Goal: Information Seeking & Learning: Learn about a topic

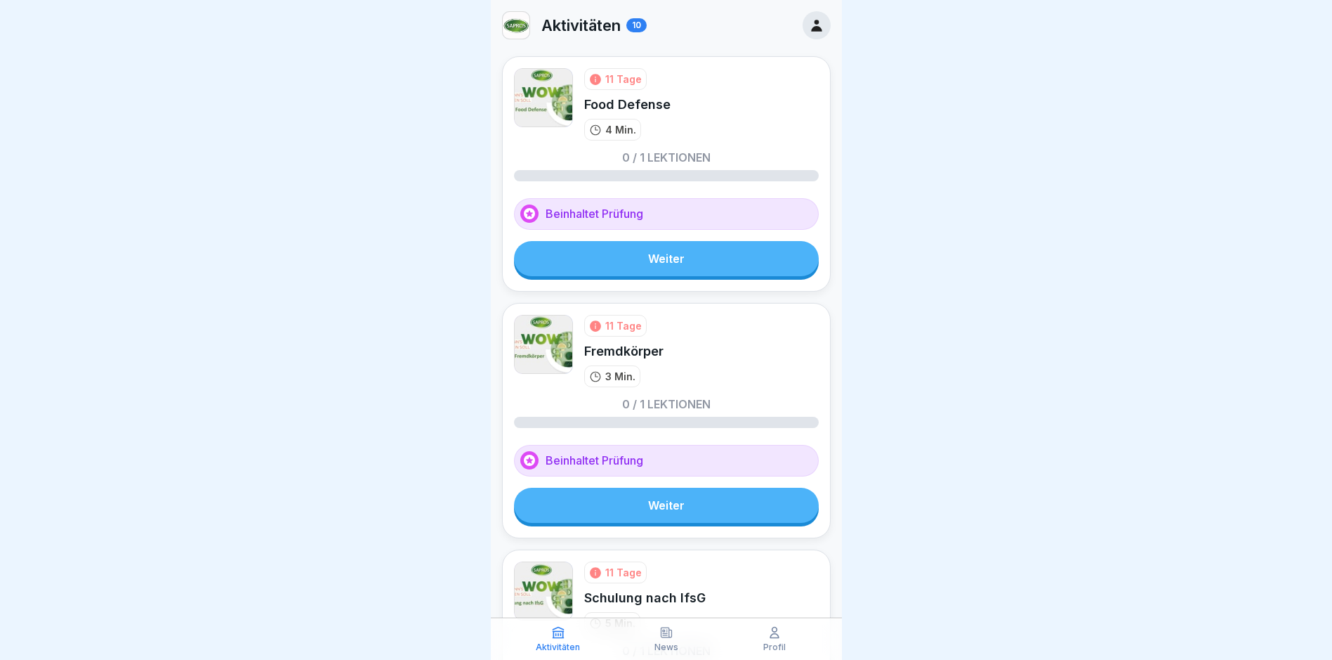
click at [653, 260] on link "Weiter" at bounding box center [666, 258] width 305 height 35
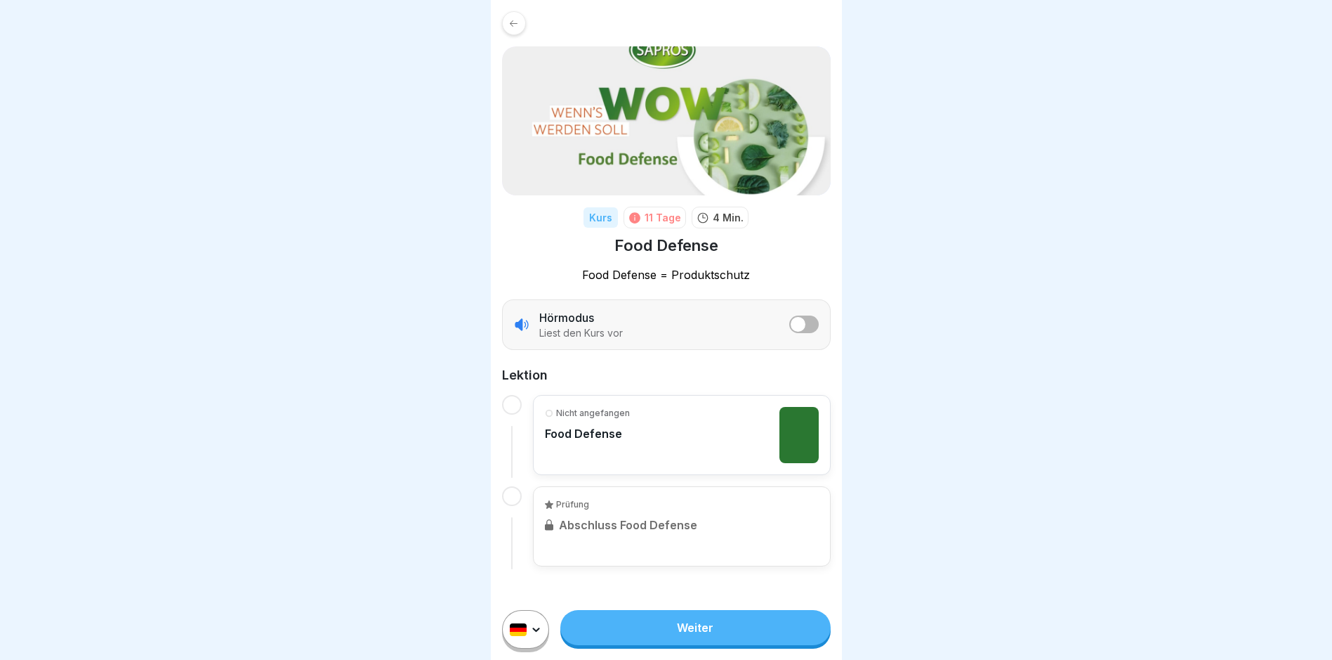
click at [796, 329] on span "listener mode" at bounding box center [798, 324] width 15 height 15
click at [808, 322] on span "listener mode" at bounding box center [810, 324] width 15 height 15
click at [690, 635] on link "Weiter" at bounding box center [695, 627] width 270 height 35
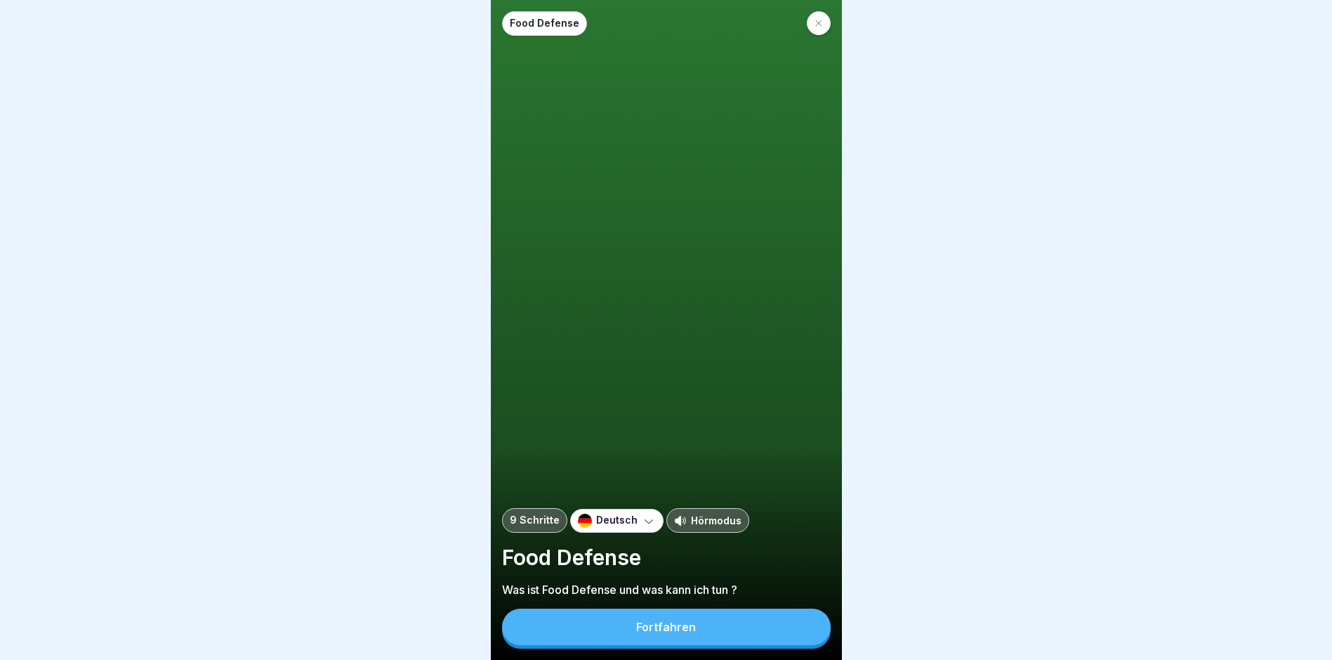
click at [664, 633] on div "Fortfahren" at bounding box center [666, 626] width 60 height 13
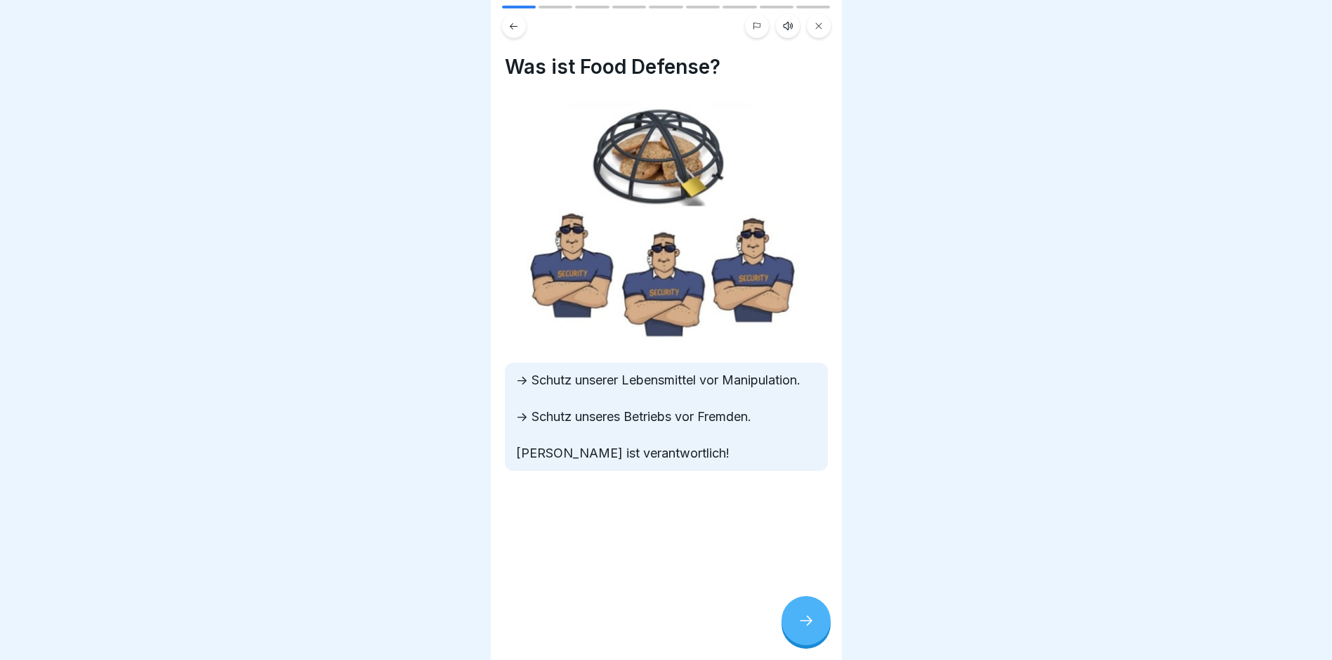
click at [806, 628] on icon at bounding box center [806, 620] width 17 height 17
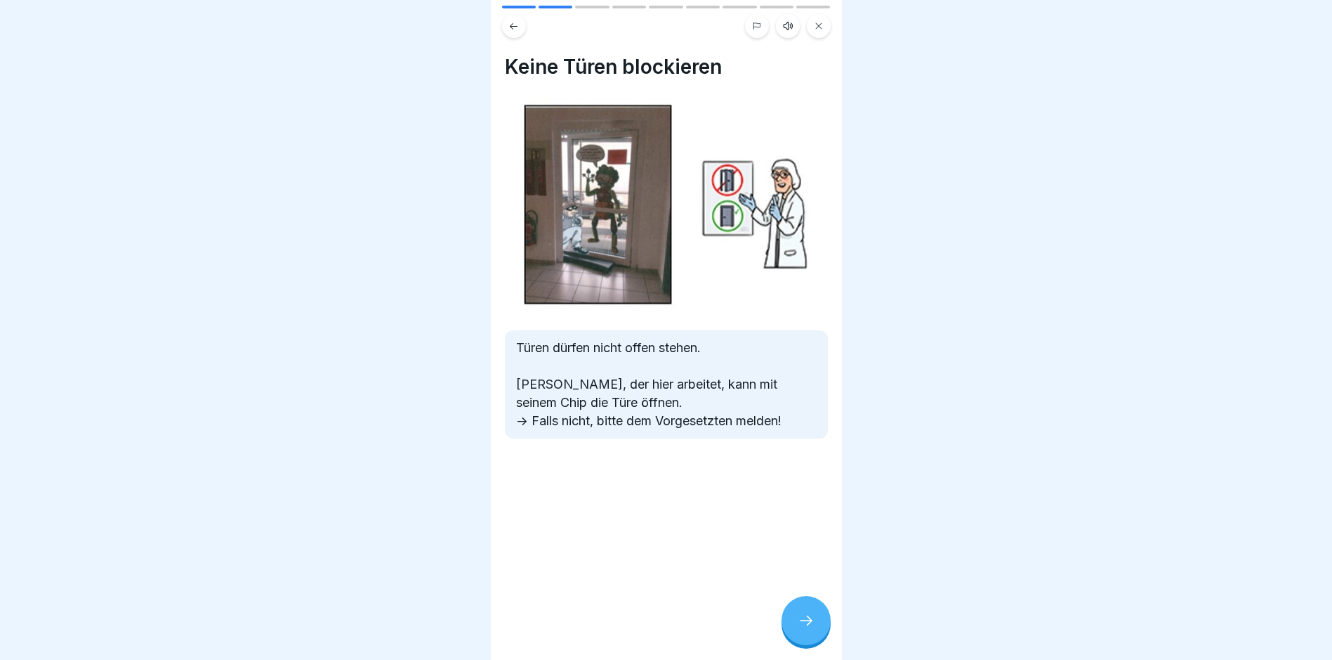
click at [801, 625] on icon at bounding box center [806, 620] width 17 height 17
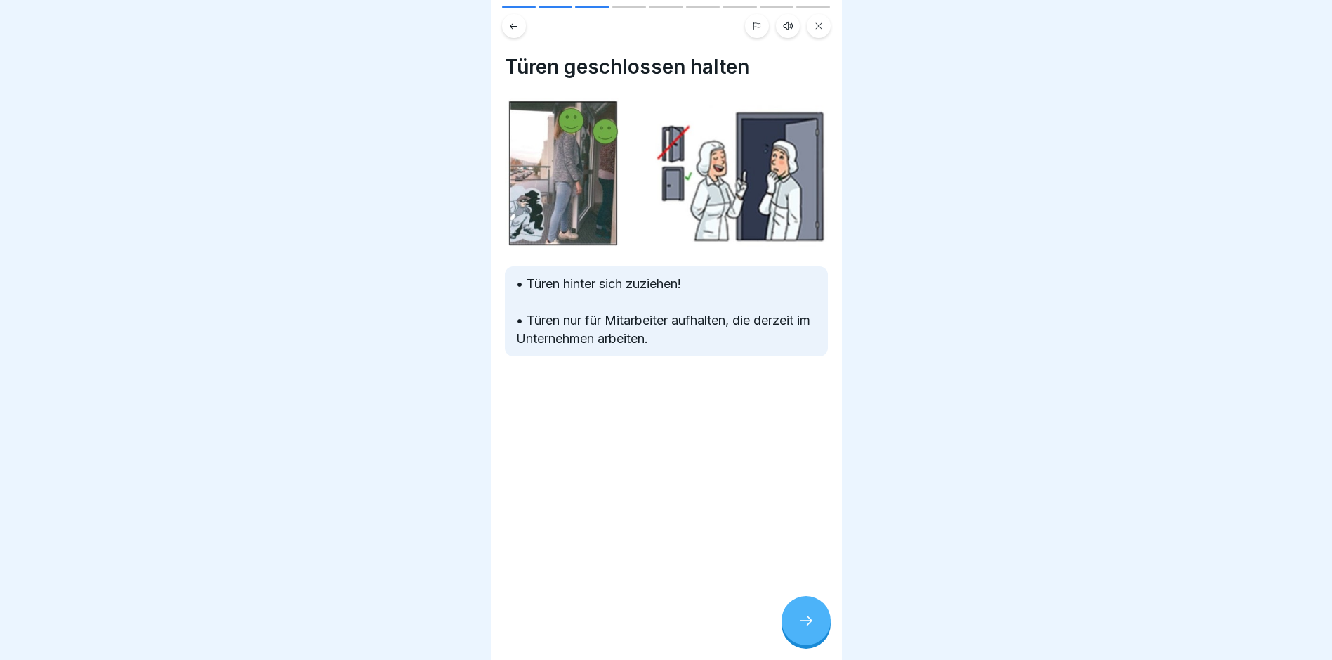
click at [806, 626] on icon at bounding box center [806, 620] width 17 height 17
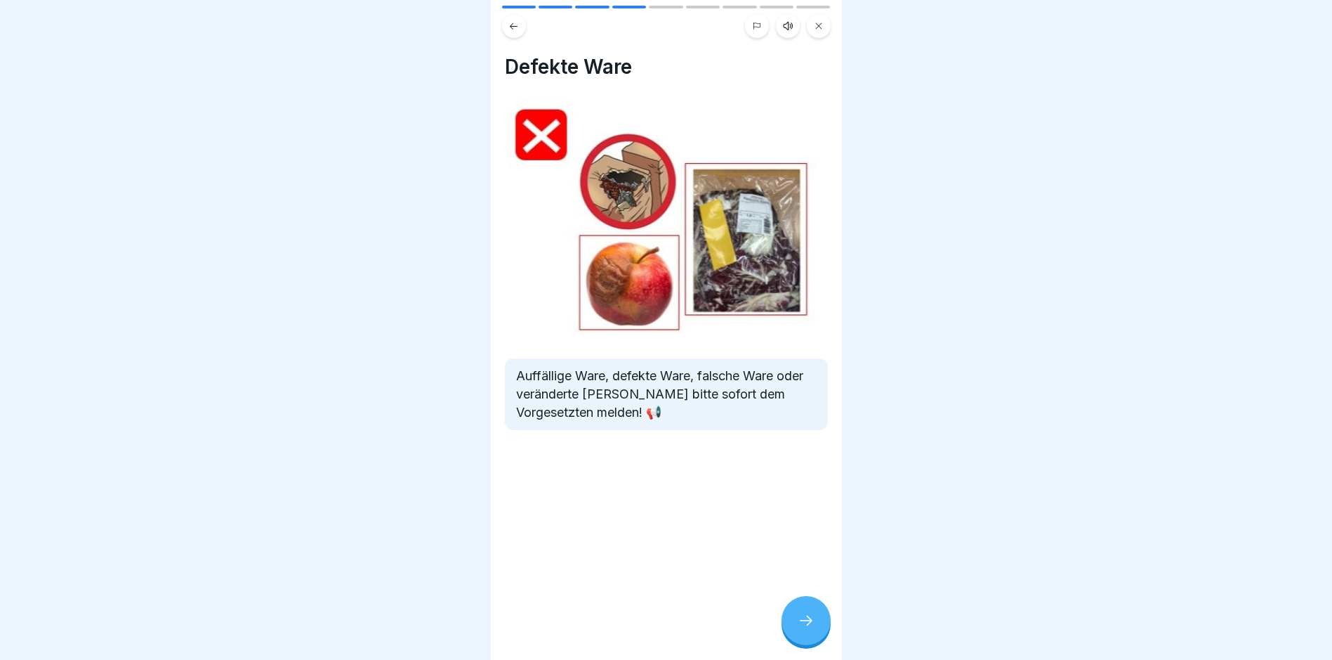
click at [806, 626] on icon at bounding box center [806, 620] width 17 height 17
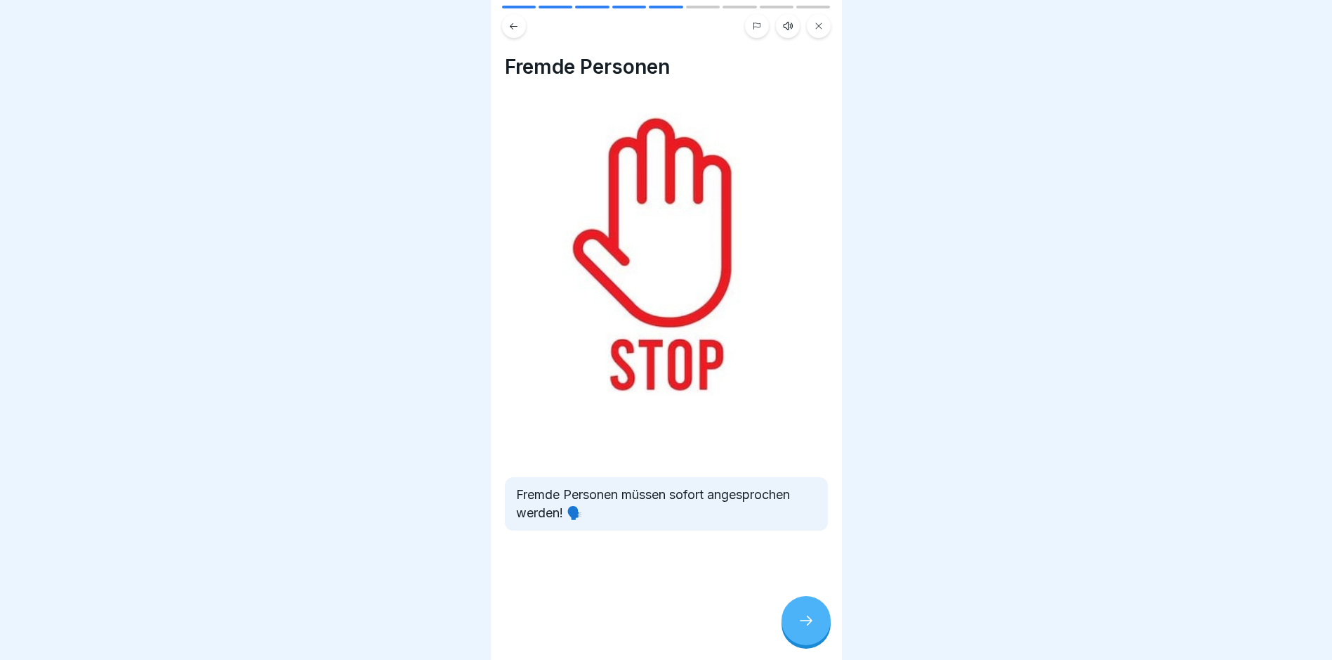
click at [806, 626] on icon at bounding box center [806, 620] width 17 height 17
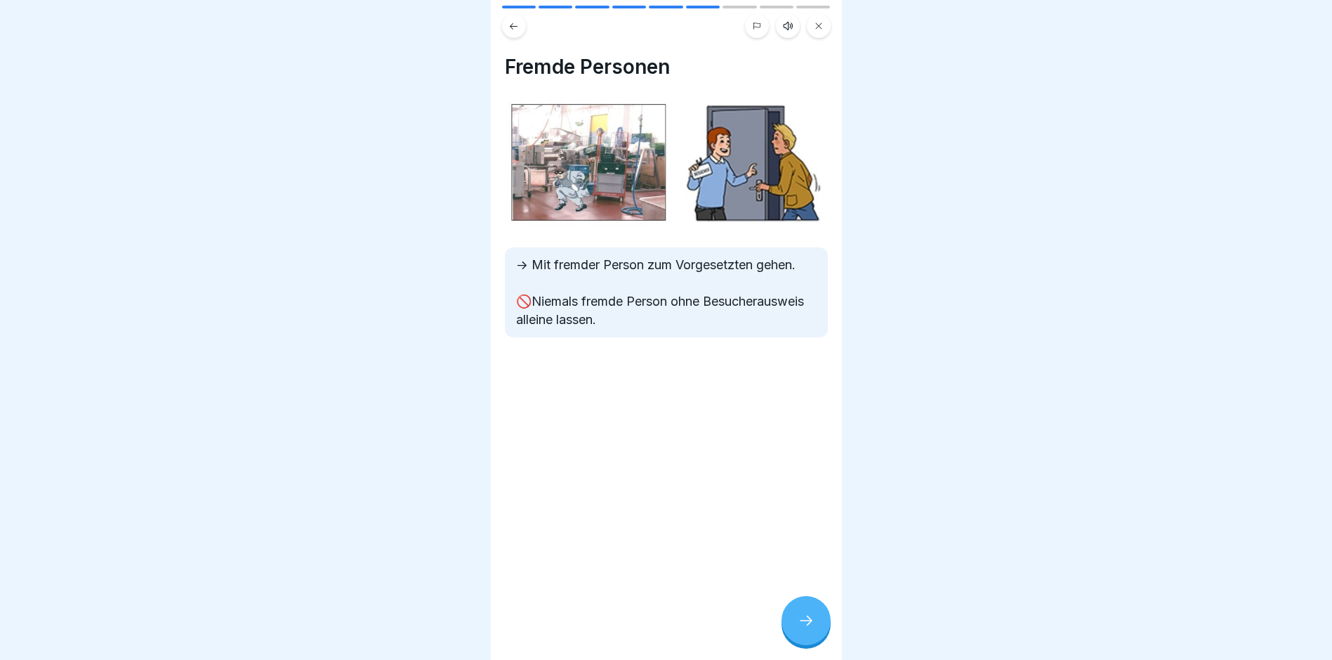
click at [801, 627] on icon at bounding box center [806, 620] width 17 height 17
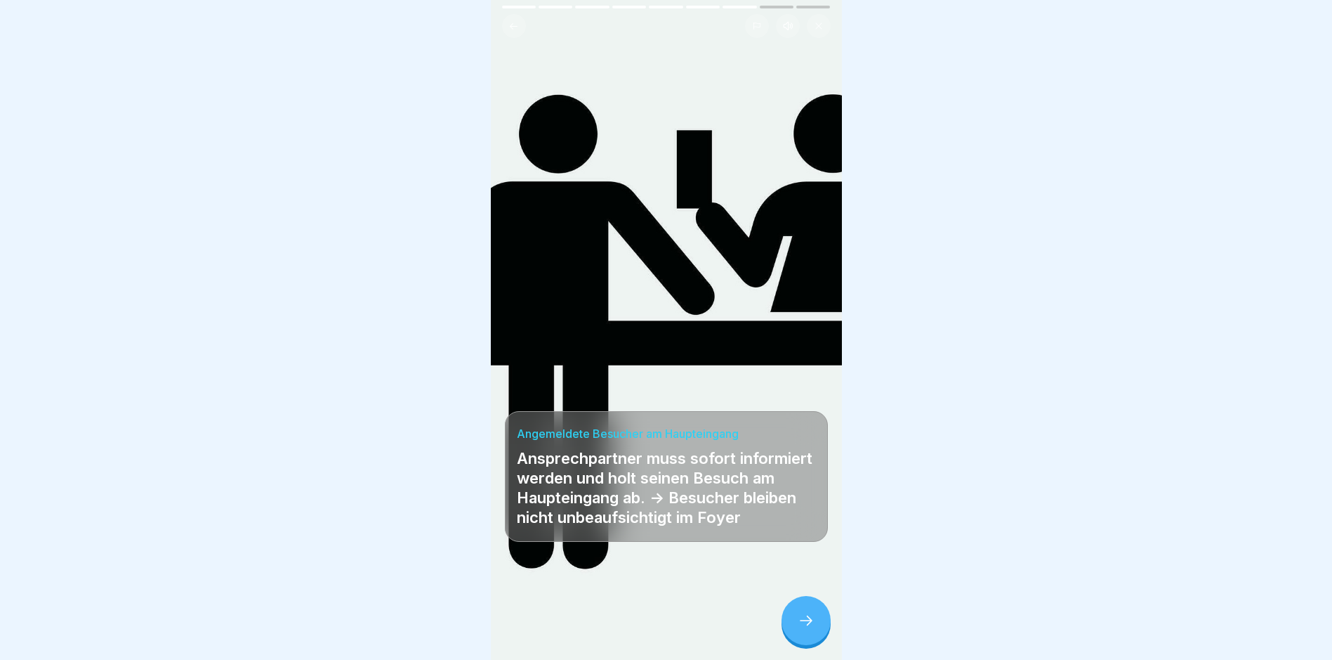
click at [801, 627] on icon at bounding box center [806, 620] width 17 height 17
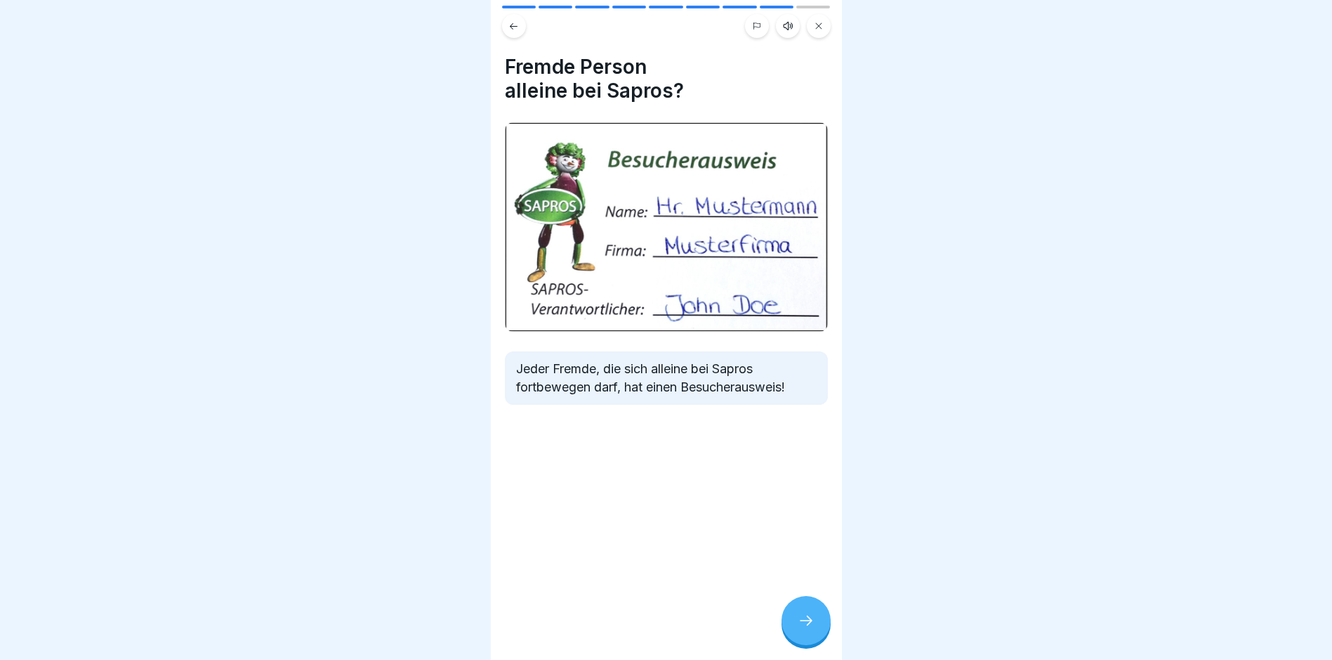
click at [801, 627] on icon at bounding box center [806, 620] width 17 height 17
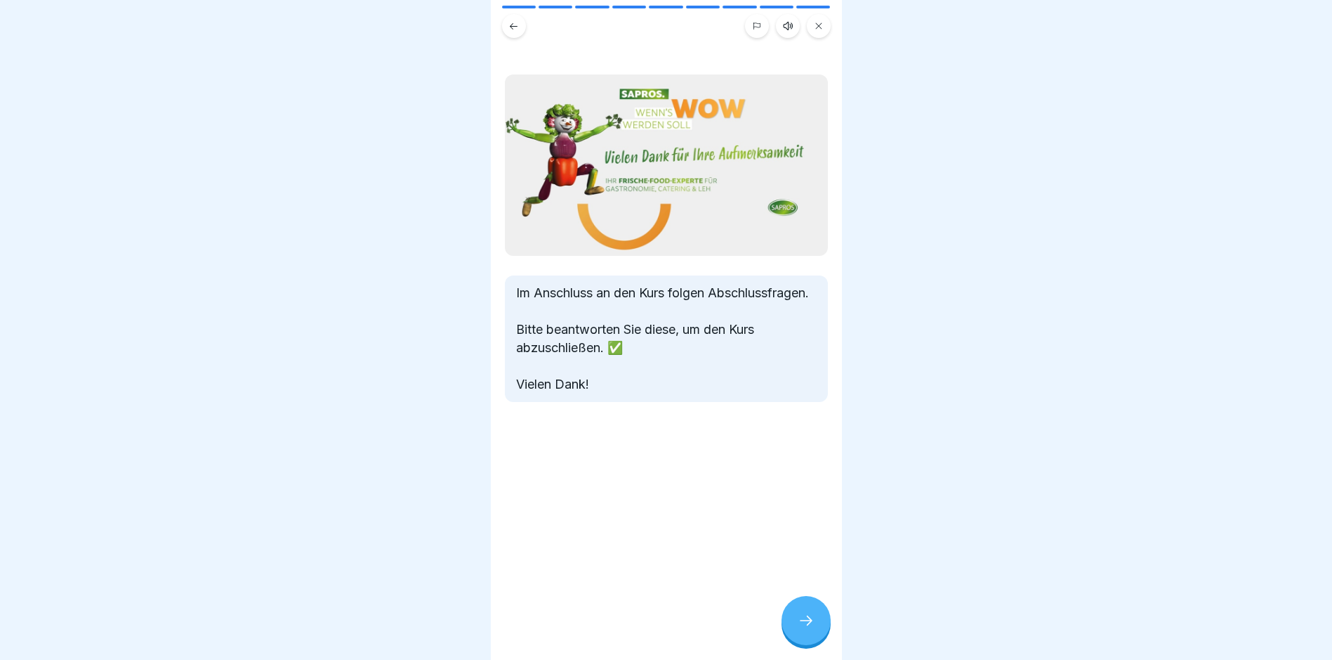
click at [798, 624] on div at bounding box center [806, 620] width 49 height 49
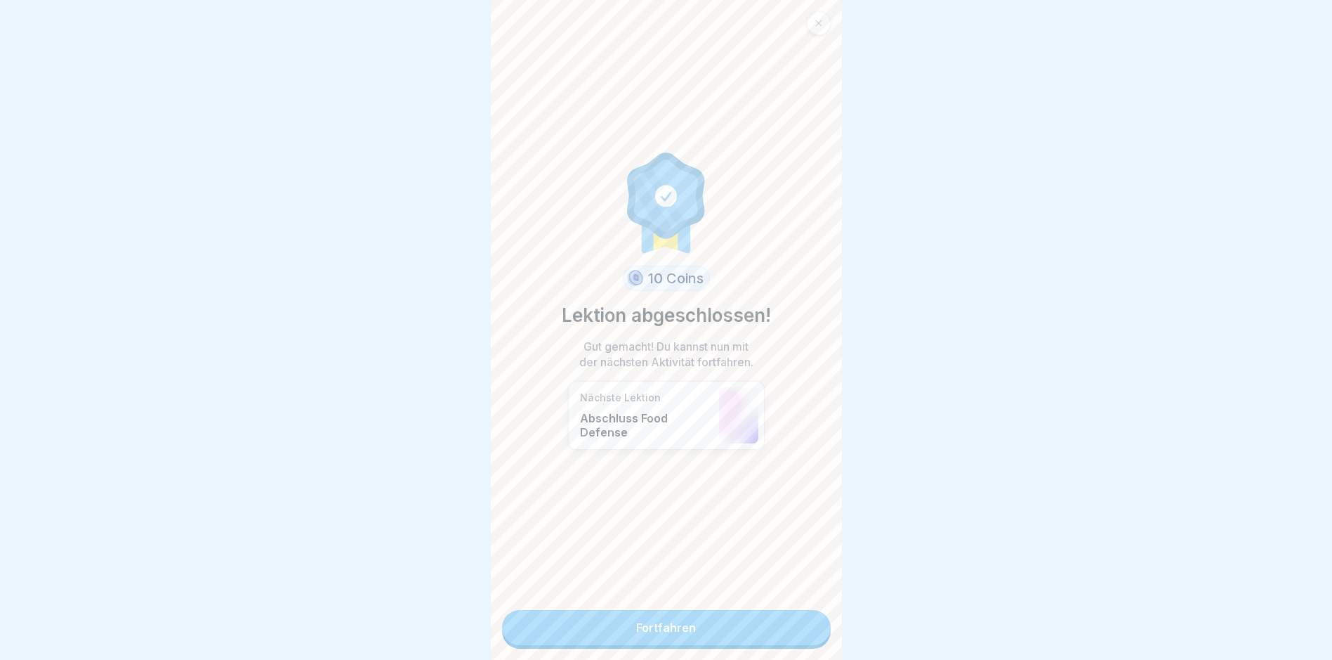
click at [705, 622] on link "Fortfahren" at bounding box center [666, 627] width 329 height 35
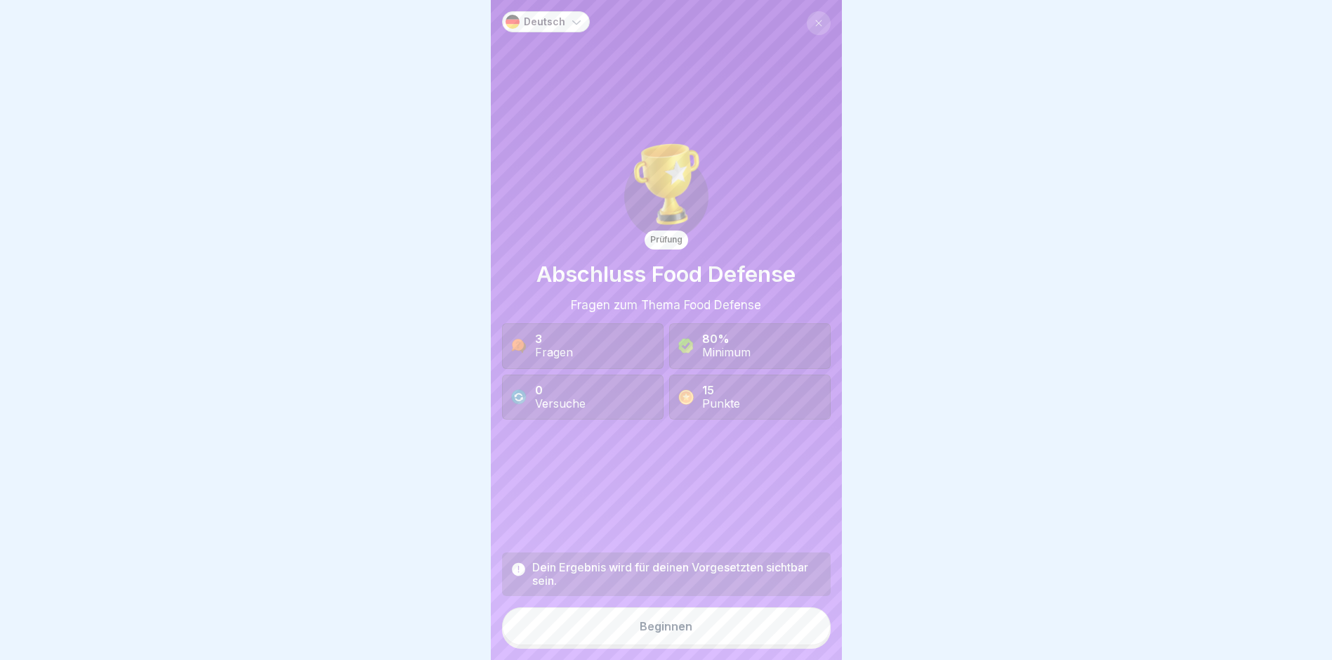
click at [660, 632] on div "Beginnen" at bounding box center [666, 625] width 53 height 13
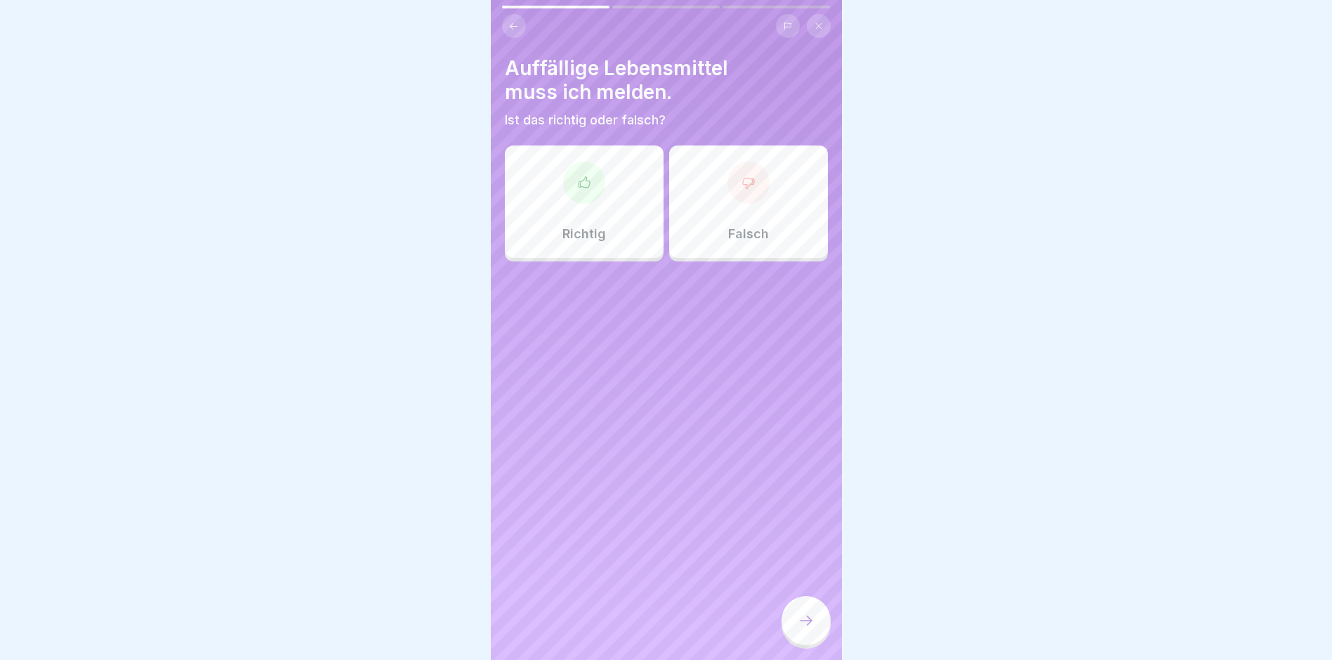
click at [575, 225] on div "Richtig" at bounding box center [584, 201] width 159 height 112
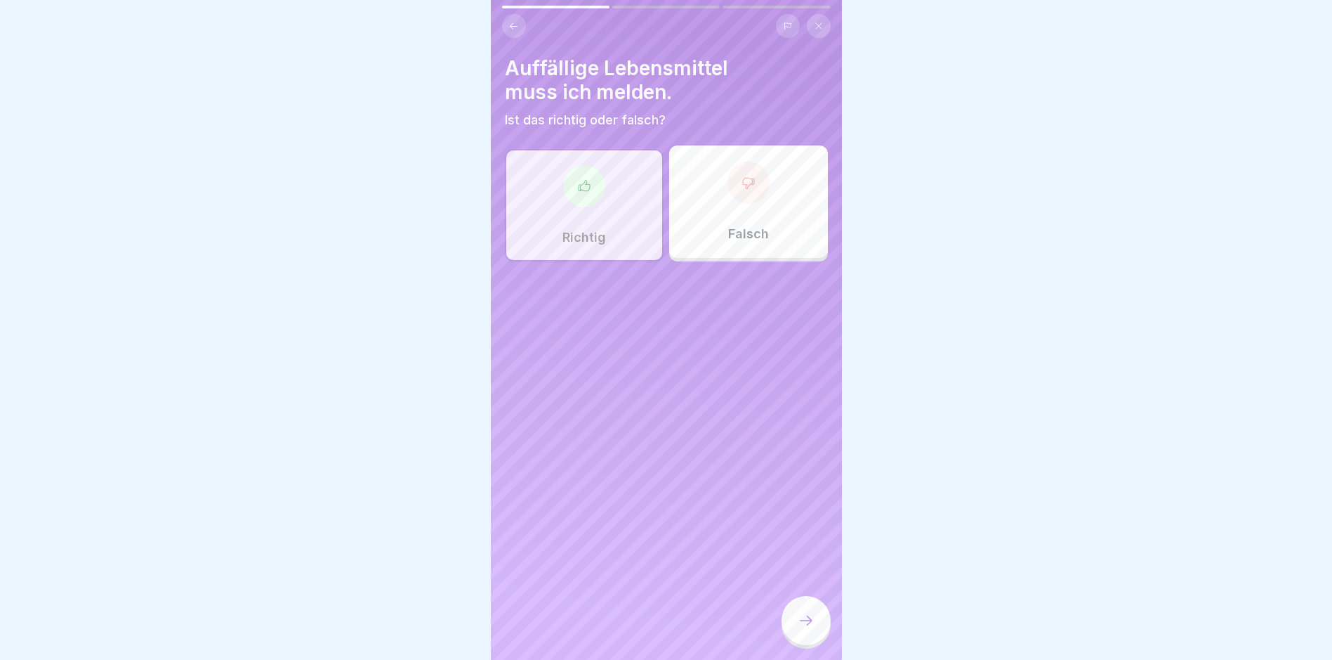
click at [799, 622] on div at bounding box center [806, 620] width 49 height 49
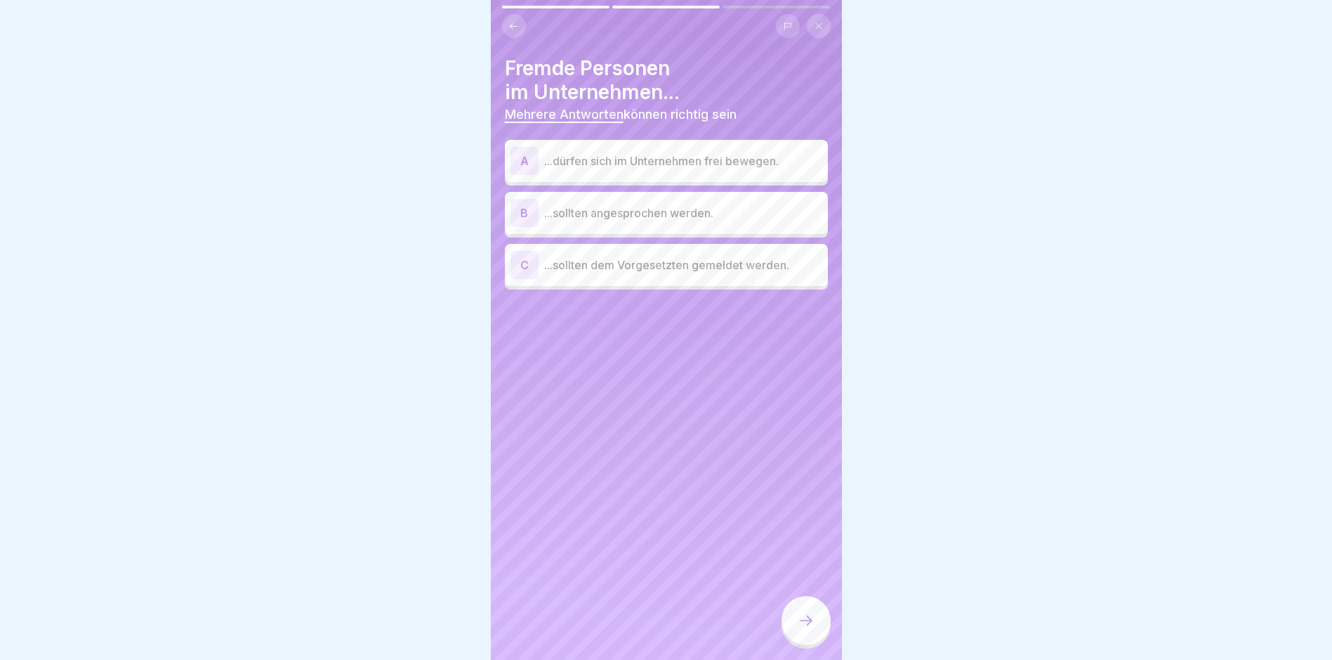
click at [615, 214] on p "...sollten angesprochen werden." at bounding box center [683, 212] width 278 height 17
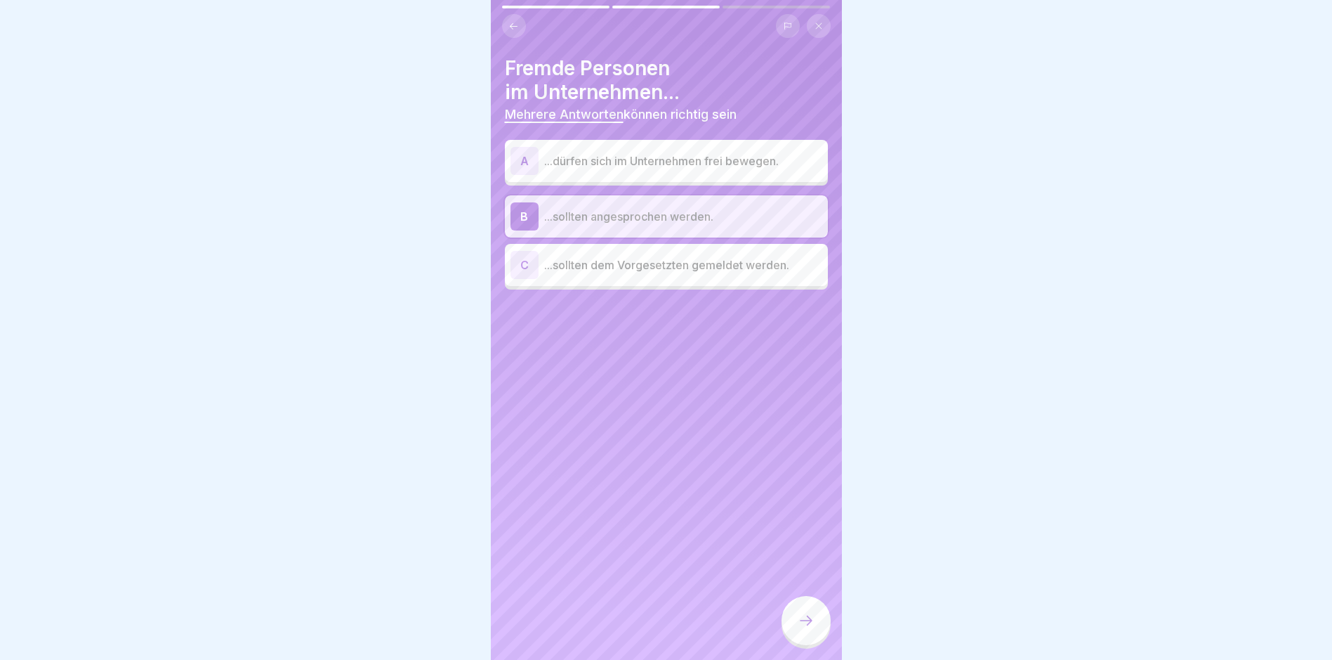
click at [612, 260] on p "...sollten dem Vorgesetzten gemeldet werden." at bounding box center [683, 264] width 278 height 17
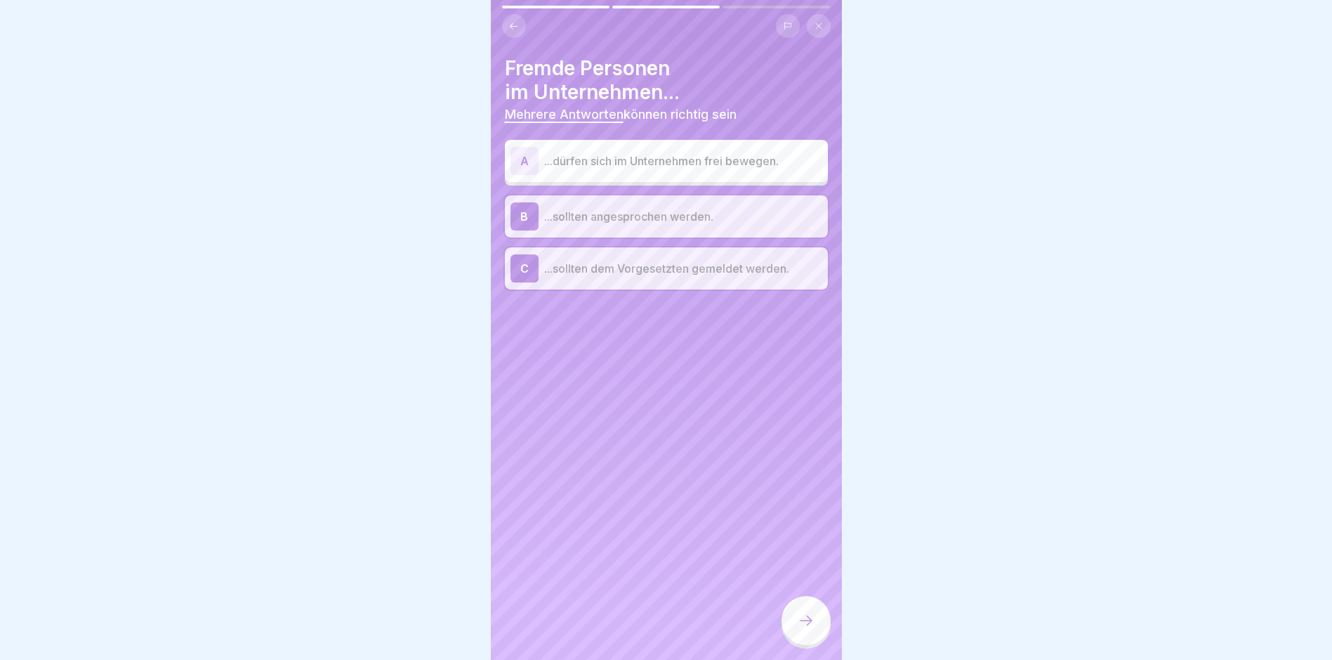
click at [811, 629] on icon at bounding box center [806, 620] width 17 height 17
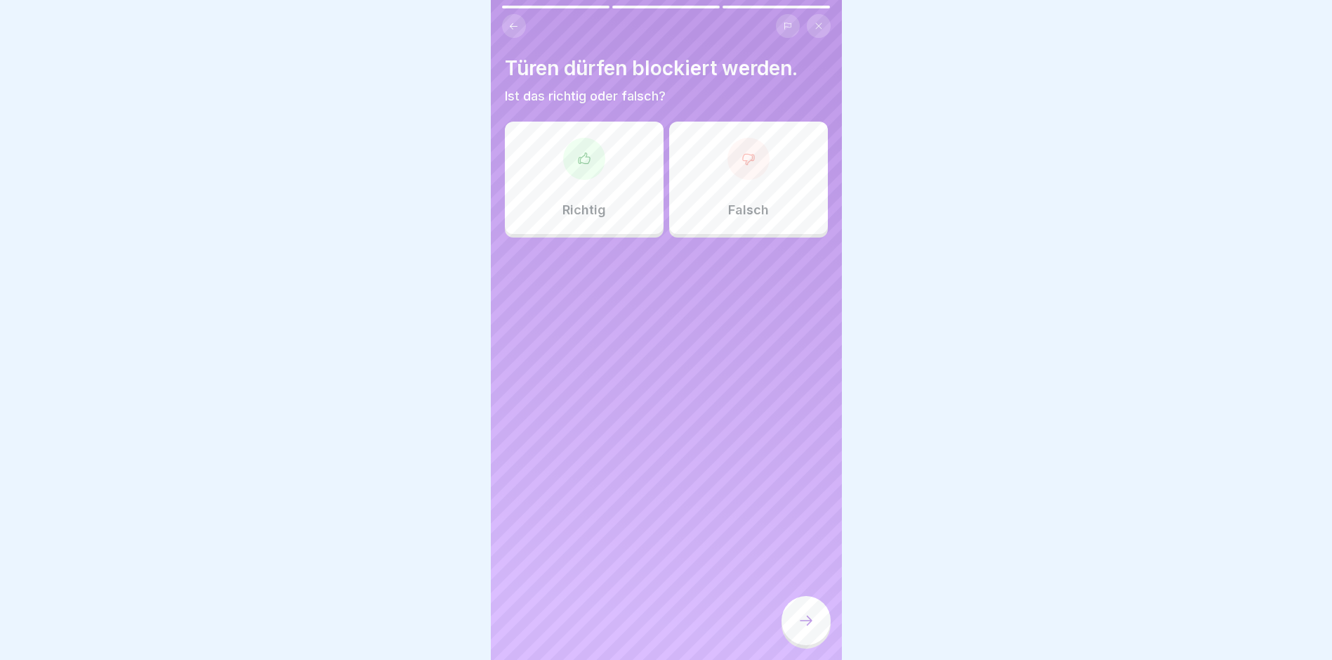
click at [730, 179] on div "Falsch" at bounding box center [748, 178] width 159 height 112
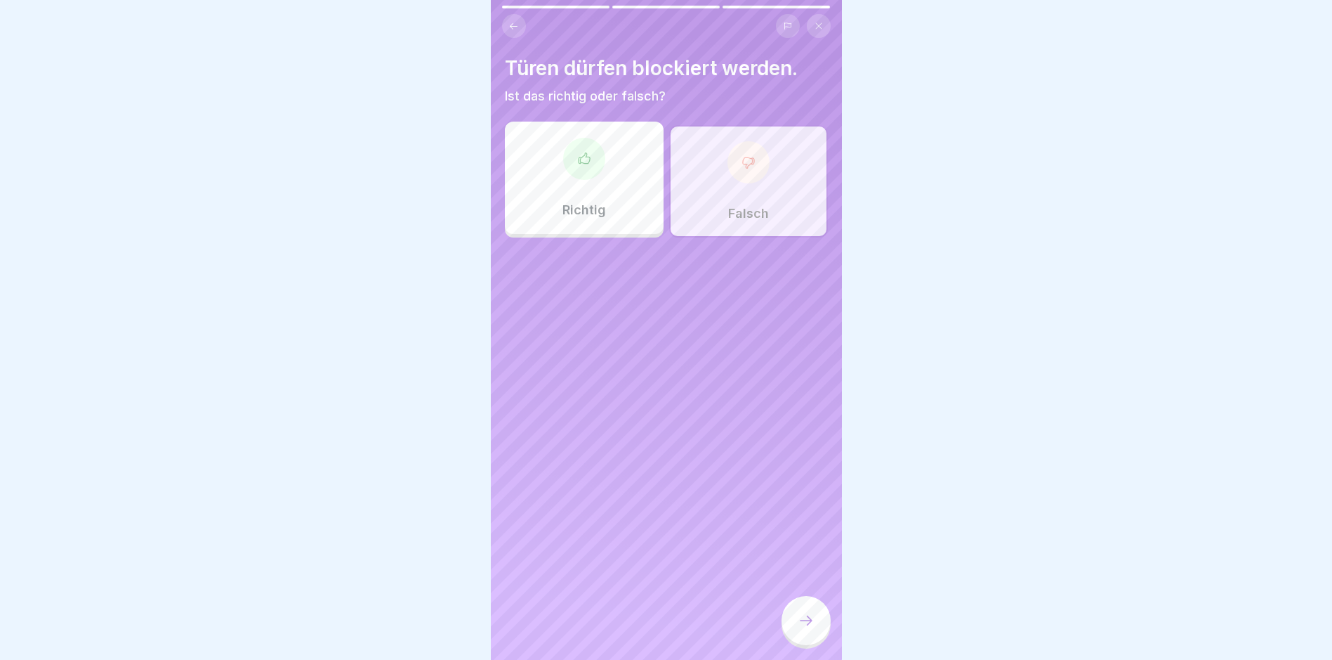
click at [806, 622] on div at bounding box center [806, 620] width 49 height 49
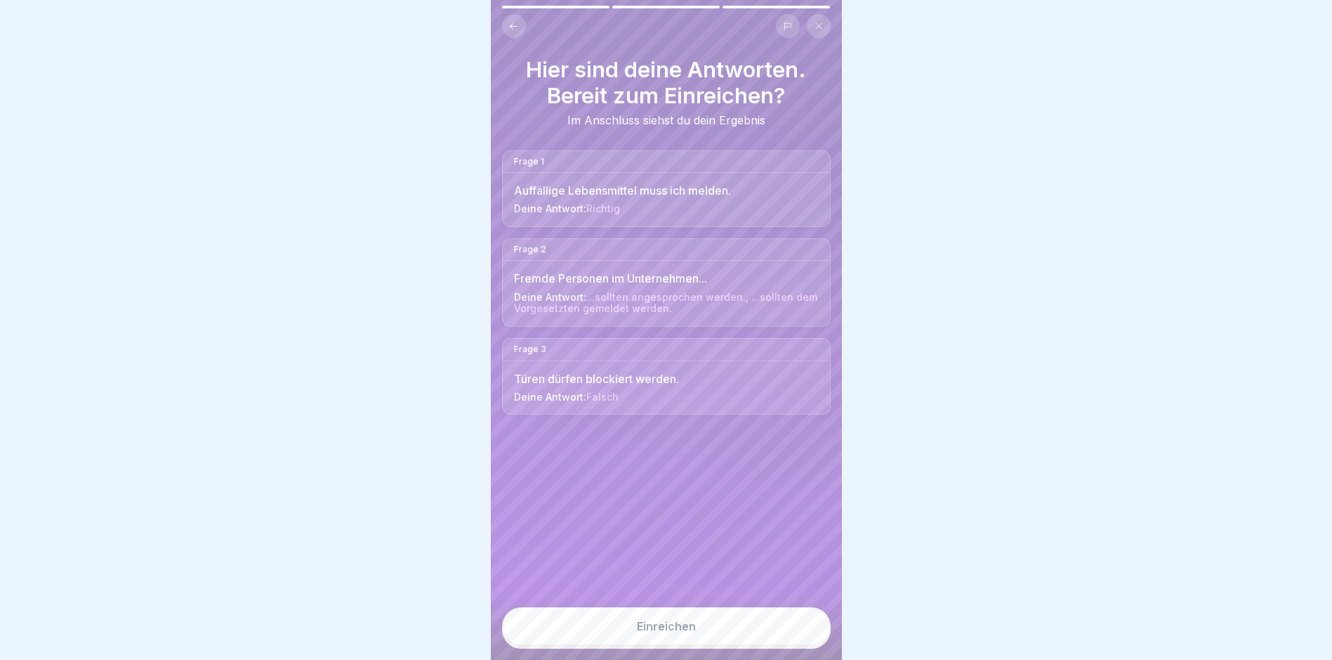
click at [676, 632] on div "Einreichen" at bounding box center [666, 625] width 59 height 13
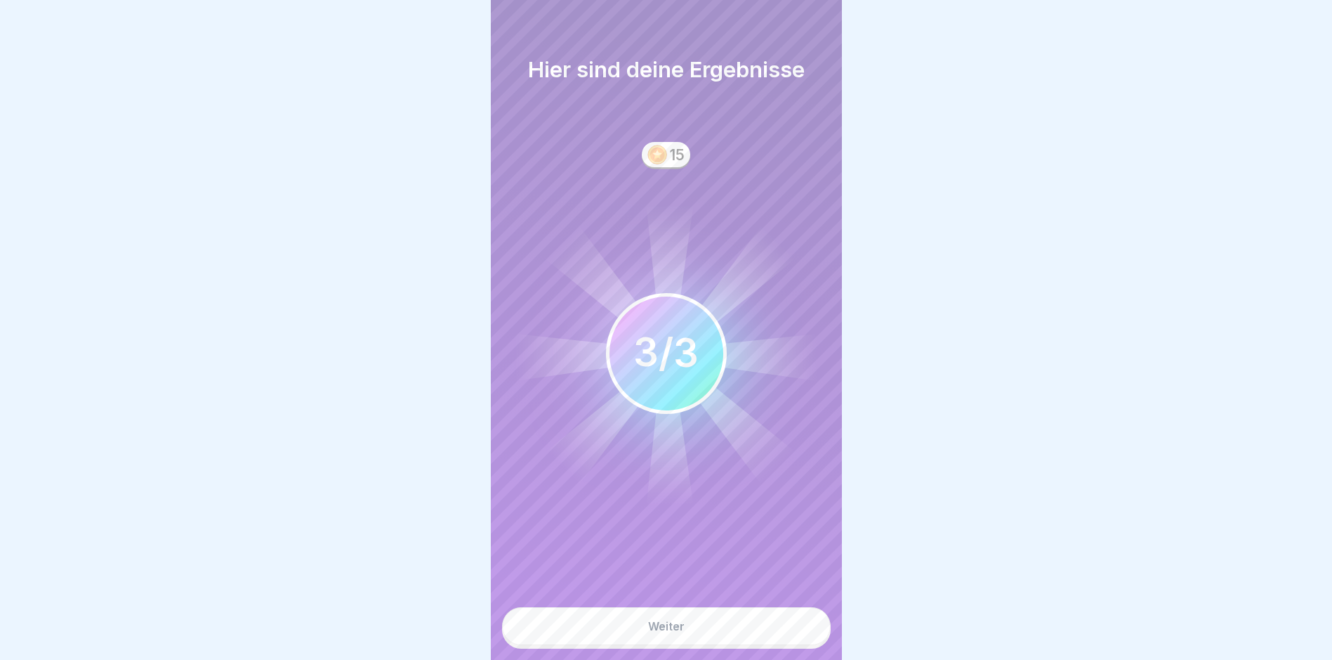
click at [667, 632] on div "Weiter" at bounding box center [666, 625] width 37 height 13
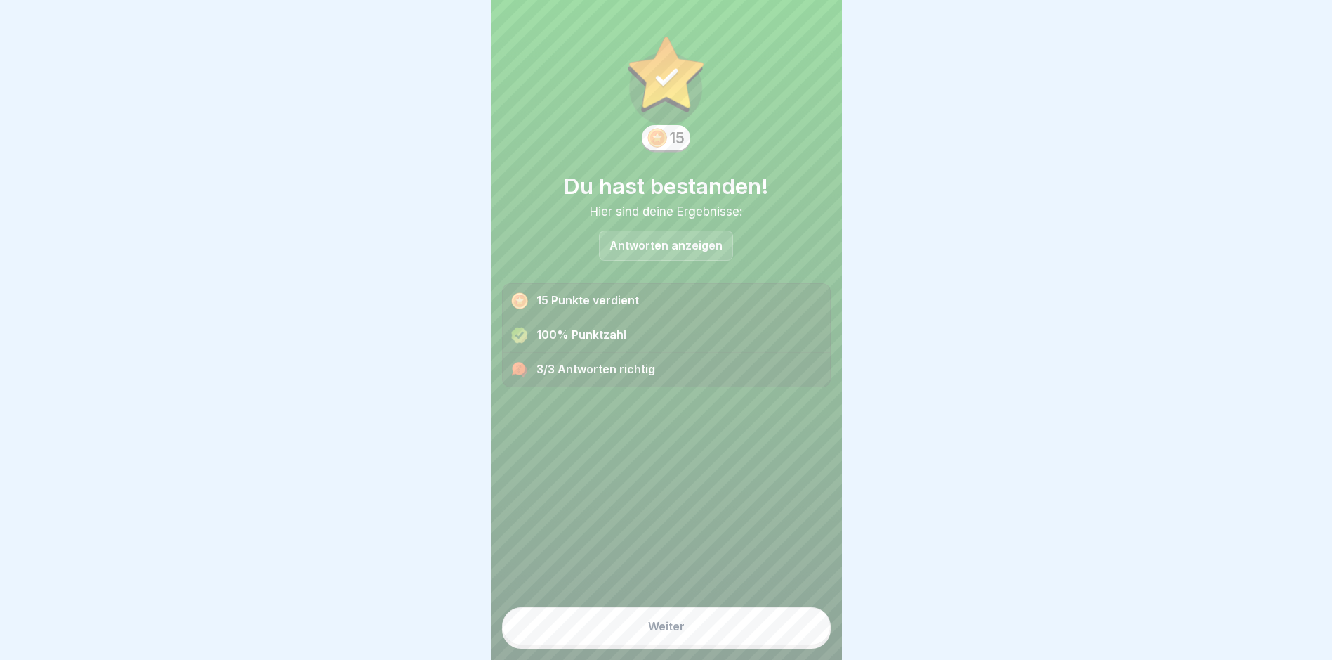
click at [664, 632] on div "Weiter" at bounding box center [666, 625] width 37 height 13
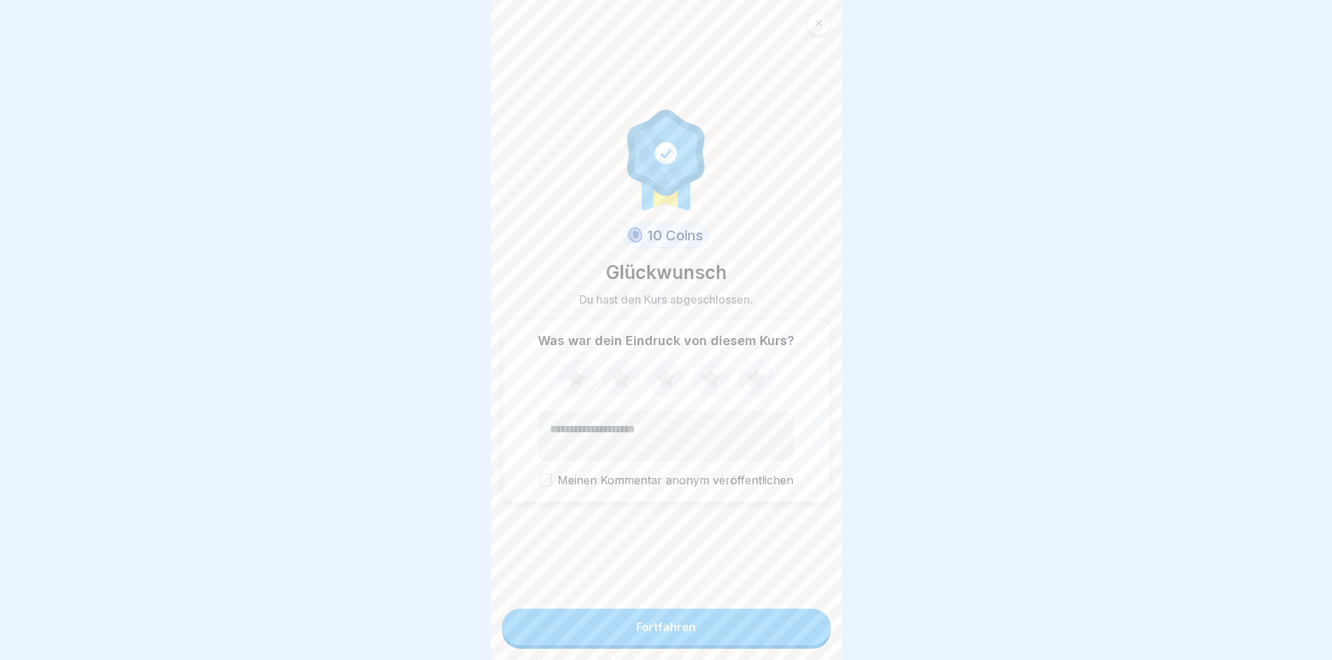
click at [664, 633] on div "Fortfahren" at bounding box center [666, 626] width 60 height 13
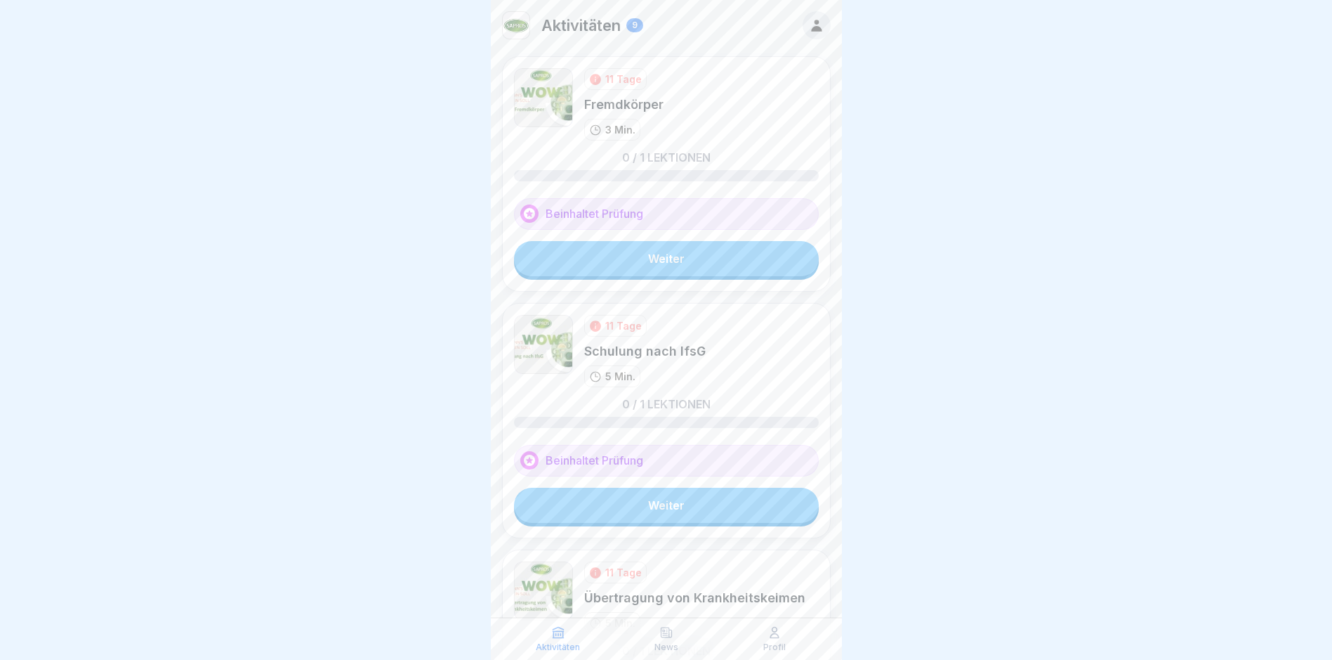
click at [663, 263] on link "Weiter" at bounding box center [666, 258] width 305 height 35
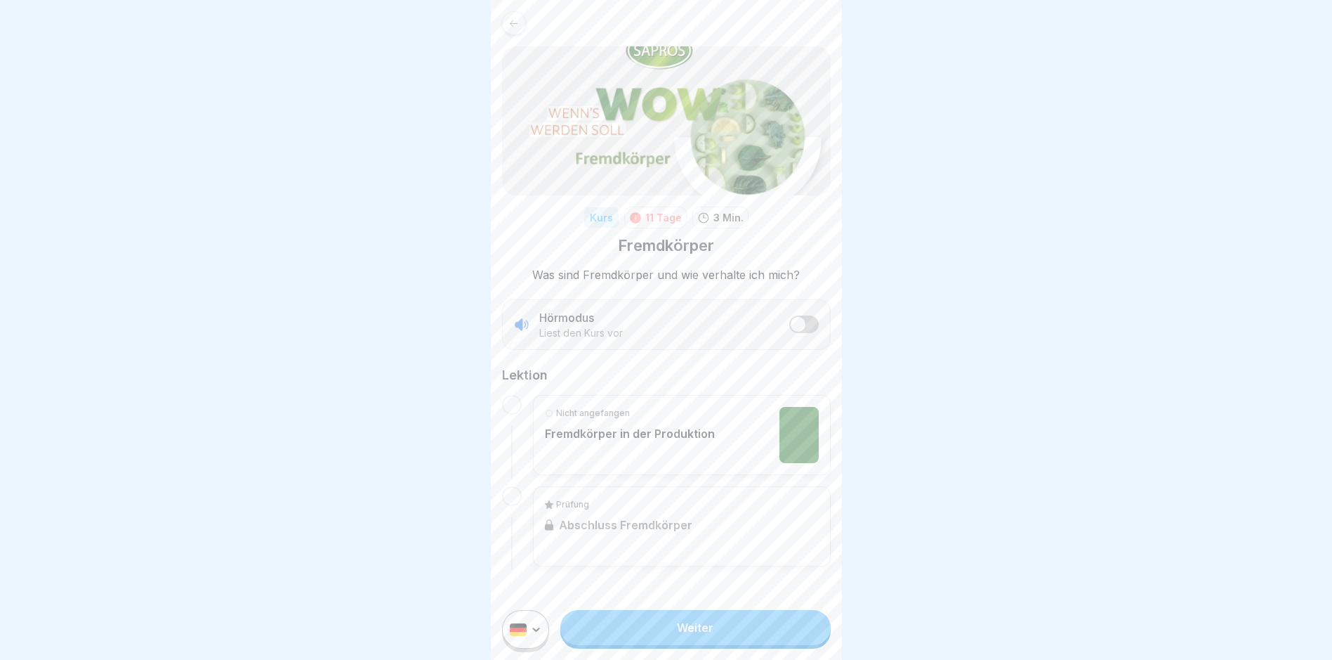
click at [676, 636] on link "Weiter" at bounding box center [695, 627] width 270 height 35
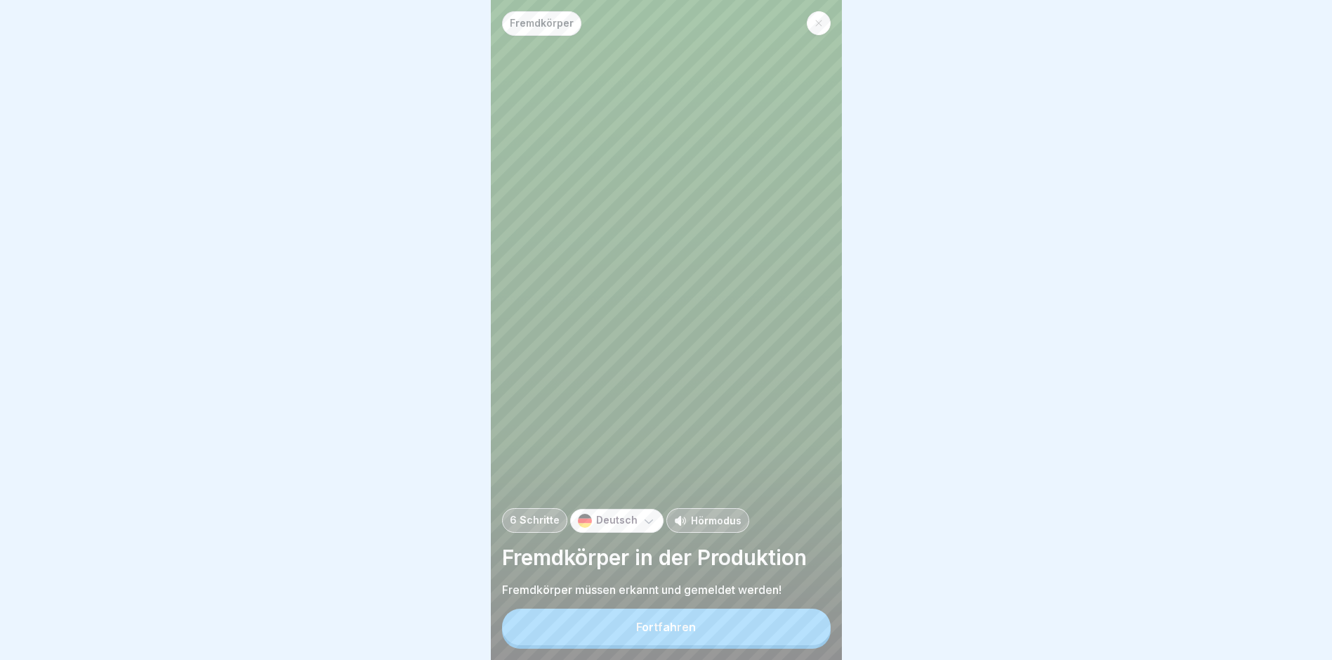
click at [666, 633] on div "Fortfahren" at bounding box center [666, 626] width 60 height 13
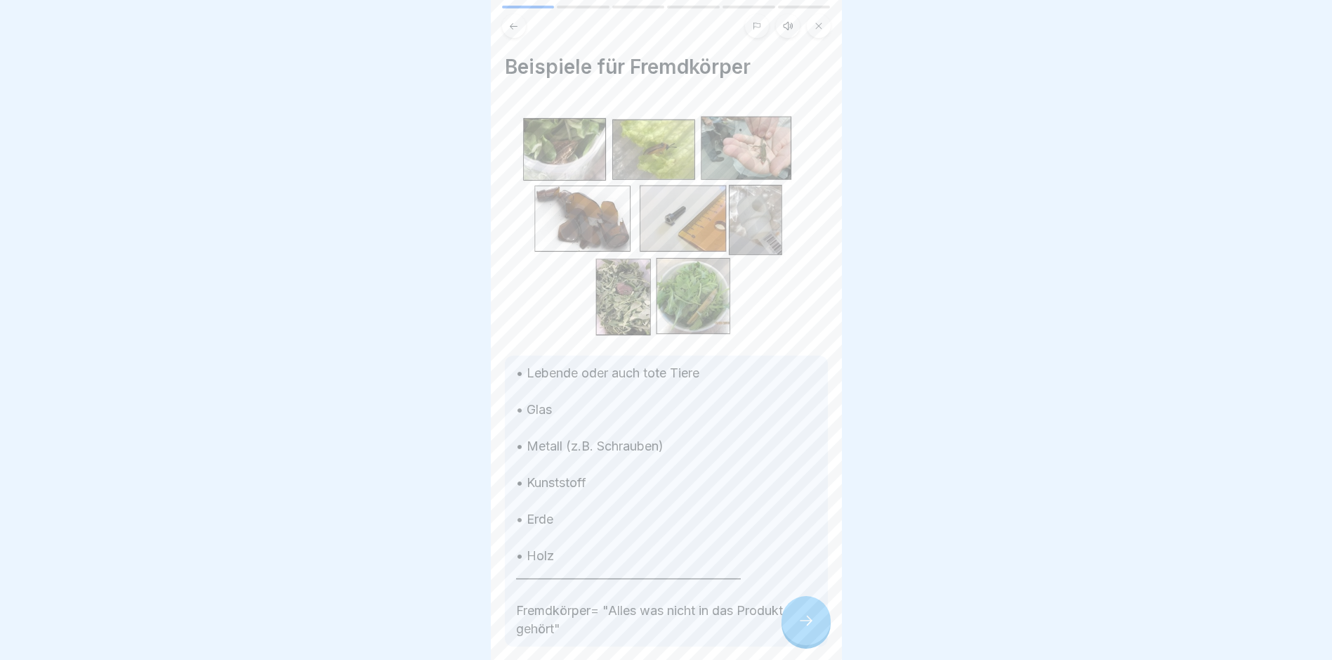
click at [805, 629] on icon at bounding box center [806, 620] width 17 height 17
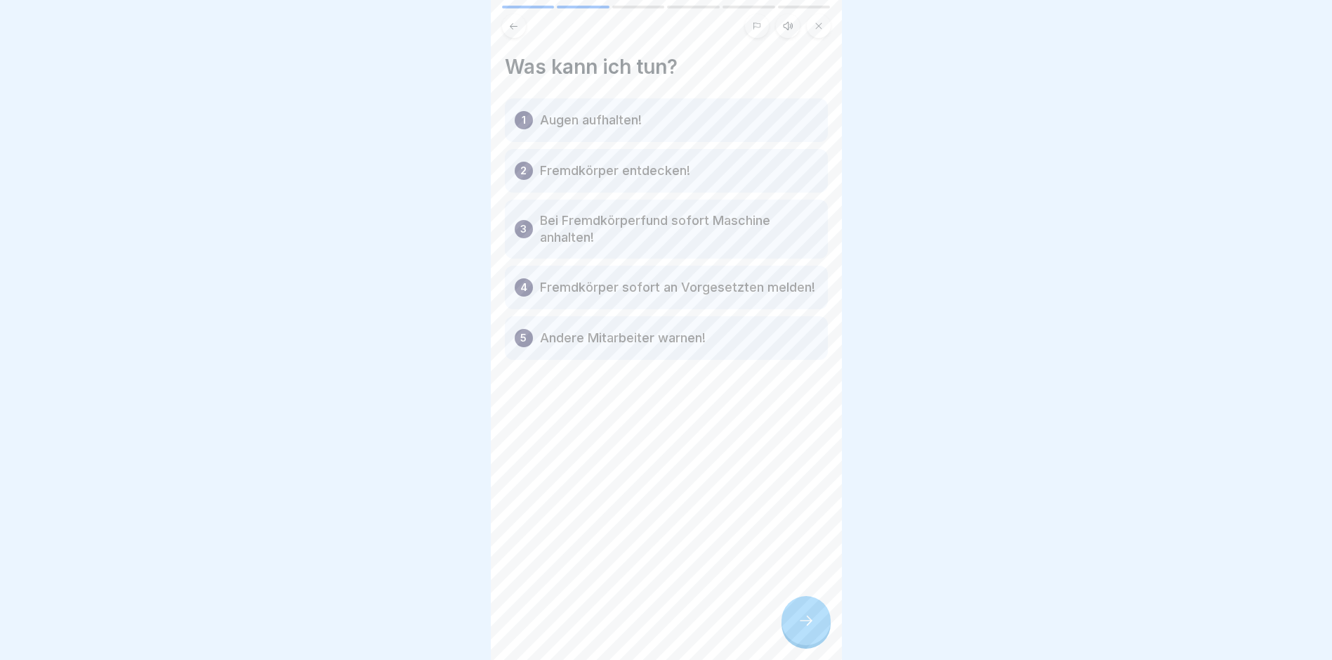
click at [605, 124] on p "Augen aufhalten!" at bounding box center [591, 120] width 102 height 17
click at [596, 162] on p "Fremdkörper entdecken!" at bounding box center [615, 170] width 150 height 17
click at [801, 629] on icon at bounding box center [806, 620] width 17 height 17
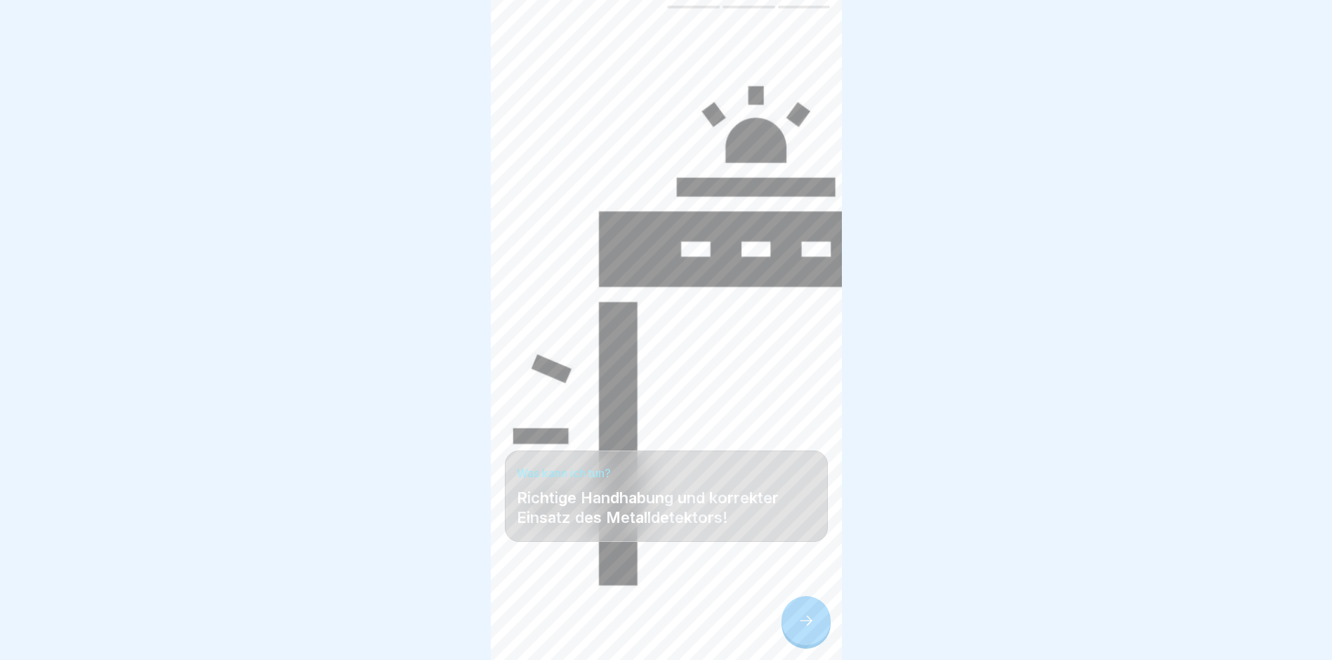
click at [801, 629] on icon at bounding box center [806, 620] width 17 height 17
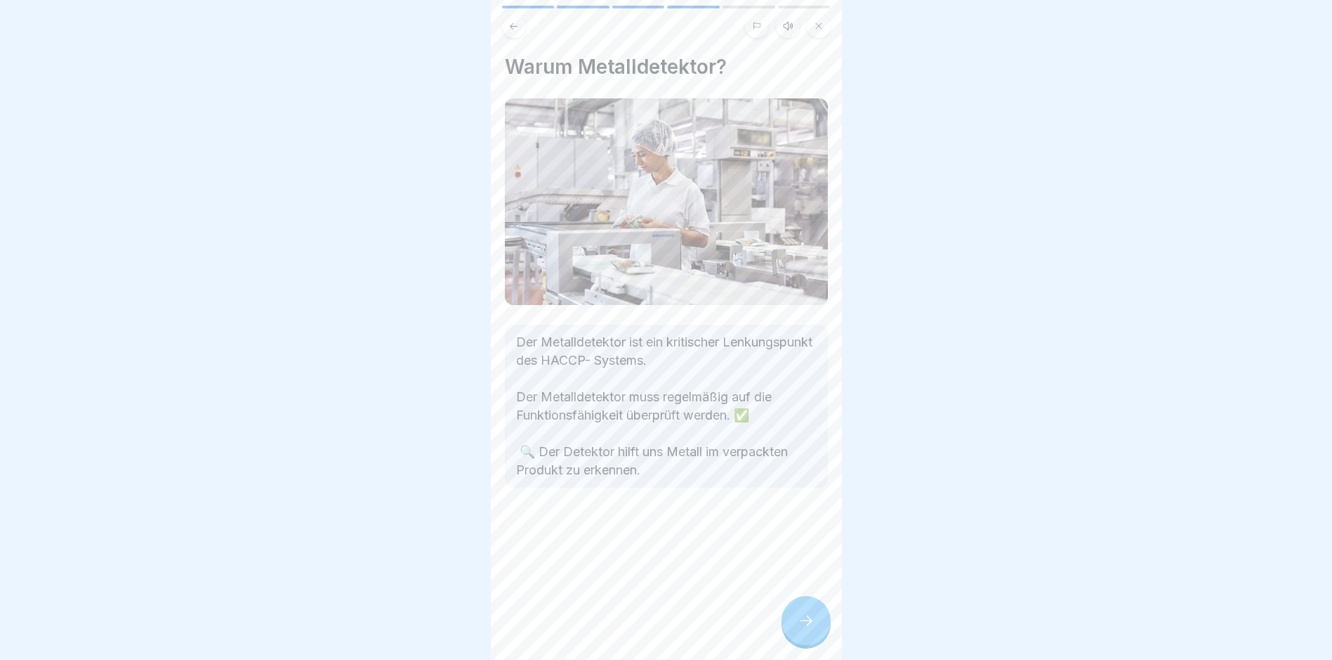
click at [801, 629] on icon at bounding box center [806, 620] width 17 height 17
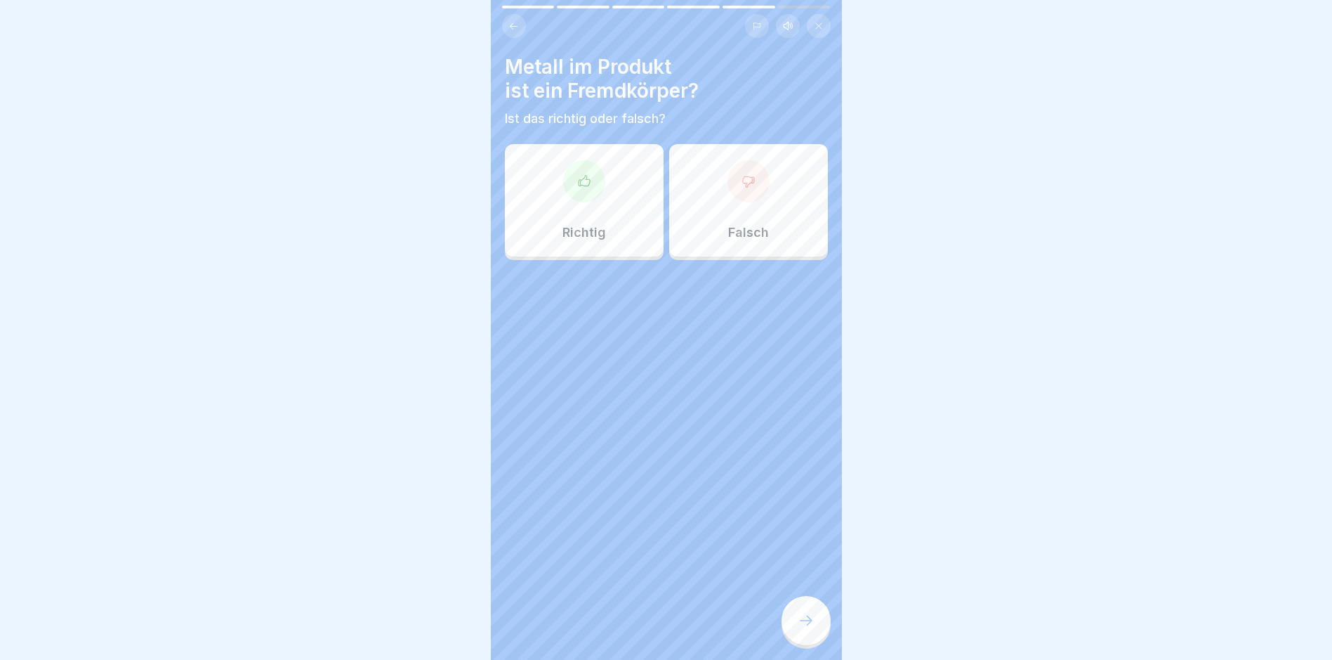
click at [595, 204] on div "Richtig" at bounding box center [584, 200] width 159 height 112
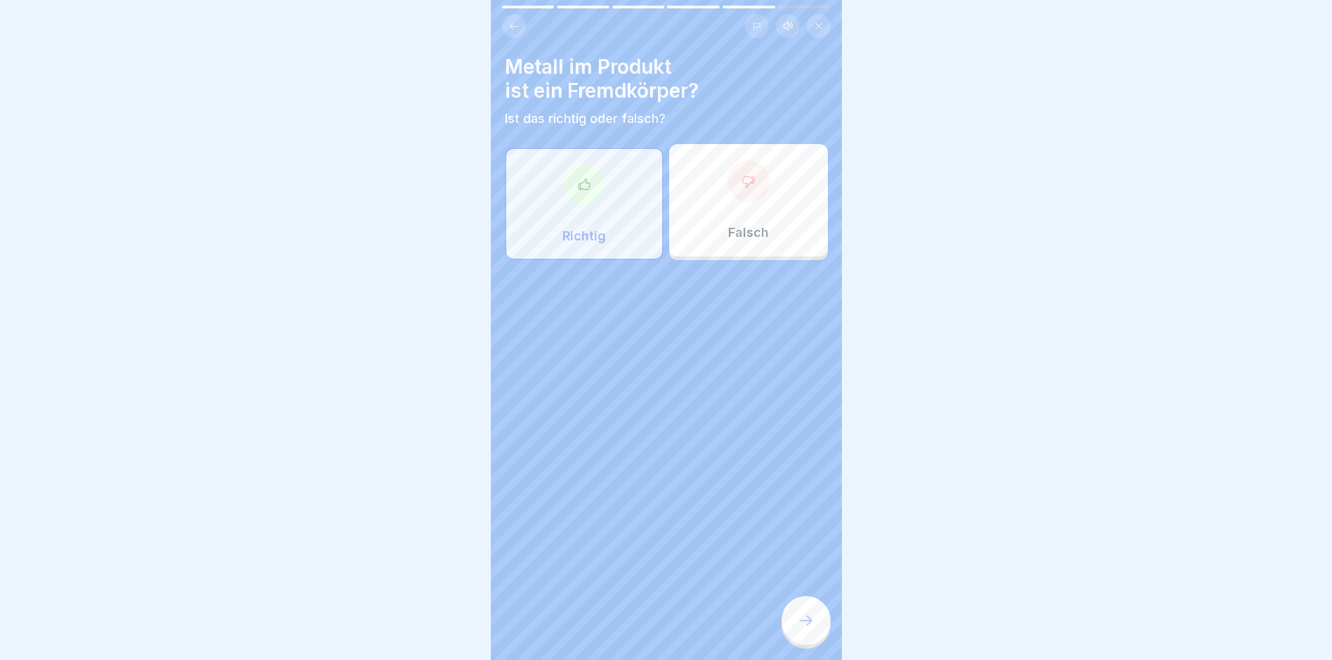
click at [805, 626] on icon at bounding box center [806, 620] width 17 height 17
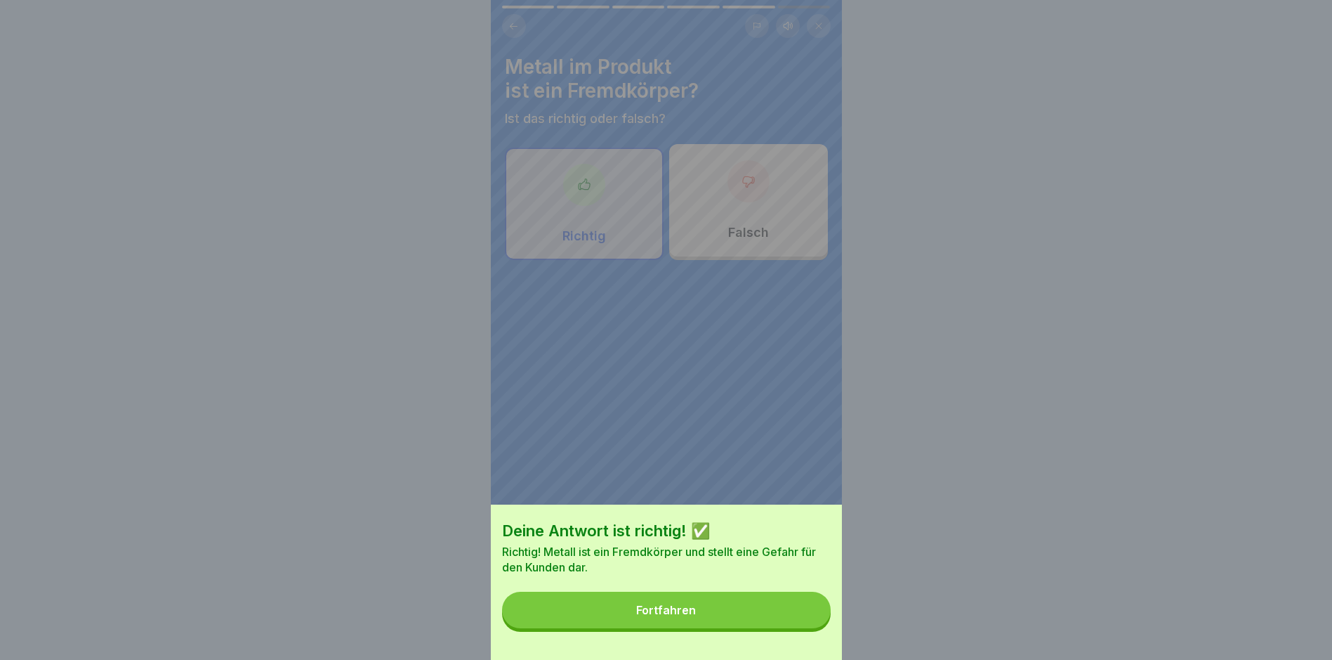
click at [677, 610] on button "Fortfahren" at bounding box center [666, 609] width 329 height 37
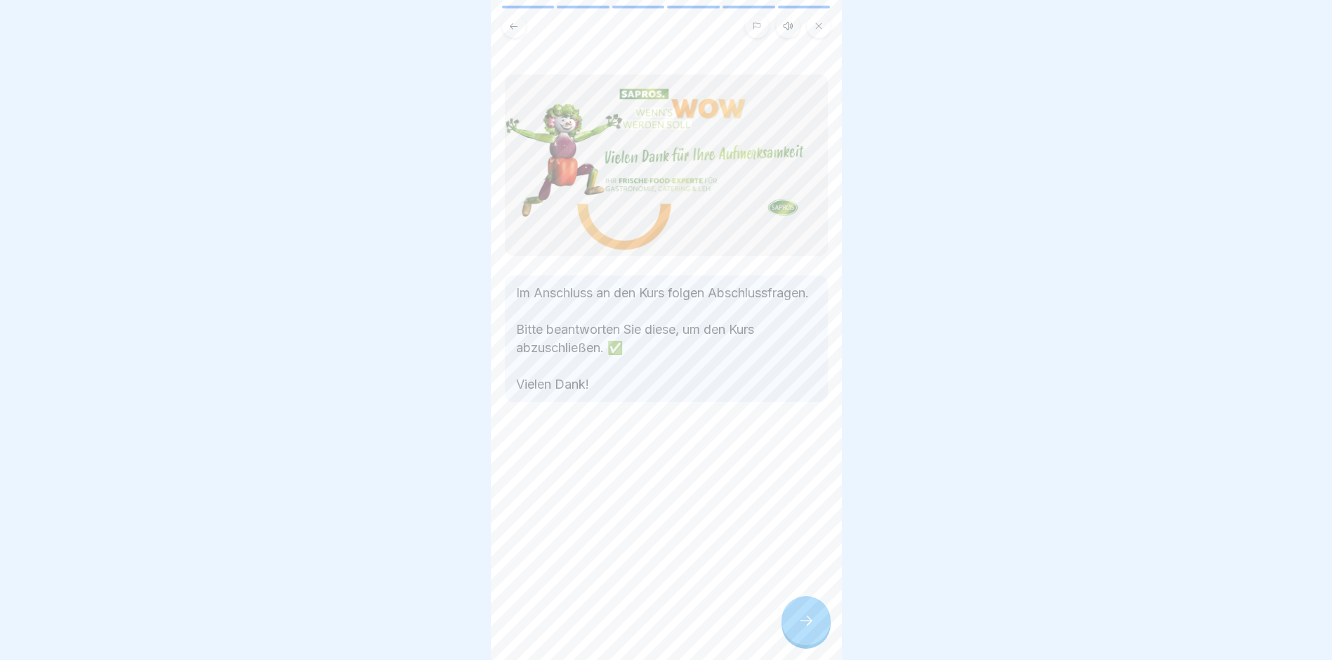
click at [804, 625] on icon at bounding box center [806, 620] width 17 height 17
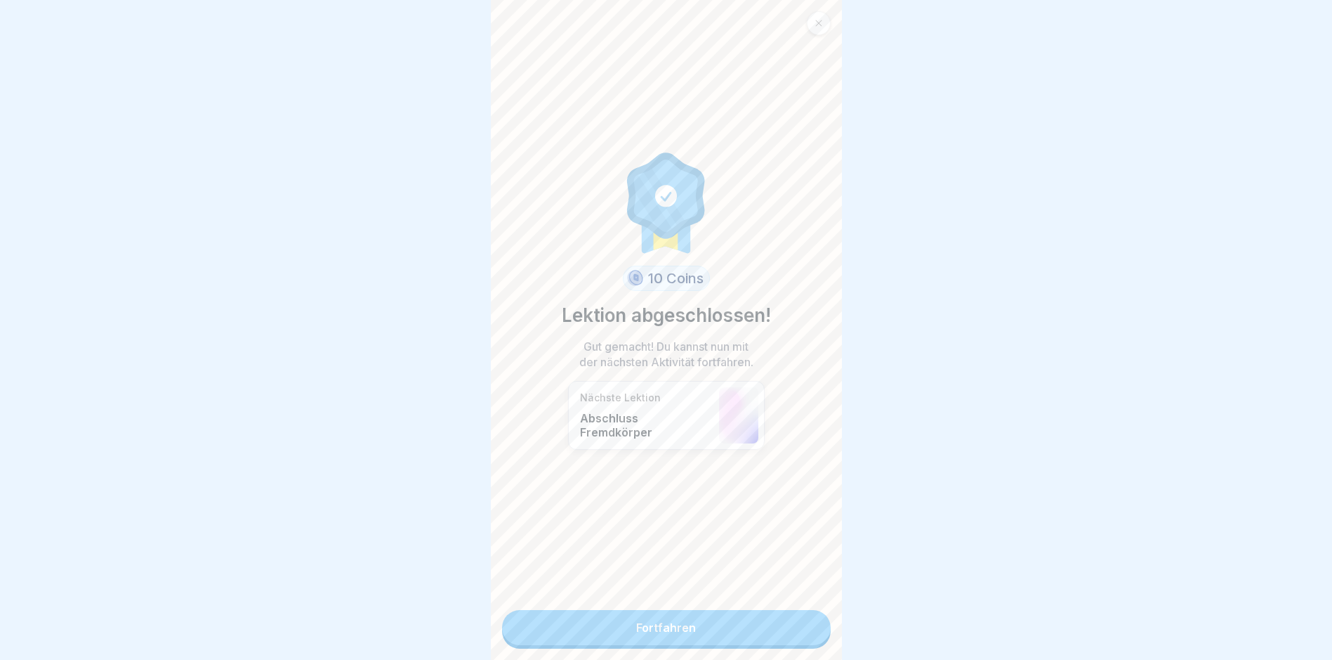
click at [655, 622] on link "Fortfahren" at bounding box center [666, 627] width 329 height 35
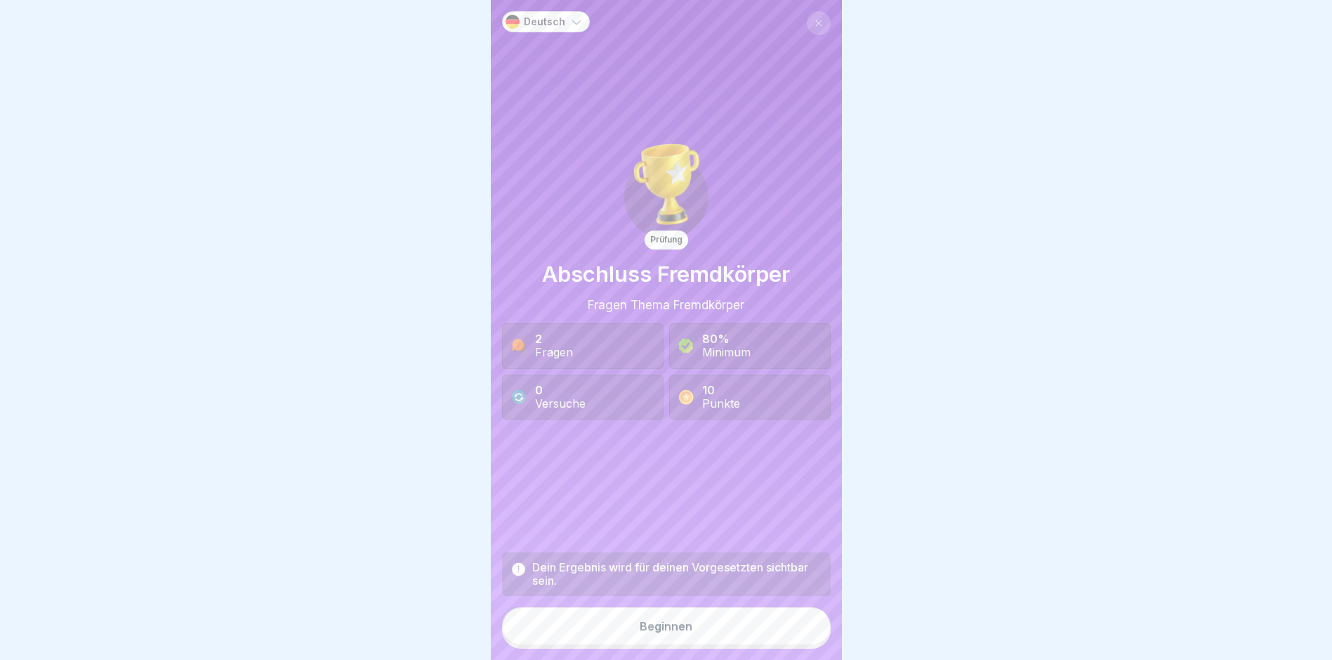
click at [678, 632] on div "Beginnen" at bounding box center [666, 625] width 53 height 13
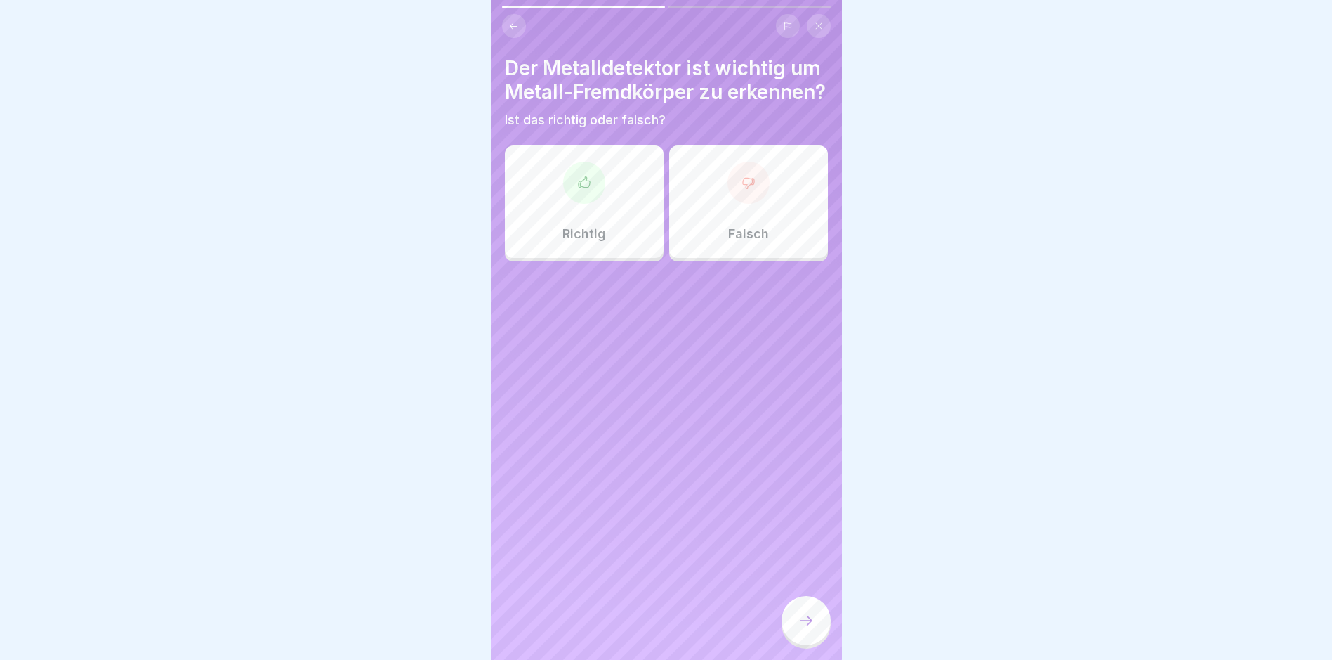
click at [579, 243] on div "Richtig" at bounding box center [584, 201] width 159 height 112
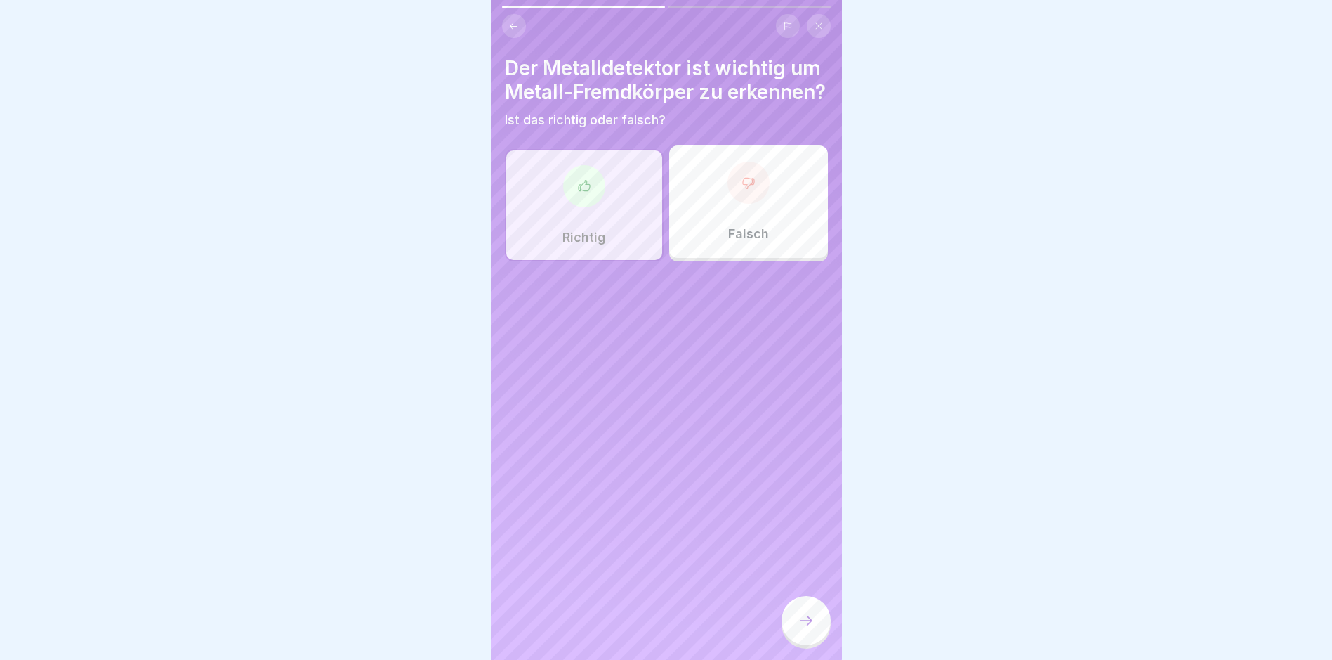
click at [810, 639] on div at bounding box center [806, 620] width 49 height 49
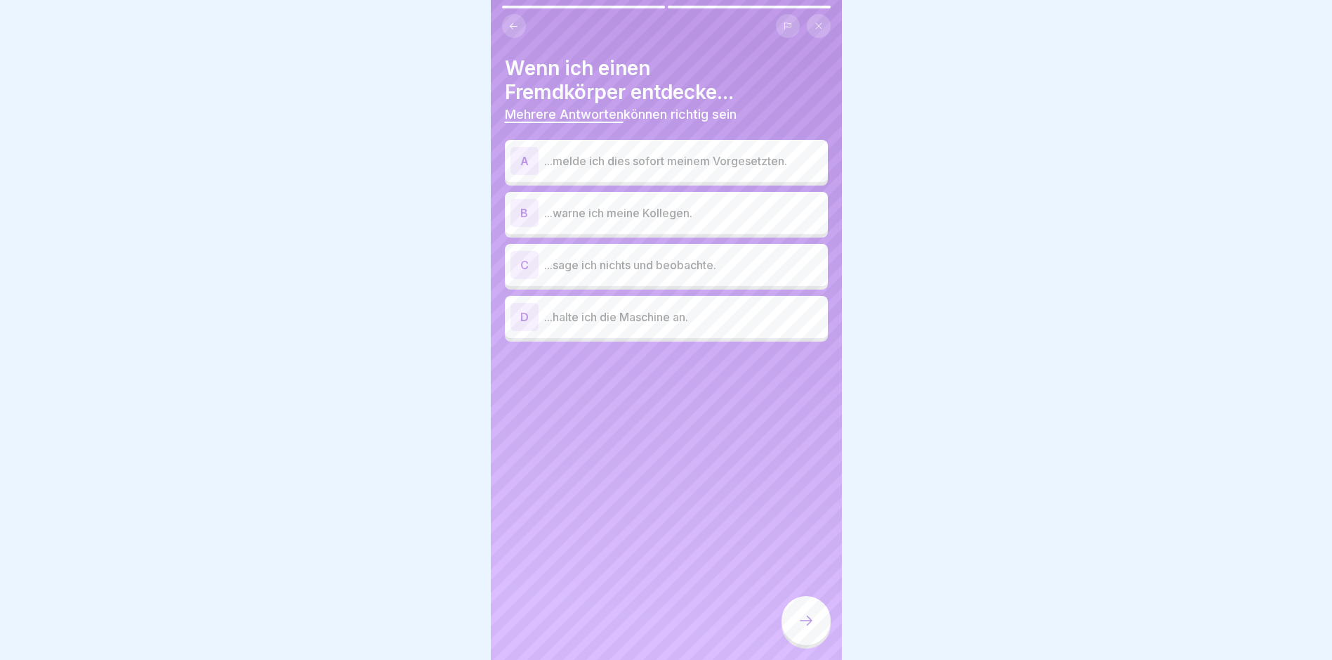
click at [636, 164] on p "...melde ich dies sofort meinem Vorgesetzten." at bounding box center [683, 160] width 278 height 17
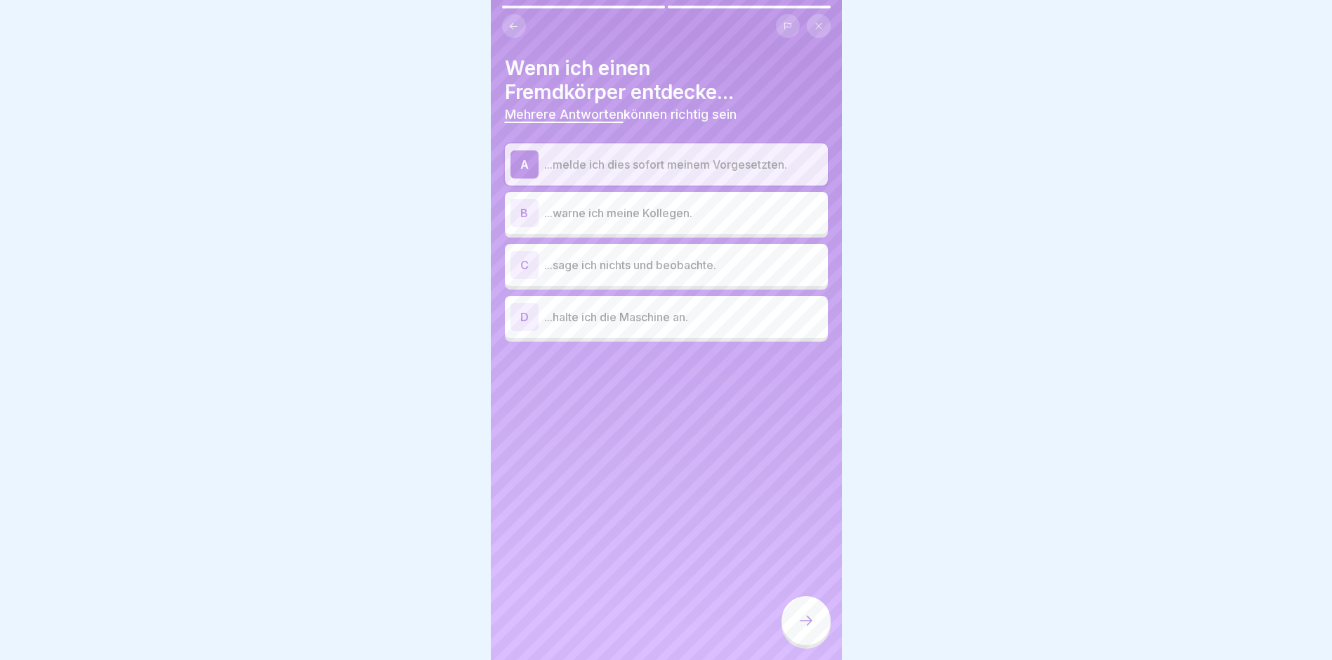
click at [606, 206] on p "...warne ich meine Kollegen." at bounding box center [683, 212] width 278 height 17
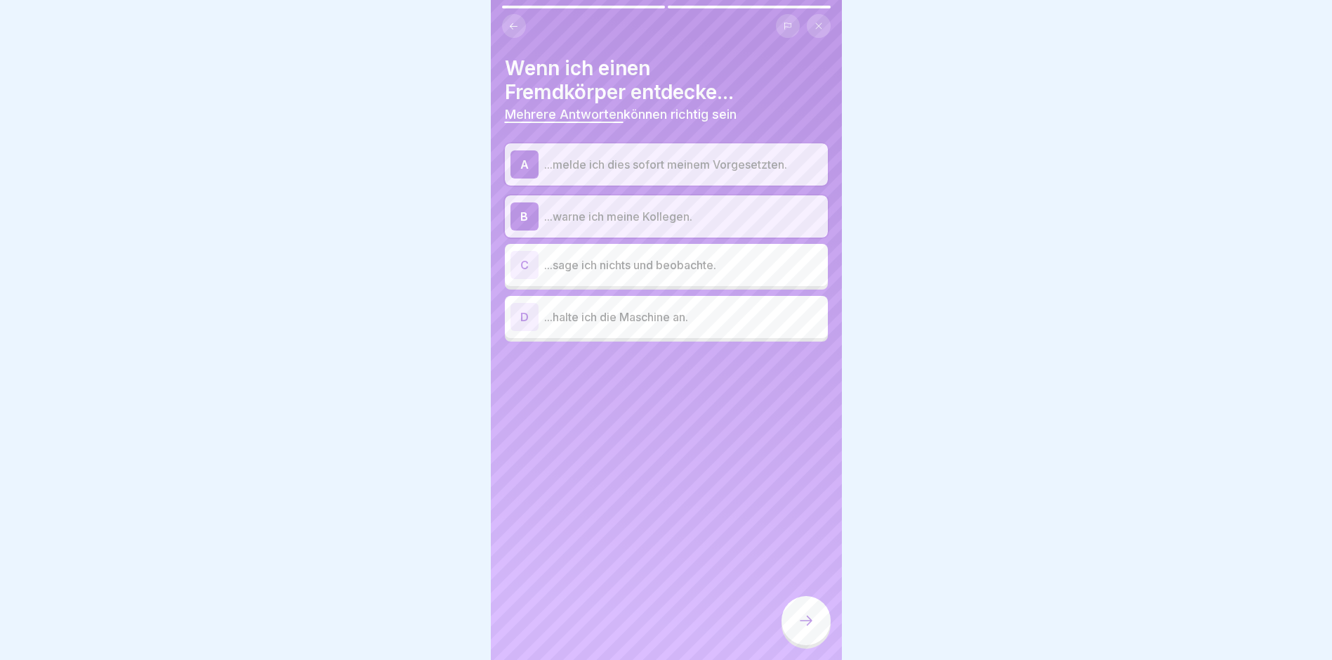
click at [615, 322] on p "...halte ich die Maschine an." at bounding box center [683, 316] width 278 height 17
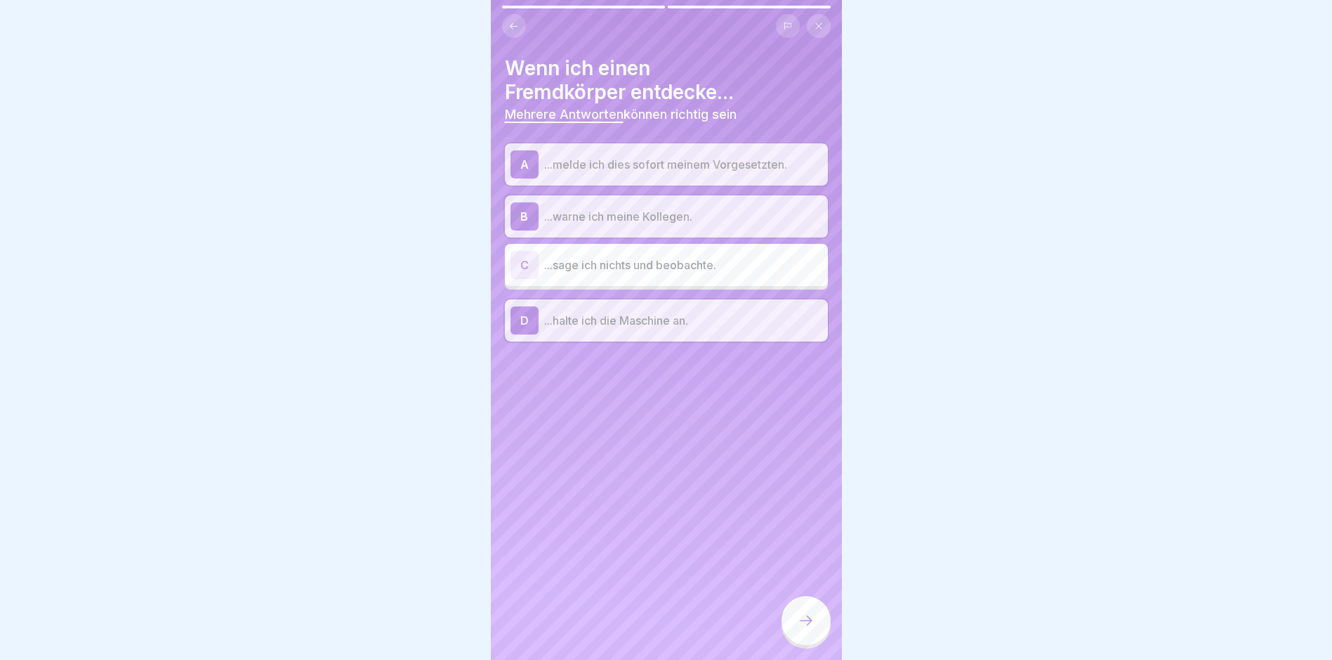
click at [805, 629] on icon at bounding box center [806, 620] width 17 height 17
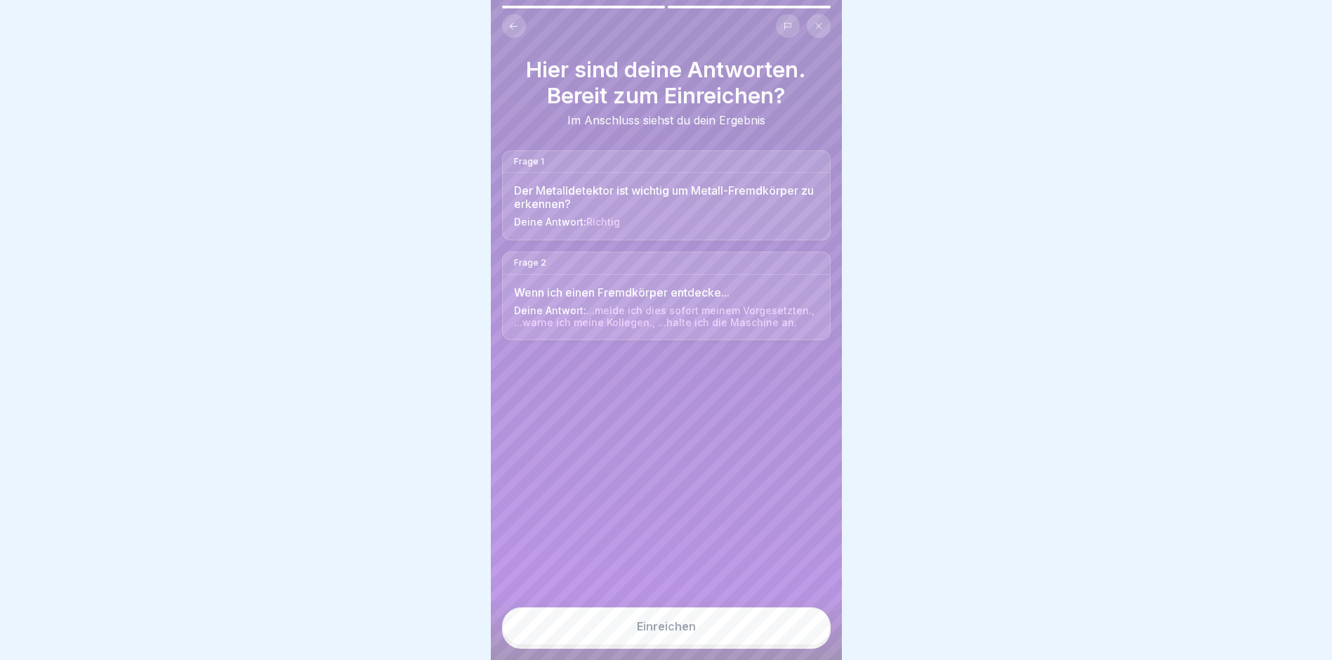
click at [661, 628] on button "Einreichen" at bounding box center [666, 626] width 329 height 38
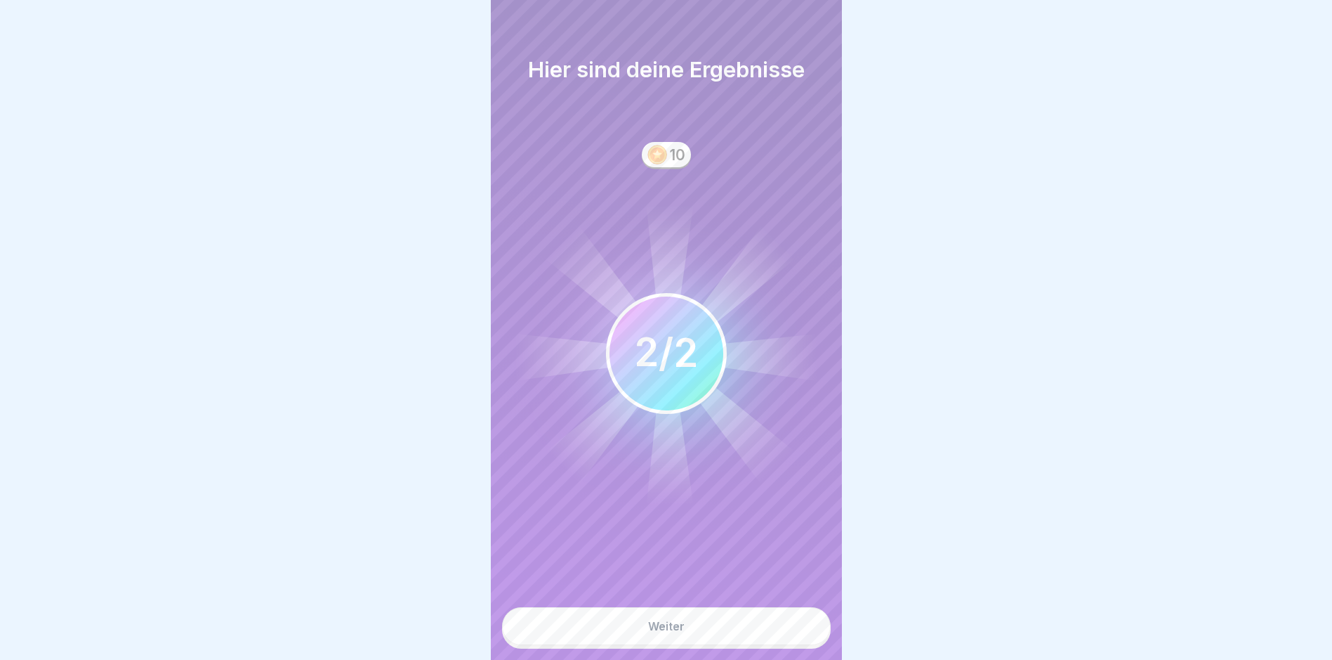
click at [662, 632] on div "Weiter" at bounding box center [666, 625] width 37 height 13
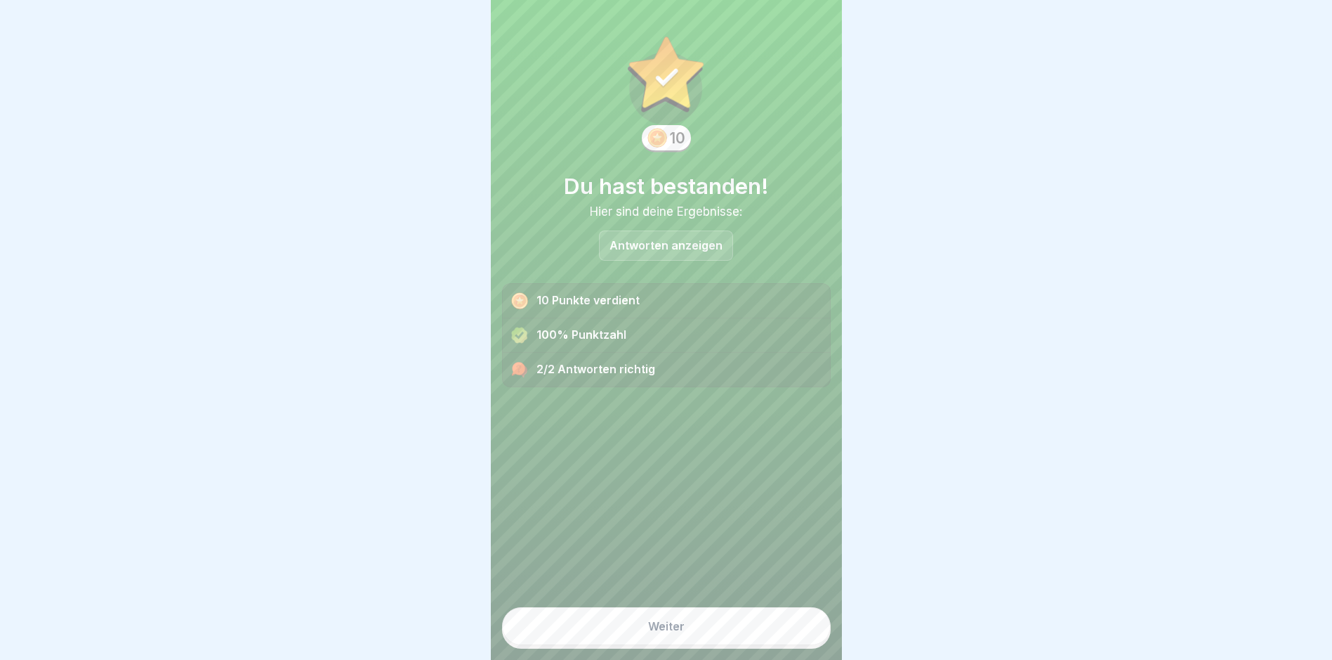
click at [664, 632] on div "Weiter" at bounding box center [666, 625] width 37 height 13
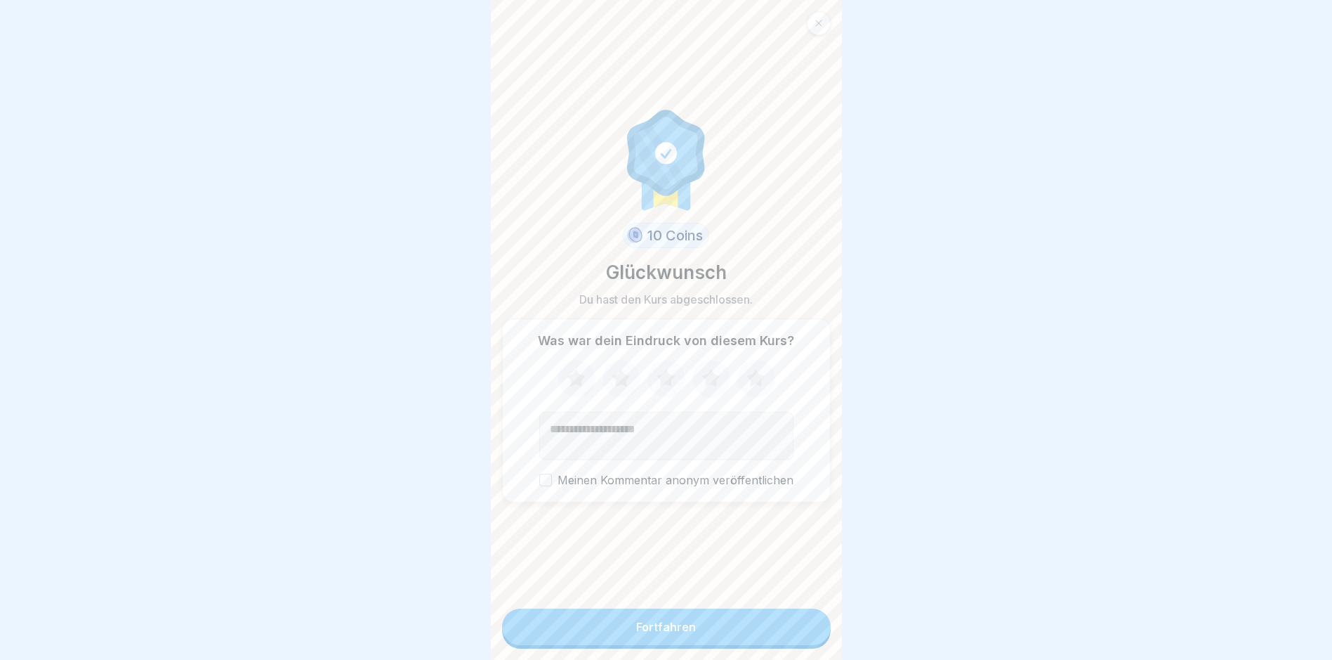
click at [662, 633] on div "Fortfahren" at bounding box center [666, 626] width 60 height 13
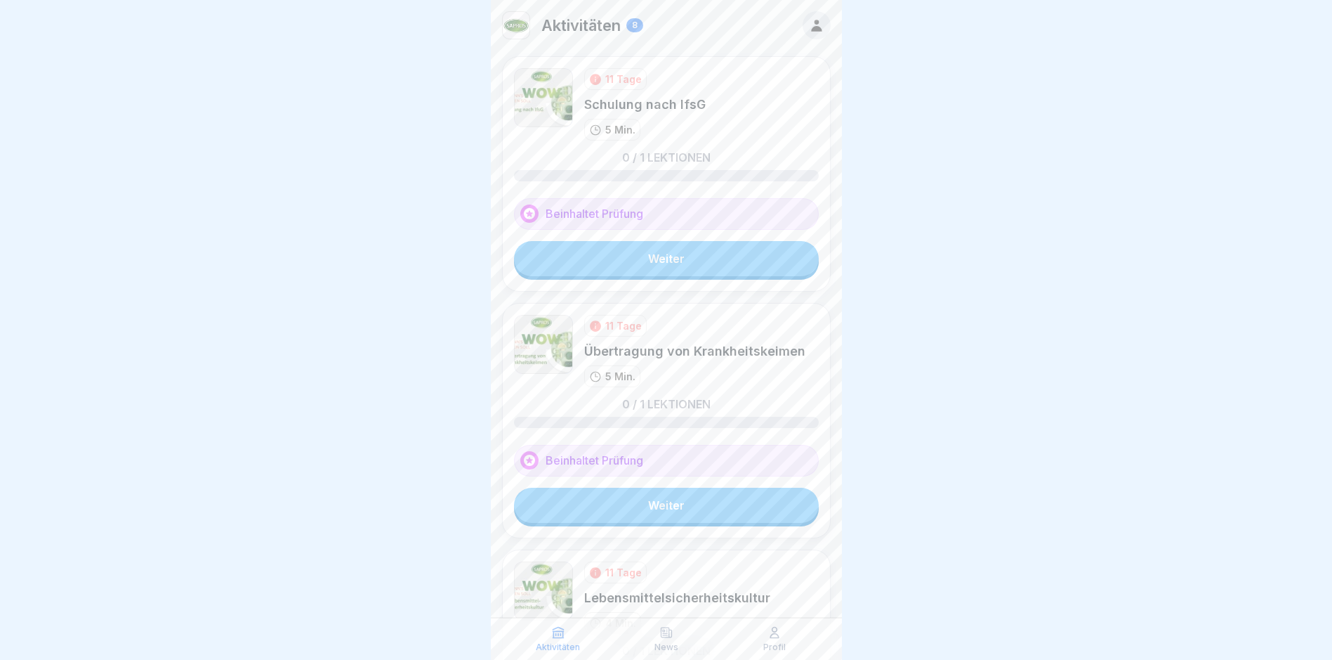
click at [656, 253] on link "Weiter" at bounding box center [666, 258] width 305 height 35
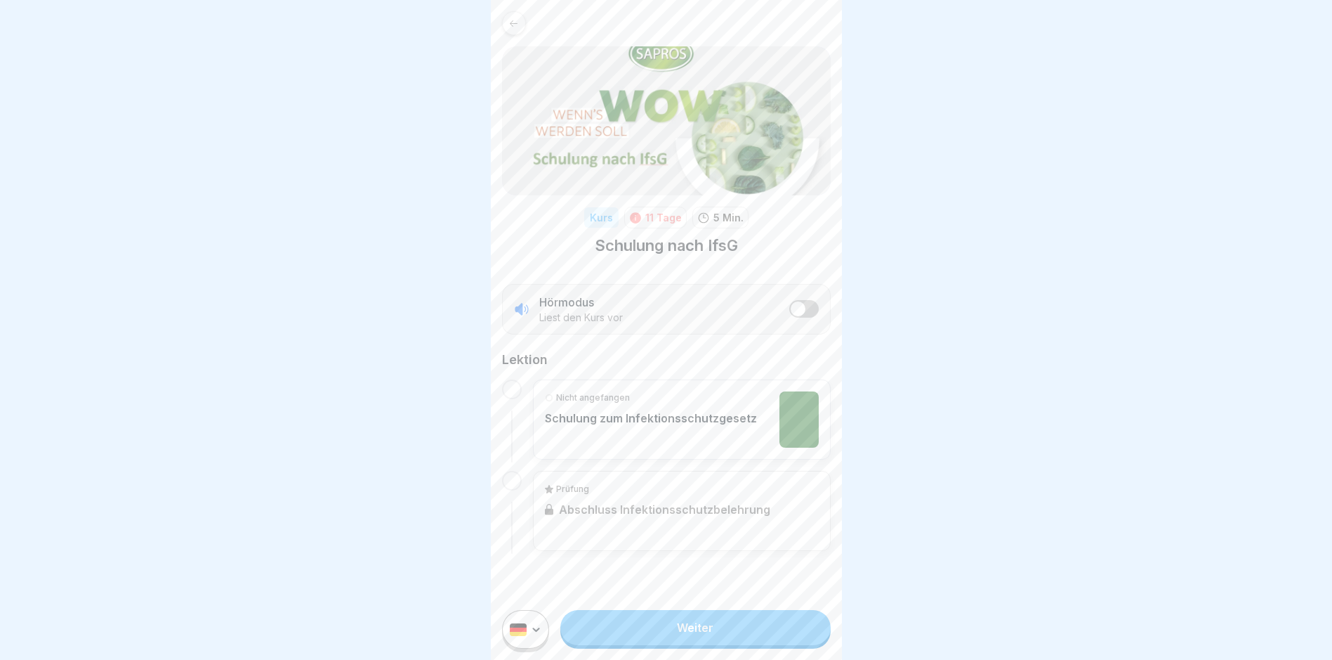
click at [676, 636] on link "Weiter" at bounding box center [695, 627] width 270 height 35
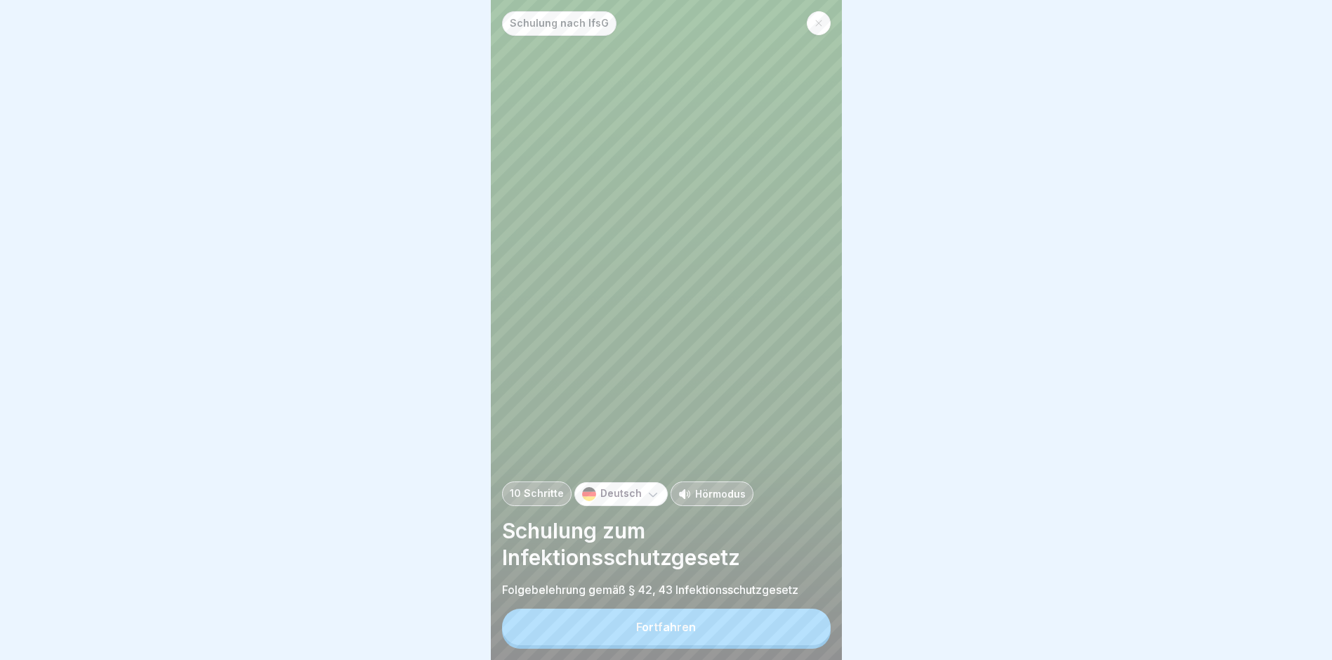
click at [661, 633] on div "Fortfahren" at bounding box center [666, 626] width 60 height 13
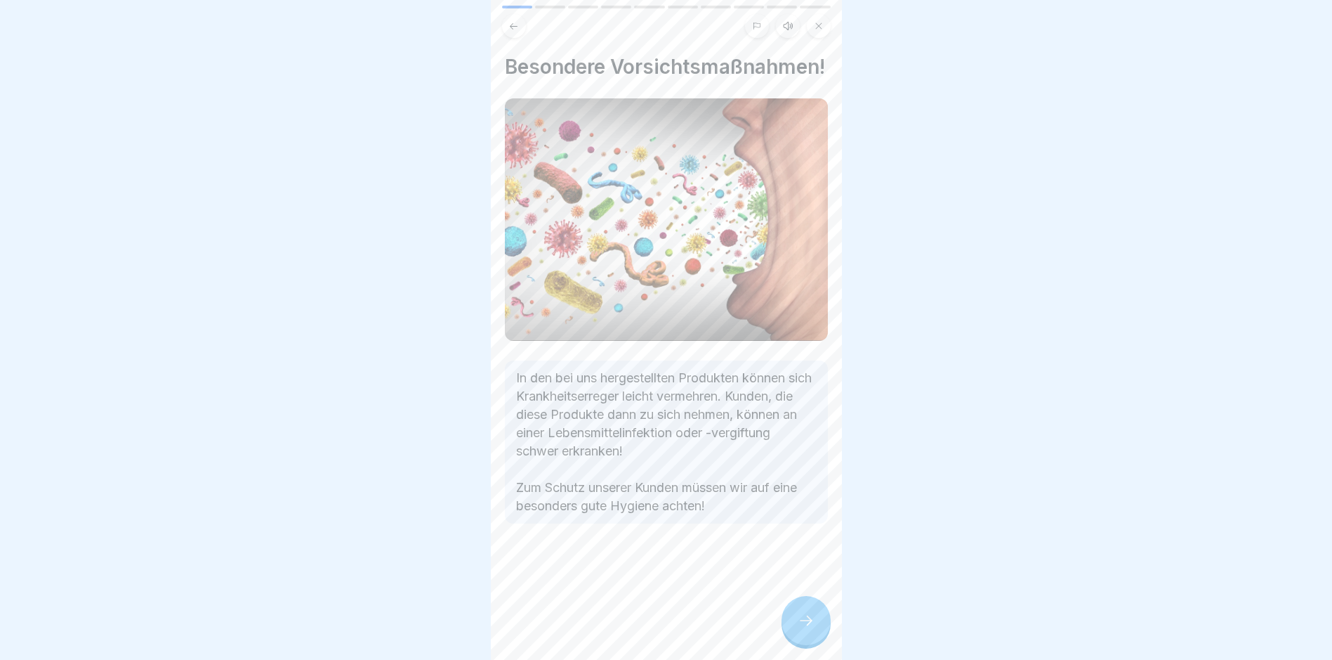
click at [799, 629] on icon at bounding box center [806, 620] width 17 height 17
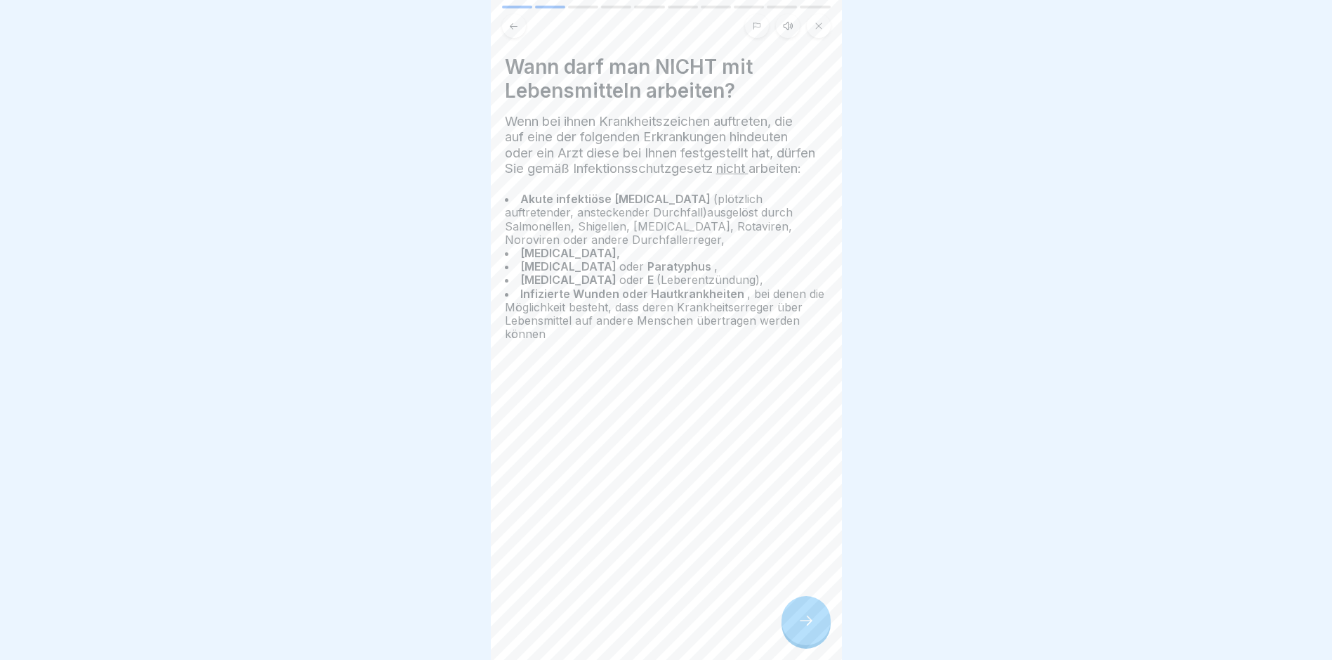
click at [781, 586] on div "Wann darf man NICHT mit Lebensmitteln arbeiten? Wenn bei ihnen Krankheitszeiche…" at bounding box center [666, 330] width 351 height 660
click at [811, 629] on icon at bounding box center [806, 620] width 17 height 17
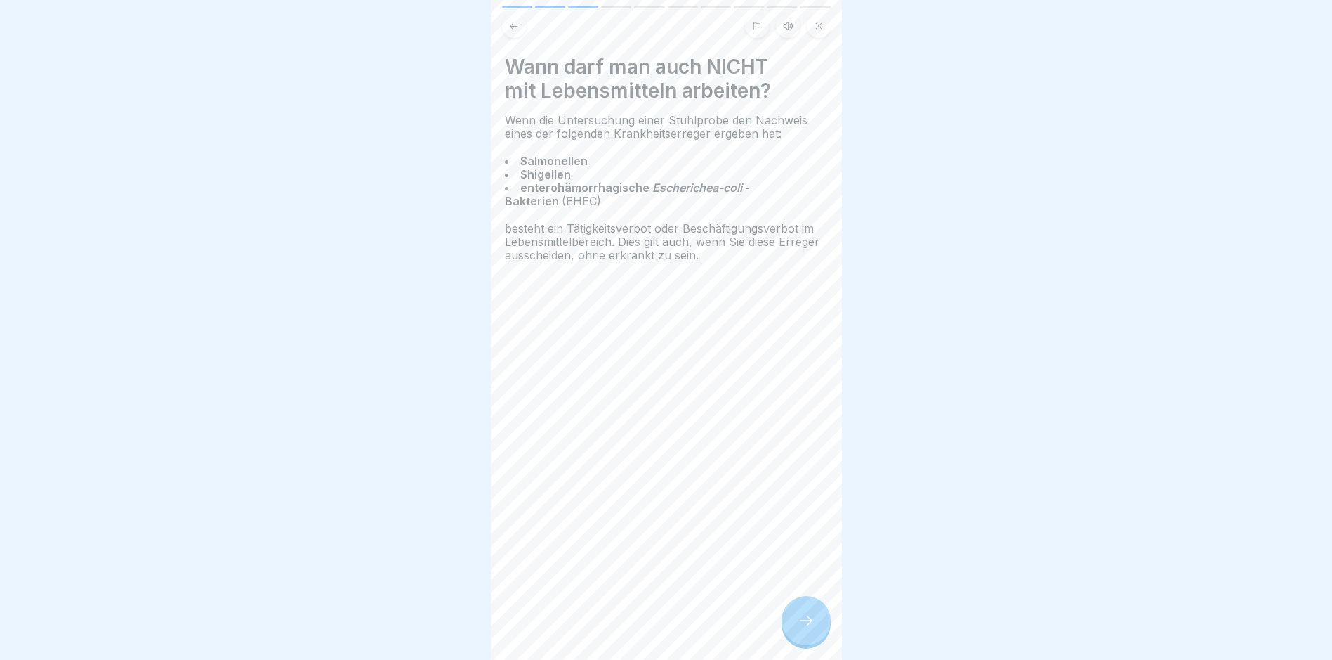
click at [799, 629] on icon at bounding box center [806, 620] width 17 height 17
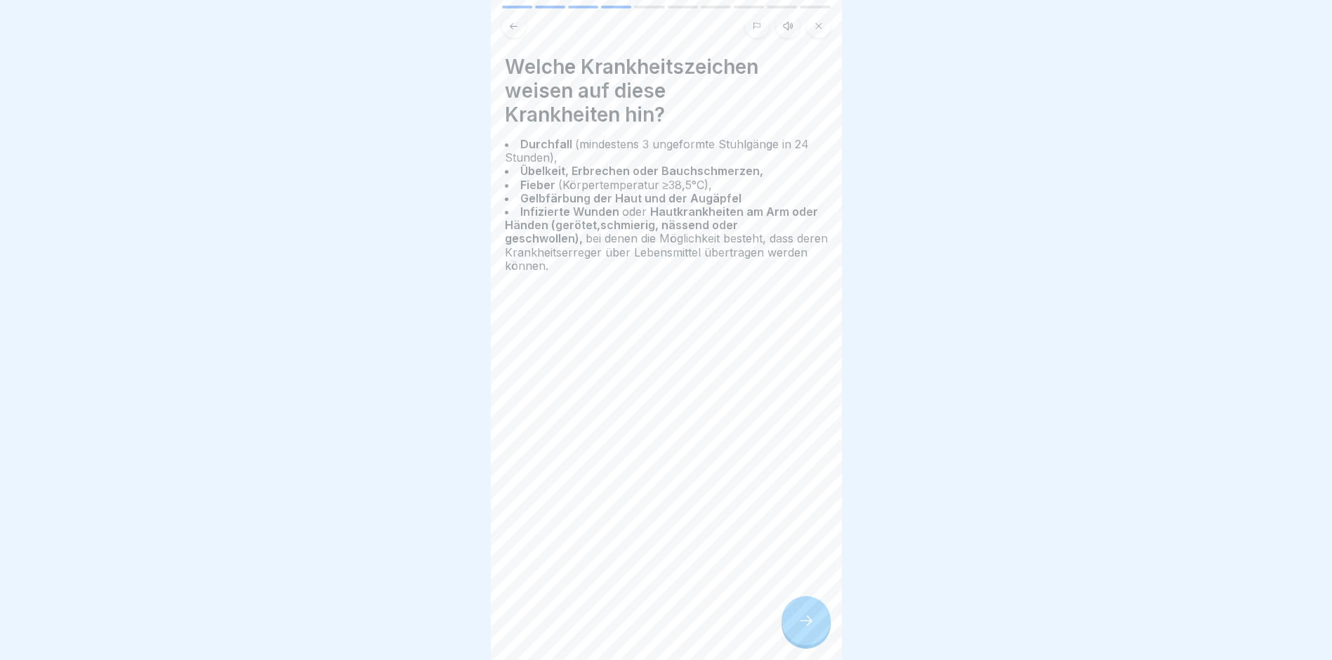
click at [799, 629] on icon at bounding box center [806, 620] width 17 height 17
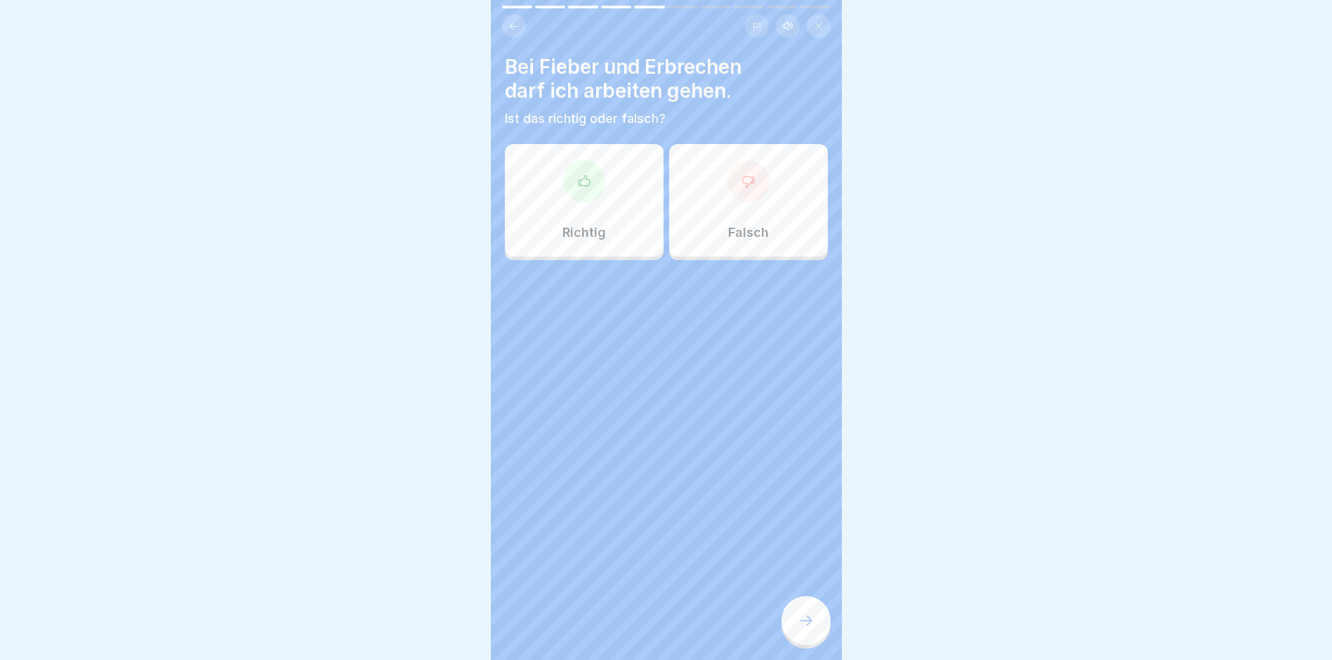
click at [740, 206] on div "Falsch" at bounding box center [748, 200] width 159 height 112
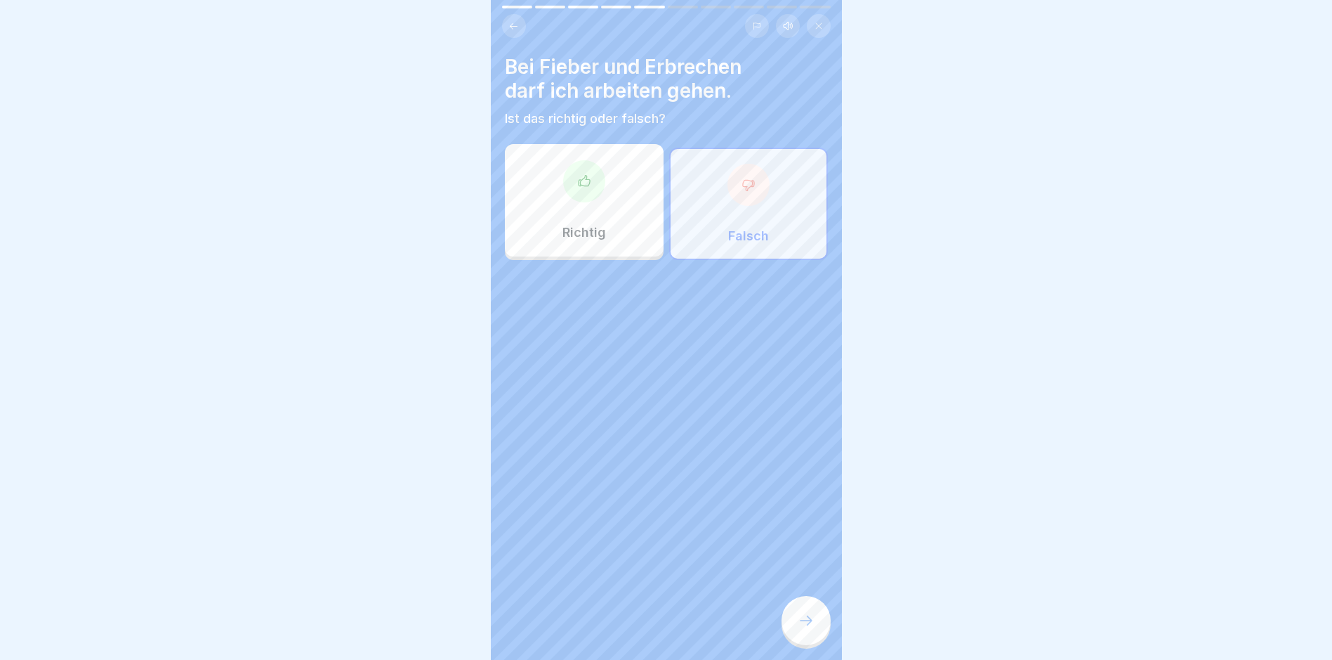
click at [811, 629] on icon at bounding box center [806, 620] width 17 height 17
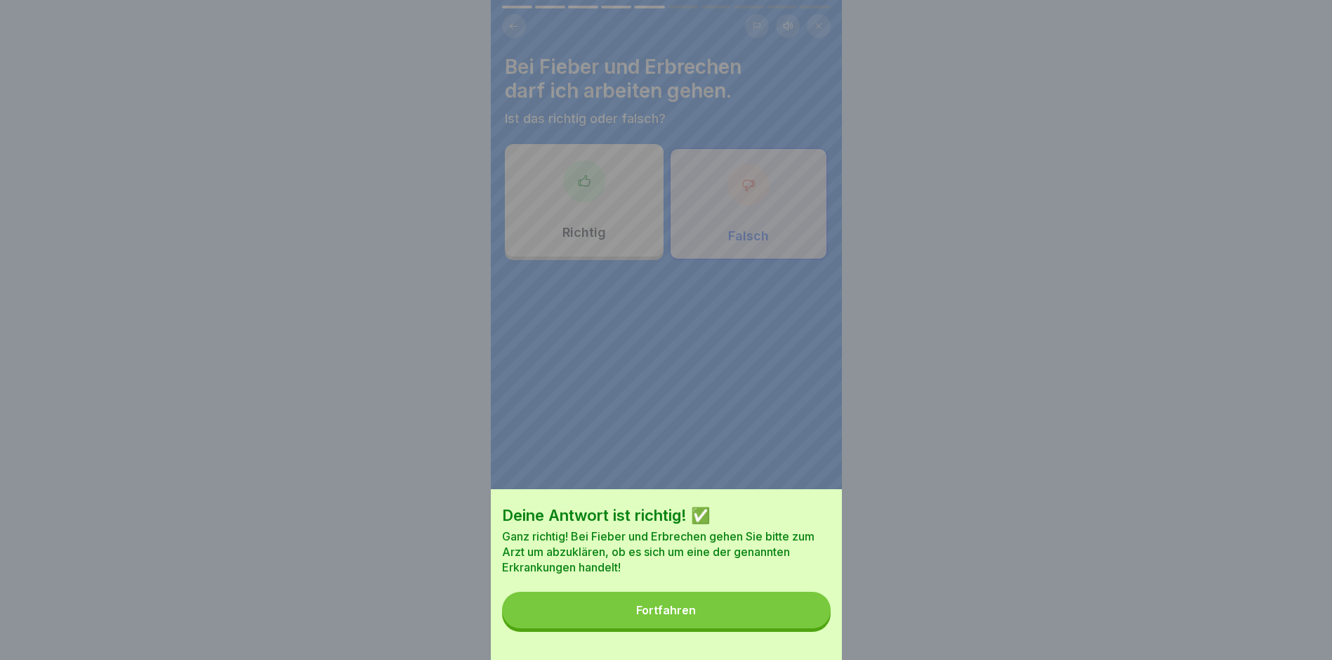
click at [662, 616] on div "Fortfahren" at bounding box center [666, 609] width 60 height 13
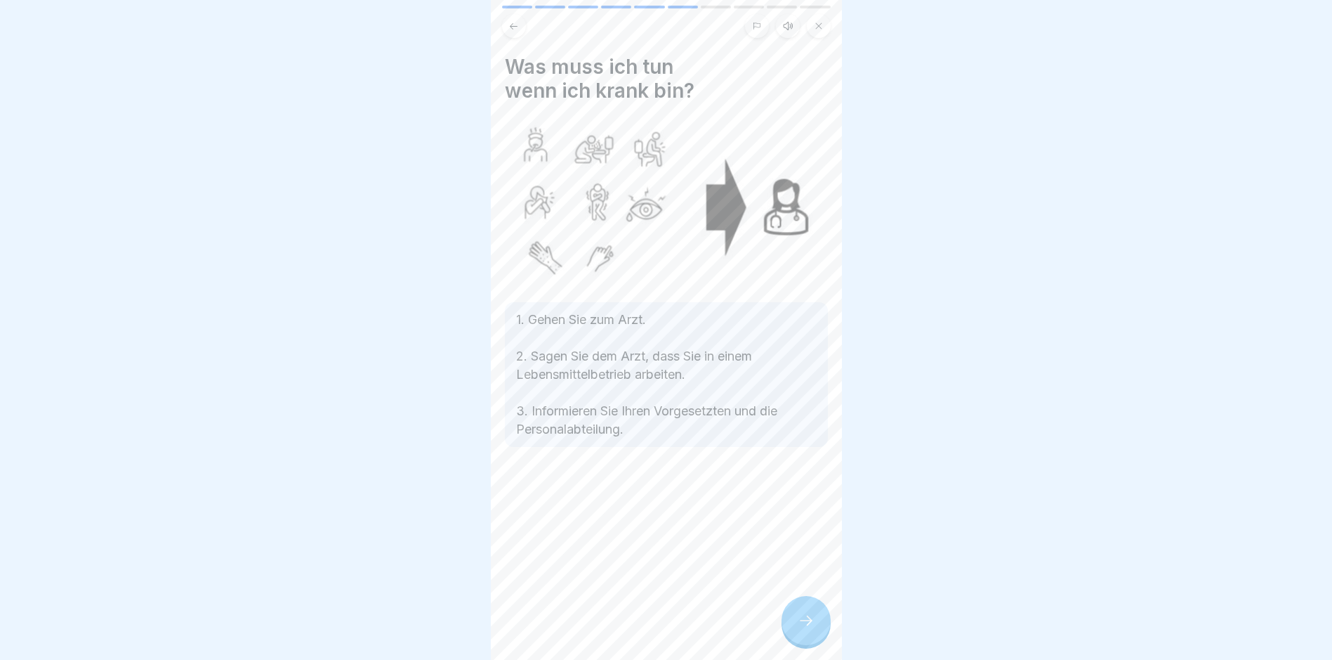
click at [798, 622] on div at bounding box center [806, 620] width 49 height 49
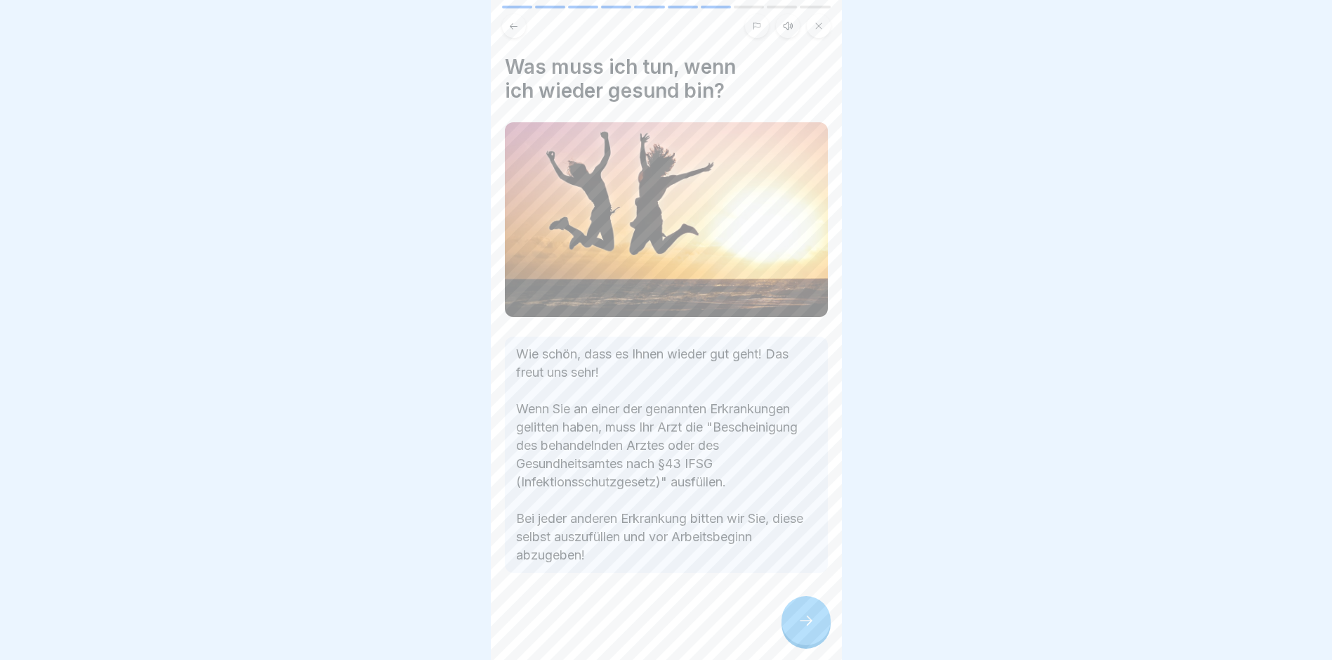
click at [798, 622] on div at bounding box center [806, 620] width 49 height 49
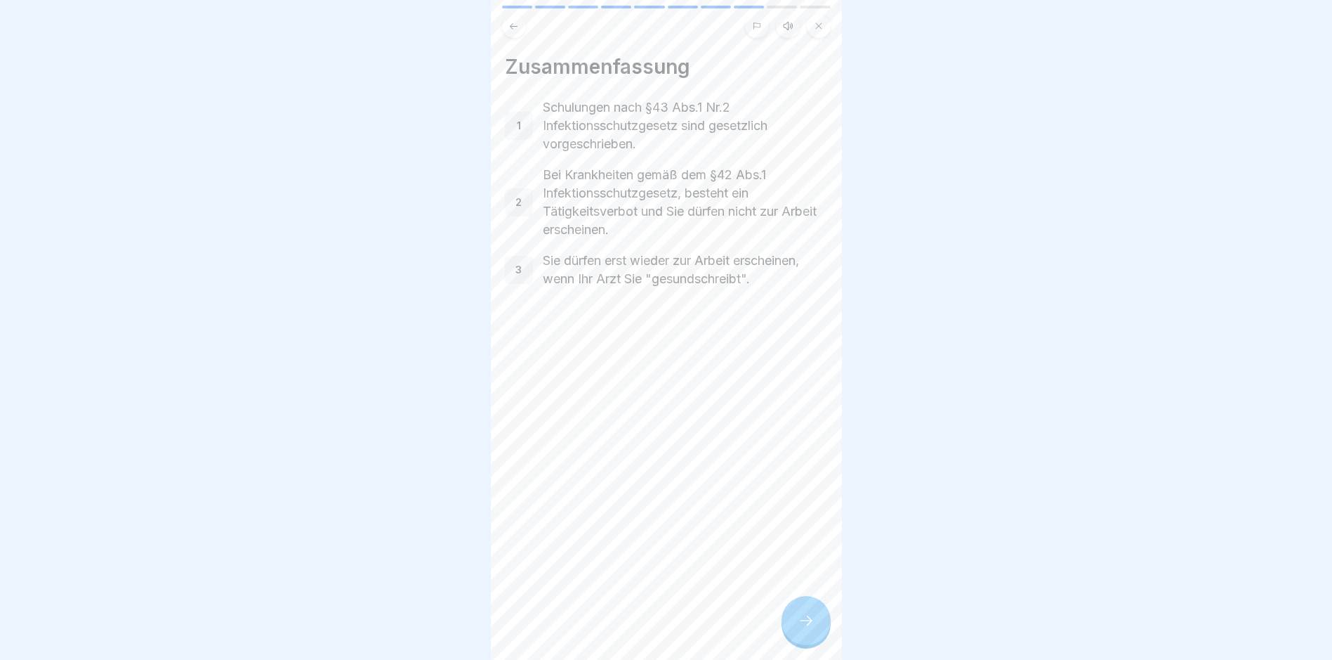
click at [806, 629] on icon at bounding box center [806, 620] width 17 height 17
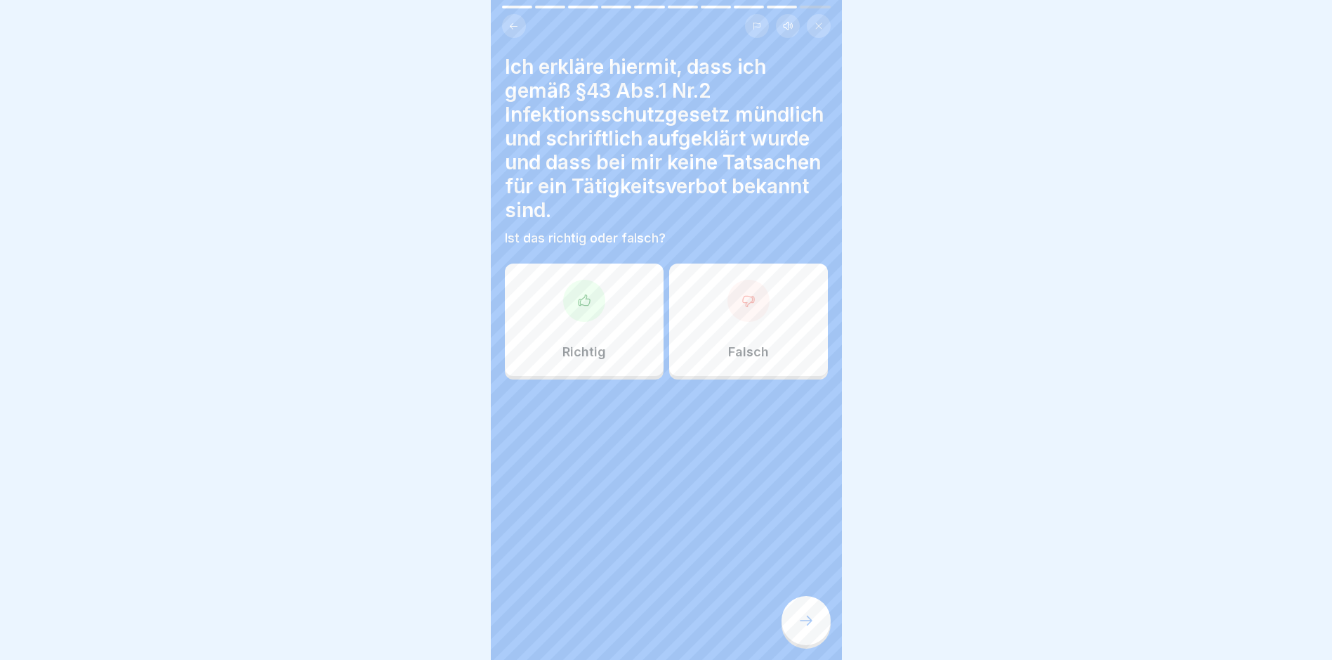
click at [579, 324] on div "Richtig" at bounding box center [584, 319] width 159 height 112
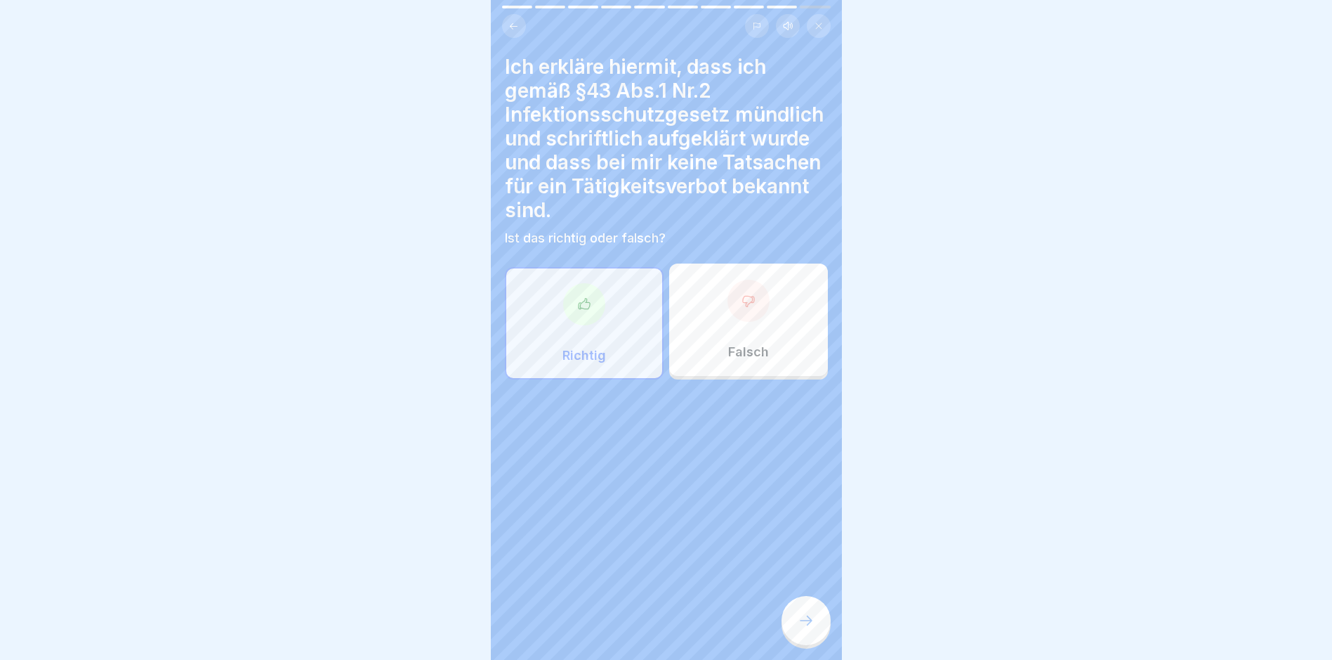
click at [809, 629] on icon at bounding box center [806, 620] width 17 height 17
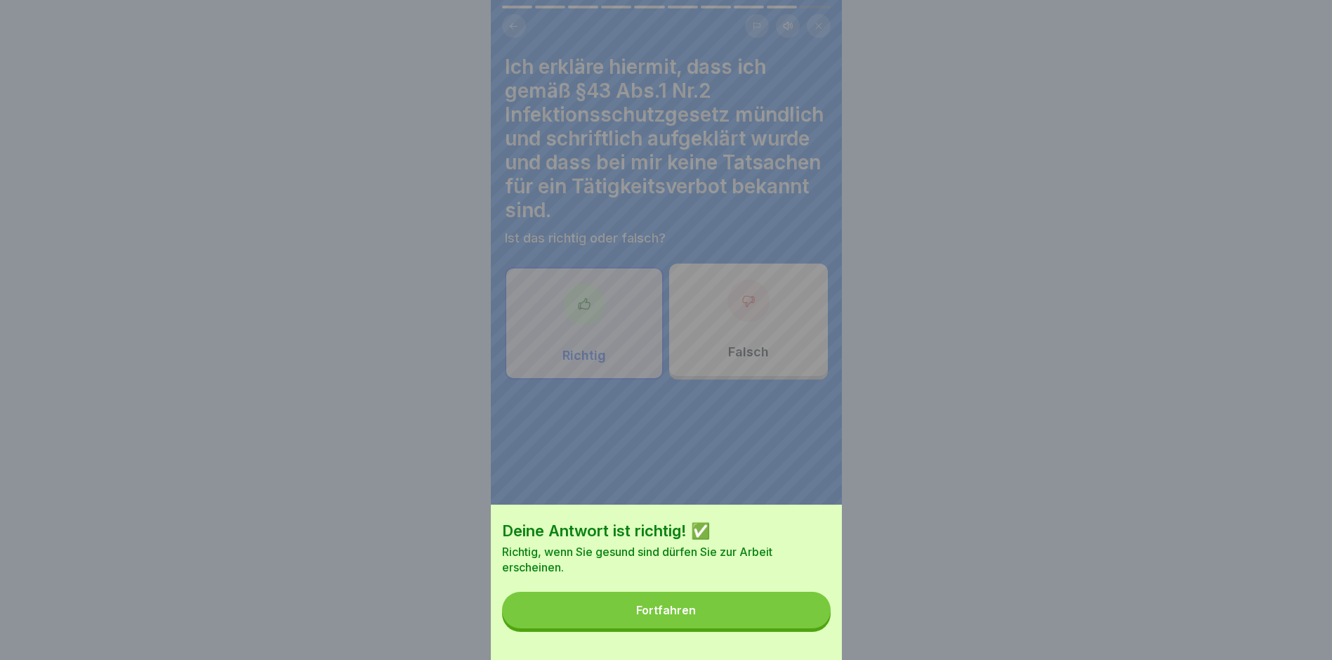
click at [673, 615] on div "Fortfahren" at bounding box center [666, 609] width 60 height 13
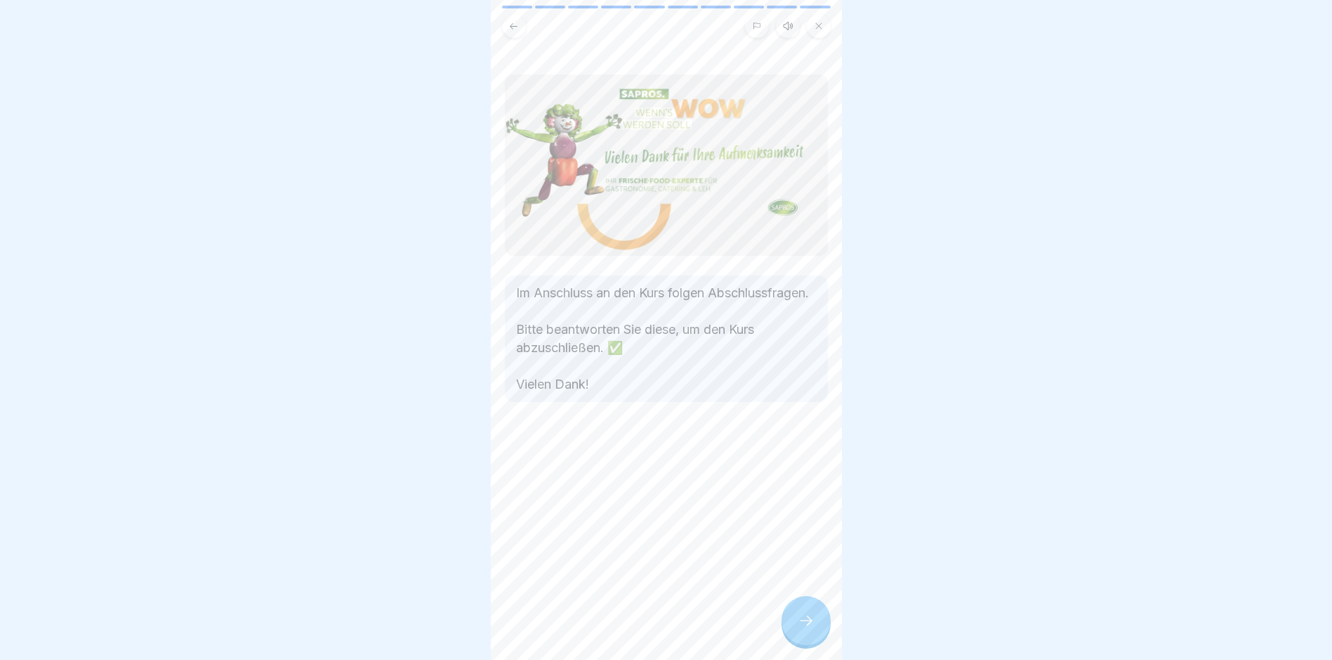
click at [813, 629] on icon at bounding box center [806, 620] width 17 height 17
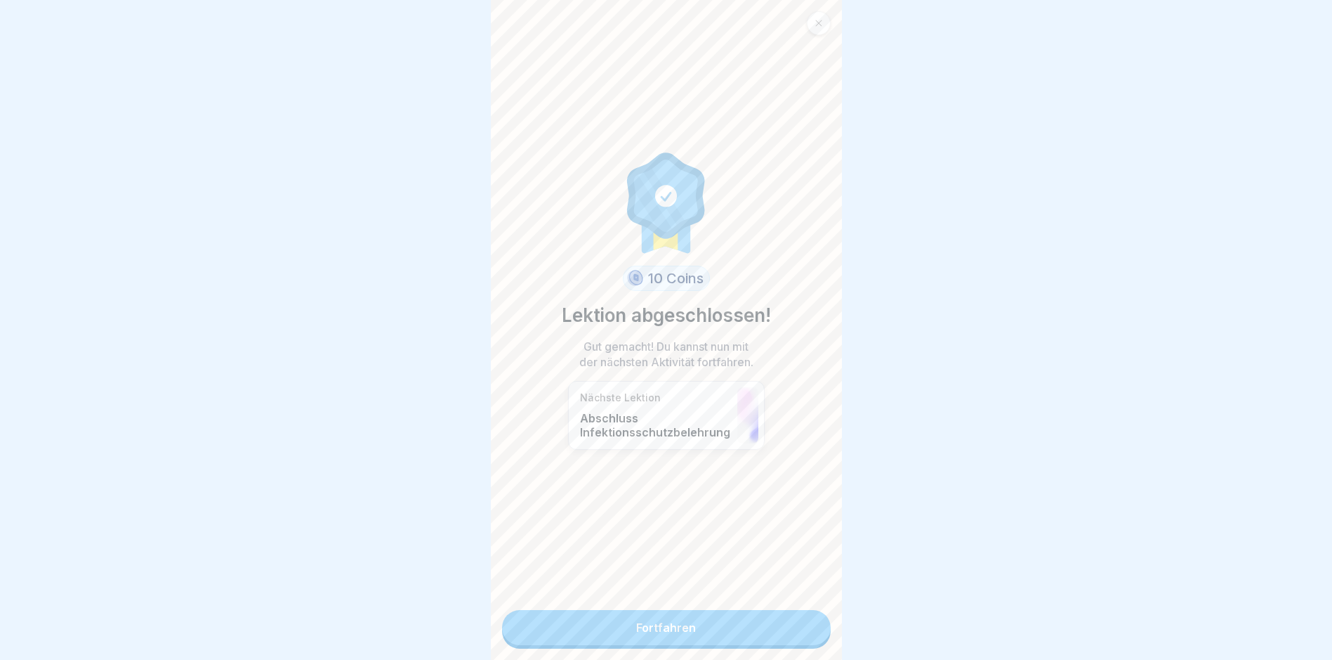
click at [671, 619] on link "Fortfahren" at bounding box center [666, 627] width 329 height 35
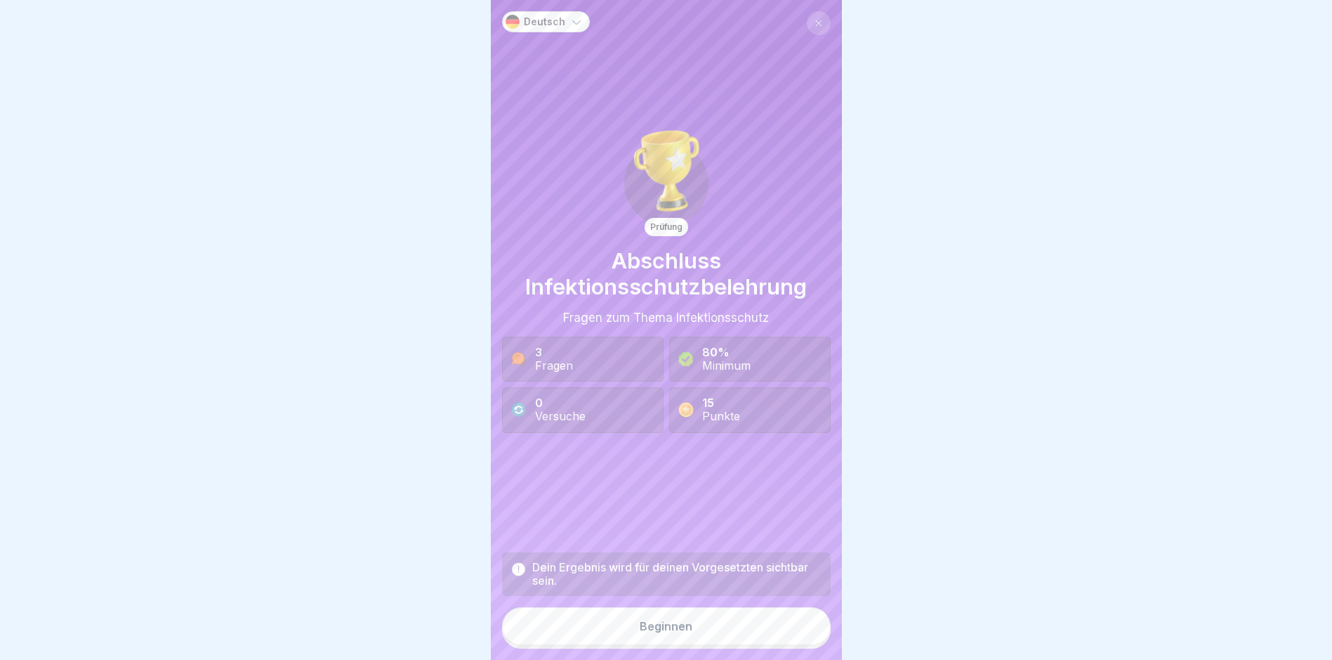
click at [672, 620] on button "Beginnen" at bounding box center [666, 626] width 329 height 38
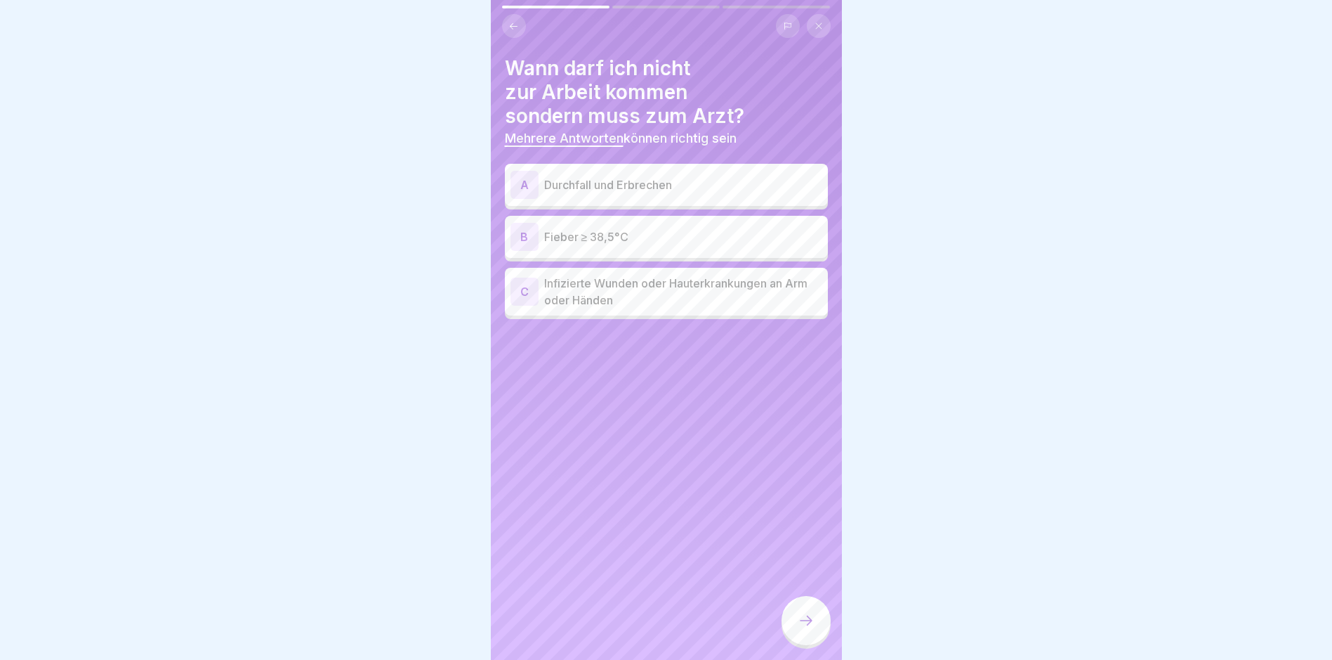
click at [580, 194] on div "A Durchfall und Erbrechen" at bounding box center [667, 185] width 312 height 28
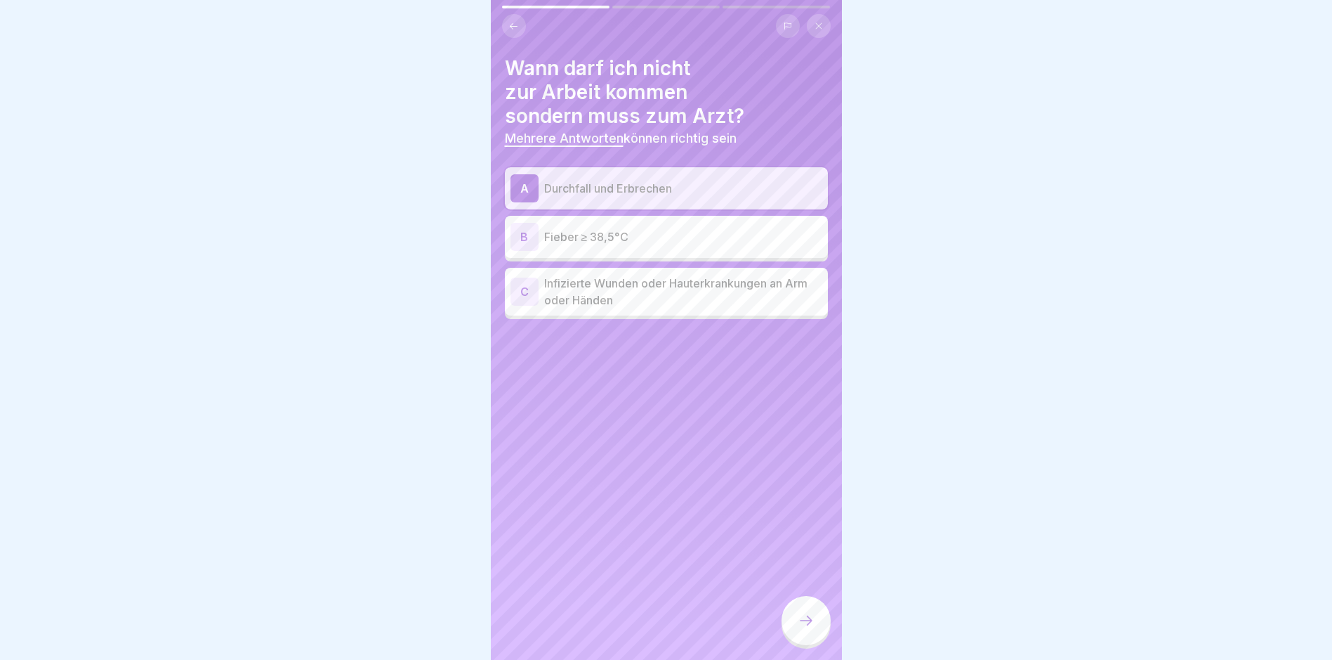
click at [607, 293] on p "Infizierte Wunden oder Hauterkrankungen an Arm oder Händen" at bounding box center [683, 292] width 278 height 34
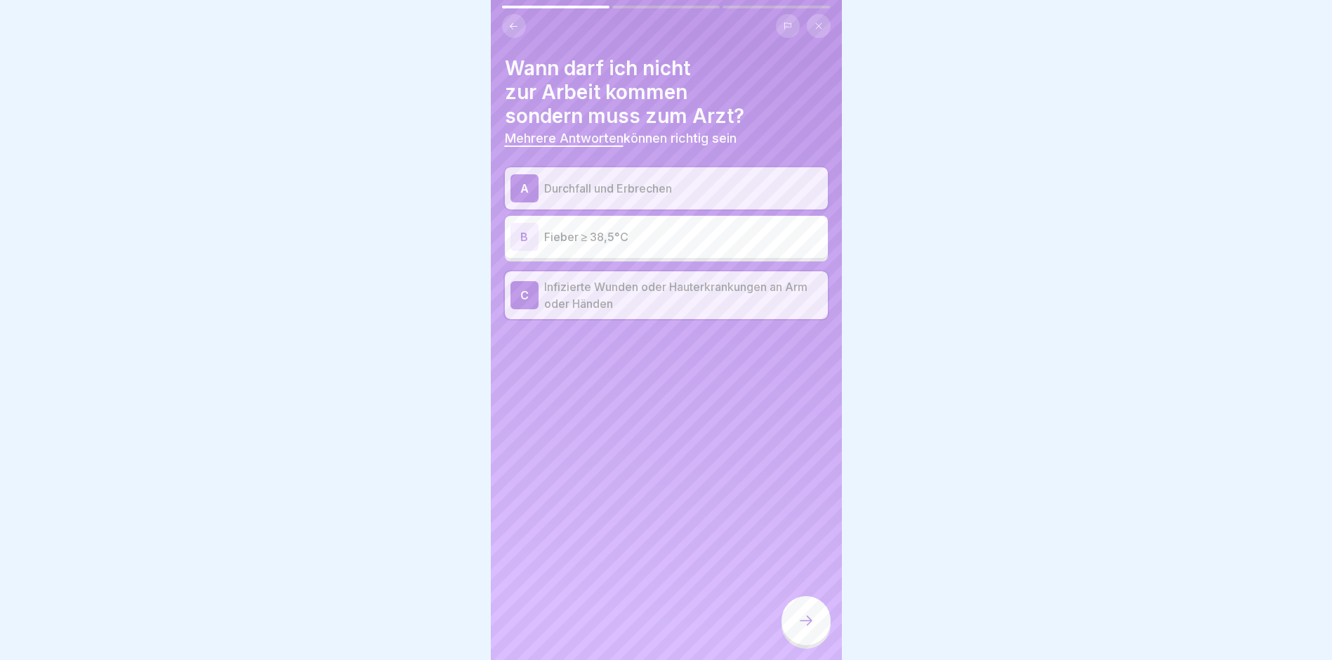
click at [583, 240] on p "Fieber ≥ 38,5°C" at bounding box center [683, 236] width 278 height 17
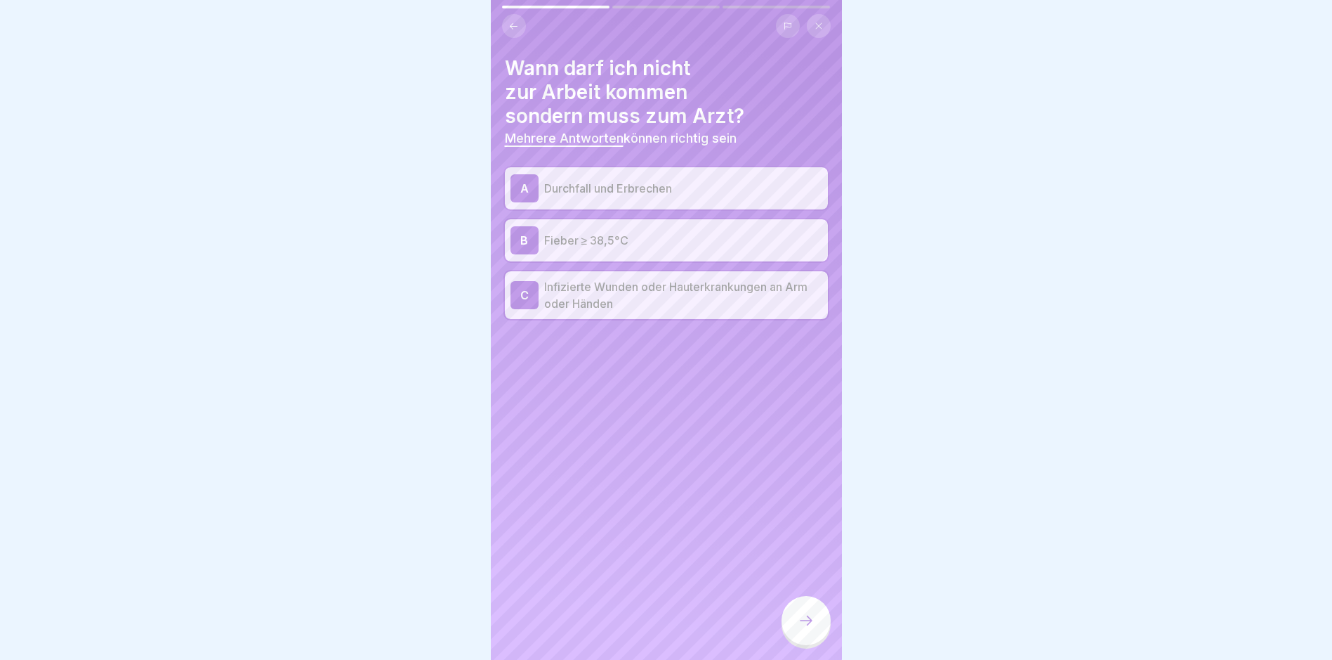
click at [808, 629] on icon at bounding box center [806, 620] width 17 height 17
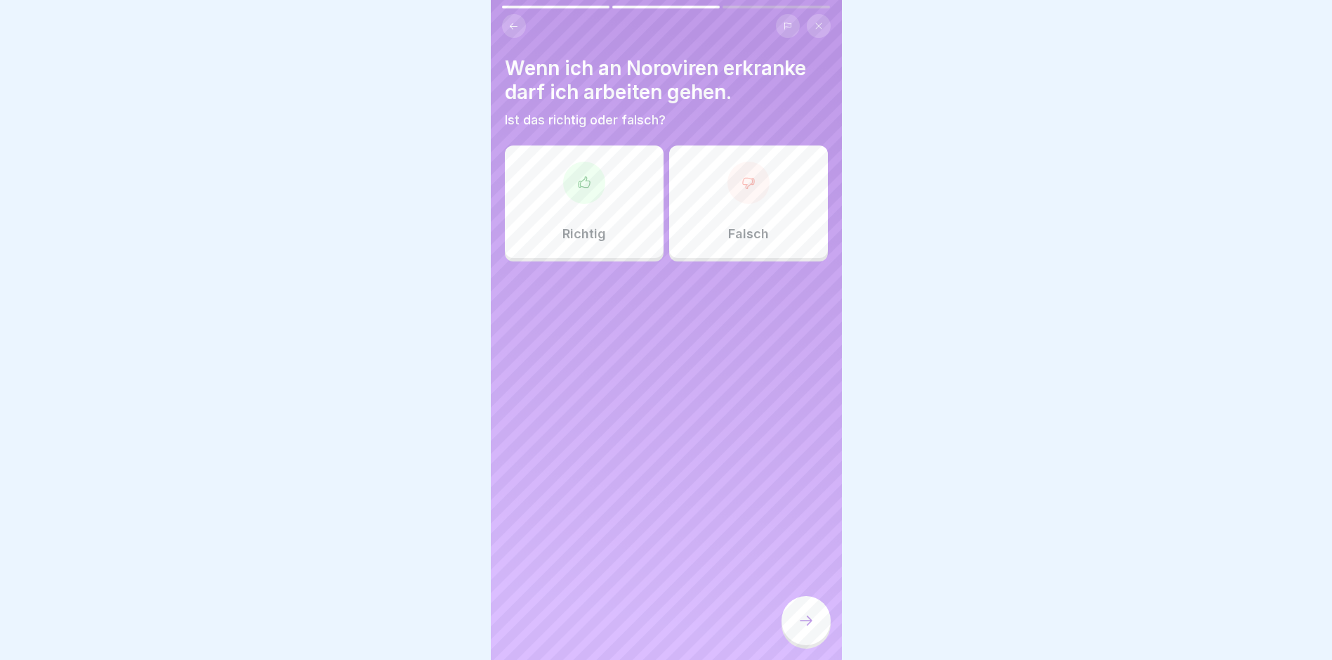
click at [752, 204] on div "Falsch" at bounding box center [748, 201] width 159 height 112
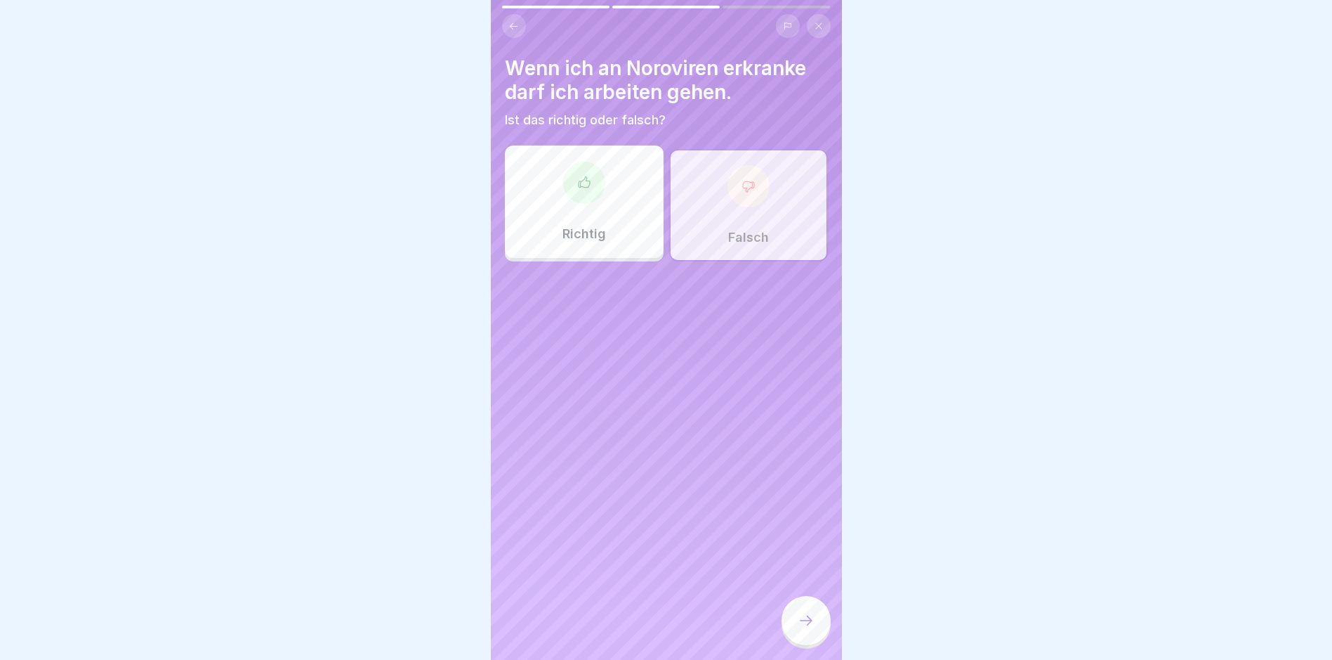
click at [799, 629] on icon at bounding box center [806, 620] width 17 height 17
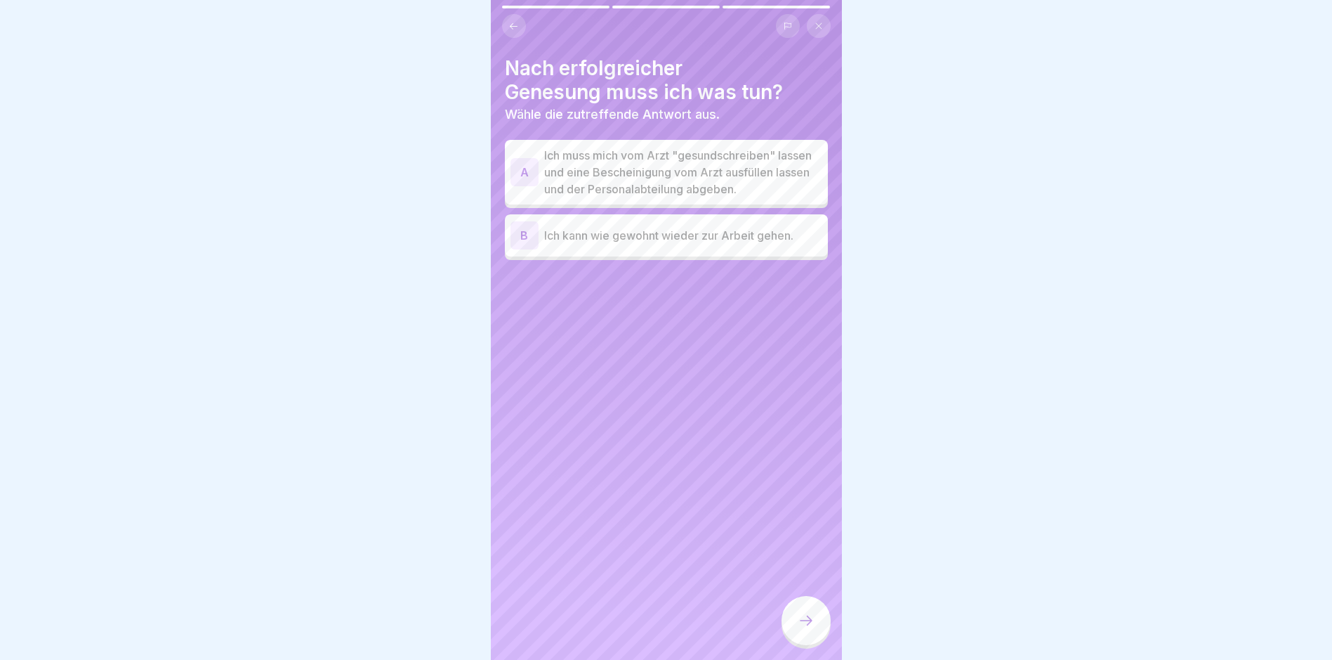
click at [634, 182] on p "Ich muss mich vom Arzt "gesundschreiben" lassen und eine Bescheinigung vom Arzt…" at bounding box center [683, 172] width 278 height 51
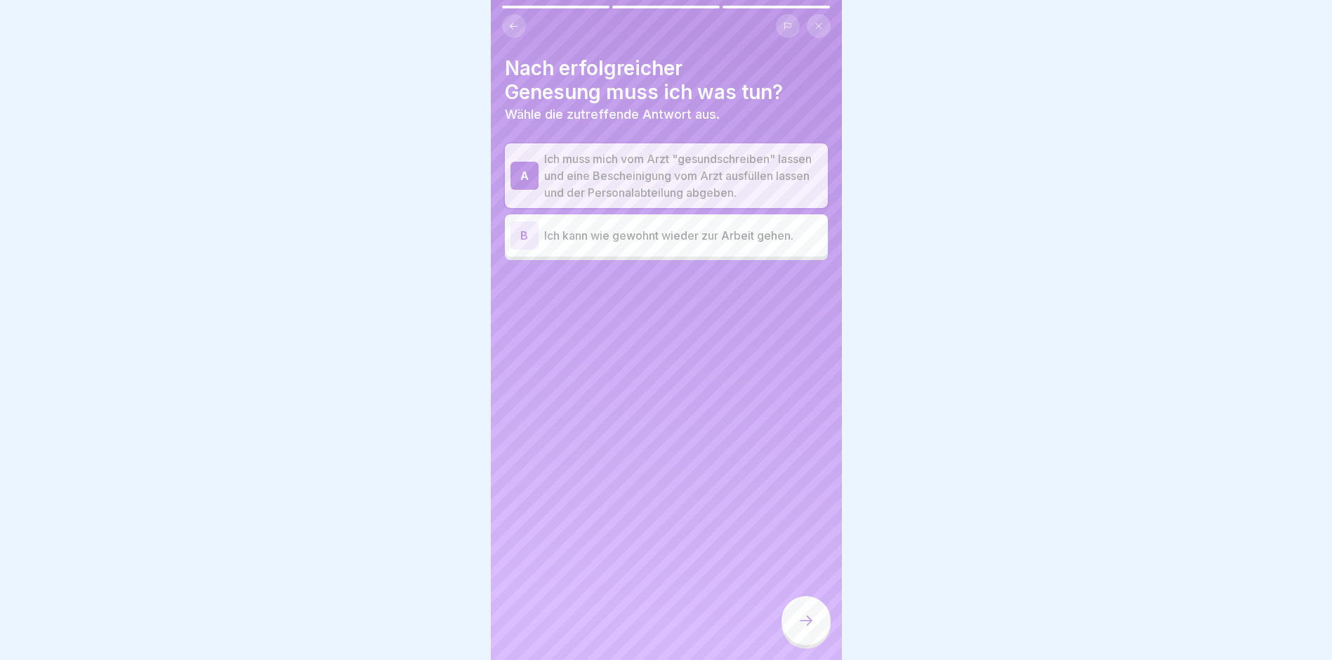
click at [805, 626] on icon at bounding box center [806, 620] width 17 height 17
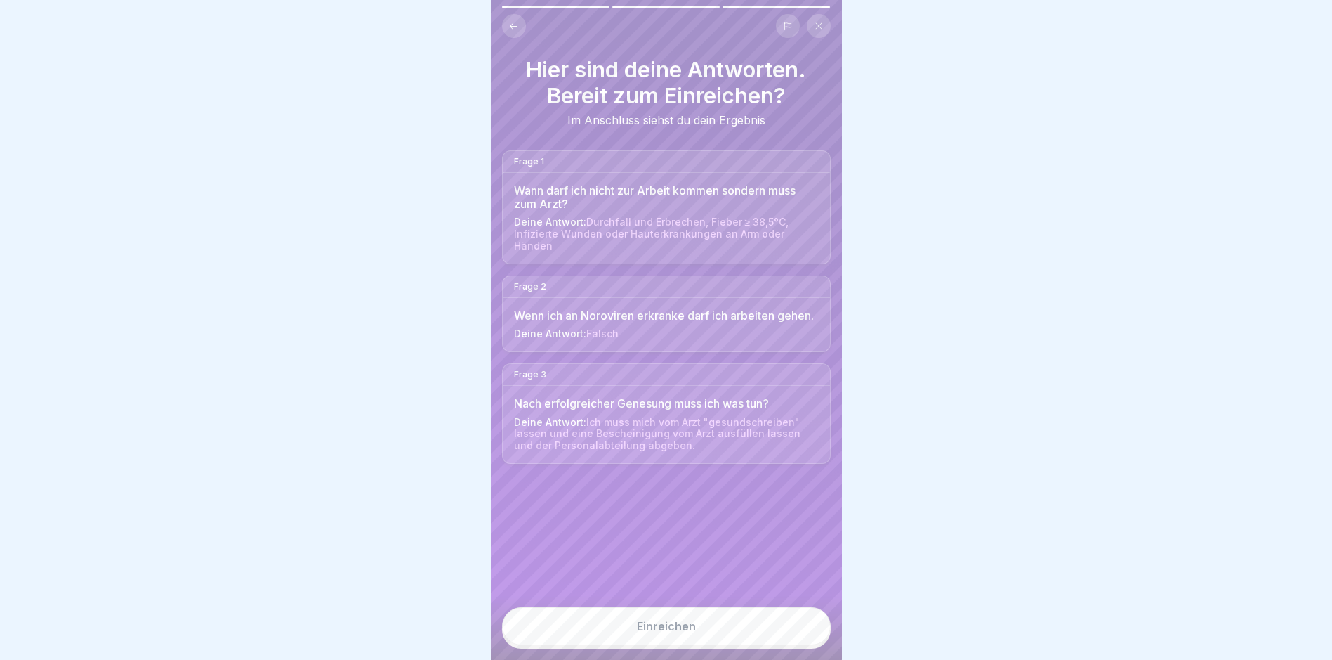
click at [668, 631] on div "Einreichen" at bounding box center [666, 625] width 59 height 13
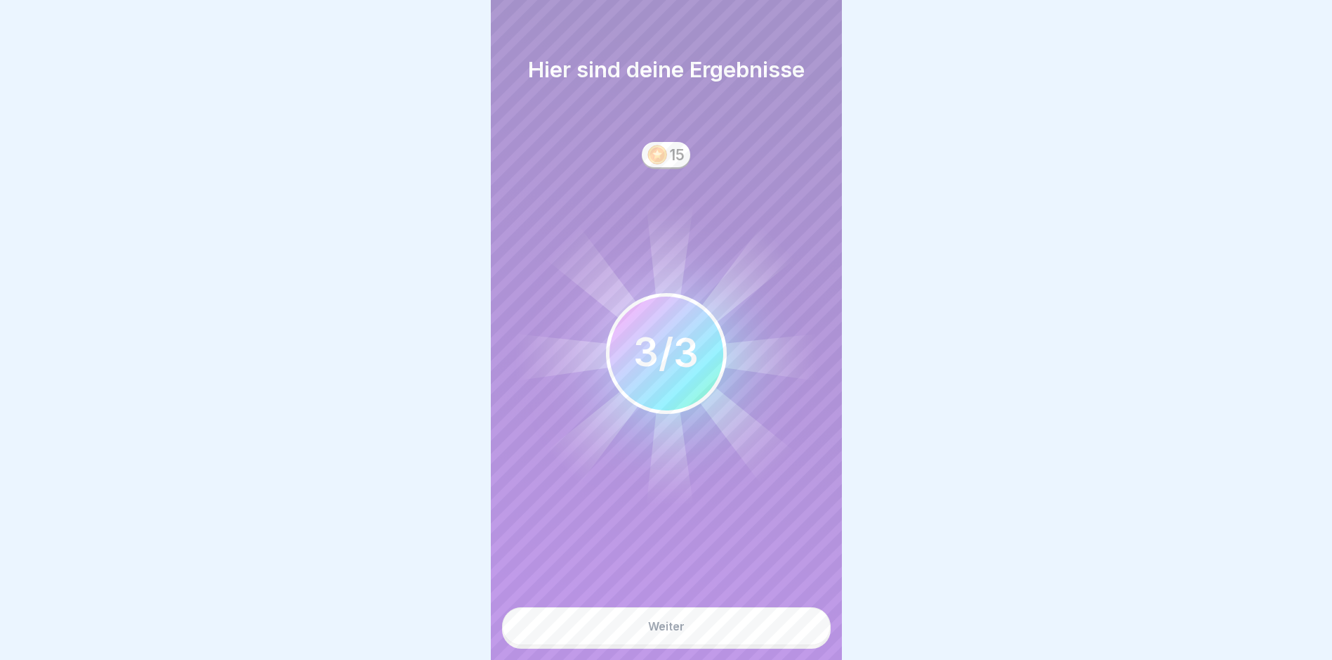
click at [662, 629] on button "Weiter" at bounding box center [666, 626] width 329 height 38
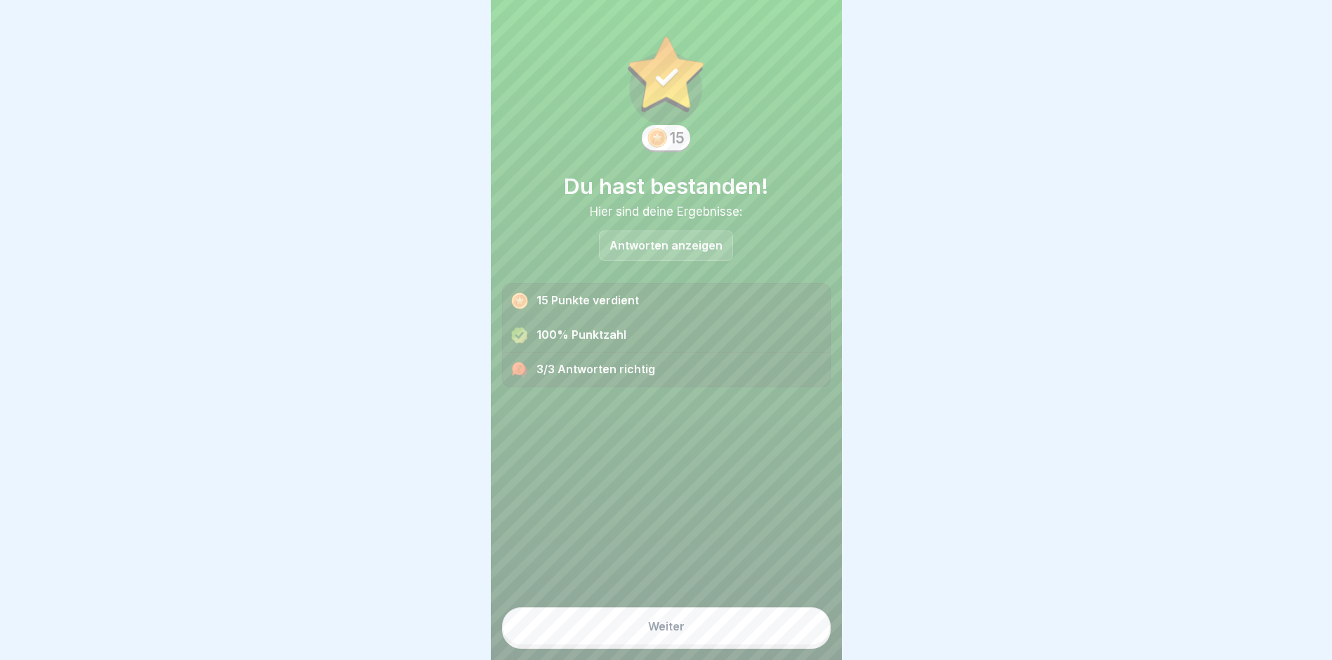
click at [664, 632] on div "Weiter" at bounding box center [666, 625] width 37 height 13
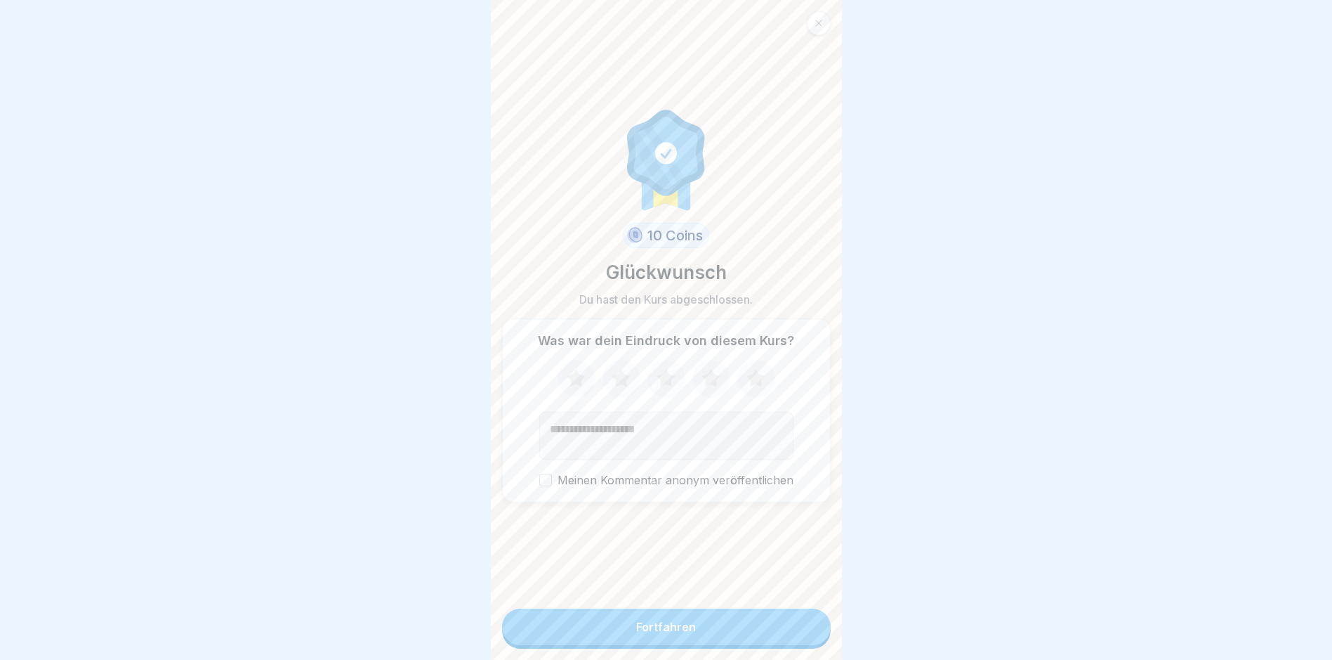
click at [669, 633] on div "Fortfahren" at bounding box center [666, 626] width 60 height 13
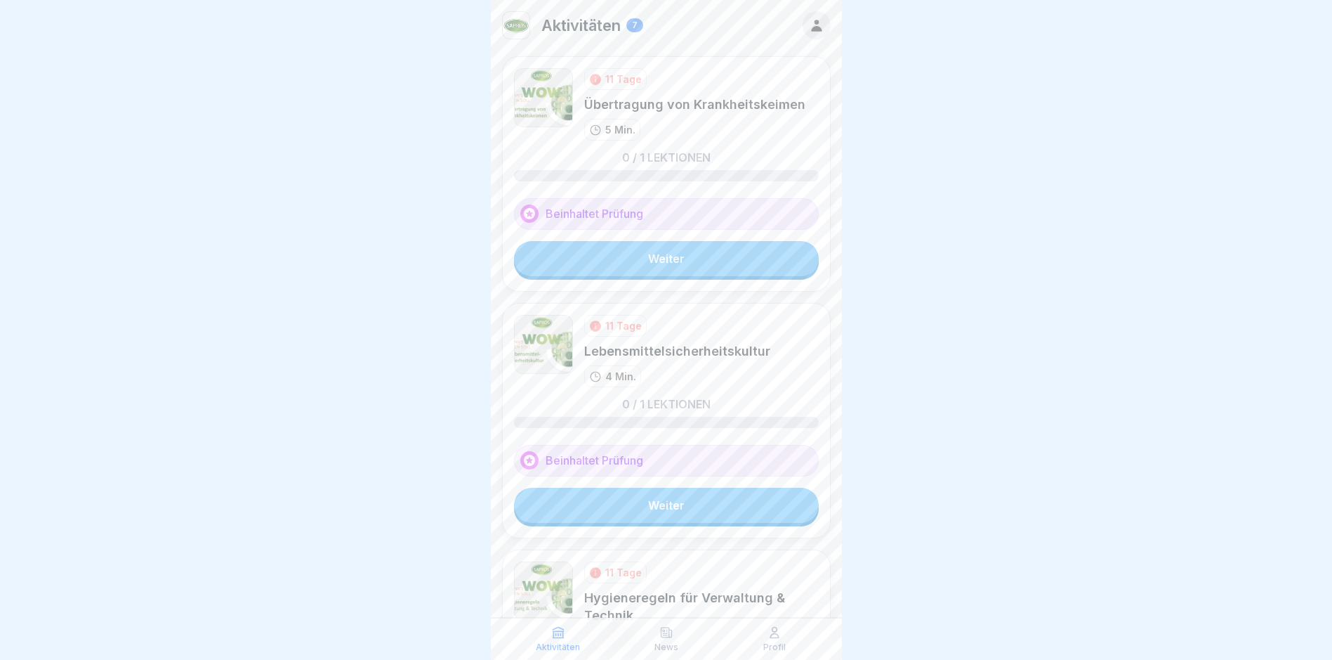
click at [655, 251] on link "Weiter" at bounding box center [666, 258] width 305 height 35
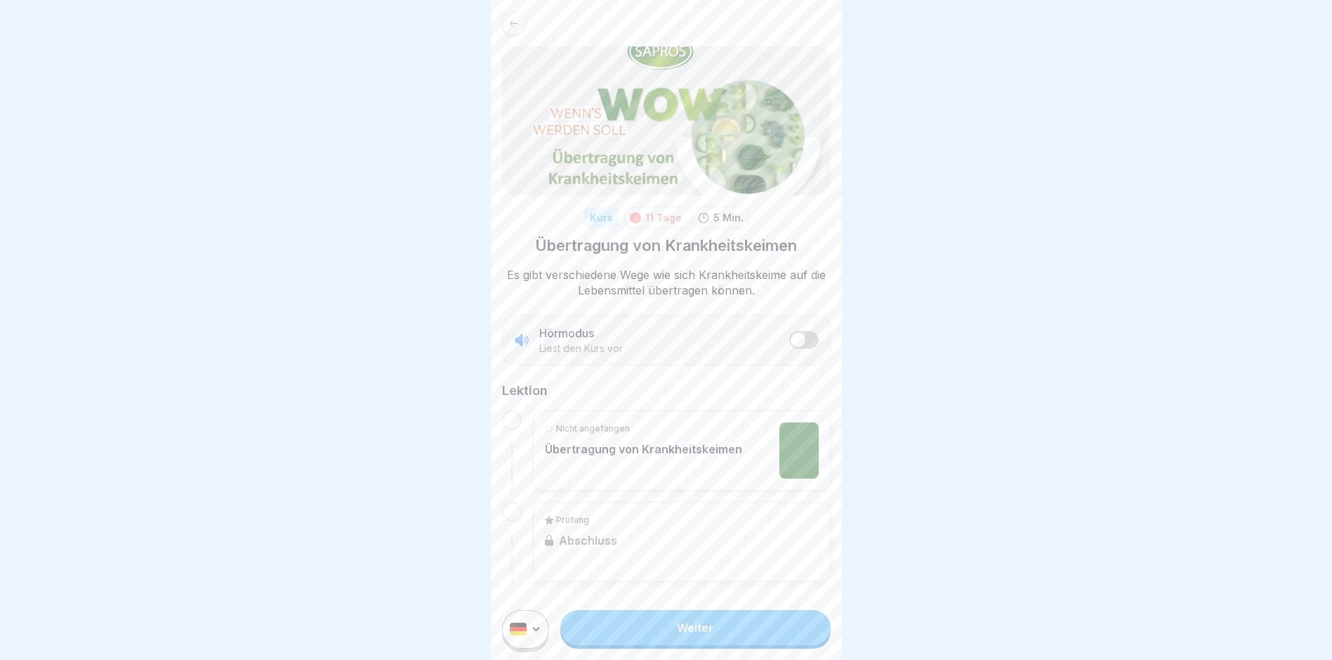
click at [680, 630] on link "Weiter" at bounding box center [695, 627] width 270 height 35
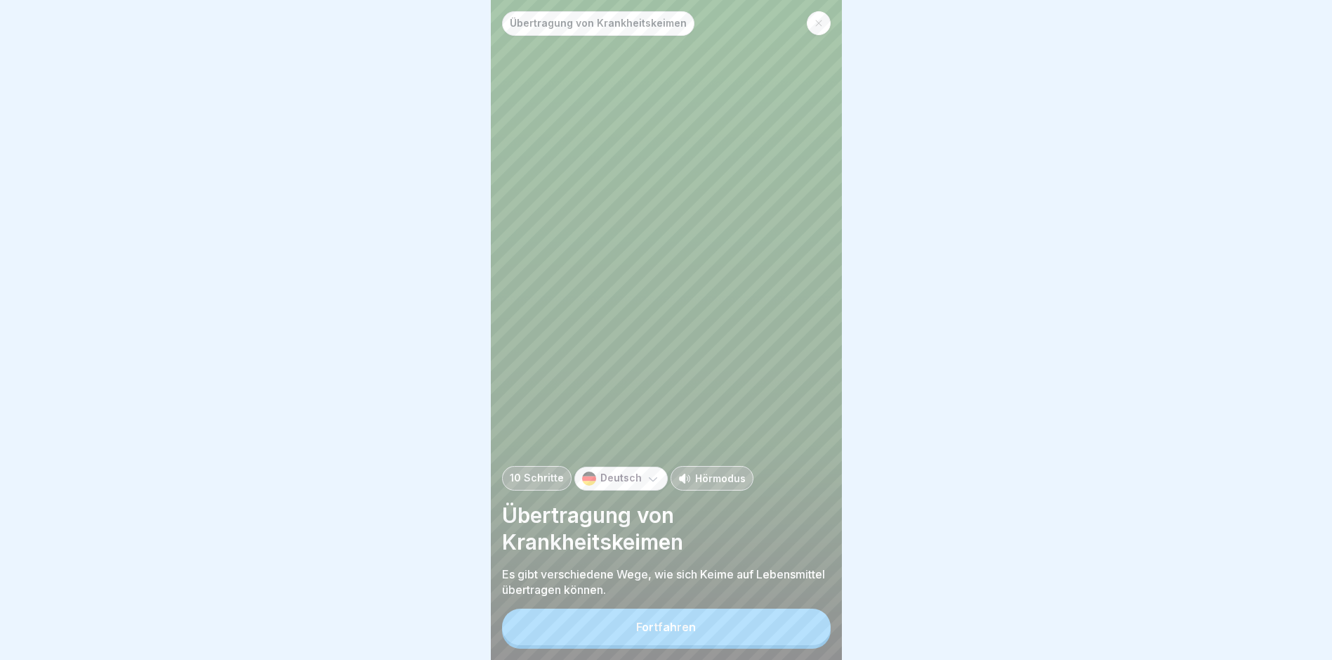
click at [680, 630] on button "Fortfahren" at bounding box center [666, 626] width 329 height 37
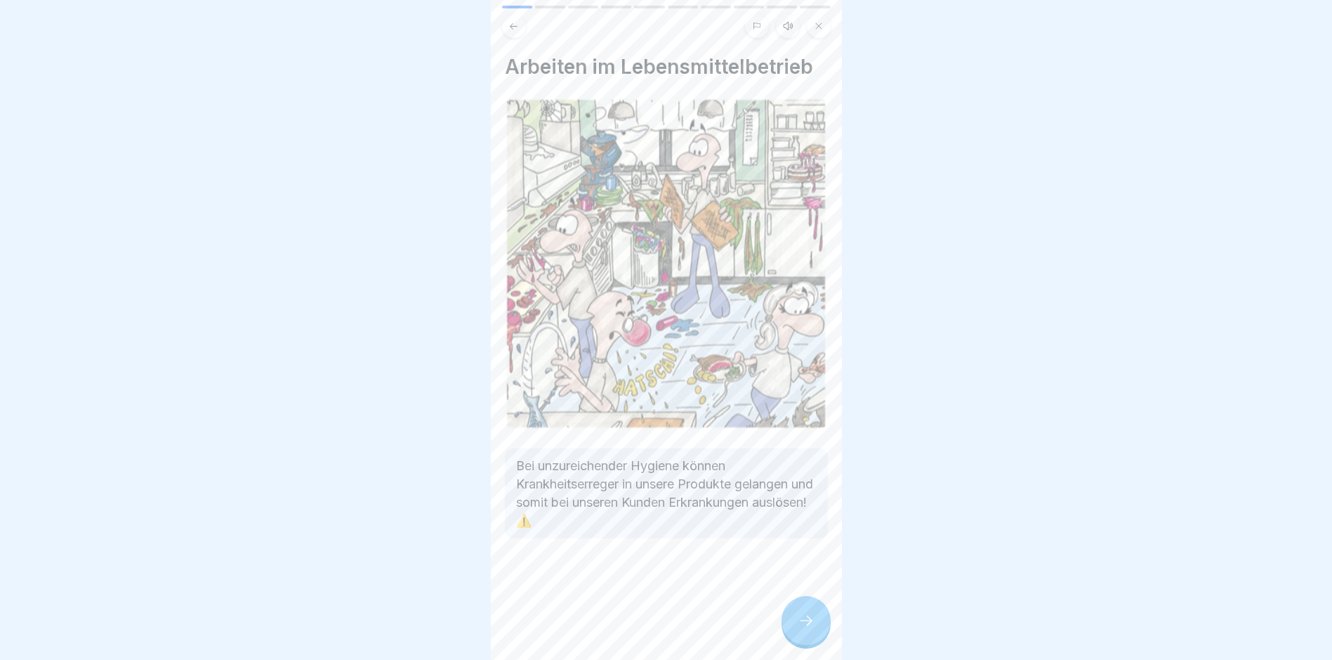
click at [796, 618] on div at bounding box center [806, 620] width 49 height 49
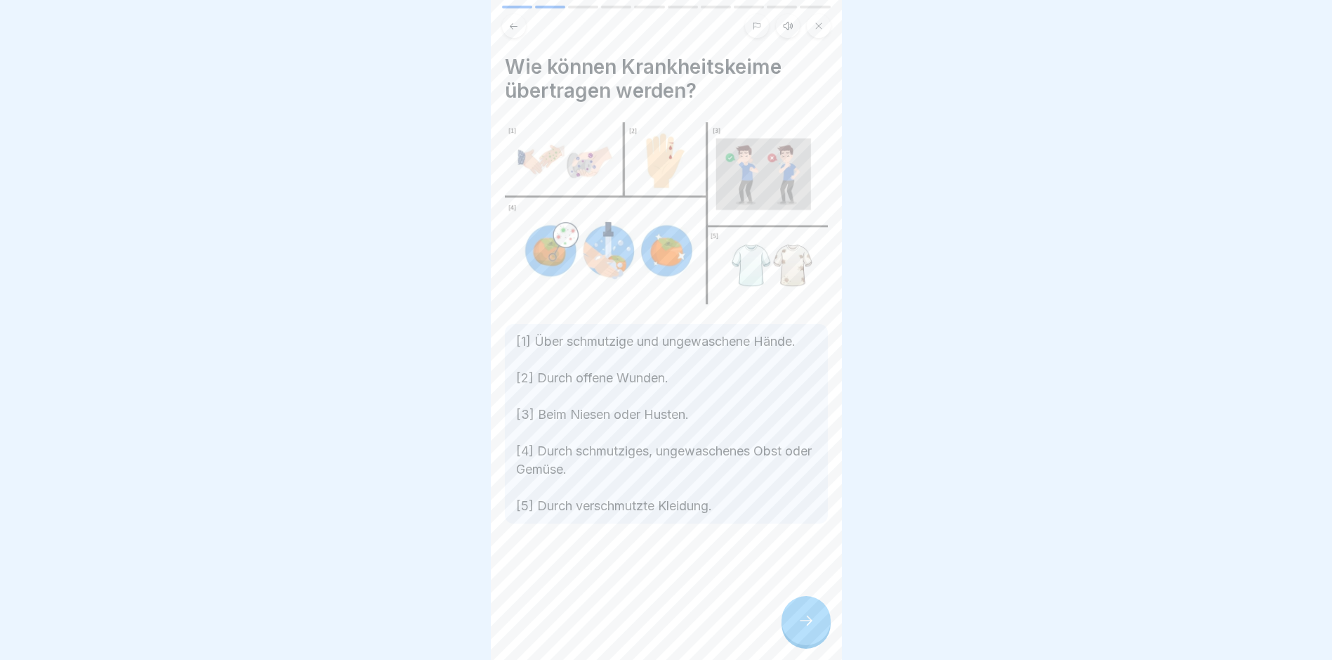
click at [803, 629] on icon at bounding box center [806, 620] width 17 height 17
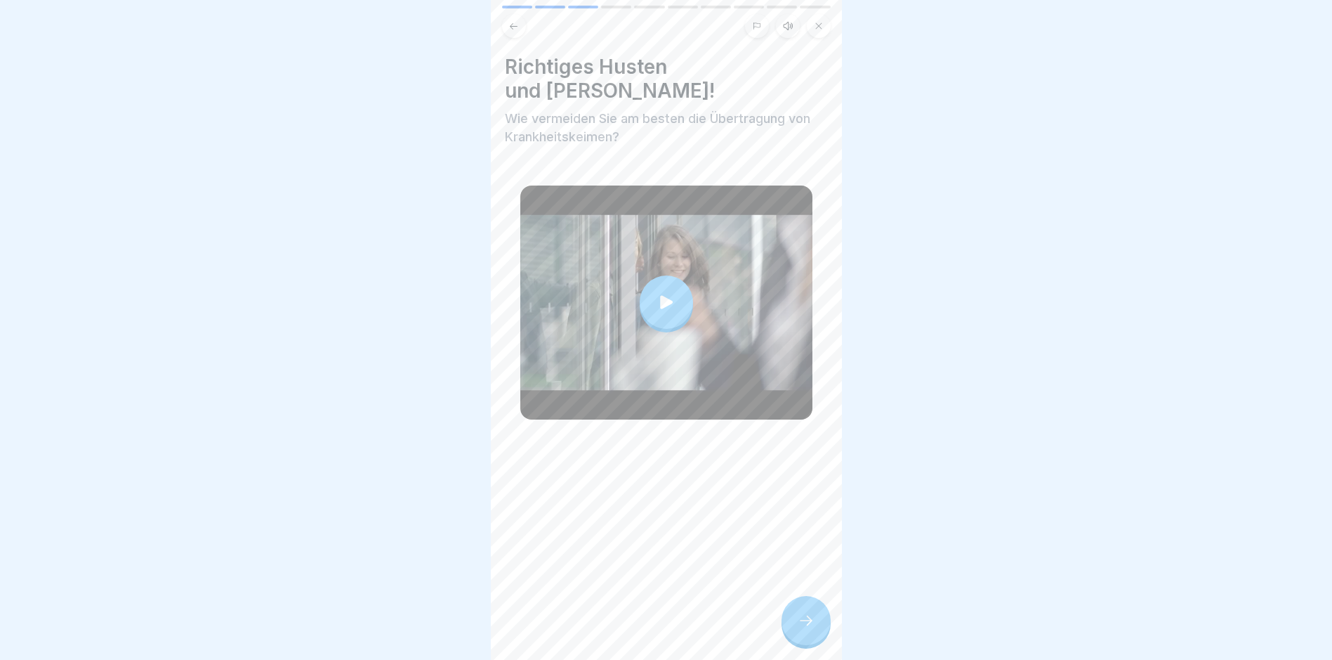
click at [810, 629] on icon at bounding box center [806, 620] width 17 height 17
click at [809, 629] on icon at bounding box center [806, 620] width 17 height 17
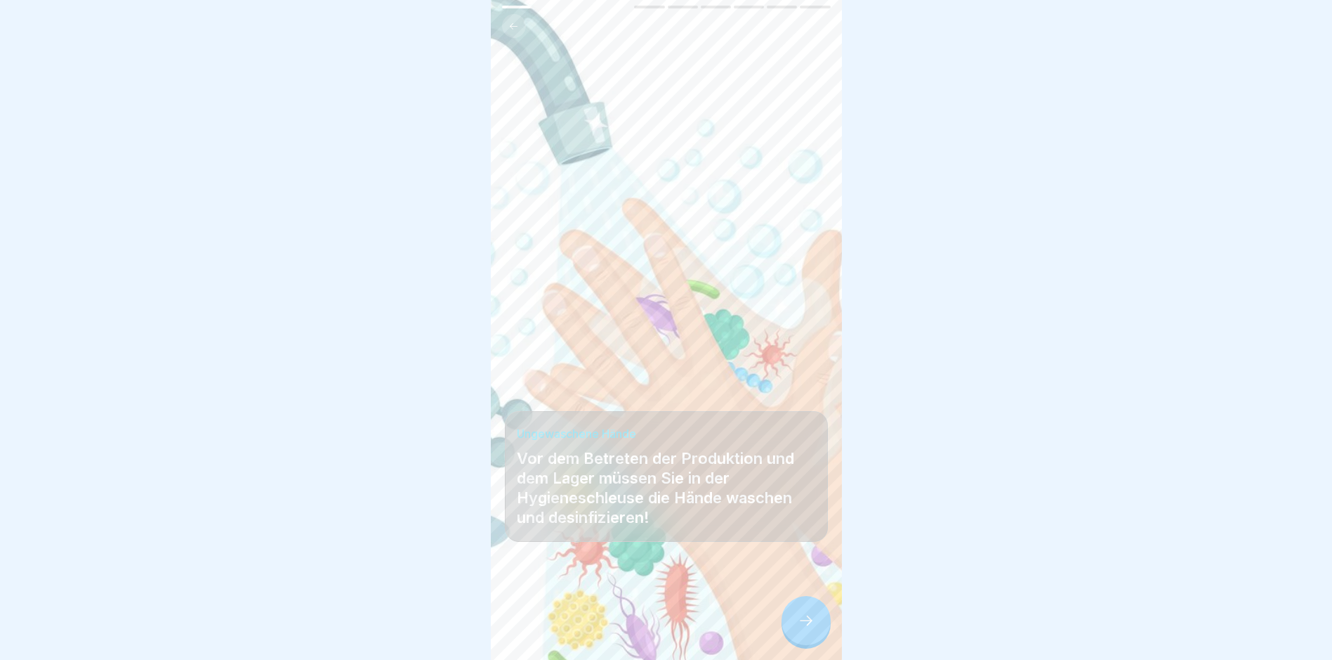
click at [809, 629] on icon at bounding box center [806, 620] width 17 height 17
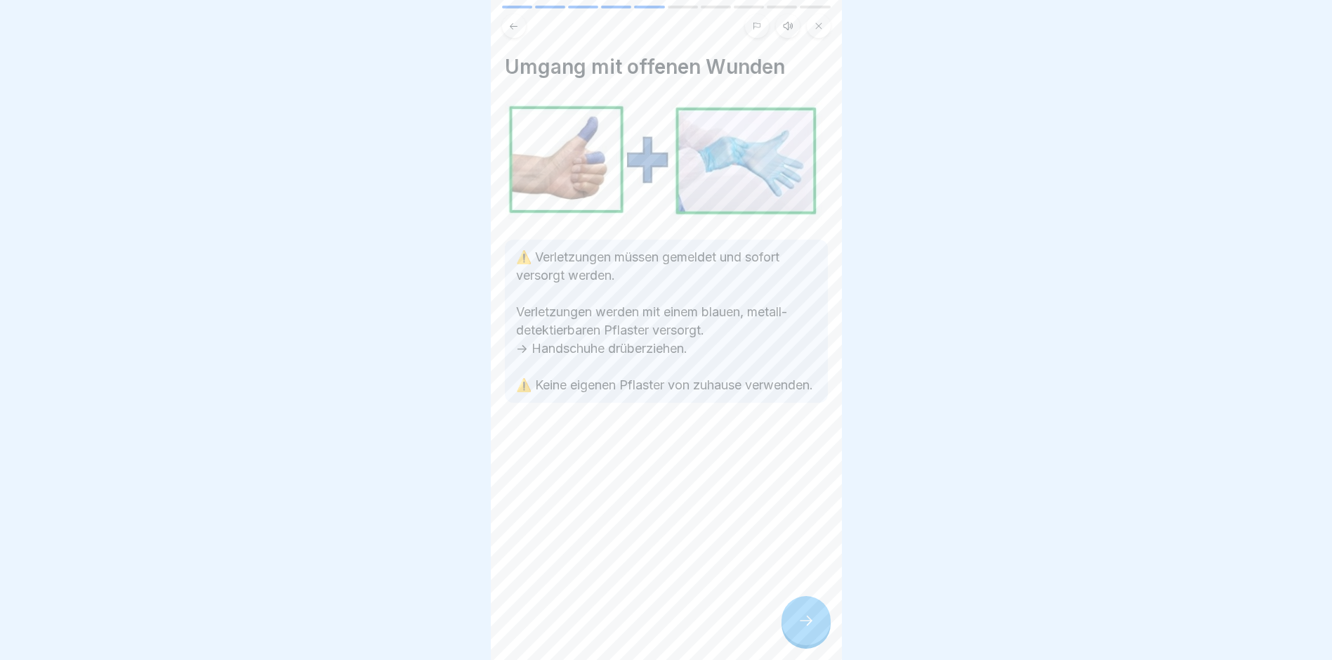
click at [791, 626] on div at bounding box center [806, 620] width 49 height 49
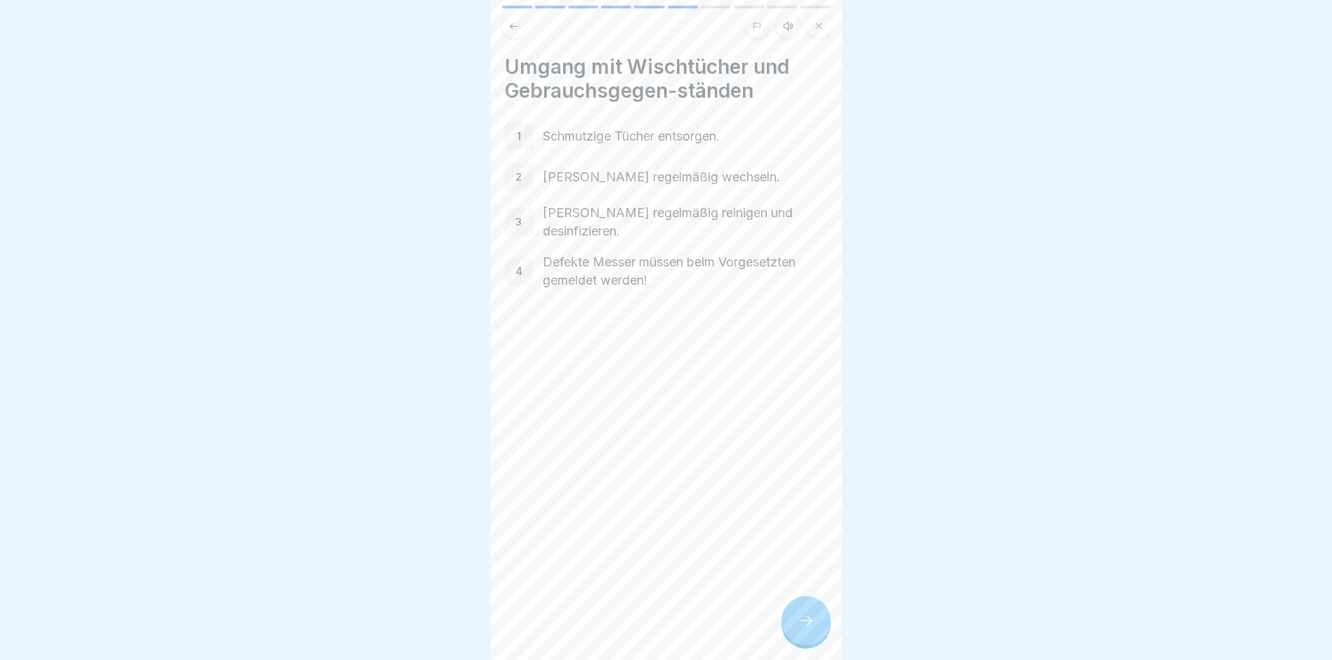
click at [799, 626] on icon at bounding box center [806, 620] width 17 height 17
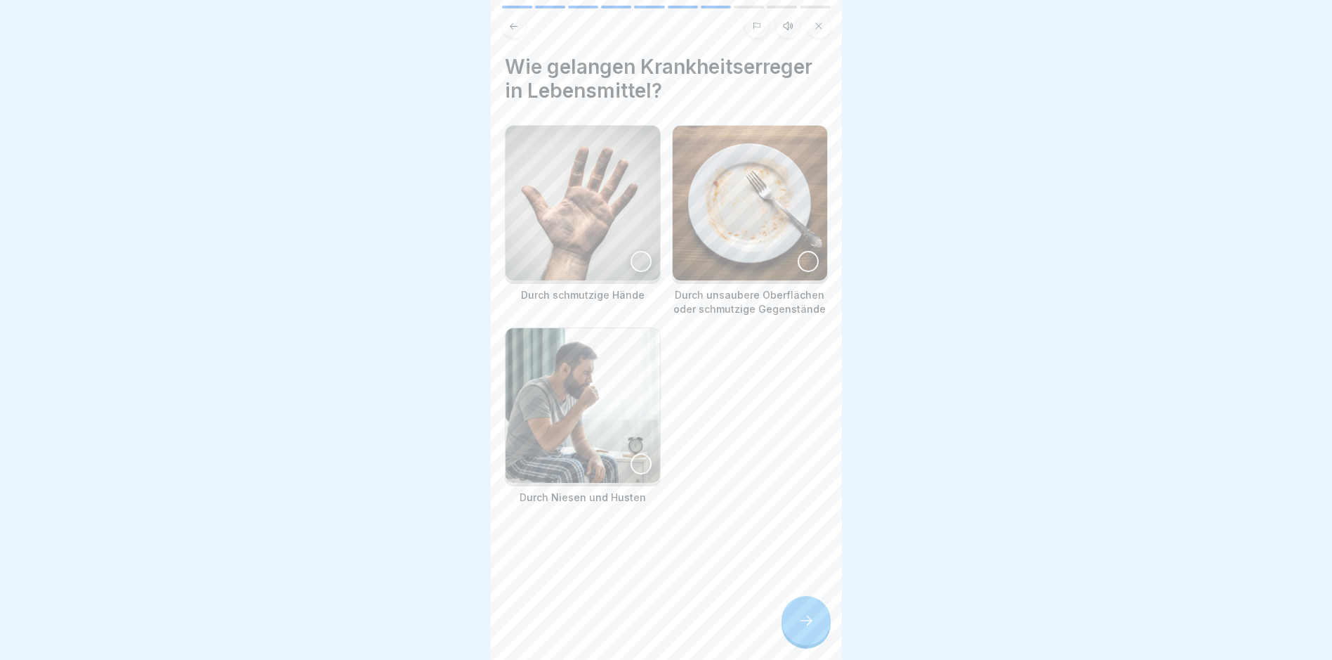
click at [799, 626] on icon at bounding box center [806, 620] width 17 height 17
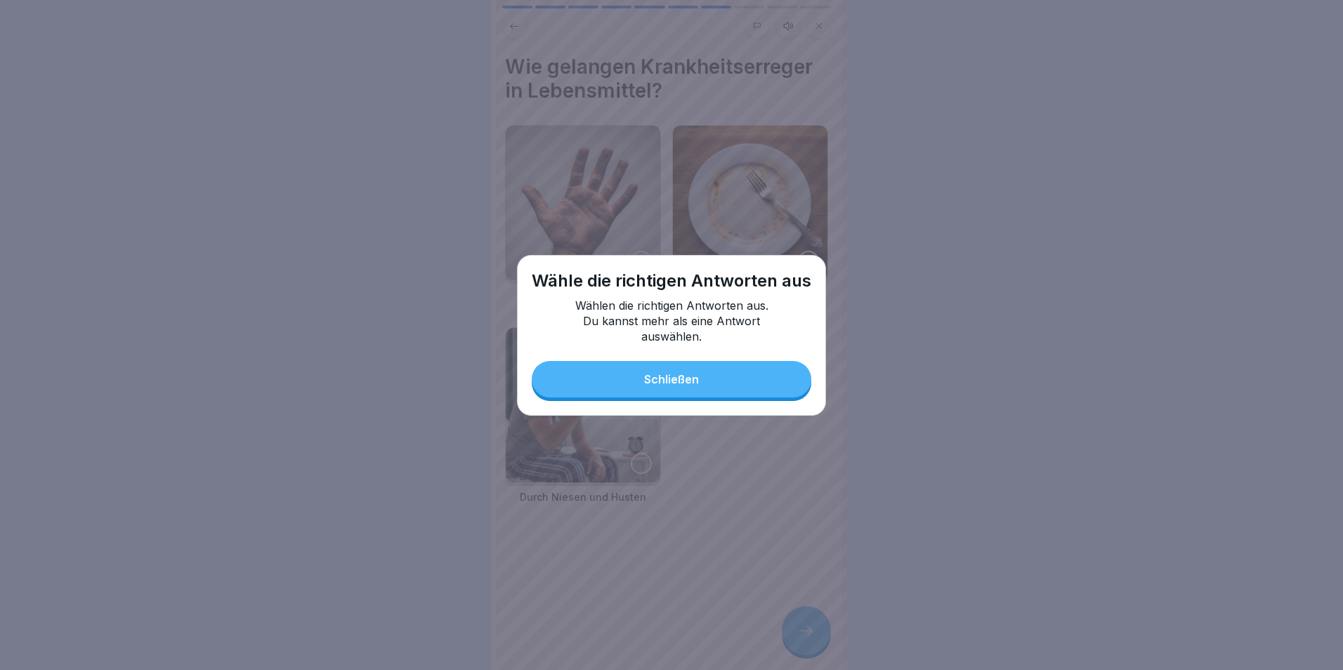
click at [669, 376] on div "Schließen" at bounding box center [671, 379] width 55 height 13
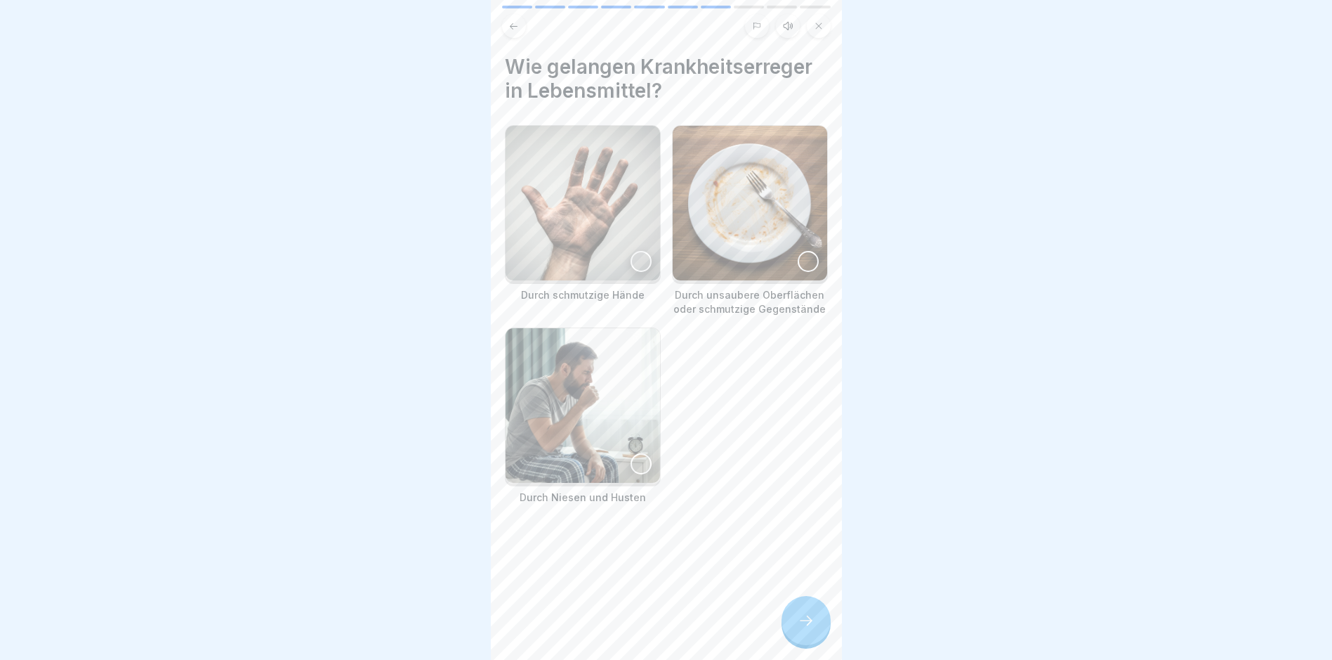
click at [598, 231] on img at bounding box center [583, 203] width 155 height 155
click at [736, 221] on img at bounding box center [750, 203] width 155 height 155
click at [589, 399] on img at bounding box center [583, 405] width 155 height 155
click at [813, 629] on icon at bounding box center [806, 620] width 17 height 17
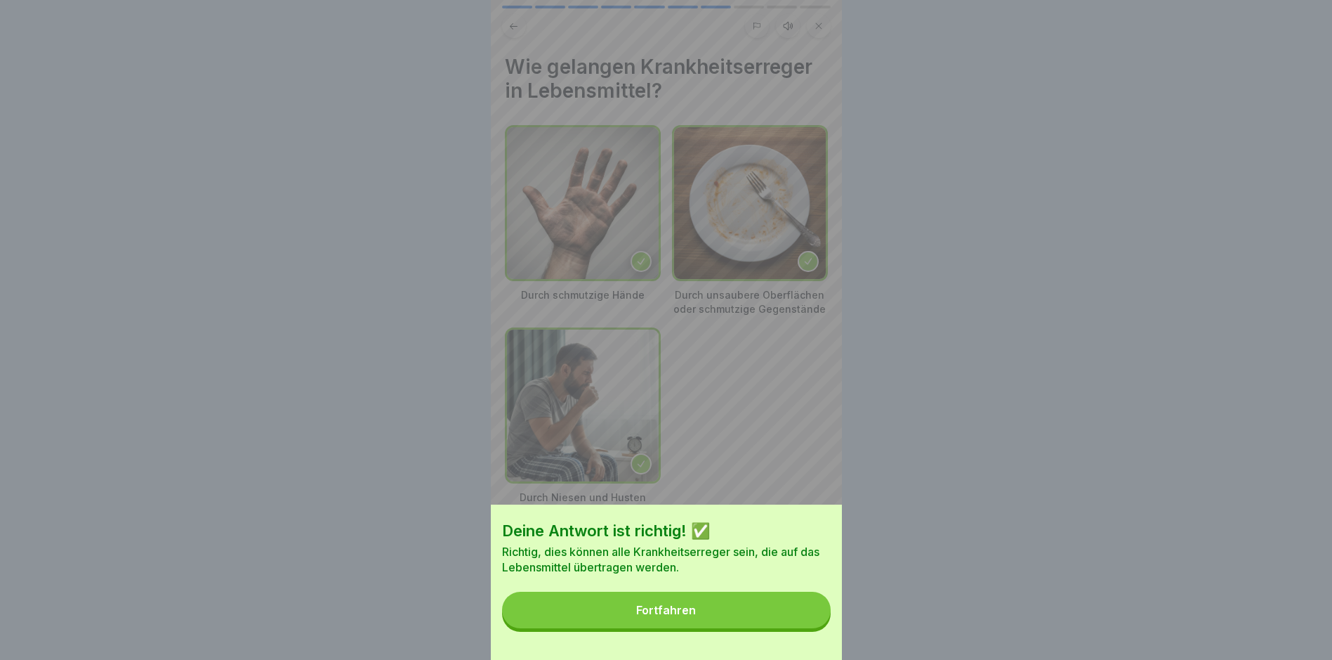
click at [738, 621] on button "Fortfahren" at bounding box center [666, 609] width 329 height 37
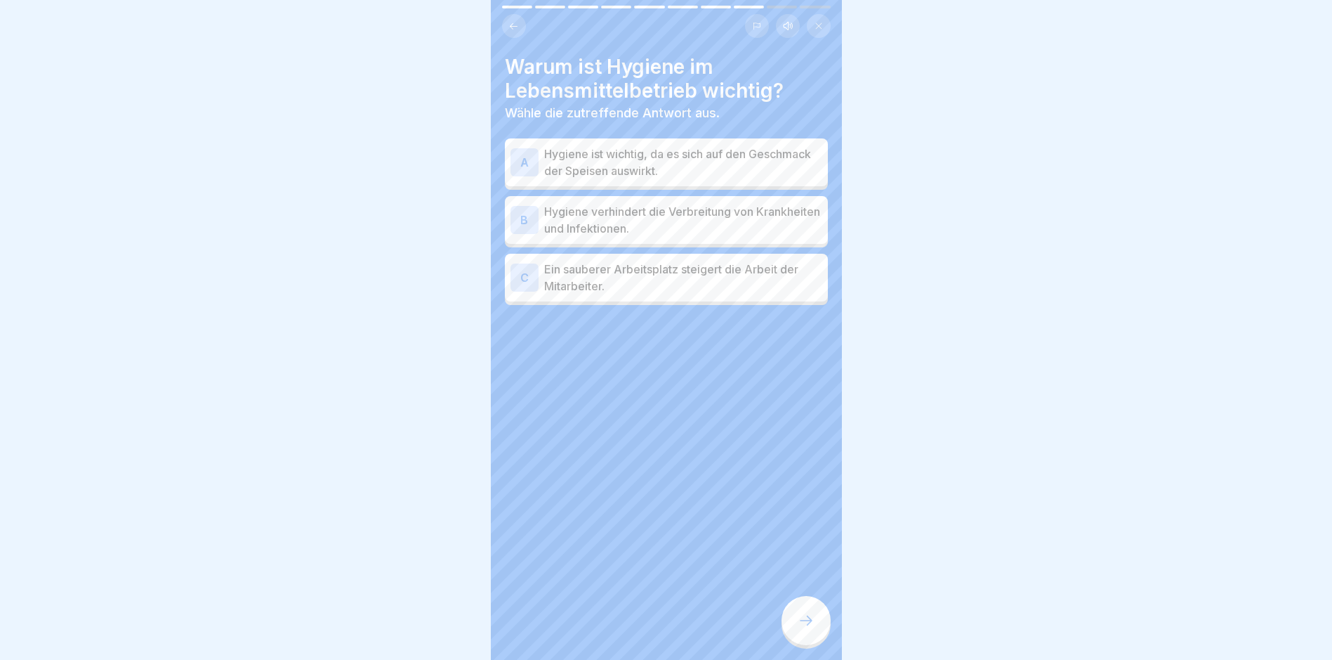
click at [635, 221] on p "Hygiene verhindert die Verbreitung von Krankheiten und Infektionen." at bounding box center [683, 220] width 278 height 34
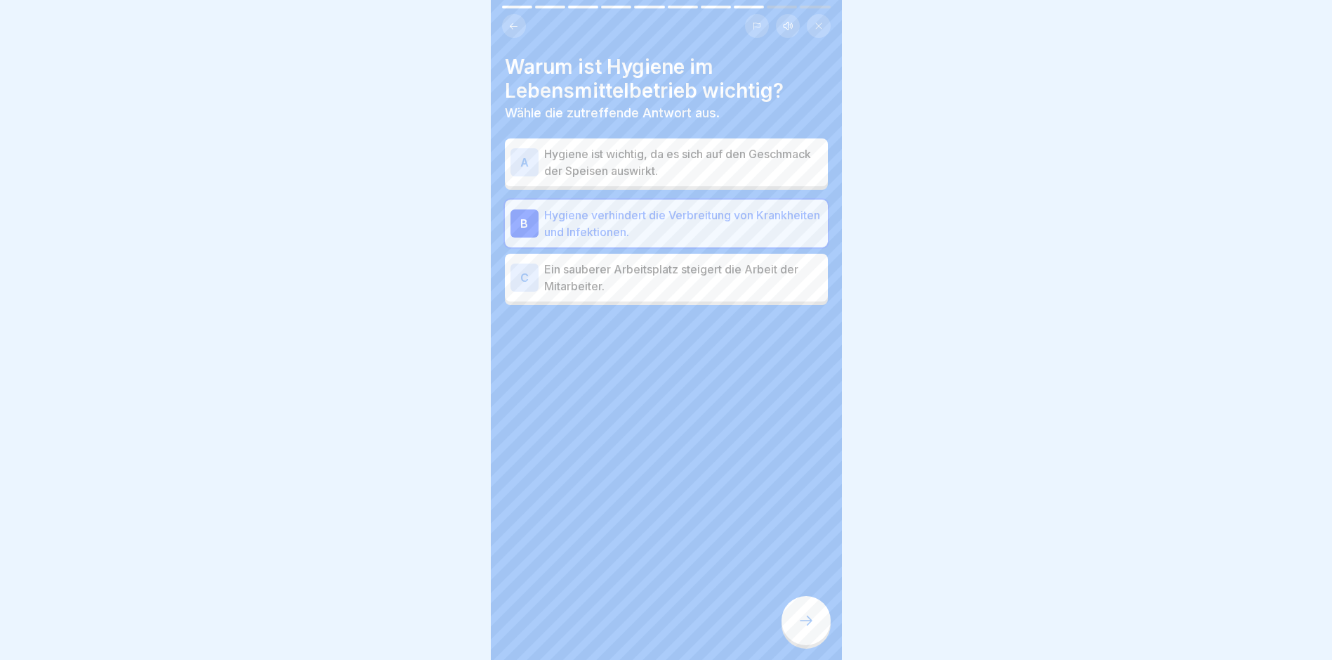
click at [803, 627] on icon at bounding box center [806, 620] width 17 height 17
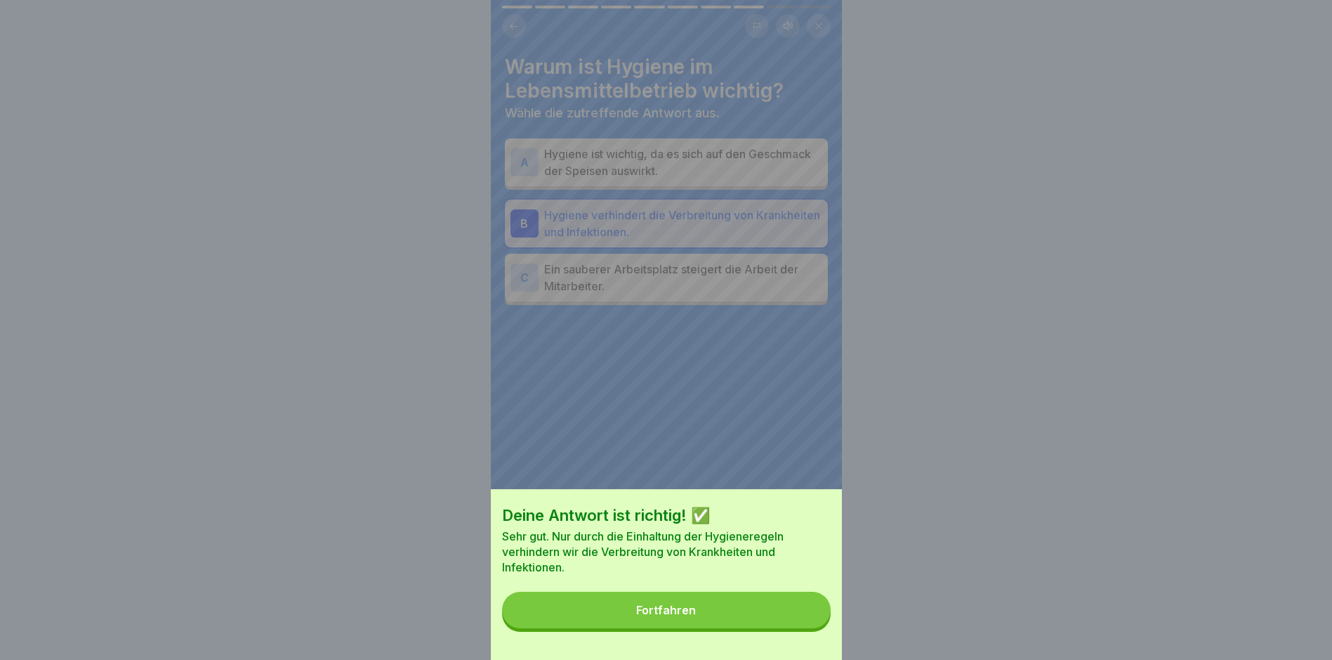
click at [679, 615] on button "Fortfahren" at bounding box center [666, 609] width 329 height 37
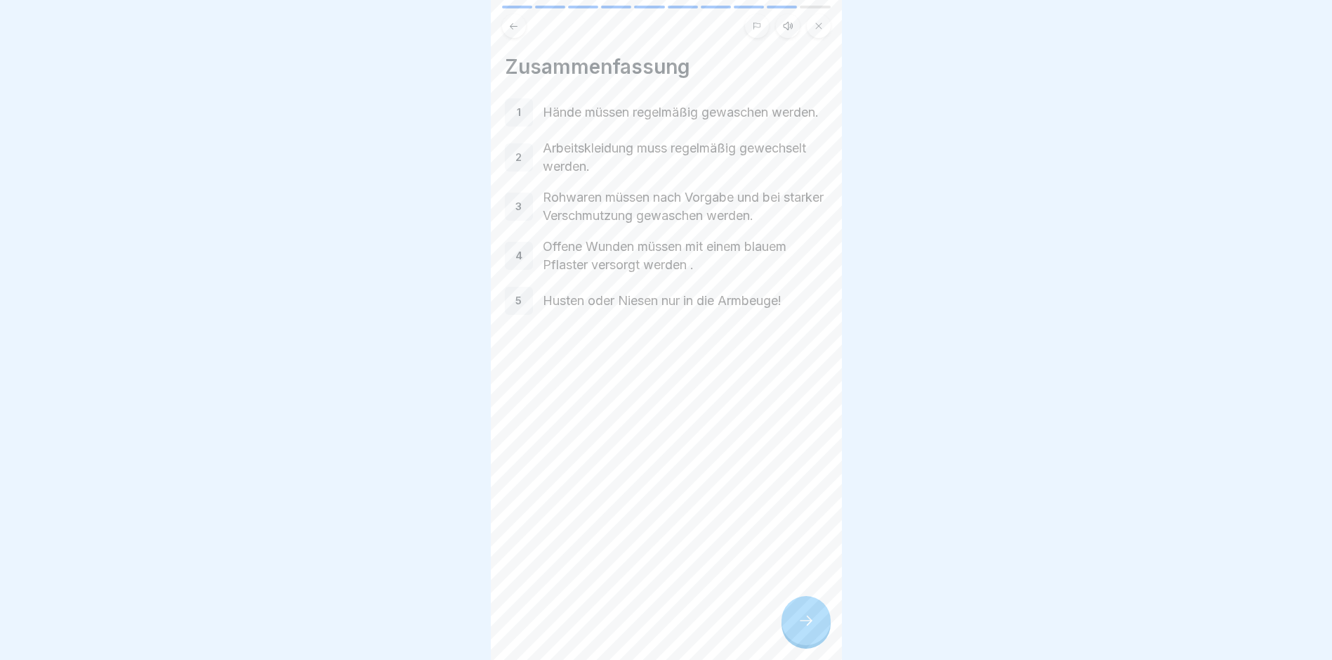
click at [801, 629] on icon at bounding box center [806, 620] width 17 height 17
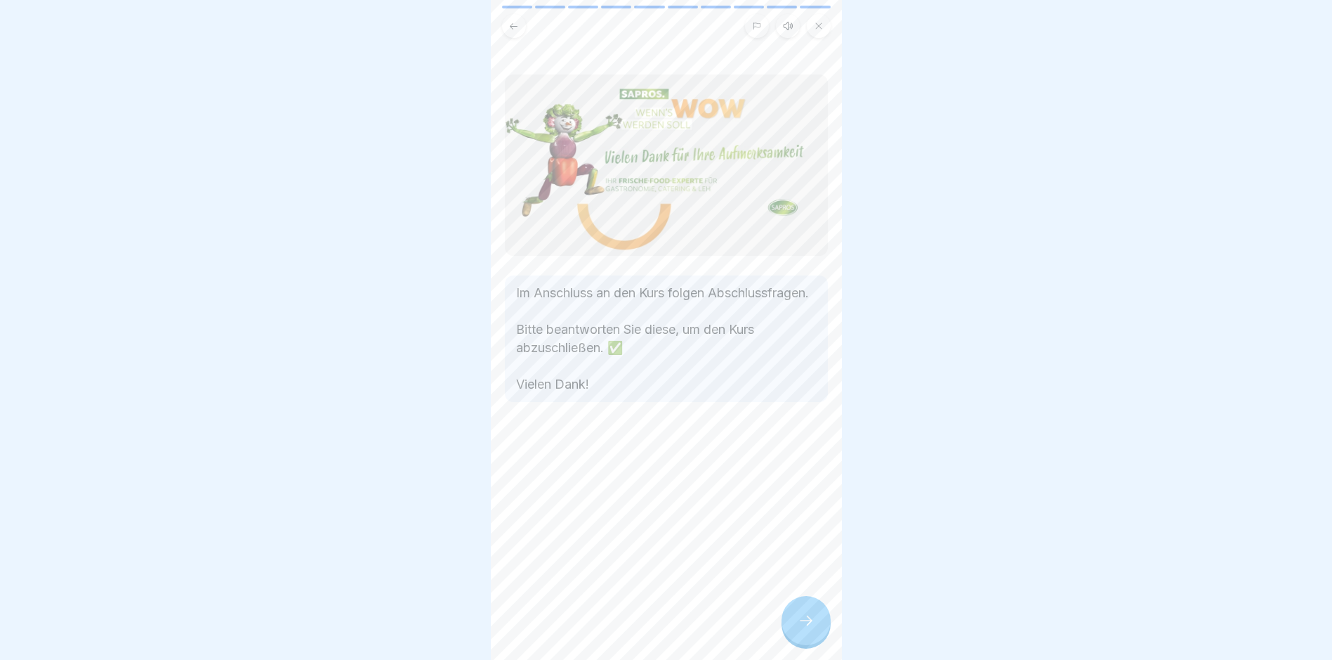
click at [801, 621] on div at bounding box center [806, 620] width 49 height 49
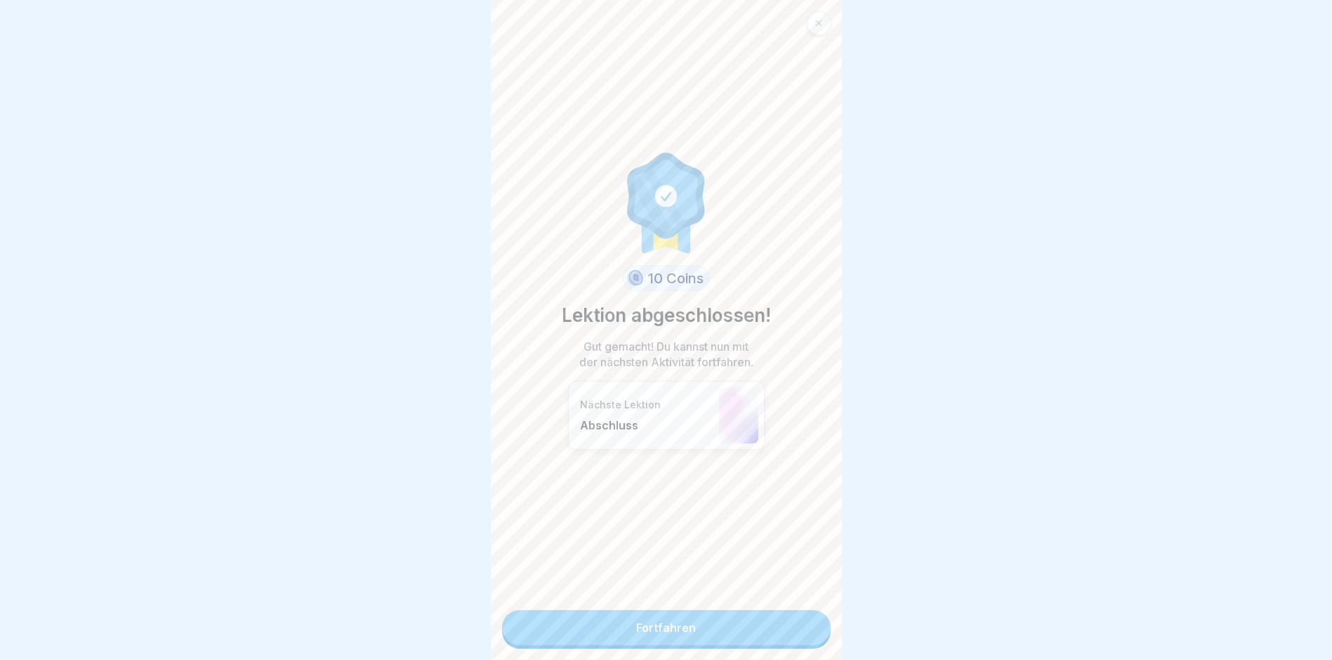
click at [709, 629] on link "Fortfahren" at bounding box center [666, 627] width 329 height 35
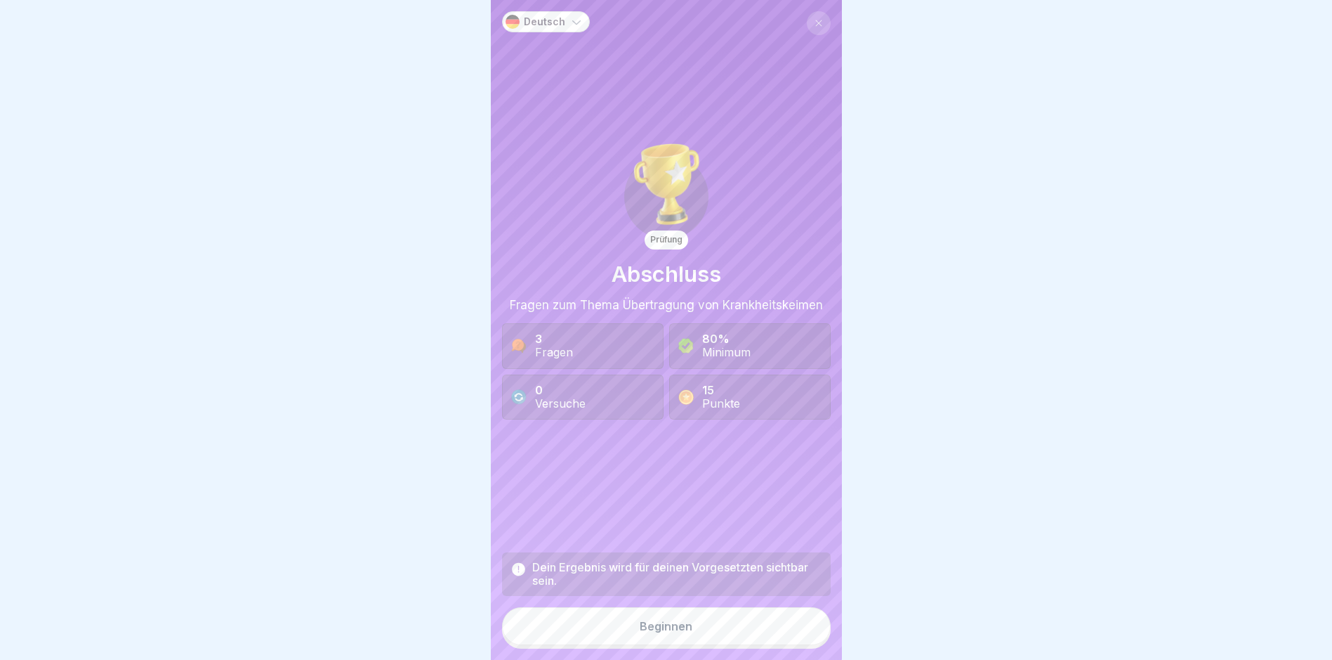
click at [668, 629] on button "Beginnen" at bounding box center [666, 626] width 329 height 38
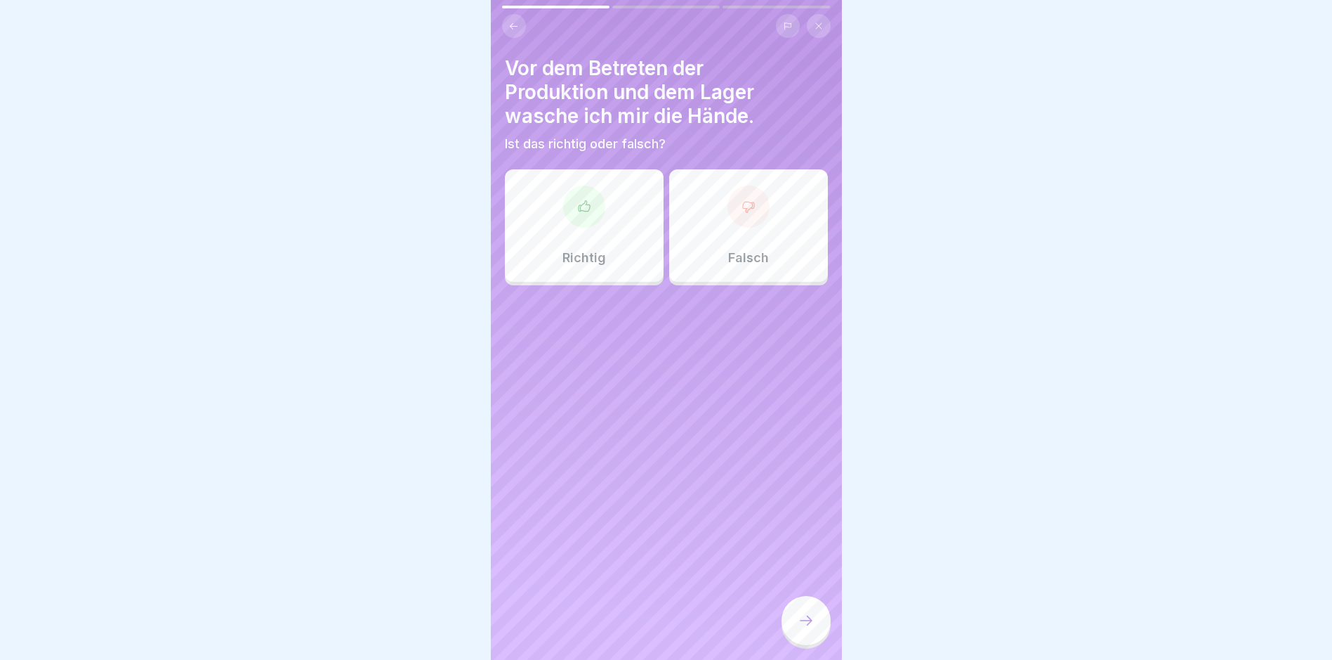
click at [579, 242] on div "Richtig" at bounding box center [584, 225] width 159 height 112
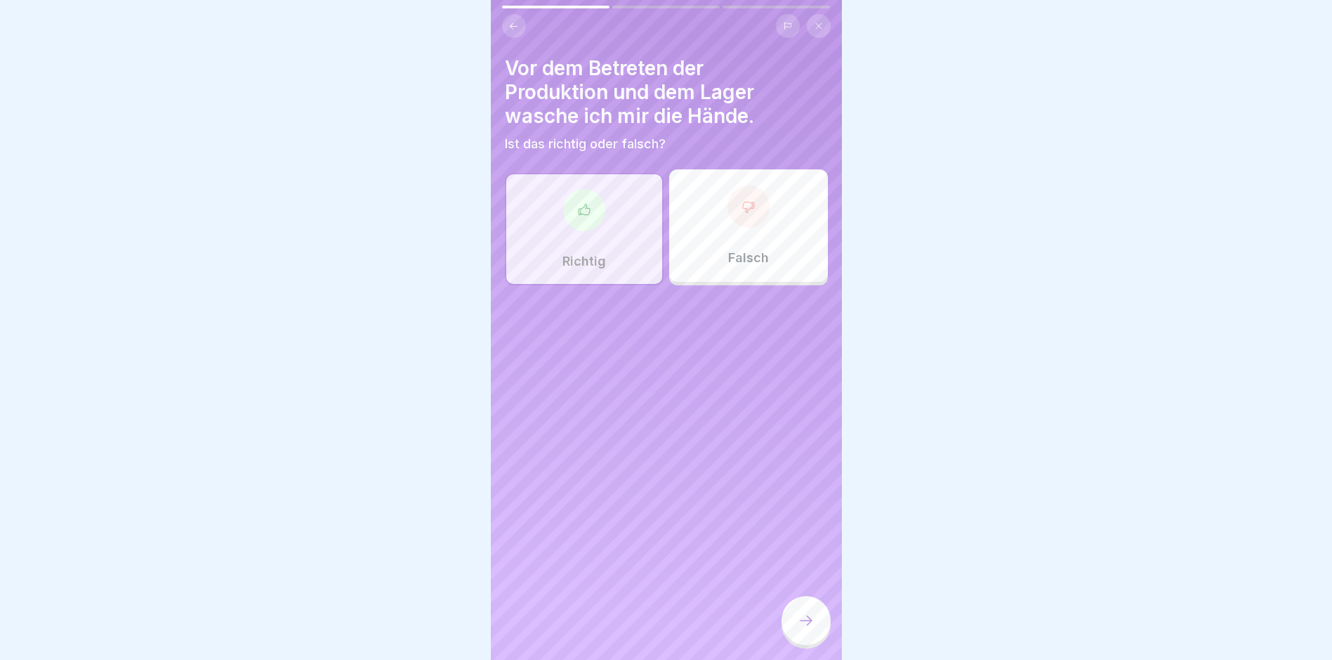
click at [796, 631] on div at bounding box center [806, 620] width 49 height 49
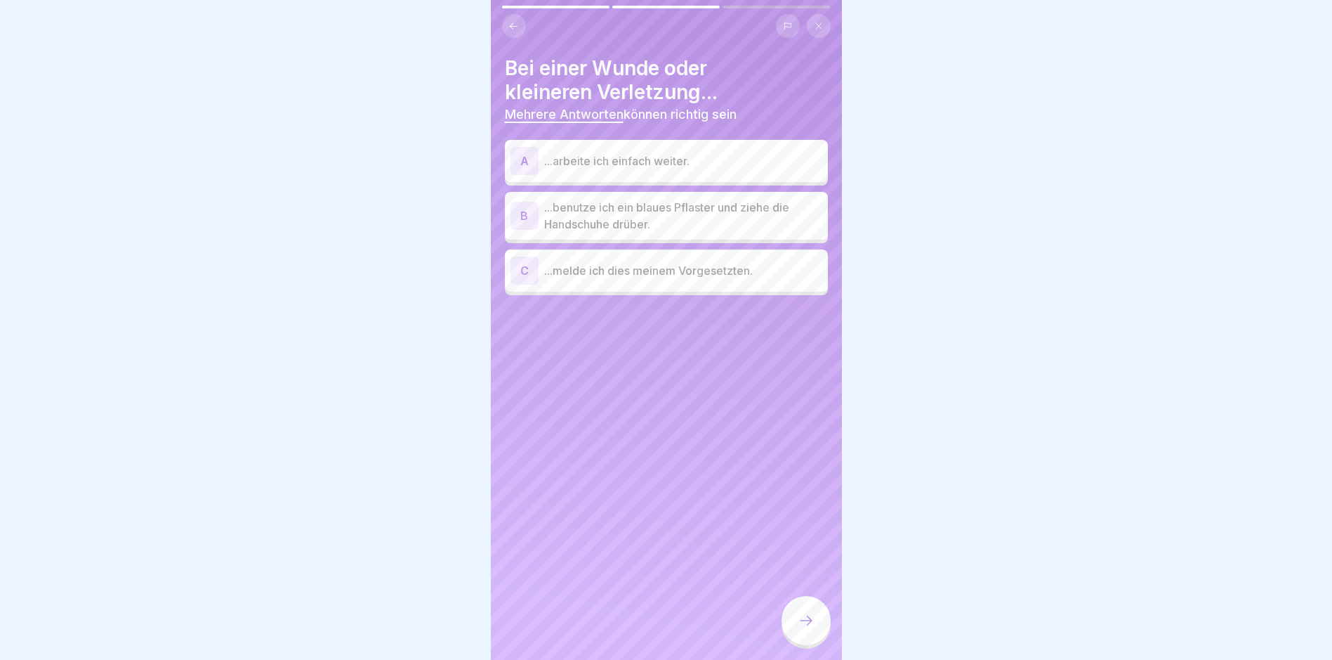
click at [624, 217] on p "...benutze ich ein blaues Pflaster und ziehe die Handschuhe drüber." at bounding box center [683, 216] width 278 height 34
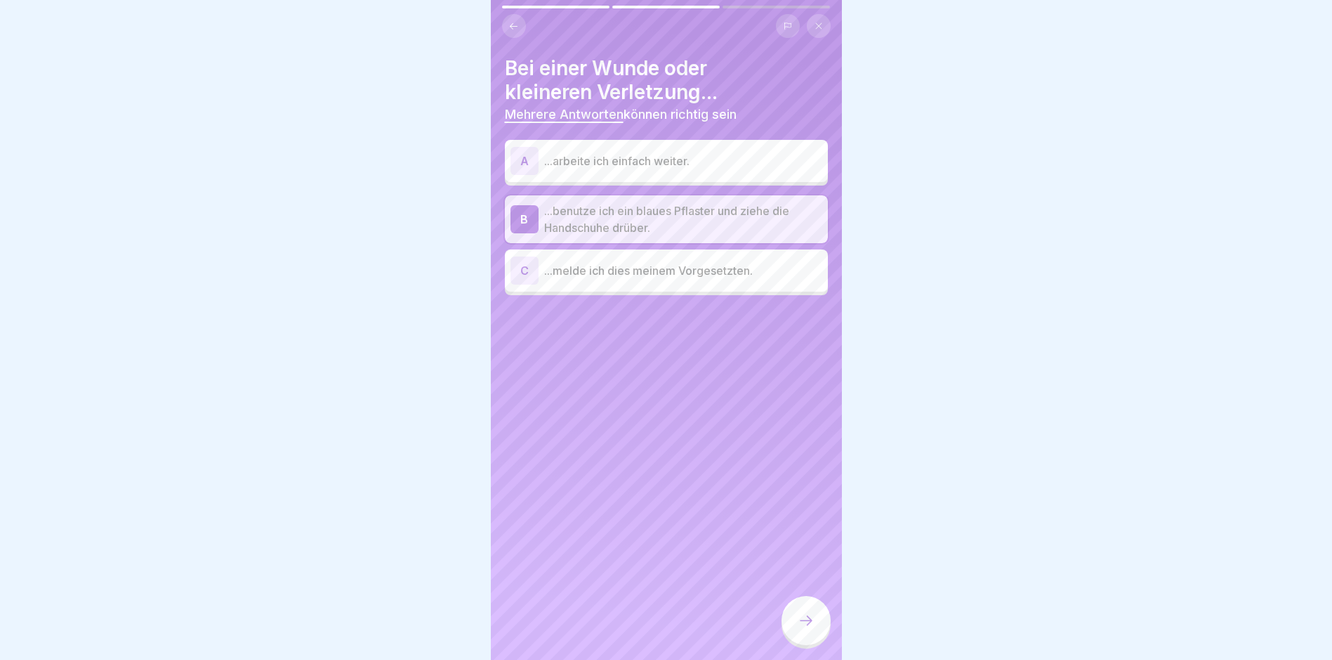
click at [648, 267] on p "...melde ich dies meinem Vorgesetzten." at bounding box center [683, 270] width 278 height 17
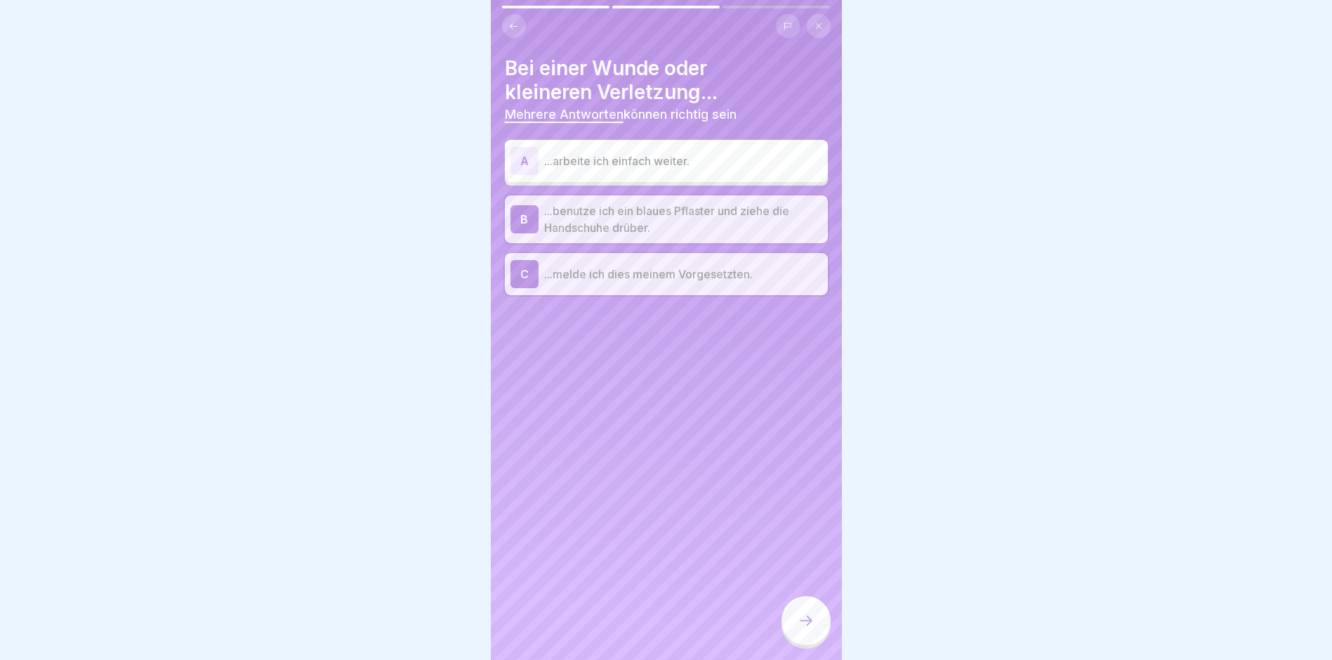
click at [803, 622] on div at bounding box center [806, 620] width 49 height 49
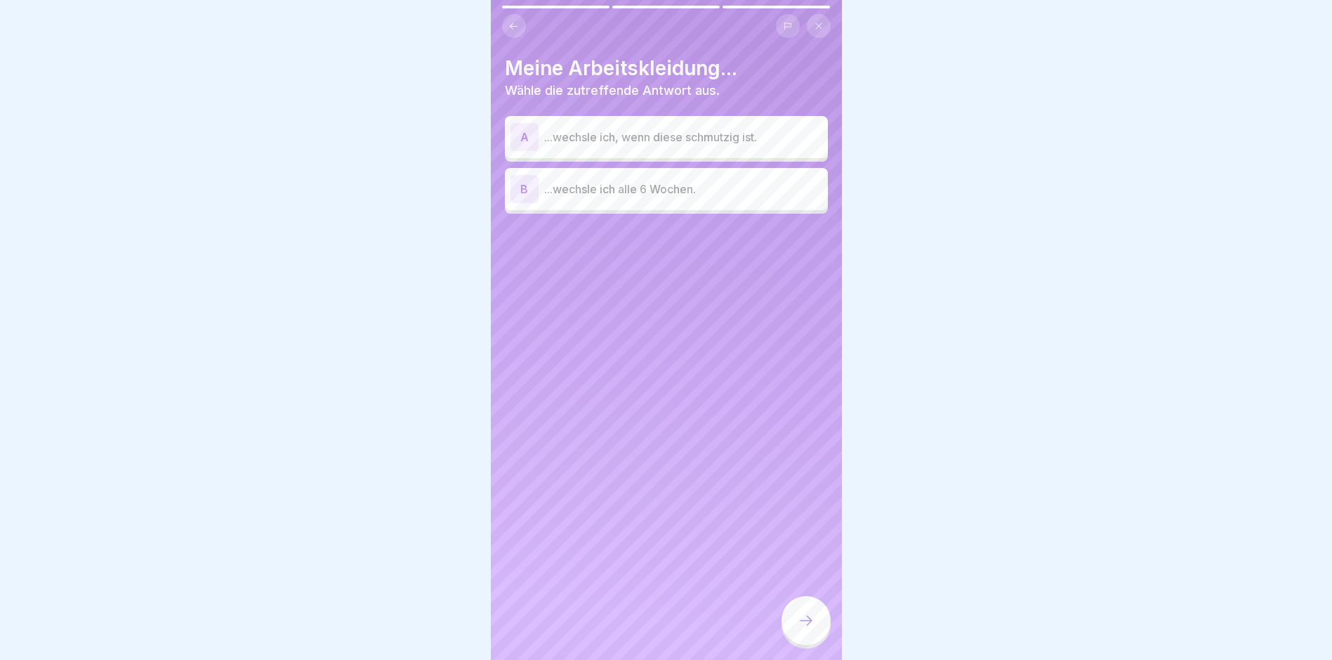
click at [611, 143] on p "...wechsle ich, wenn diese schmutzig ist." at bounding box center [683, 137] width 278 height 17
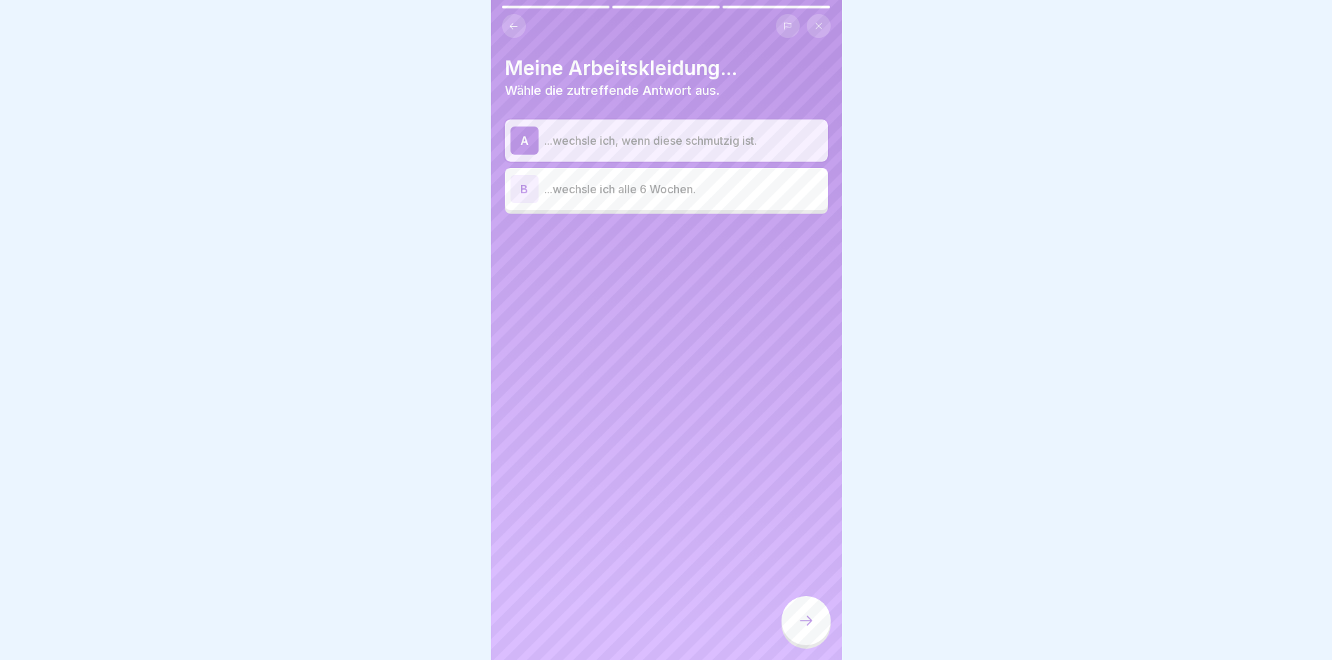
click at [804, 623] on div at bounding box center [806, 620] width 49 height 49
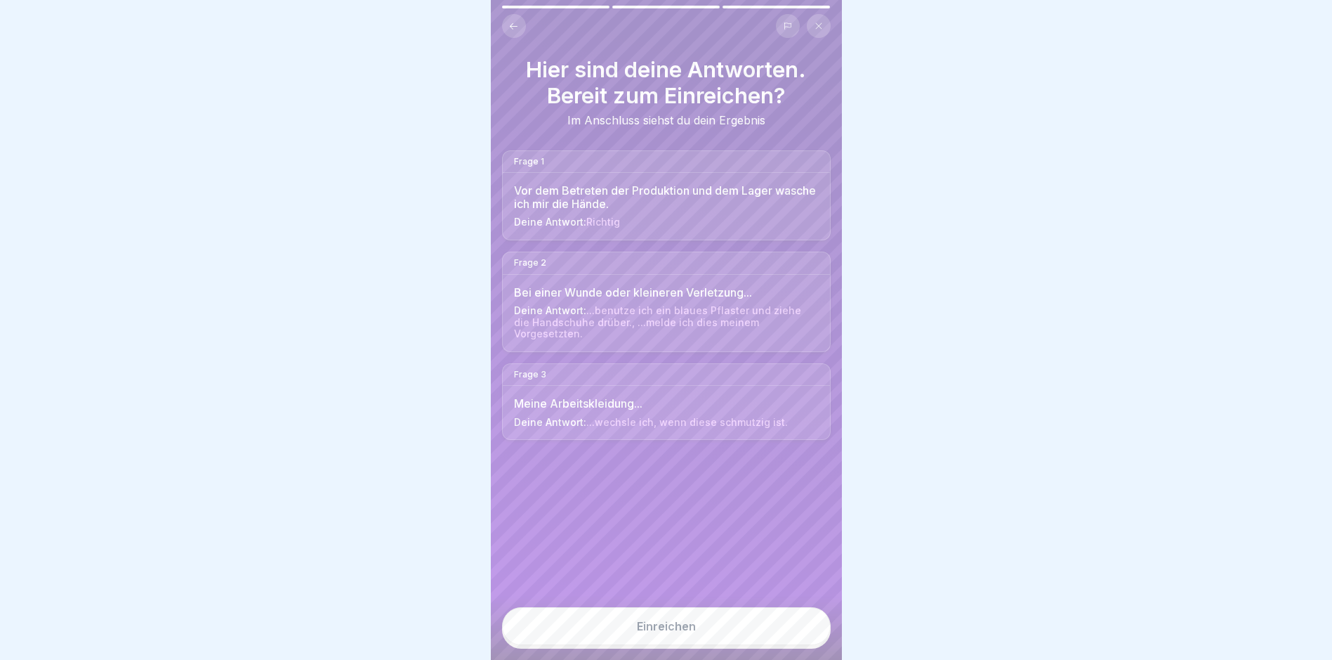
click at [643, 632] on div "Einreichen" at bounding box center [666, 625] width 59 height 13
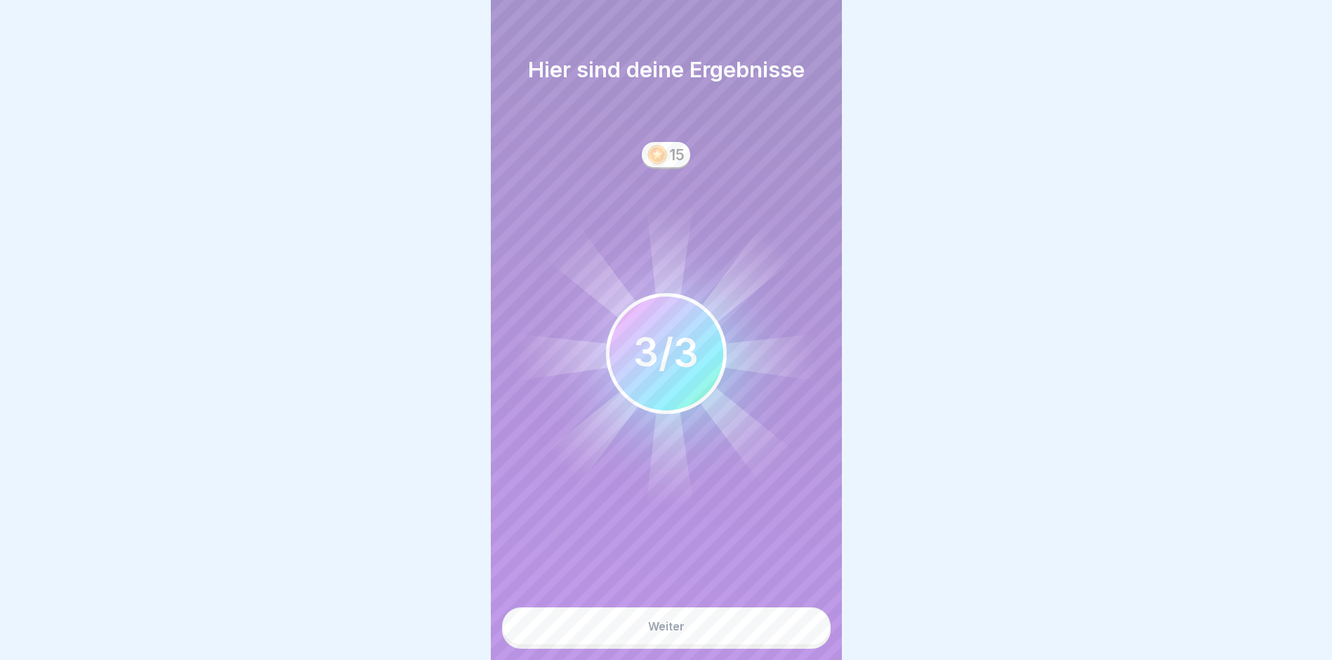
click at [669, 629] on button "Weiter" at bounding box center [666, 626] width 329 height 38
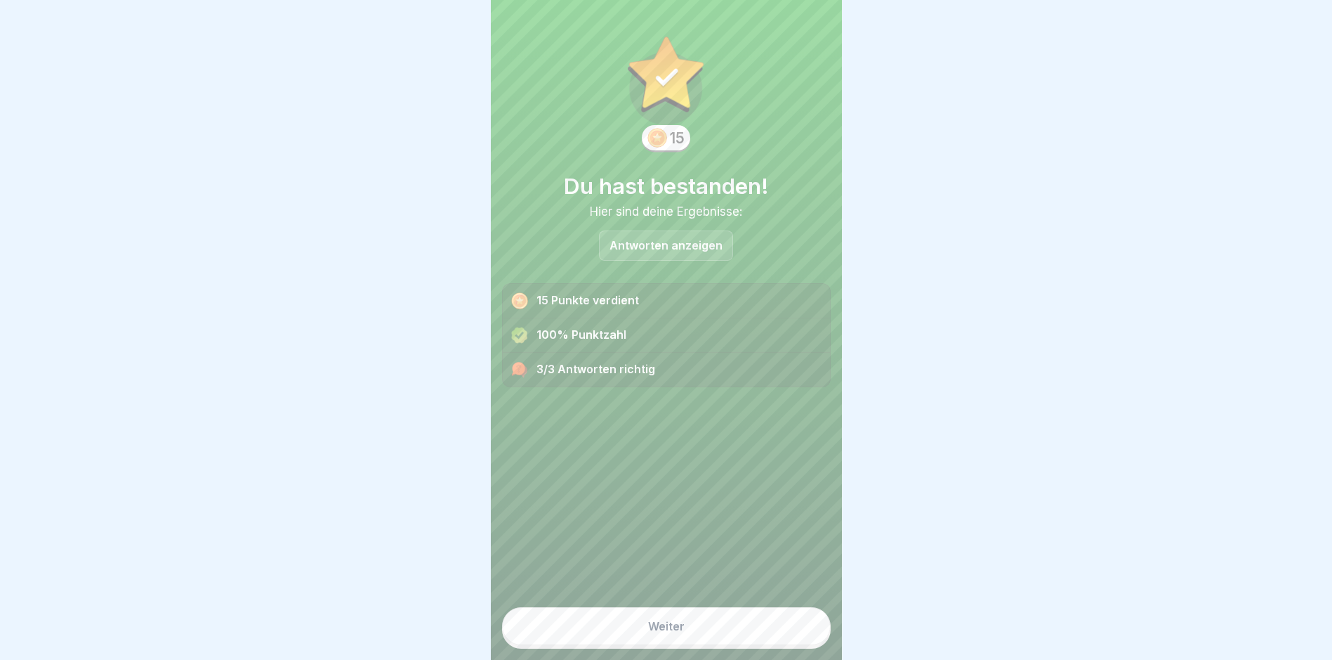
click at [662, 632] on div "Weiter" at bounding box center [666, 625] width 37 height 13
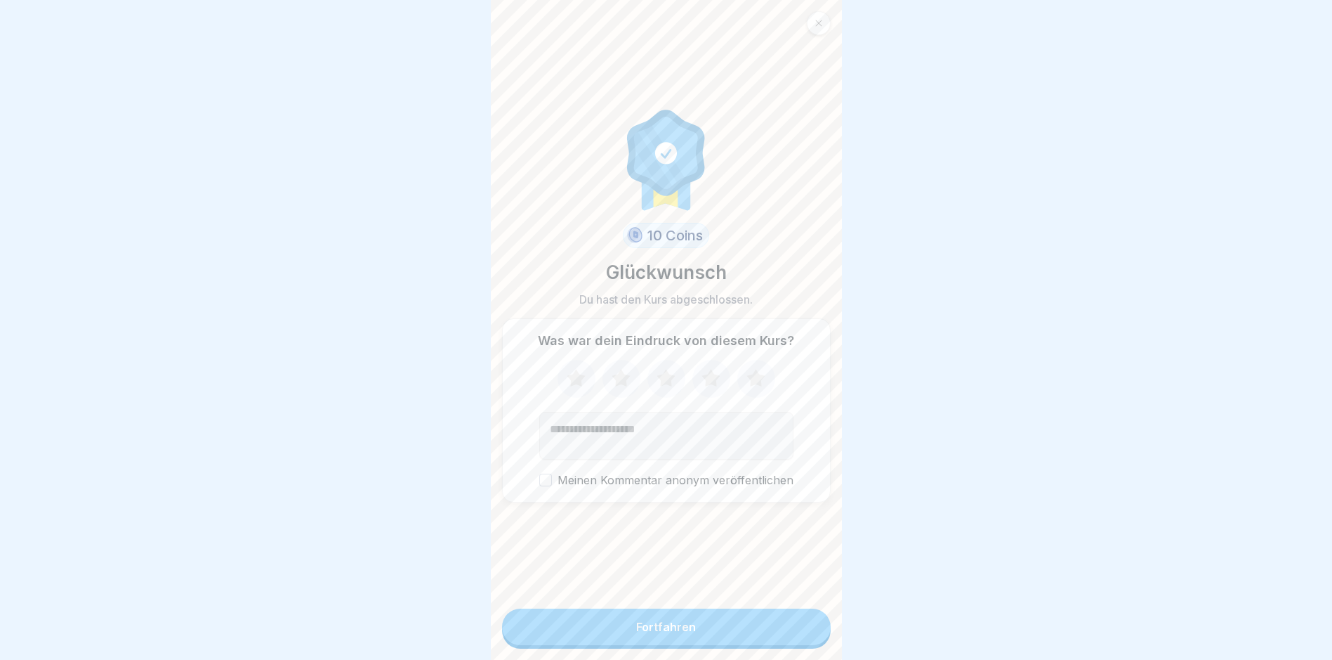
click at [660, 633] on div "Fortfahren" at bounding box center [666, 626] width 60 height 13
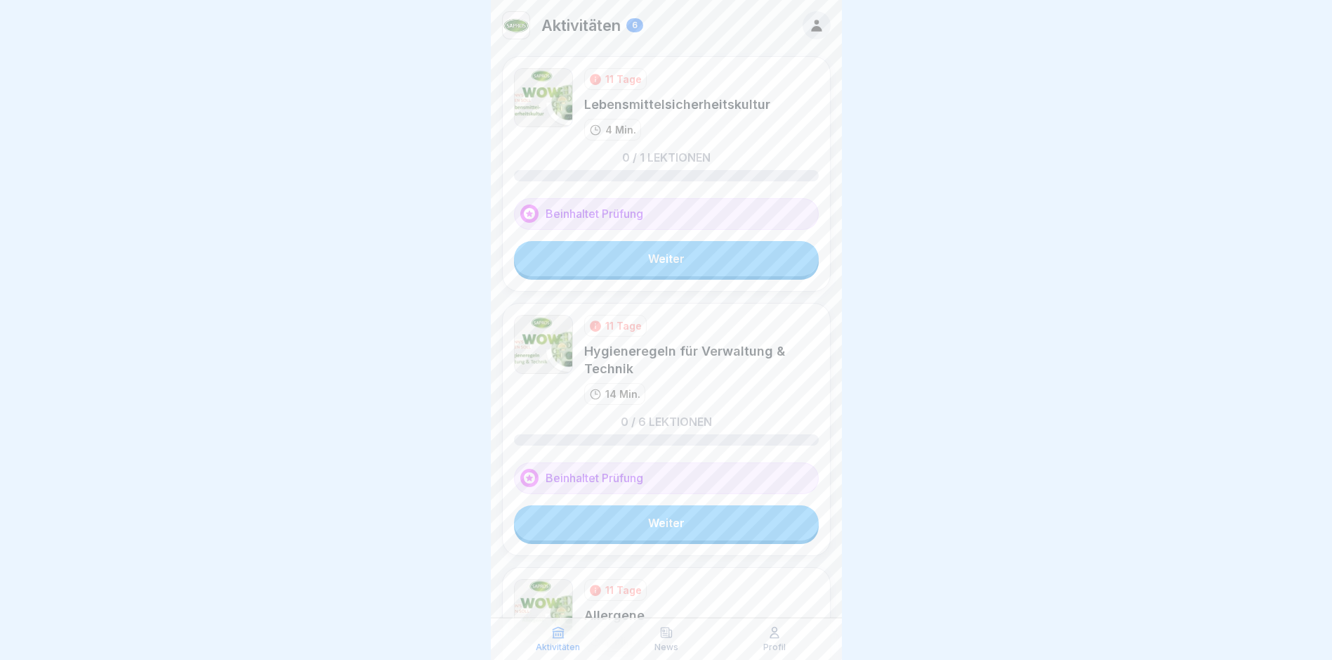
click at [656, 255] on link "Weiter" at bounding box center [666, 258] width 305 height 35
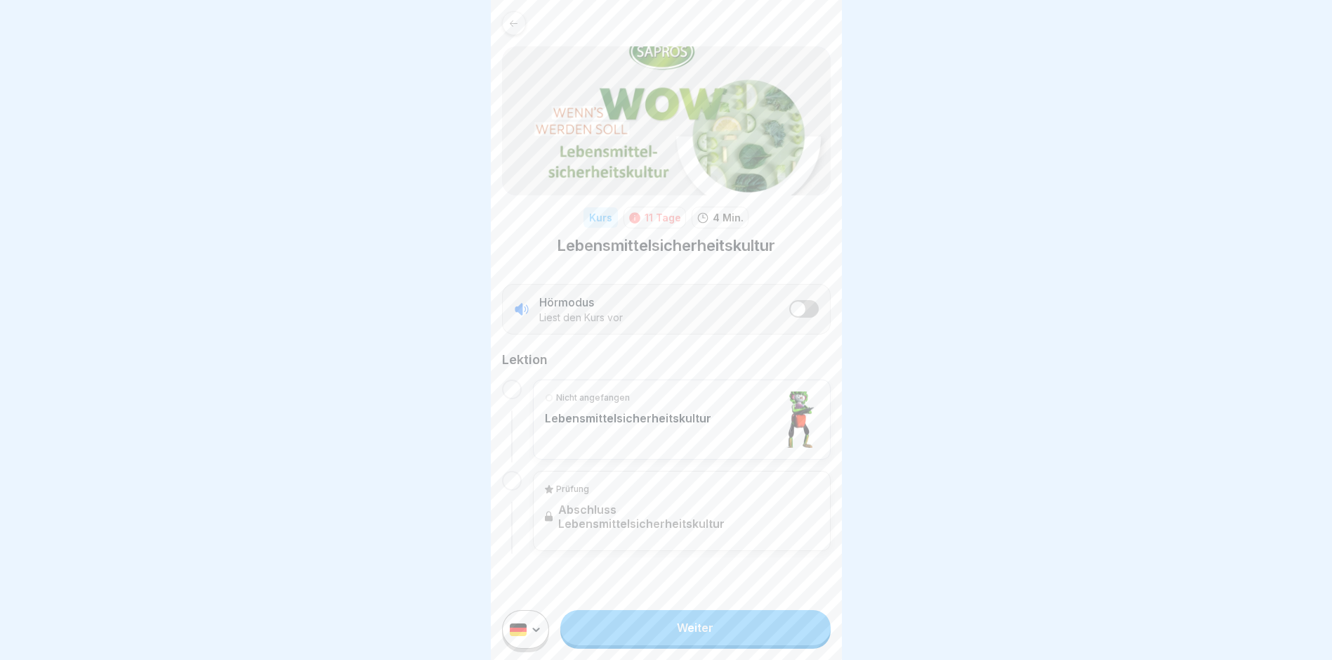
click at [688, 642] on link "Weiter" at bounding box center [695, 627] width 270 height 35
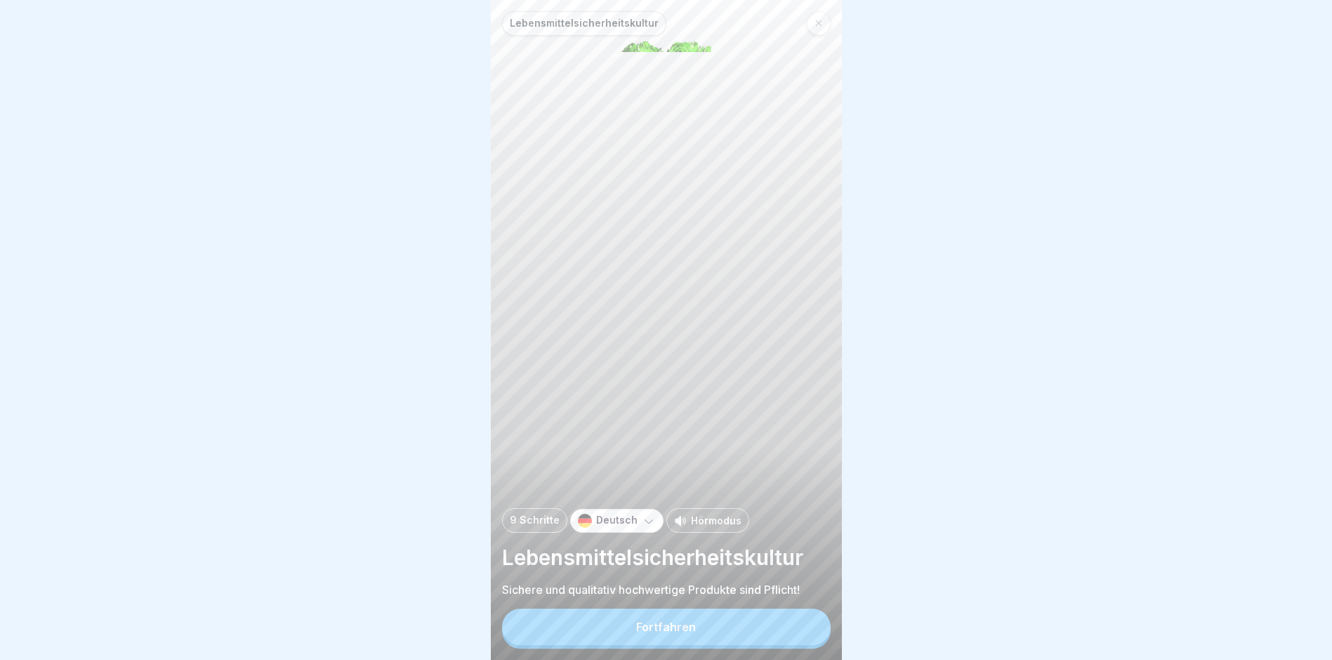
click at [655, 633] on div "Fortfahren" at bounding box center [666, 626] width 60 height 13
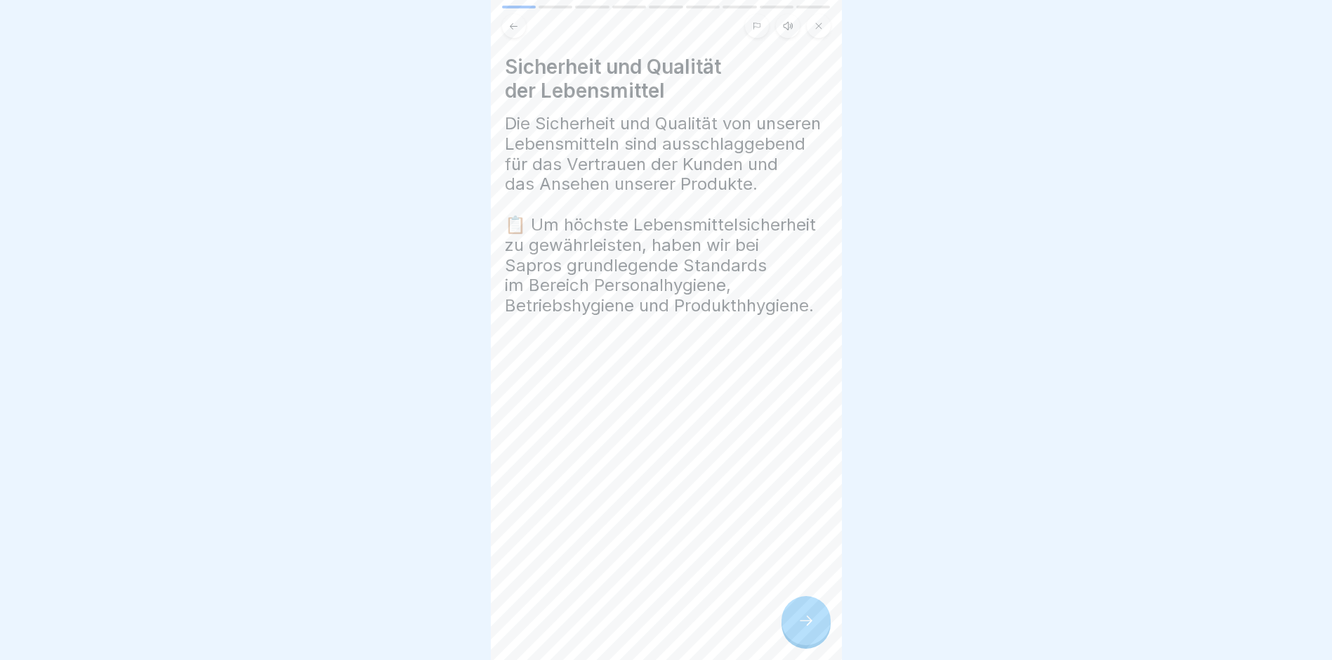
click at [806, 629] on icon at bounding box center [806, 620] width 17 height 17
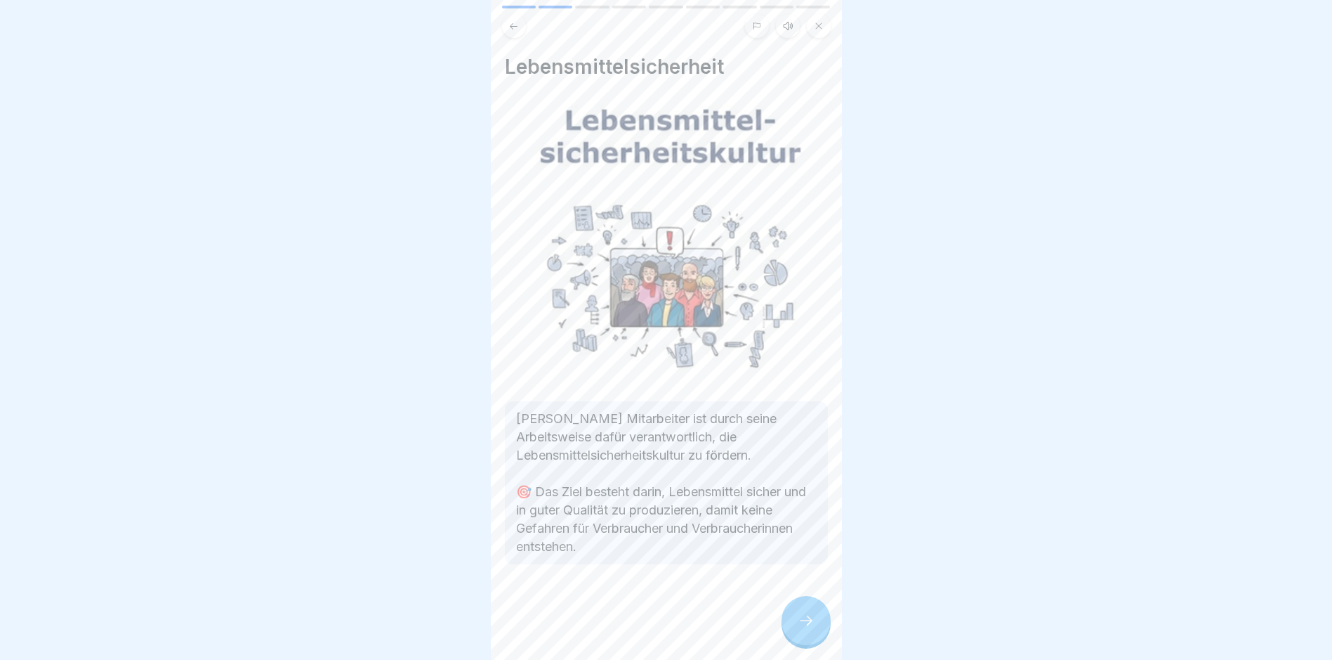
click at [806, 629] on icon at bounding box center [806, 620] width 17 height 17
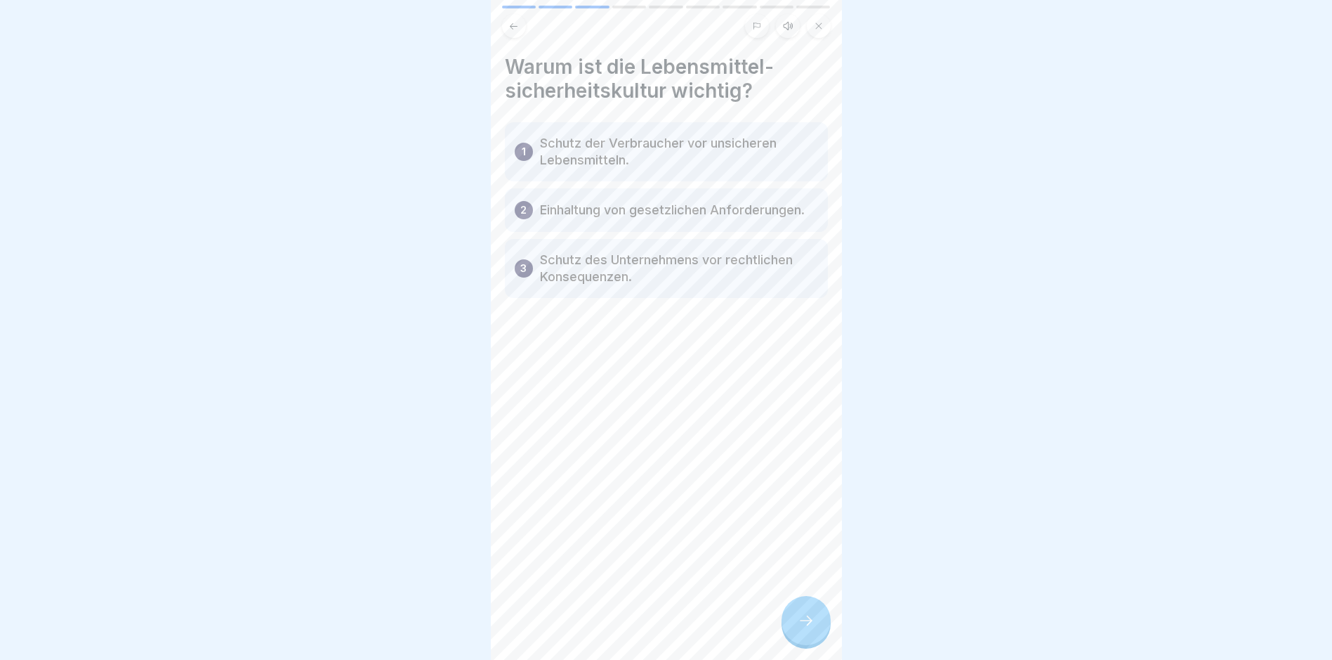
click at [565, 149] on p "Schutz der Verbraucher vor unsicheren Lebensmitteln." at bounding box center [679, 152] width 278 height 34
click at [808, 628] on icon at bounding box center [806, 620] width 17 height 17
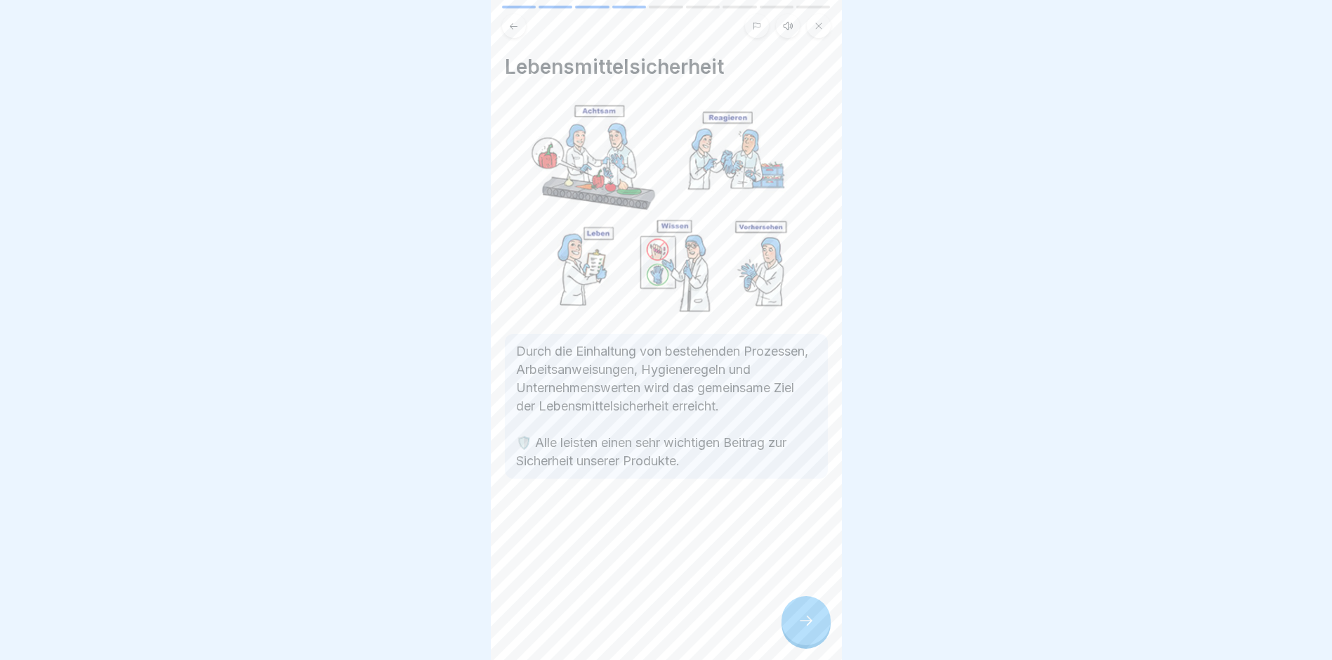
click at [806, 629] on icon at bounding box center [806, 620] width 17 height 17
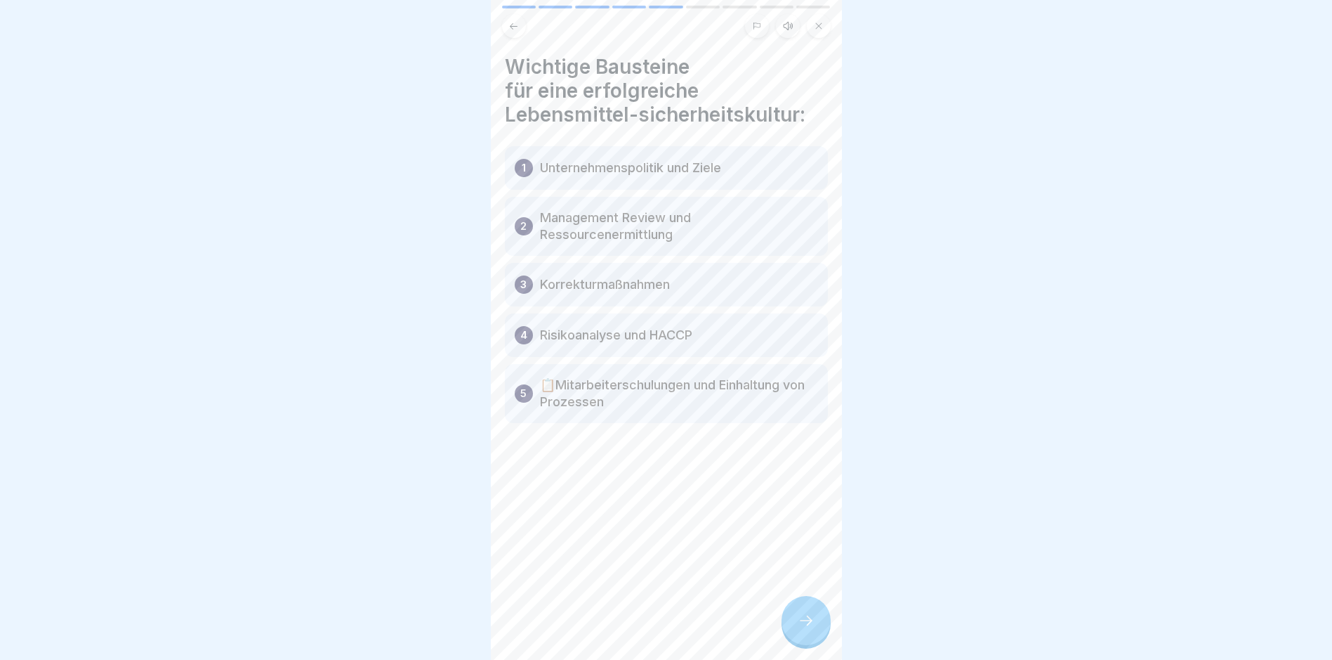
click at [801, 629] on icon at bounding box center [806, 620] width 17 height 17
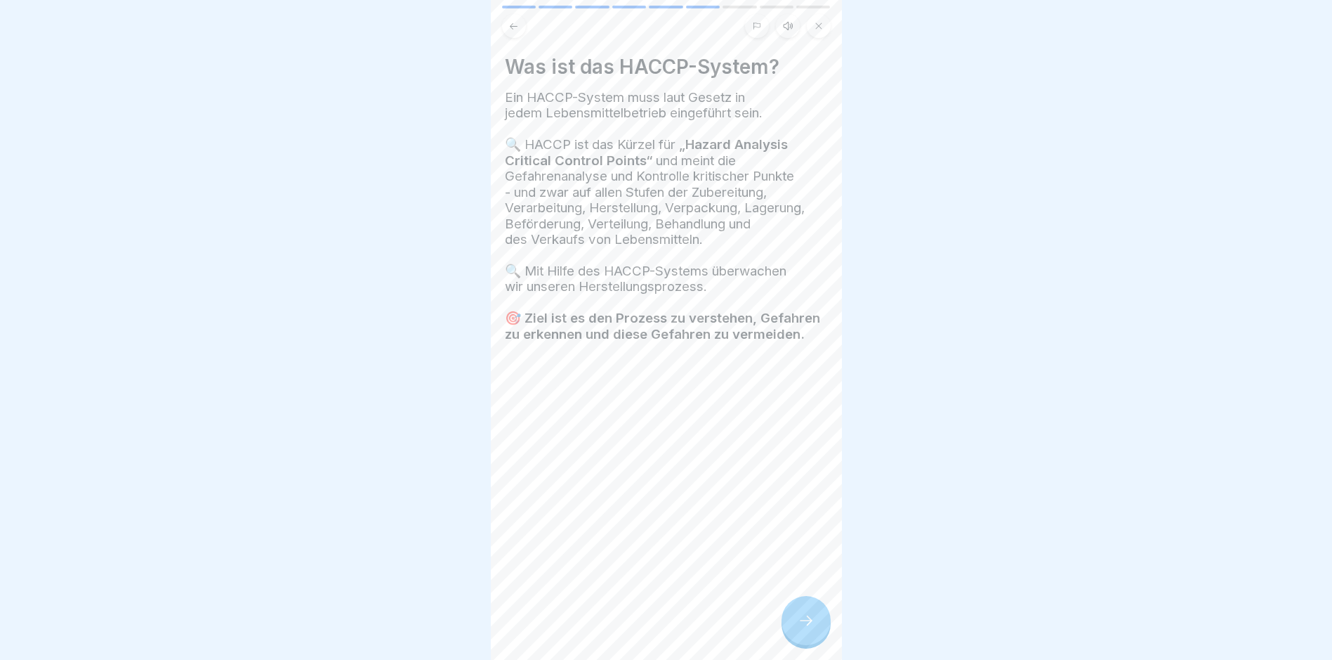
click at [801, 628] on icon at bounding box center [806, 620] width 17 height 17
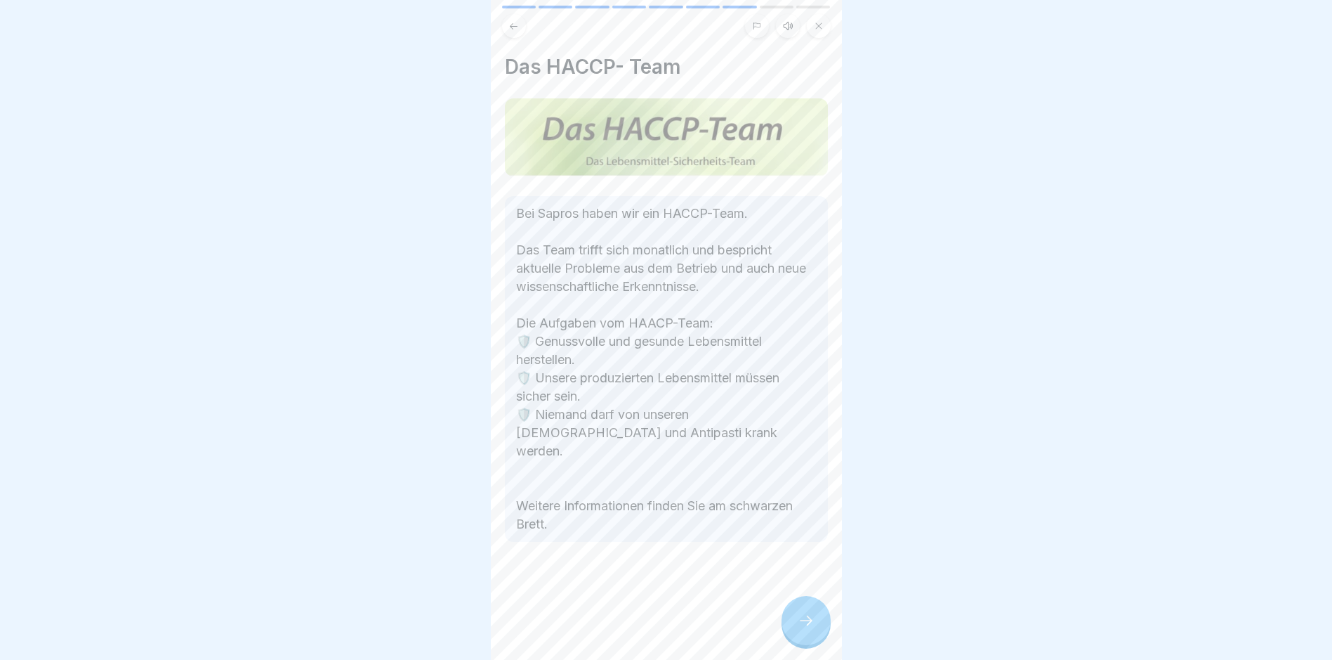
click at [804, 629] on icon at bounding box center [806, 620] width 17 height 17
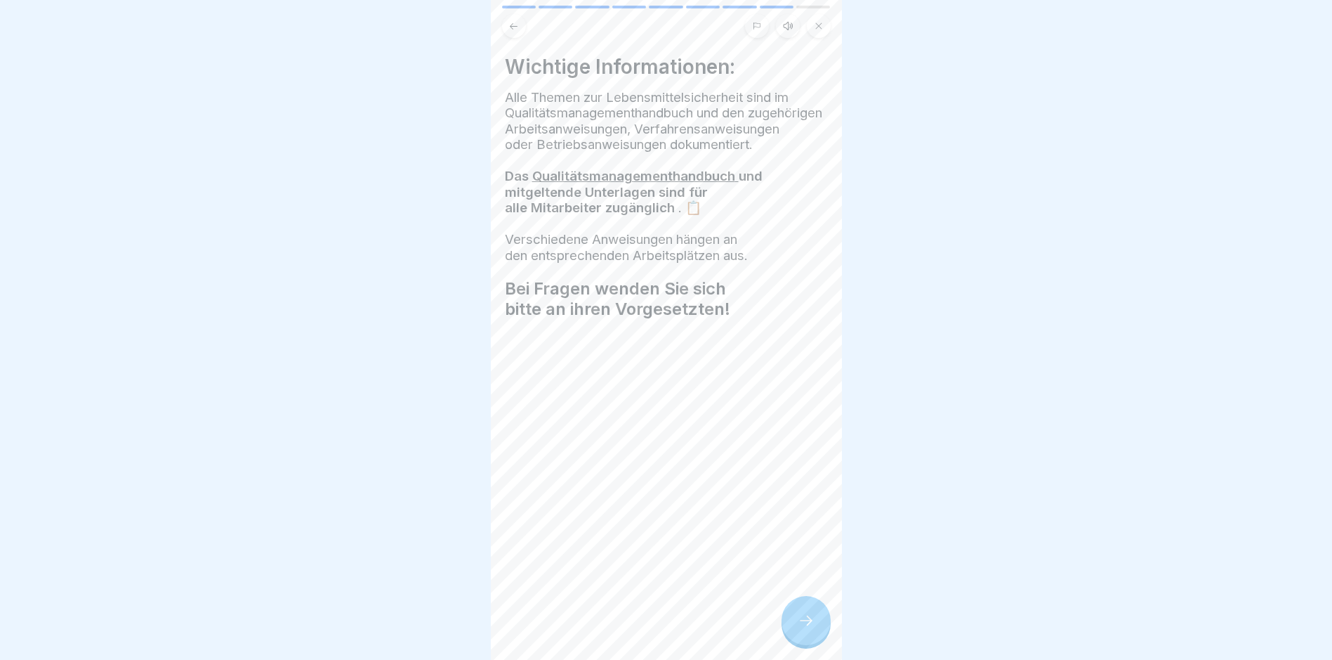
click at [803, 629] on icon at bounding box center [806, 620] width 17 height 17
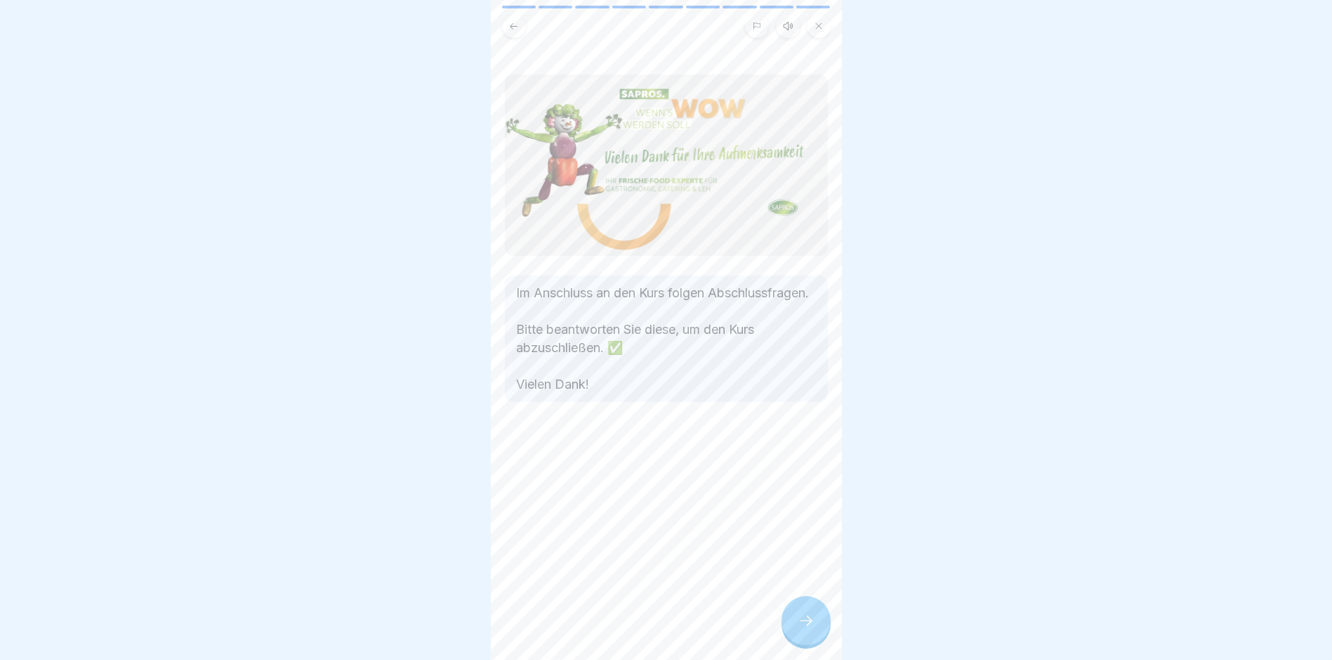
click at [801, 627] on icon at bounding box center [806, 620] width 17 height 17
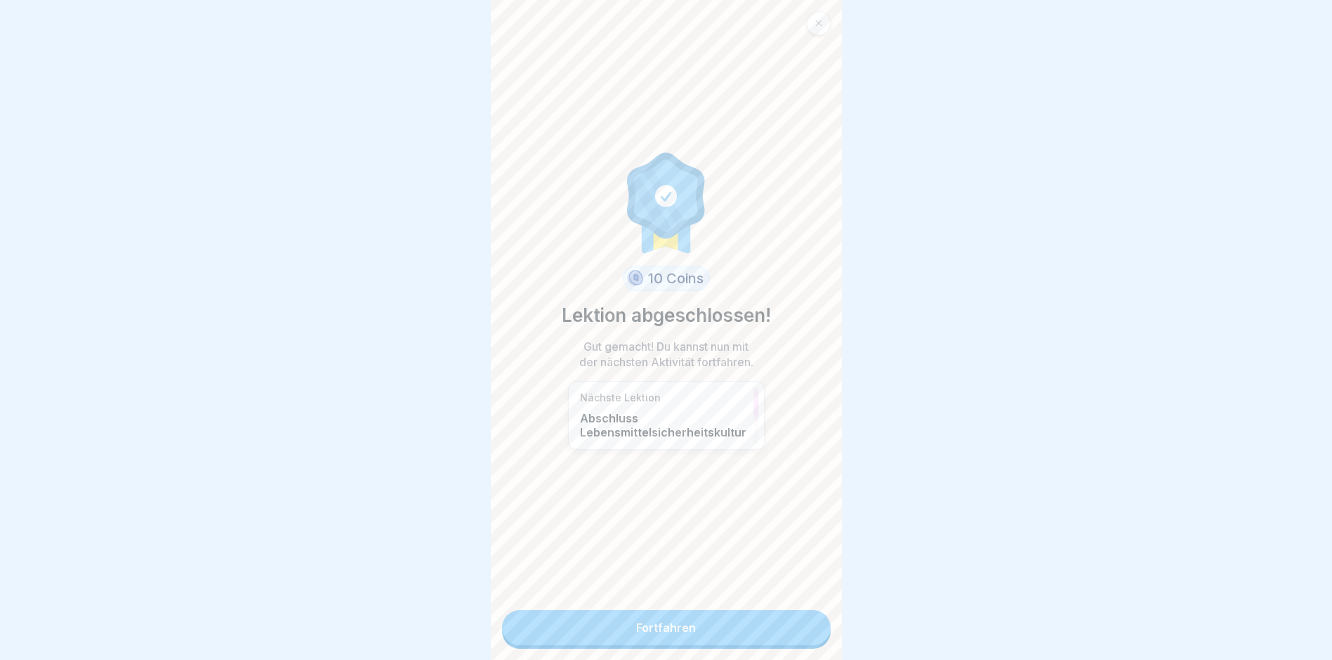
click at [660, 620] on link "Fortfahren" at bounding box center [666, 627] width 329 height 35
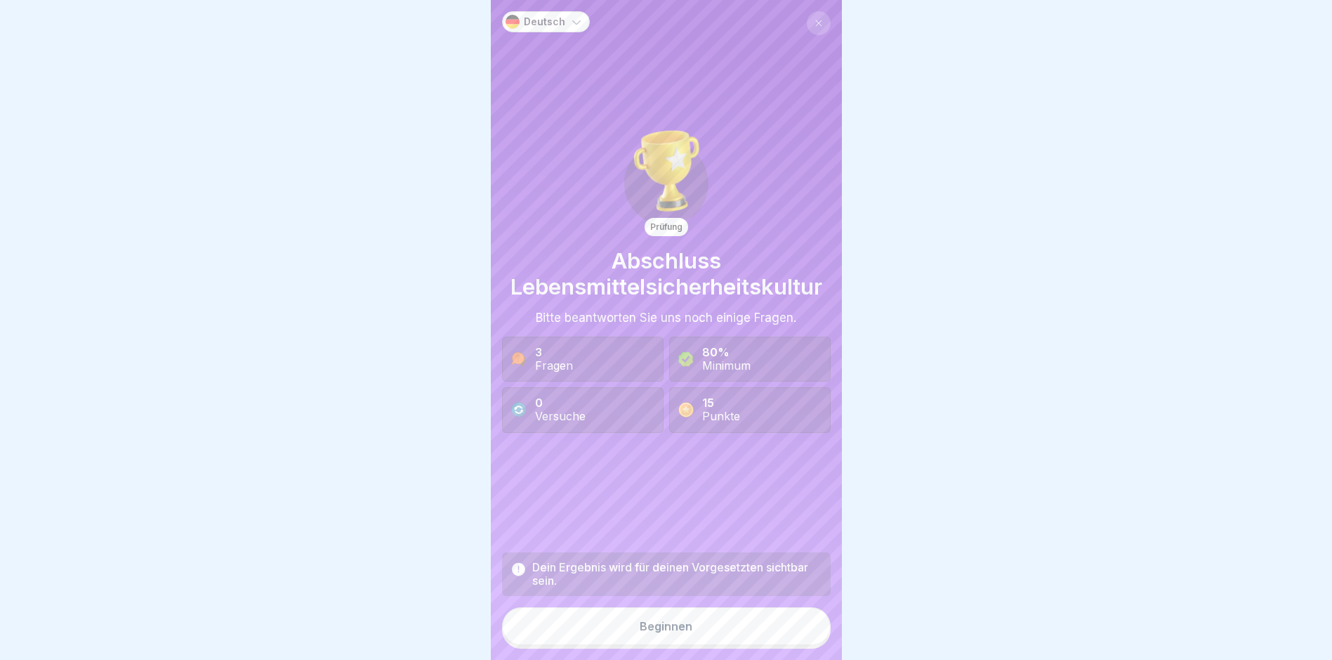
click at [659, 632] on div "Beginnen" at bounding box center [666, 625] width 53 height 13
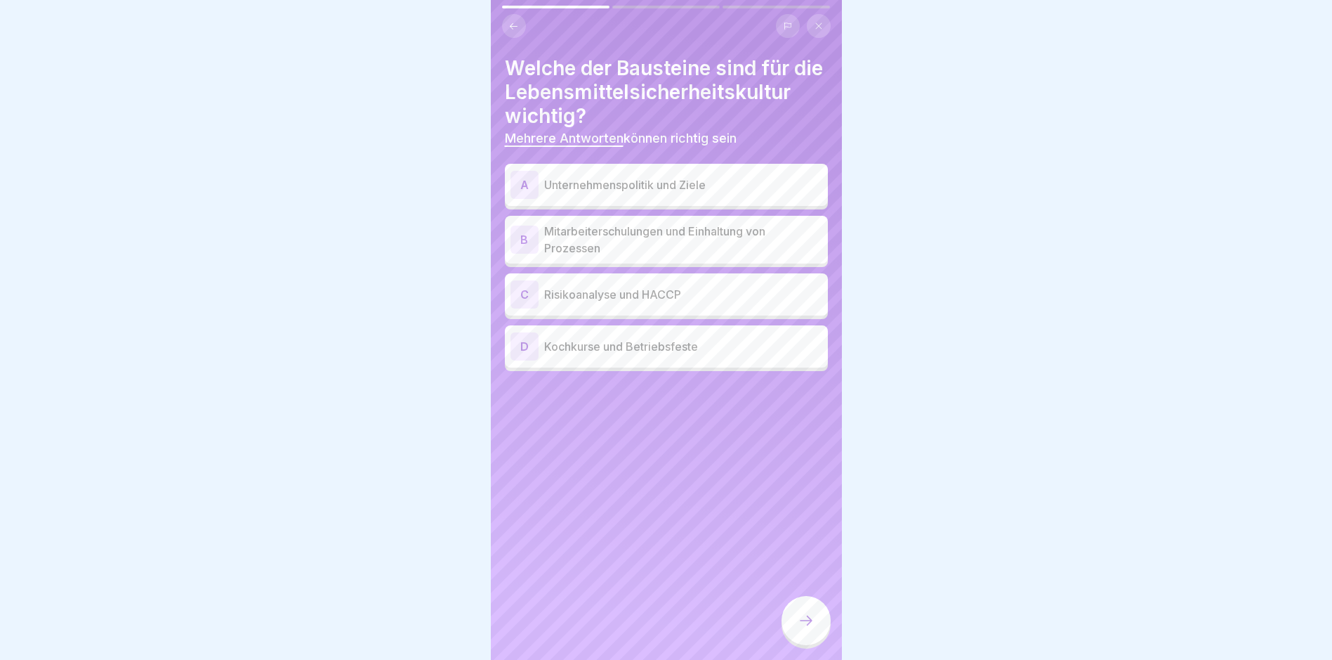
click at [617, 256] on p "Mitarbeiterschulungen und Einhaltung von Prozessen" at bounding box center [683, 240] width 278 height 34
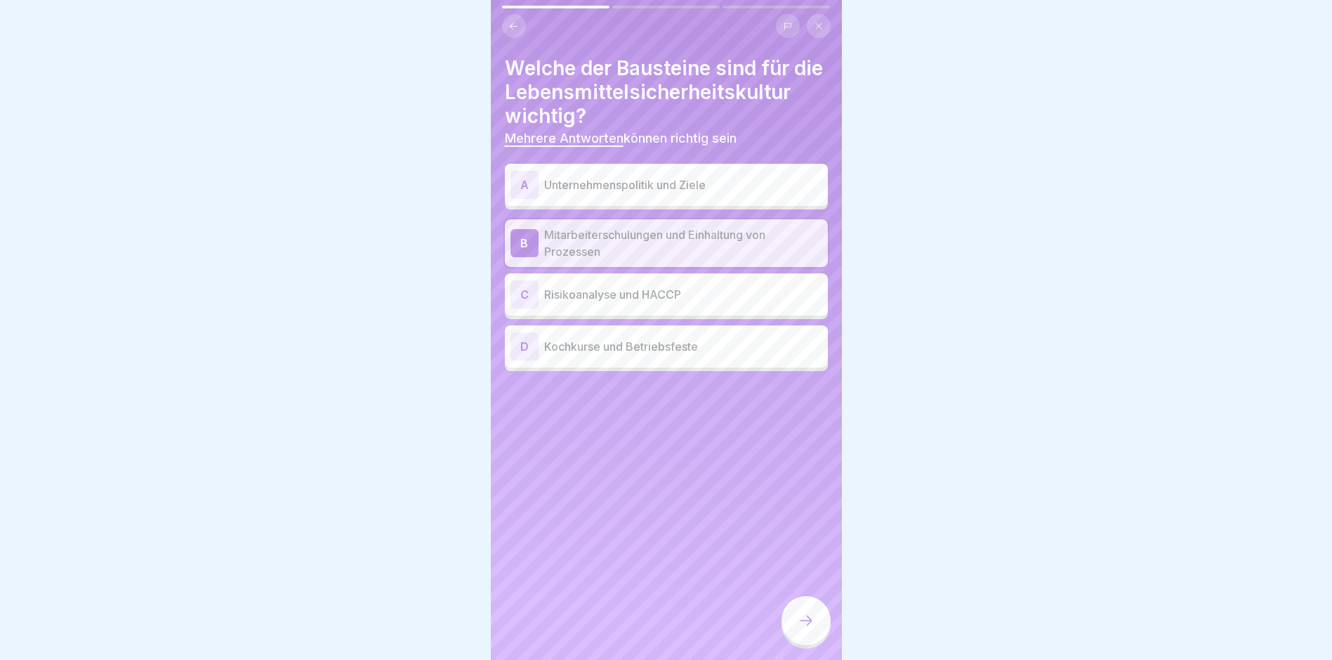
click at [607, 303] on p "Risikoanalyse und HACCP" at bounding box center [683, 294] width 278 height 17
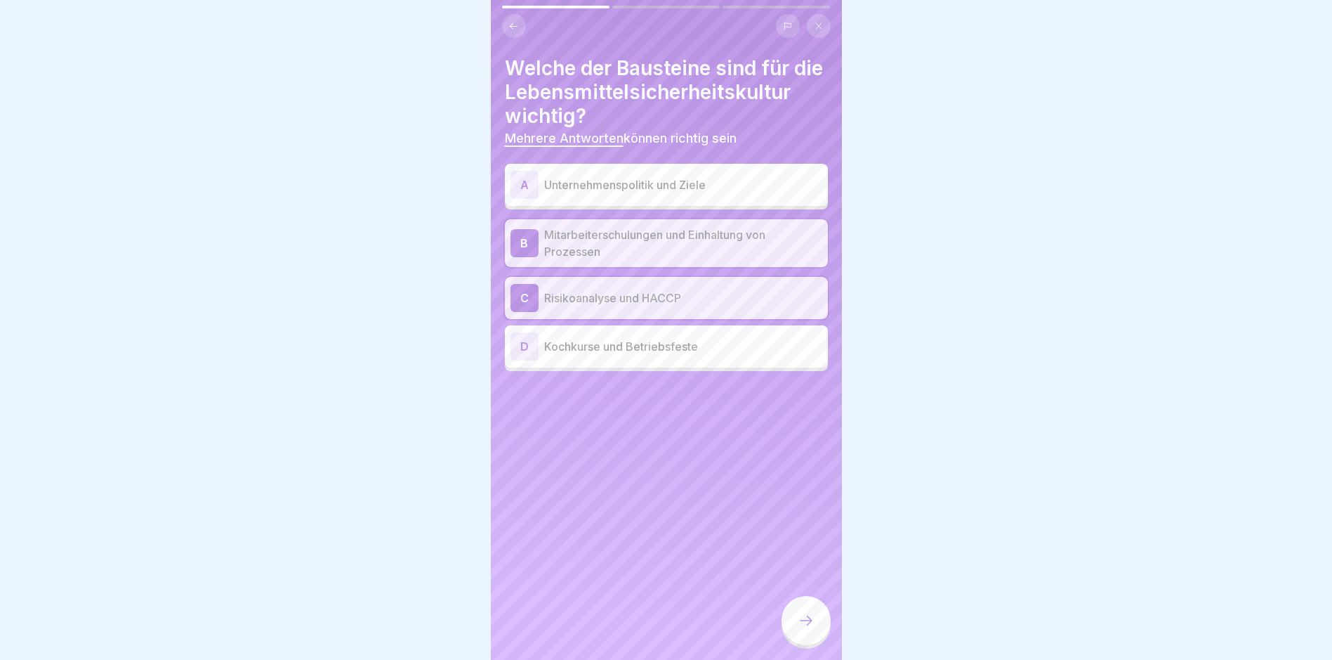
click at [811, 629] on icon at bounding box center [806, 620] width 17 height 17
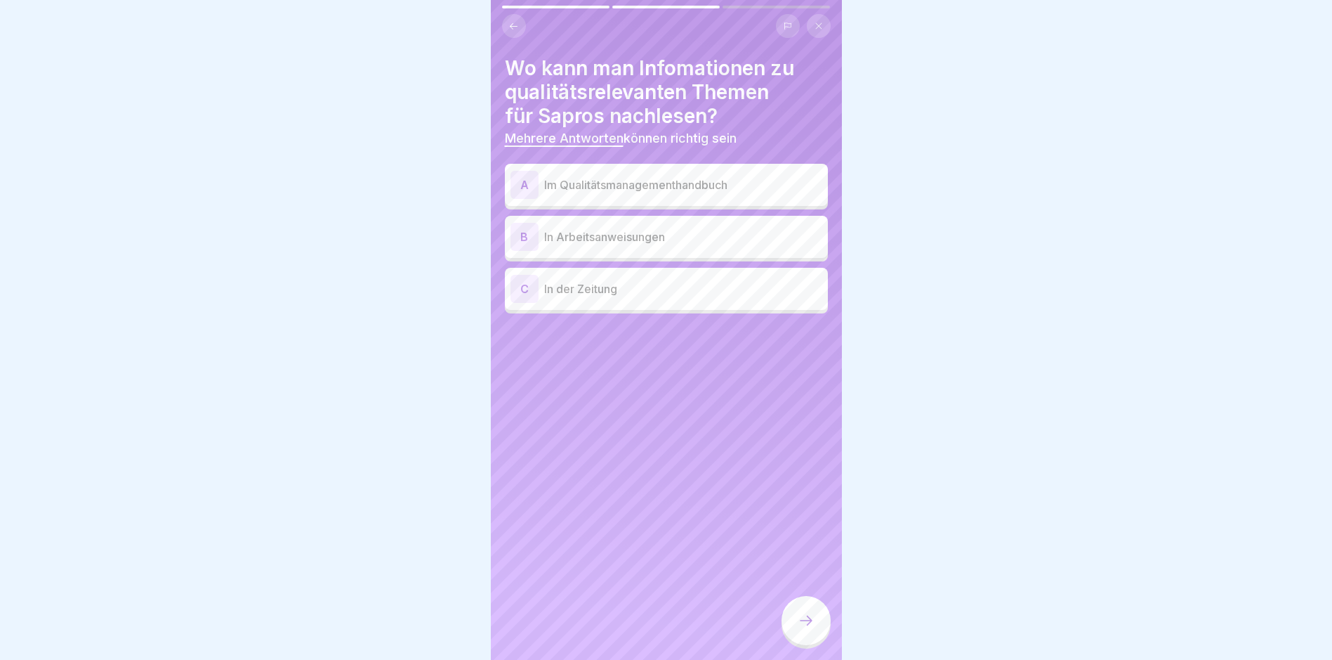
click at [610, 181] on p "Im Qualitätsmanagementhandbuch" at bounding box center [683, 184] width 278 height 17
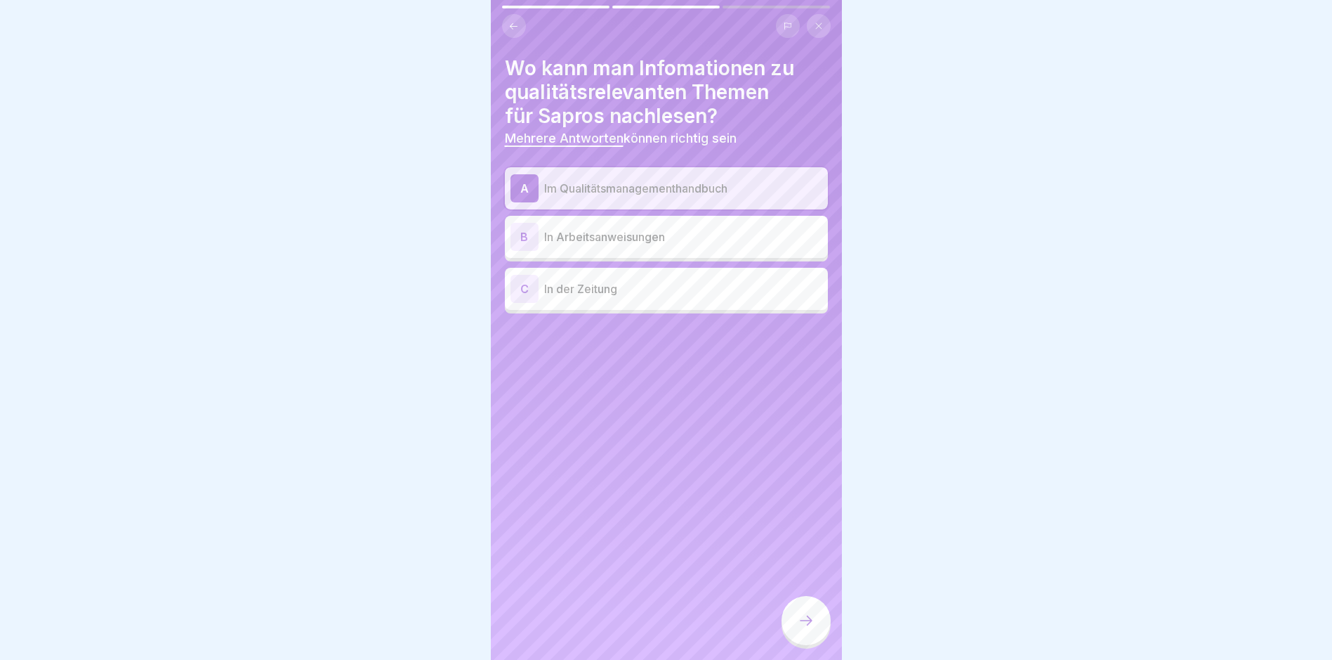
click at [803, 629] on icon at bounding box center [806, 620] width 17 height 17
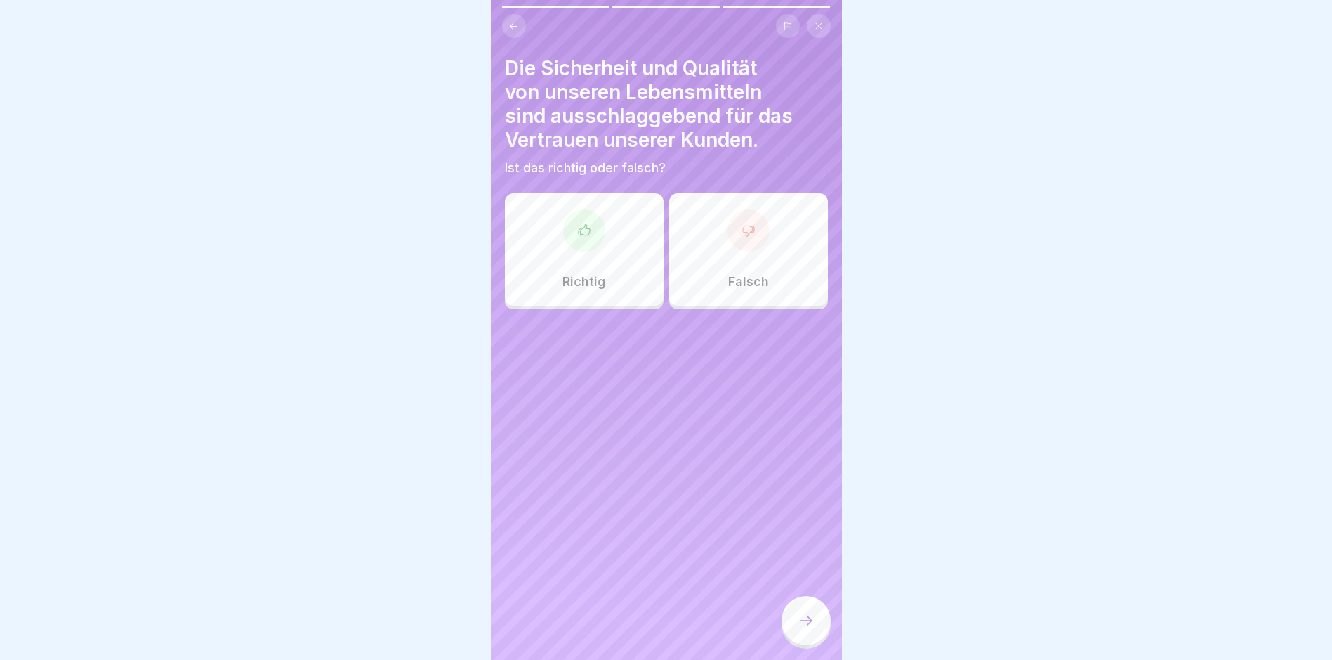
click at [593, 276] on div "Richtig" at bounding box center [584, 249] width 159 height 112
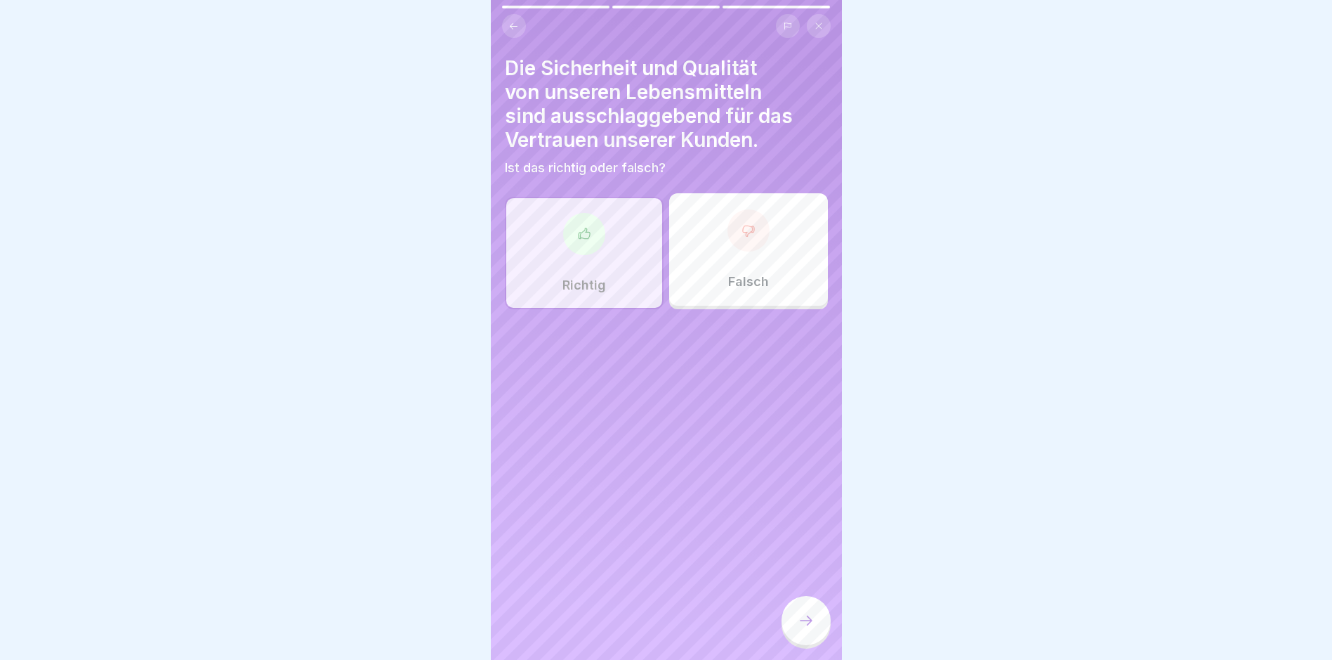
click at [818, 633] on div at bounding box center [806, 620] width 49 height 49
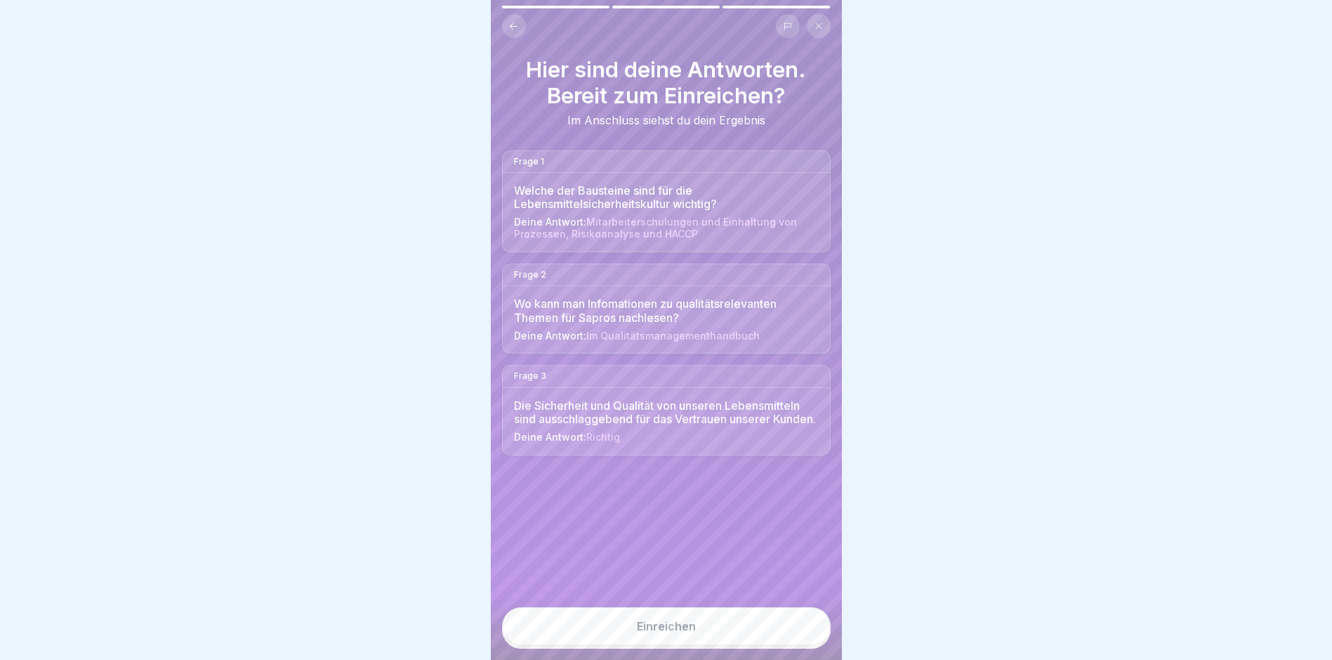
click at [674, 632] on div "Einreichen" at bounding box center [666, 625] width 59 height 13
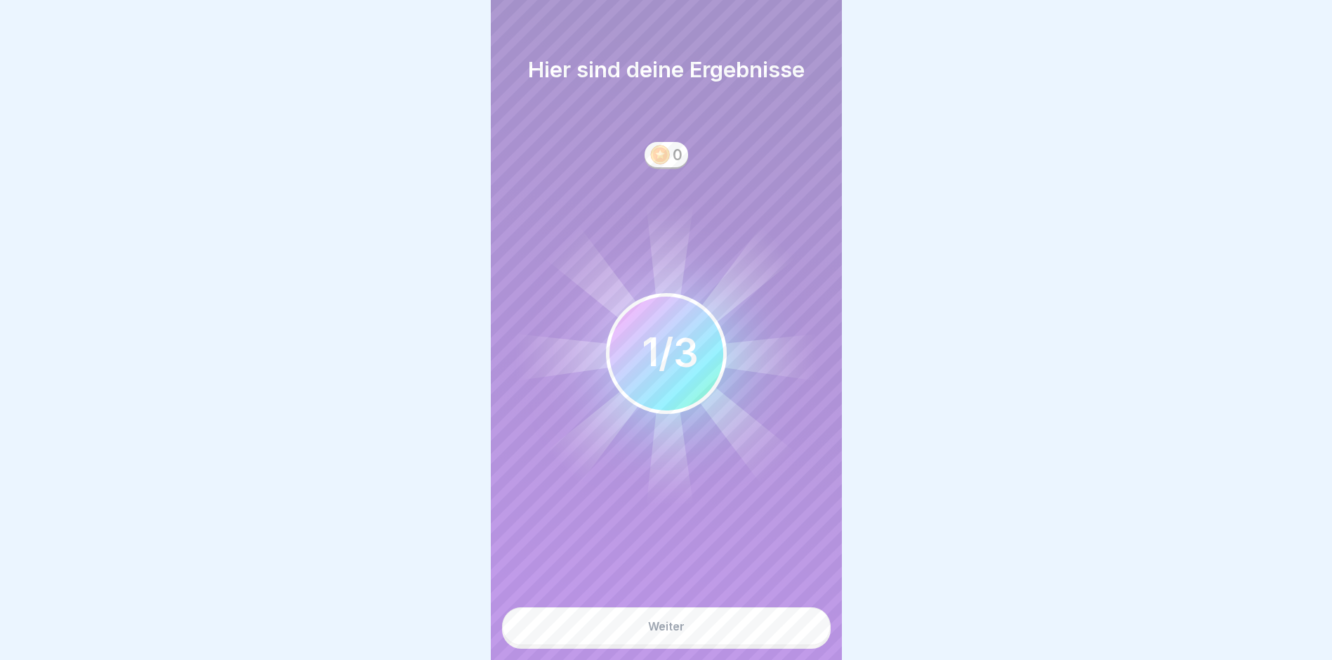
click at [674, 632] on div "Weiter" at bounding box center [666, 625] width 37 height 13
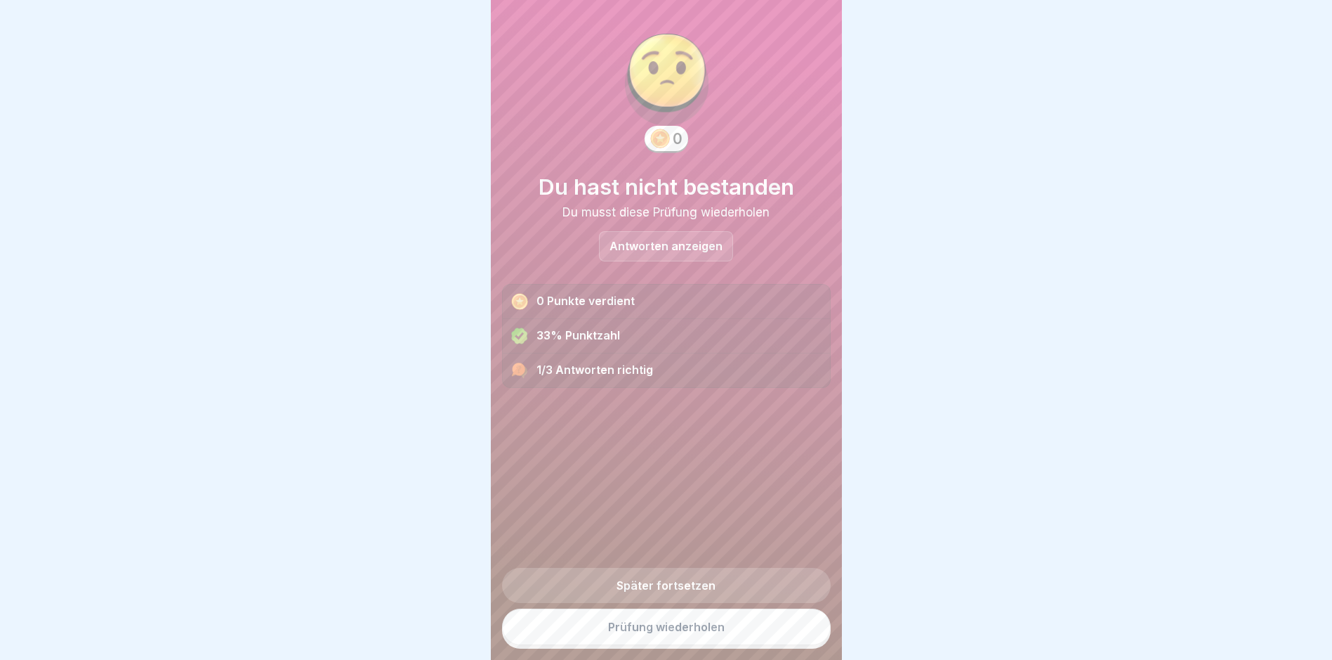
click at [674, 633] on link "Prüfung wiederholen" at bounding box center [666, 626] width 329 height 37
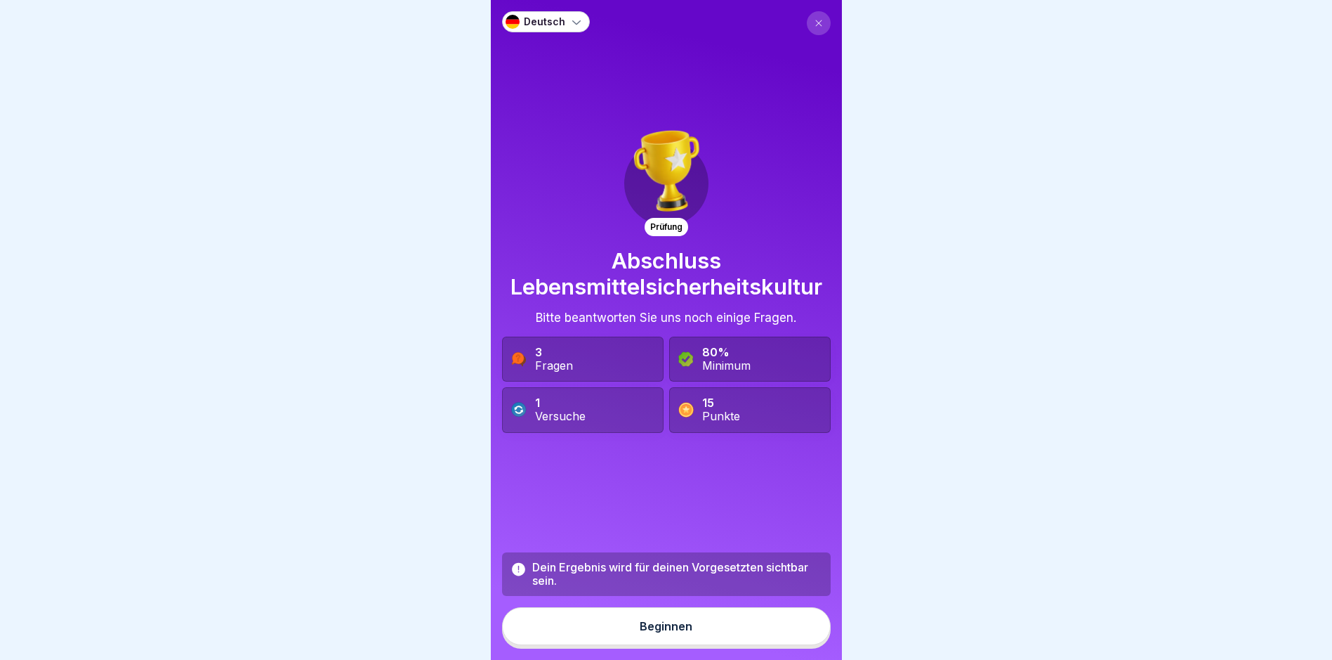
click at [674, 632] on div "Beginnen" at bounding box center [666, 625] width 53 height 13
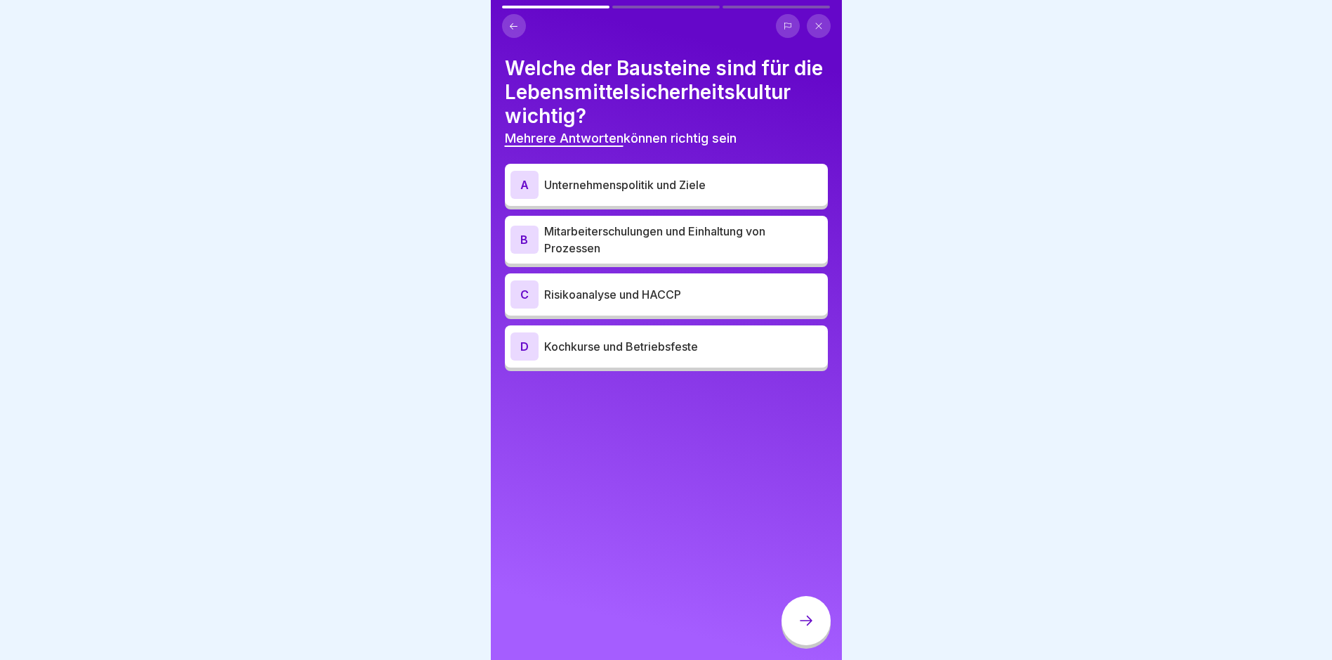
click at [627, 193] on p "Unternehmenspolitik und Ziele" at bounding box center [683, 184] width 278 height 17
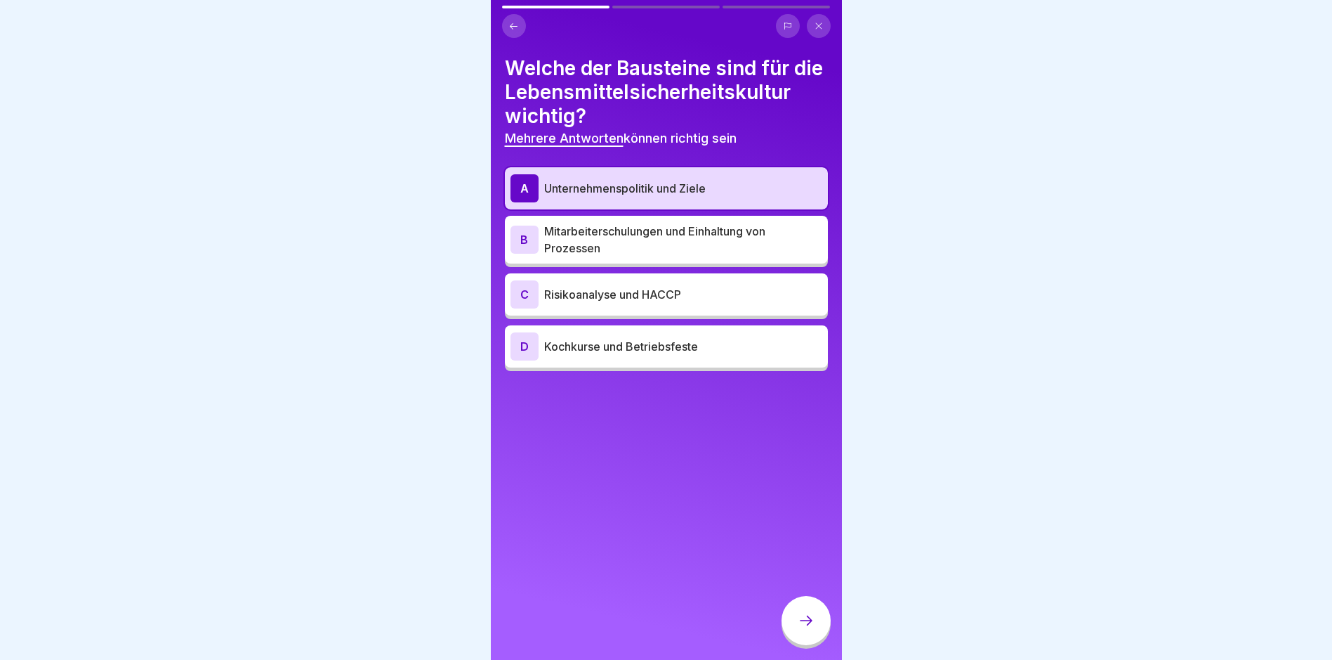
click at [610, 256] on p "Mitarbeiterschulungen und Einhaltung von Prozessen" at bounding box center [683, 240] width 278 height 34
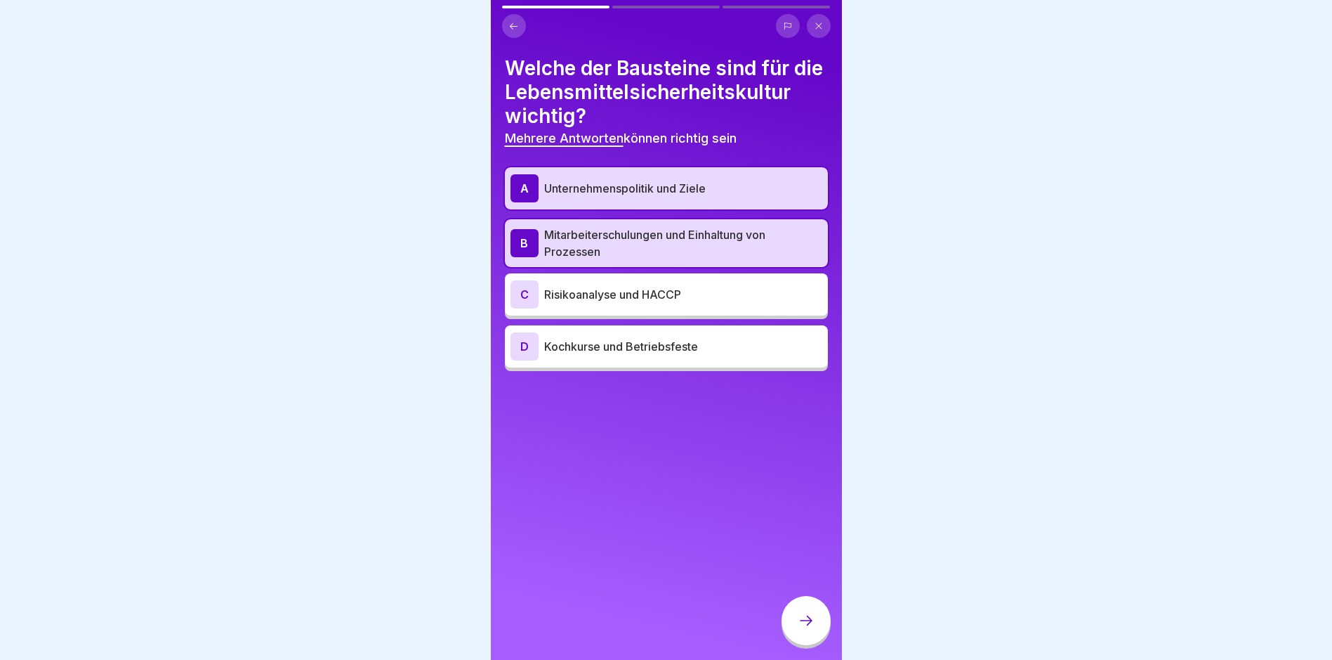
click at [589, 303] on p "Risikoanalyse und HACCP" at bounding box center [683, 294] width 278 height 17
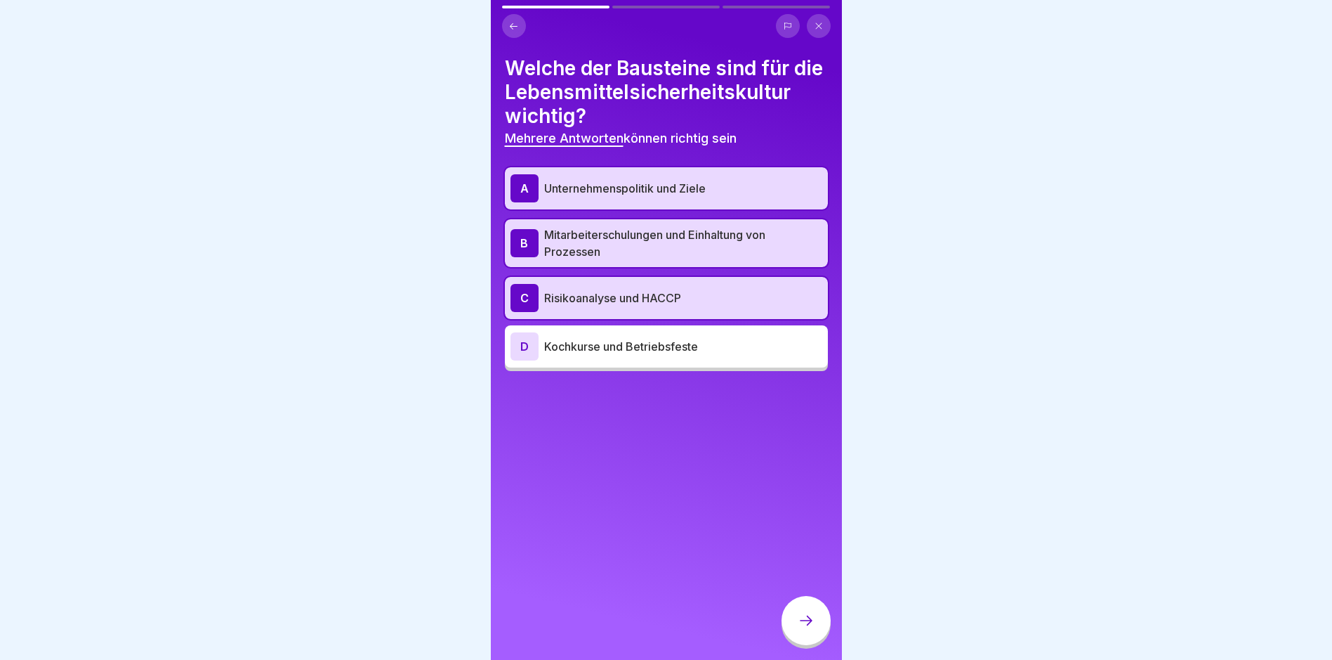
click at [802, 629] on icon at bounding box center [806, 620] width 17 height 17
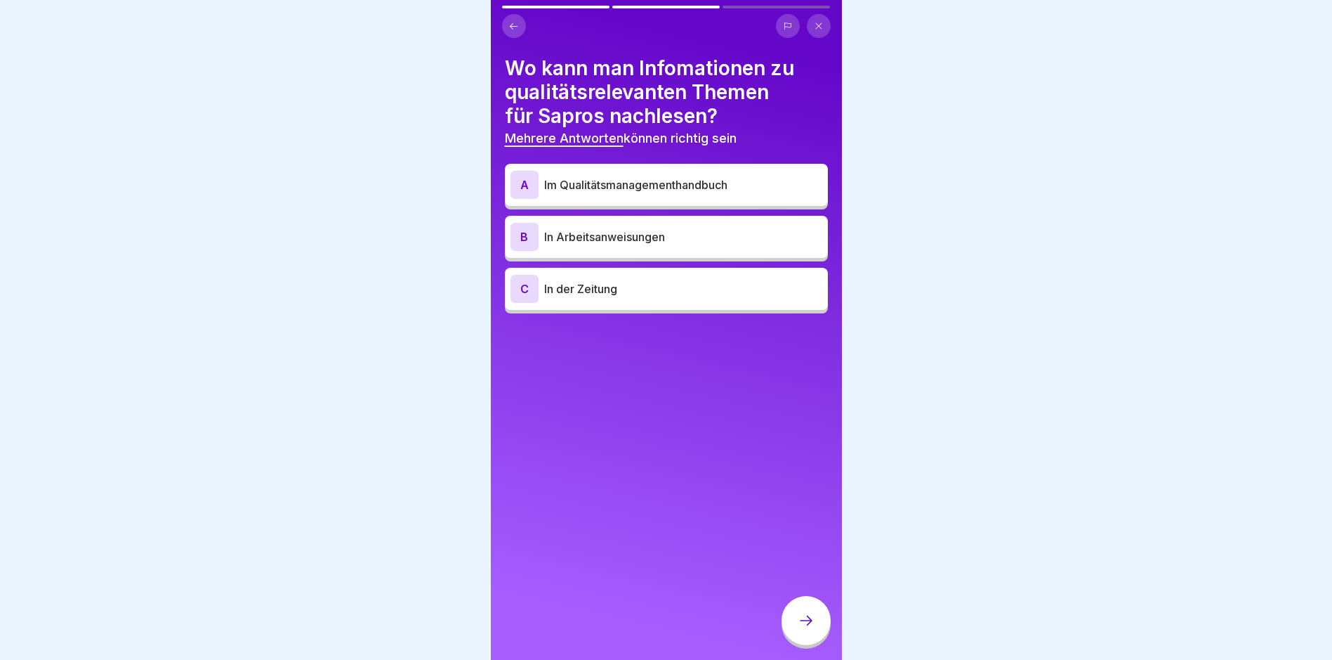
click at [631, 193] on div "A Im Qualitätsmanagementhandbuch" at bounding box center [667, 185] width 312 height 28
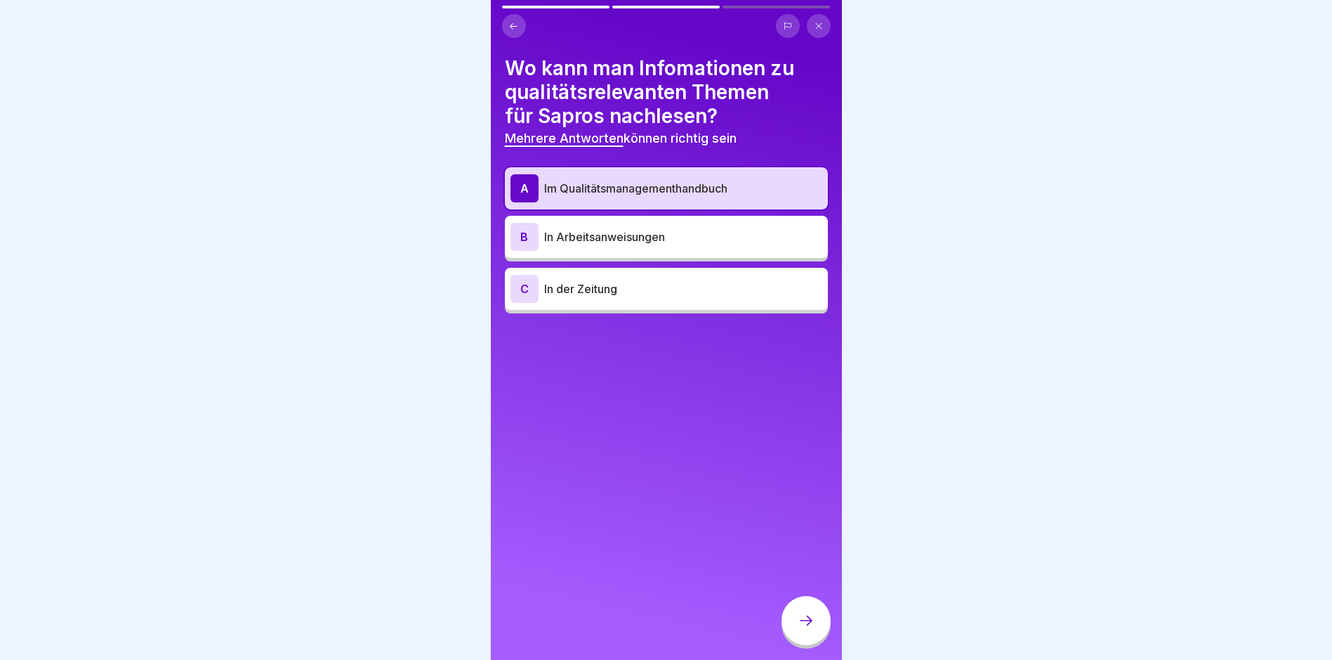
click at [600, 231] on p "In Arbeitsanweisungen" at bounding box center [683, 236] width 278 height 17
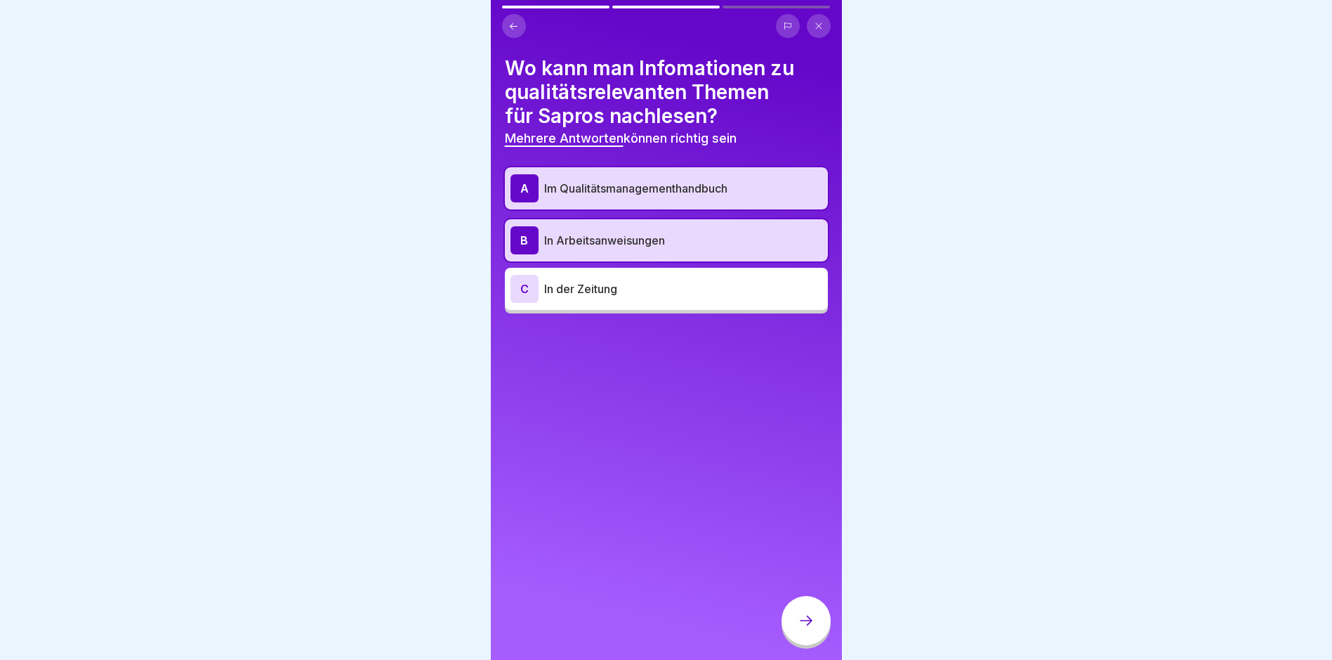
click at [806, 622] on div at bounding box center [806, 620] width 49 height 49
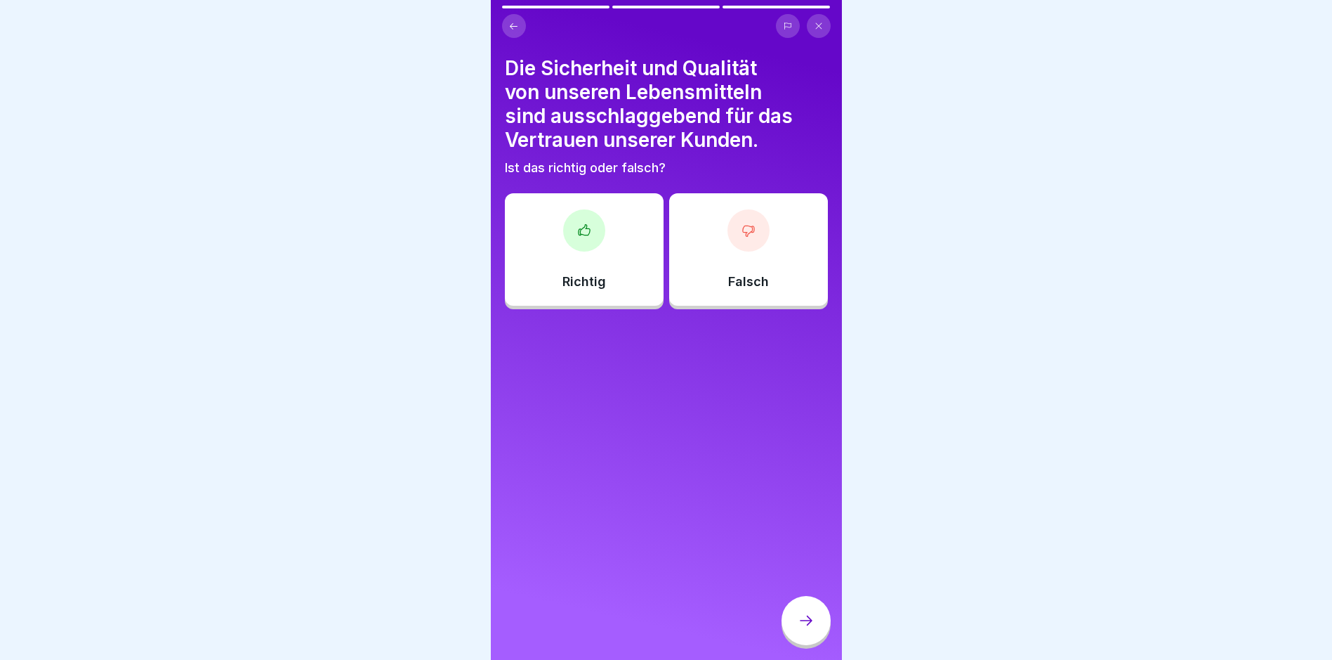
click at [608, 268] on div "Richtig" at bounding box center [584, 249] width 159 height 112
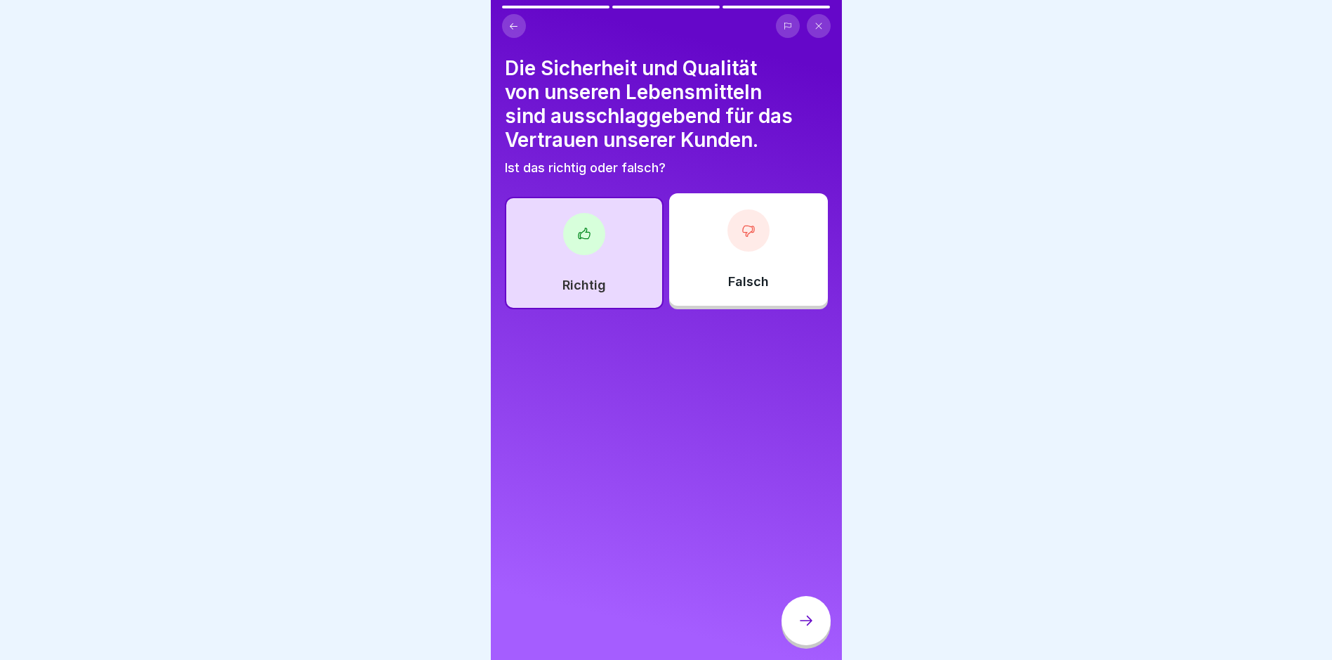
click at [813, 629] on icon at bounding box center [806, 620] width 17 height 17
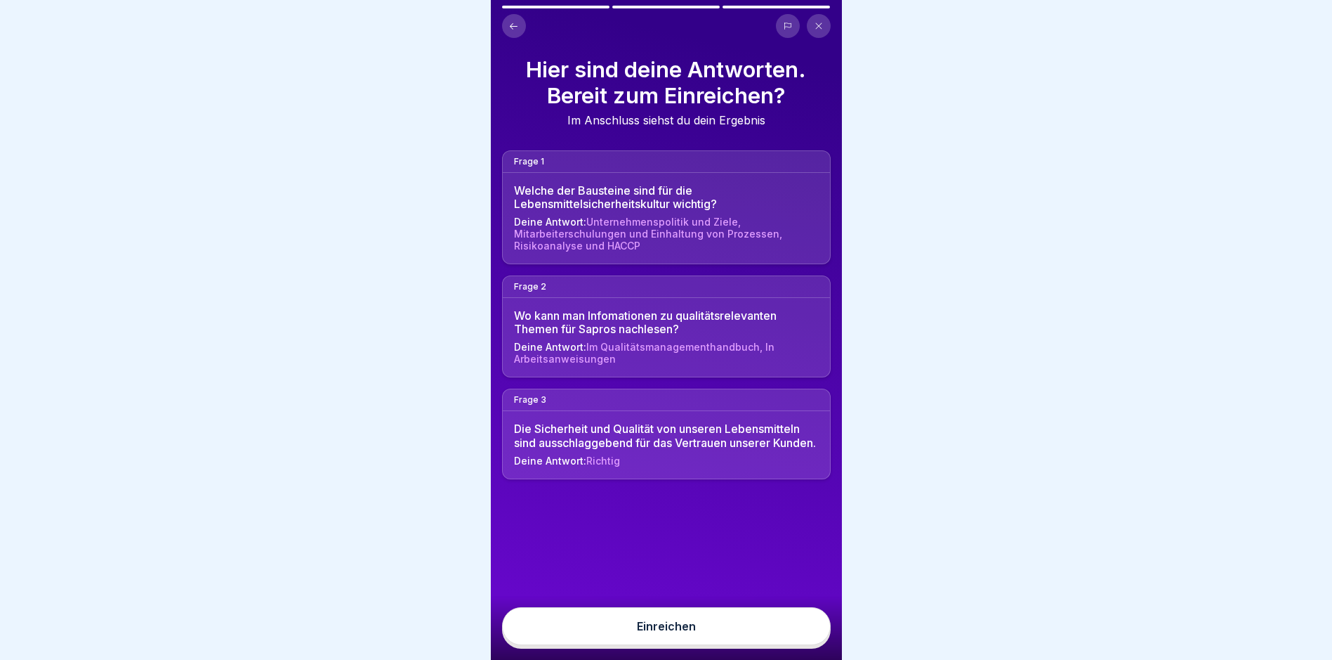
click at [695, 626] on button "Einreichen" at bounding box center [666, 626] width 329 height 38
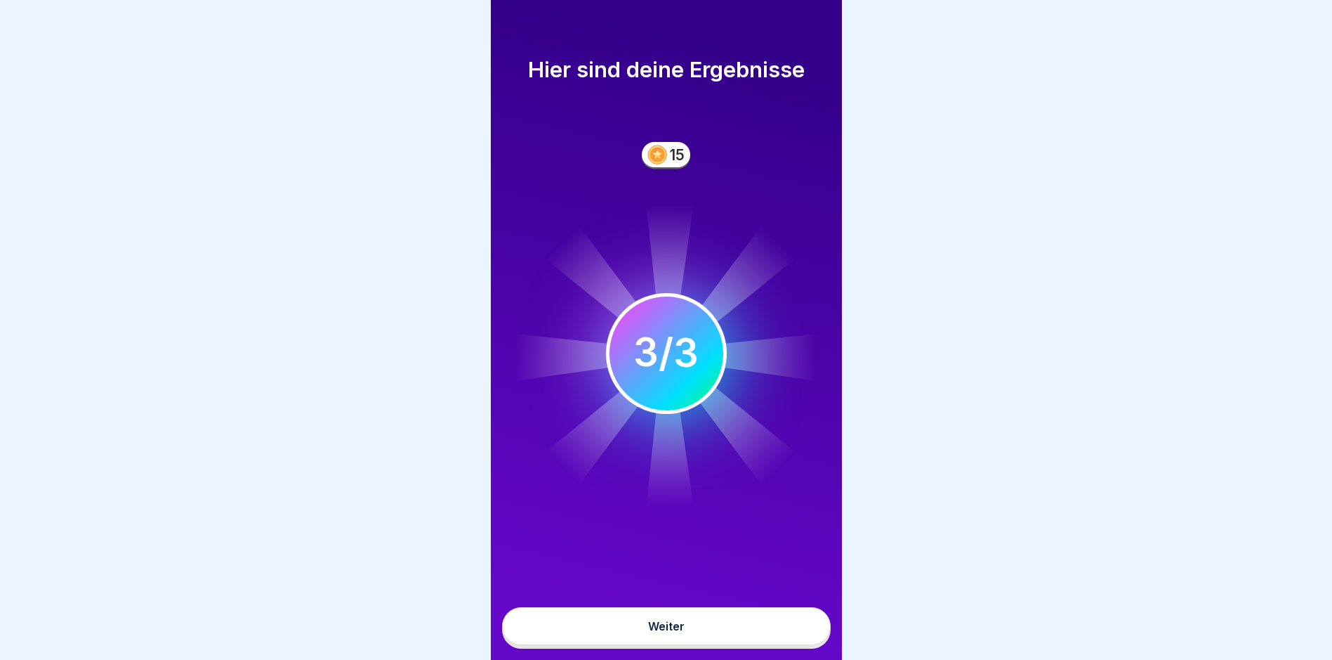
click at [671, 632] on div "Weiter" at bounding box center [666, 625] width 37 height 13
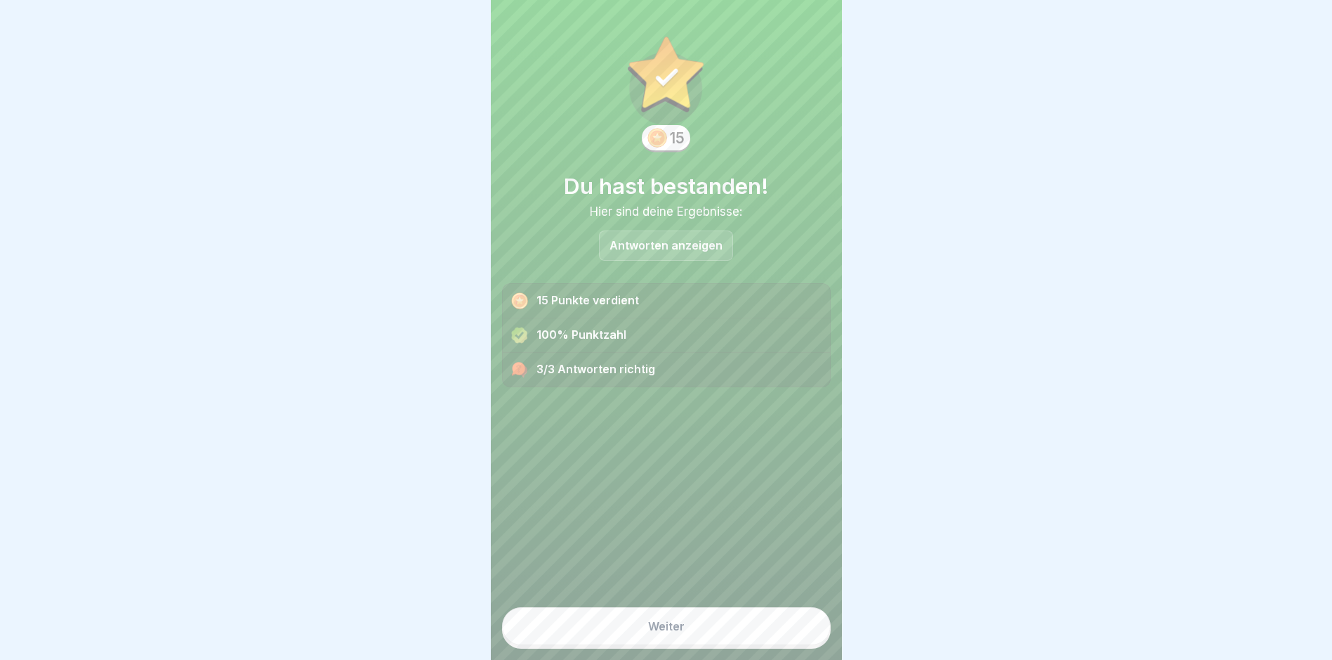
click at [666, 632] on div "Weiter" at bounding box center [666, 625] width 37 height 13
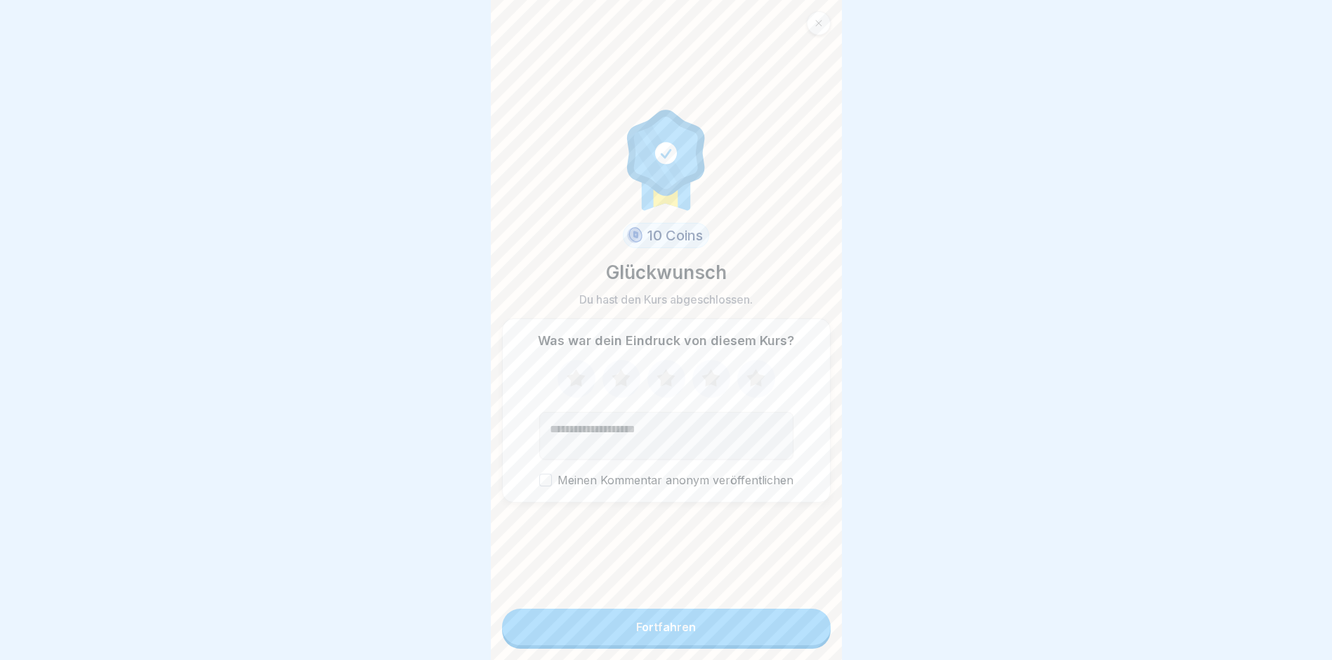
click at [666, 633] on div "Fortfahren" at bounding box center [666, 626] width 60 height 13
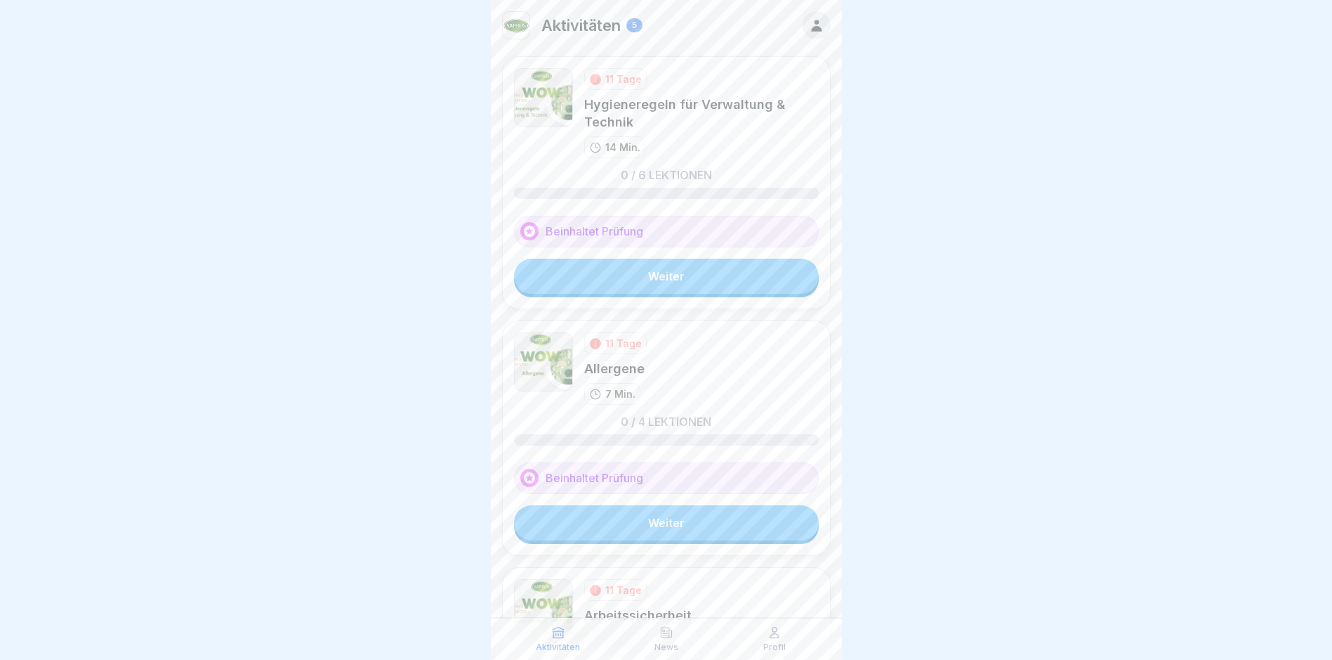
click at [666, 270] on link "Weiter" at bounding box center [666, 275] width 305 height 35
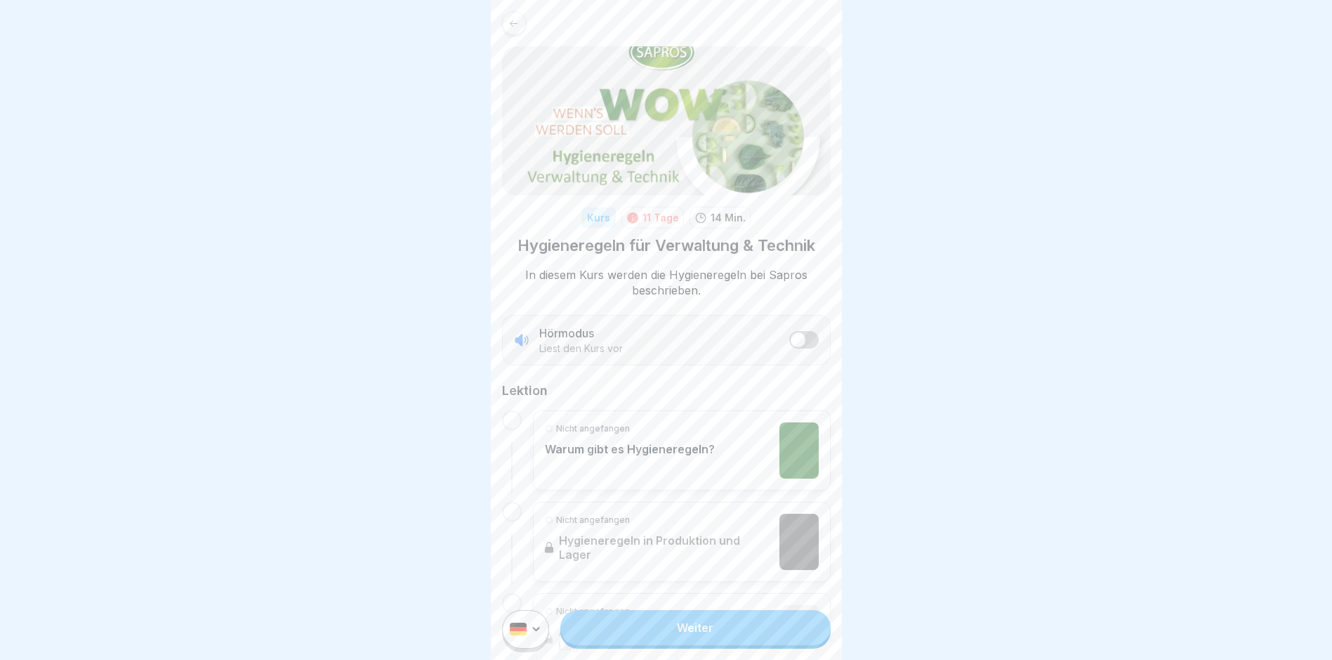
click at [674, 640] on link "Weiter" at bounding box center [695, 627] width 270 height 35
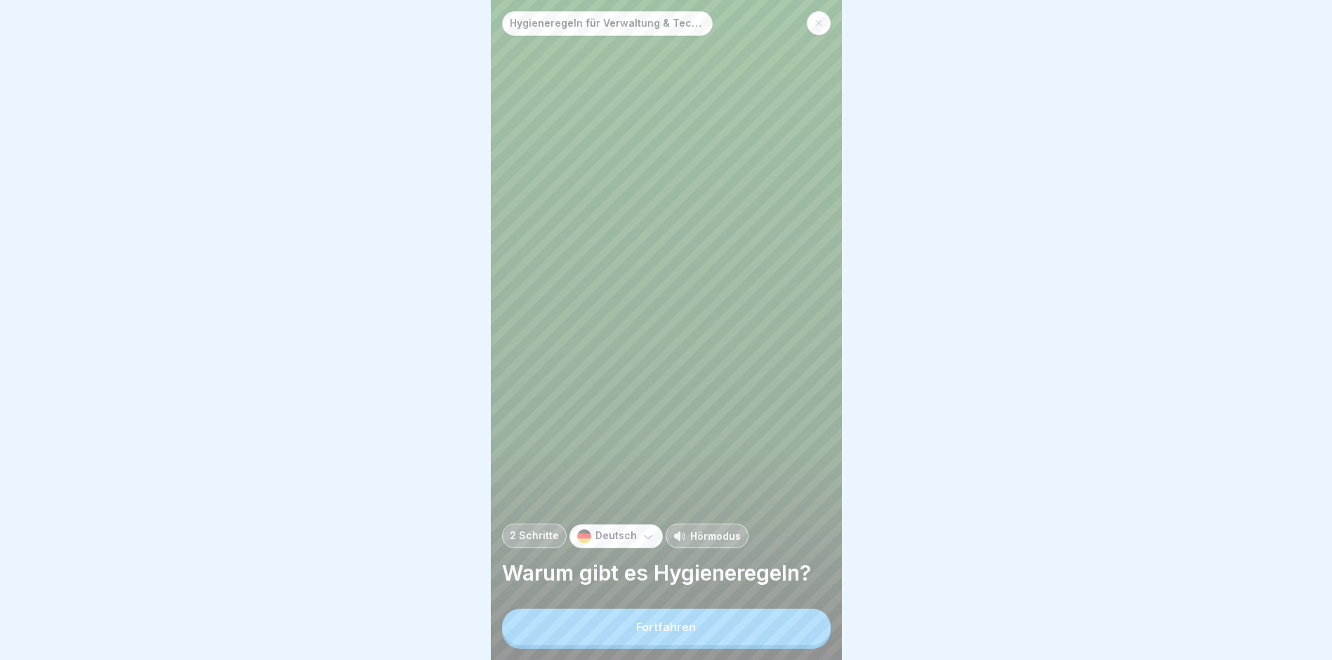
click at [674, 633] on div "Fortfahren" at bounding box center [666, 626] width 60 height 13
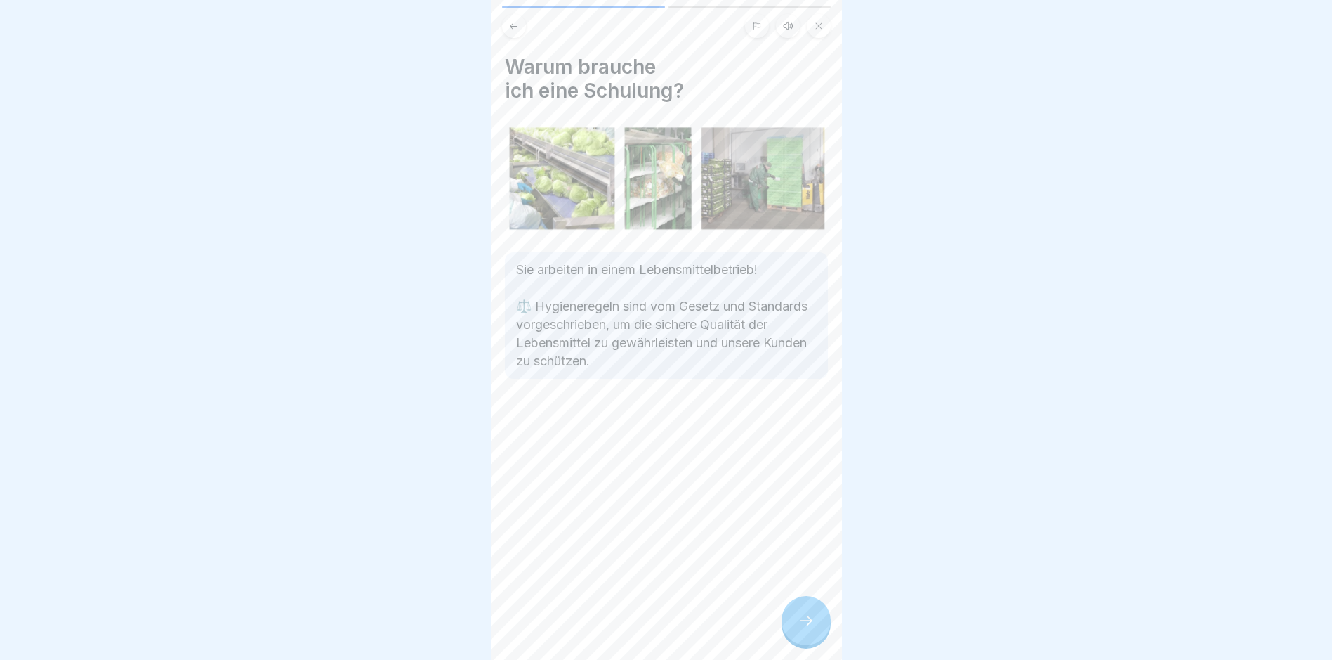
click at [802, 624] on icon at bounding box center [806, 620] width 17 height 17
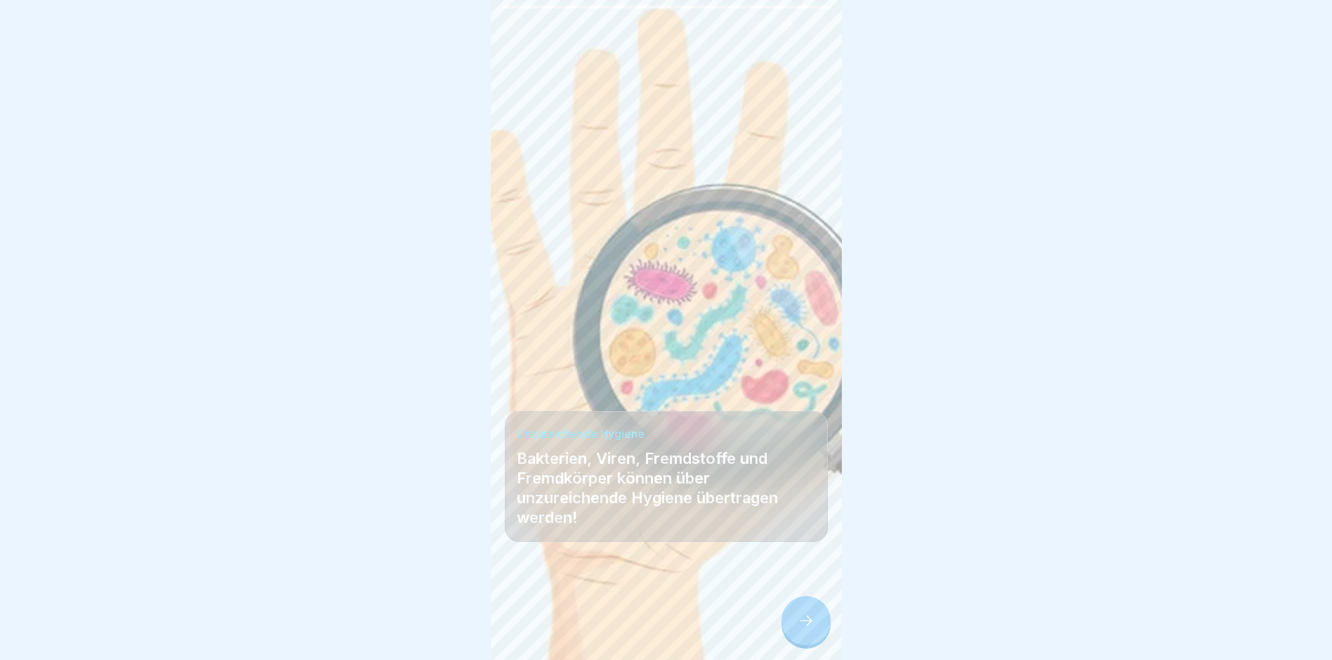
click at [802, 624] on icon at bounding box center [806, 620] width 17 height 17
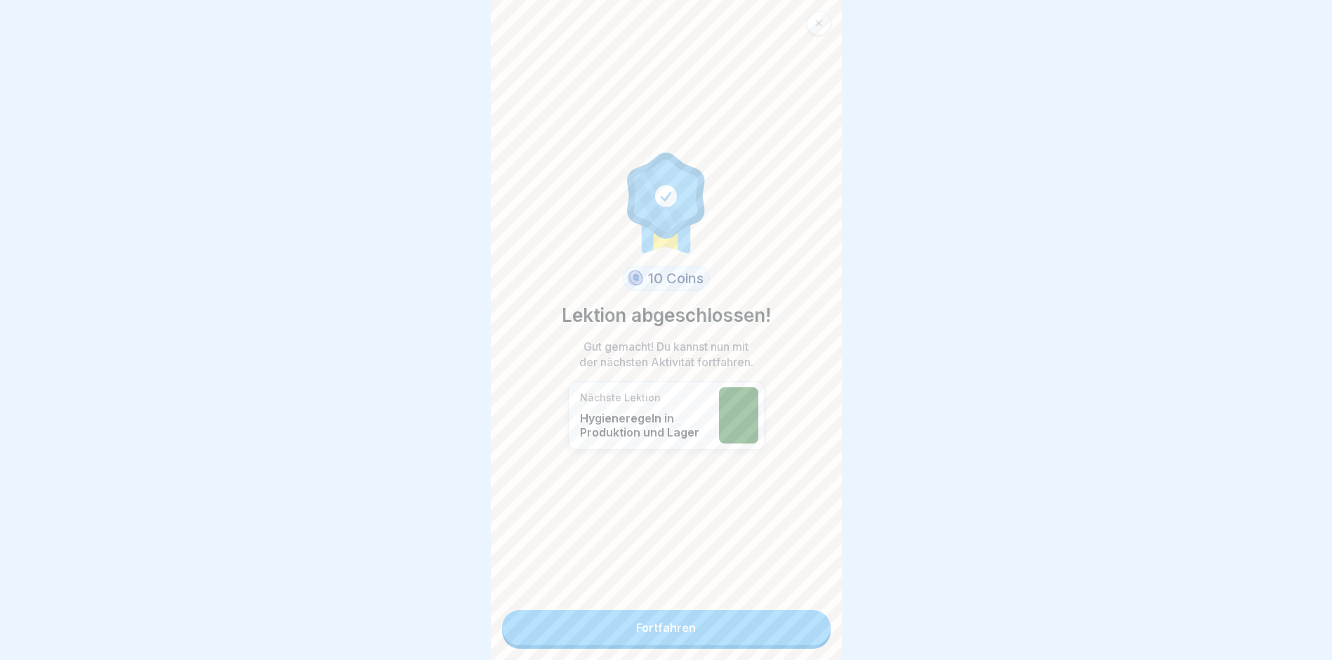
click at [667, 619] on link "Fortfahren" at bounding box center [666, 627] width 329 height 35
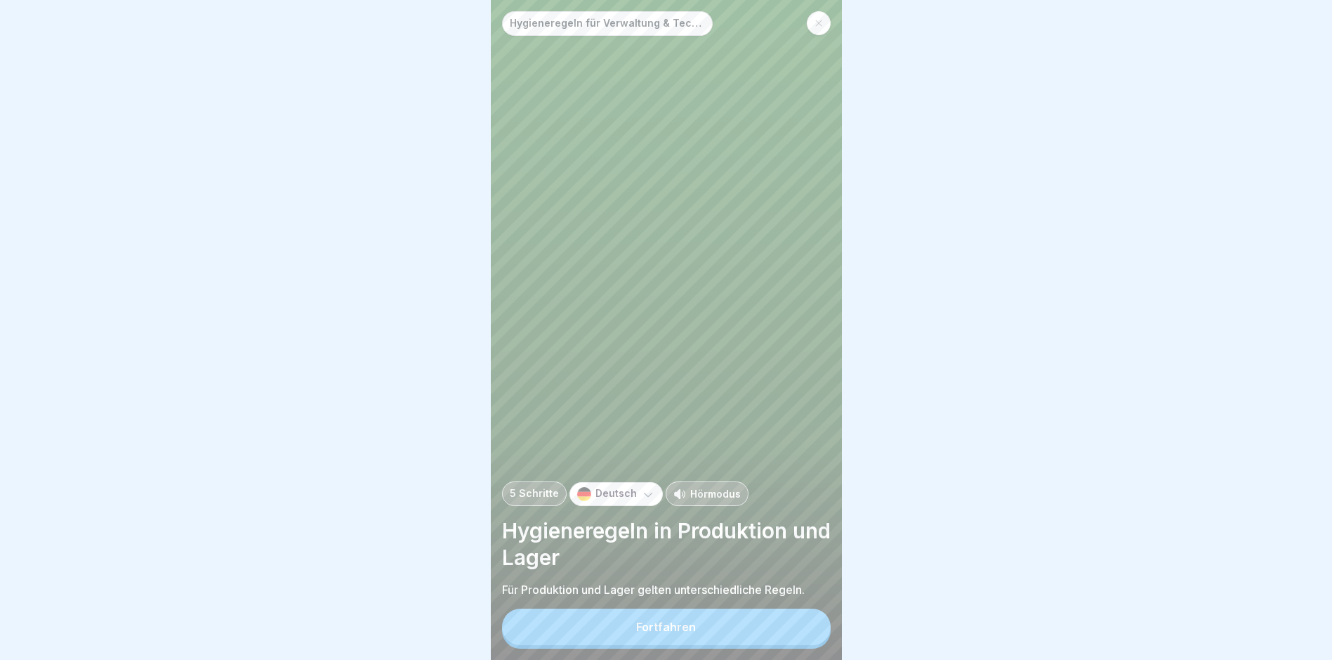
click at [654, 633] on div "Fortfahren" at bounding box center [666, 626] width 60 height 13
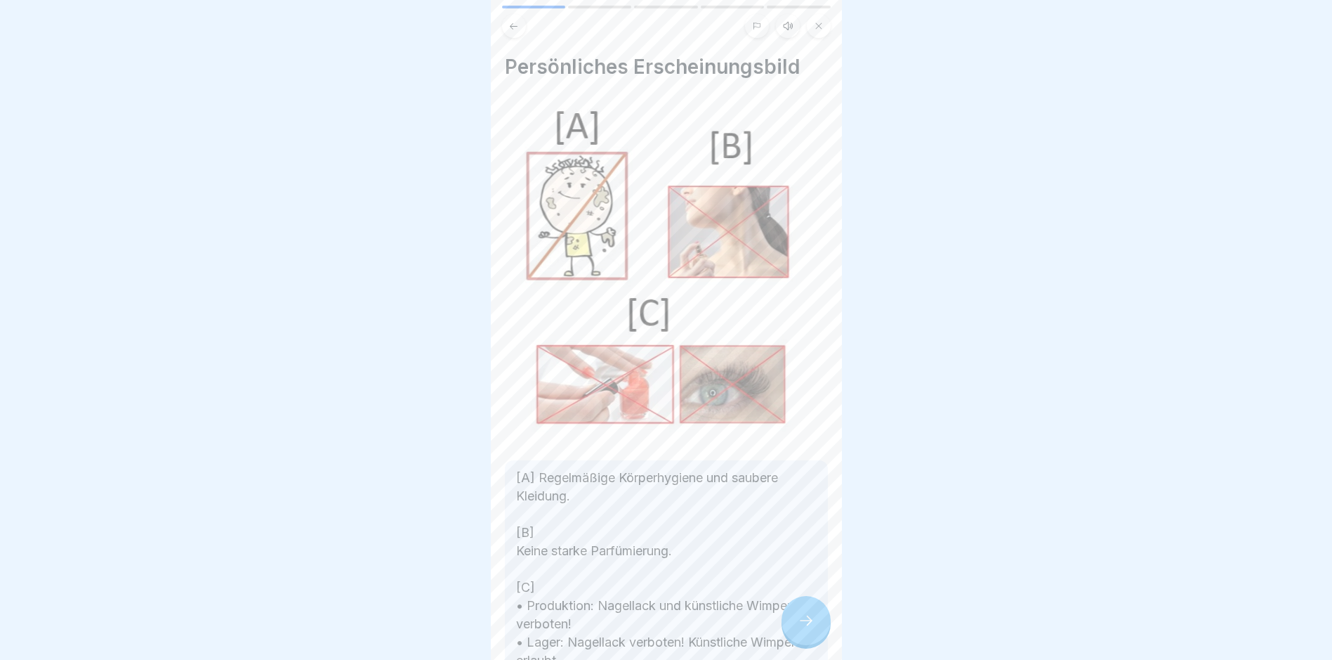
click at [801, 629] on icon at bounding box center [806, 620] width 17 height 17
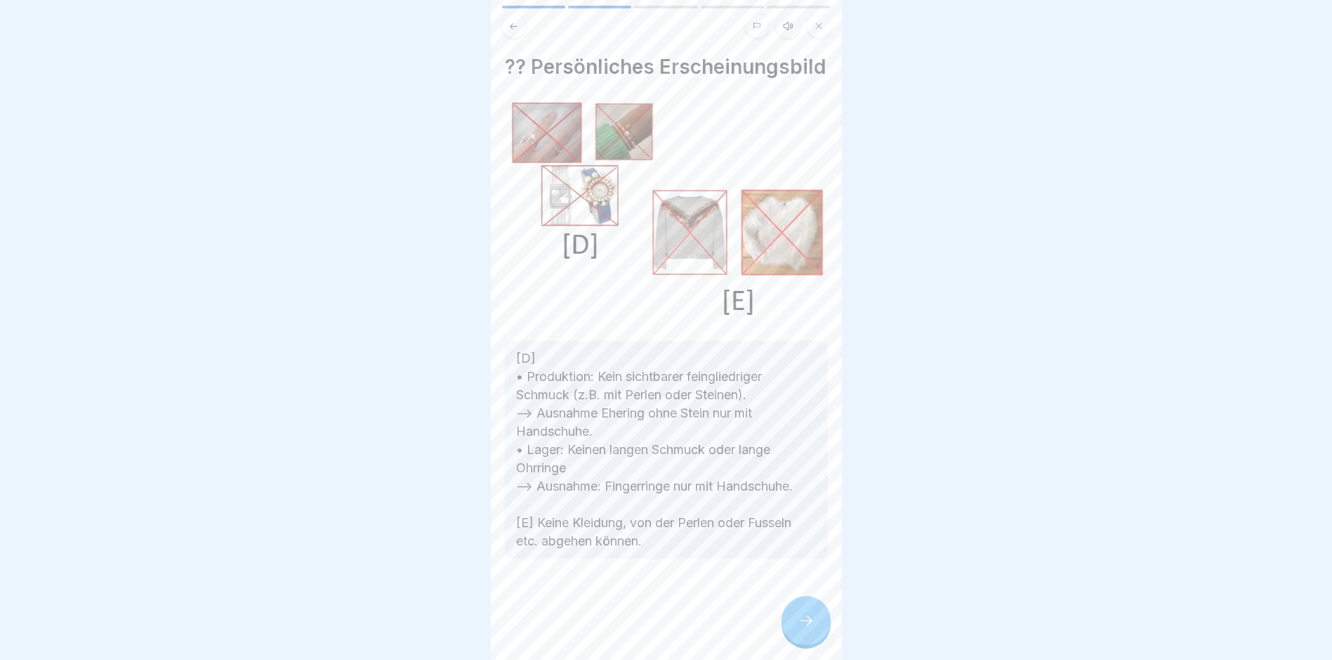
click at [795, 626] on div at bounding box center [806, 620] width 49 height 49
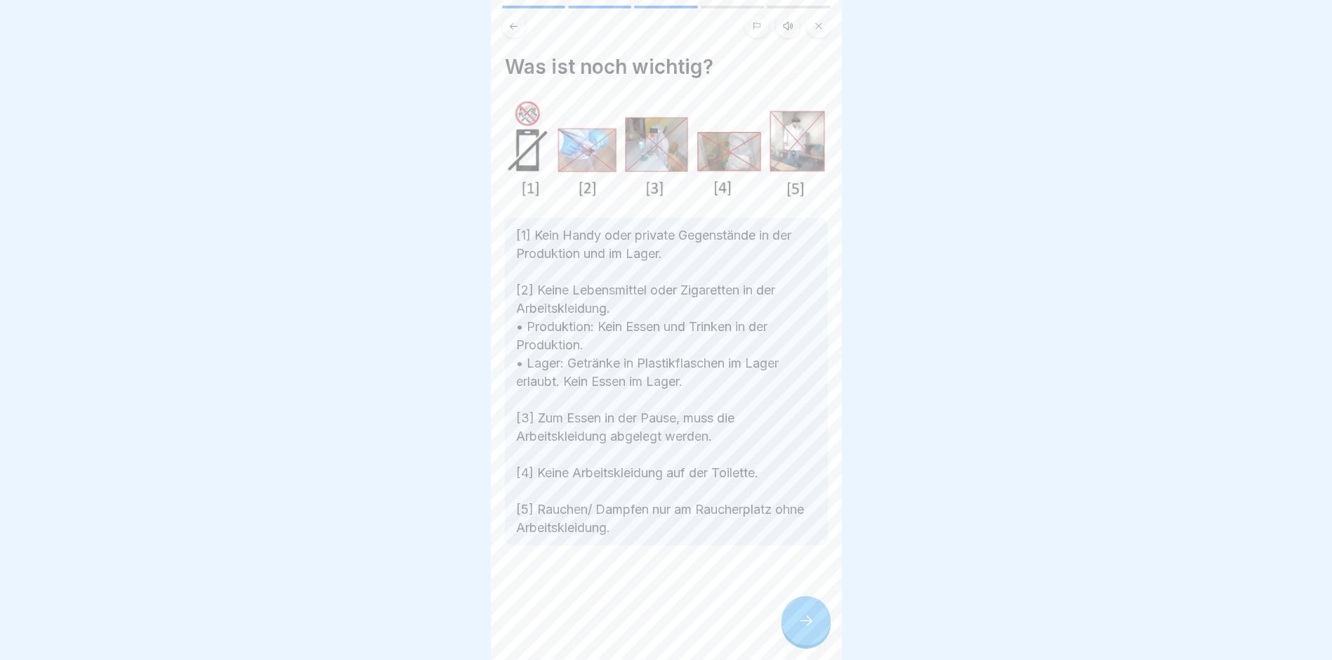
click at [795, 626] on div at bounding box center [806, 620] width 49 height 49
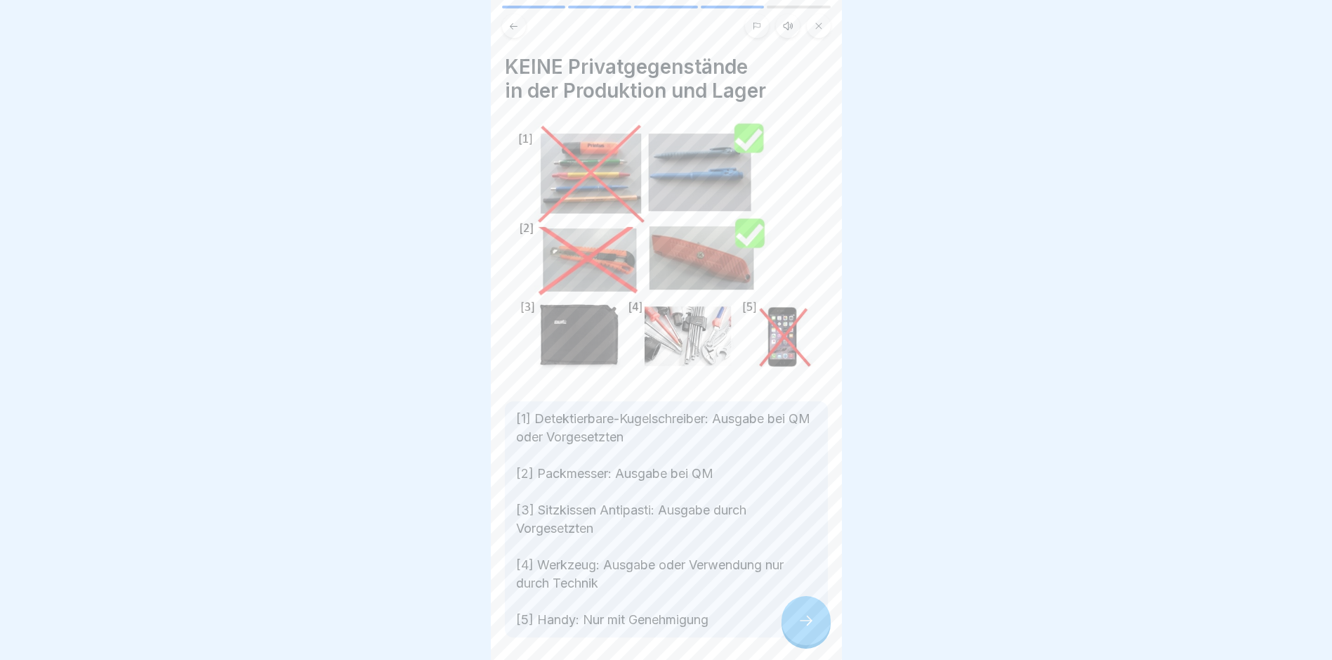
click at [795, 626] on div at bounding box center [806, 620] width 49 height 49
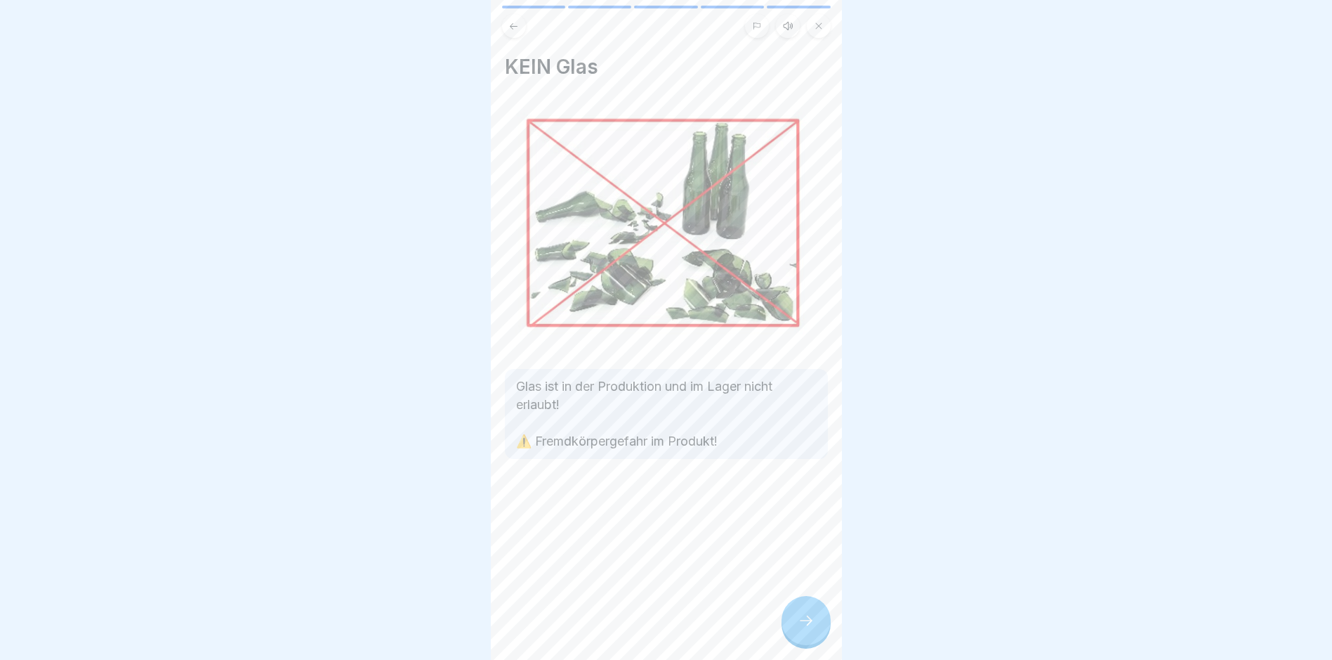
click at [795, 626] on div at bounding box center [806, 620] width 49 height 49
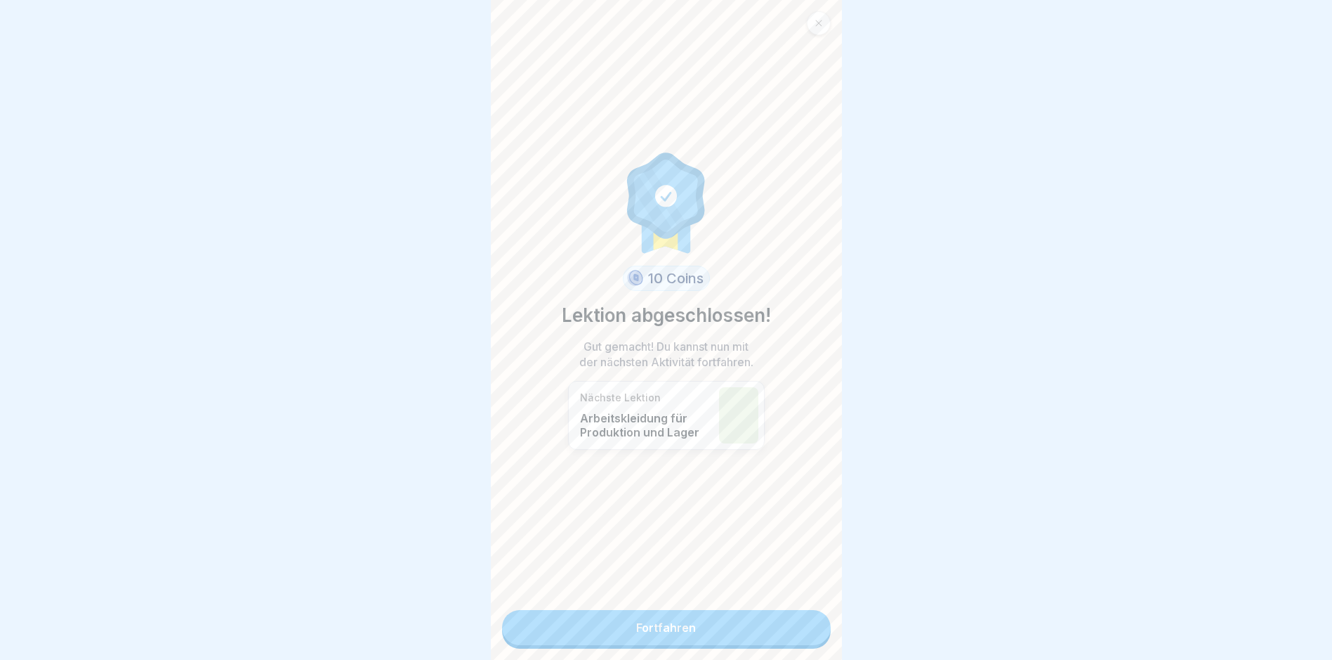
click at [746, 636] on link "Fortfahren" at bounding box center [666, 627] width 329 height 35
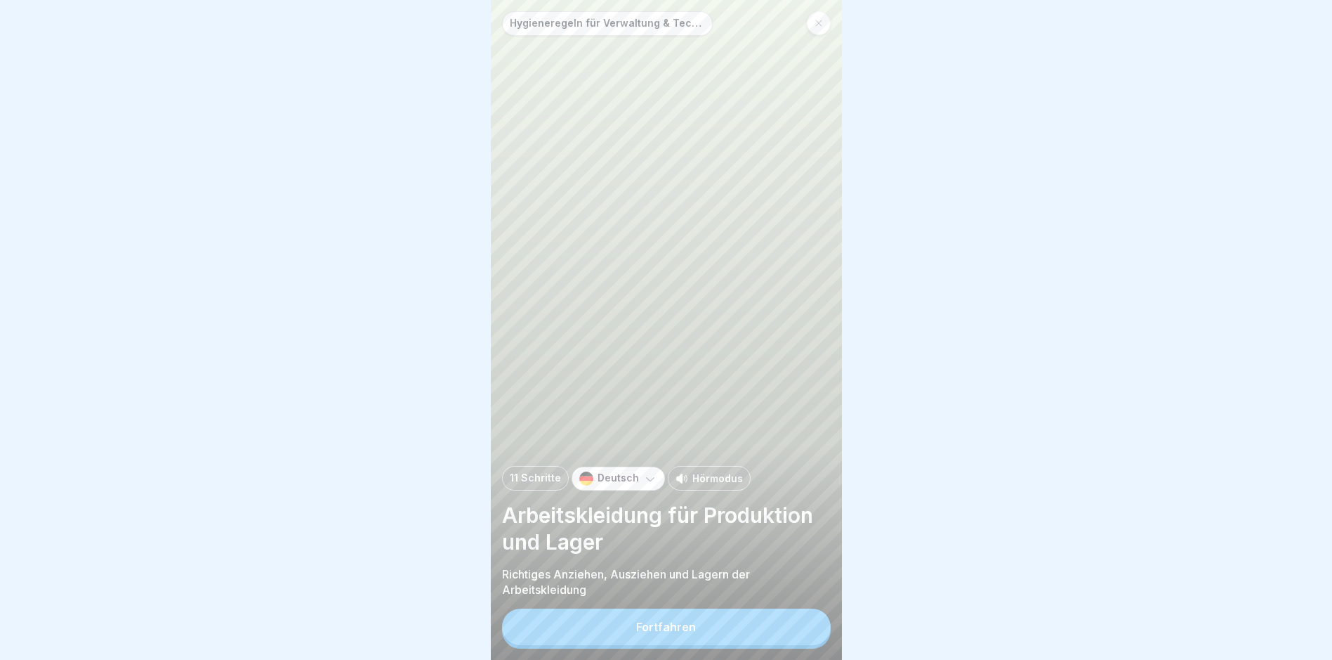
click at [707, 640] on button "Fortfahren" at bounding box center [666, 626] width 329 height 37
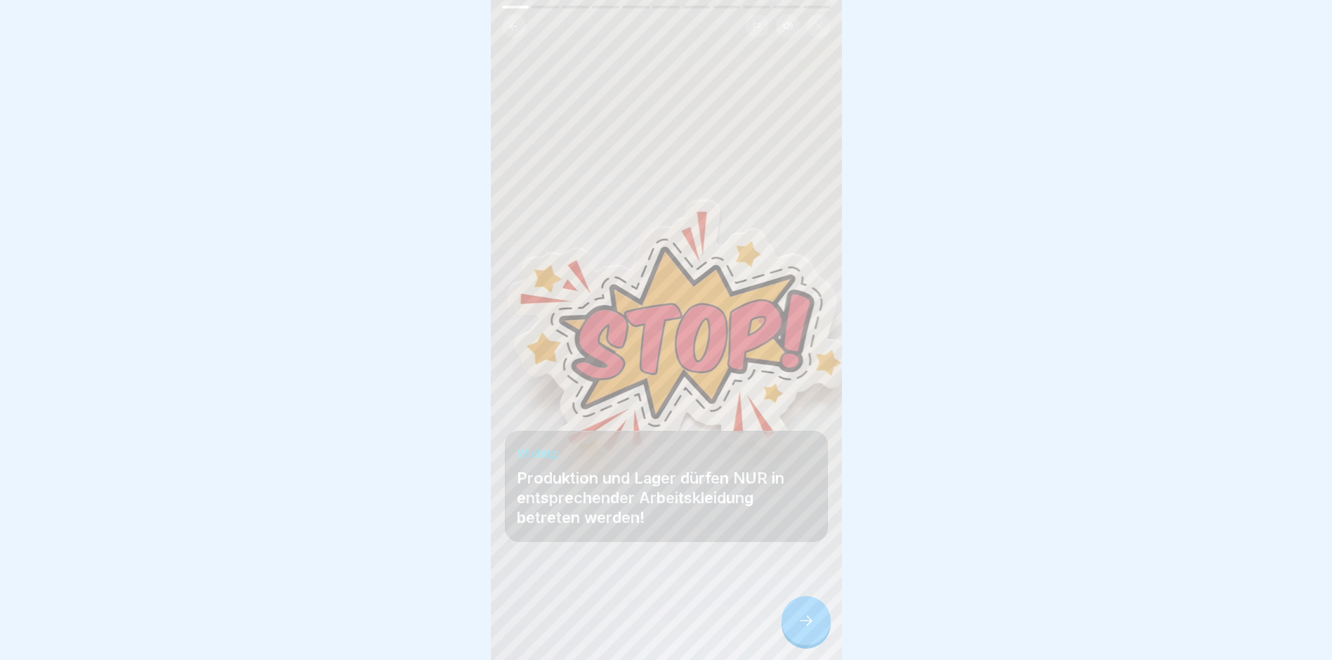
click at [725, 643] on div at bounding box center [666, 617] width 323 height 84
click at [805, 629] on icon at bounding box center [806, 620] width 17 height 17
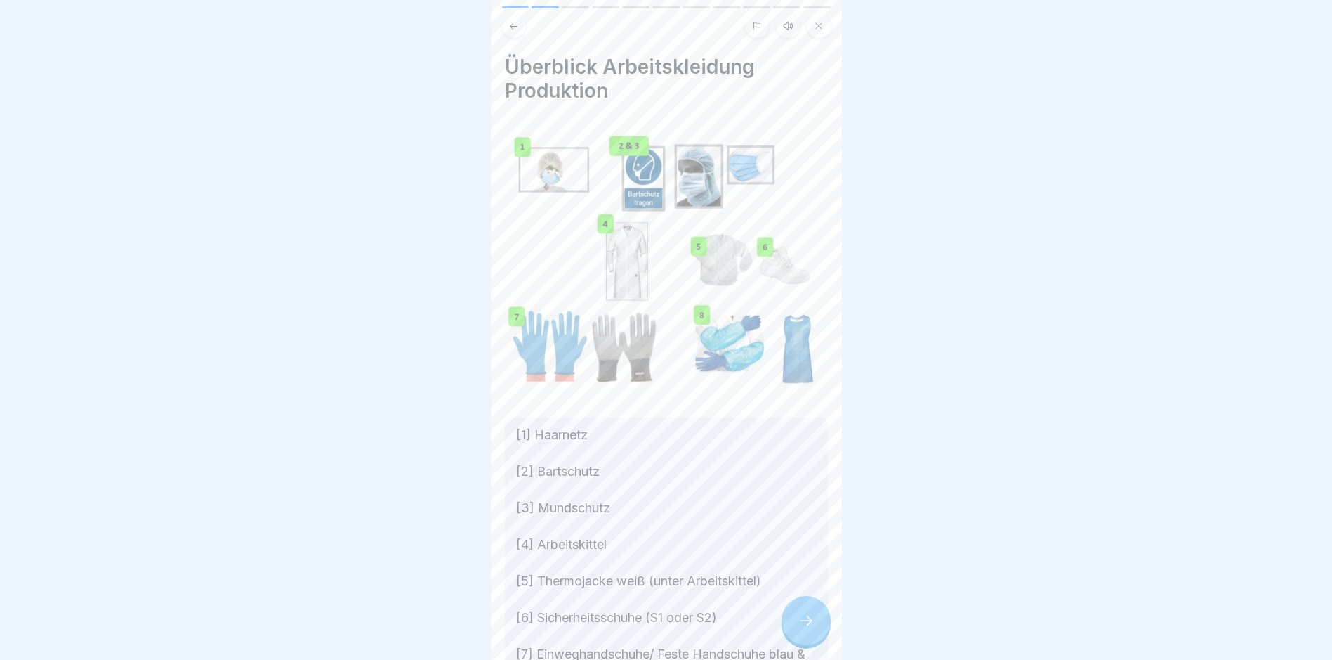
click at [811, 617] on icon at bounding box center [806, 620] width 17 height 17
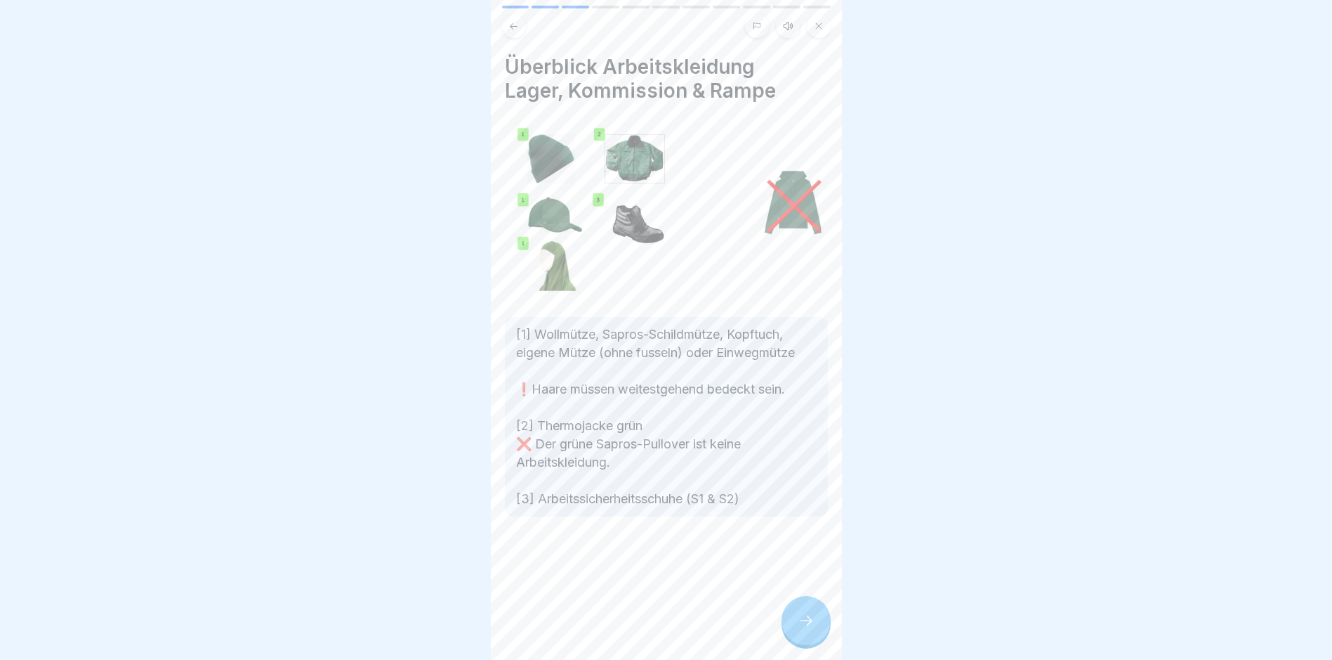
click at [811, 617] on icon at bounding box center [806, 620] width 17 height 17
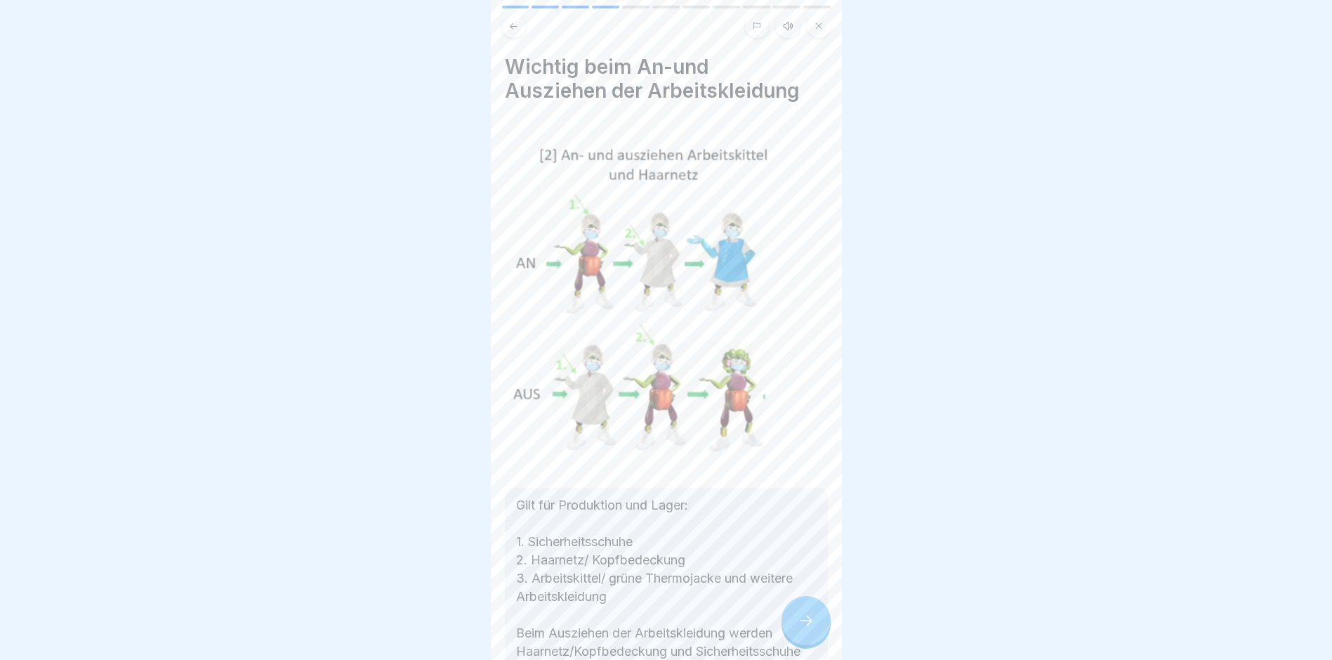
click at [811, 617] on icon at bounding box center [806, 620] width 17 height 17
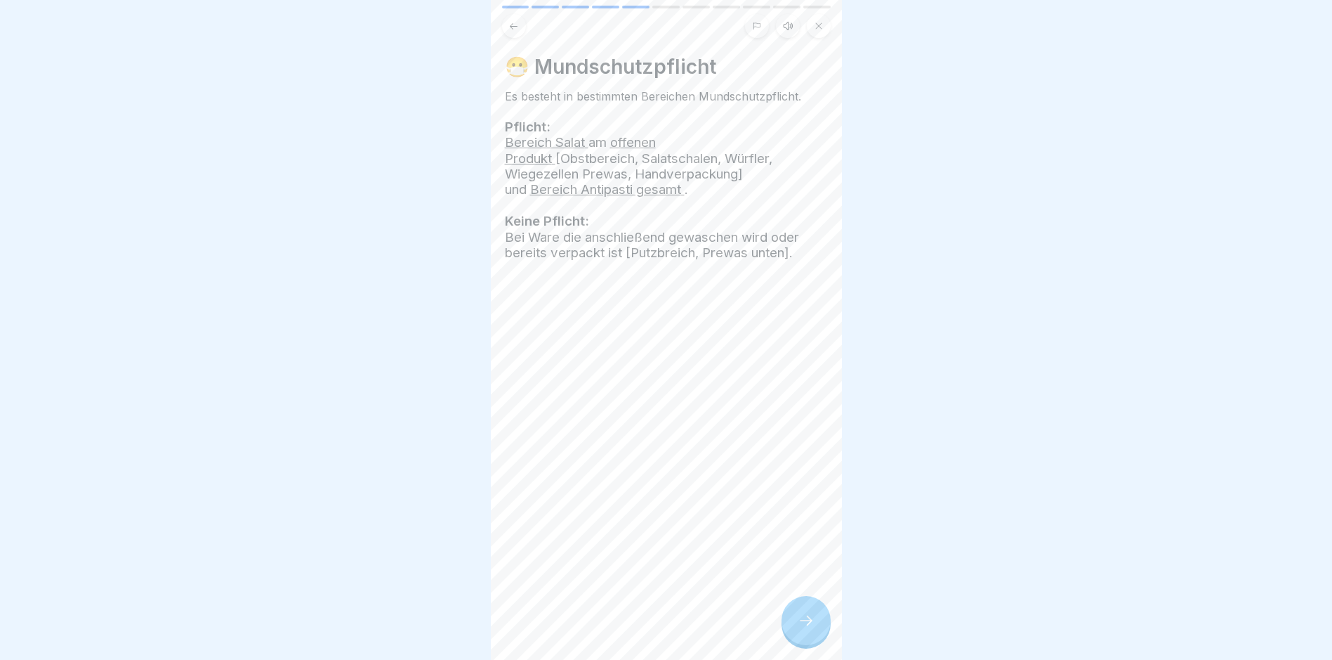
click at [794, 609] on div at bounding box center [806, 620] width 49 height 49
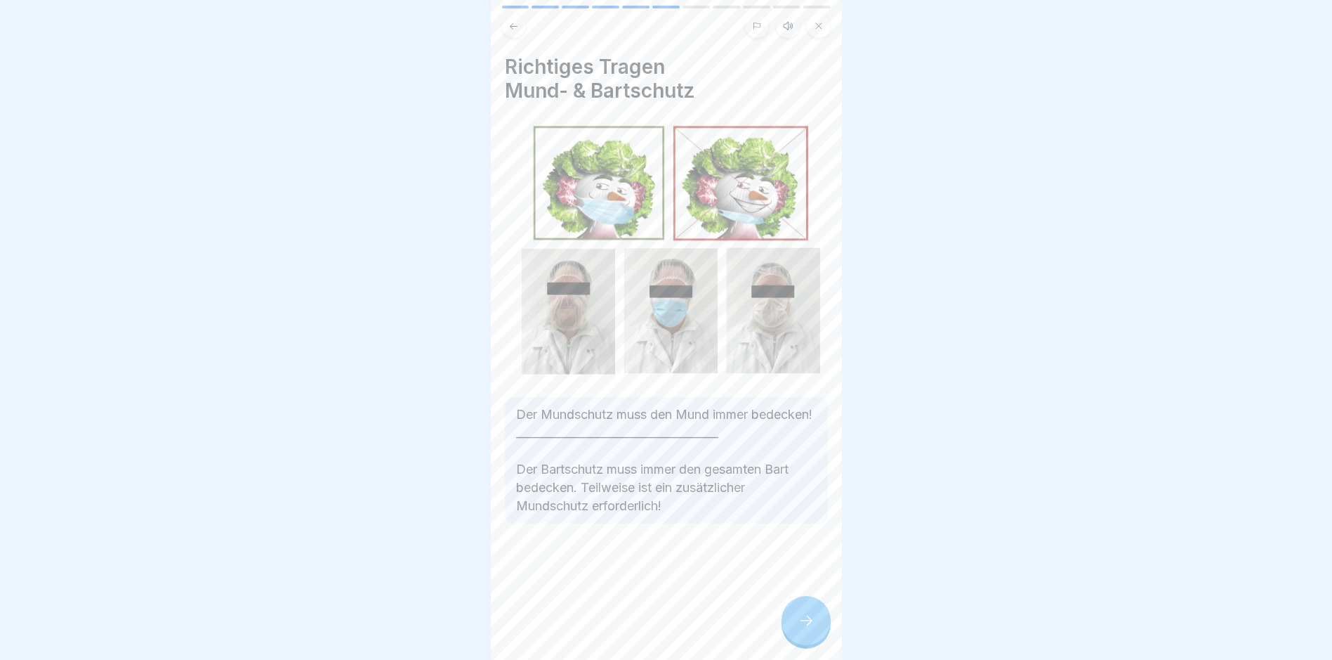
click at [800, 612] on div at bounding box center [806, 620] width 49 height 49
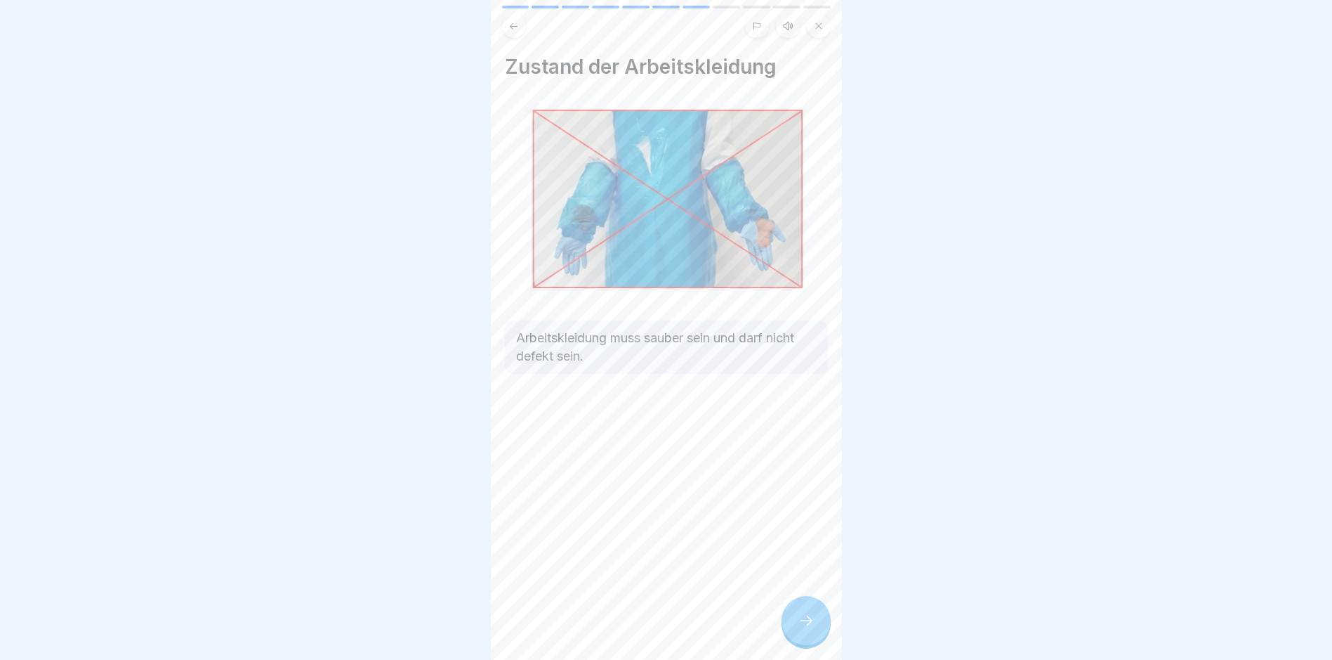
click at [800, 612] on div at bounding box center [806, 620] width 49 height 49
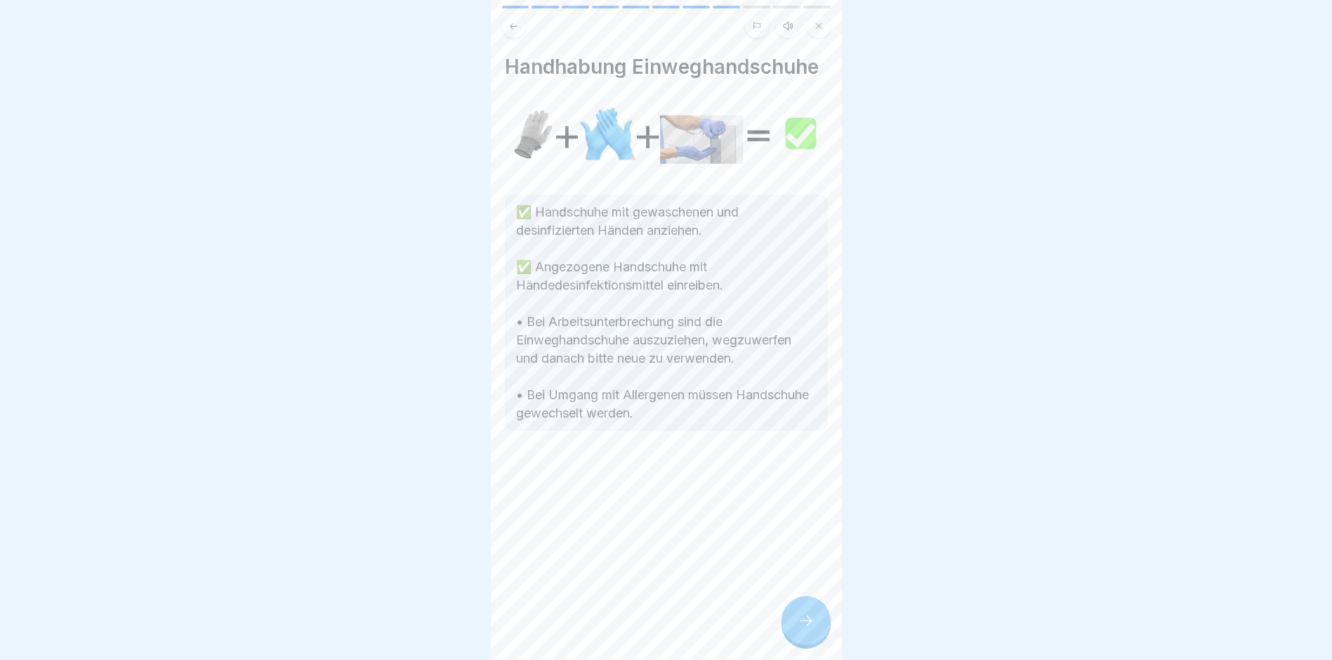
click at [800, 612] on div at bounding box center [806, 620] width 49 height 49
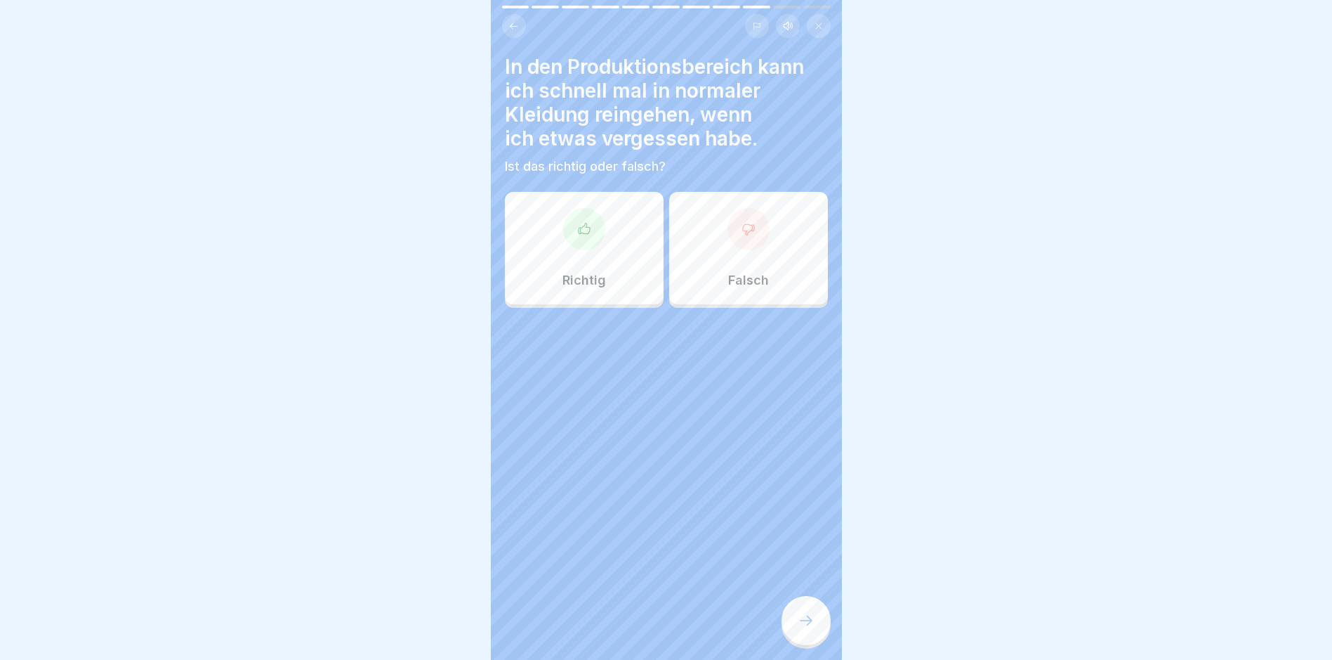
click at [749, 255] on div "Falsch" at bounding box center [748, 248] width 159 height 112
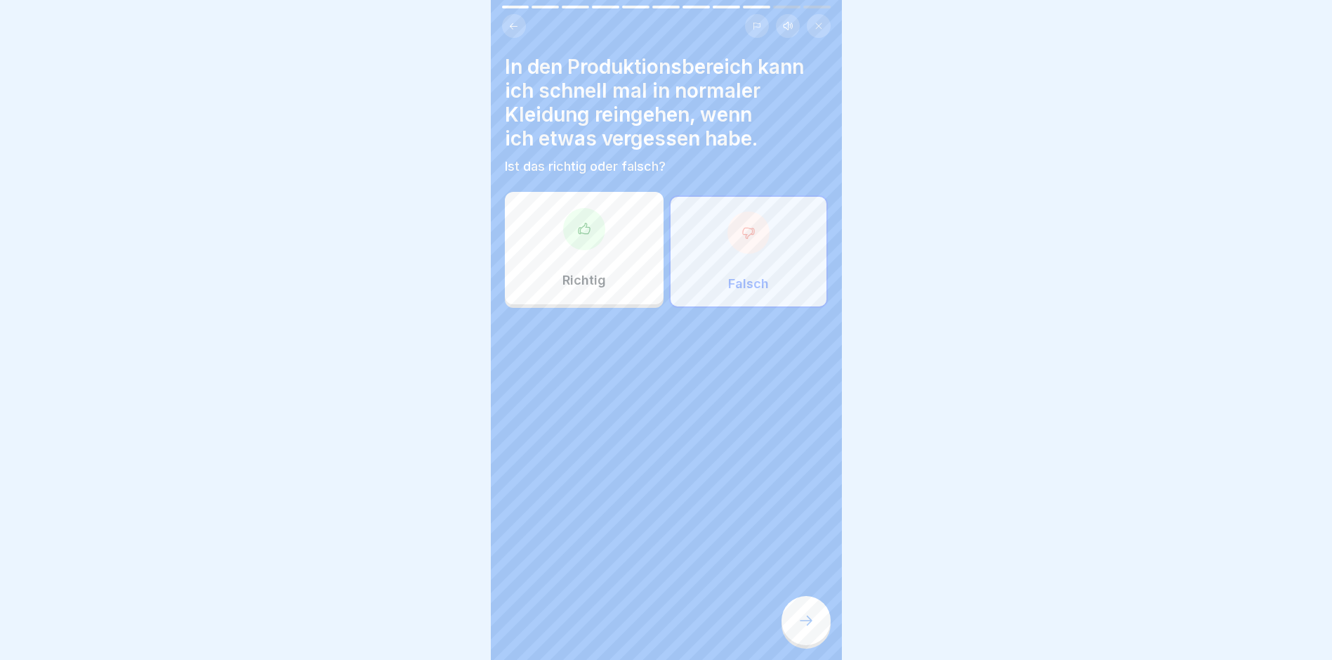
click at [804, 621] on icon at bounding box center [806, 620] width 17 height 17
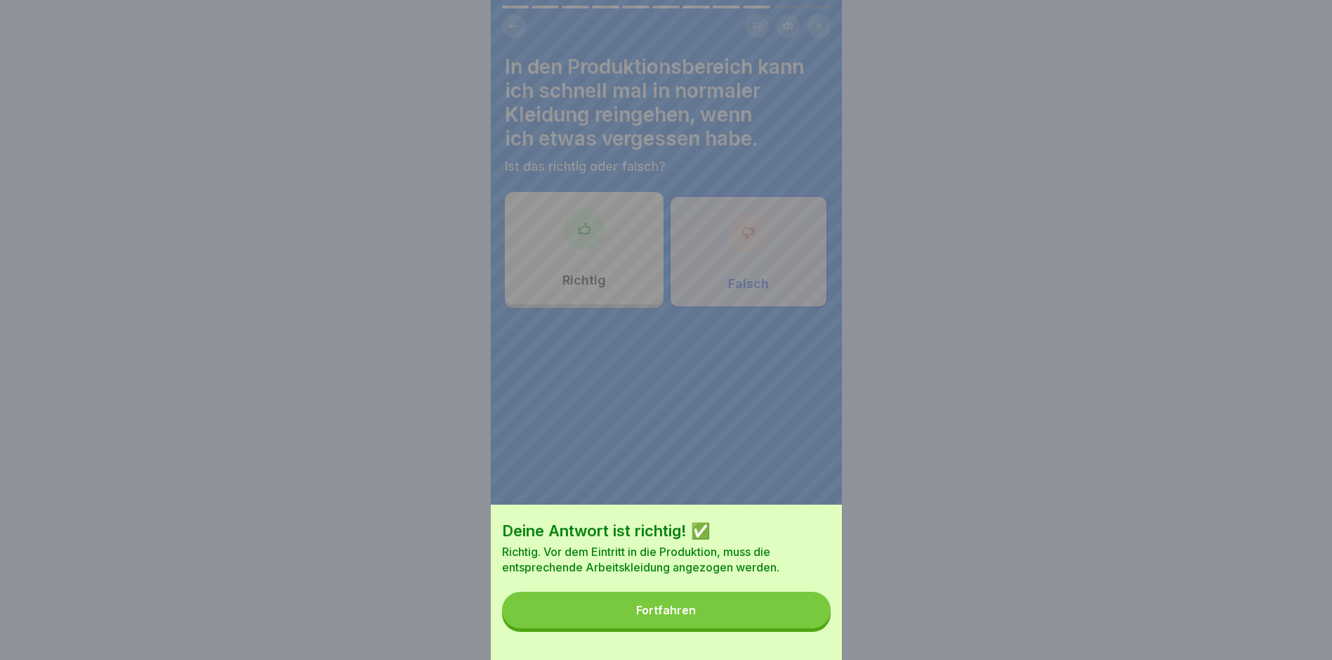
click at [661, 616] on div "Fortfahren" at bounding box center [666, 609] width 60 height 13
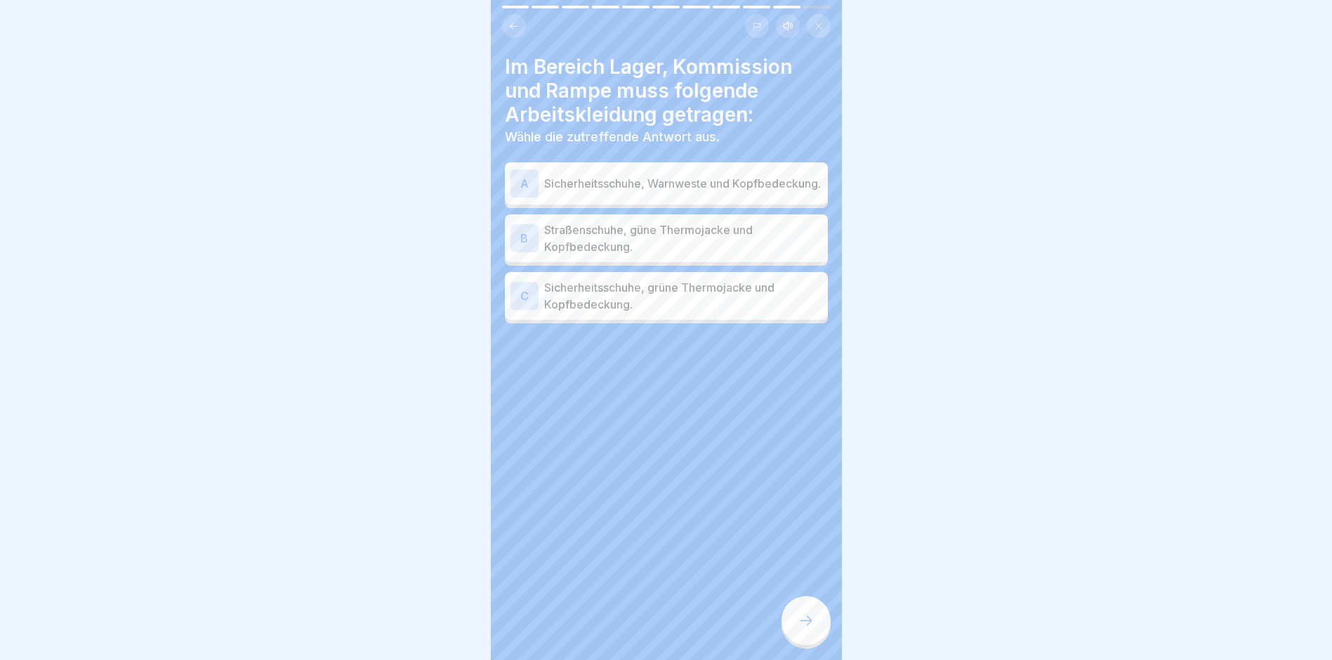
click at [583, 298] on p "Sicherheitsschuhe, grüne Thermojacke und Kopfbedeckung." at bounding box center [683, 296] width 278 height 34
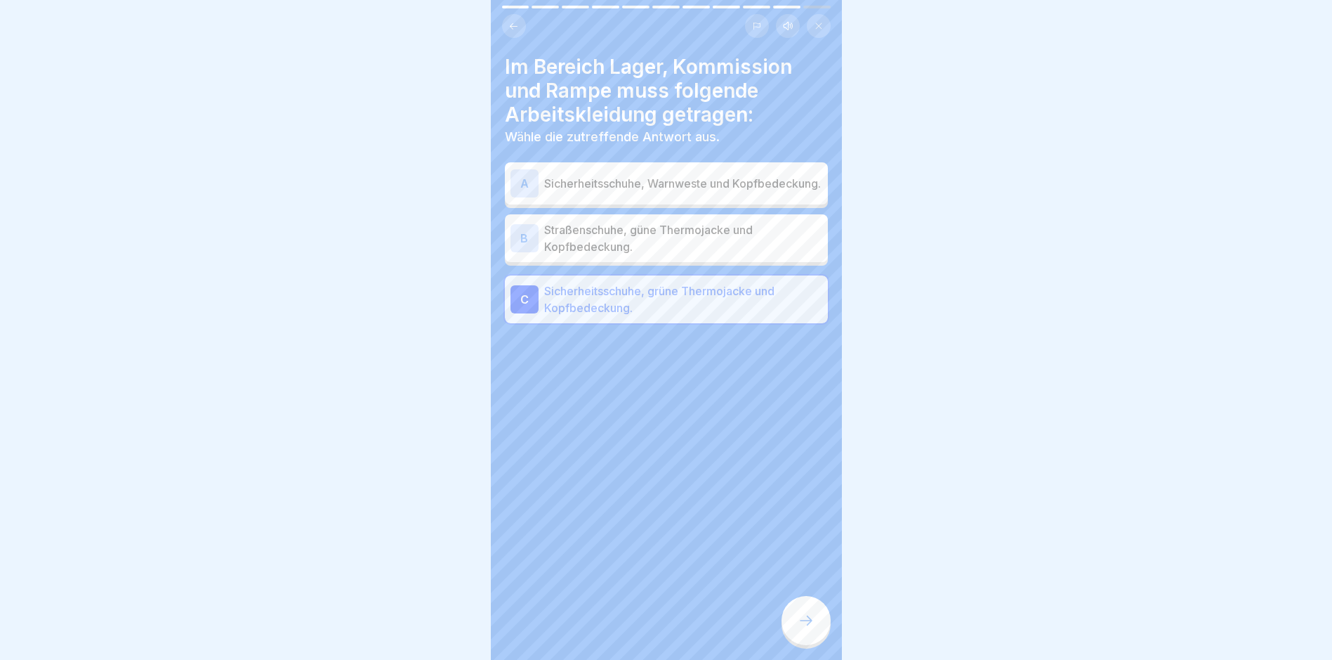
click at [804, 610] on div at bounding box center [806, 620] width 49 height 49
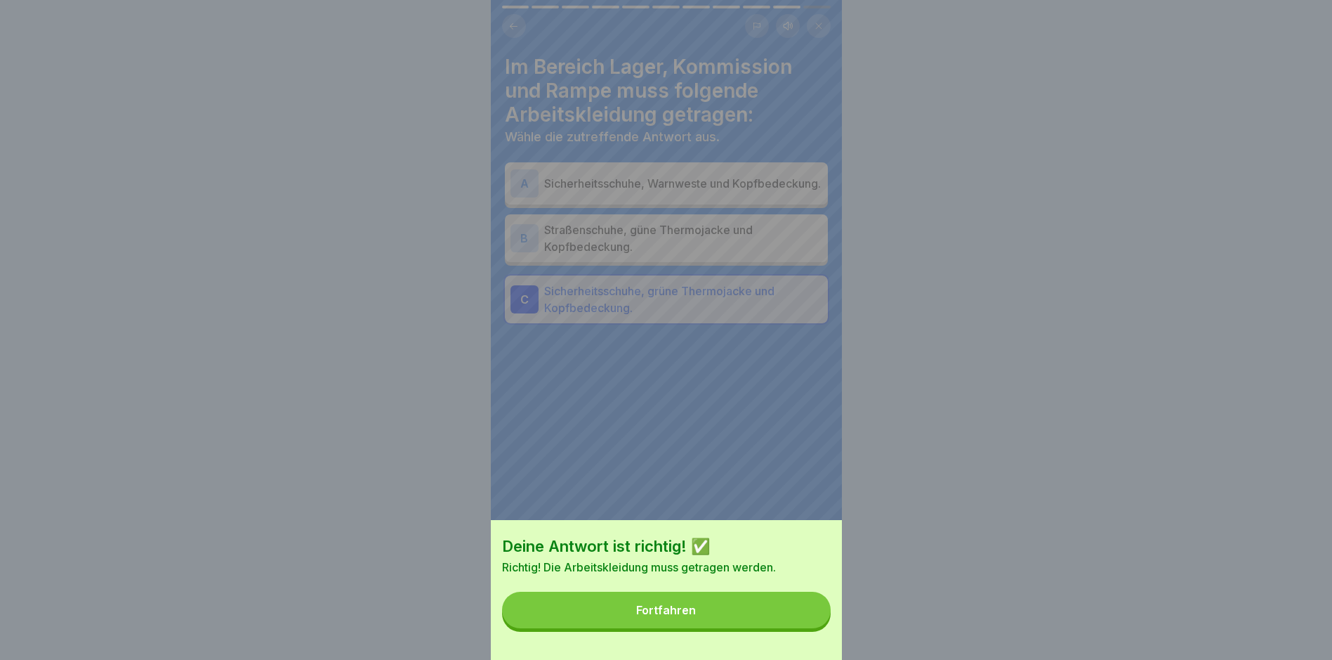
click at [629, 620] on button "Fortfahren" at bounding box center [666, 609] width 329 height 37
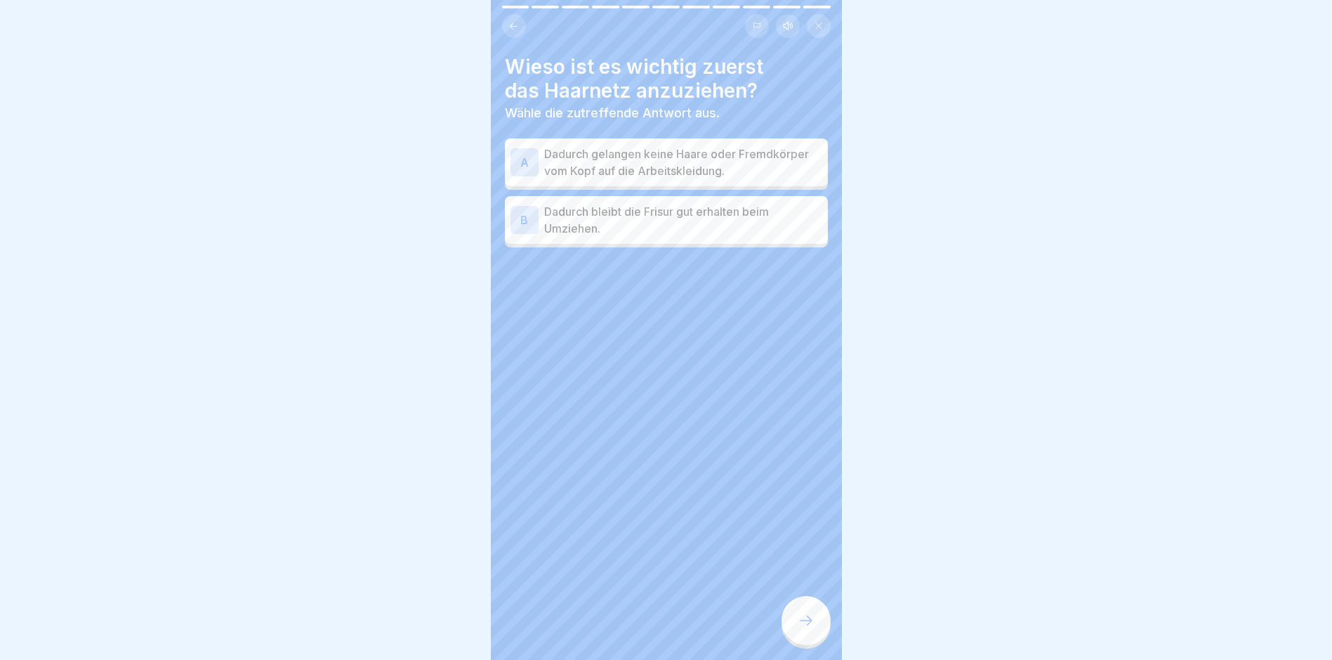
click at [629, 151] on p "Dadurch gelangen keine Haare oder Fremdkörper vom Kopf auf die Arbeitskleidung." at bounding box center [683, 162] width 278 height 34
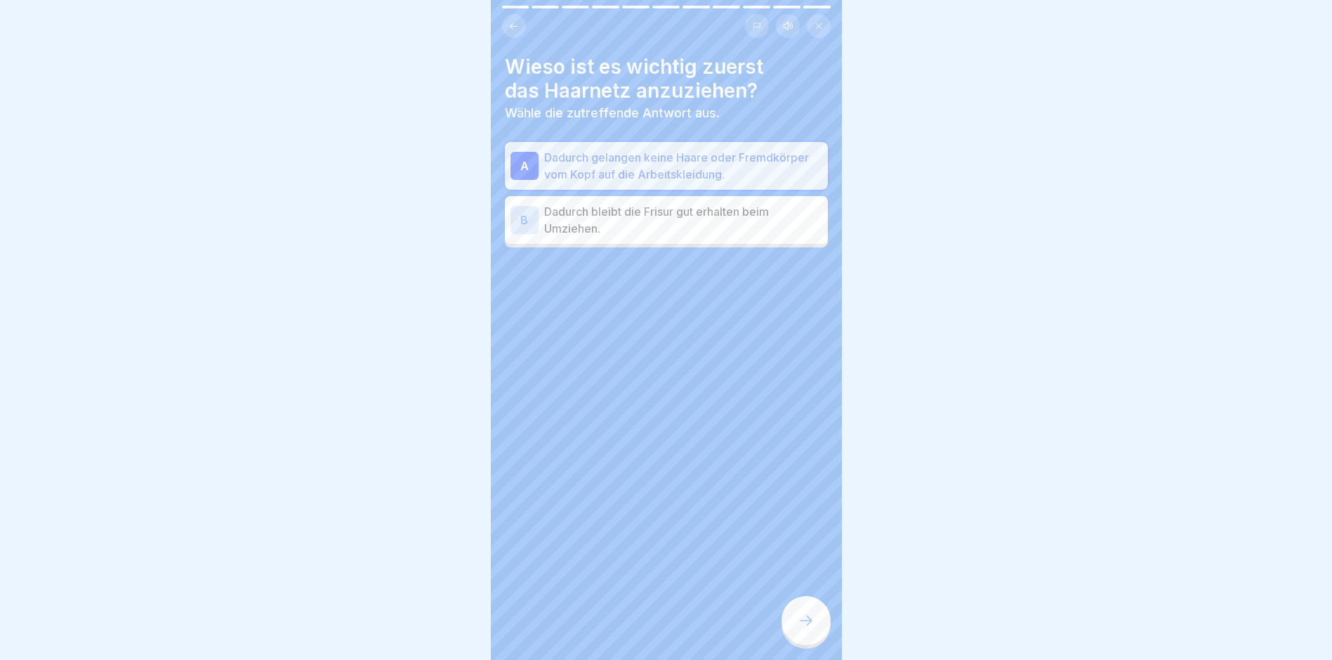
click at [798, 615] on icon at bounding box center [806, 620] width 17 height 17
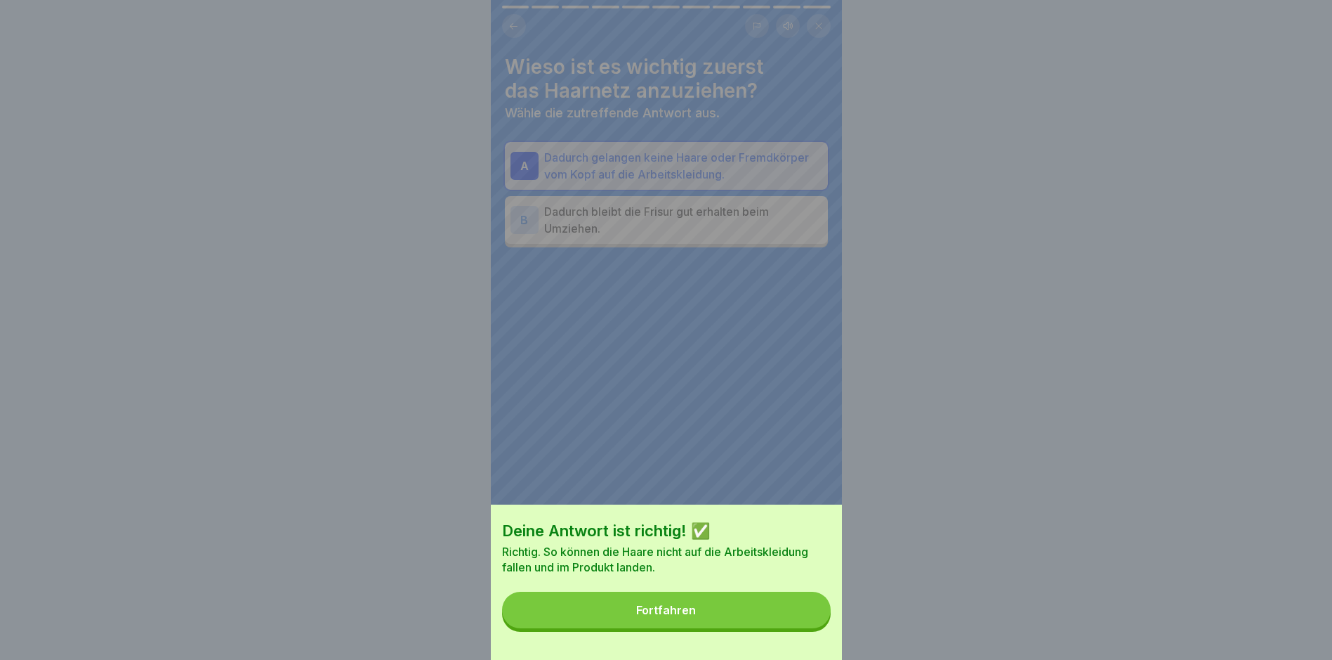
click at [723, 615] on button "Fortfahren" at bounding box center [666, 609] width 329 height 37
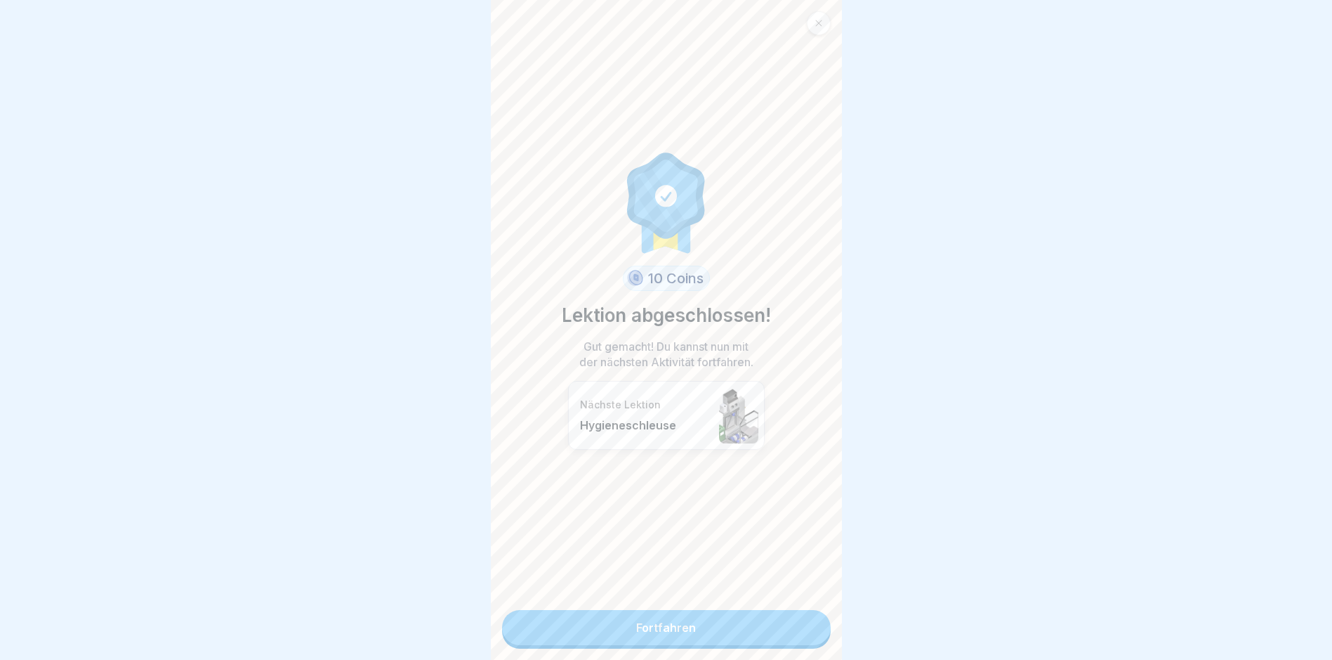
click at [655, 623] on link "Fortfahren" at bounding box center [666, 627] width 329 height 35
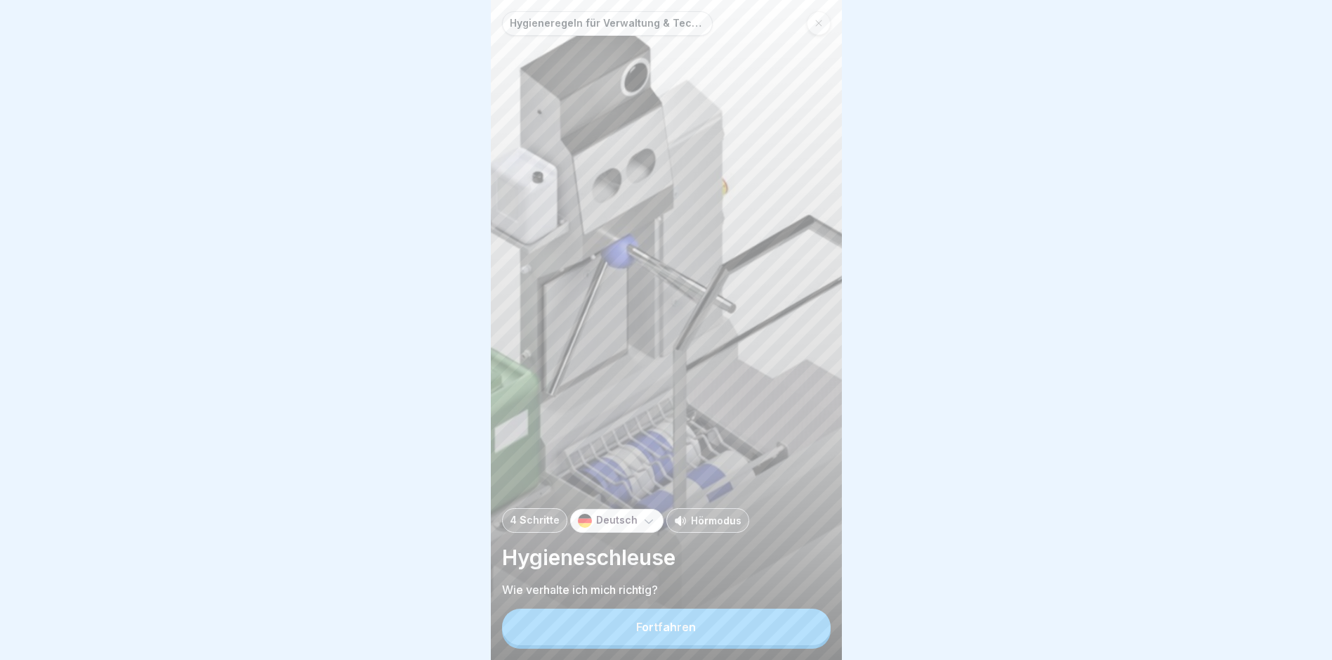
click at [655, 632] on div "Fortfahren" at bounding box center [666, 626] width 60 height 13
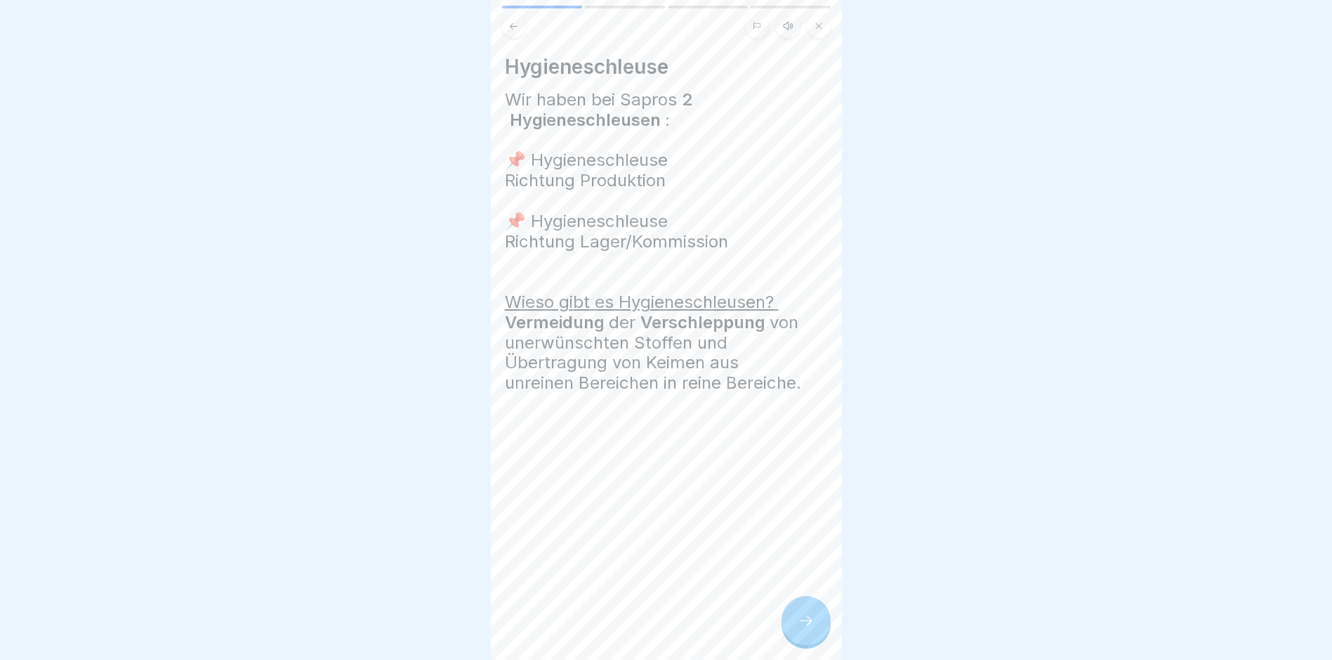
click at [808, 627] on icon at bounding box center [806, 620] width 17 height 17
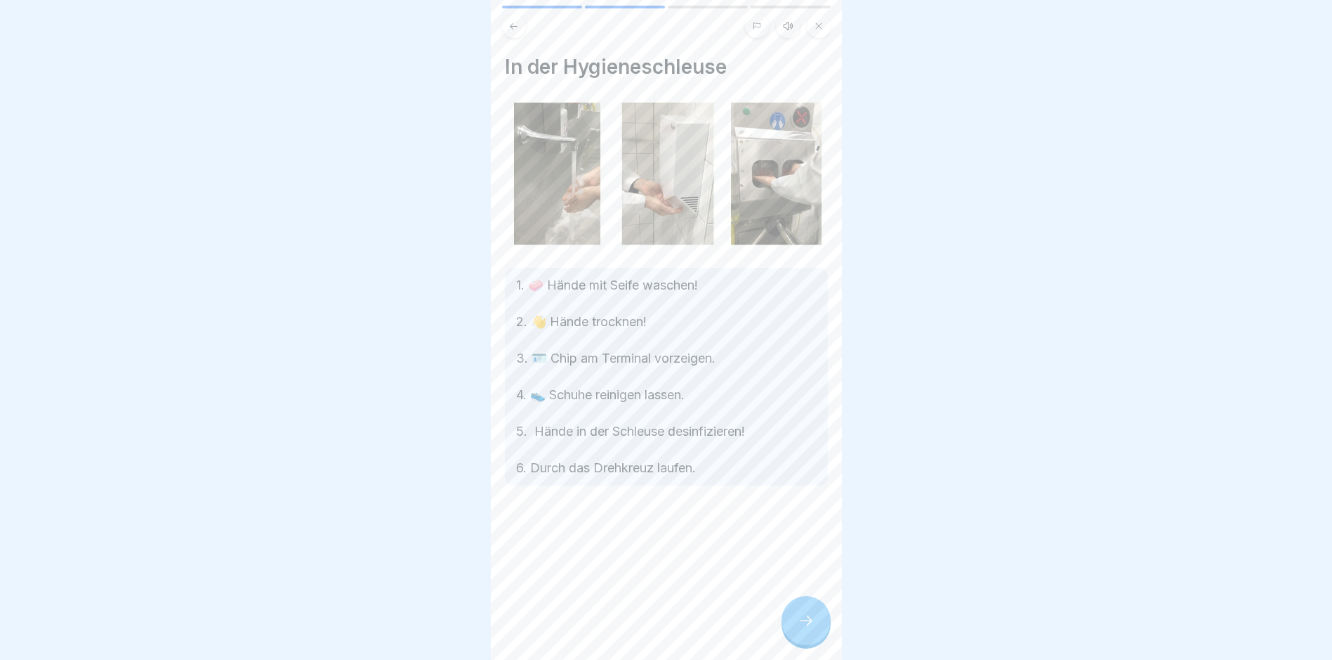
click at [792, 633] on div at bounding box center [806, 620] width 49 height 49
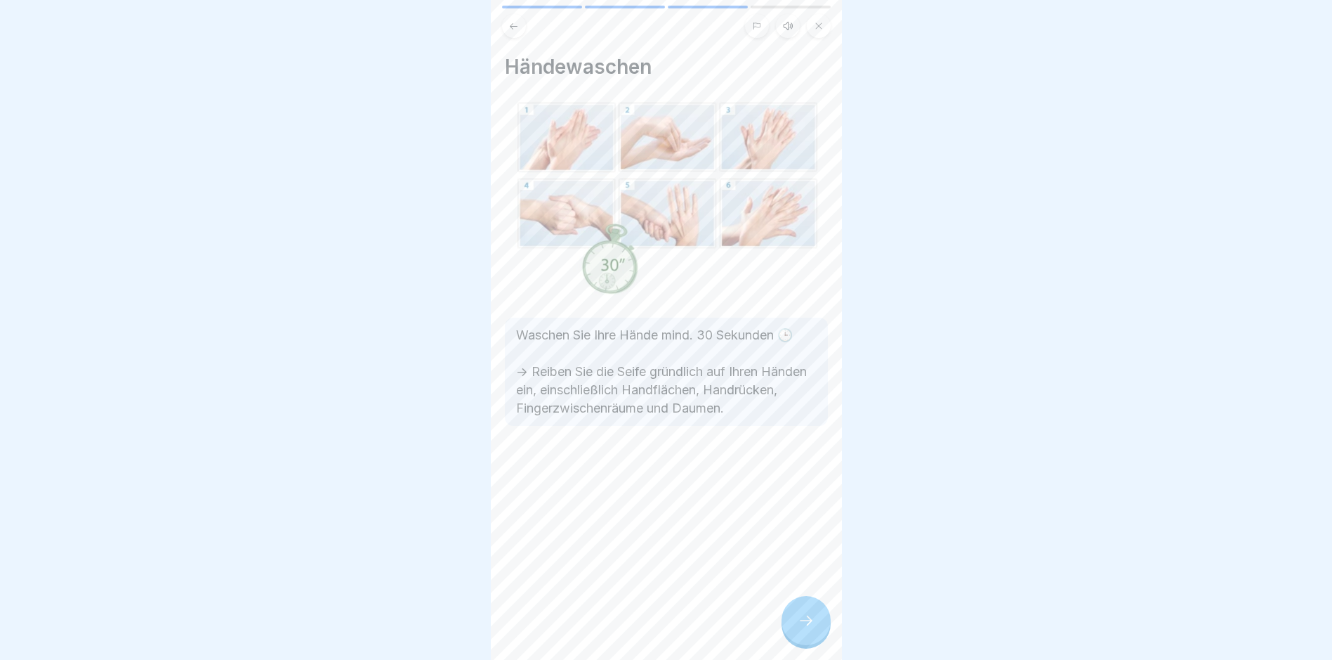
click at [792, 633] on div at bounding box center [806, 620] width 49 height 49
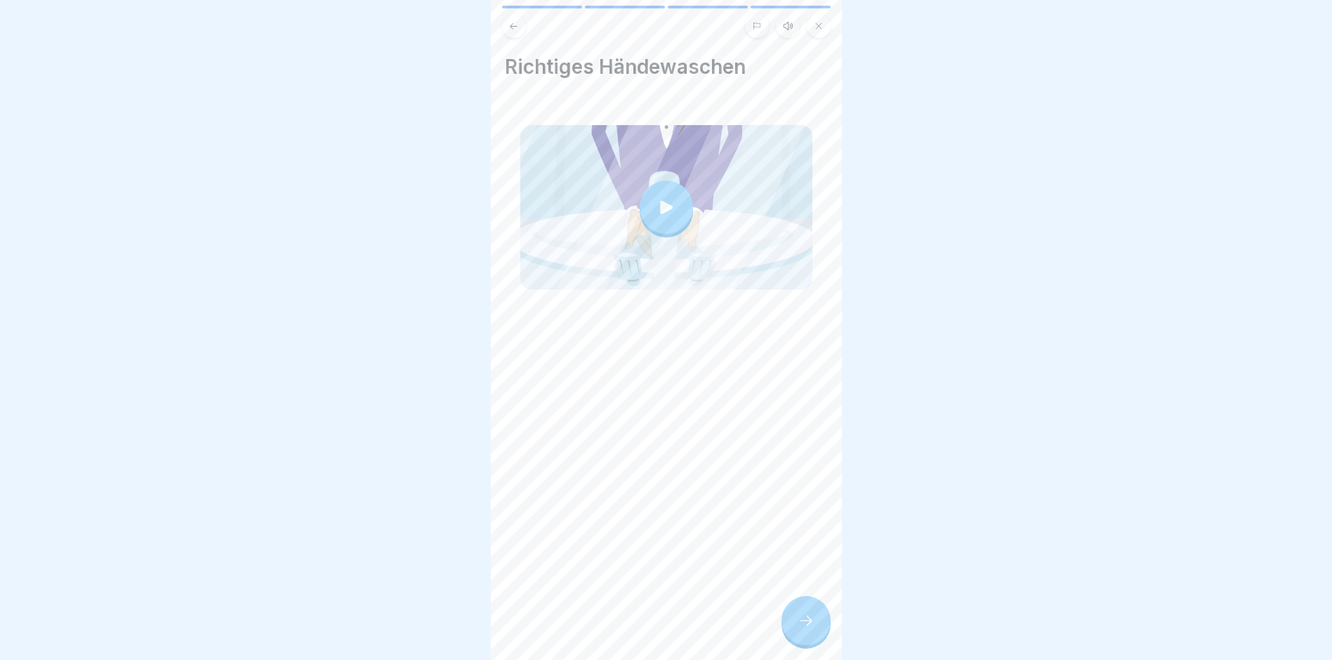
click at [792, 633] on div at bounding box center [806, 620] width 49 height 49
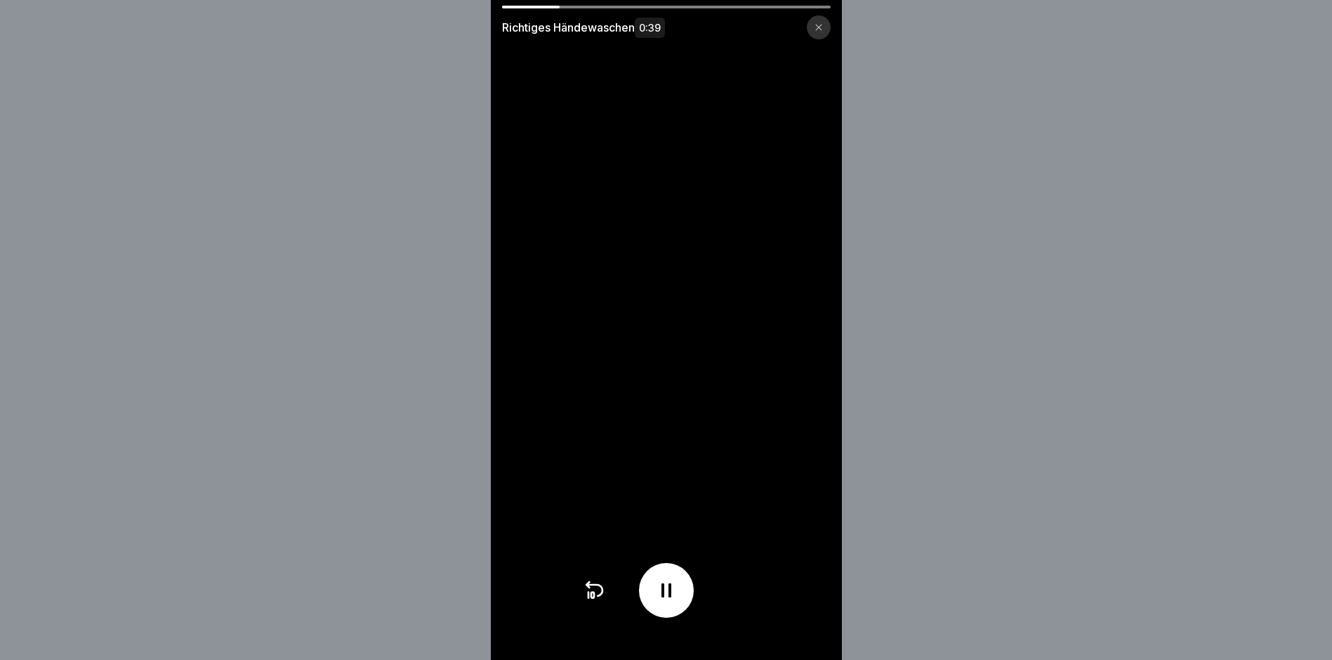
click at [692, 8] on div at bounding box center [666, 7] width 329 height 3
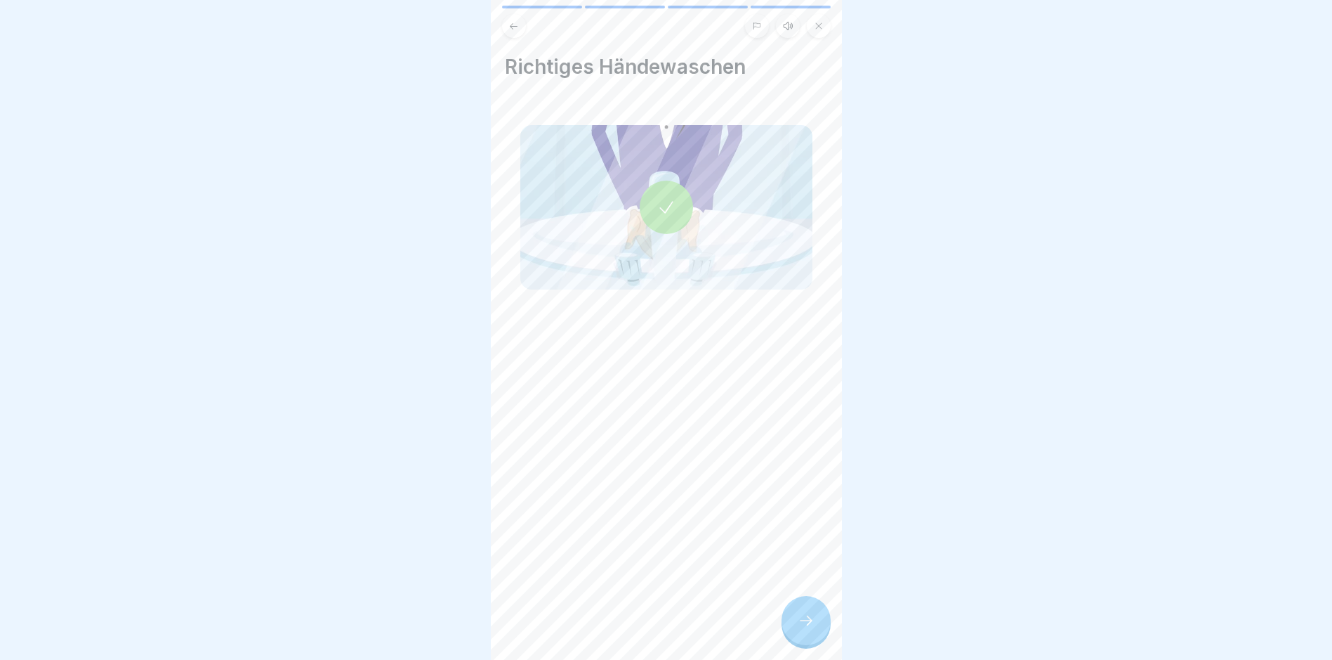
click at [799, 629] on icon at bounding box center [806, 620] width 17 height 17
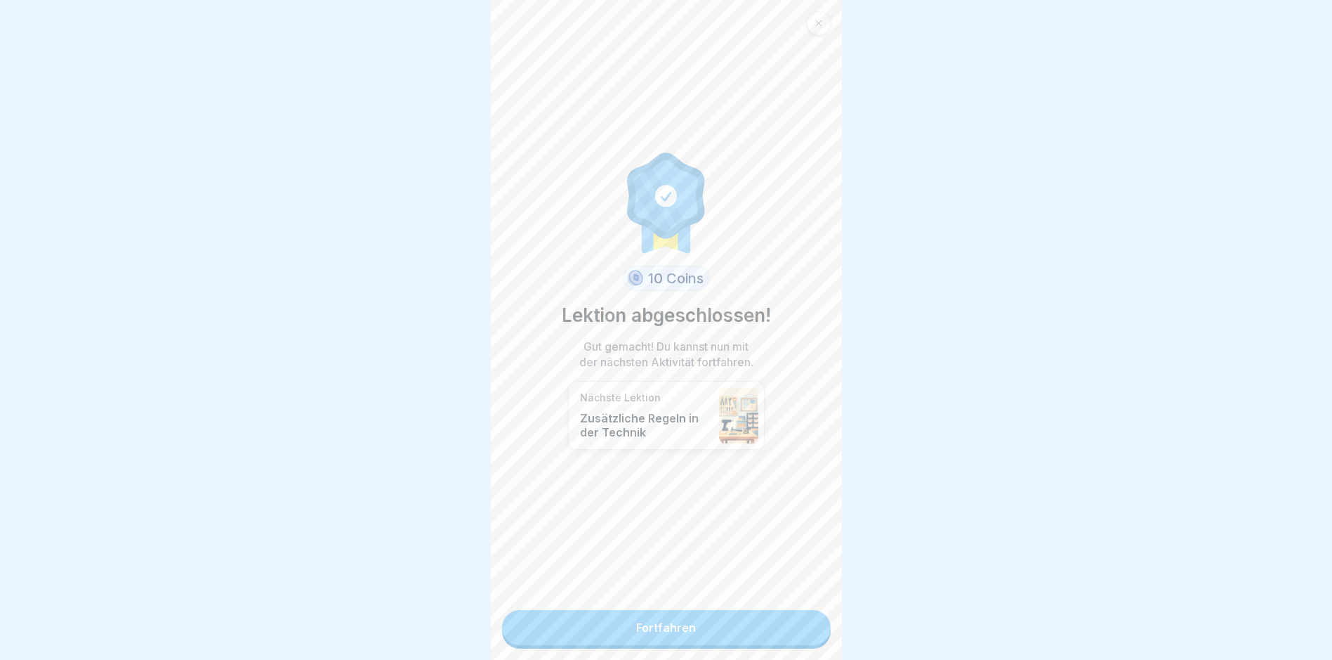
click at [714, 619] on link "Fortfahren" at bounding box center [666, 627] width 329 height 35
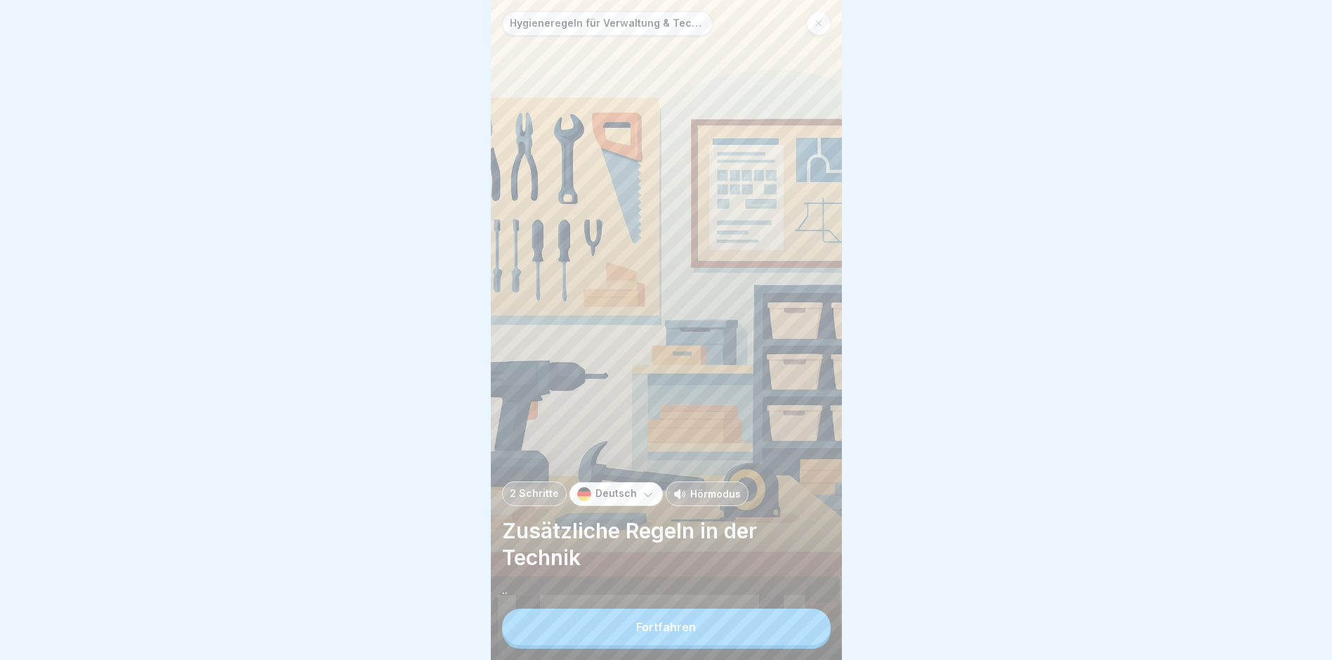
click at [653, 633] on div "Fortfahren" at bounding box center [666, 626] width 60 height 13
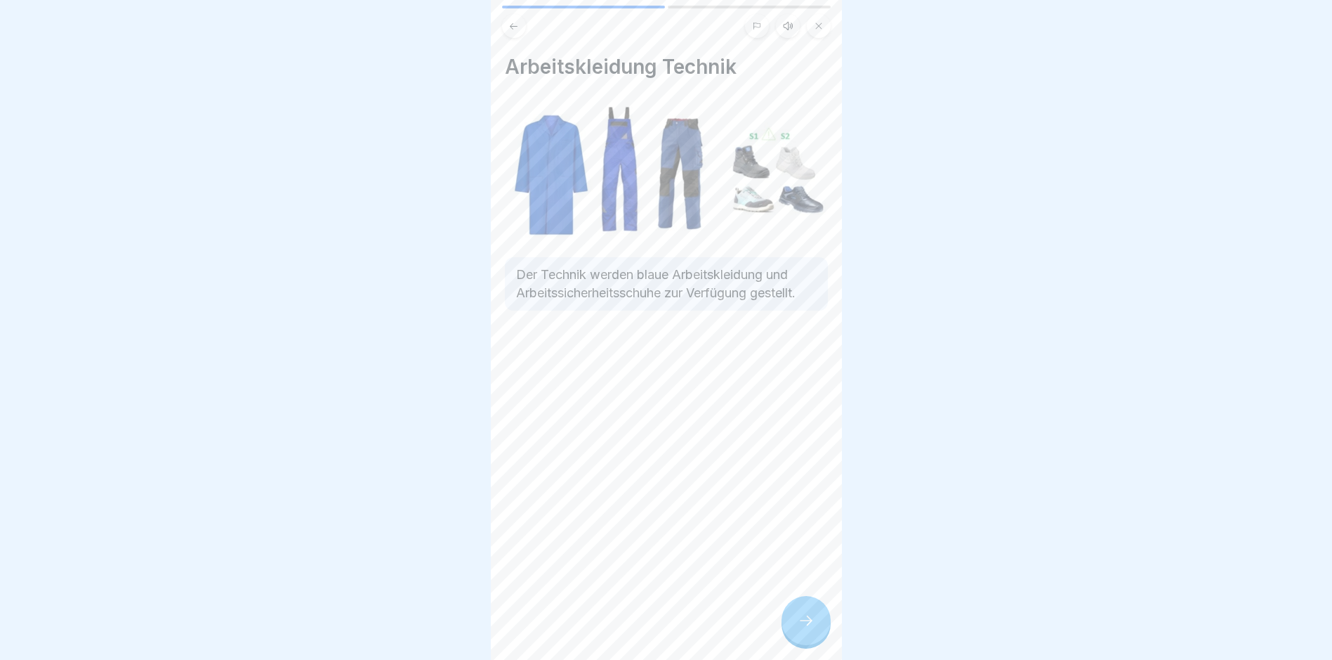
click at [803, 627] on icon at bounding box center [806, 620] width 17 height 17
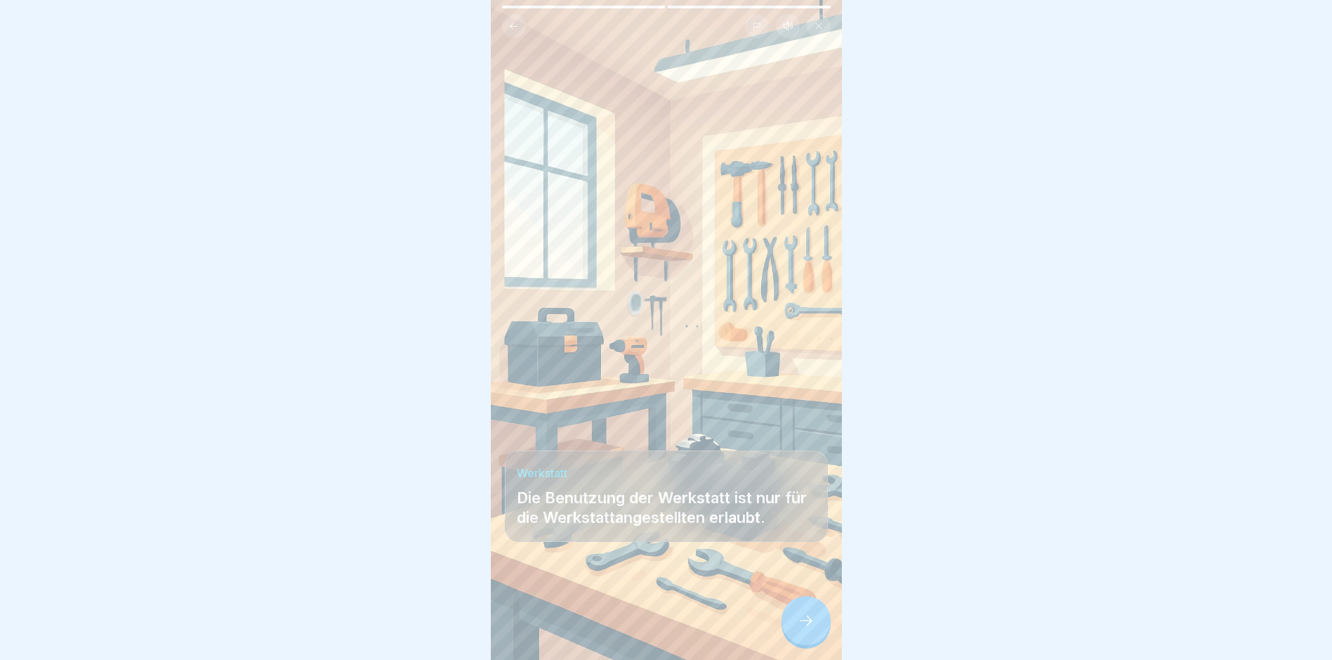
click at [805, 627] on icon at bounding box center [806, 620] width 17 height 17
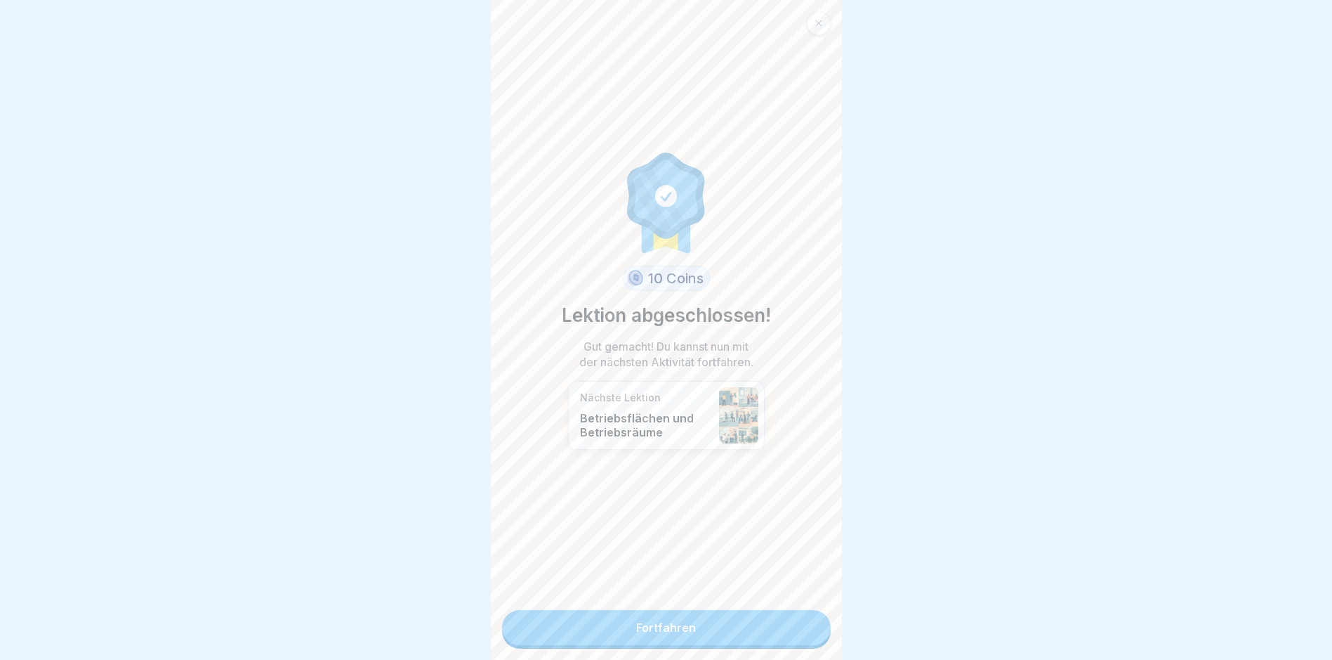
click at [669, 630] on link "Fortfahren" at bounding box center [666, 627] width 329 height 35
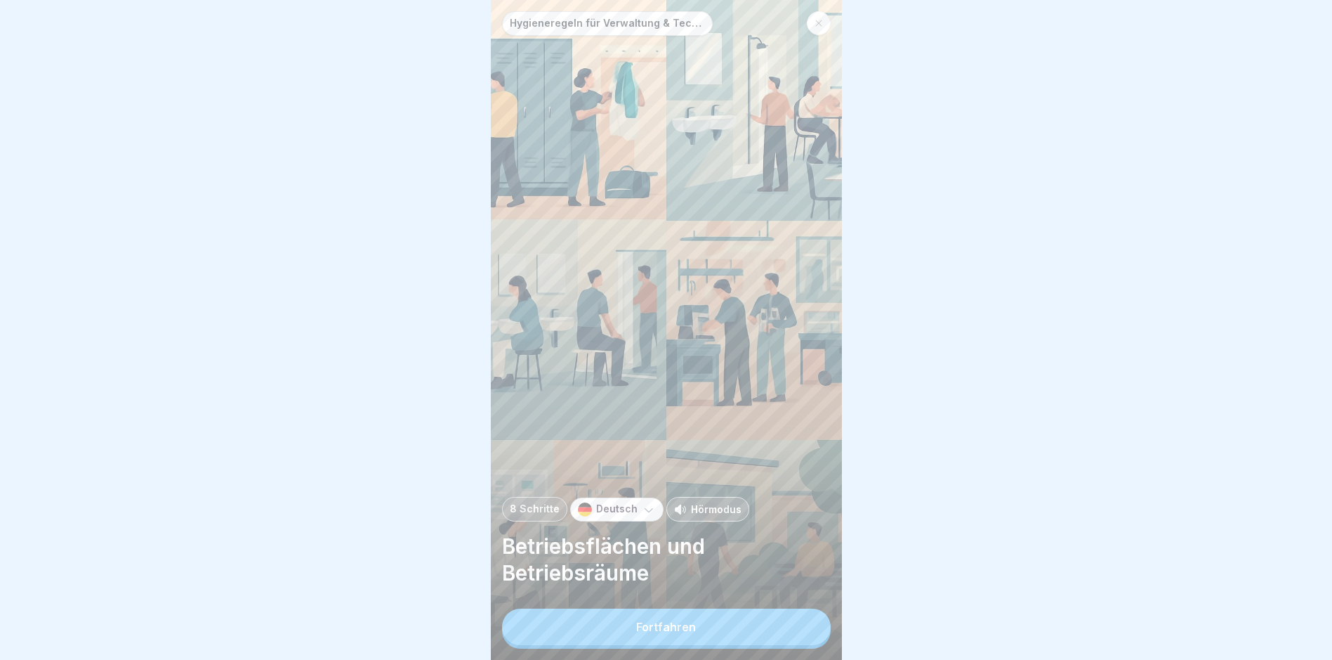
click at [668, 625] on button "Fortfahren" at bounding box center [666, 626] width 329 height 37
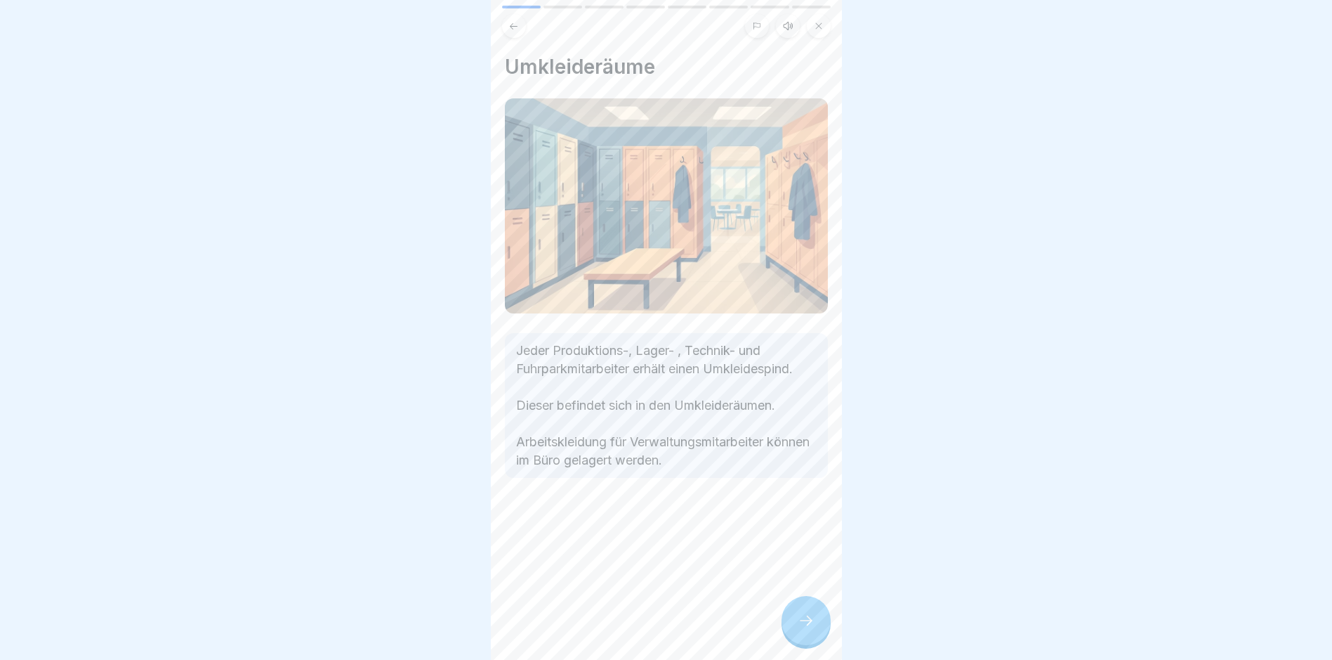
click at [808, 629] on icon at bounding box center [806, 620] width 17 height 17
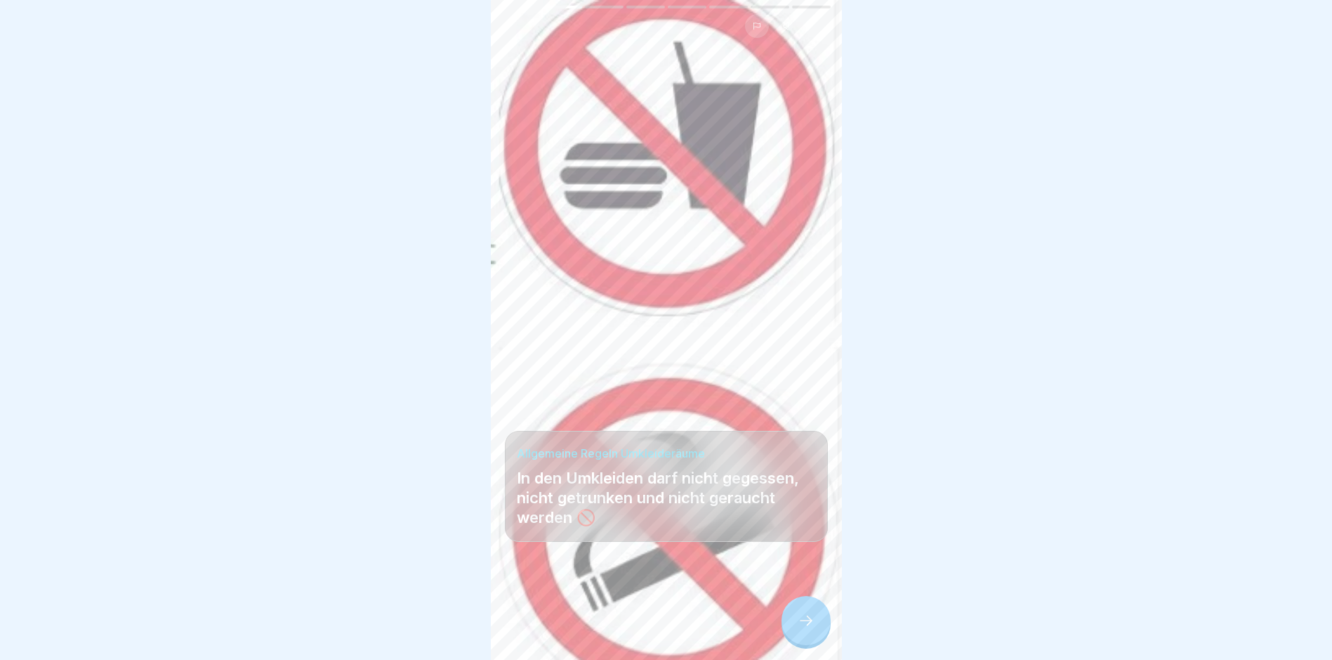
click at [808, 629] on icon at bounding box center [806, 620] width 17 height 17
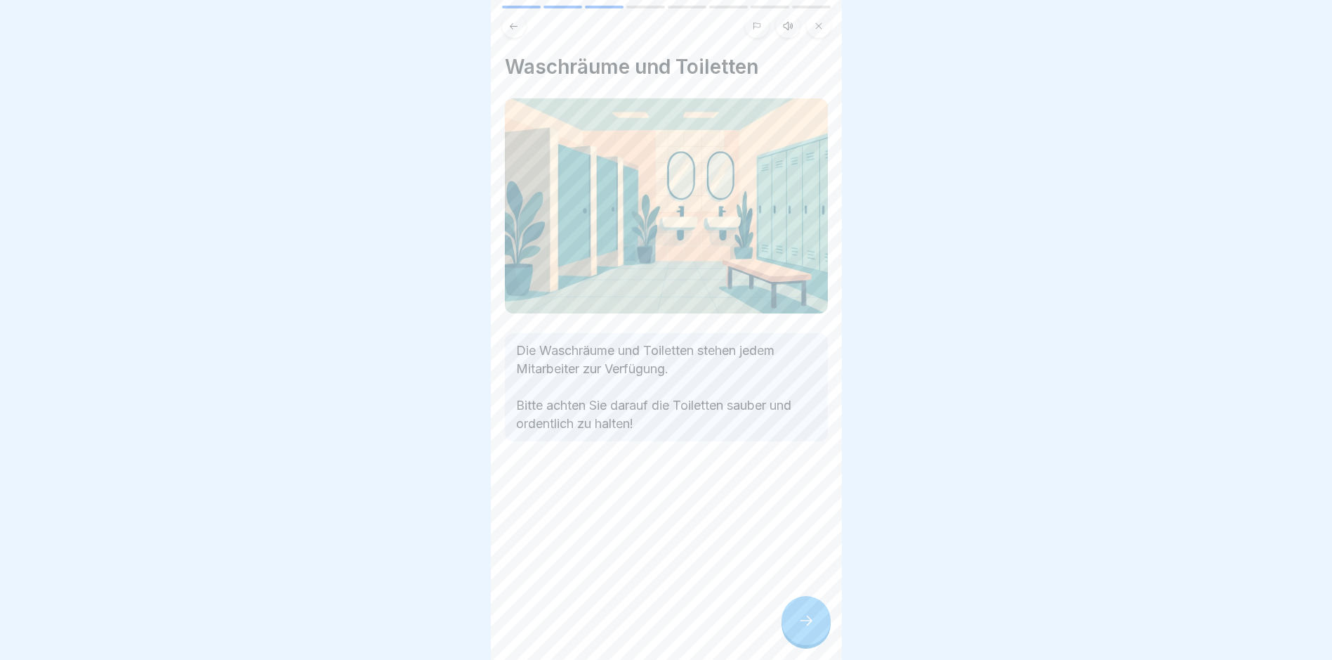
click at [804, 629] on icon at bounding box center [806, 620] width 17 height 17
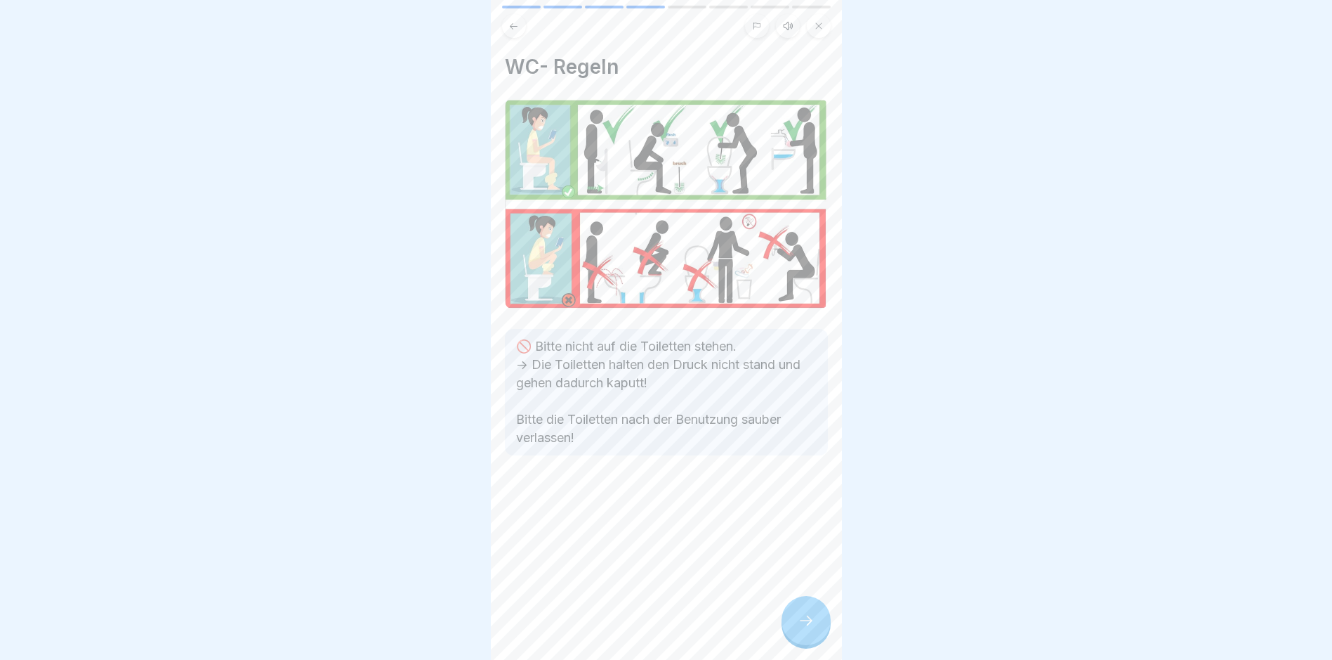
click at [804, 629] on icon at bounding box center [806, 620] width 17 height 17
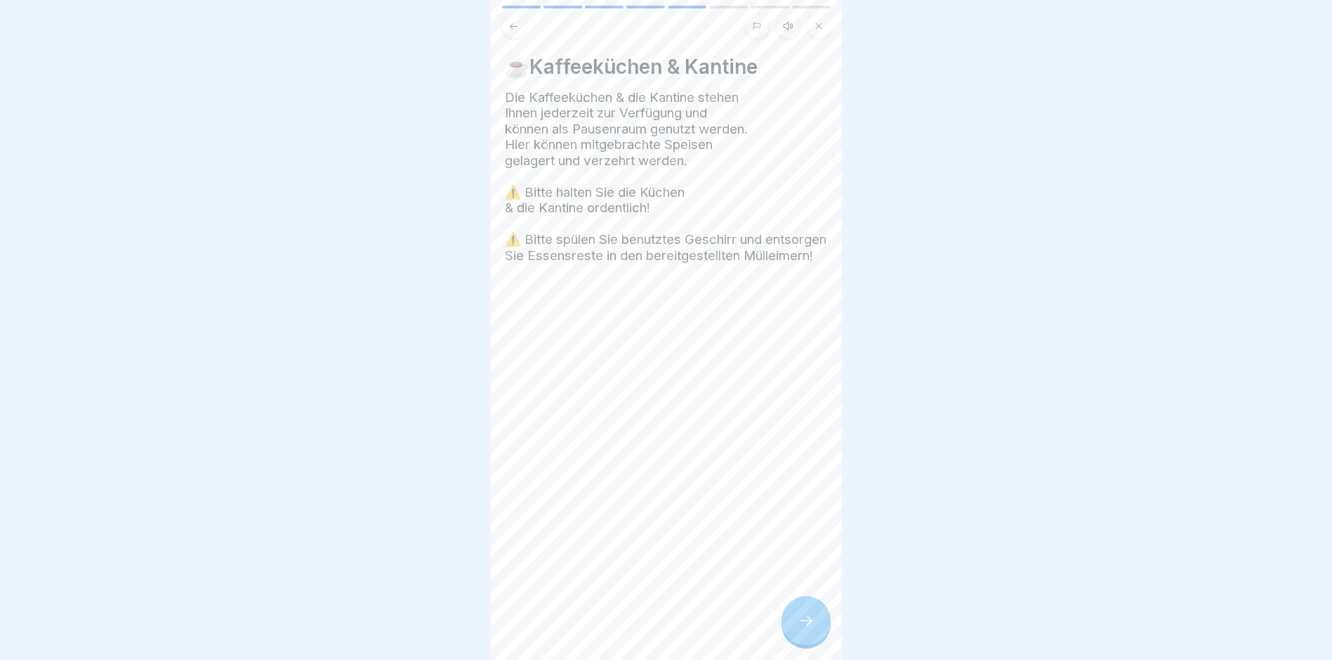
click at [804, 629] on icon at bounding box center [806, 620] width 17 height 17
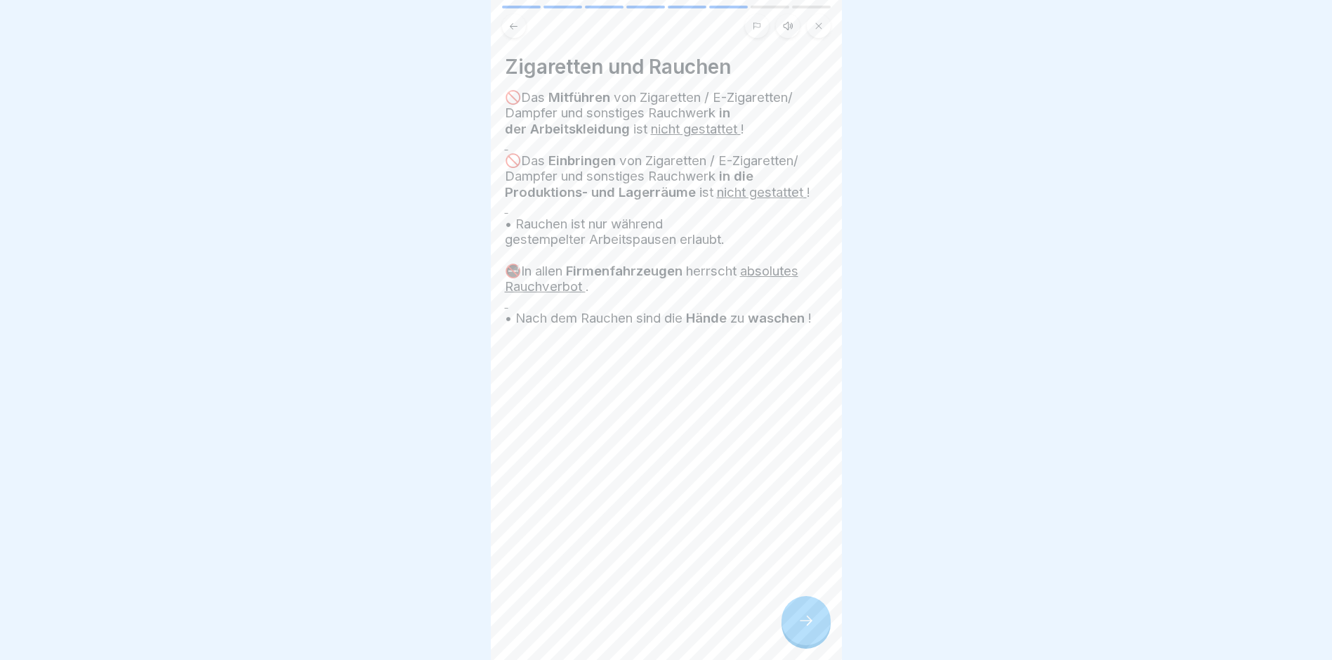
click at [804, 629] on icon at bounding box center [806, 620] width 17 height 17
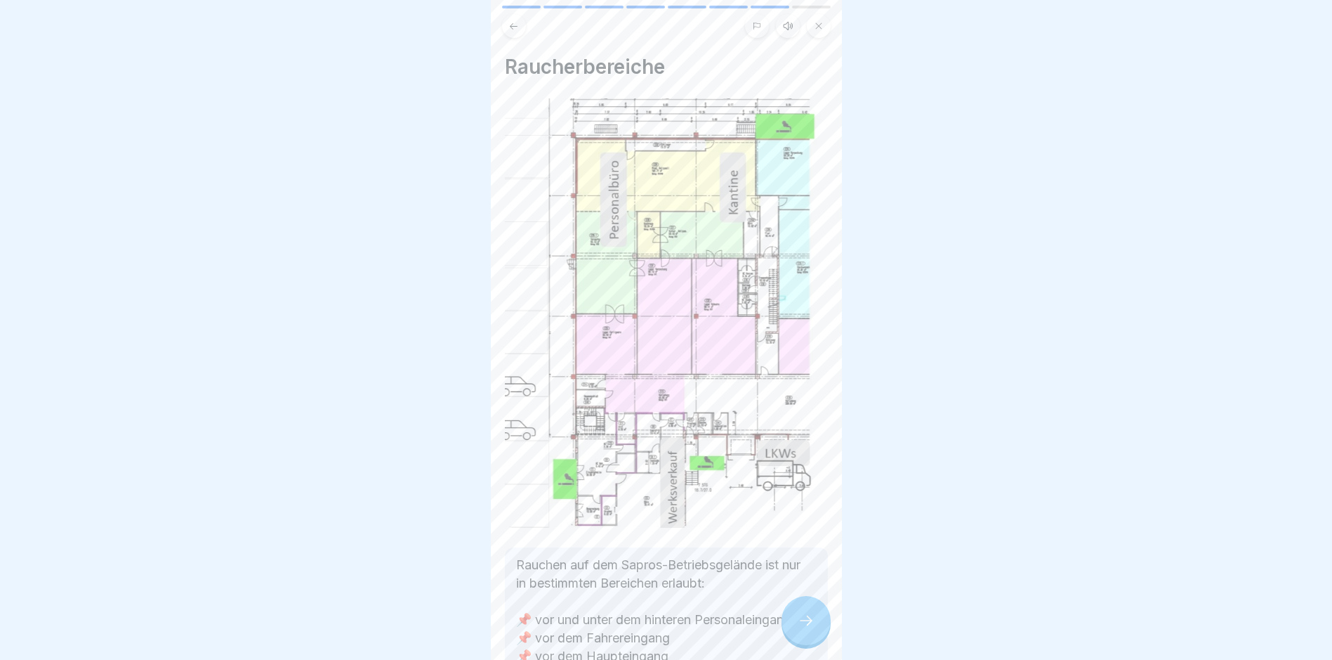
click at [804, 629] on icon at bounding box center [806, 620] width 17 height 17
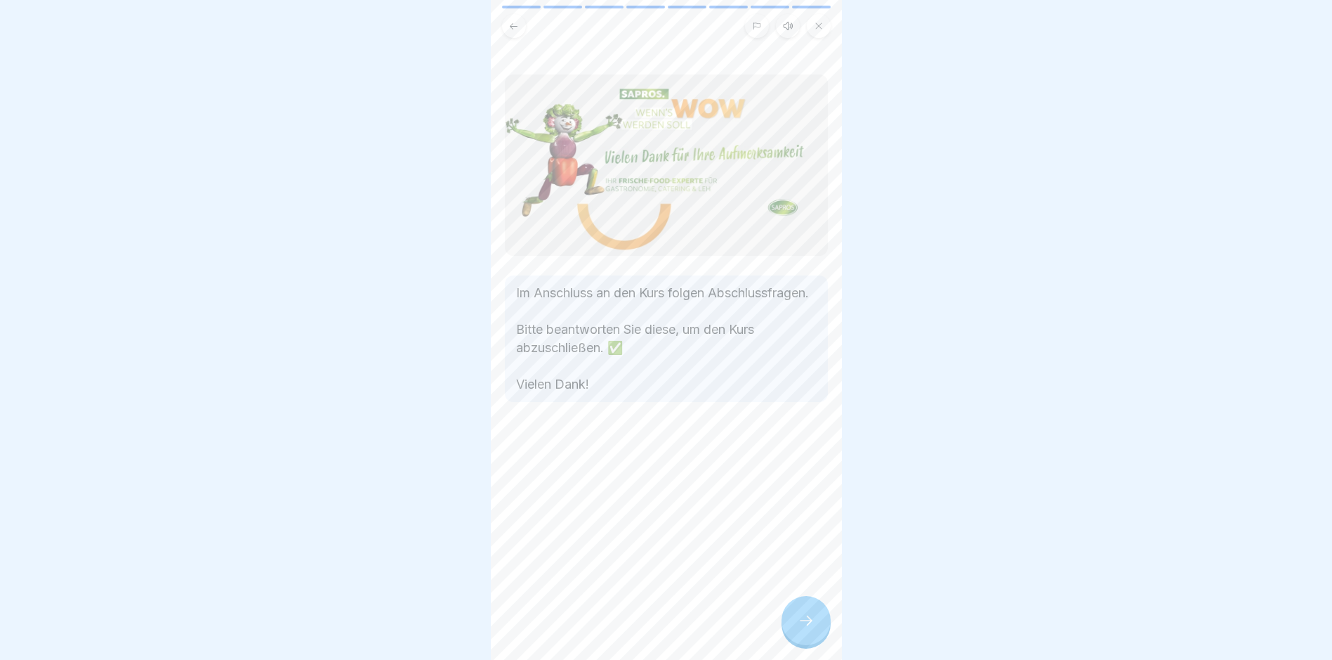
click at [804, 629] on icon at bounding box center [806, 620] width 17 height 17
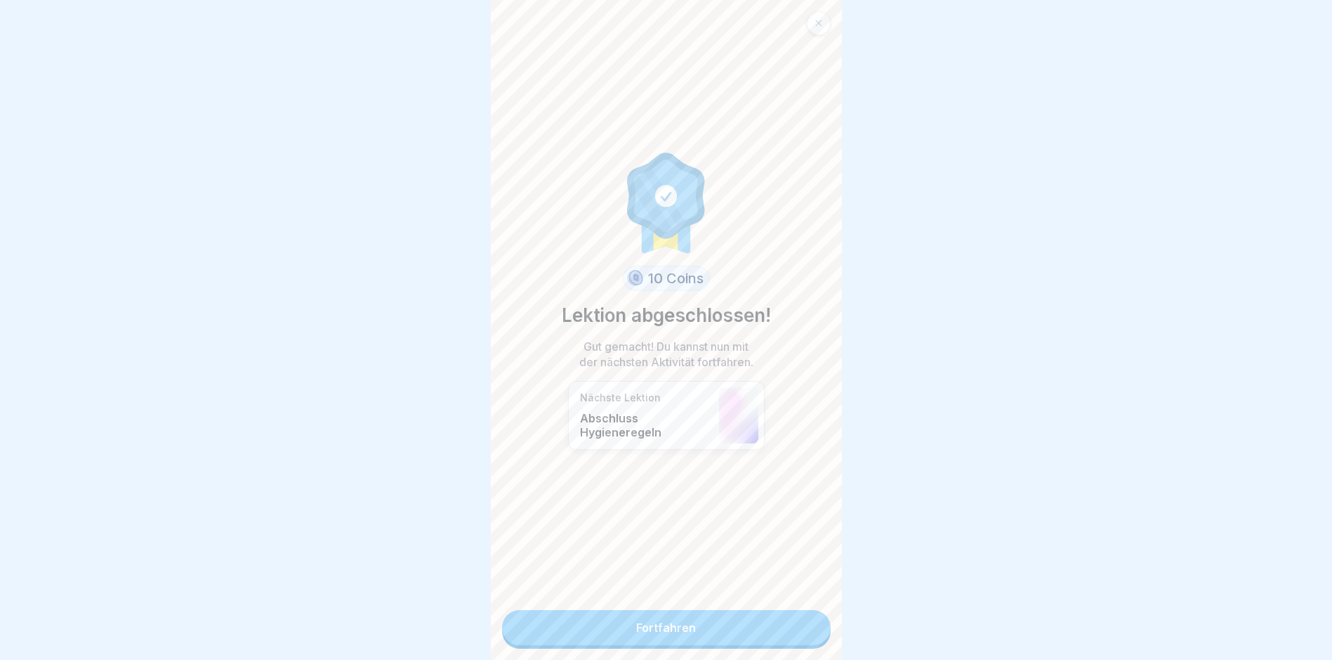
click at [752, 633] on link "Fortfahren" at bounding box center [666, 627] width 329 height 35
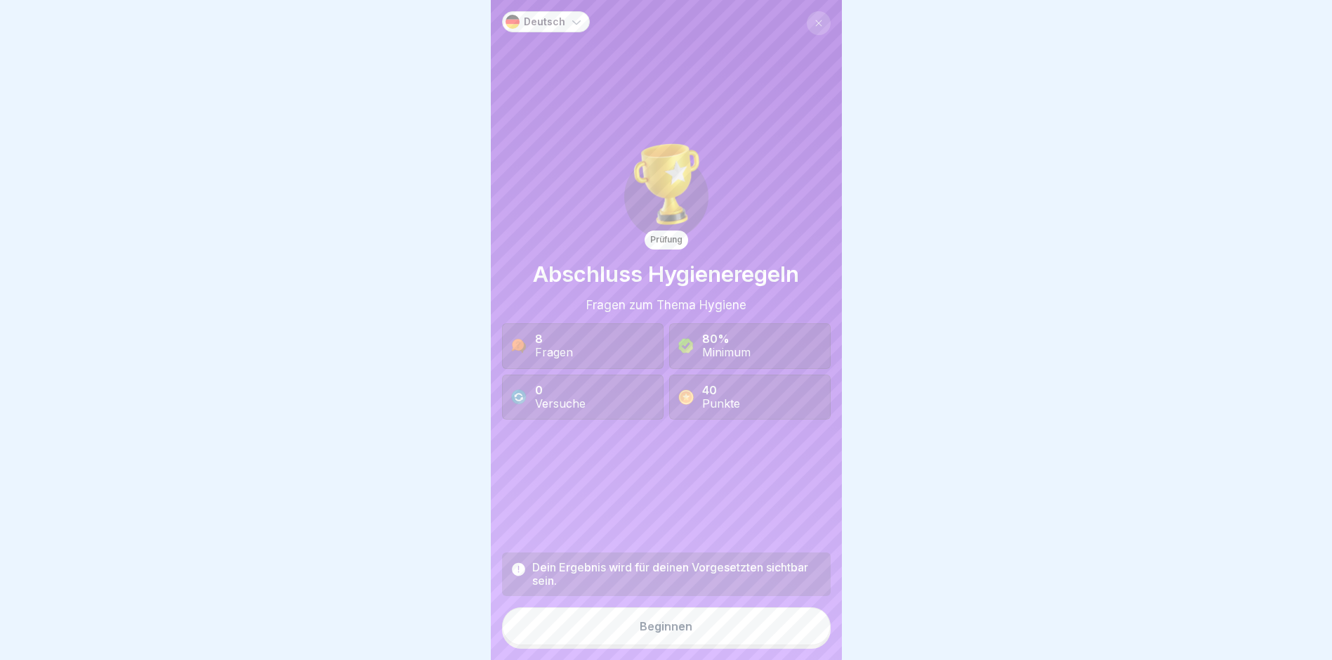
click at [661, 629] on button "Beginnen" at bounding box center [666, 626] width 329 height 38
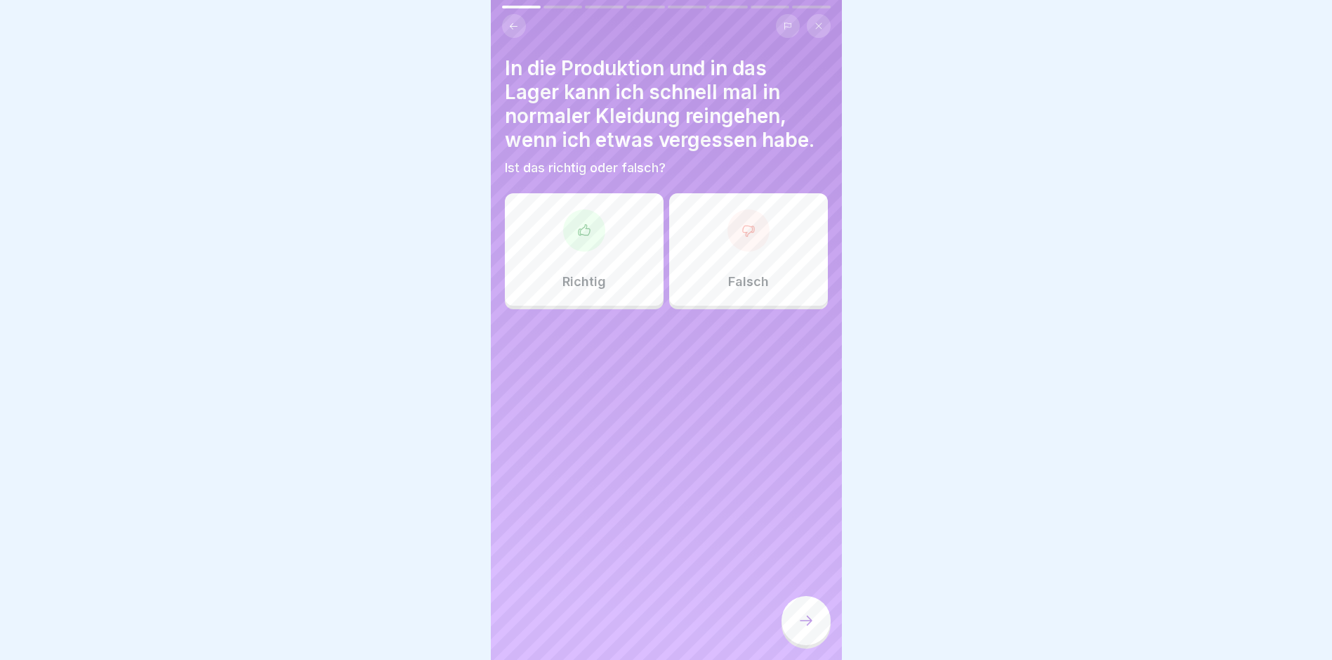
click at [737, 261] on div "Falsch" at bounding box center [748, 249] width 159 height 112
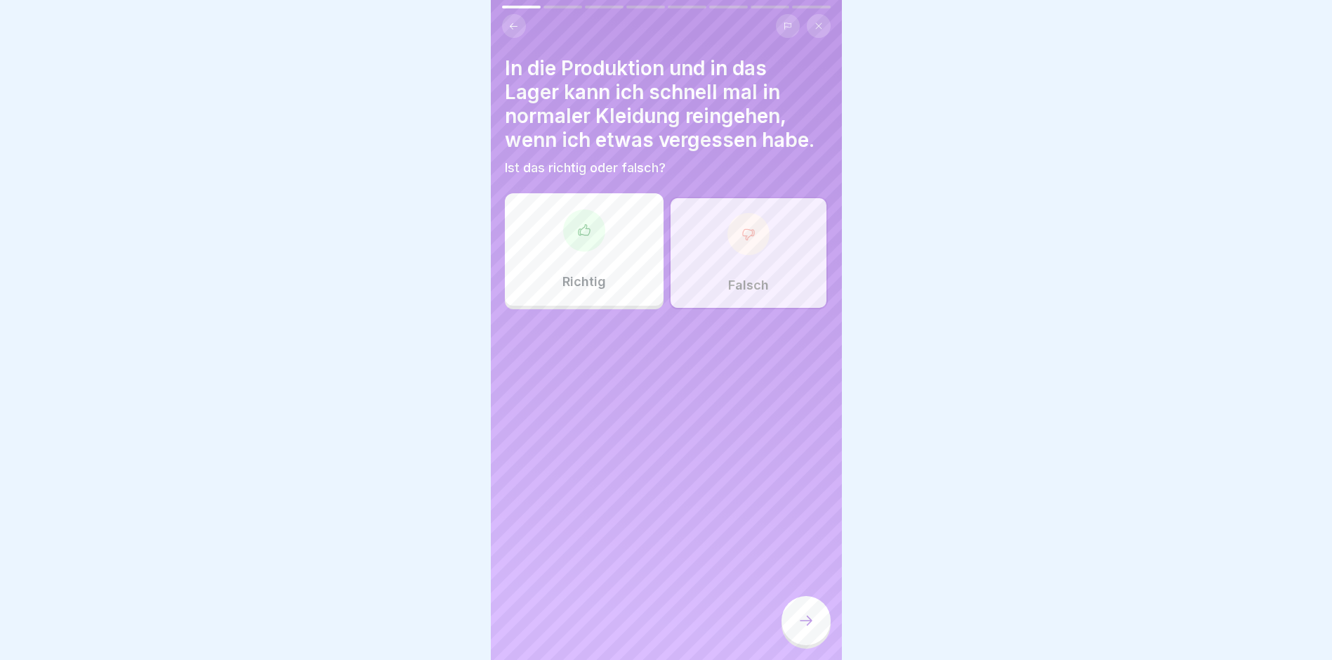
click at [804, 627] on icon at bounding box center [806, 620] width 17 height 17
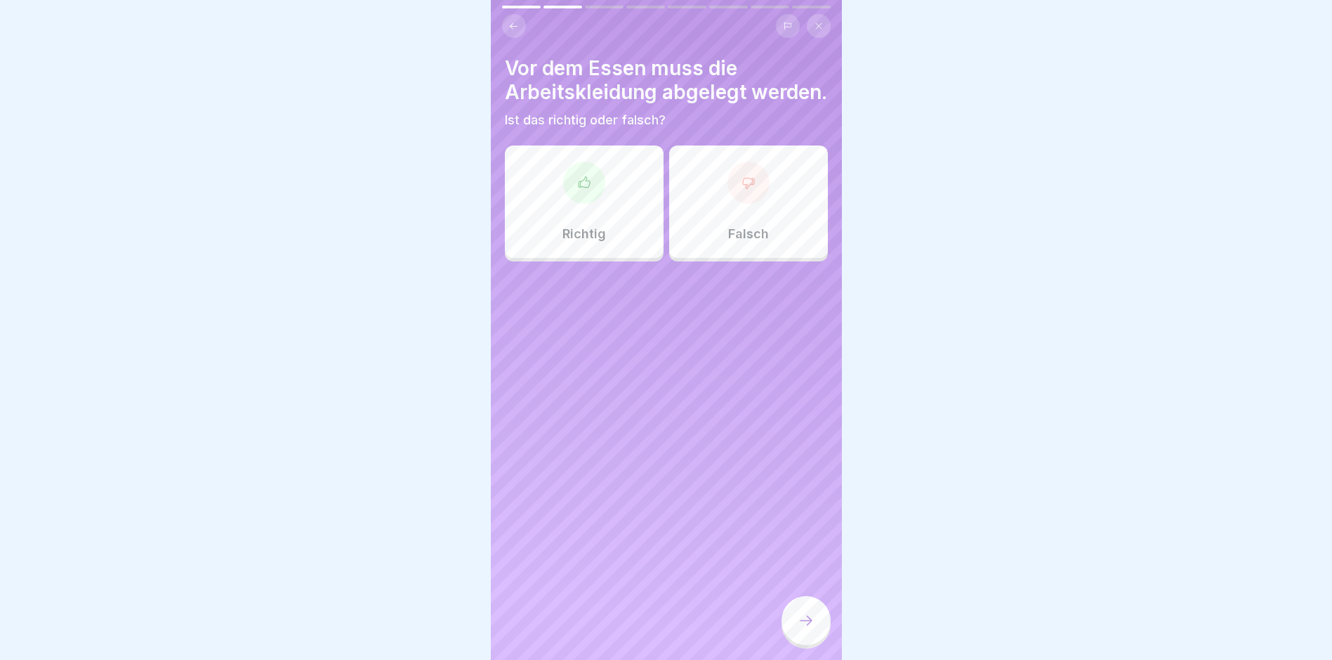
click at [589, 204] on div at bounding box center [584, 183] width 42 height 42
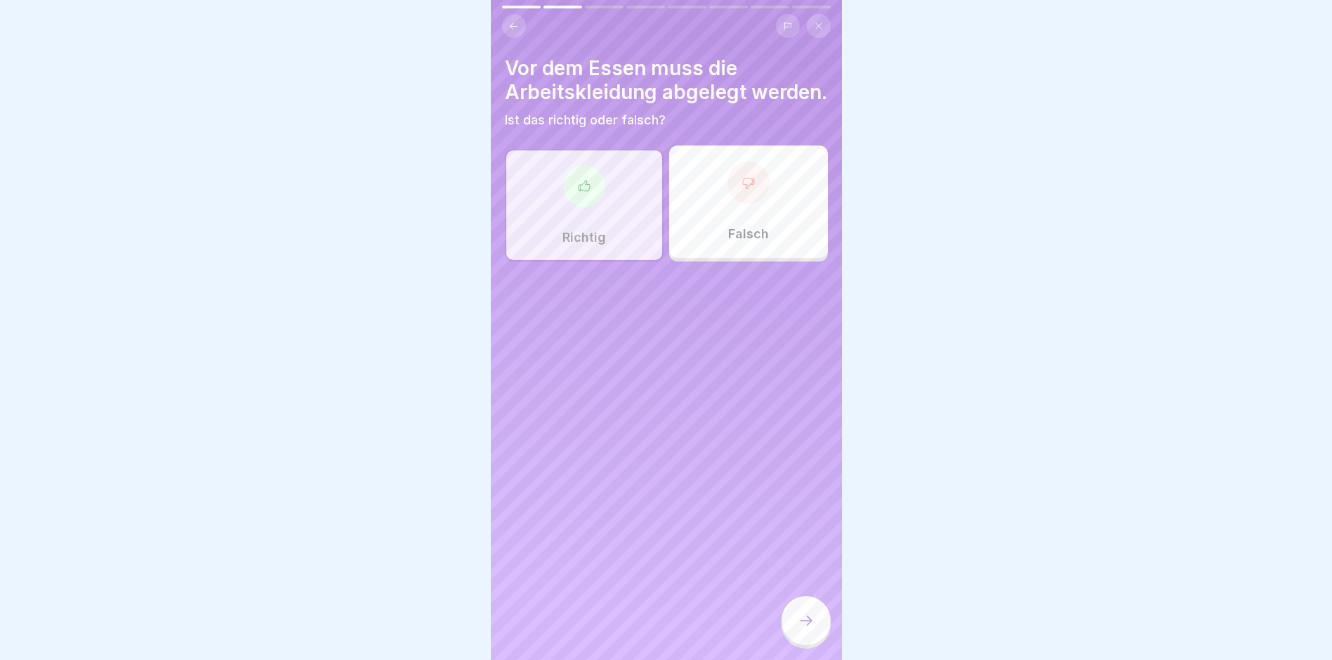
click at [806, 629] on icon at bounding box center [806, 620] width 17 height 17
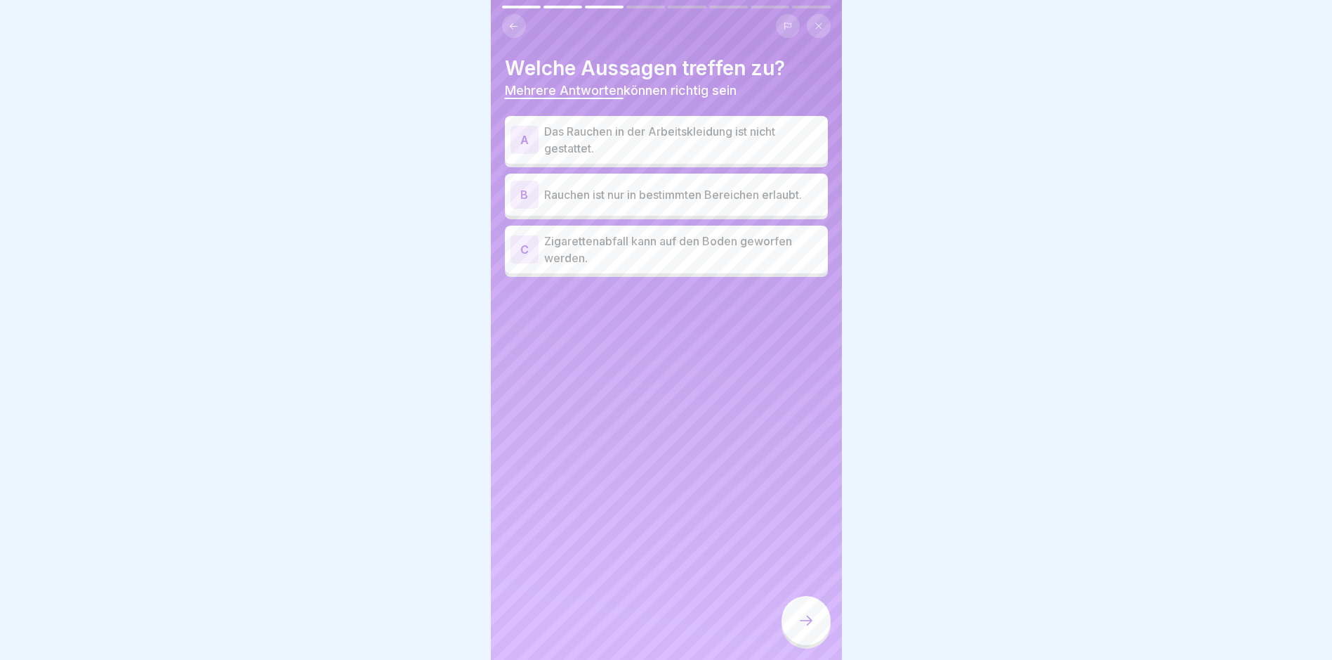
click at [641, 146] on p "Das Rauchen in der Arbeitskleidung ist nicht gestattet." at bounding box center [683, 140] width 278 height 34
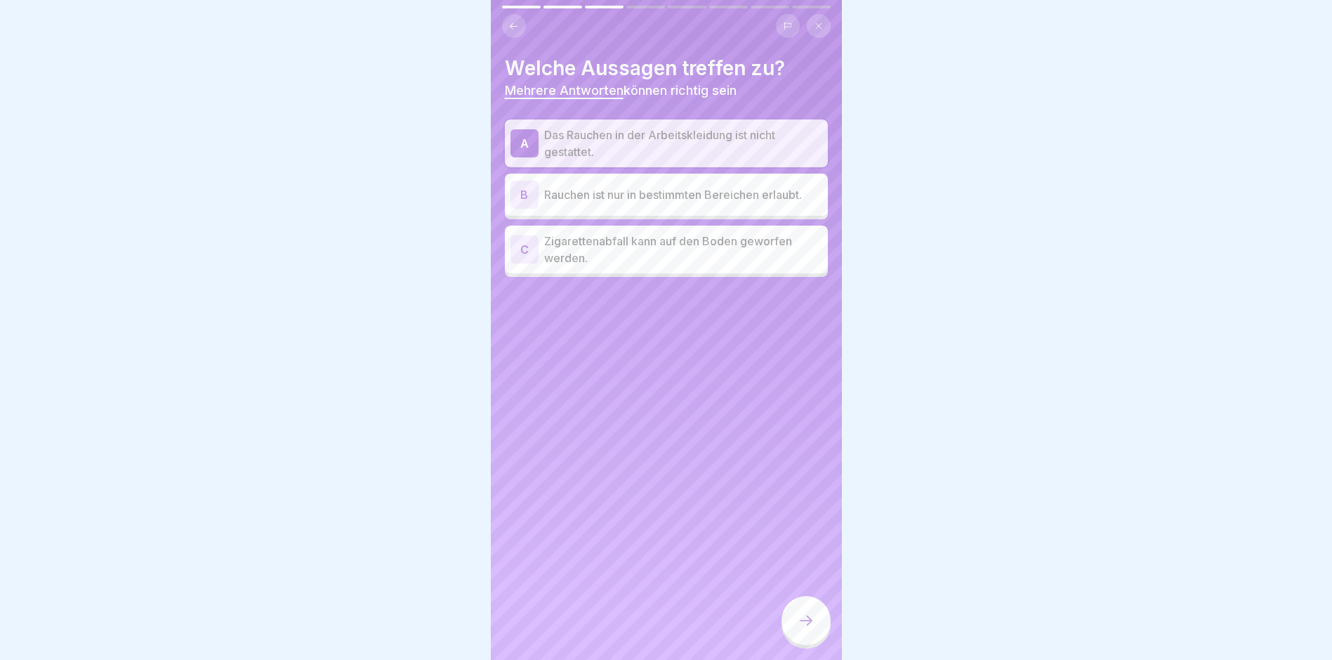
click at [636, 189] on p "Rauchen ist nur in bestimmten Bereichen erlaubt." at bounding box center [683, 194] width 278 height 17
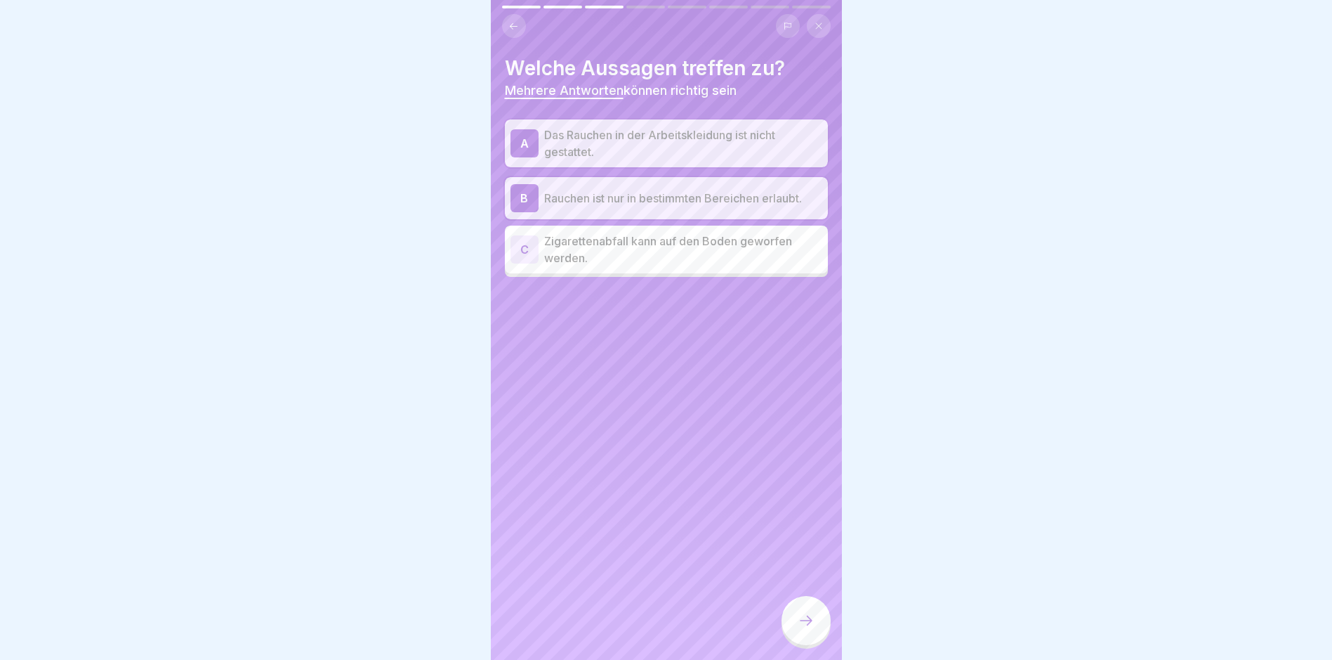
click at [804, 629] on icon at bounding box center [806, 620] width 17 height 17
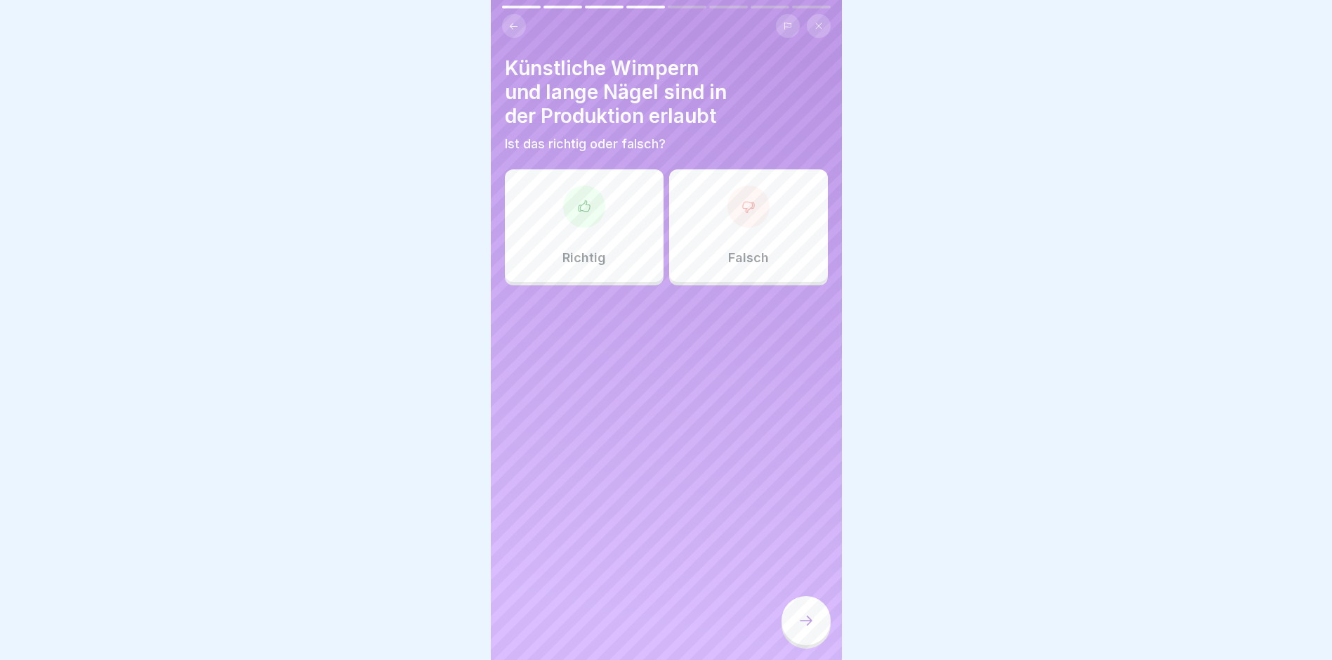
click at [755, 238] on div "Falsch" at bounding box center [748, 225] width 159 height 112
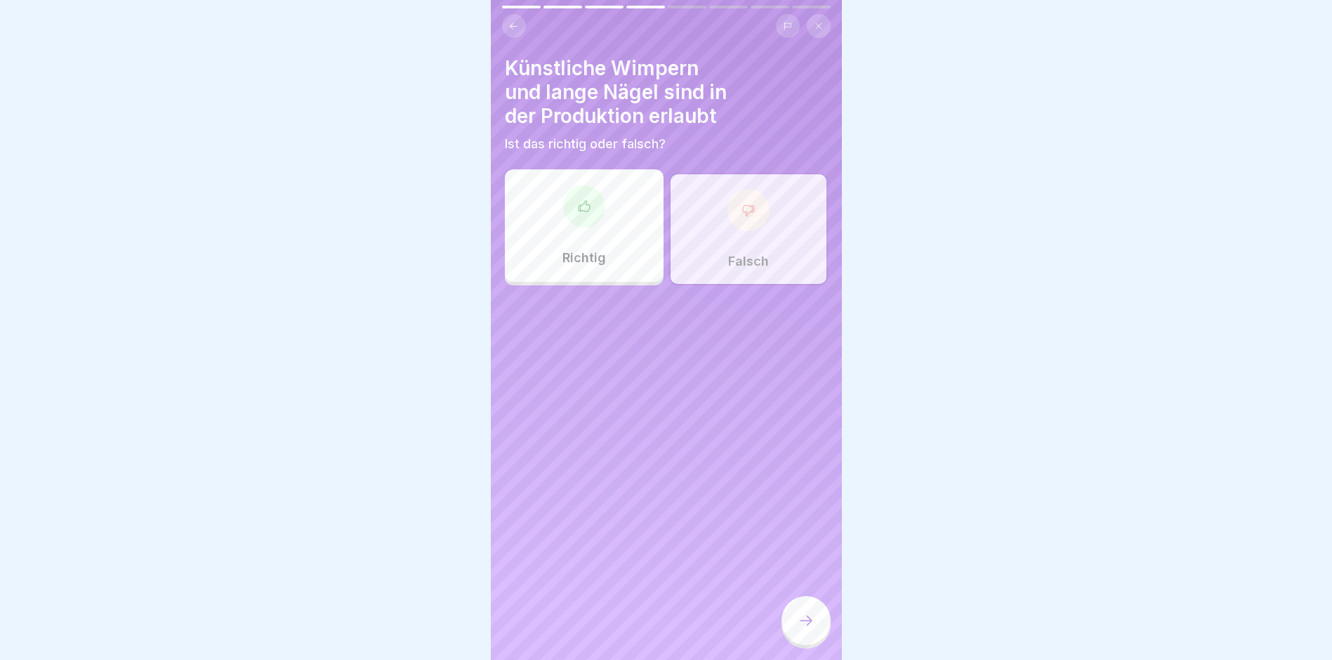
click at [801, 629] on icon at bounding box center [806, 620] width 17 height 17
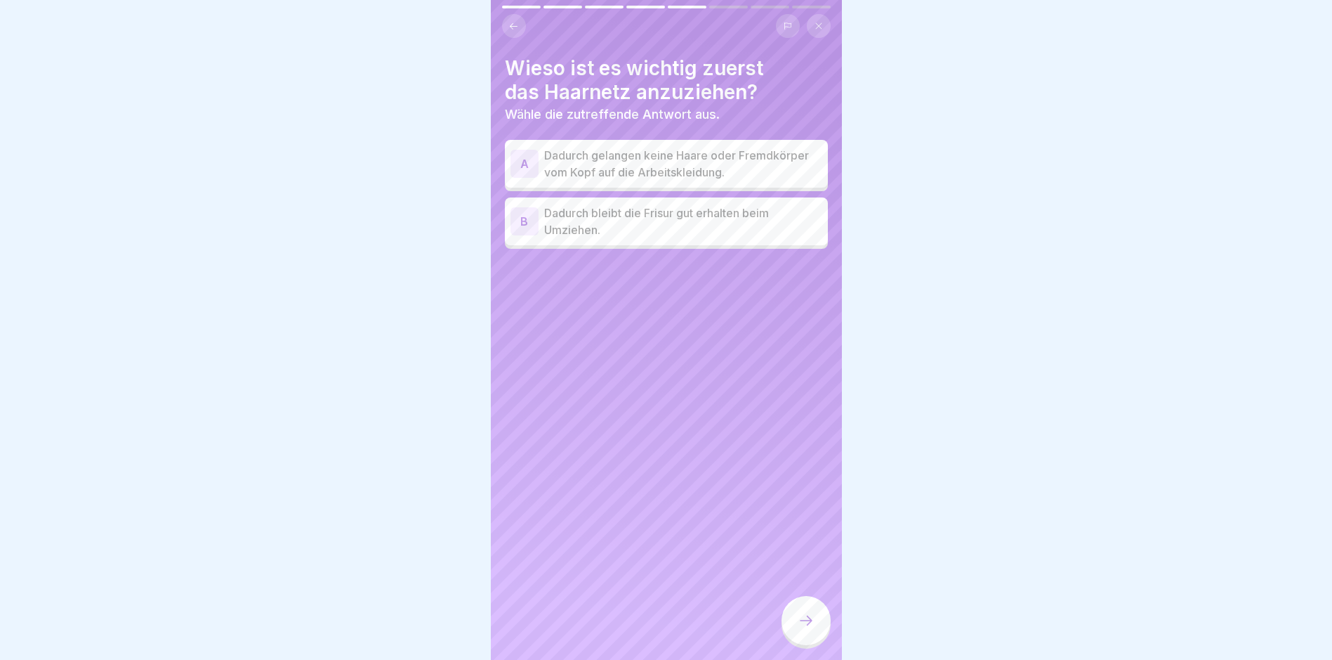
click at [655, 164] on p "Dadurch gelangen keine Haare oder Fremdkörper vom Kopf auf die Arbeitskleidung." at bounding box center [683, 164] width 278 height 34
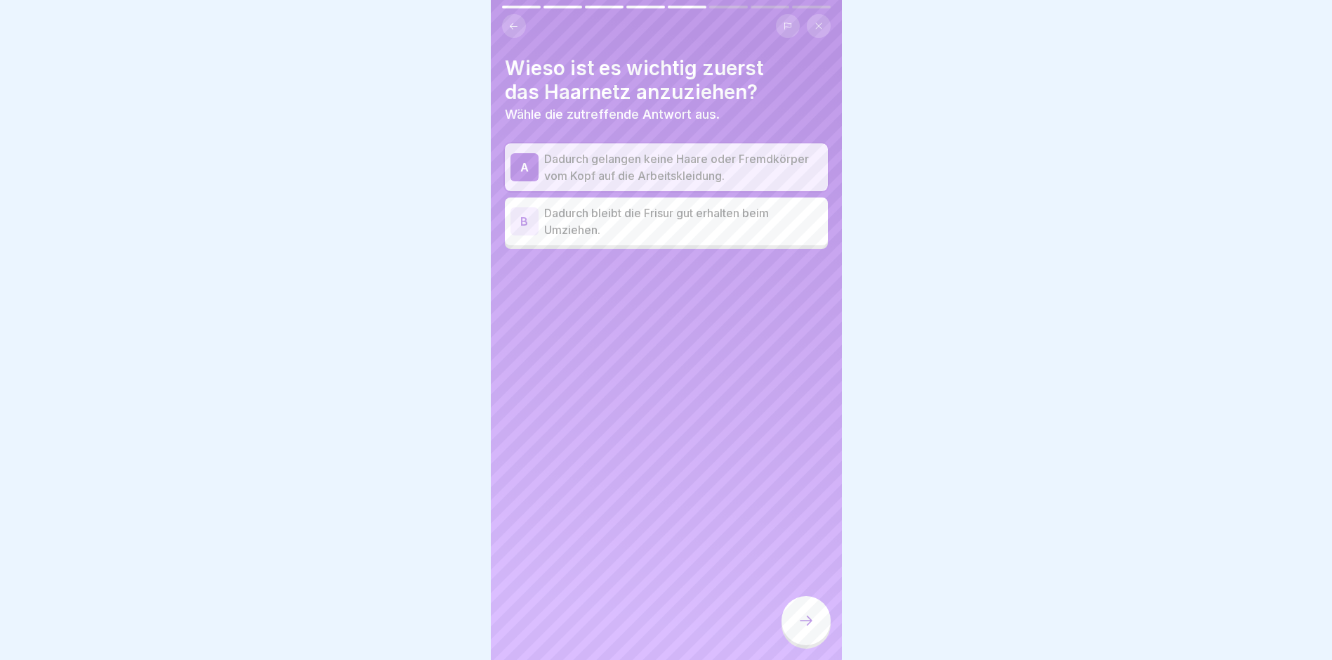
click at [809, 627] on icon at bounding box center [806, 620] width 17 height 17
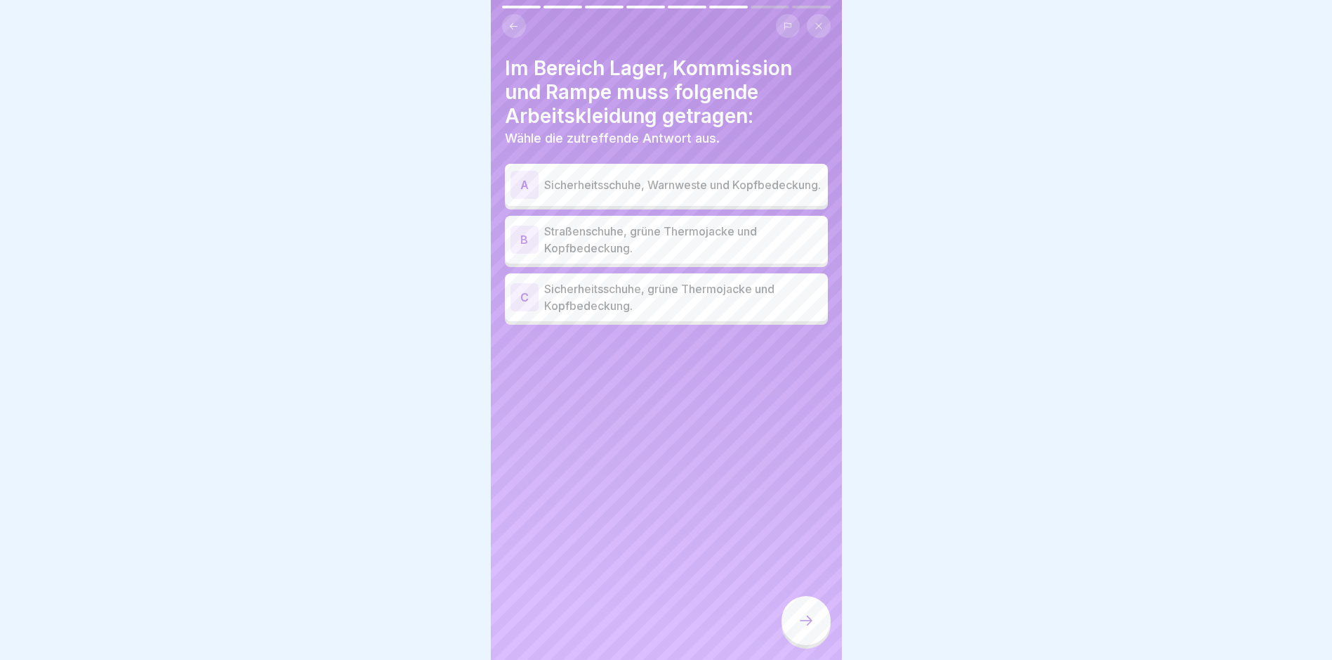
click at [614, 301] on p "Sicherheitsschuhe, grüne Thermojacke und Kopfbedeckung." at bounding box center [683, 297] width 278 height 34
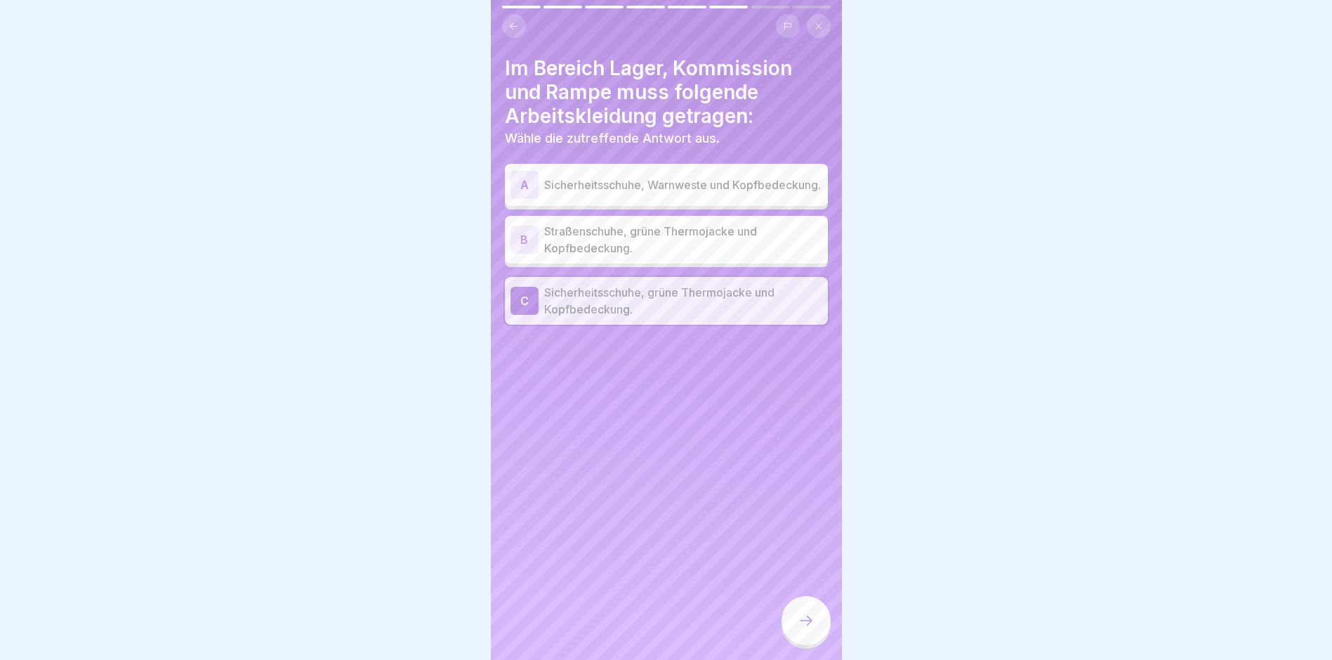
click at [805, 626] on icon at bounding box center [806, 620] width 17 height 17
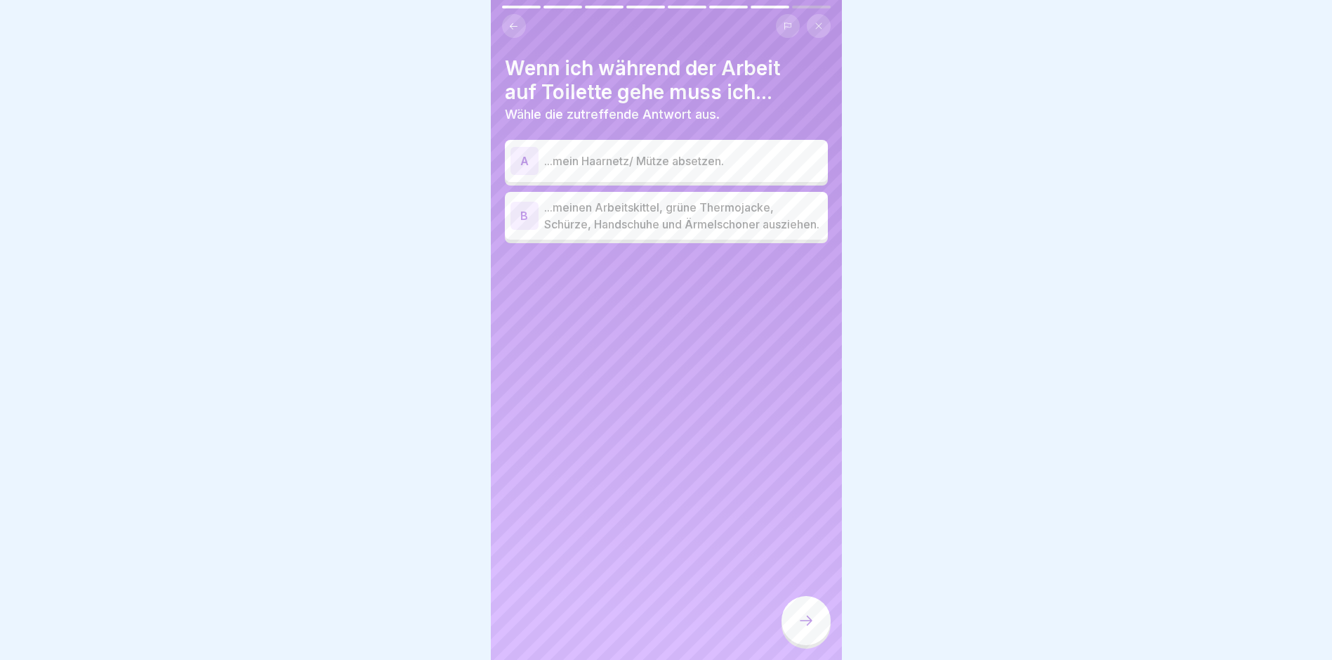
click at [638, 232] on p "...meinen Arbeitskittel, grüne Thermojacke, Schürze, Handschuhe und Ärmelschone…" at bounding box center [683, 216] width 278 height 34
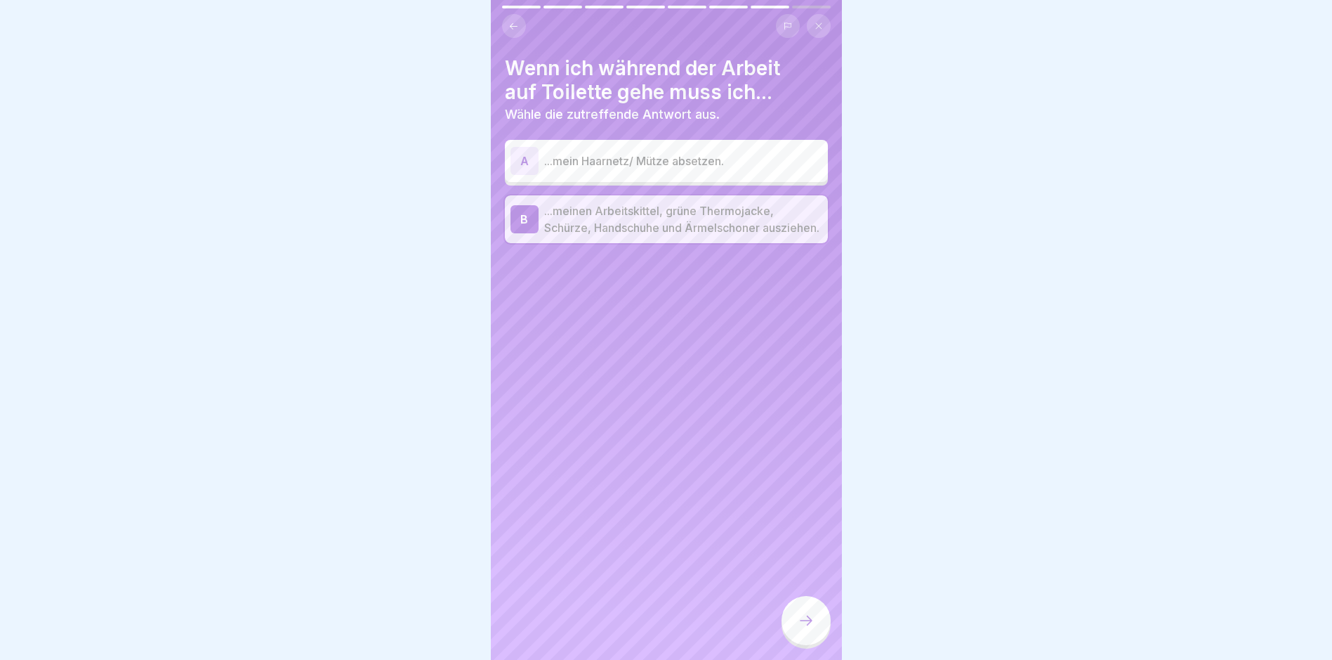
click at [799, 629] on icon at bounding box center [806, 620] width 17 height 17
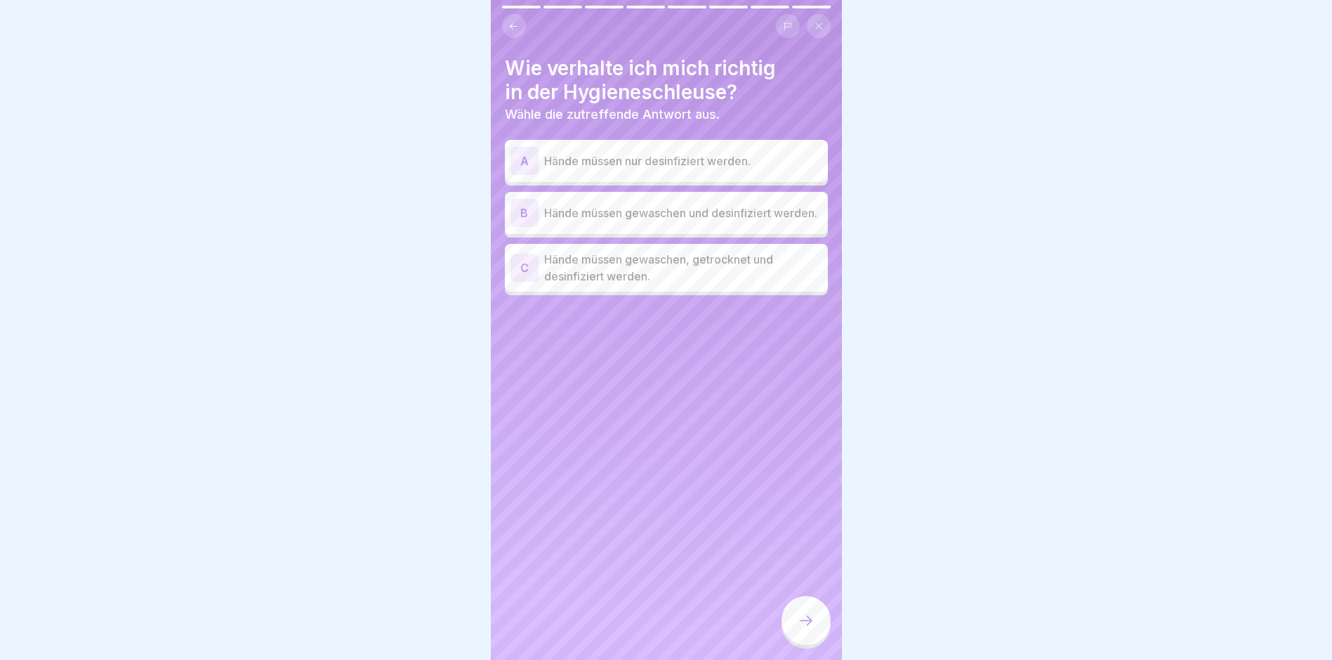
click at [650, 272] on p "Hände müssen gewaschen, getrocknet und desinfiziert werden." at bounding box center [683, 268] width 278 height 34
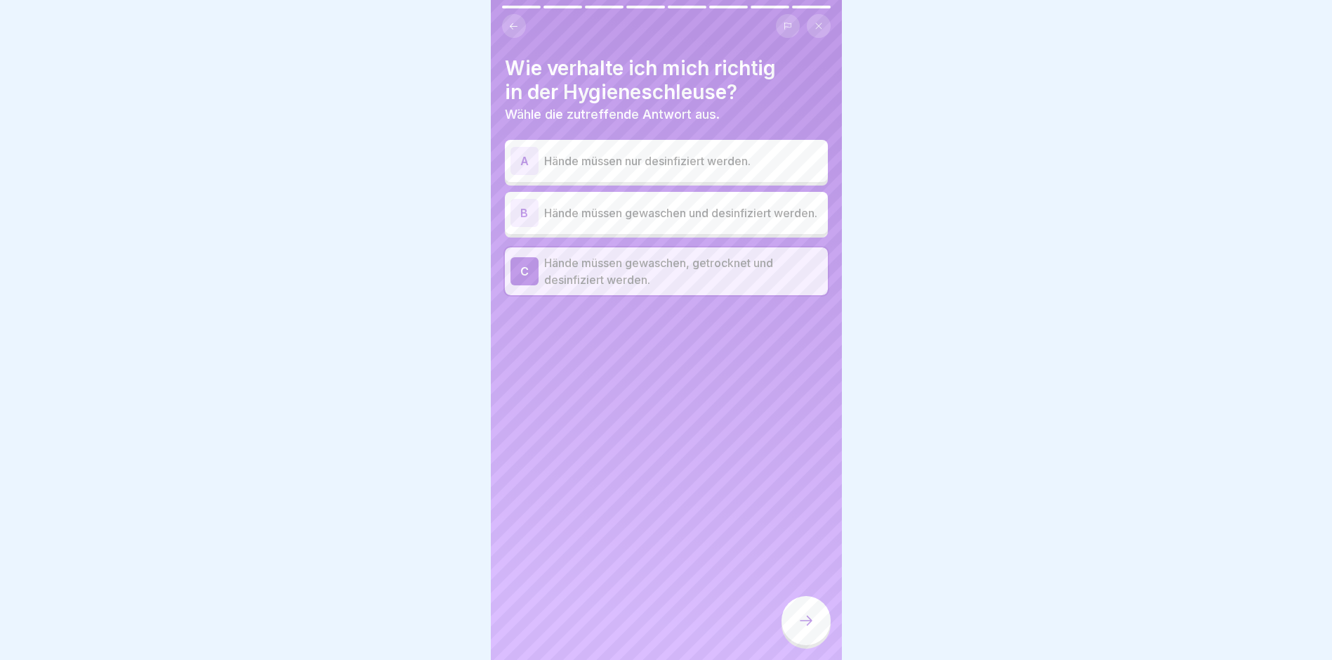
click at [803, 627] on icon at bounding box center [806, 620] width 17 height 17
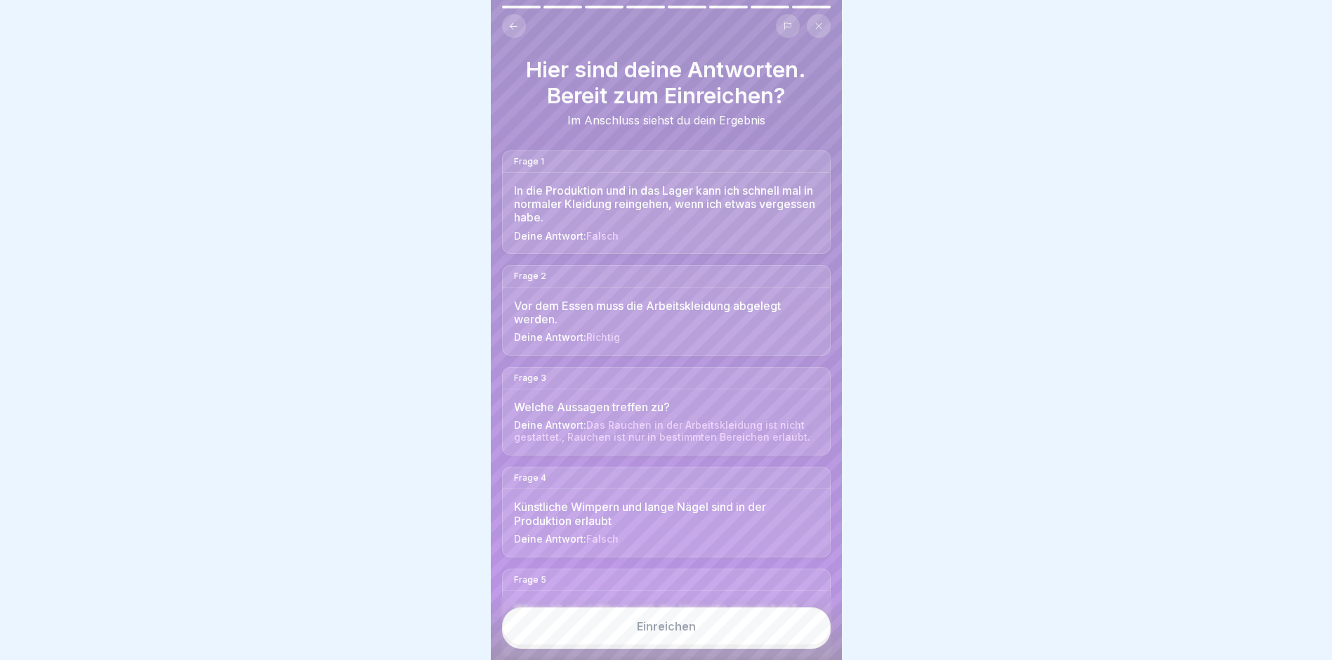
click at [674, 632] on div "Einreichen" at bounding box center [666, 625] width 59 height 13
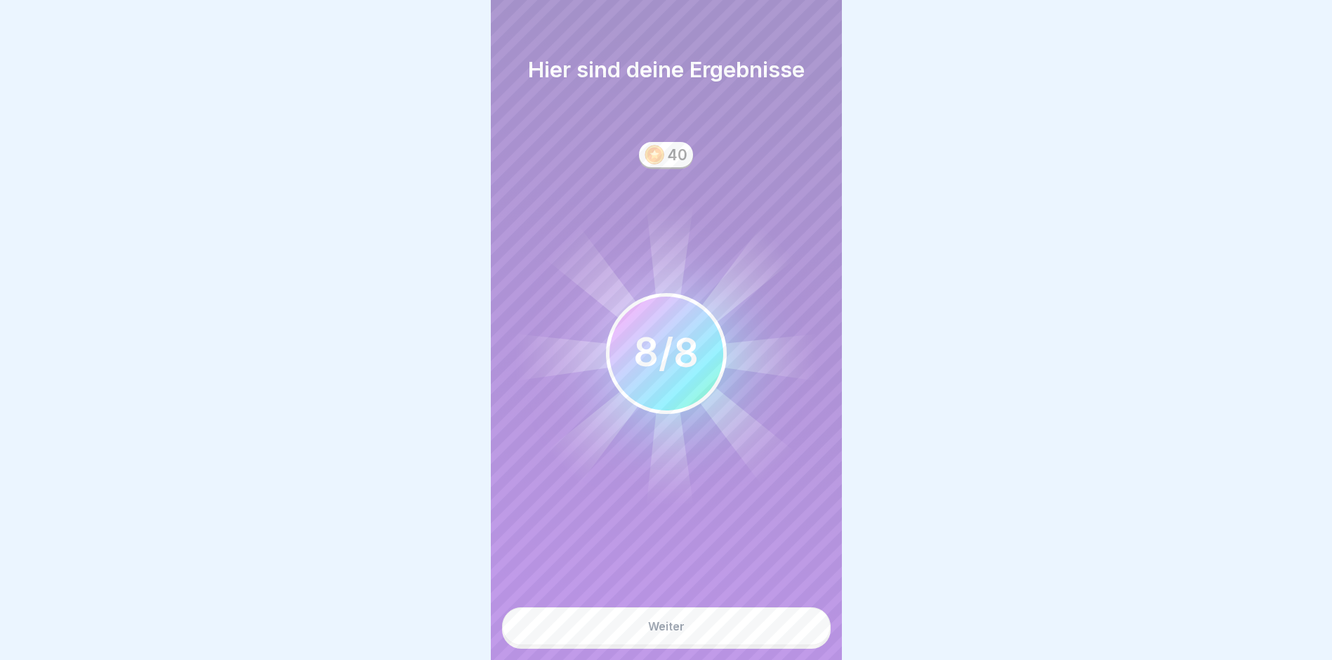
click at [664, 632] on div "Weiter" at bounding box center [666, 625] width 37 height 13
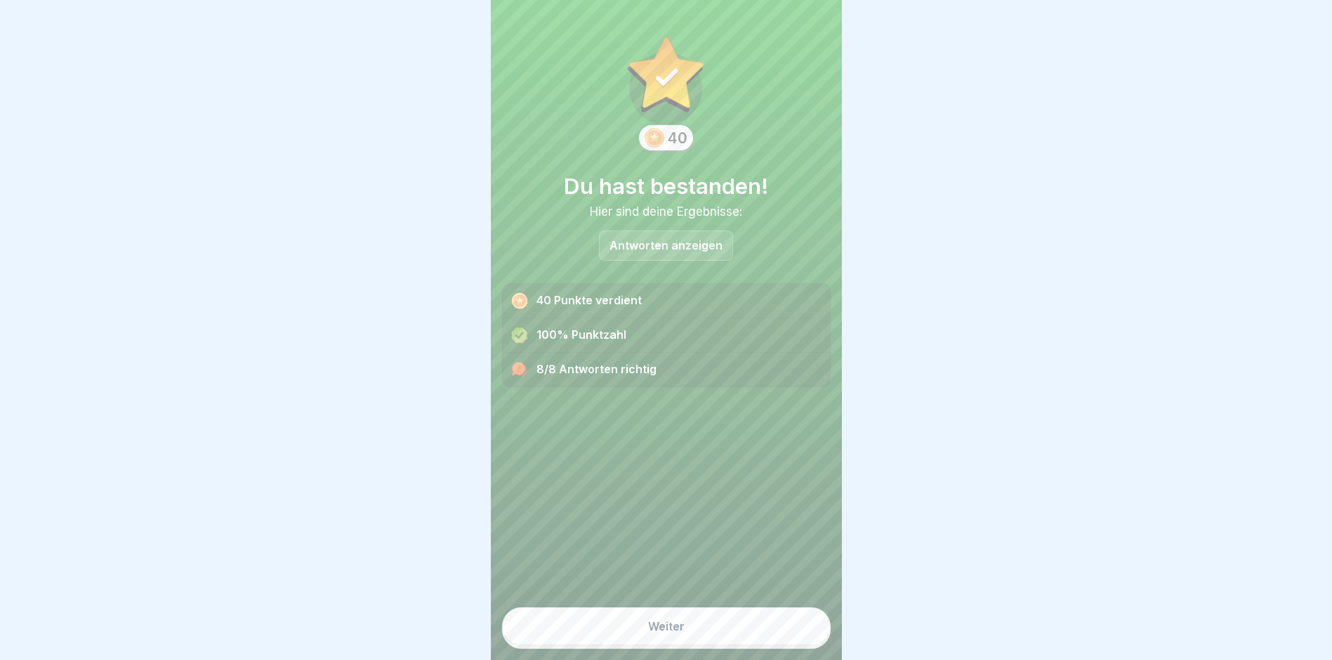
click at [657, 632] on div "Weiter" at bounding box center [666, 625] width 37 height 13
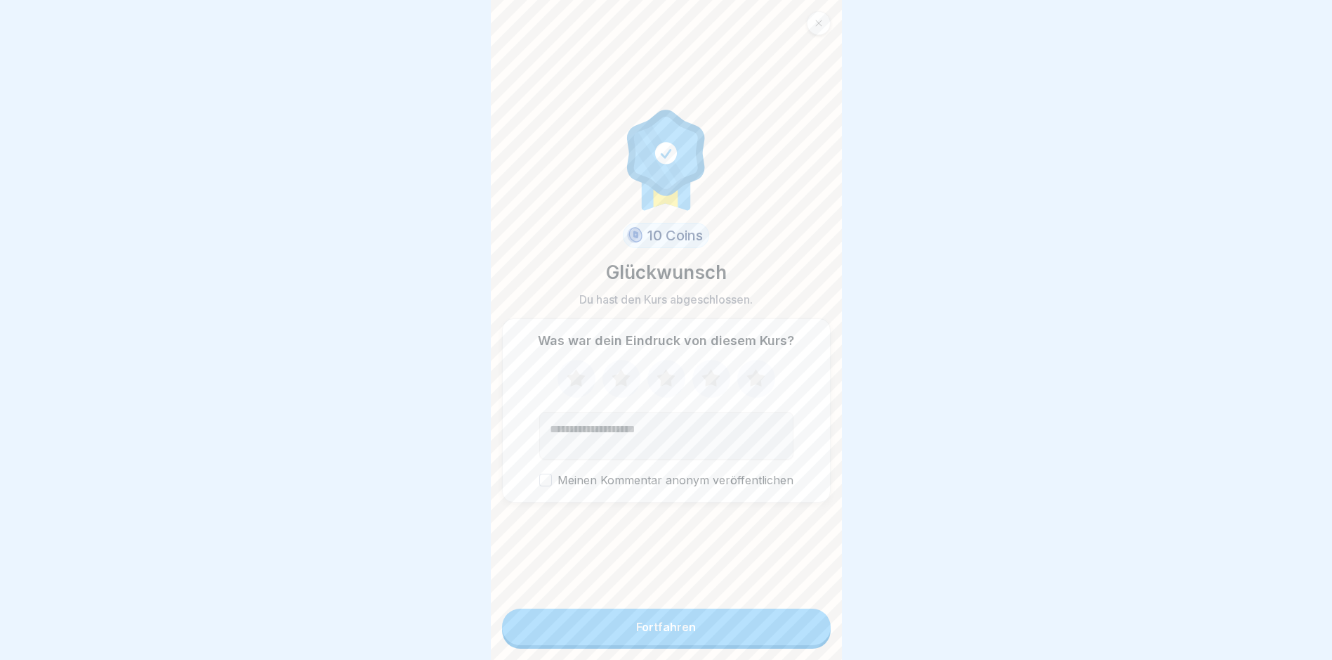
click at [657, 633] on div "Fortfahren" at bounding box center [666, 626] width 60 height 13
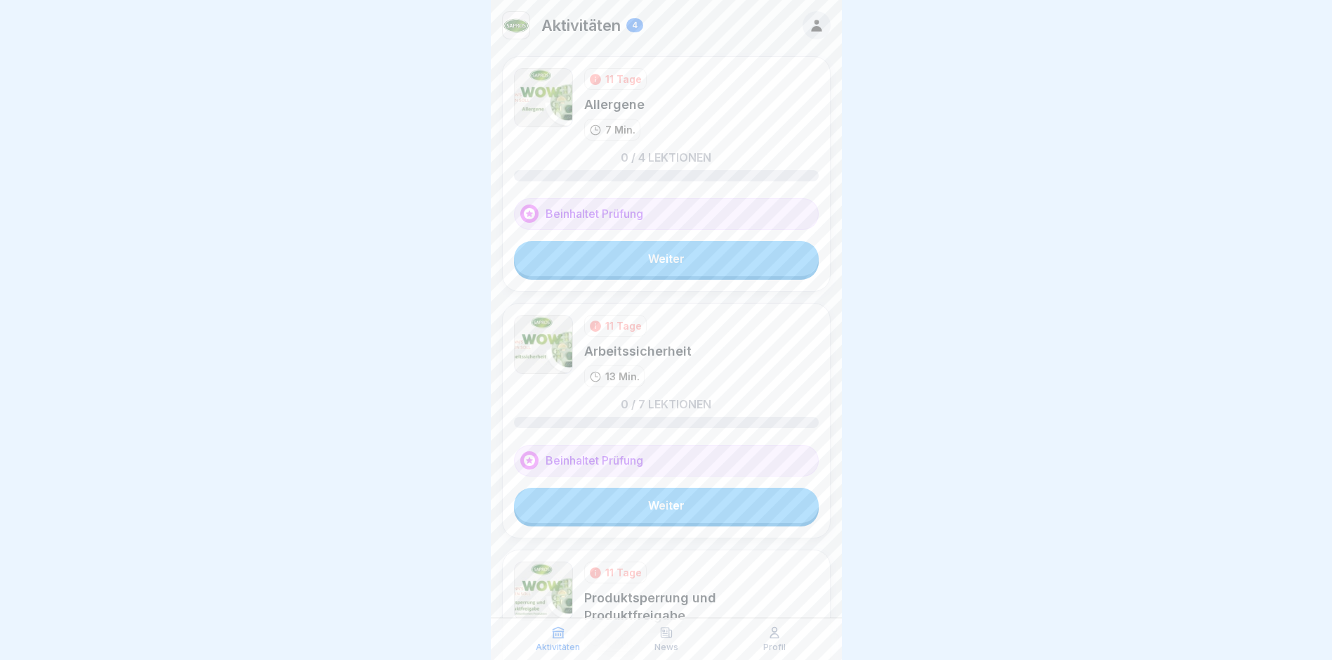
click at [660, 256] on link "Weiter" at bounding box center [666, 258] width 305 height 35
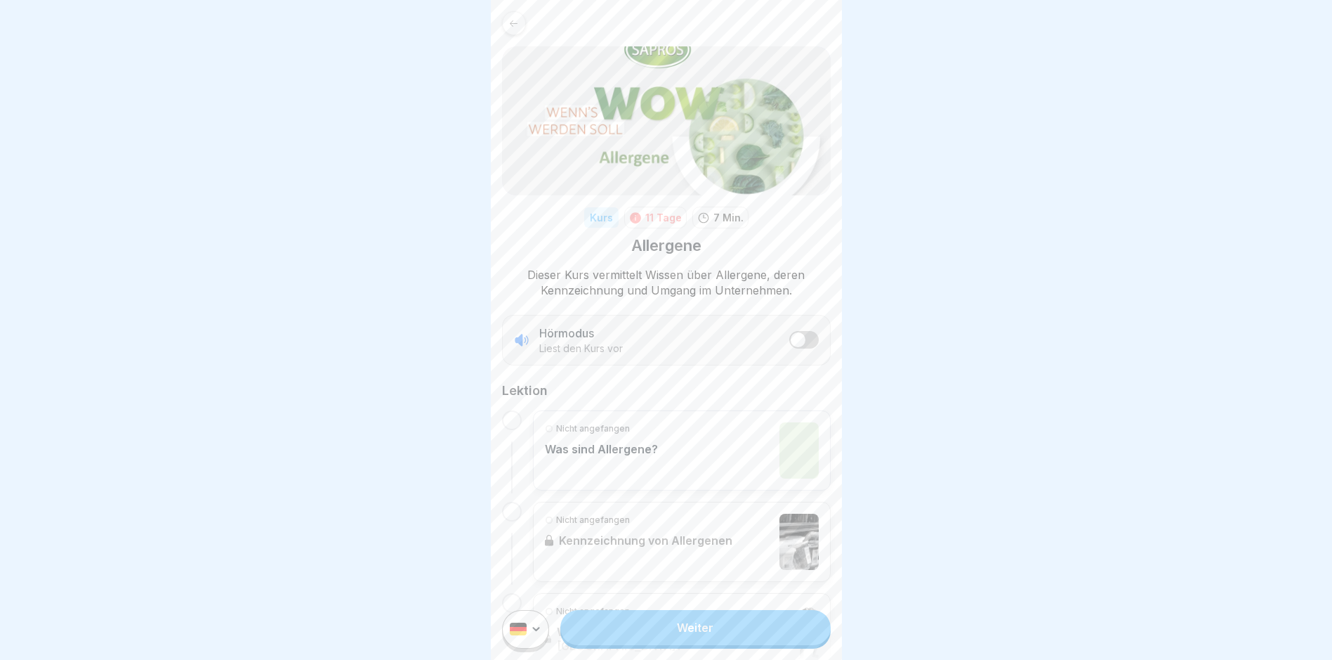
click at [678, 634] on link "Weiter" at bounding box center [695, 627] width 270 height 35
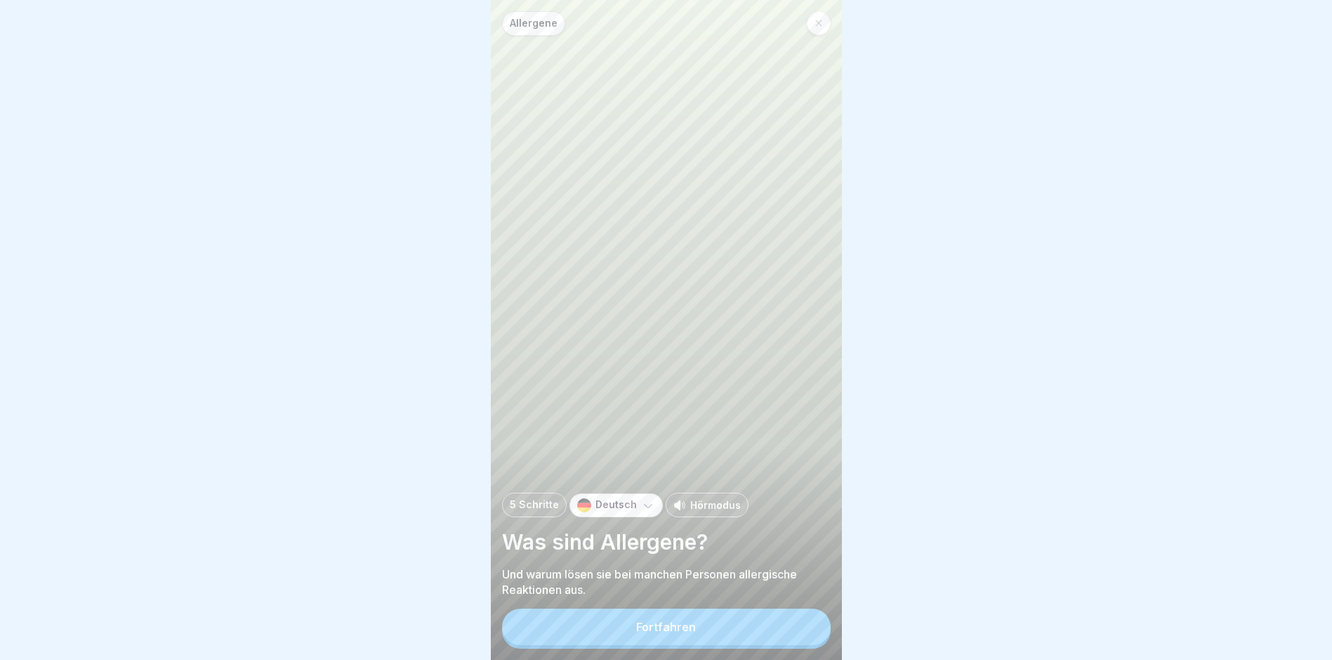
click at [678, 633] on div "Fortfahren" at bounding box center [666, 626] width 60 height 13
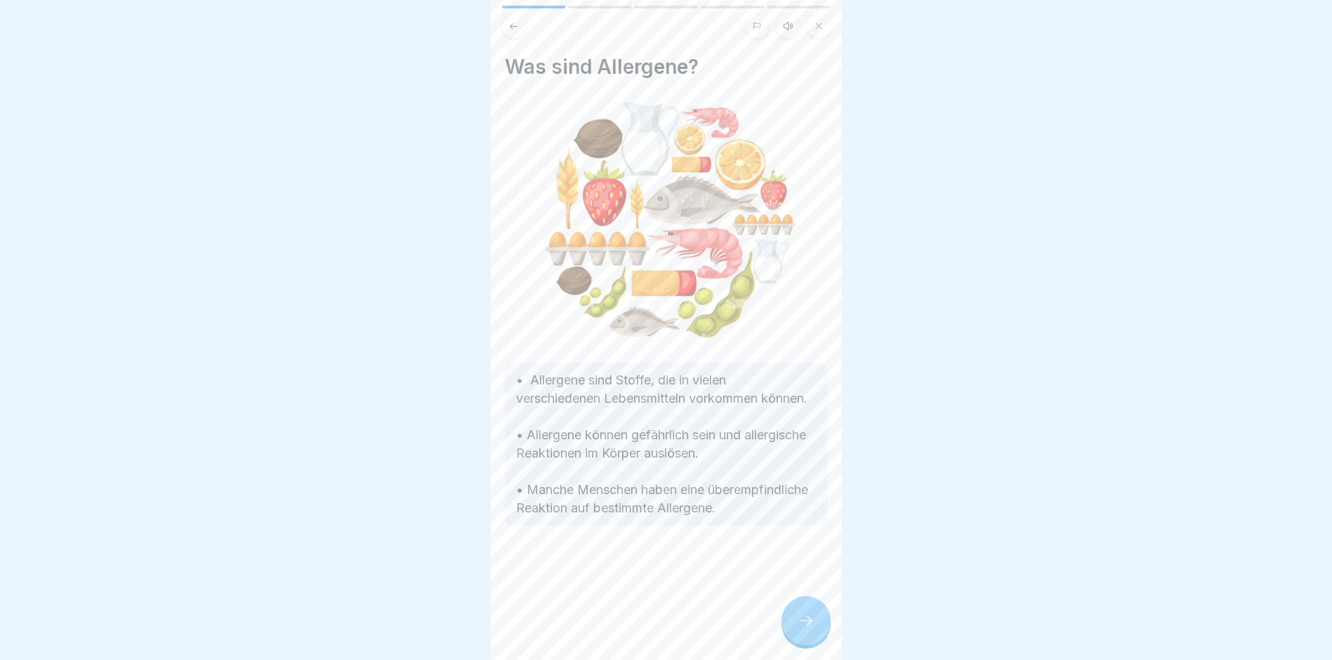
click at [804, 626] on icon at bounding box center [806, 620] width 17 height 17
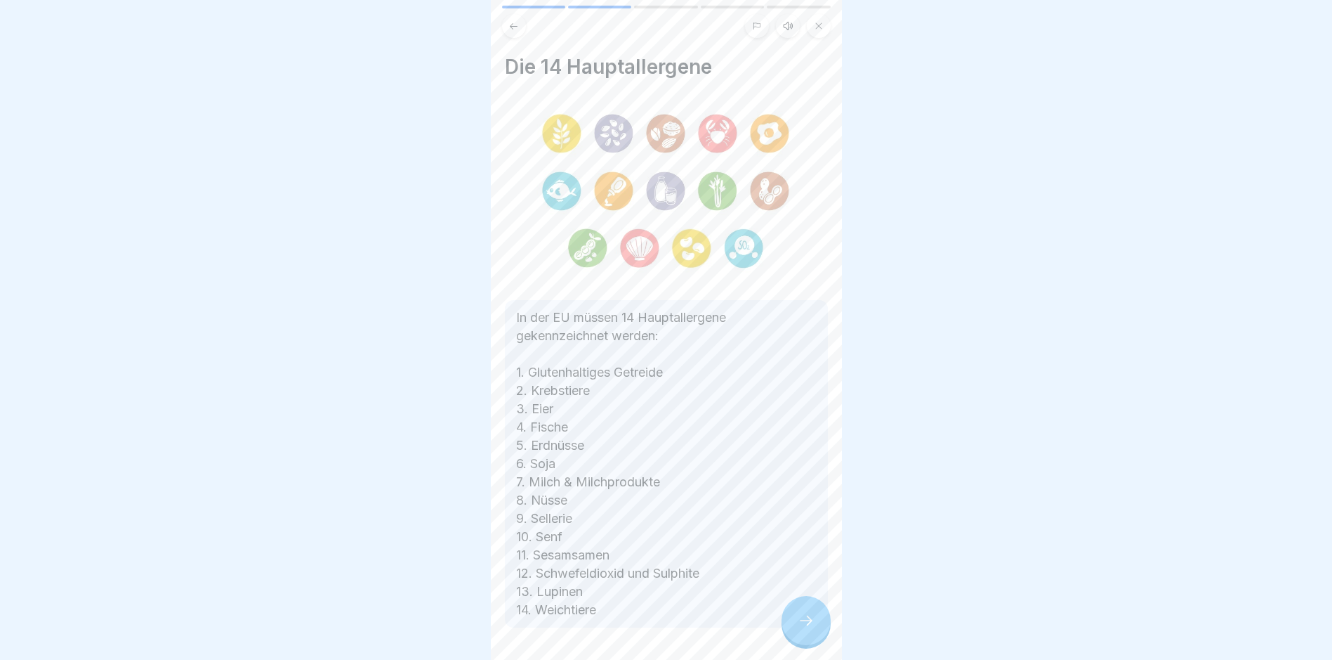
click at [800, 628] on icon at bounding box center [806, 620] width 17 height 17
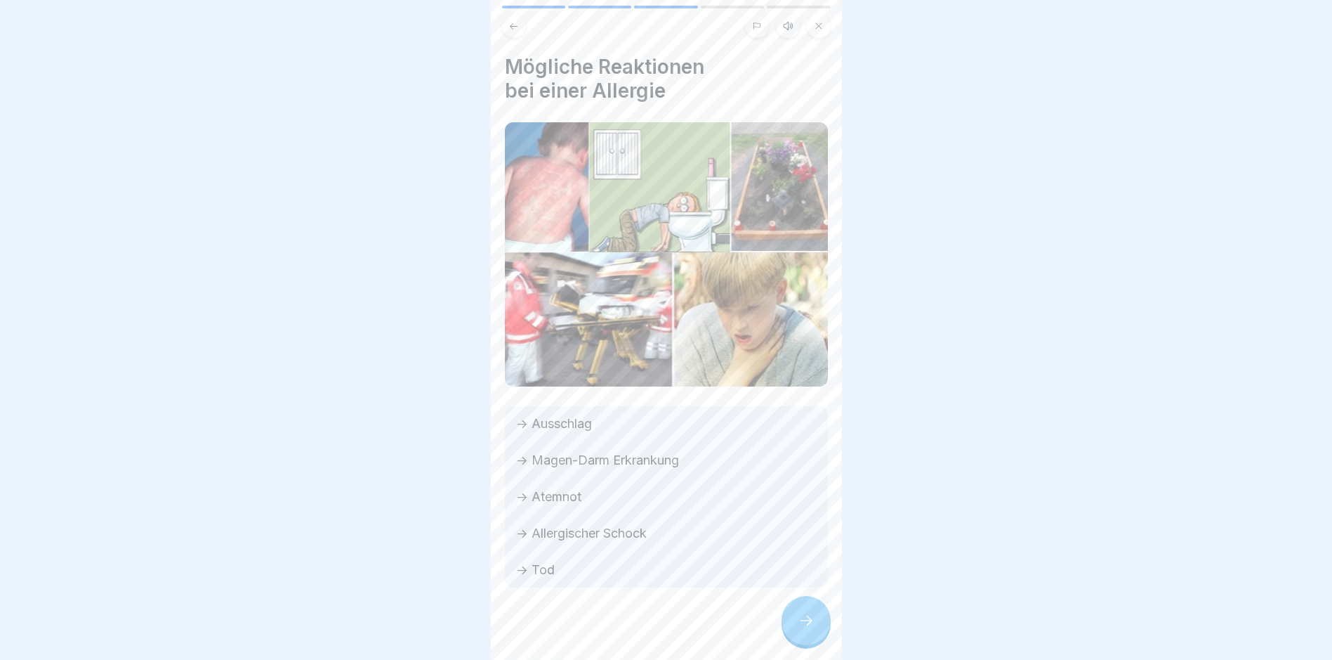
click at [794, 611] on div at bounding box center [806, 620] width 49 height 49
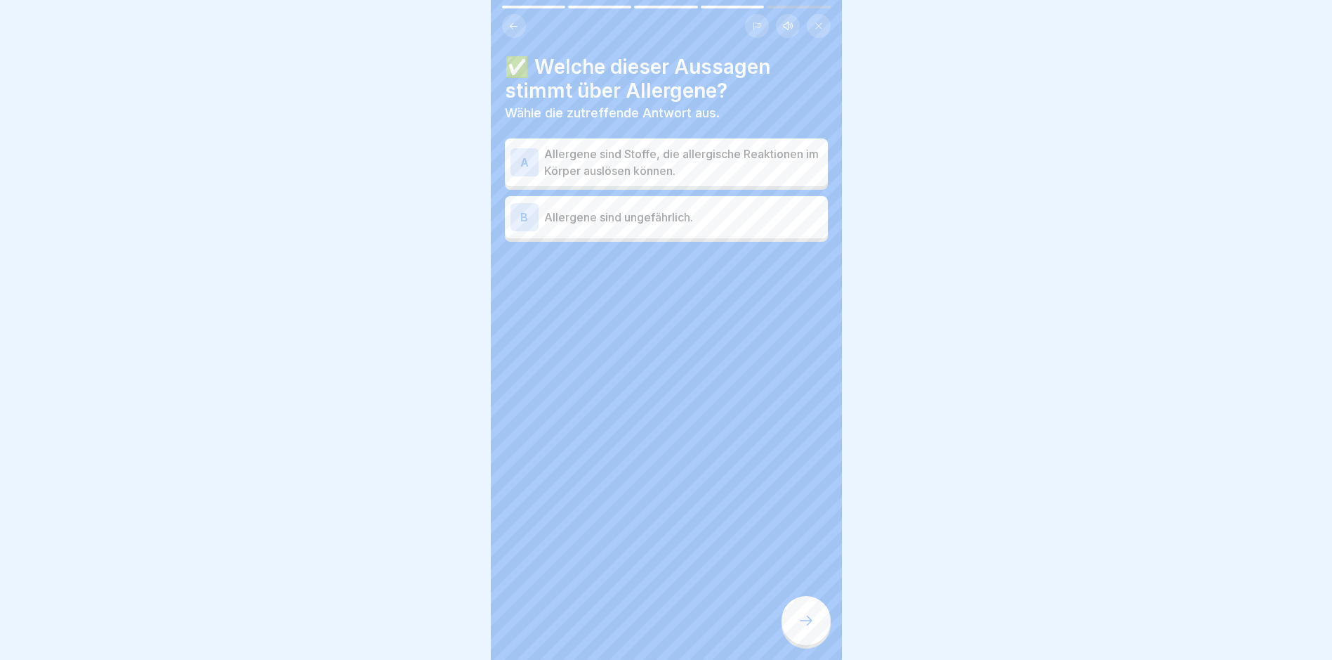
click at [616, 166] on p "Allergene sind Stoffe, die allergische Reaktionen im Körper auslösen können." at bounding box center [683, 162] width 278 height 34
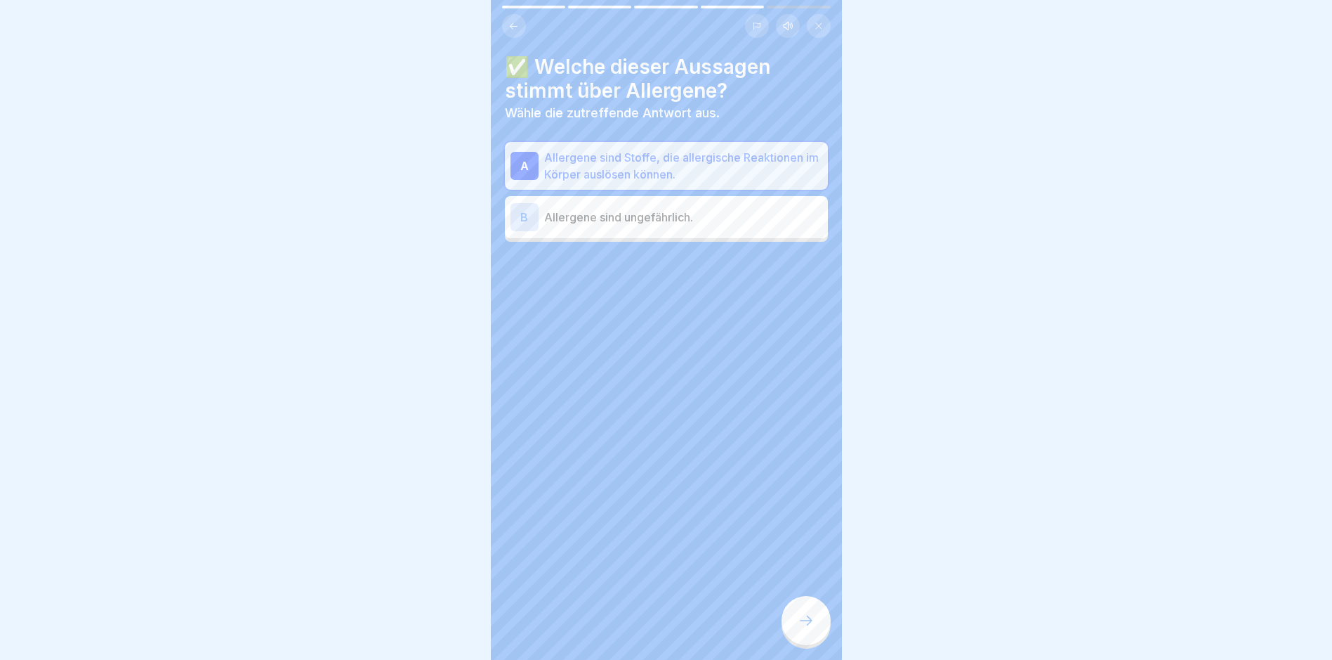
click at [808, 629] on icon at bounding box center [806, 620] width 17 height 17
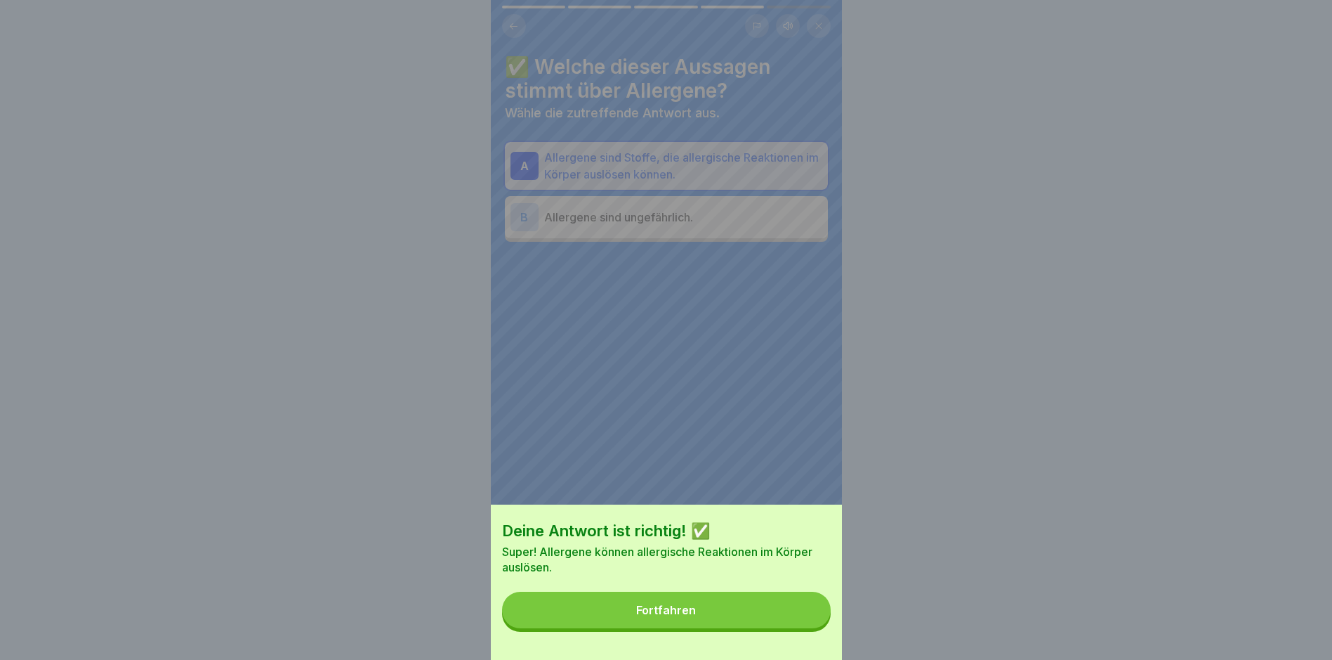
click at [674, 616] on div "Fortfahren" at bounding box center [666, 609] width 60 height 13
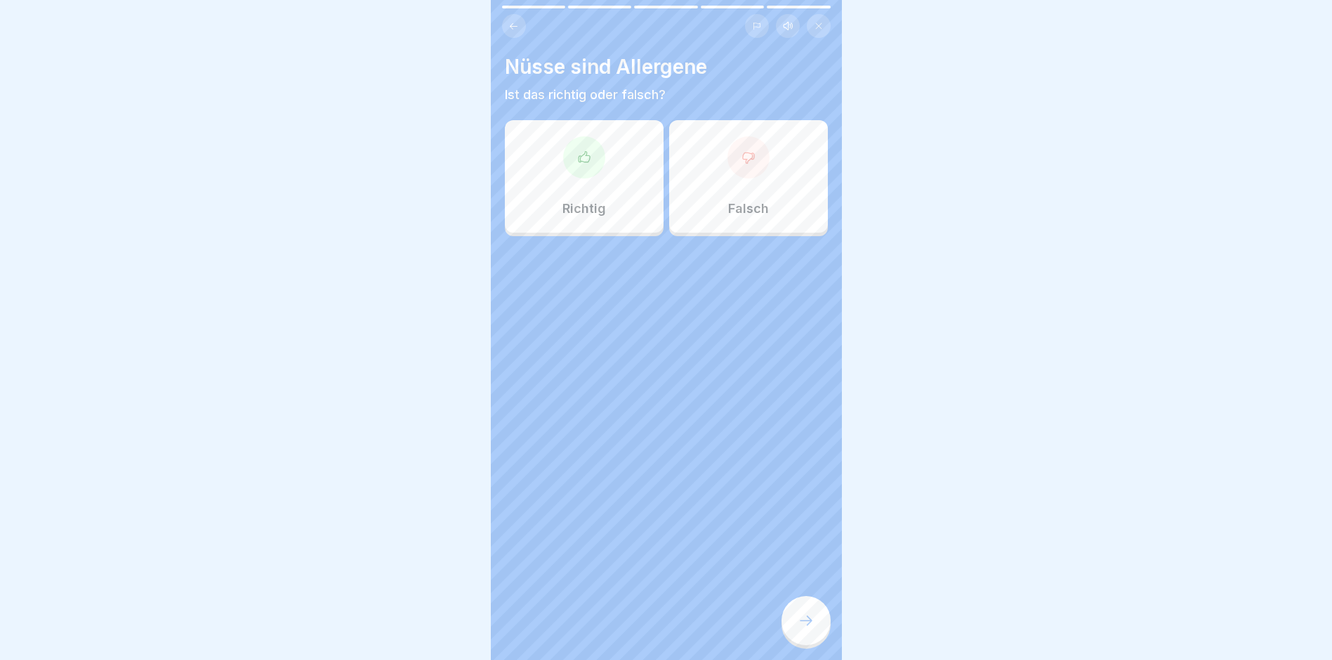
click at [575, 171] on div at bounding box center [584, 157] width 42 height 42
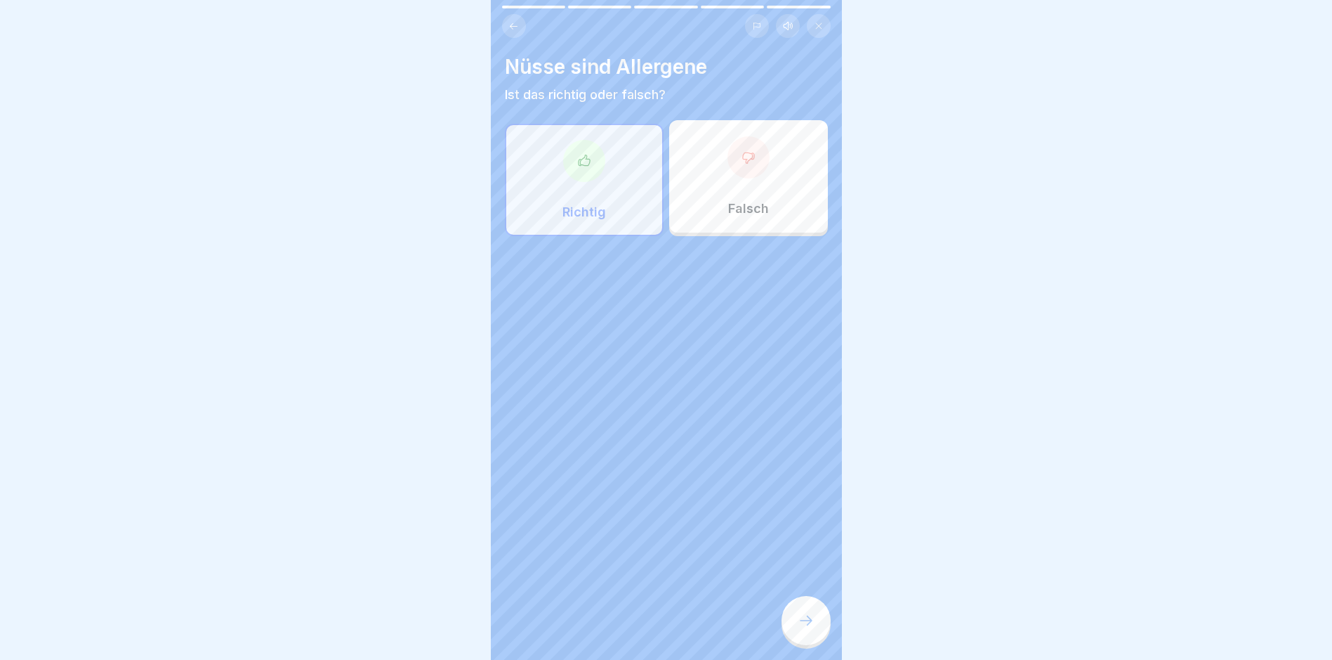
click at [809, 629] on icon at bounding box center [806, 620] width 17 height 17
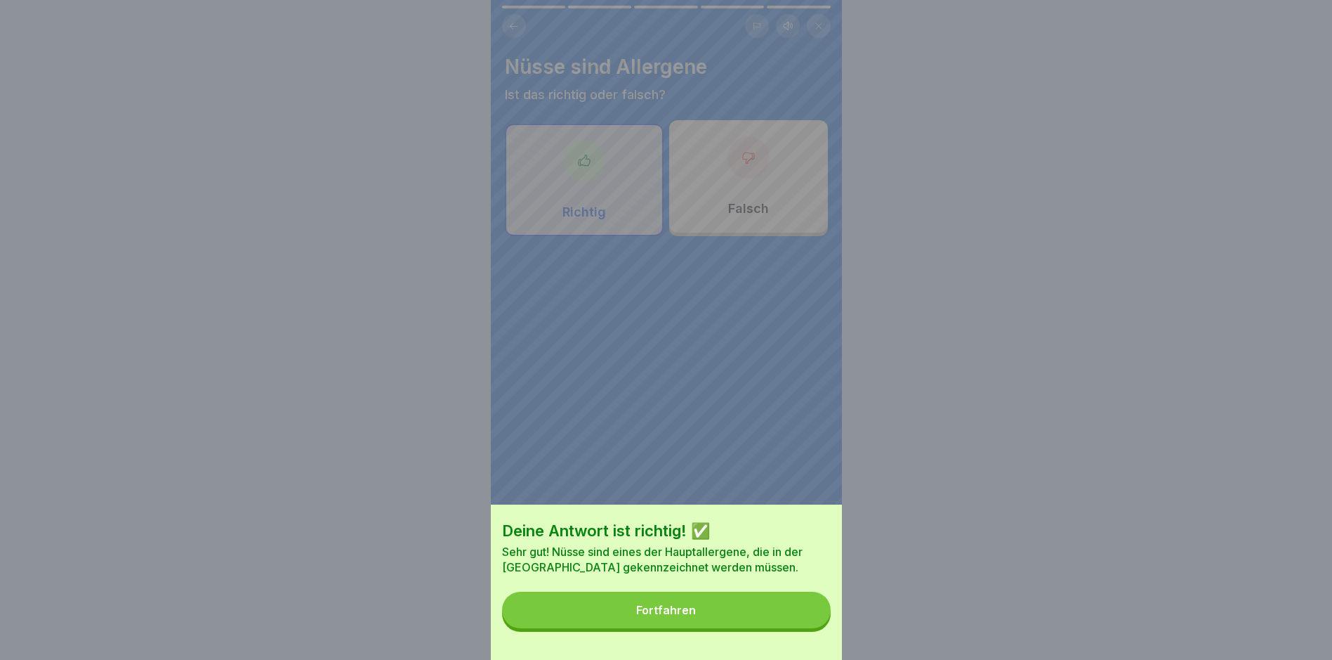
click at [729, 623] on button "Fortfahren" at bounding box center [666, 609] width 329 height 37
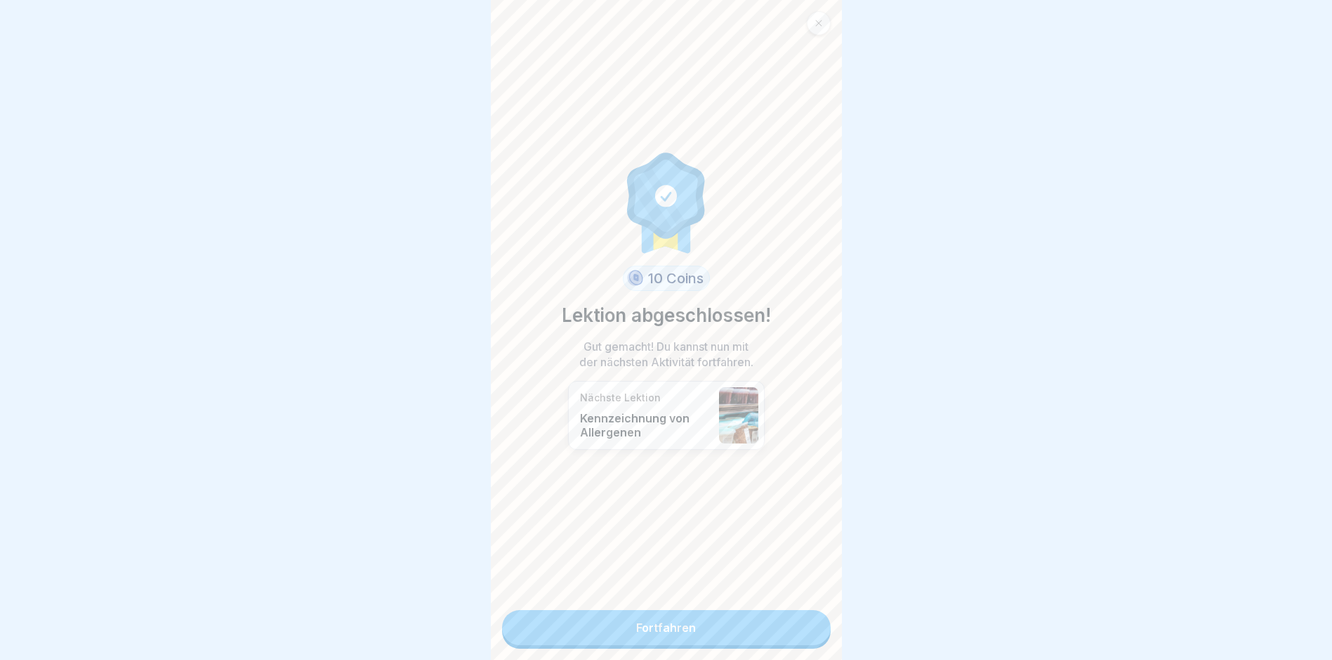
click at [646, 625] on link "Fortfahren" at bounding box center [666, 627] width 329 height 35
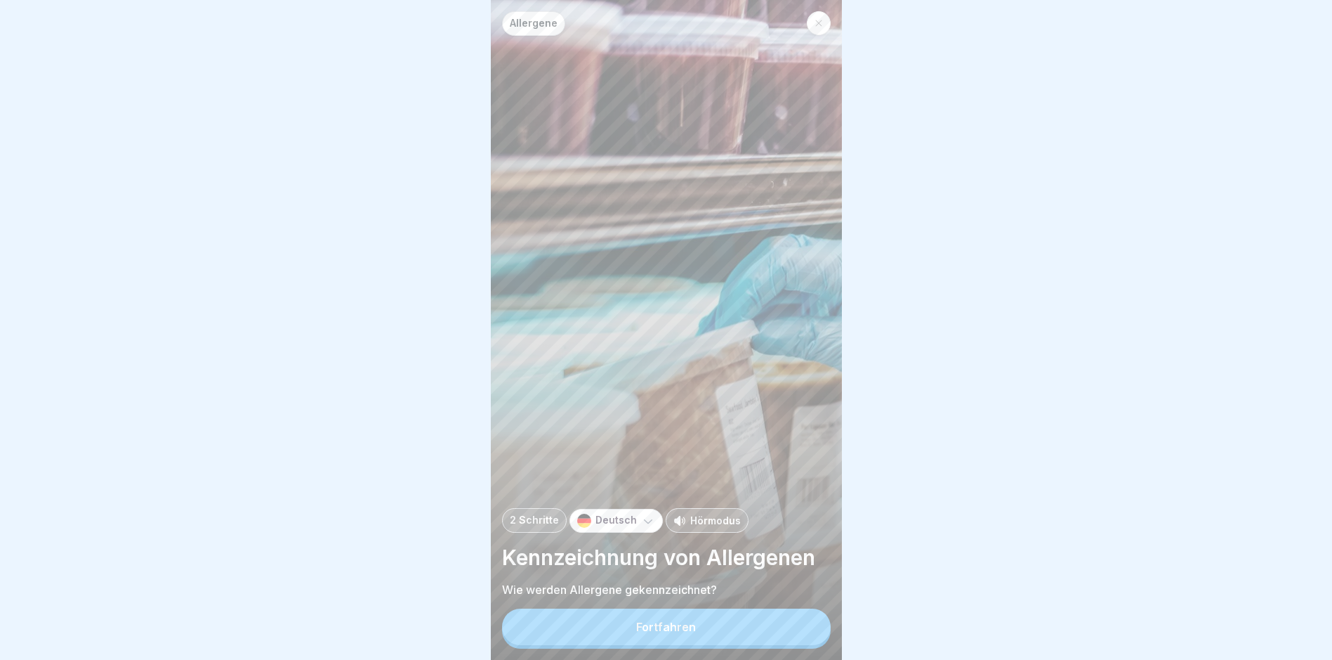
click at [645, 628] on button "Fortfahren" at bounding box center [666, 626] width 329 height 37
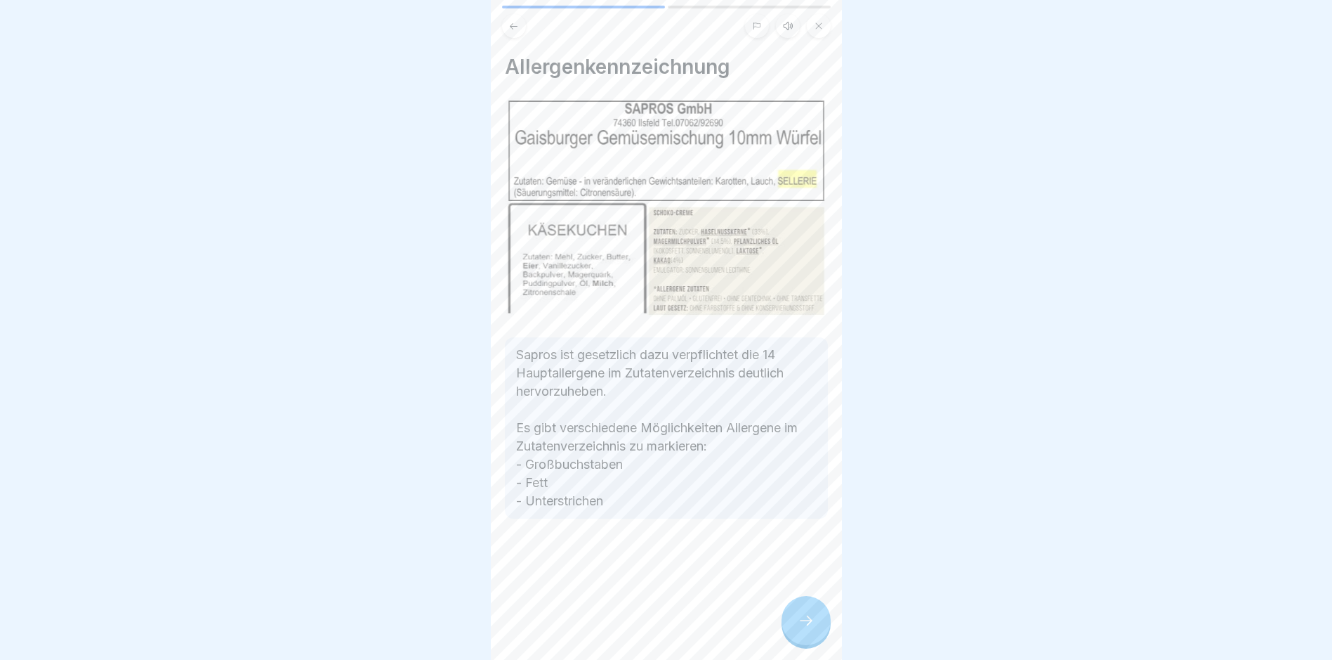
click at [794, 630] on div at bounding box center [806, 620] width 49 height 49
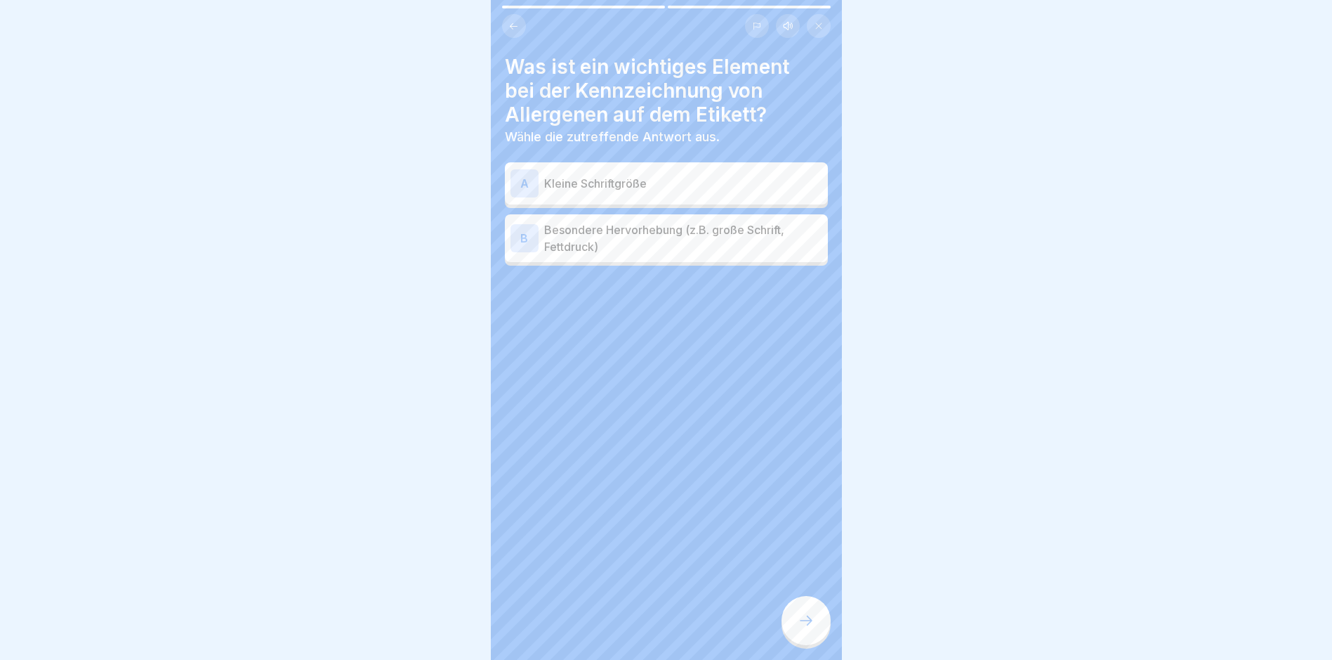
click at [618, 229] on p "Besondere Hervorhebung (z.B. große Schrift, Fettdruck)" at bounding box center [683, 238] width 278 height 34
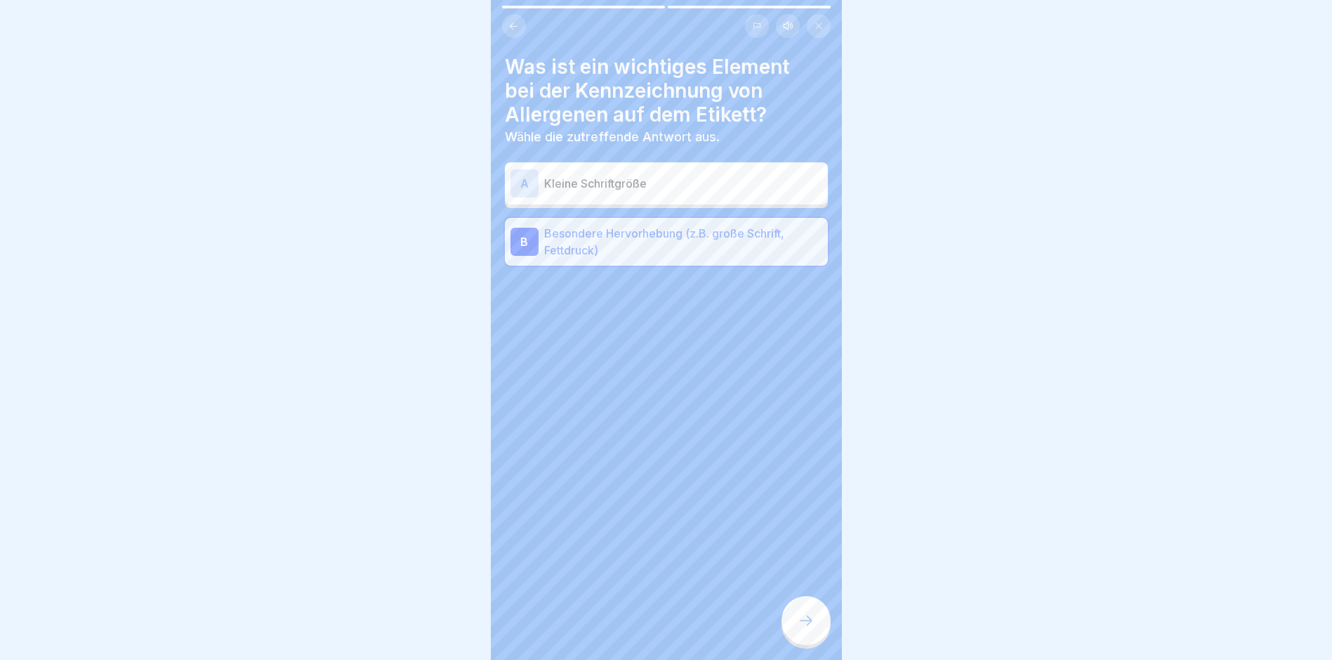
click at [801, 624] on icon at bounding box center [806, 620] width 17 height 17
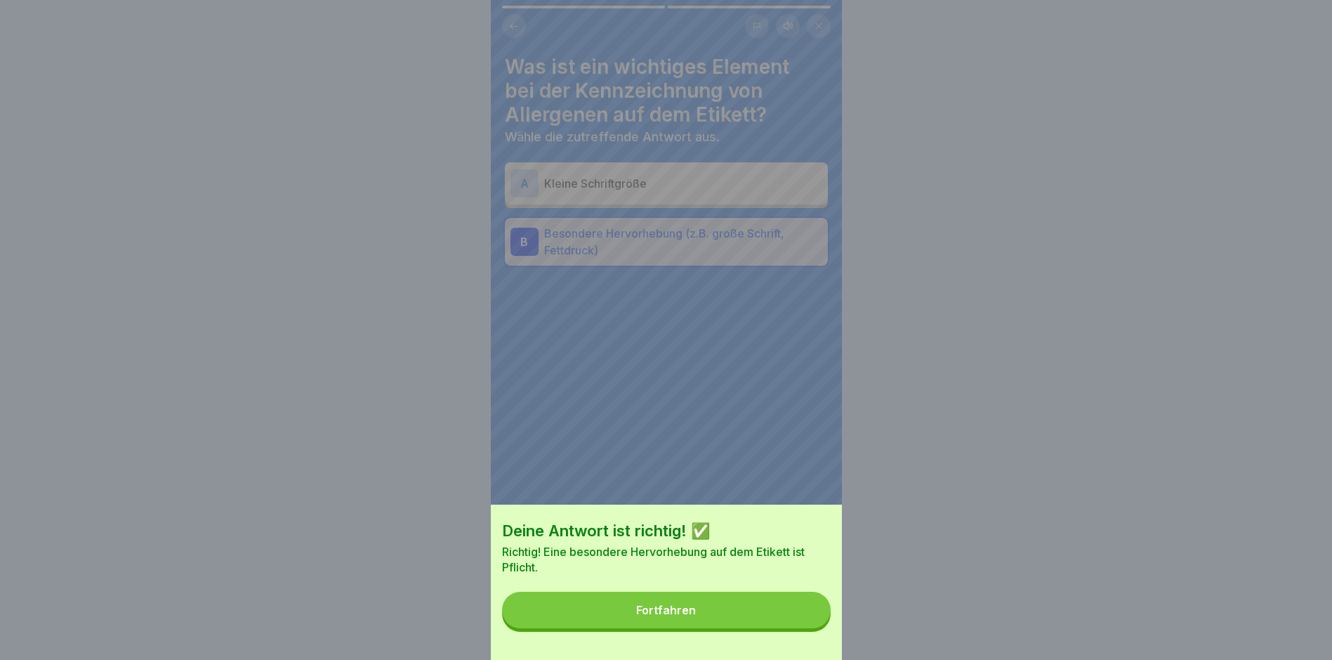
click at [650, 628] on button "Fortfahren" at bounding box center [666, 609] width 329 height 37
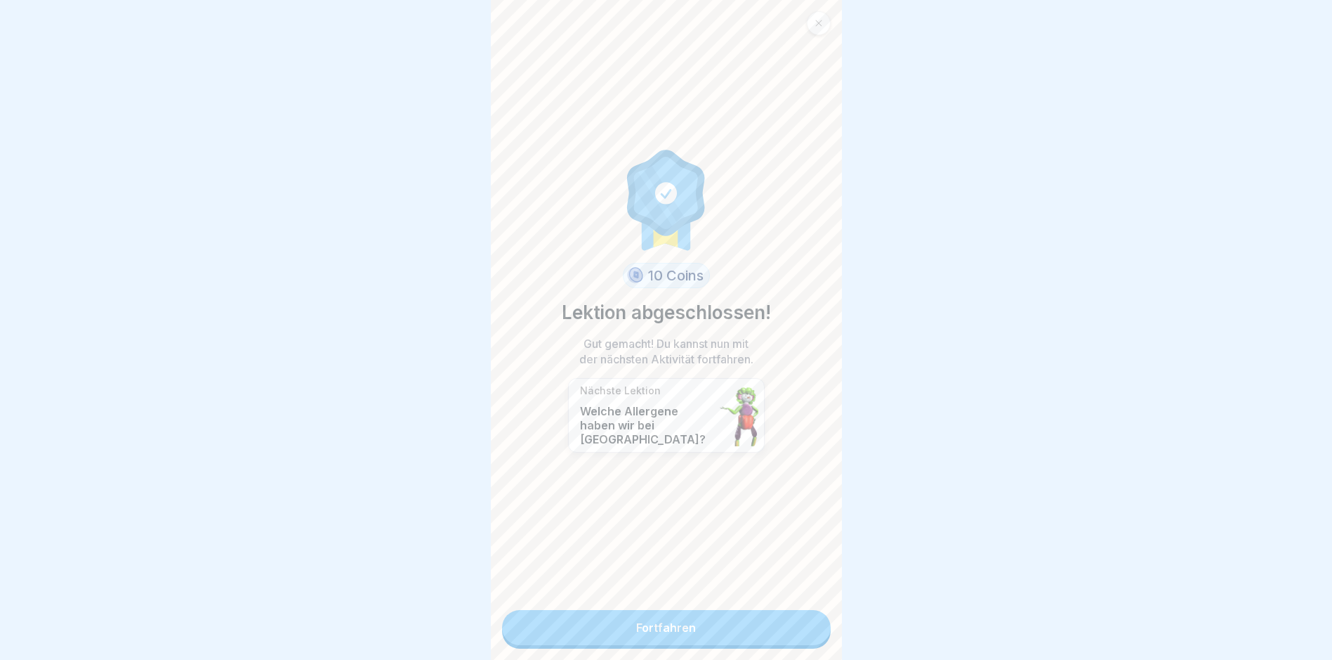
click at [652, 627] on link "Fortfahren" at bounding box center [666, 627] width 329 height 35
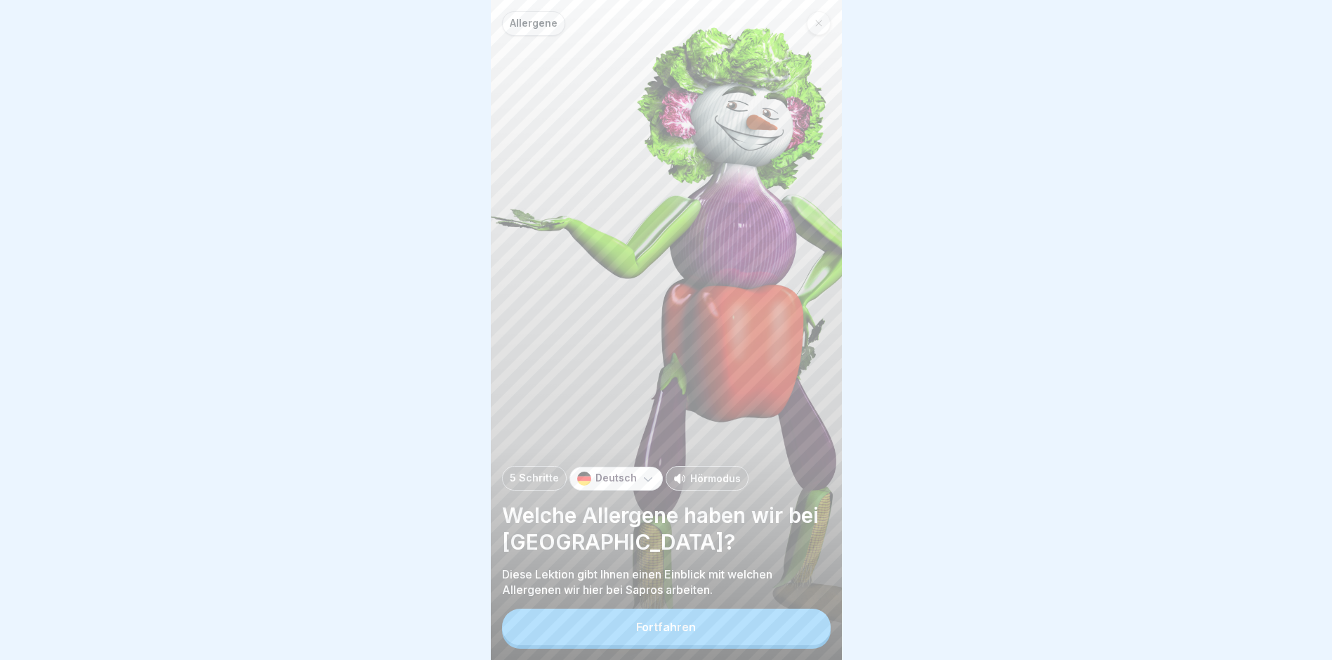
click at [652, 627] on button "Fortfahren" at bounding box center [666, 626] width 329 height 37
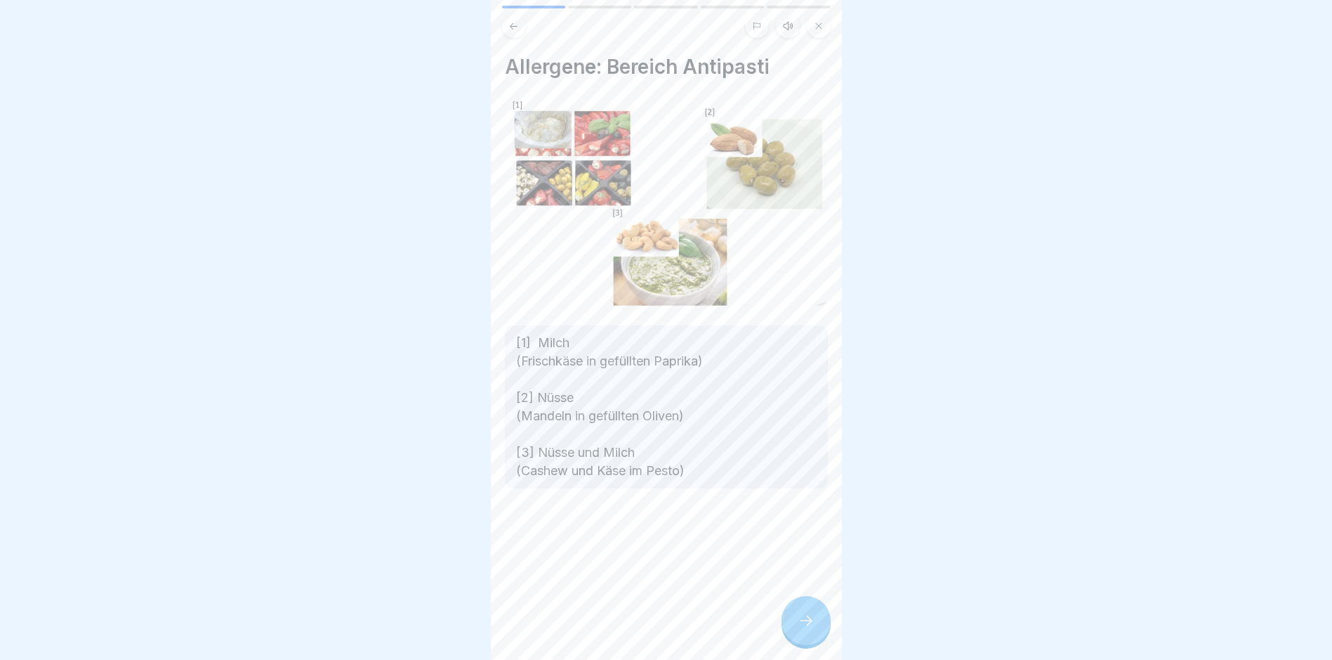
click at [795, 626] on div at bounding box center [806, 620] width 49 height 49
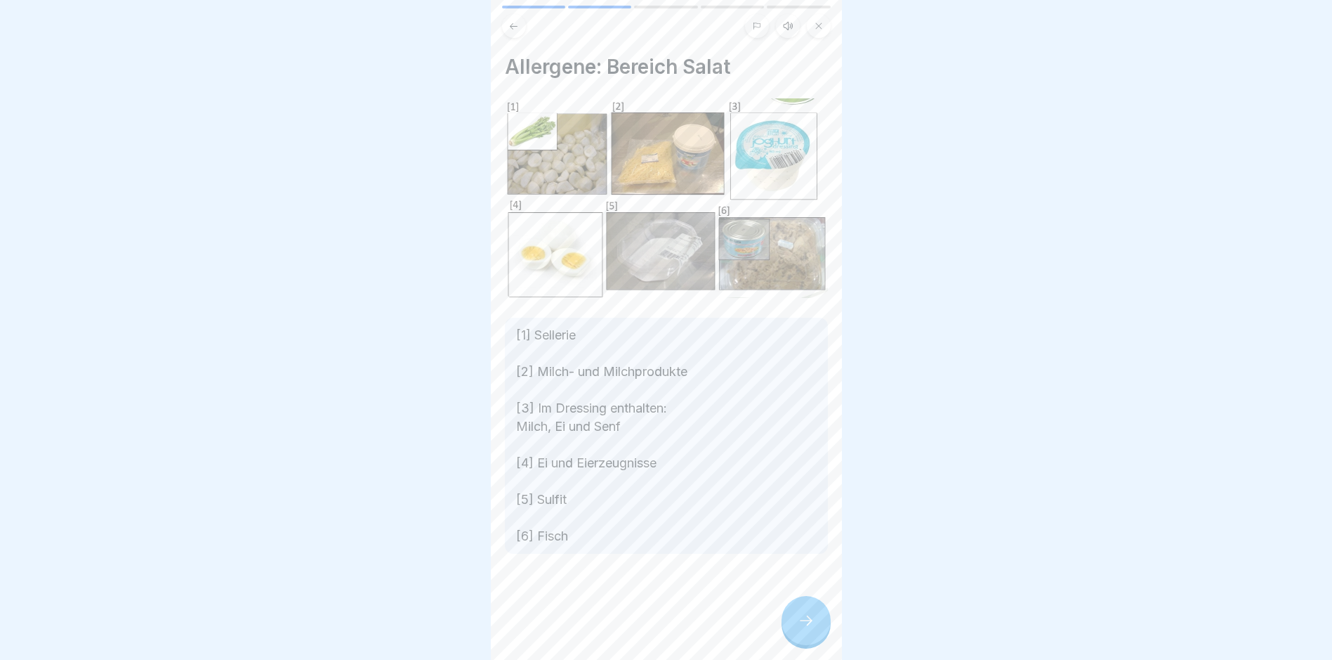
click at [511, 29] on icon at bounding box center [514, 26] width 11 height 11
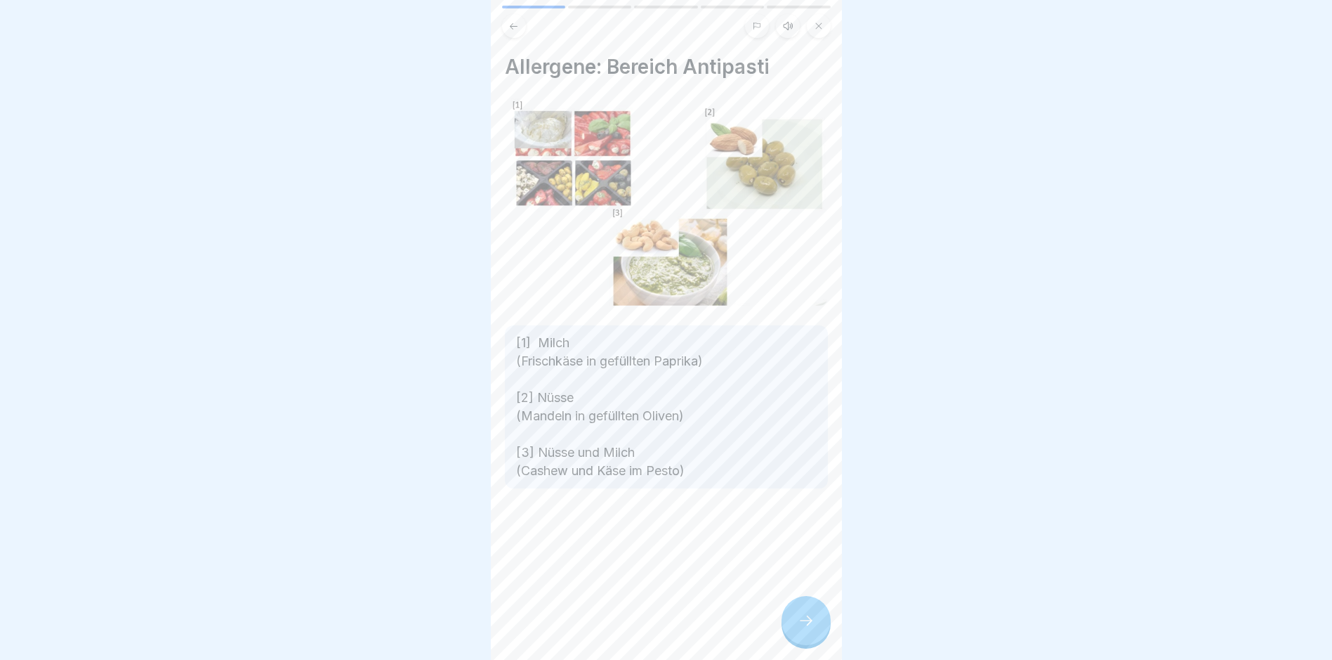
click at [801, 629] on icon at bounding box center [806, 620] width 17 height 17
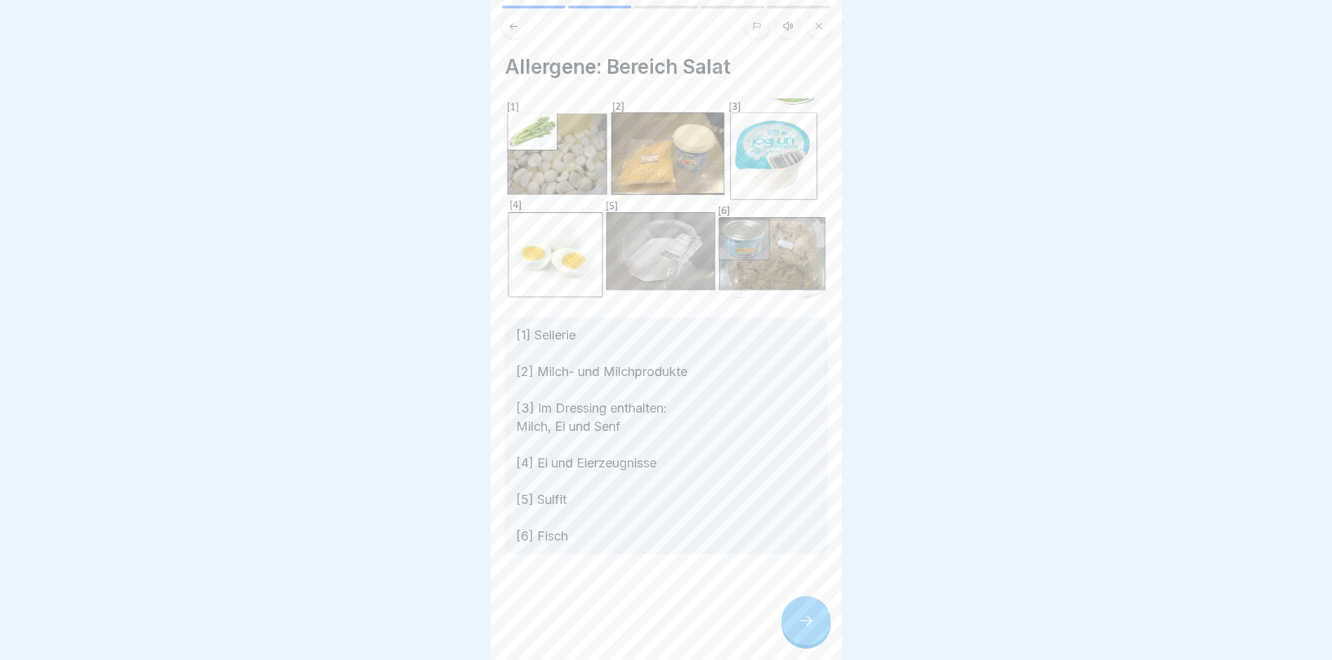
click at [793, 638] on div at bounding box center [806, 620] width 49 height 49
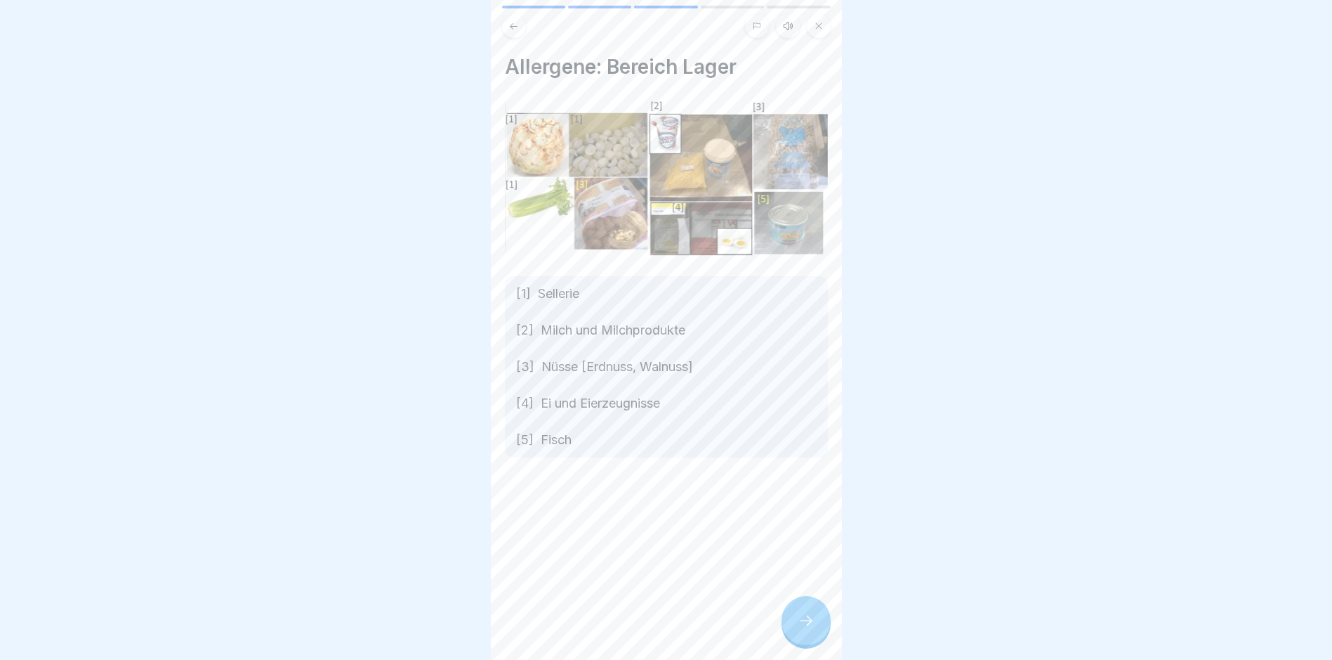
click at [803, 627] on icon at bounding box center [806, 620] width 17 height 17
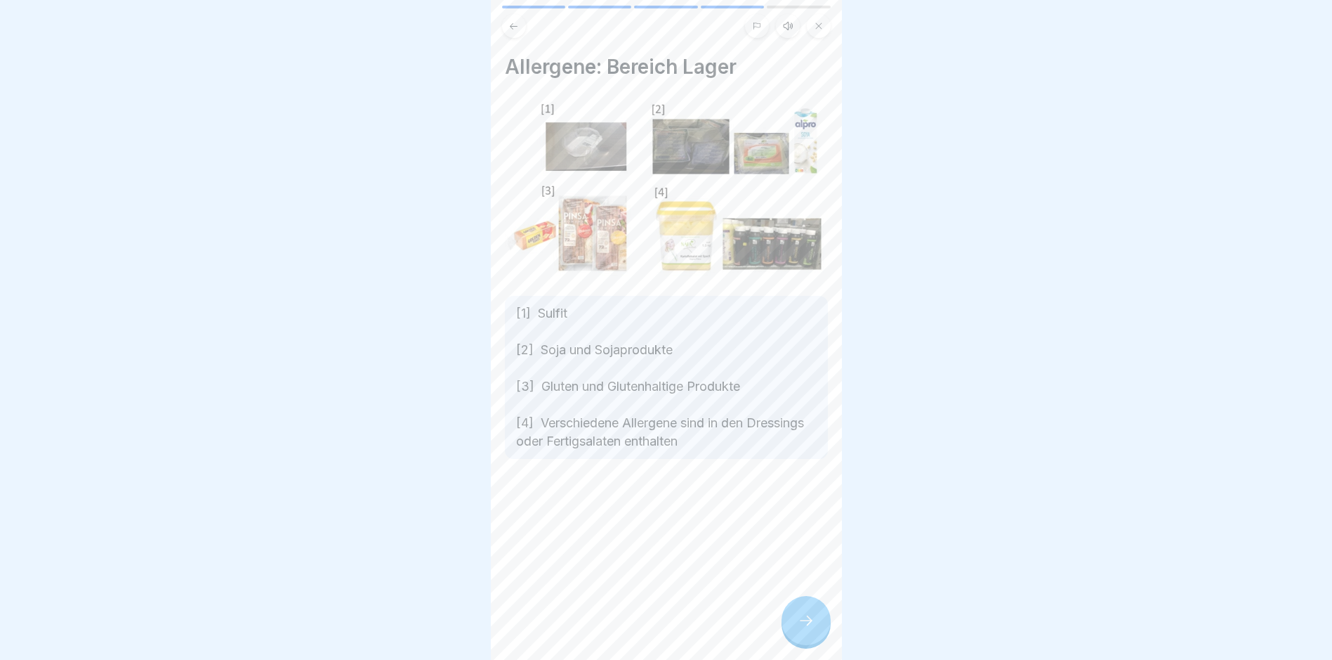
click at [804, 629] on icon at bounding box center [806, 620] width 17 height 17
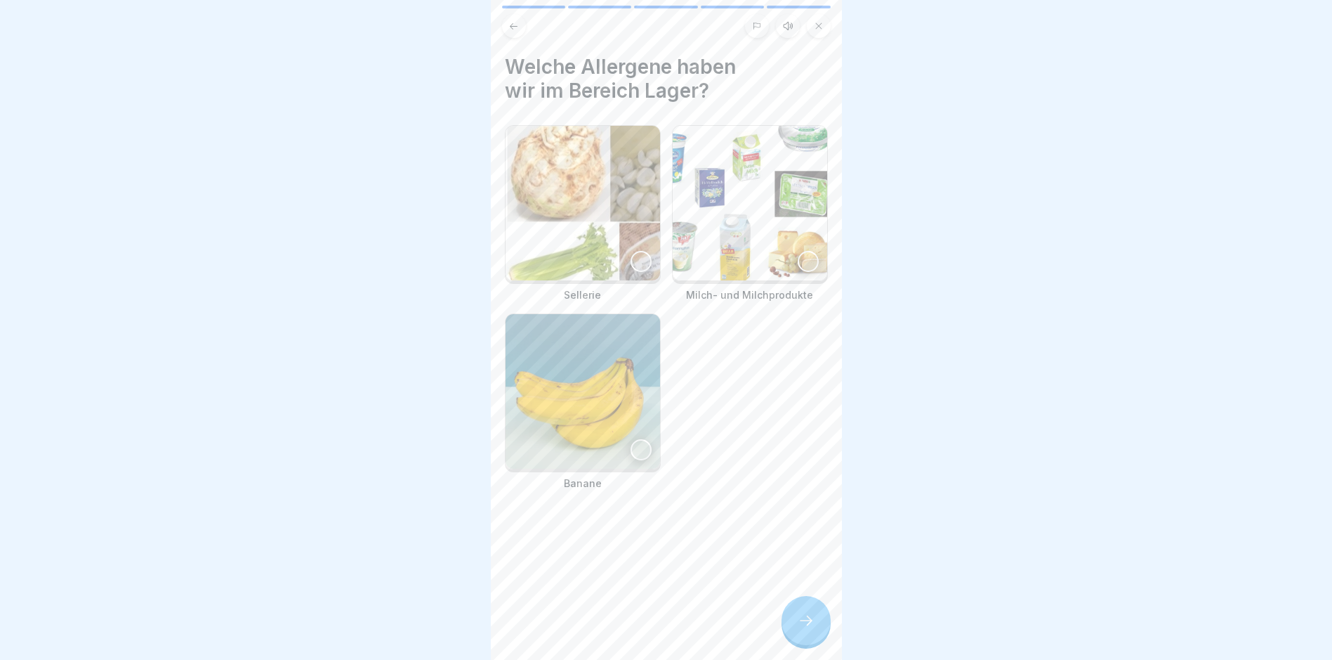
click at [804, 629] on icon at bounding box center [806, 620] width 17 height 17
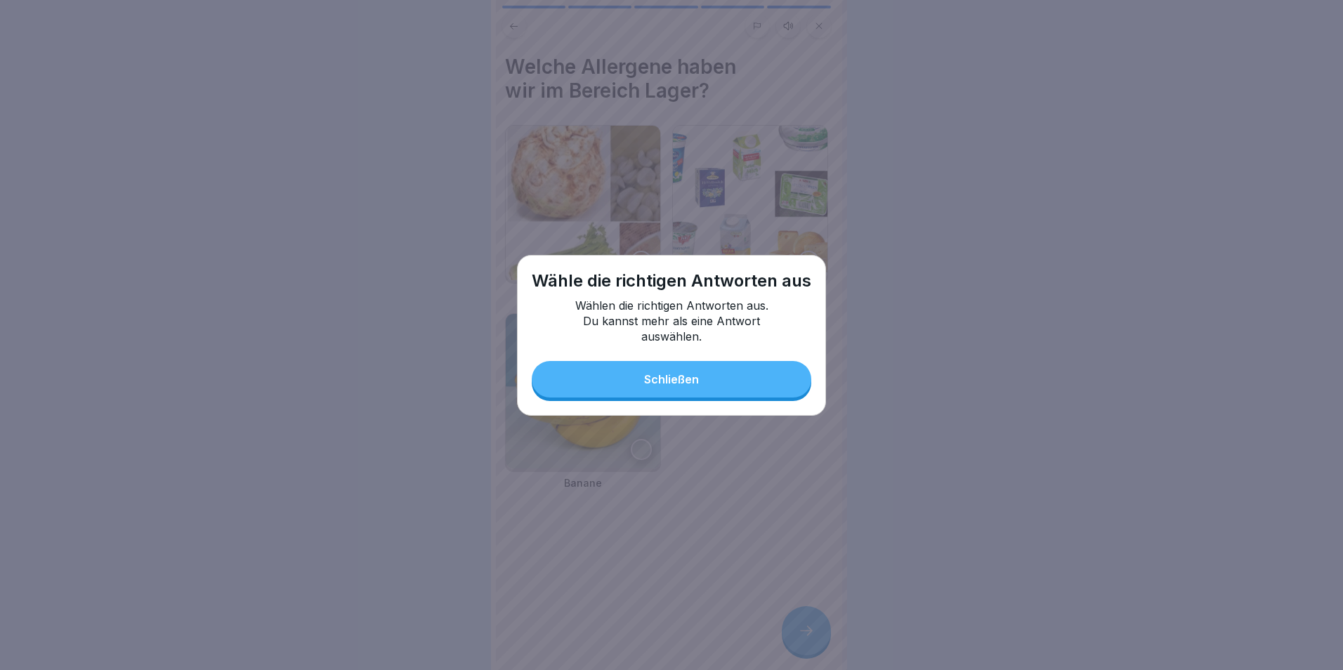
click at [689, 388] on button "Schließen" at bounding box center [672, 379] width 280 height 37
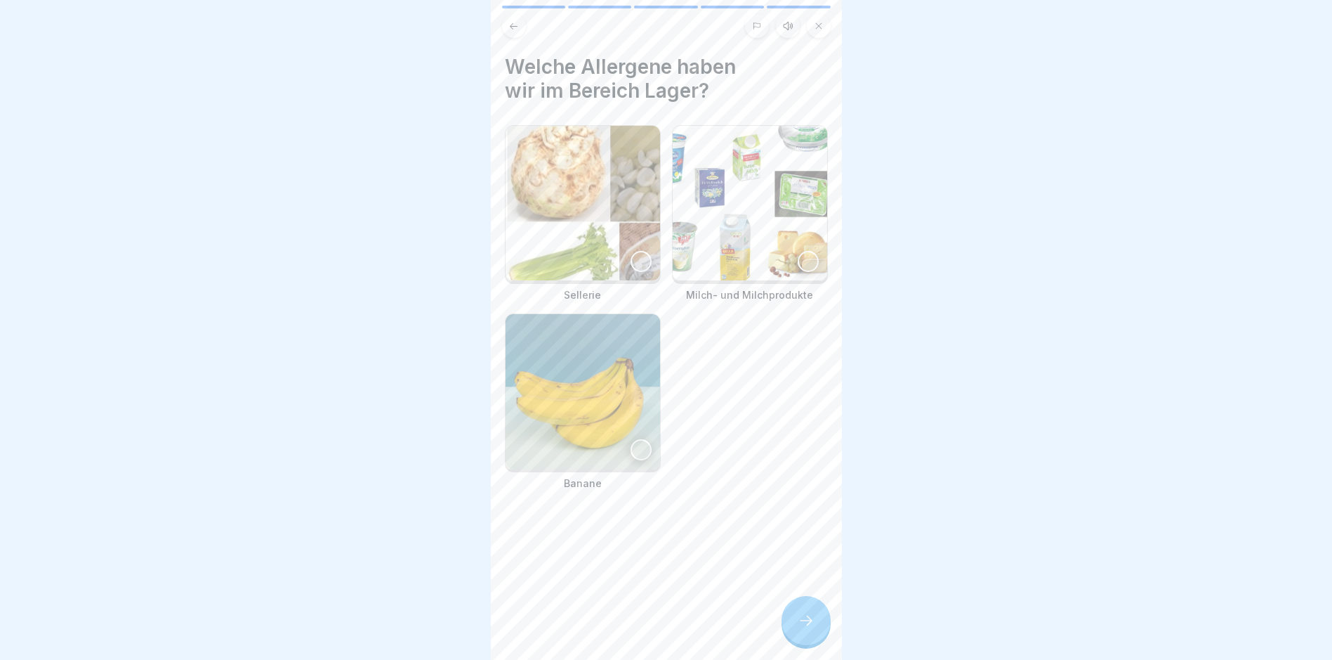
click at [595, 247] on img at bounding box center [583, 203] width 155 height 155
click at [707, 233] on img at bounding box center [750, 203] width 155 height 155
click at [806, 629] on icon at bounding box center [806, 620] width 17 height 17
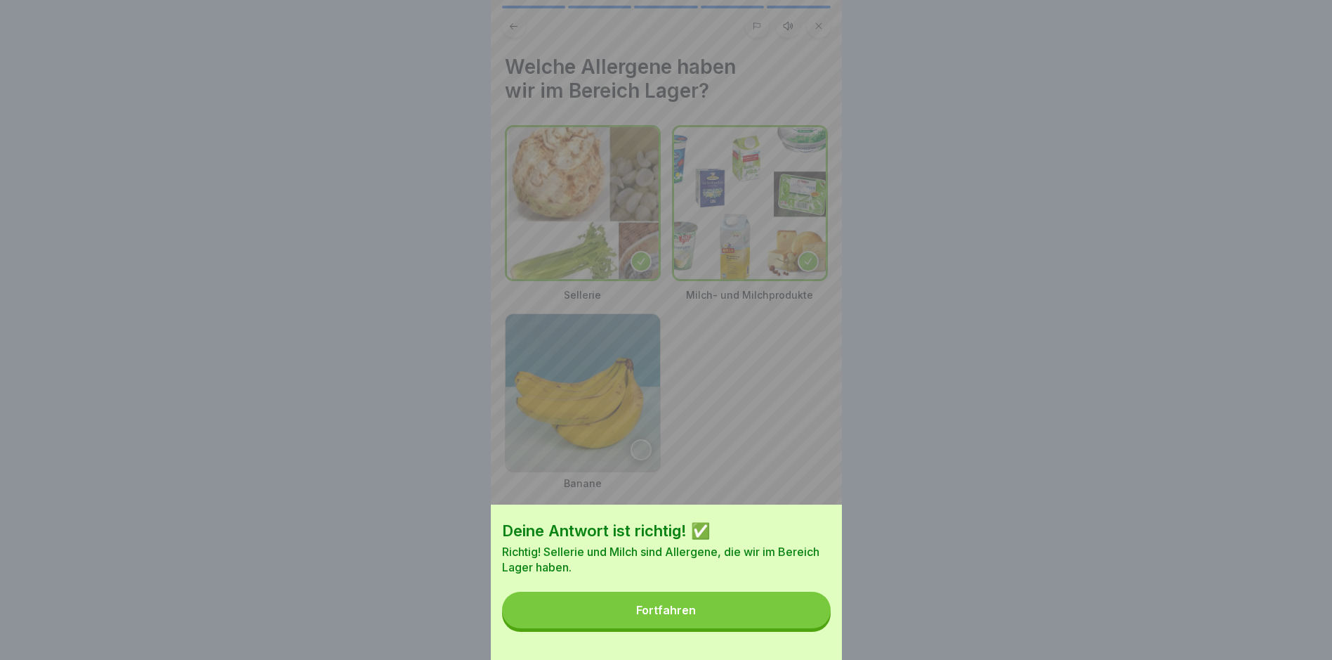
click at [667, 616] on div "Fortfahren" at bounding box center [666, 609] width 60 height 13
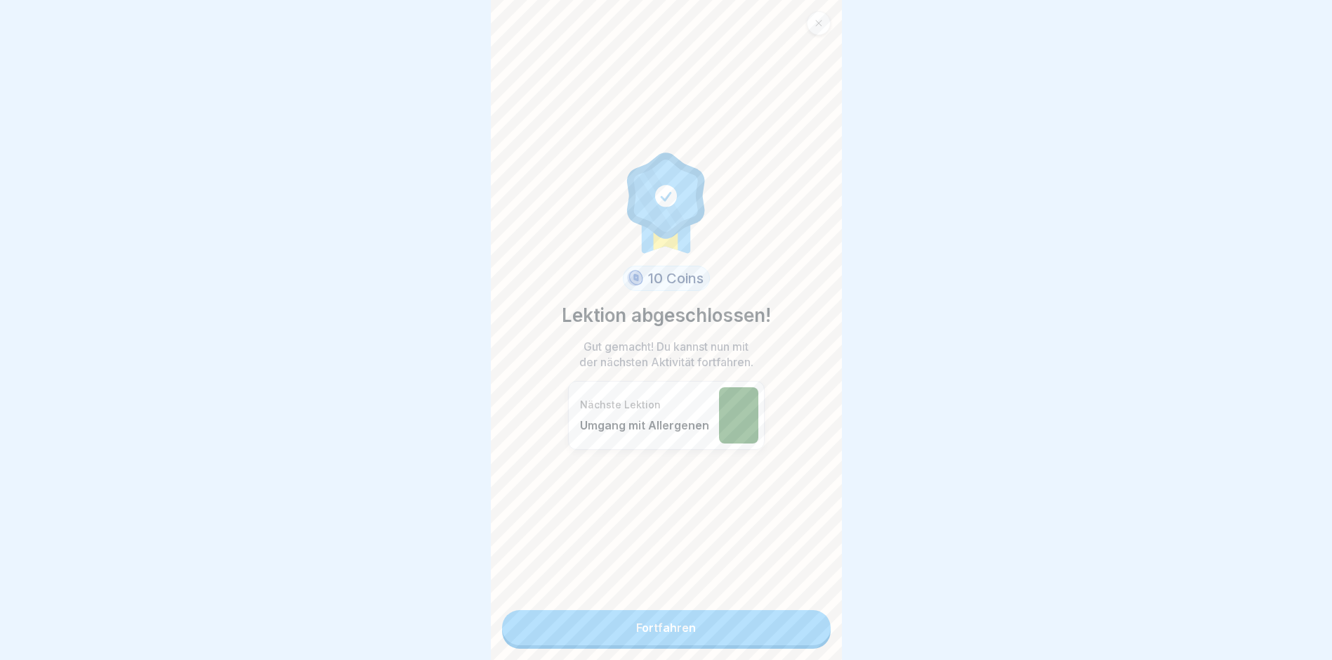
click at [654, 627] on link "Fortfahren" at bounding box center [666, 627] width 329 height 35
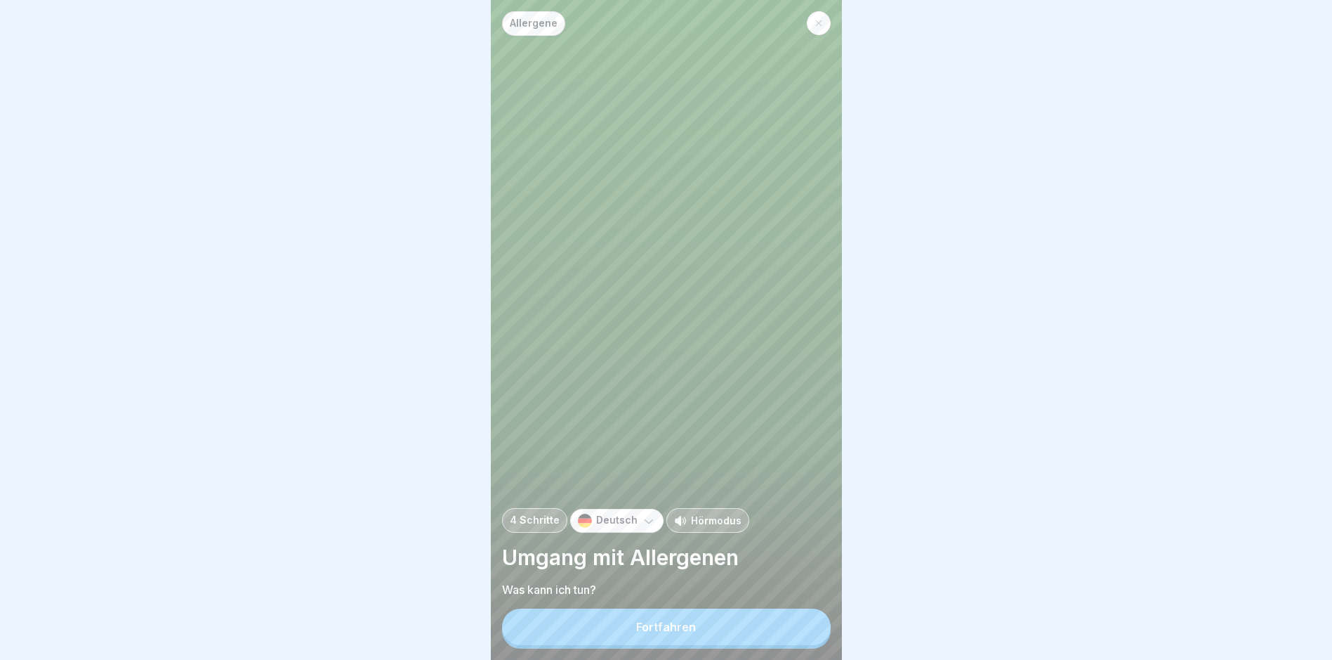
click at [660, 627] on button "Fortfahren" at bounding box center [666, 626] width 329 height 37
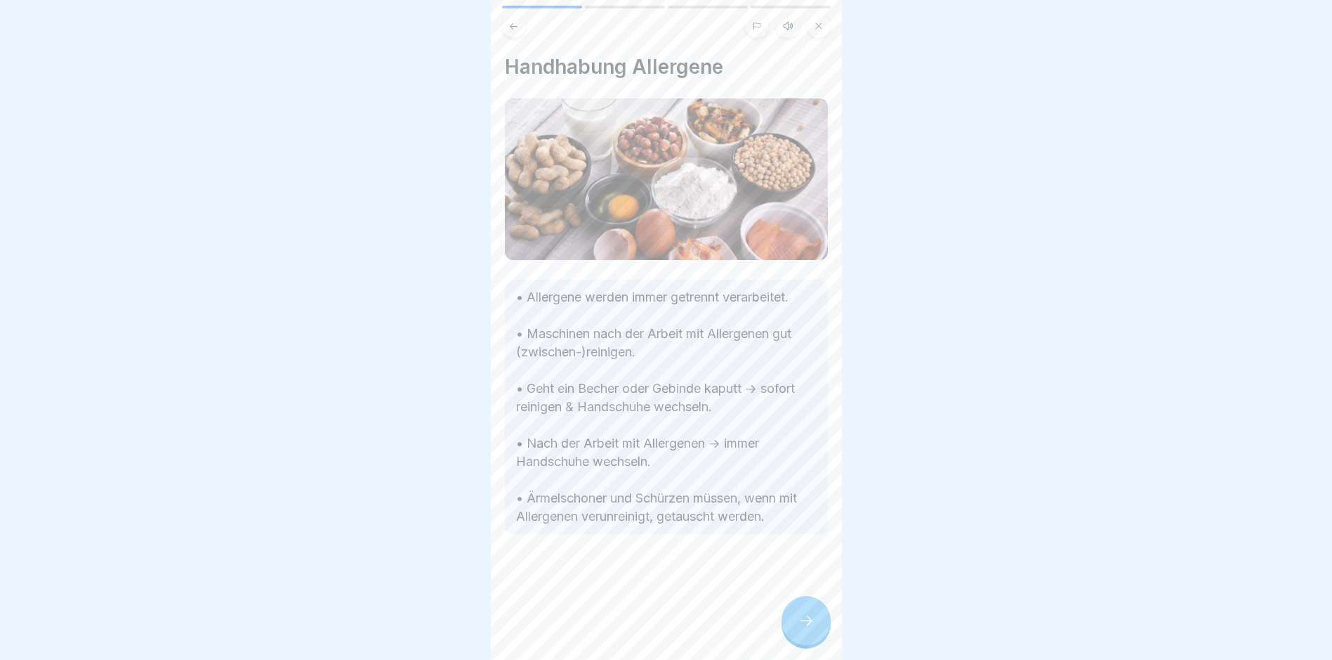
click at [800, 629] on icon at bounding box center [806, 620] width 17 height 17
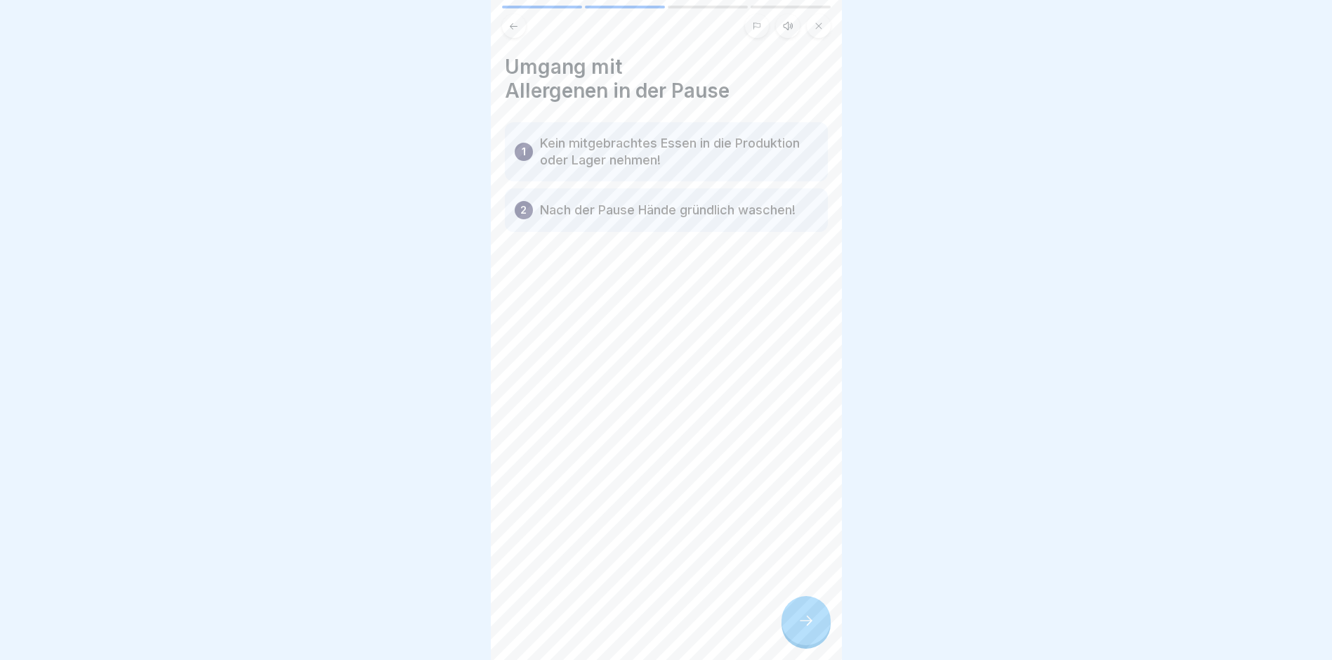
click at [661, 168] on p "Kein mitgebrachtes Essen in die Produktion oder Lager nehmen!" at bounding box center [679, 152] width 278 height 34
click at [643, 197] on div "2 Nach der Pause Hände gründlich waschen!" at bounding box center [666, 210] width 323 height 44
click at [804, 629] on icon at bounding box center [806, 620] width 17 height 17
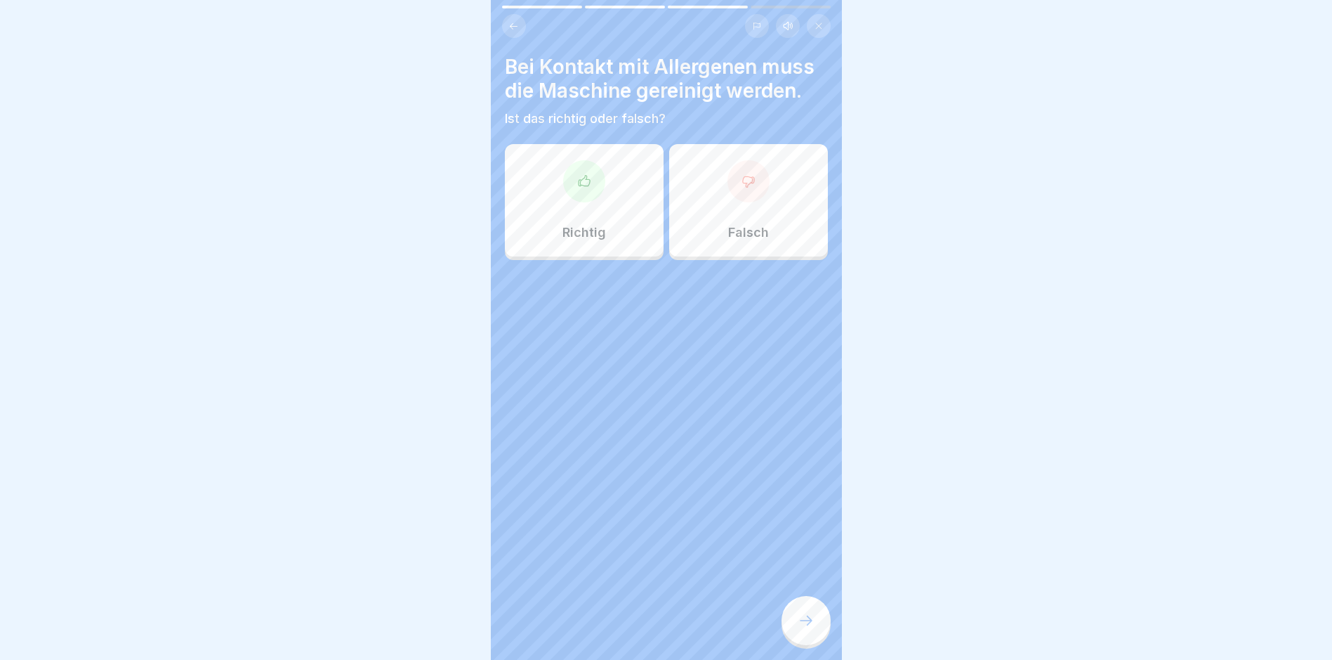
click at [574, 207] on div "Richtig" at bounding box center [584, 200] width 159 height 112
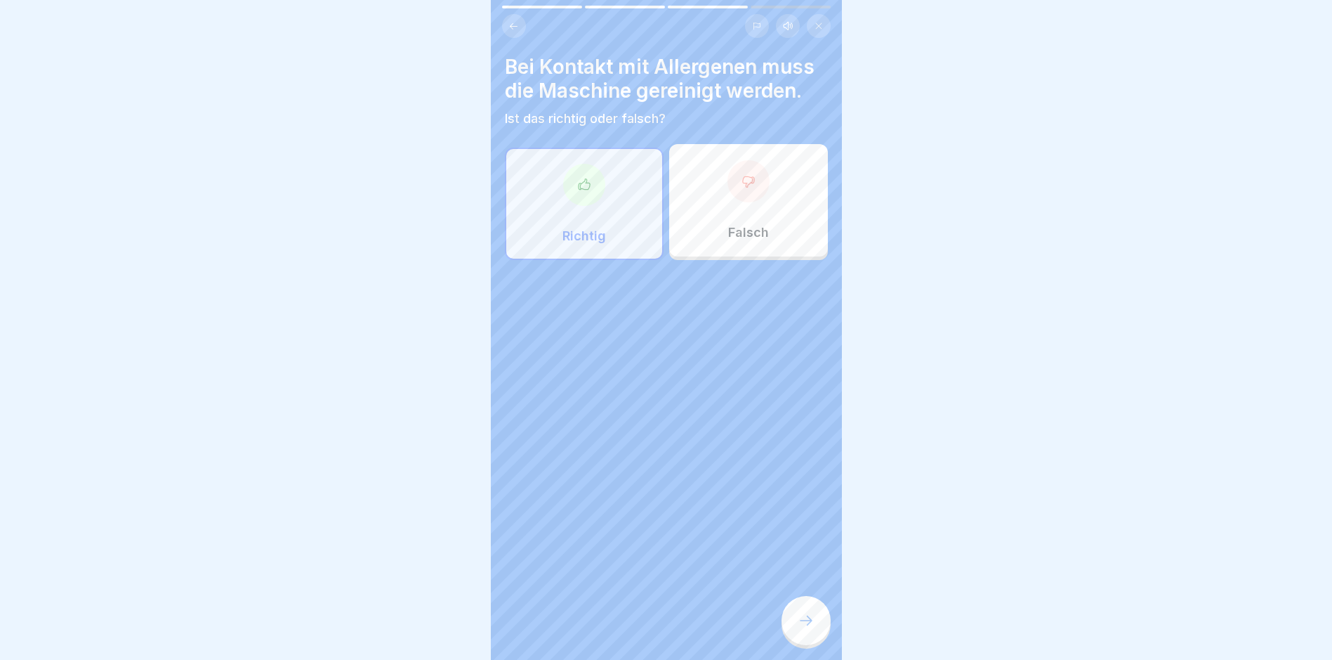
click at [809, 629] on icon at bounding box center [806, 620] width 17 height 17
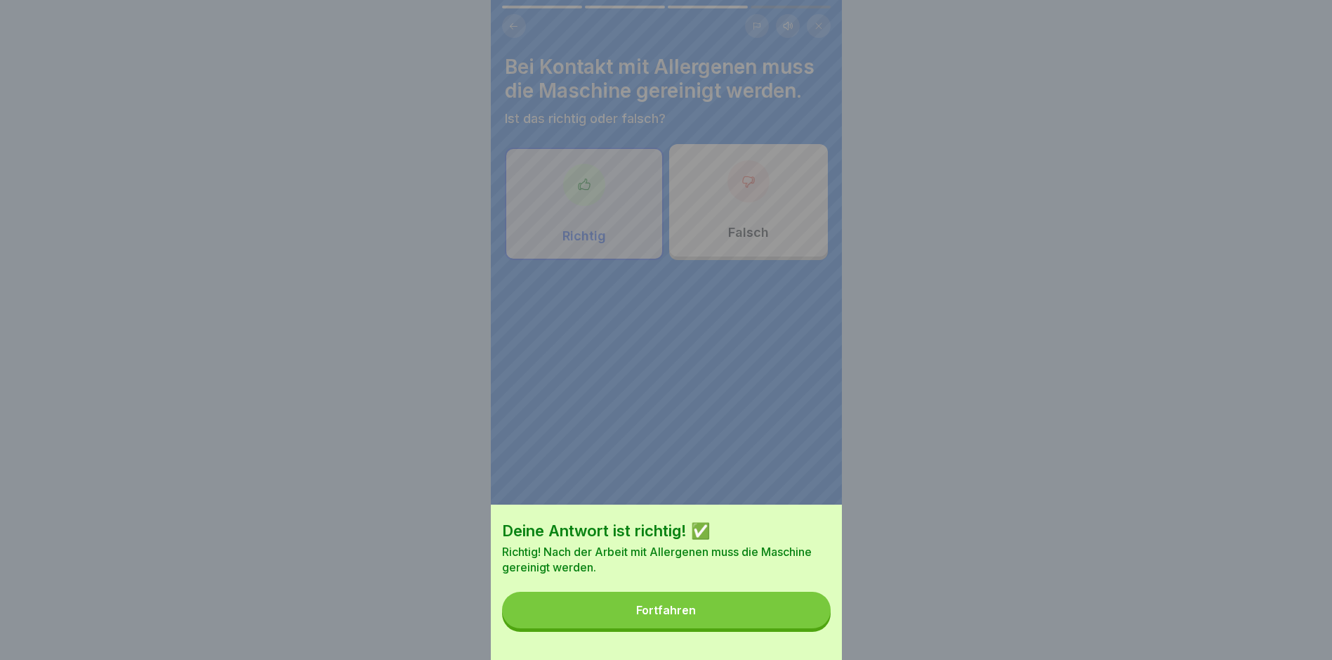
click at [696, 615] on div "Fortfahren" at bounding box center [666, 609] width 60 height 13
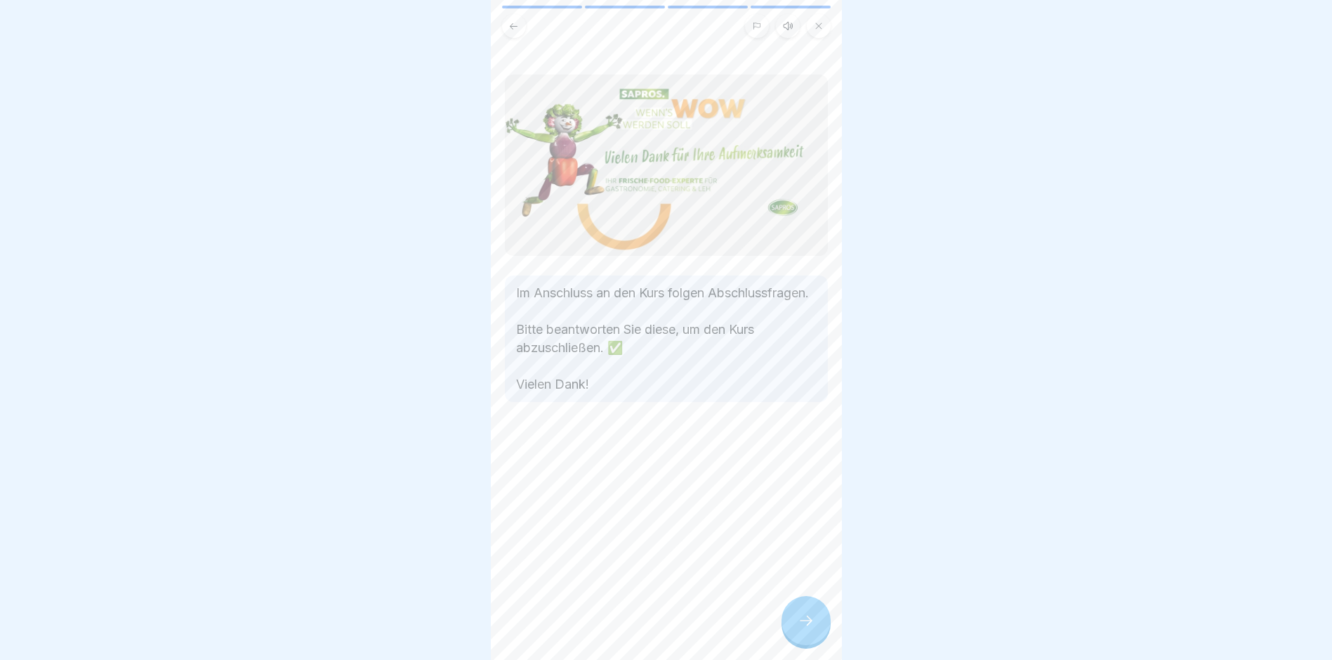
click at [801, 627] on icon at bounding box center [806, 620] width 17 height 17
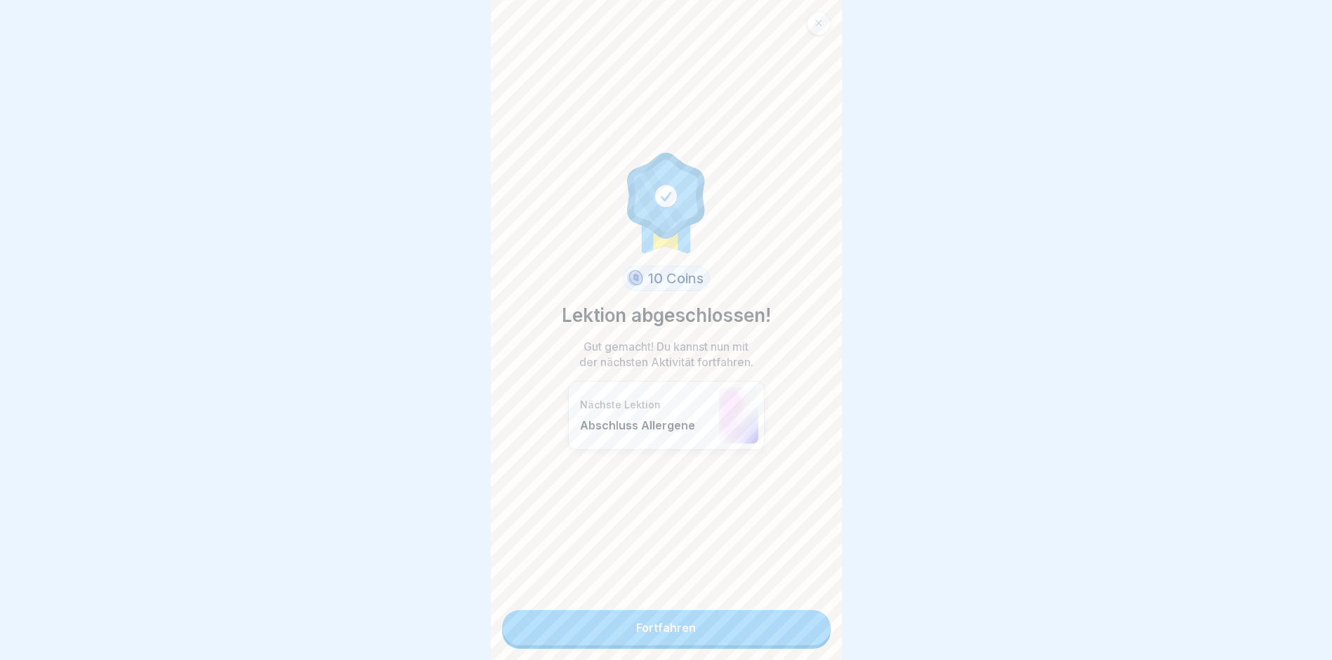
click at [684, 623] on link "Fortfahren" at bounding box center [666, 627] width 329 height 35
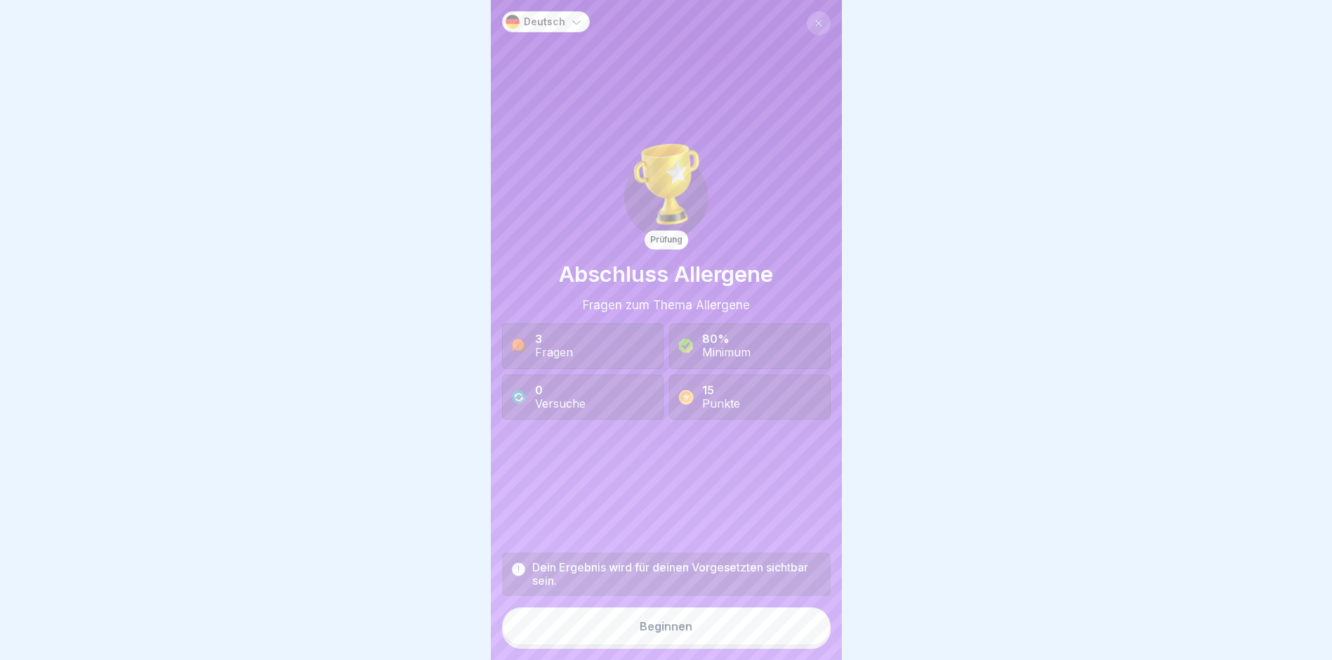
click at [648, 632] on div "Beginnen" at bounding box center [666, 625] width 53 height 13
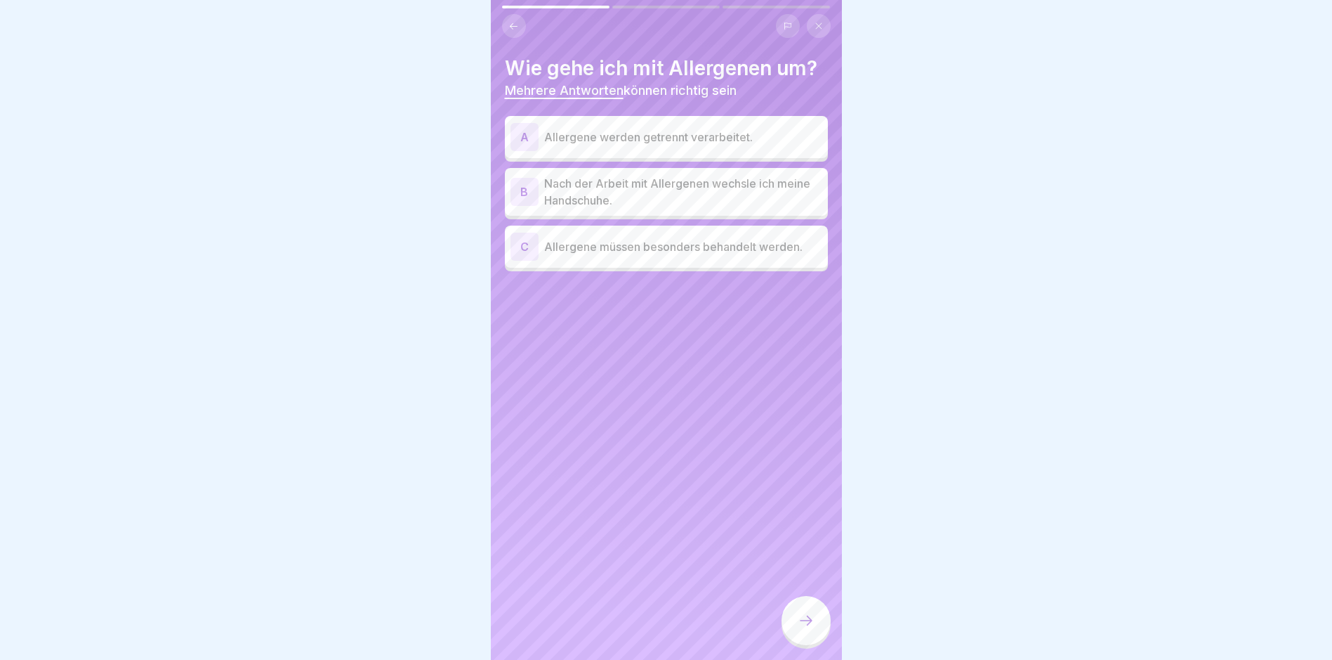
click at [627, 139] on p "Allergene werden getrennt verarbeitet." at bounding box center [683, 137] width 278 height 17
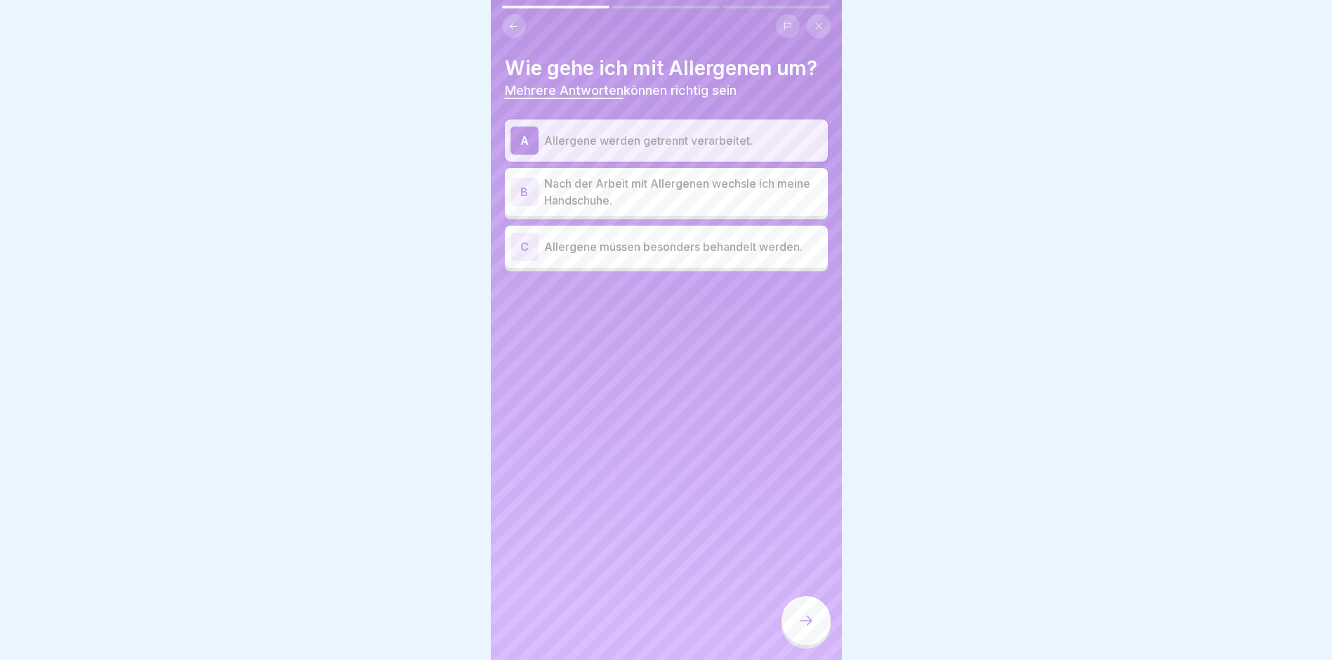
click at [629, 199] on p "Nach der Arbeit mit Allergenen wechsle ich meine Handschuhe." at bounding box center [683, 192] width 278 height 34
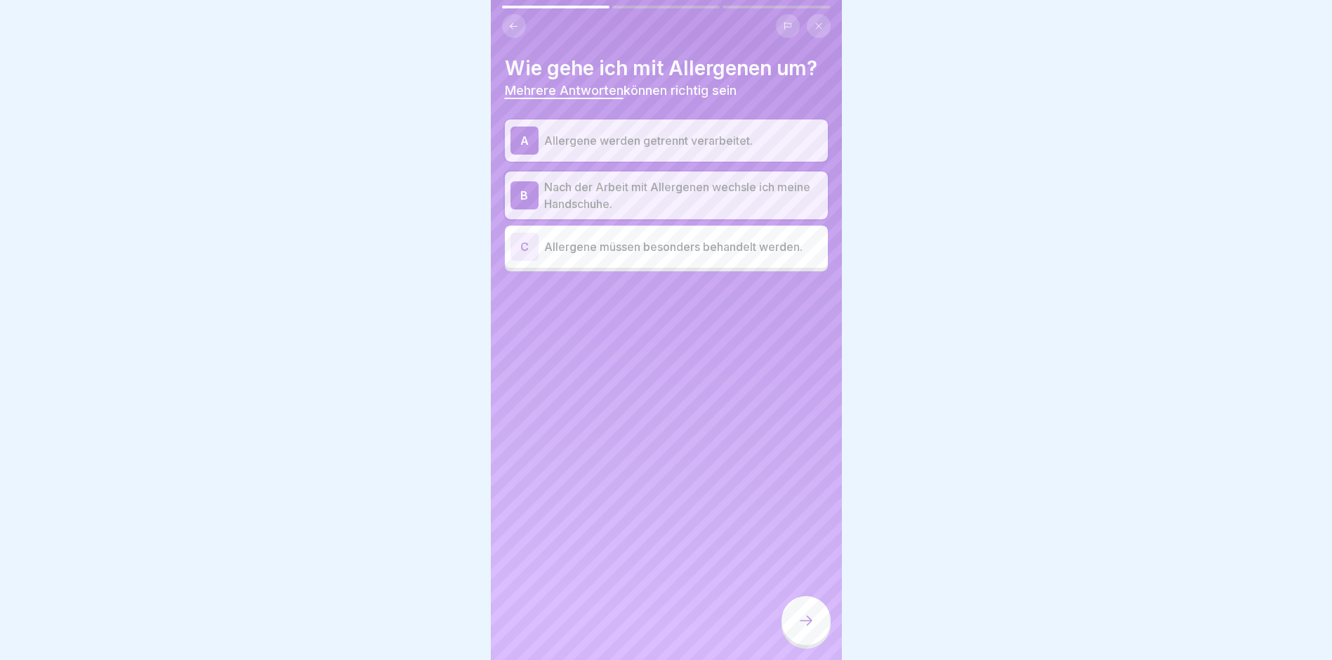
click at [629, 234] on div "C Allergene müssen besonders behandelt werden." at bounding box center [667, 246] width 312 height 28
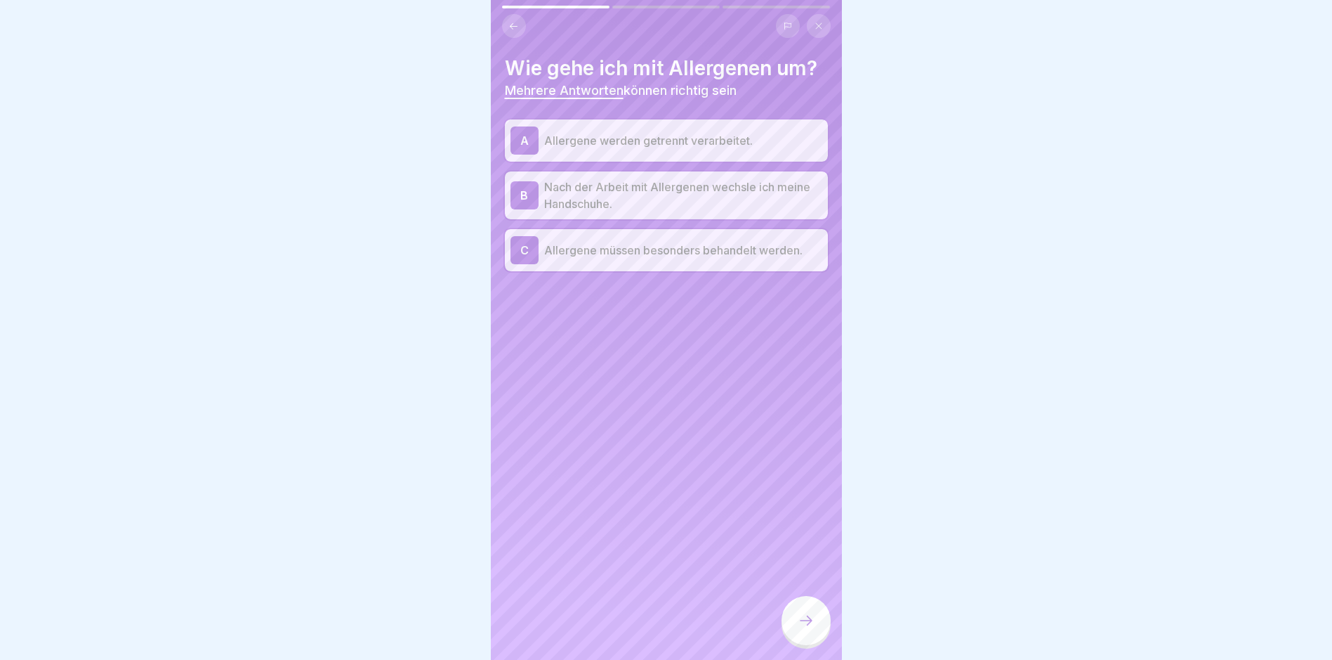
click at [624, 145] on p "Allergene werden getrennt verarbeitet." at bounding box center [683, 140] width 278 height 17
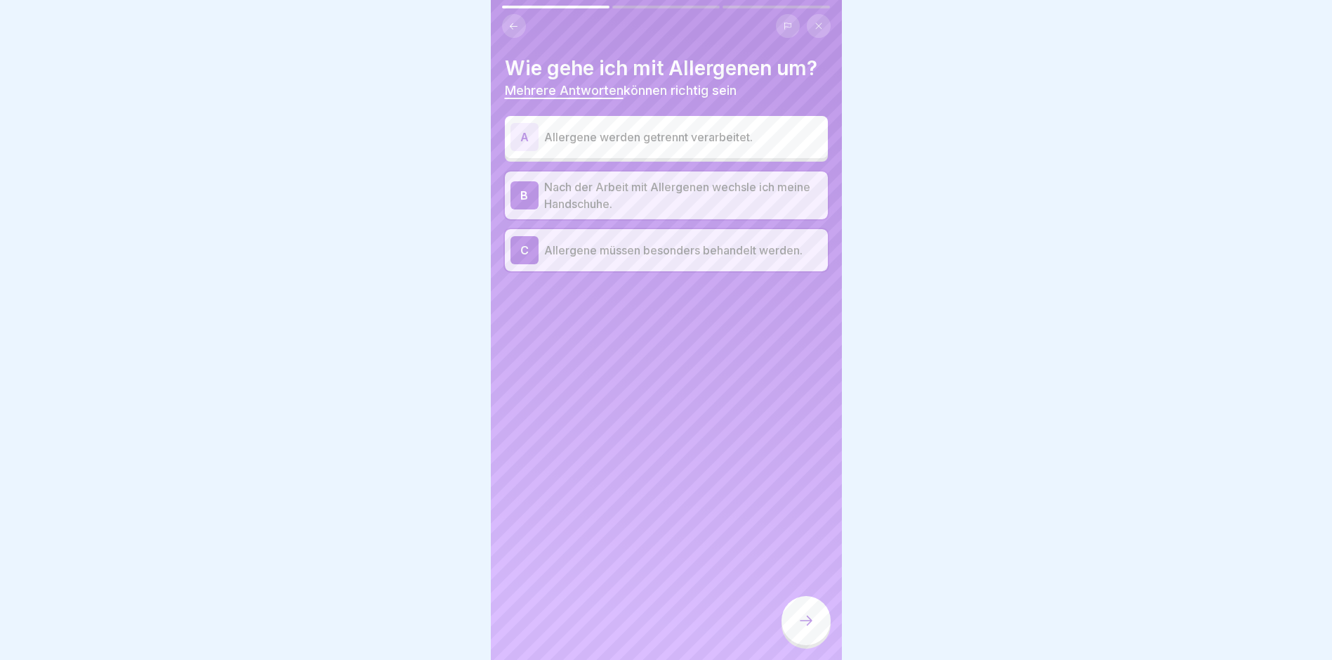
click at [804, 629] on icon at bounding box center [806, 620] width 17 height 17
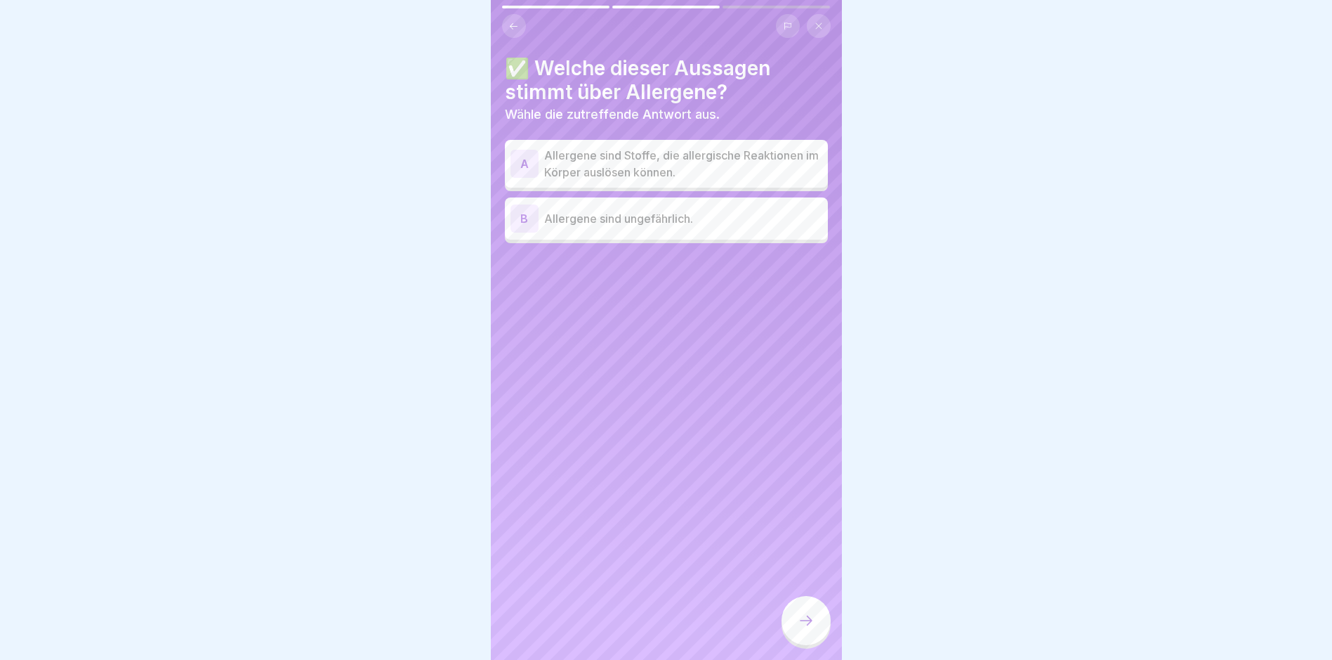
click at [631, 169] on p "Allergene sind Stoffe, die allergische Reaktionen im Körper auslösen können." at bounding box center [683, 164] width 278 height 34
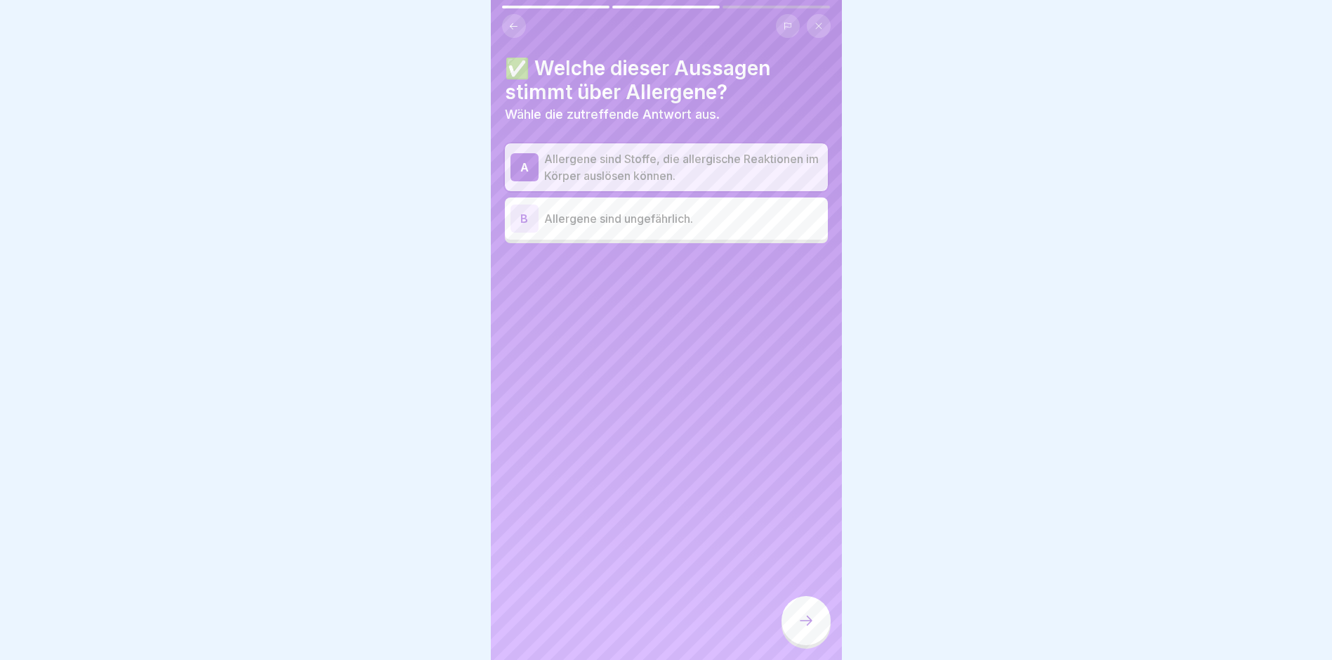
click at [806, 629] on icon at bounding box center [806, 620] width 17 height 17
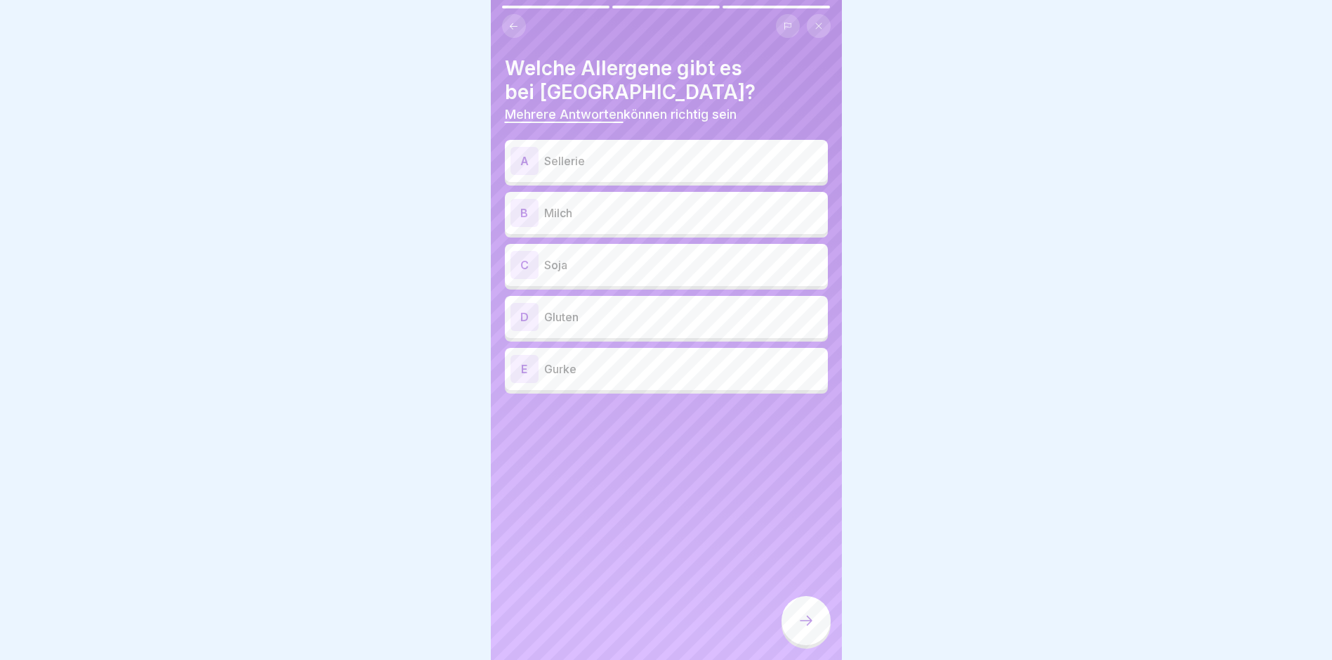
click at [568, 166] on p "Sellerie" at bounding box center [683, 160] width 278 height 17
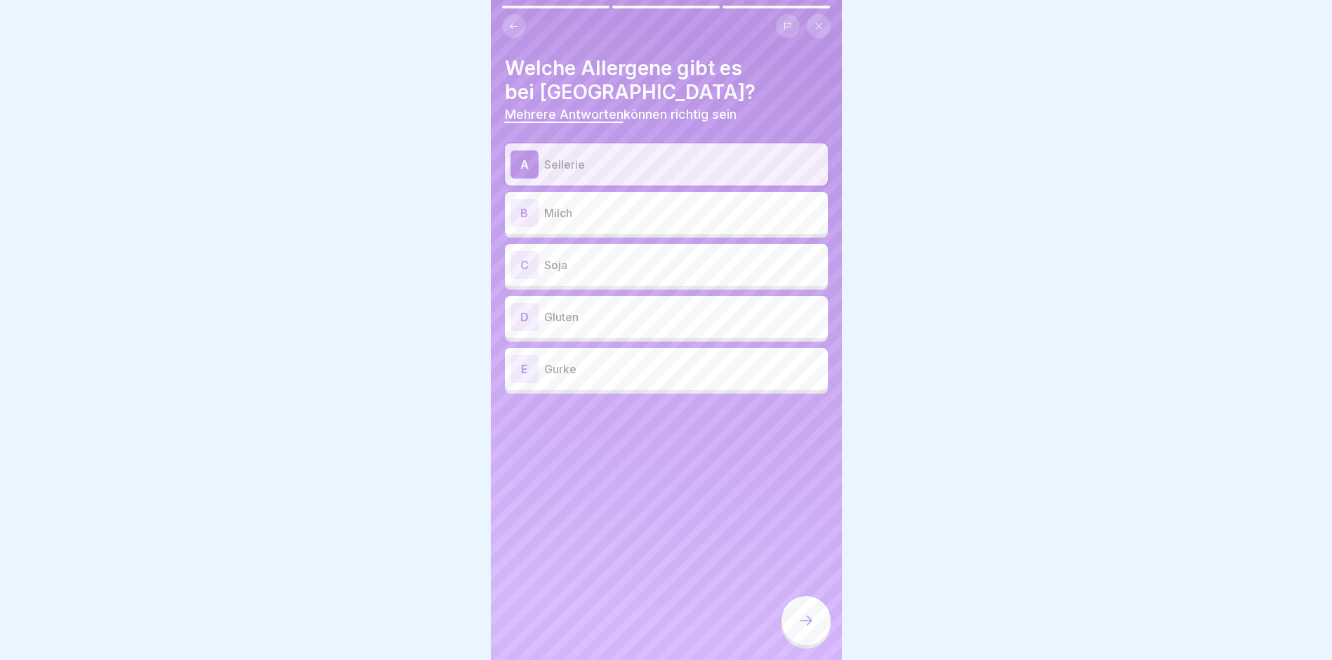
click at [575, 211] on p "Milch" at bounding box center [683, 212] width 278 height 17
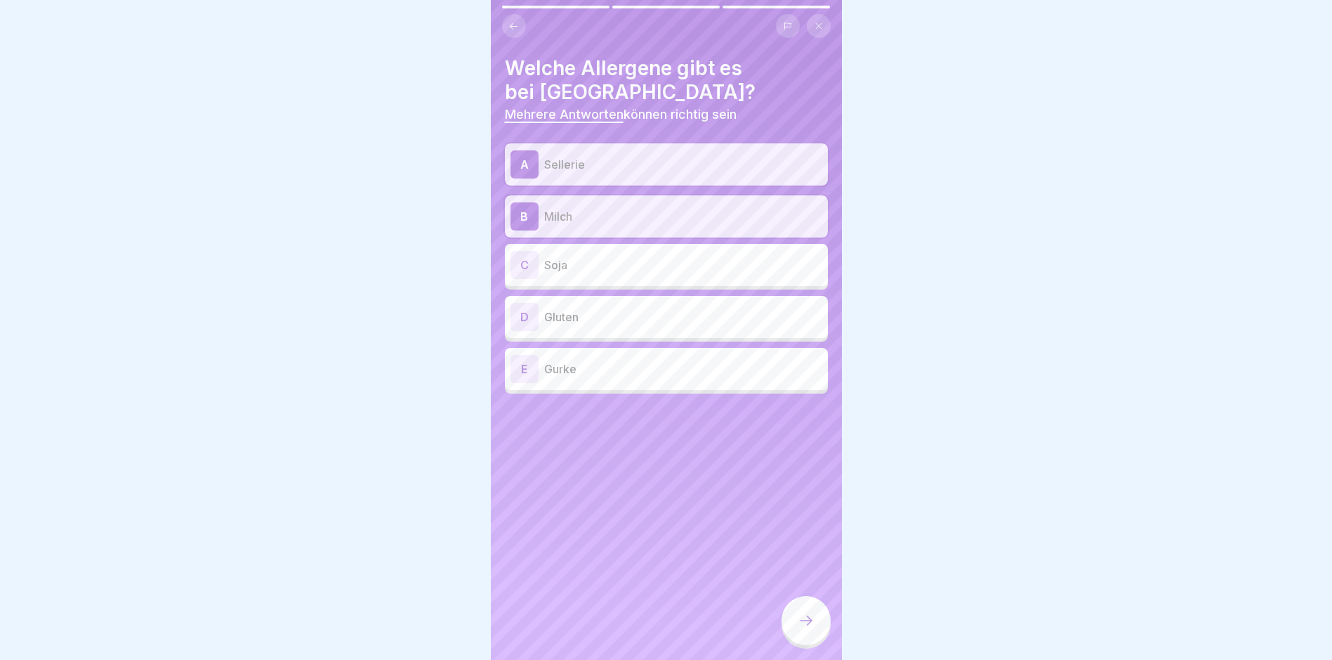
click at [567, 263] on p "Soja" at bounding box center [683, 264] width 278 height 17
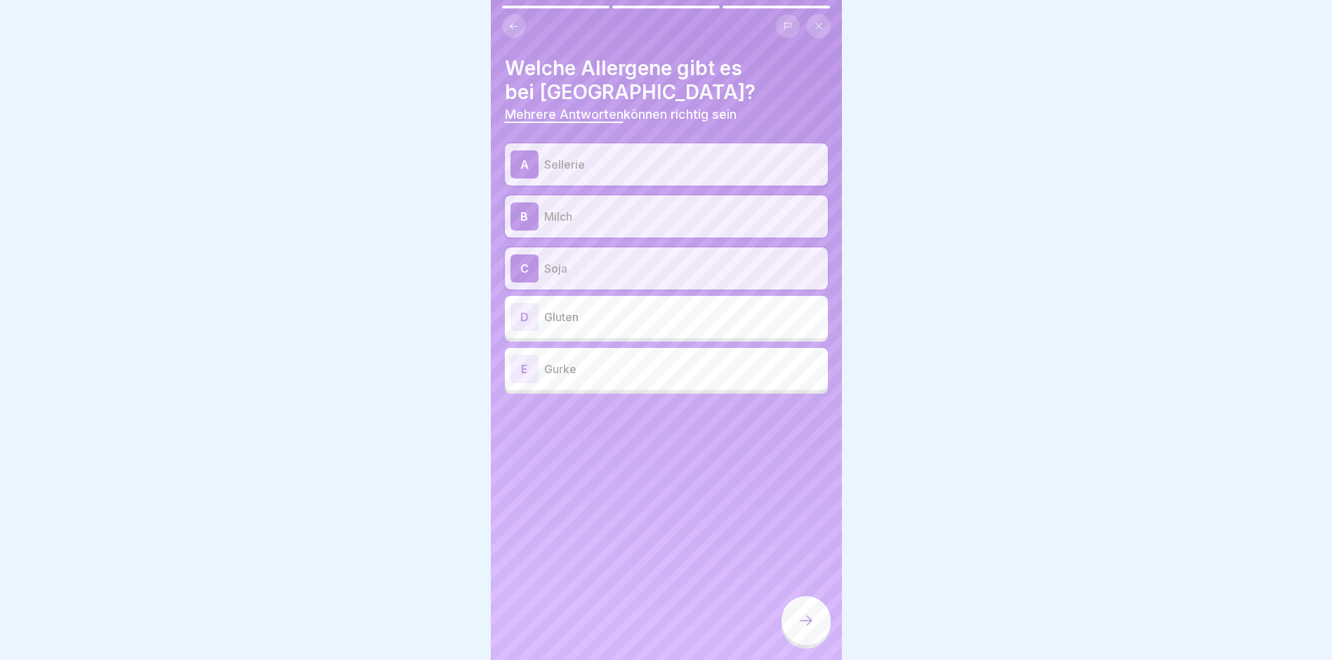
click at [565, 320] on p "Gluten" at bounding box center [683, 316] width 278 height 17
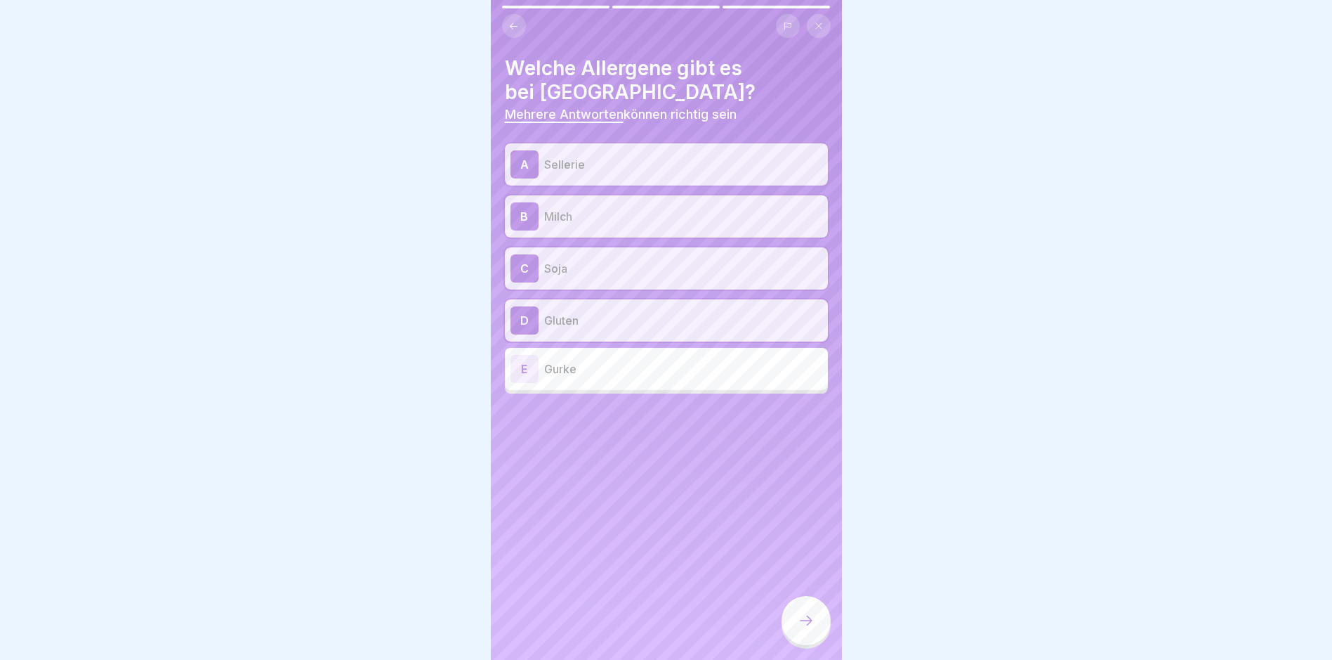
click at [809, 628] on icon at bounding box center [806, 620] width 17 height 17
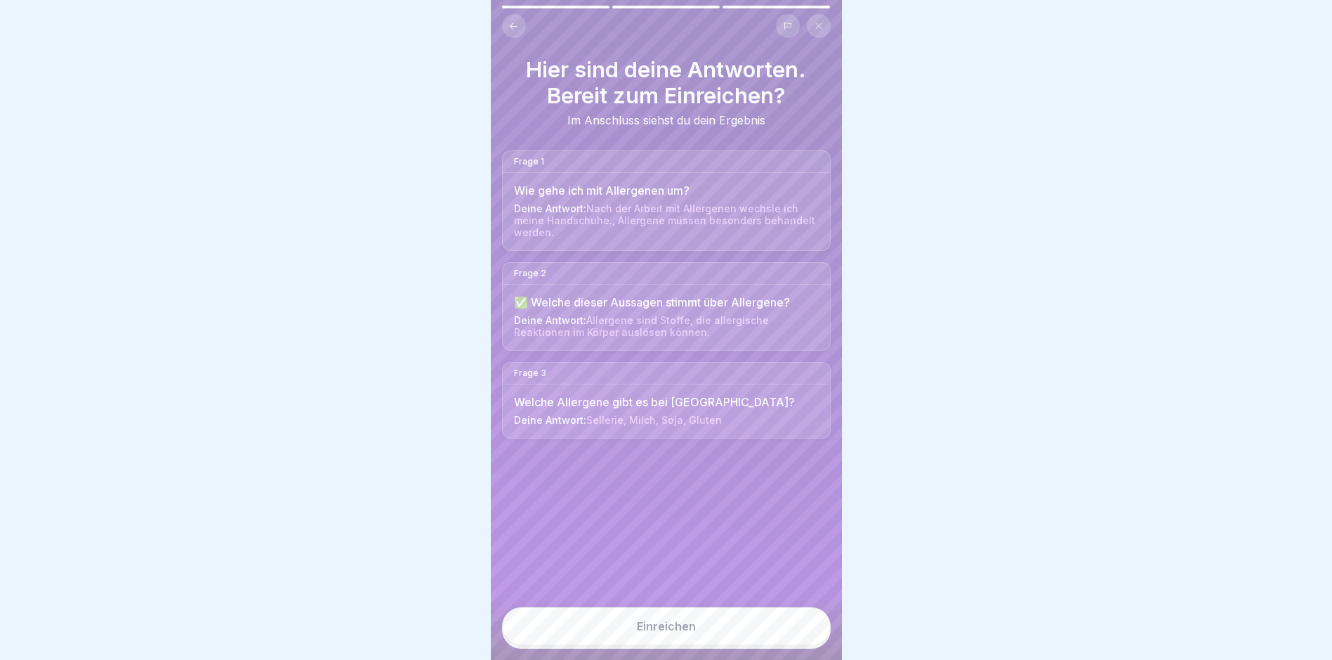
click at [659, 632] on div "Einreichen" at bounding box center [666, 625] width 59 height 13
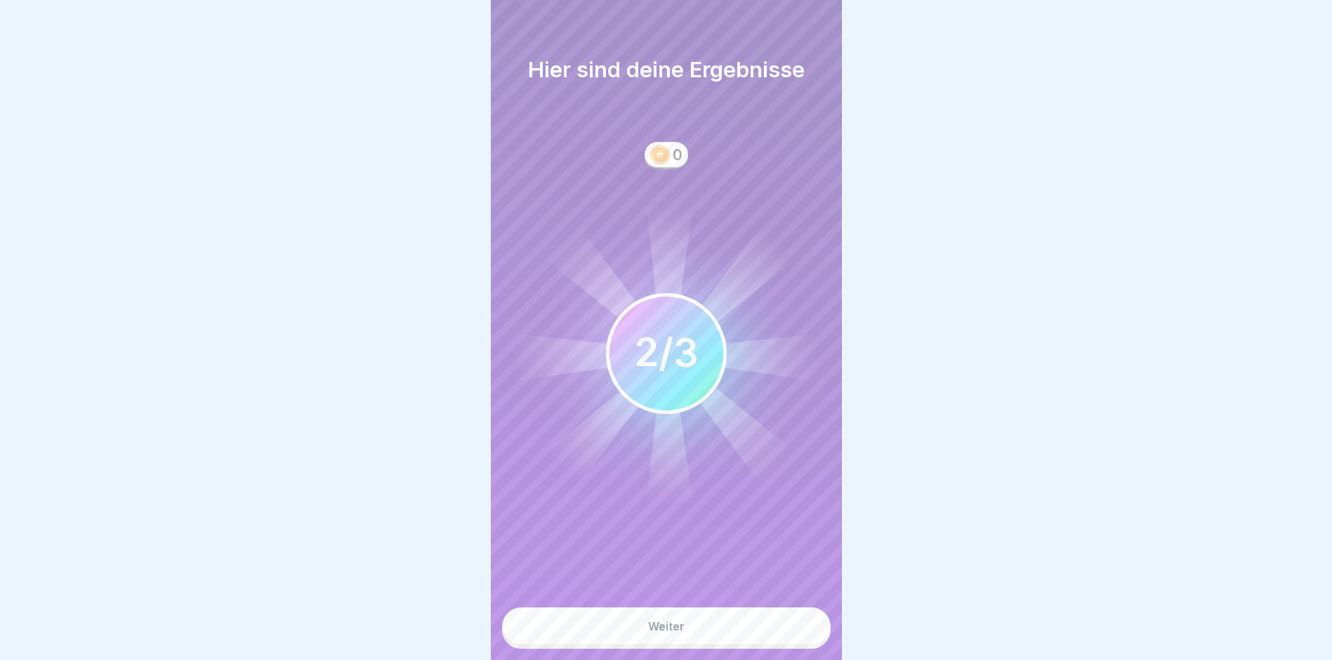
click at [659, 645] on button "Weiter" at bounding box center [666, 626] width 329 height 38
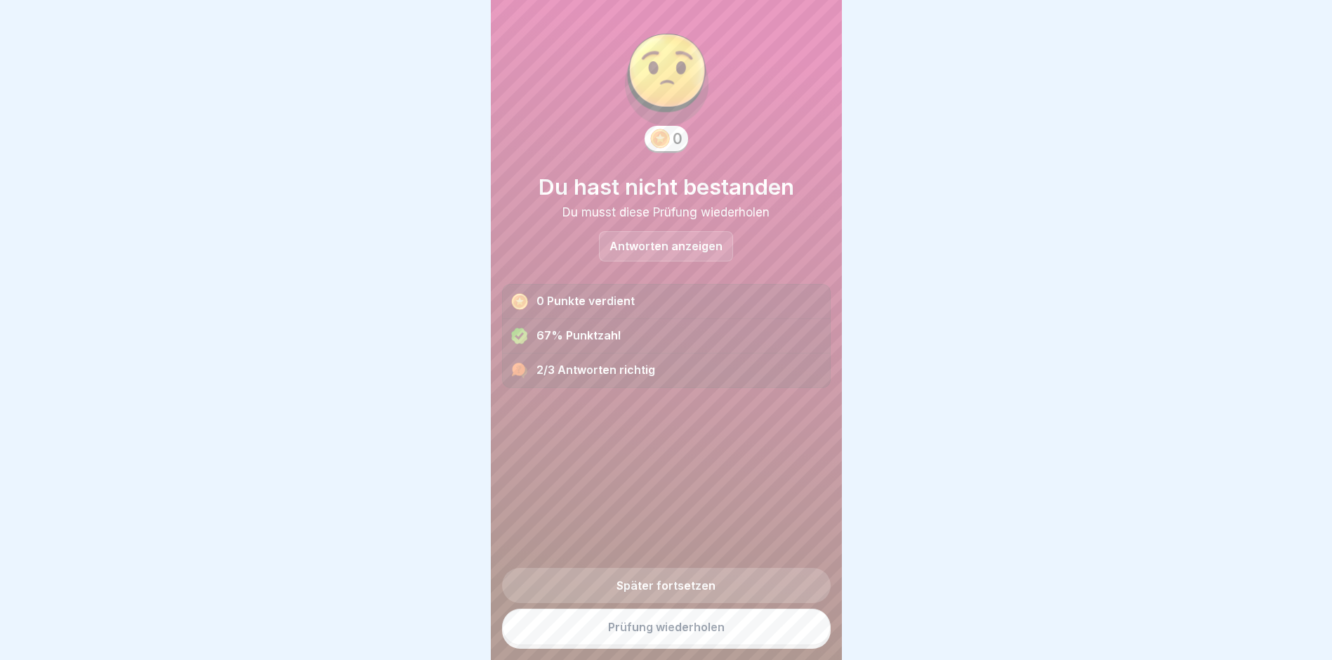
click at [659, 645] on link "Prüfung wiederholen" at bounding box center [666, 626] width 329 height 37
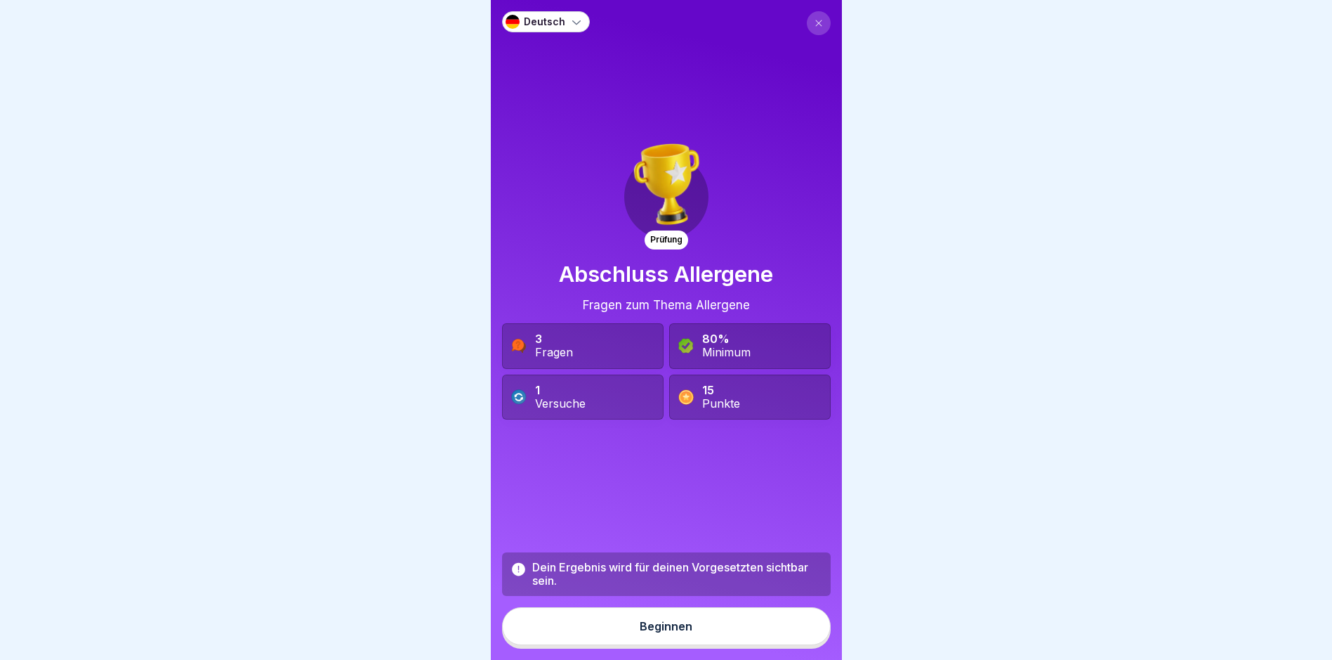
click at [646, 632] on div "Beginnen" at bounding box center [666, 625] width 53 height 13
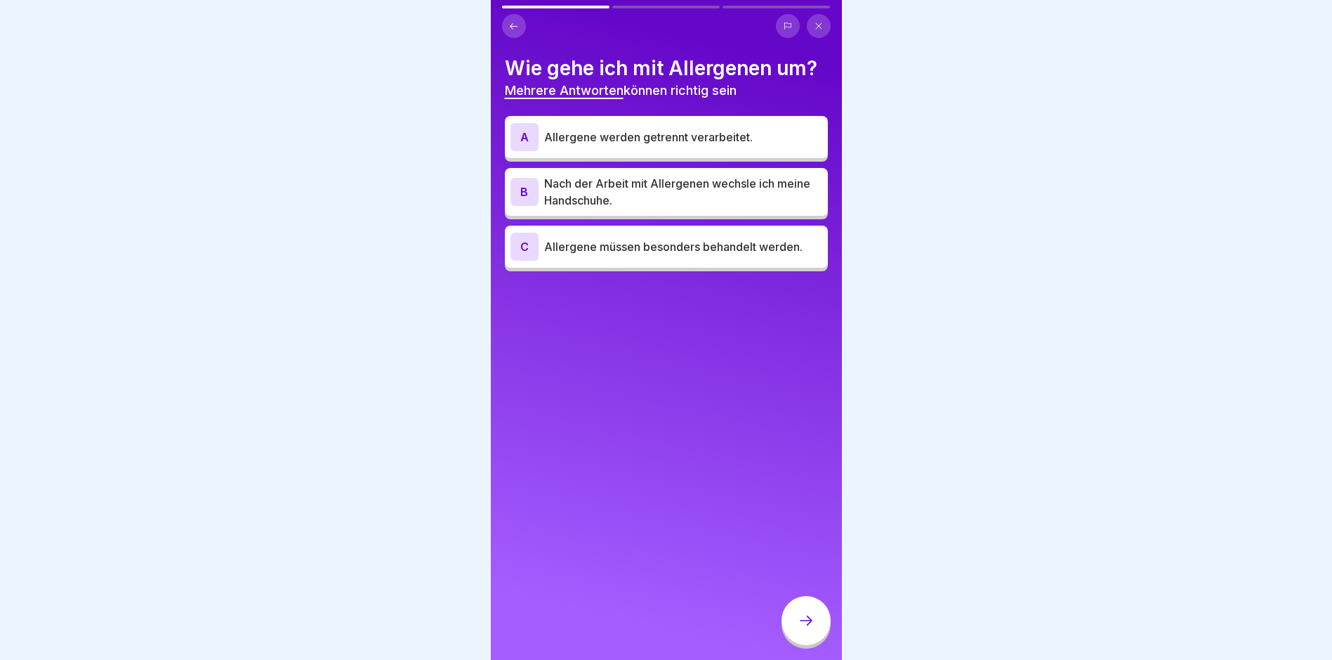
click at [629, 189] on p "Nach der Arbeit mit Allergenen wechsle ich meine Handschuhe." at bounding box center [683, 192] width 278 height 34
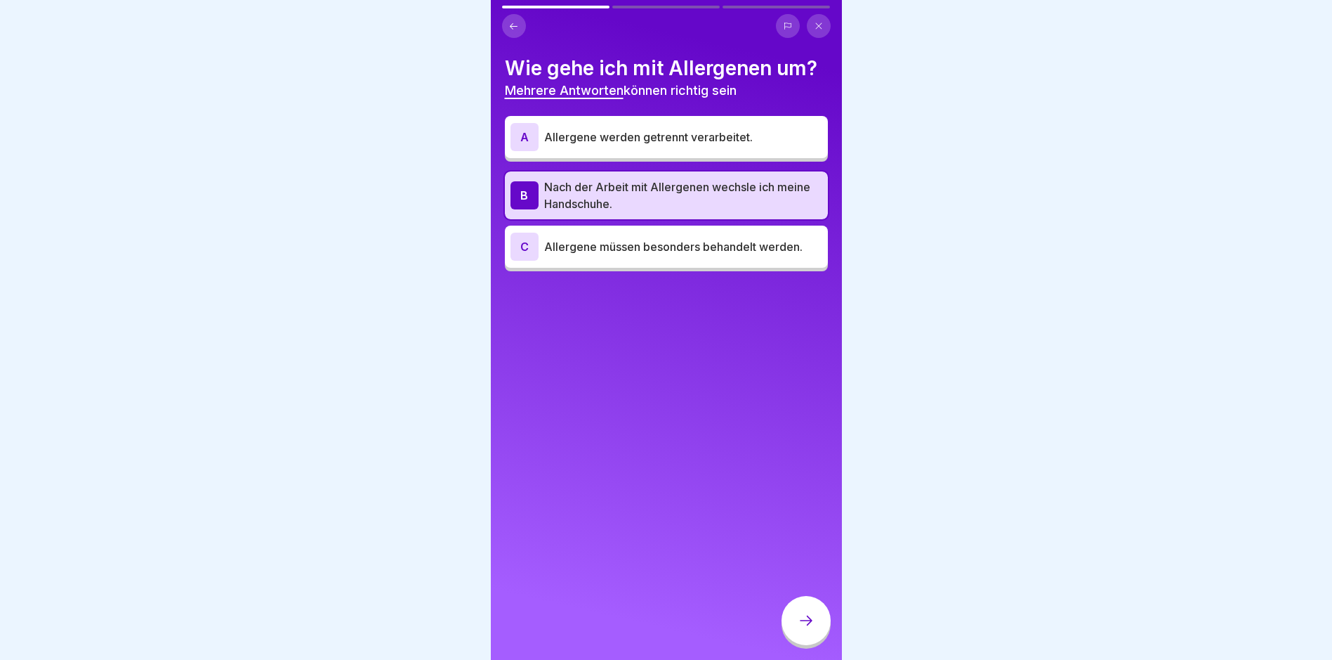
click at [635, 250] on p "Allergene müssen besonders behandelt werden." at bounding box center [683, 246] width 278 height 17
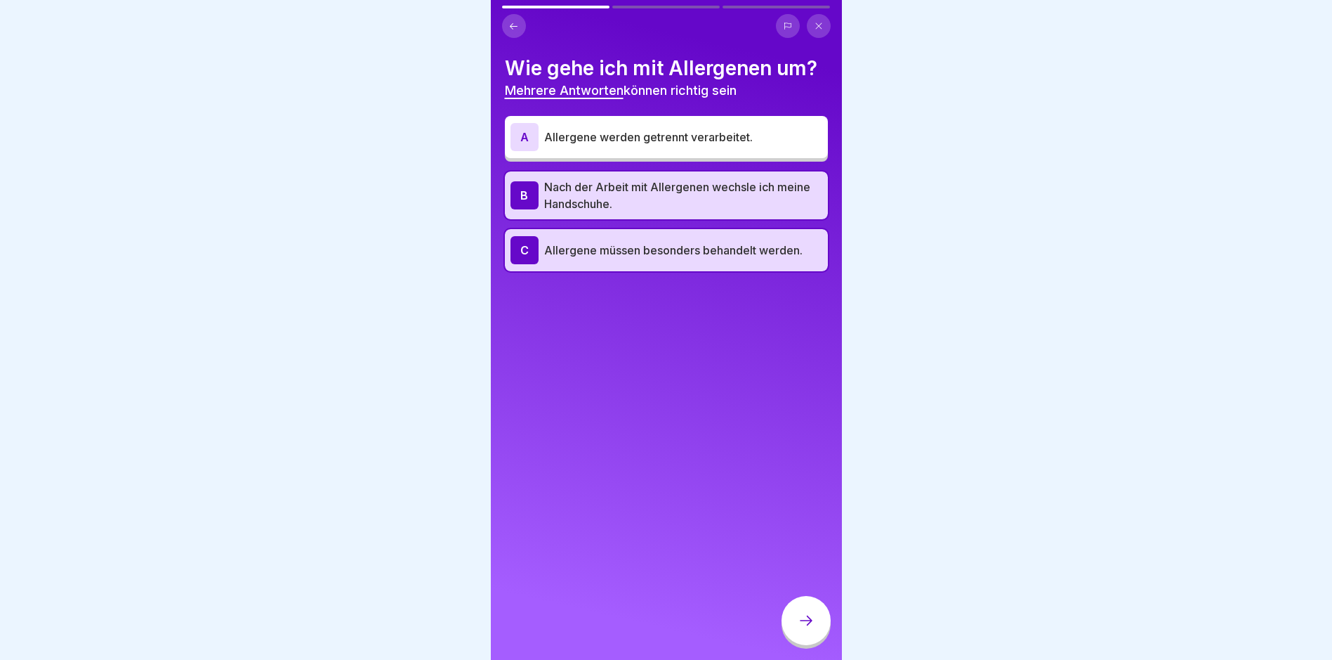
click at [803, 627] on icon at bounding box center [806, 620] width 17 height 17
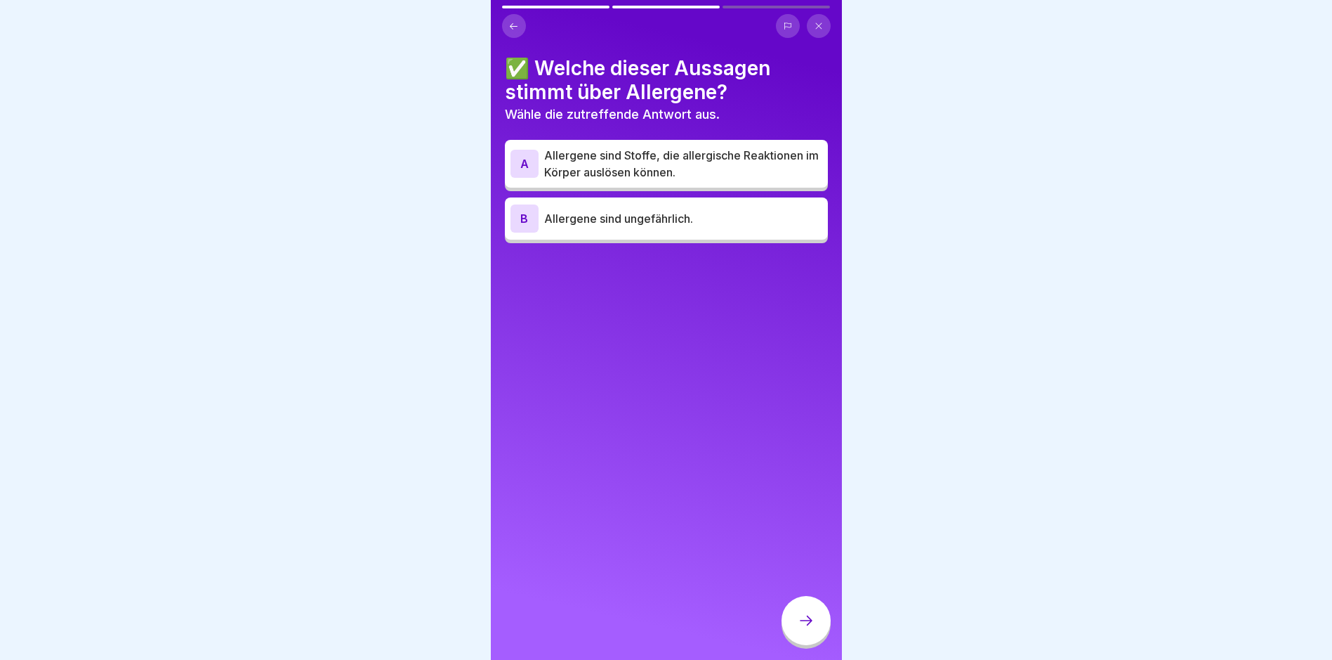
click at [604, 152] on p "Allergene sind Stoffe, die allergische Reaktionen im Körper auslösen können." at bounding box center [683, 164] width 278 height 34
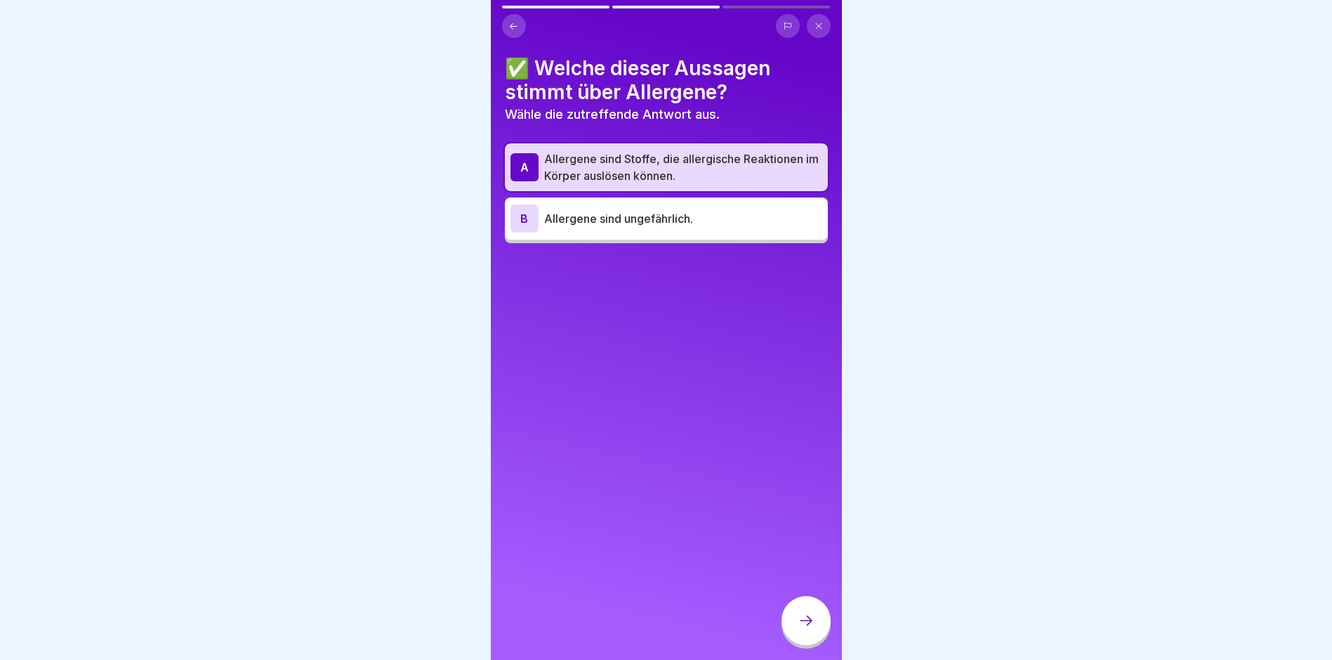
click at [808, 629] on icon at bounding box center [806, 620] width 17 height 17
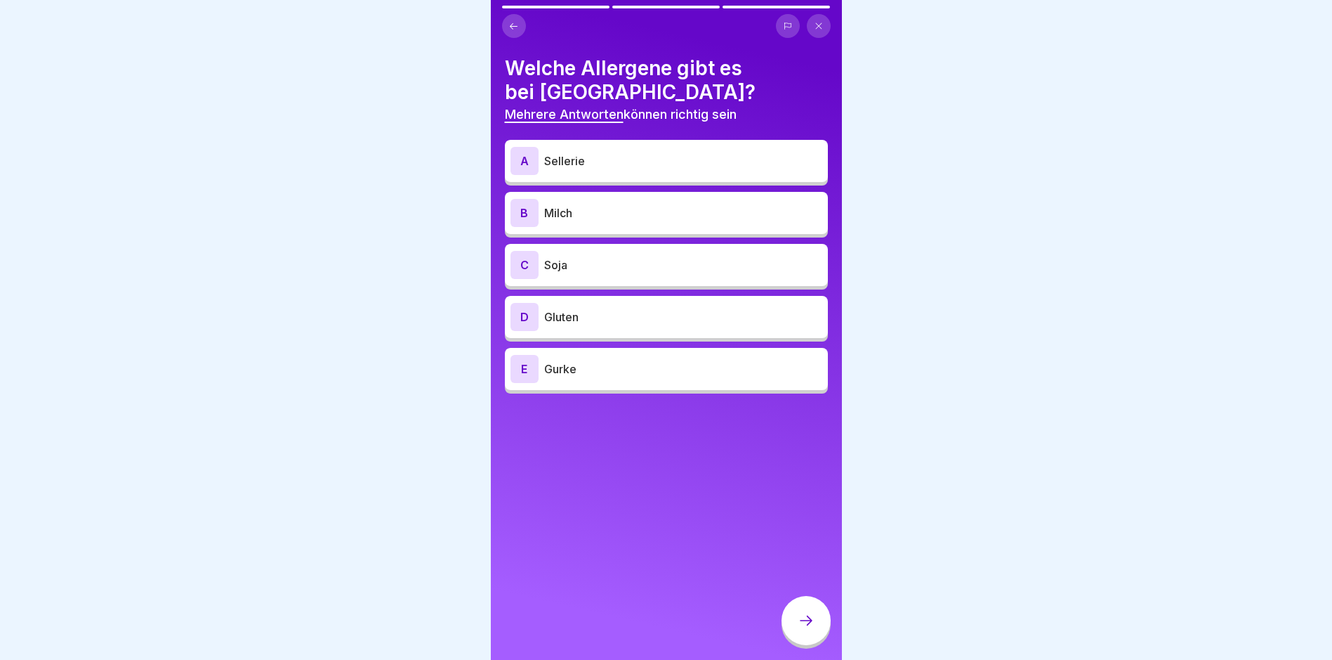
click at [586, 155] on p "Sellerie" at bounding box center [683, 160] width 278 height 17
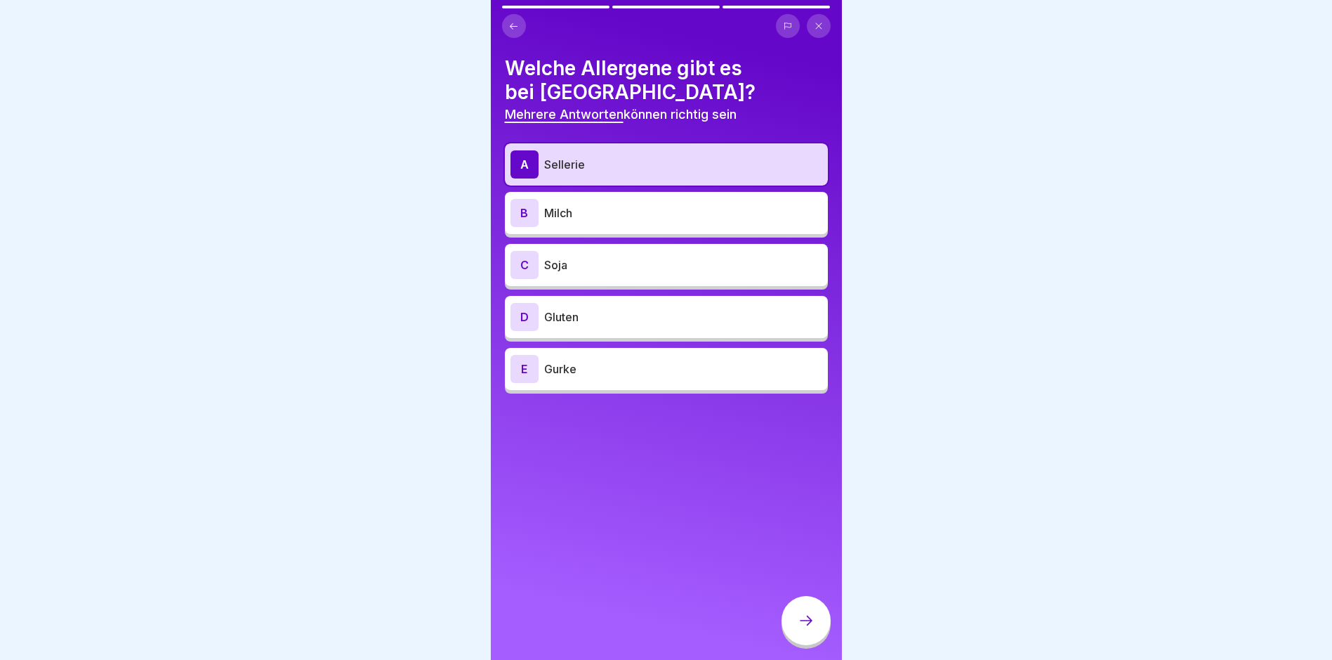
click at [583, 202] on div "B Milch" at bounding box center [667, 213] width 312 height 28
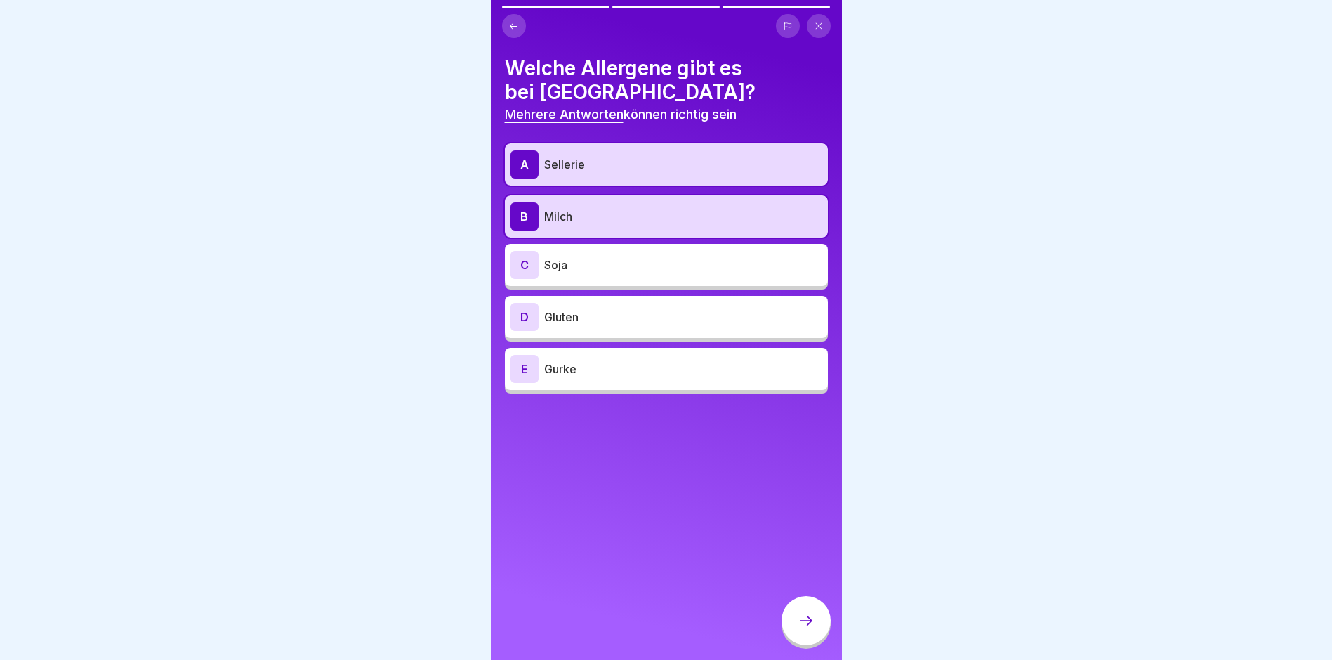
click at [586, 255] on div "C Soja" at bounding box center [667, 265] width 312 height 28
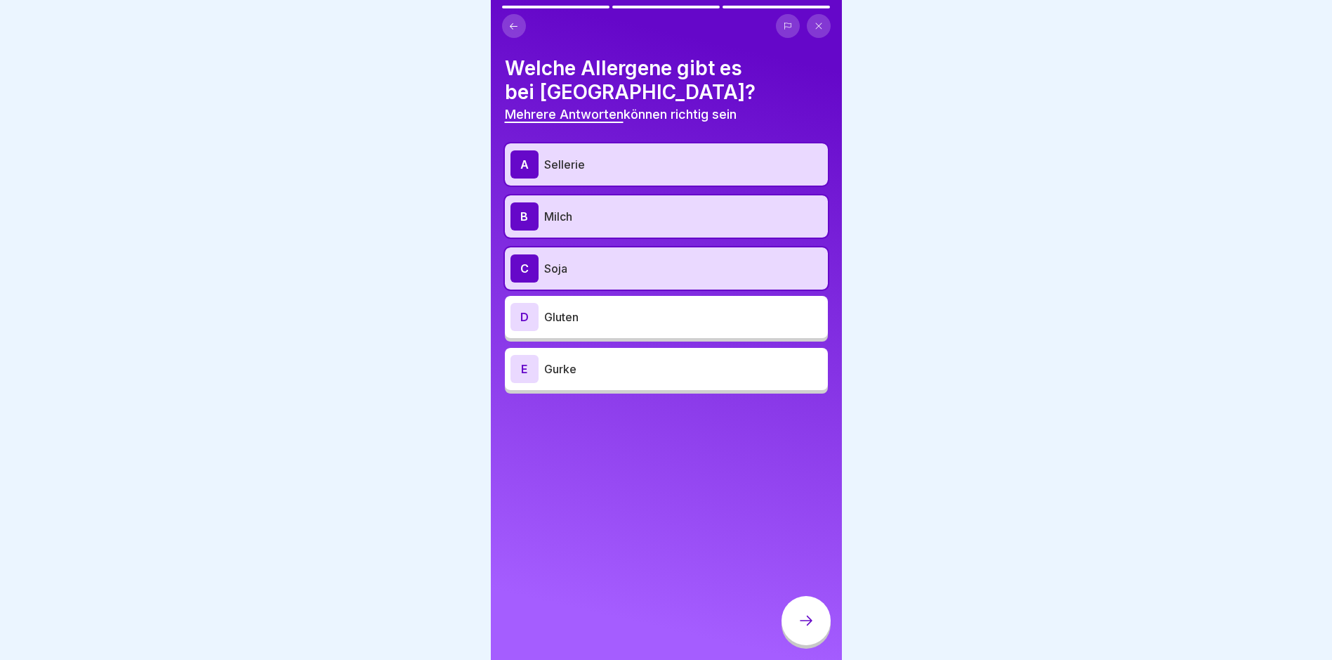
click at [598, 317] on p "Gluten" at bounding box center [683, 316] width 278 height 17
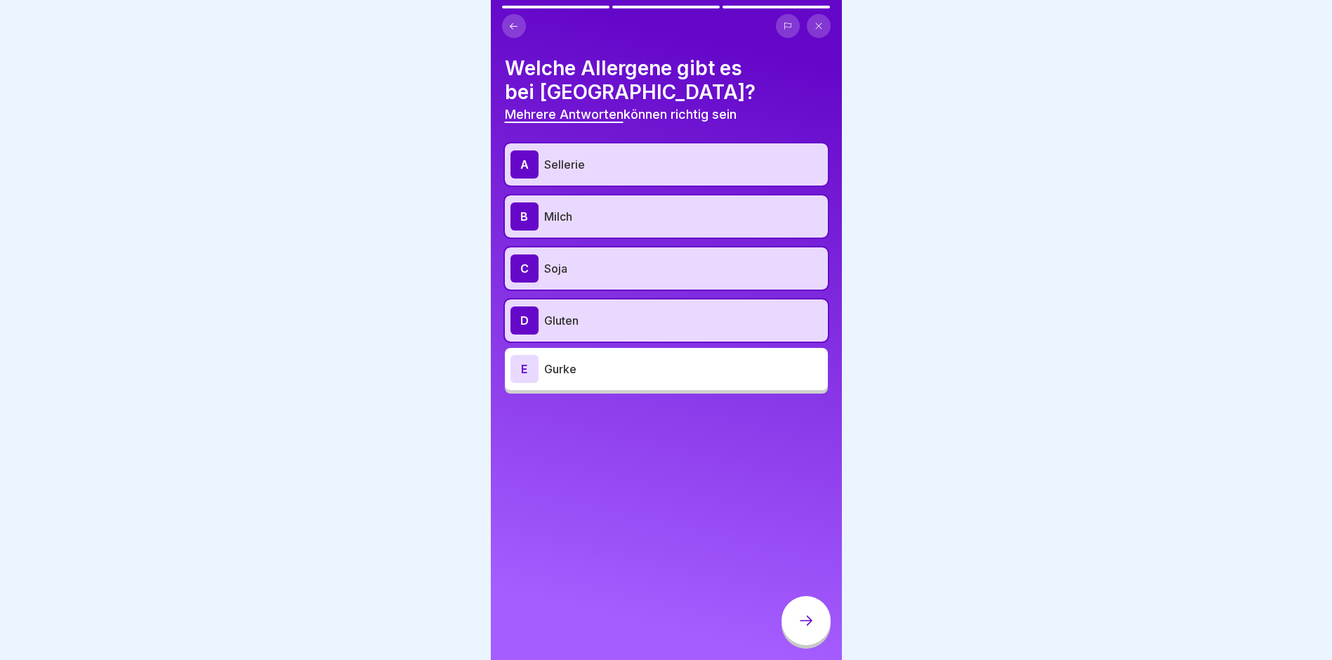
click at [807, 629] on icon at bounding box center [806, 620] width 17 height 17
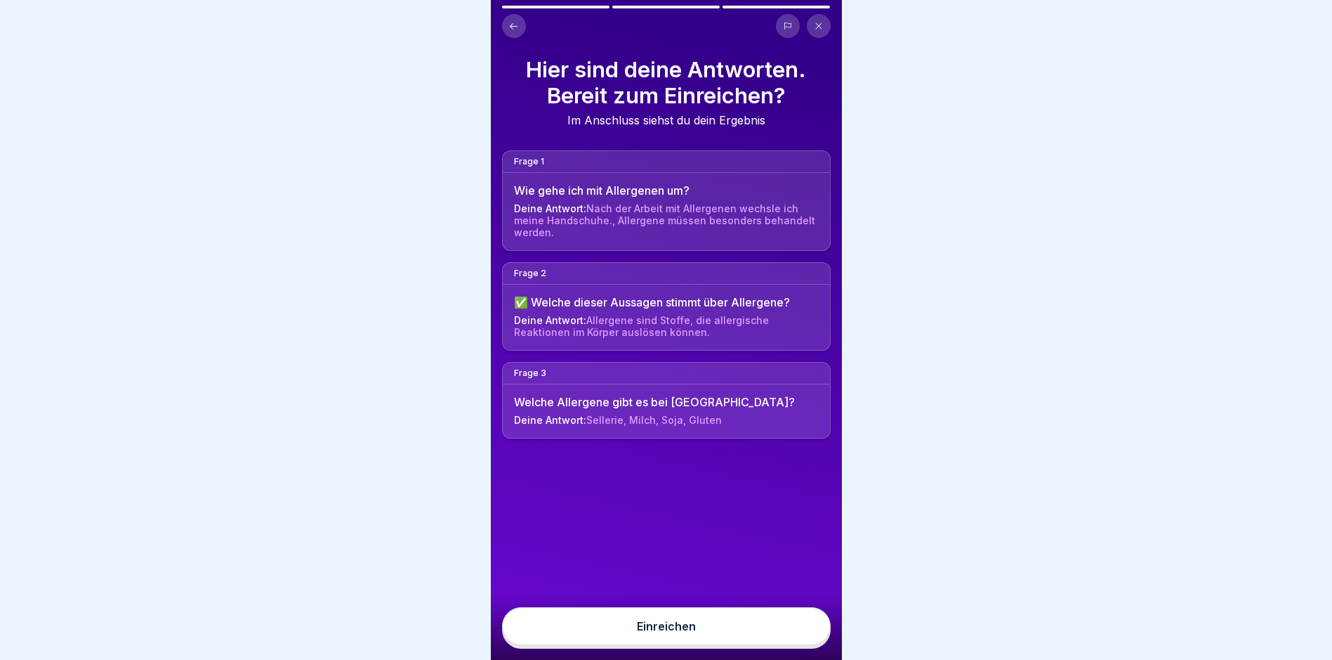
click at [636, 634] on button "Einreichen" at bounding box center [666, 626] width 329 height 38
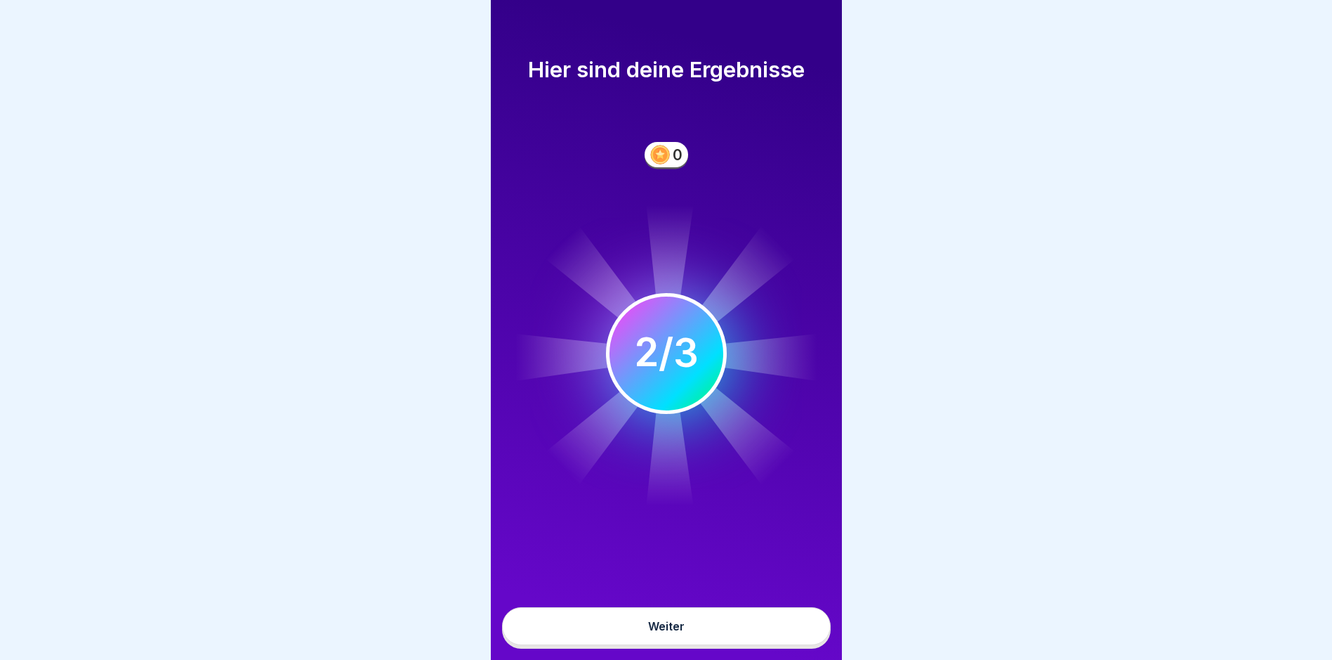
click at [652, 632] on div "Weiter" at bounding box center [666, 625] width 37 height 13
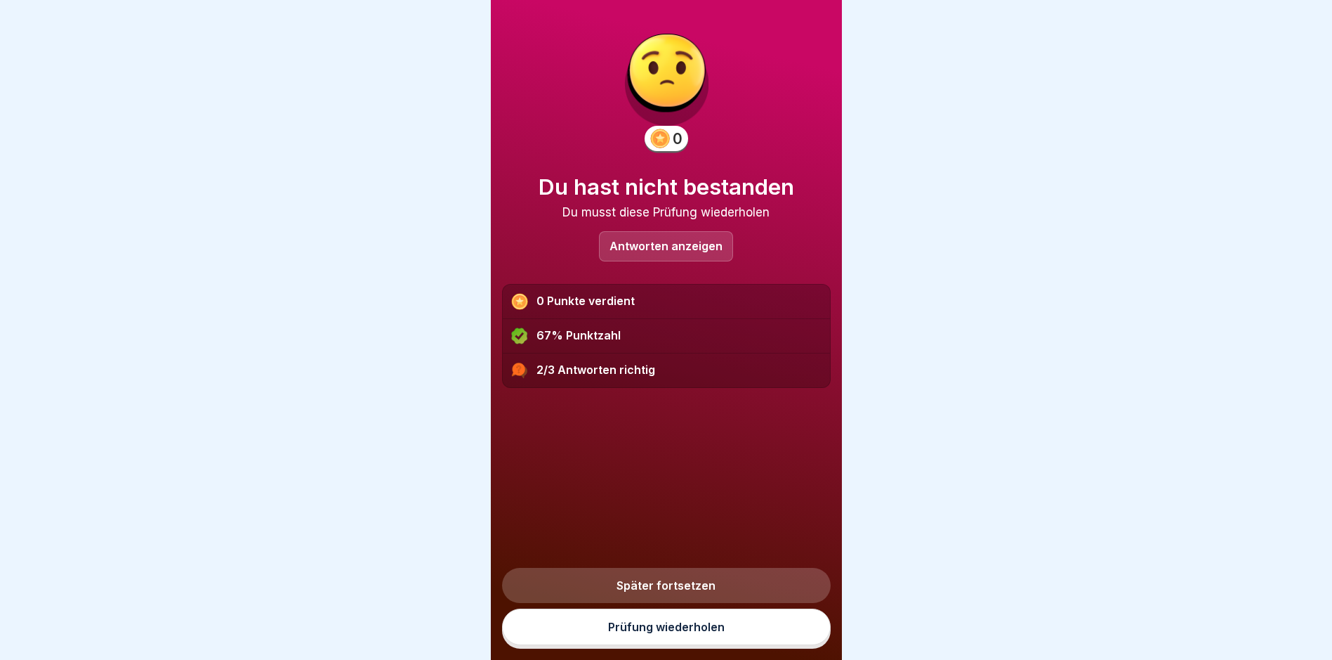
click at [656, 636] on link "Prüfung wiederholen" at bounding box center [666, 626] width 329 height 37
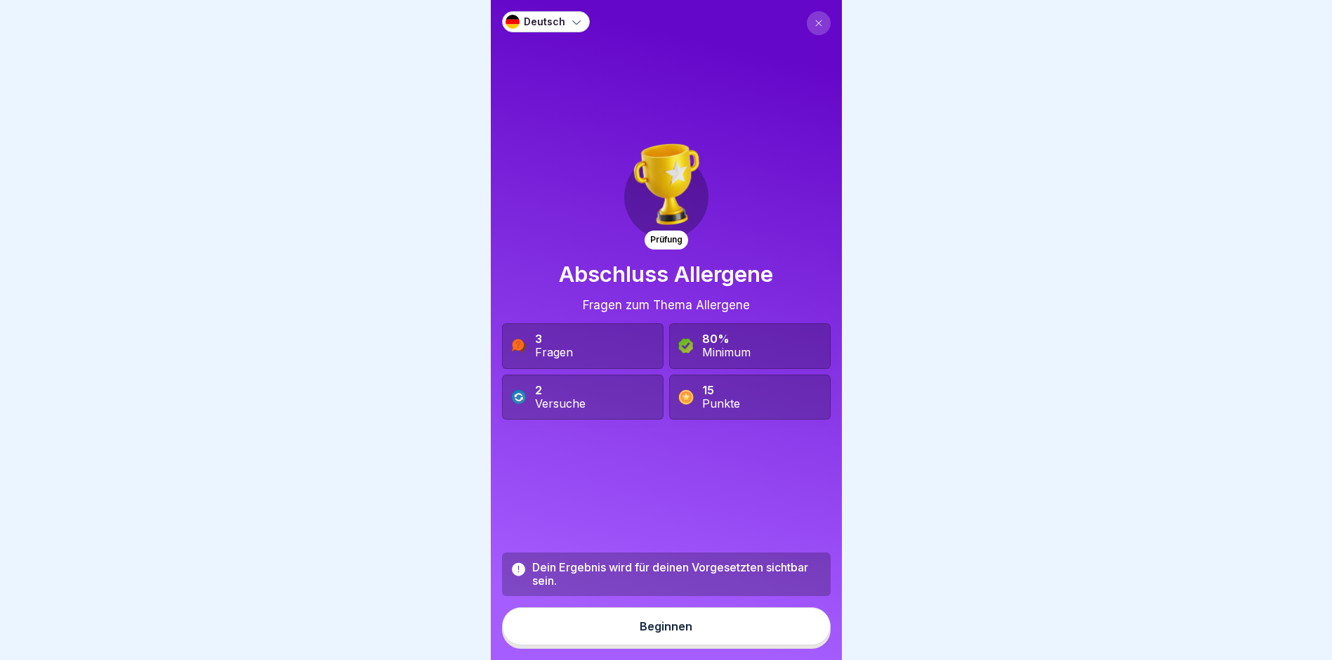
click at [656, 632] on div "Beginnen" at bounding box center [666, 625] width 53 height 13
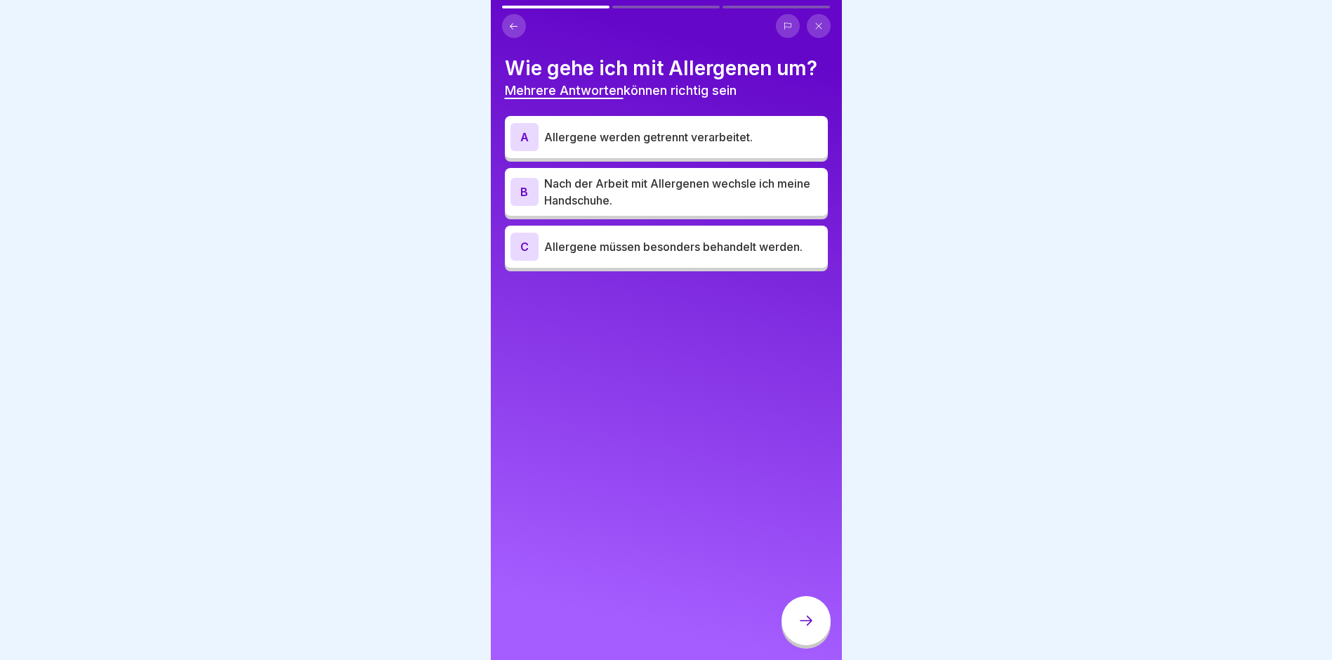
click at [600, 190] on p "Nach der Arbeit mit Allergenen wechsle ich meine Handschuhe." at bounding box center [683, 192] width 278 height 34
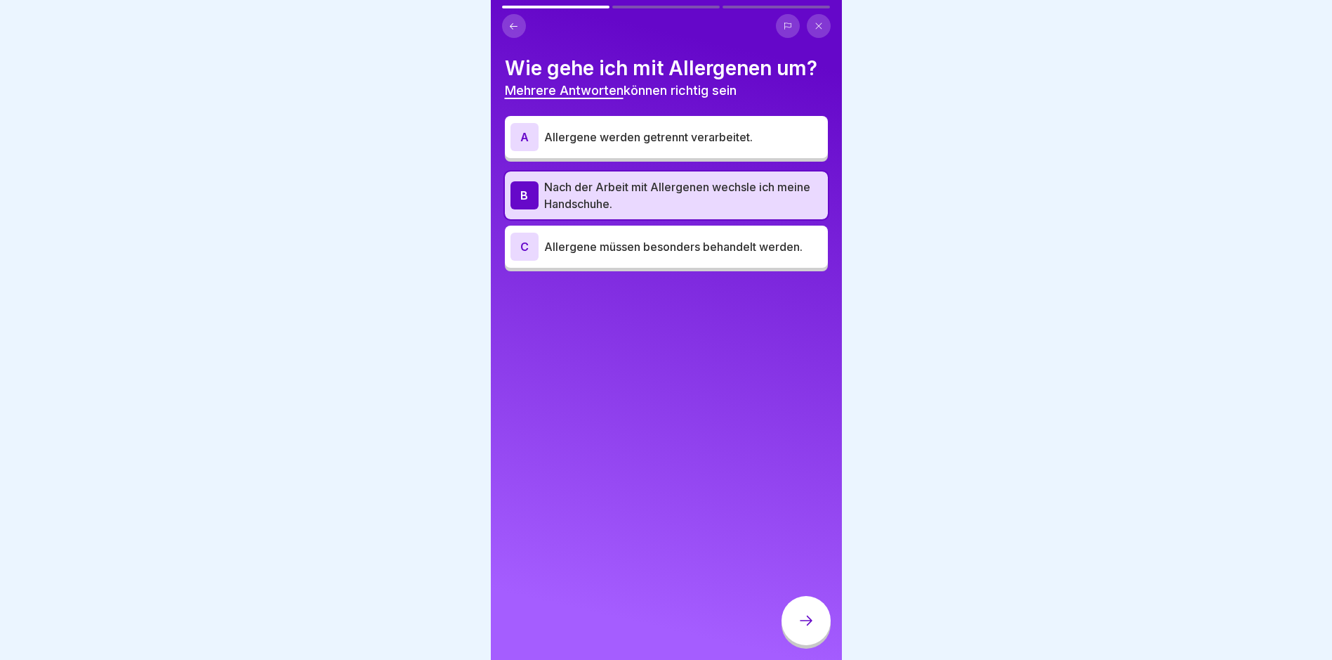
click at [805, 627] on icon at bounding box center [806, 620] width 17 height 17
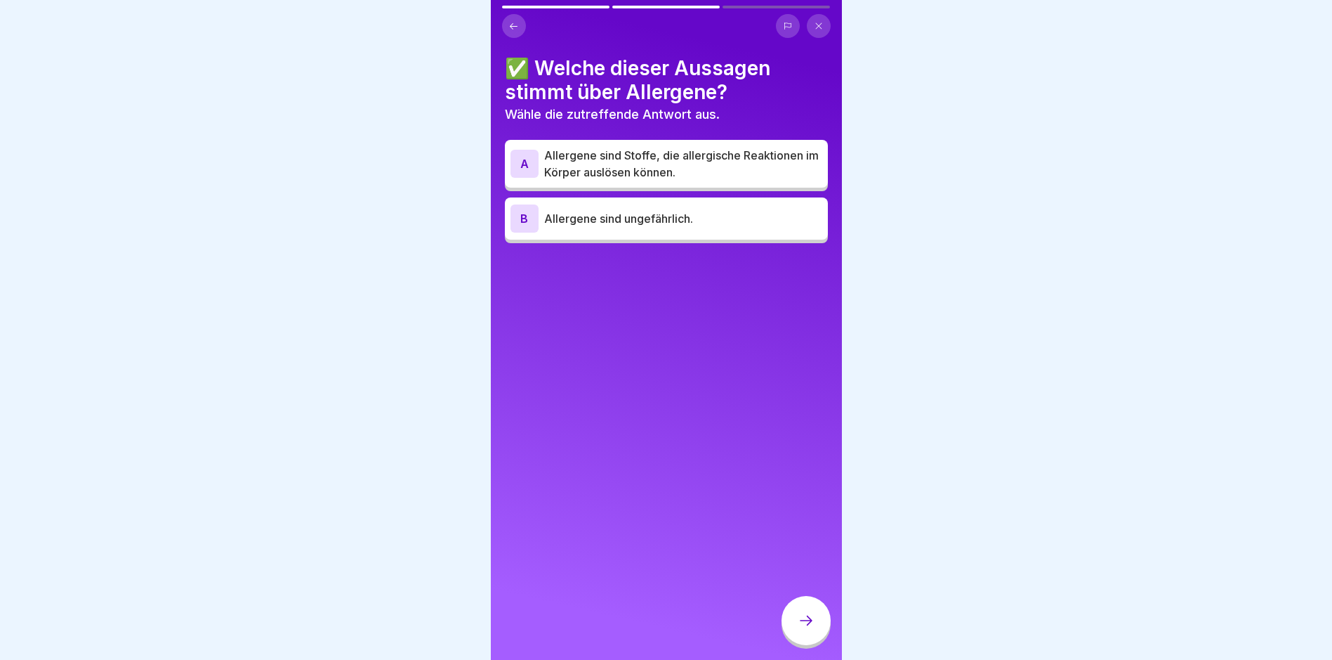
click at [638, 157] on p "Allergene sind Stoffe, die allergische Reaktionen im Körper auslösen können." at bounding box center [683, 164] width 278 height 34
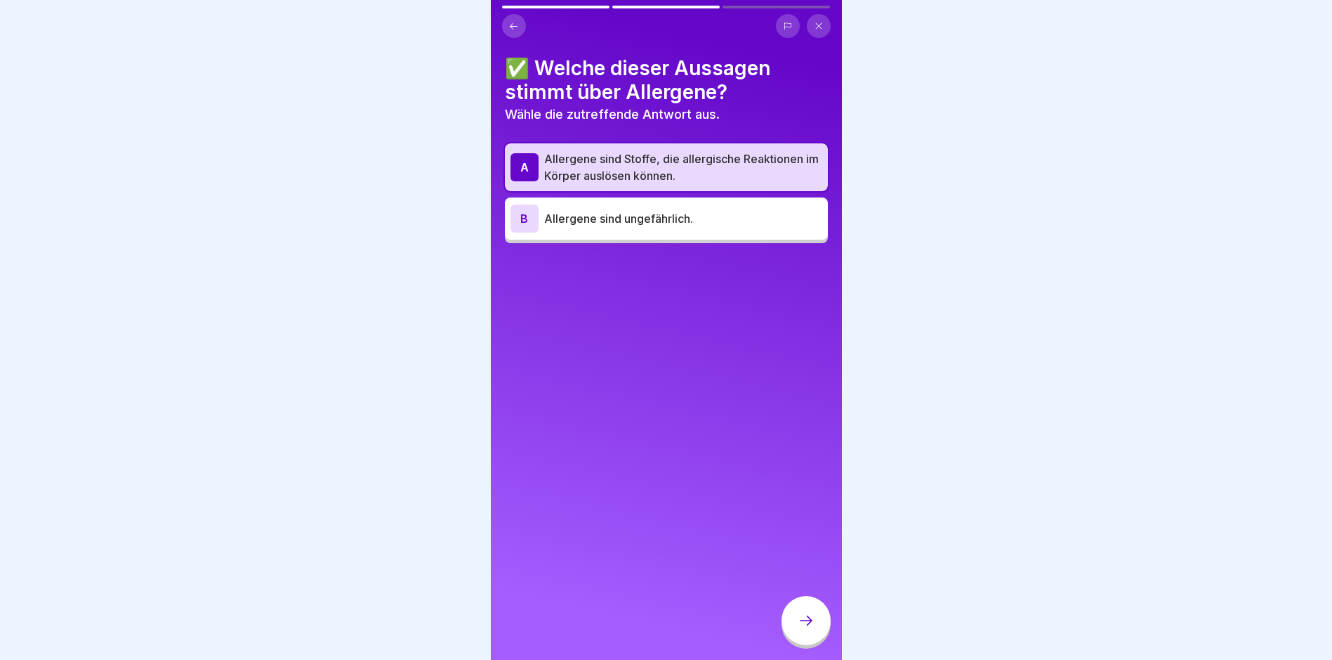
click at [811, 629] on icon at bounding box center [806, 620] width 17 height 17
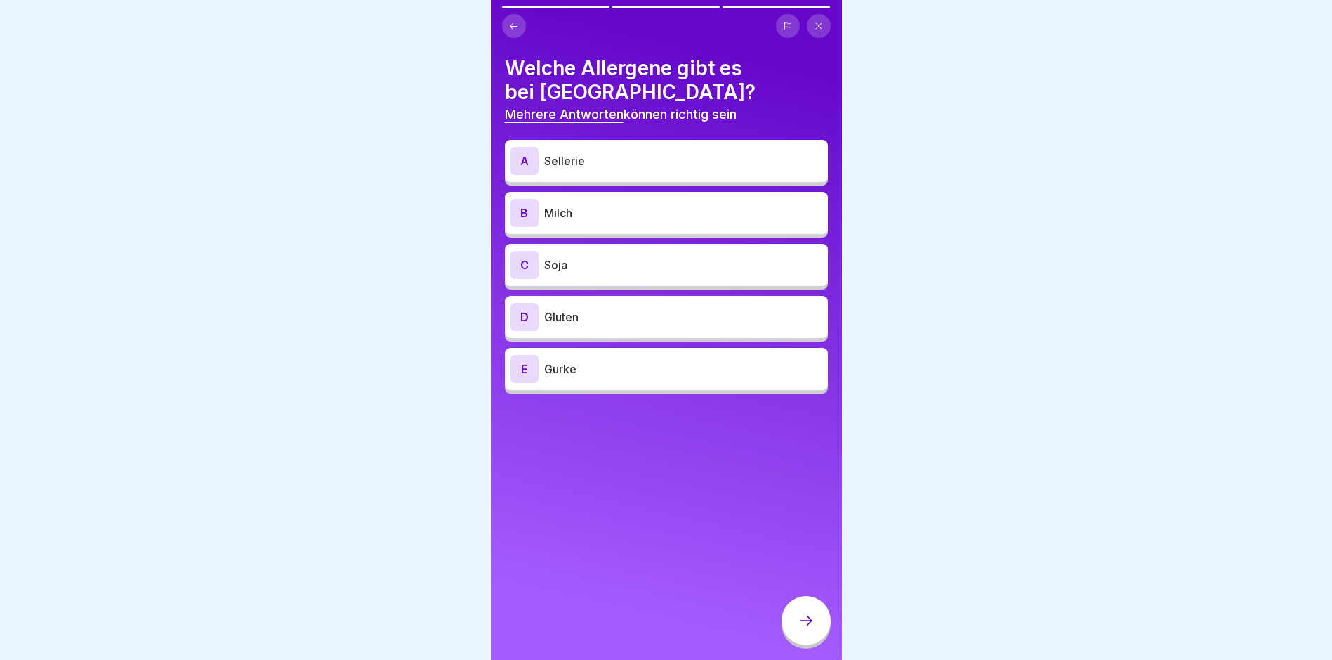
click at [599, 157] on p "Sellerie" at bounding box center [683, 160] width 278 height 17
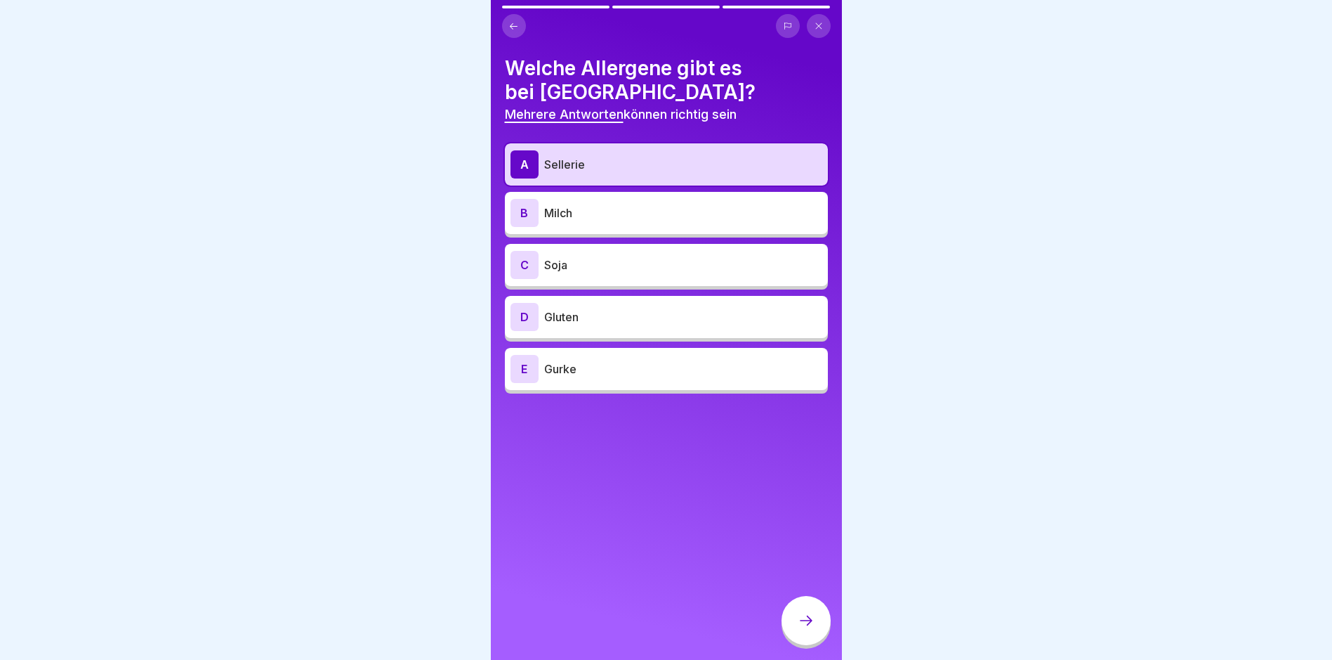
click at [598, 203] on div "B Milch" at bounding box center [667, 213] width 312 height 28
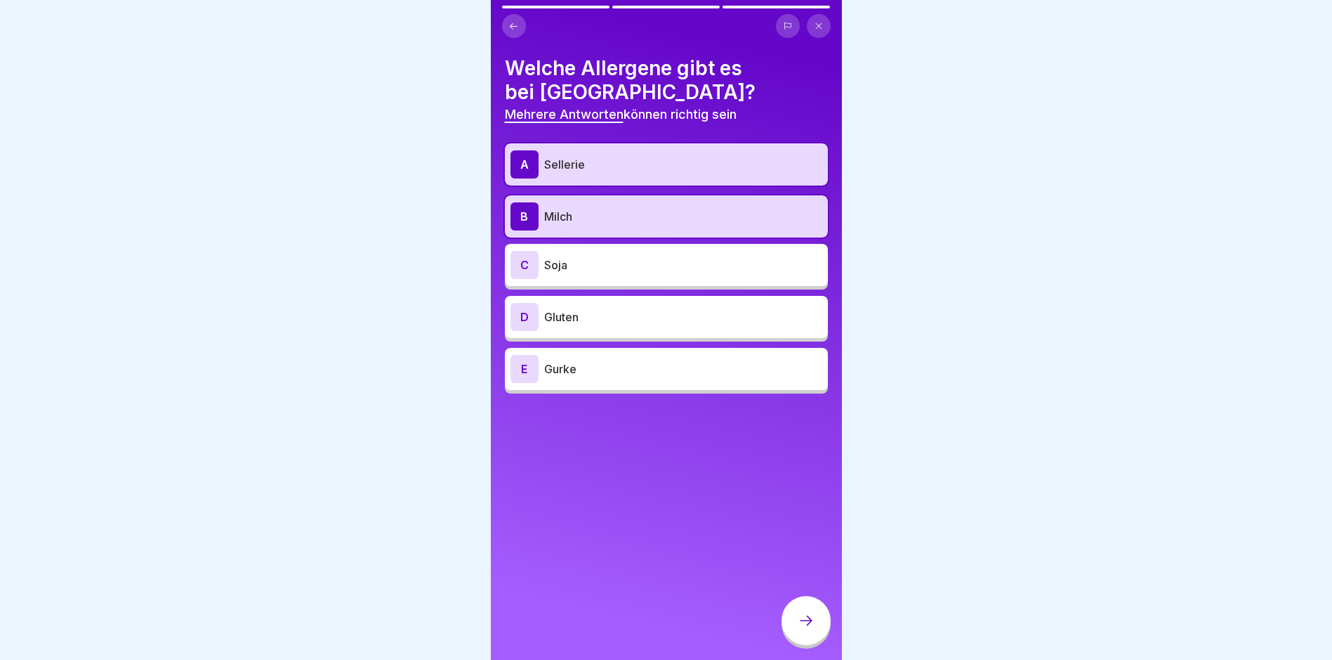
click at [605, 259] on p "Soja" at bounding box center [683, 264] width 278 height 17
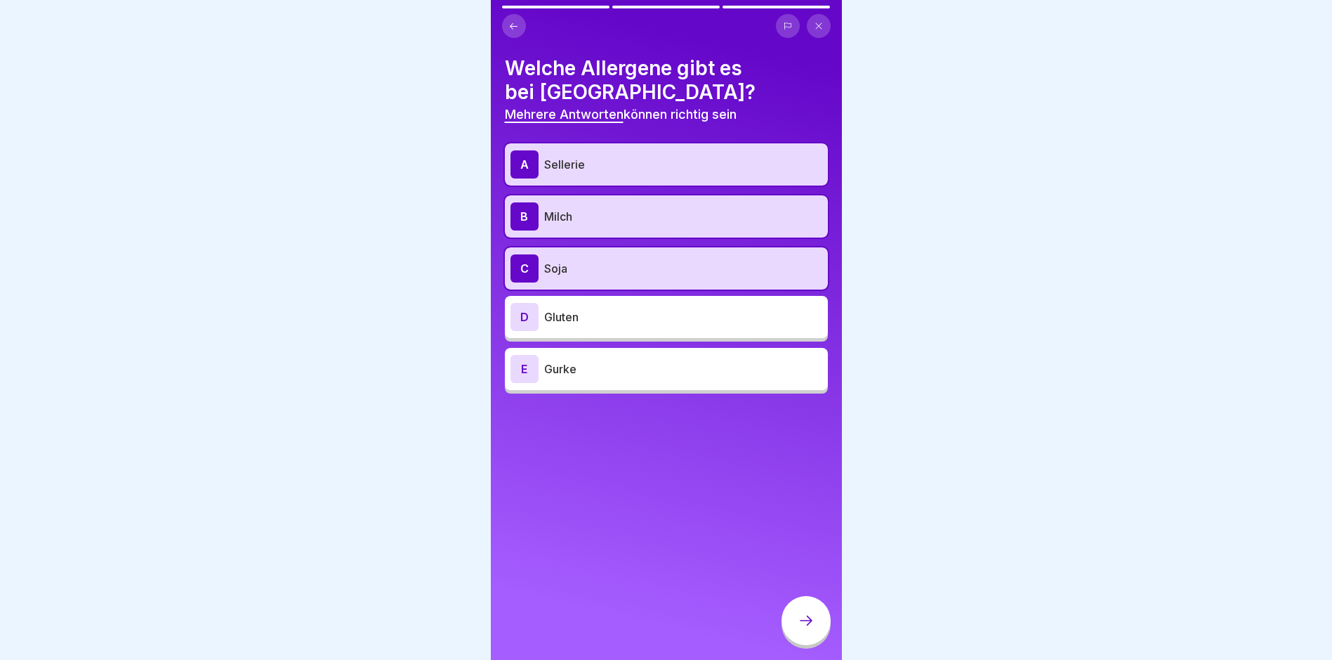
click at [608, 311] on p "Gluten" at bounding box center [683, 316] width 278 height 17
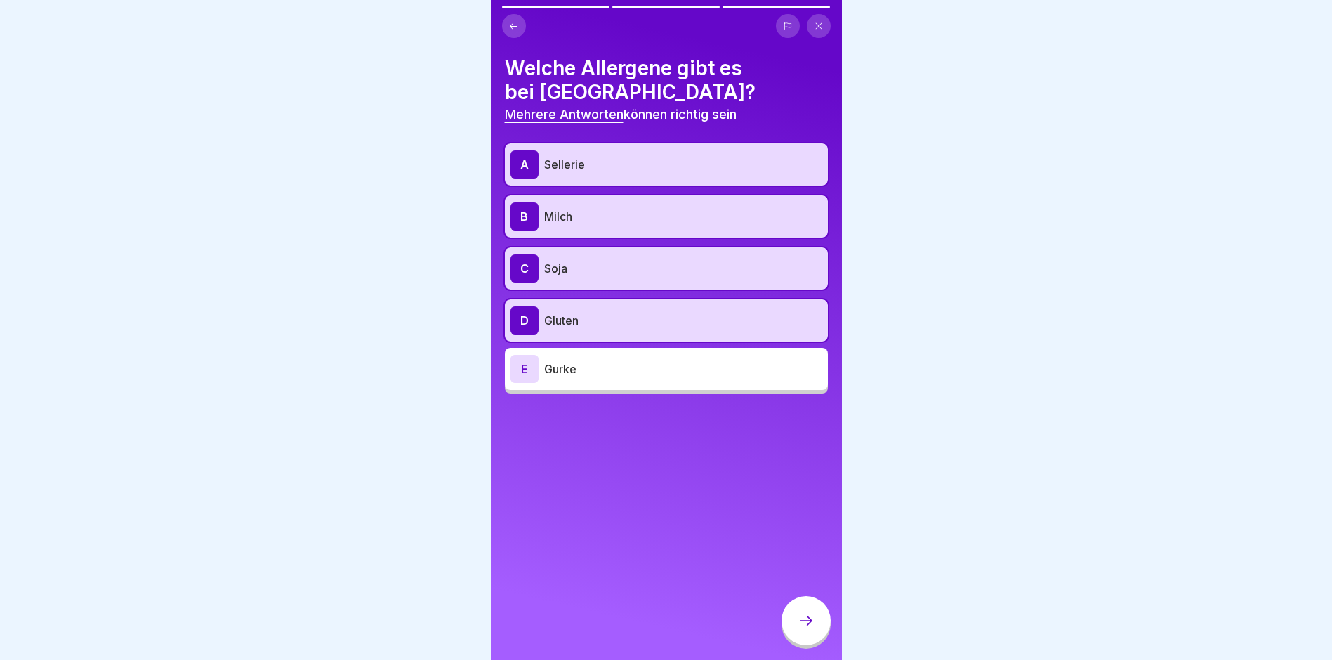
click at [809, 624] on icon at bounding box center [806, 620] width 17 height 17
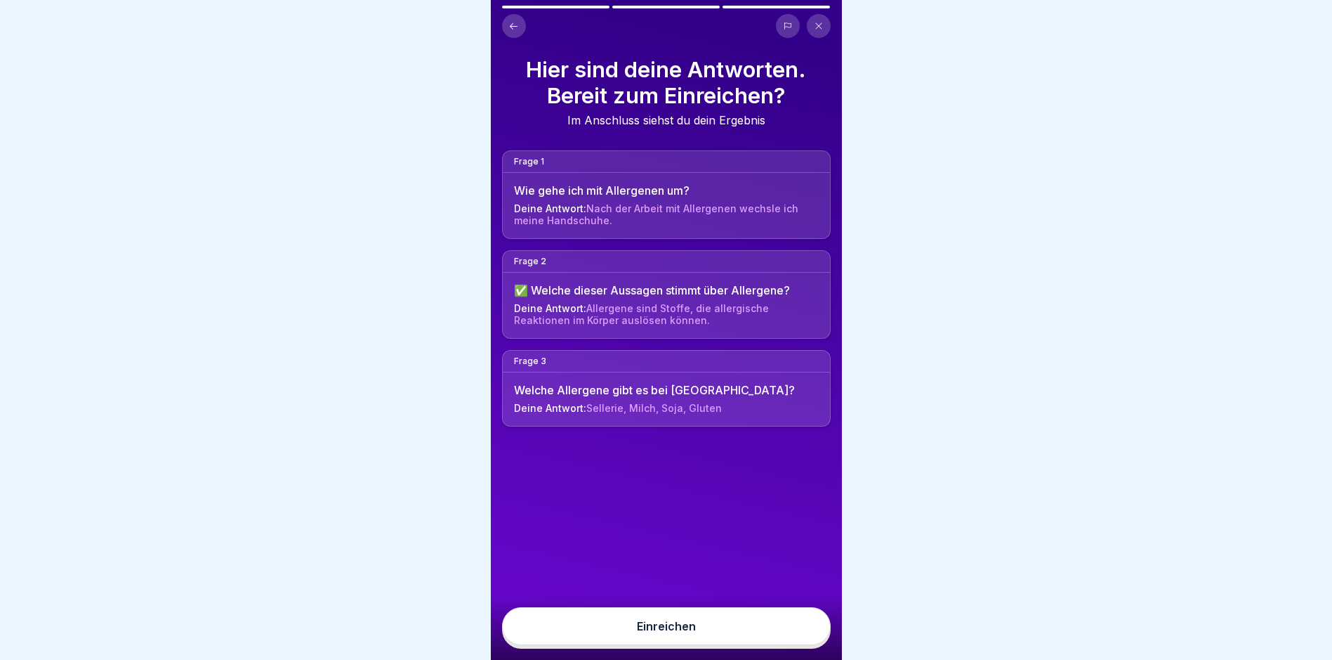
click at [650, 632] on div "Einreichen" at bounding box center [666, 625] width 59 height 13
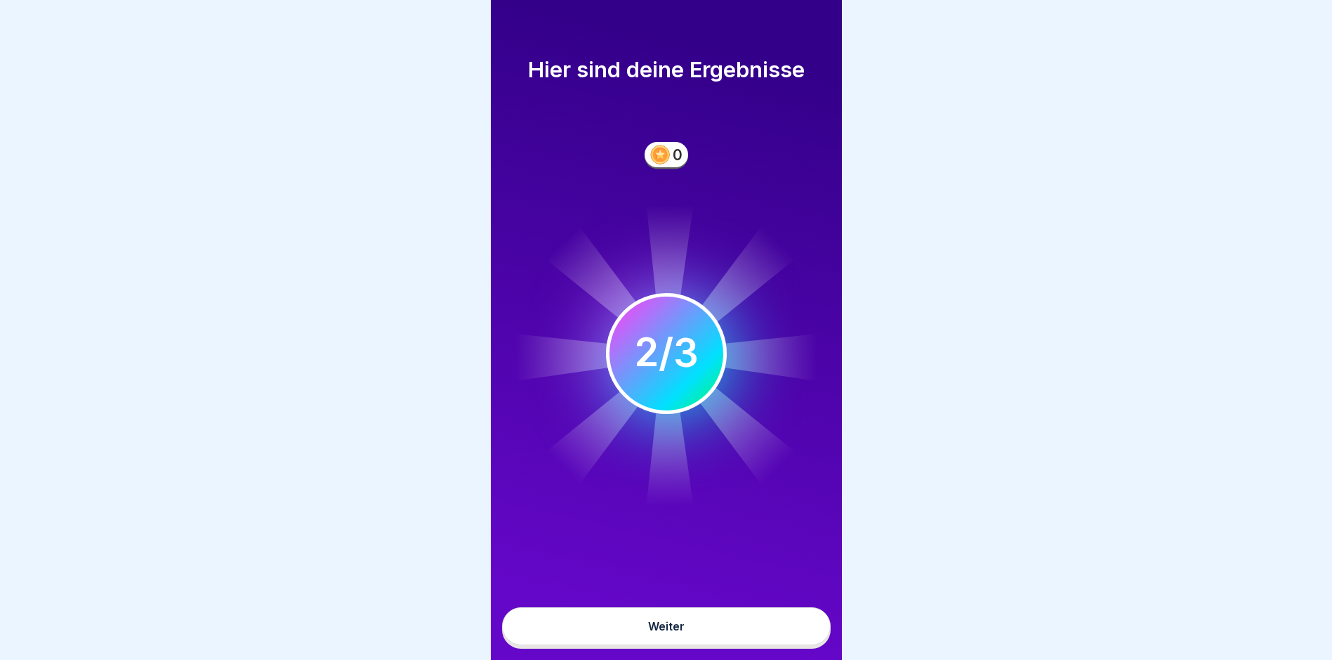
click at [662, 632] on div "Weiter" at bounding box center [666, 625] width 37 height 13
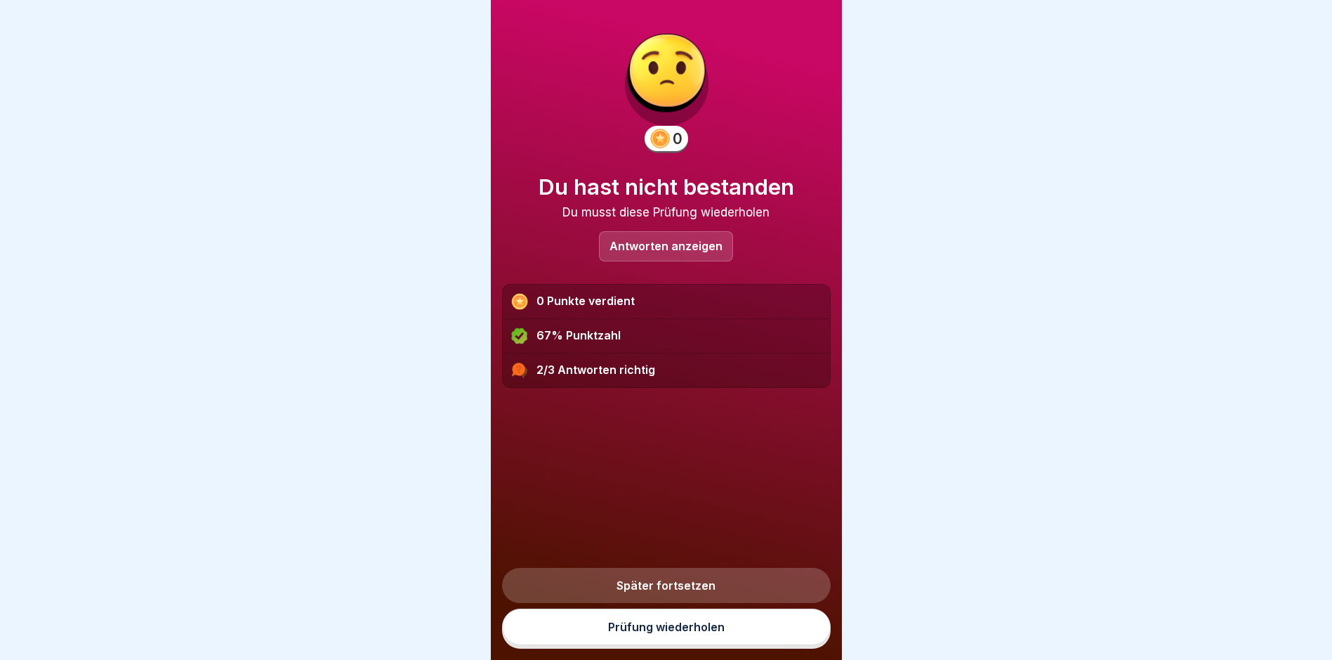
click at [660, 643] on link "Prüfung wiederholen" at bounding box center [666, 626] width 329 height 37
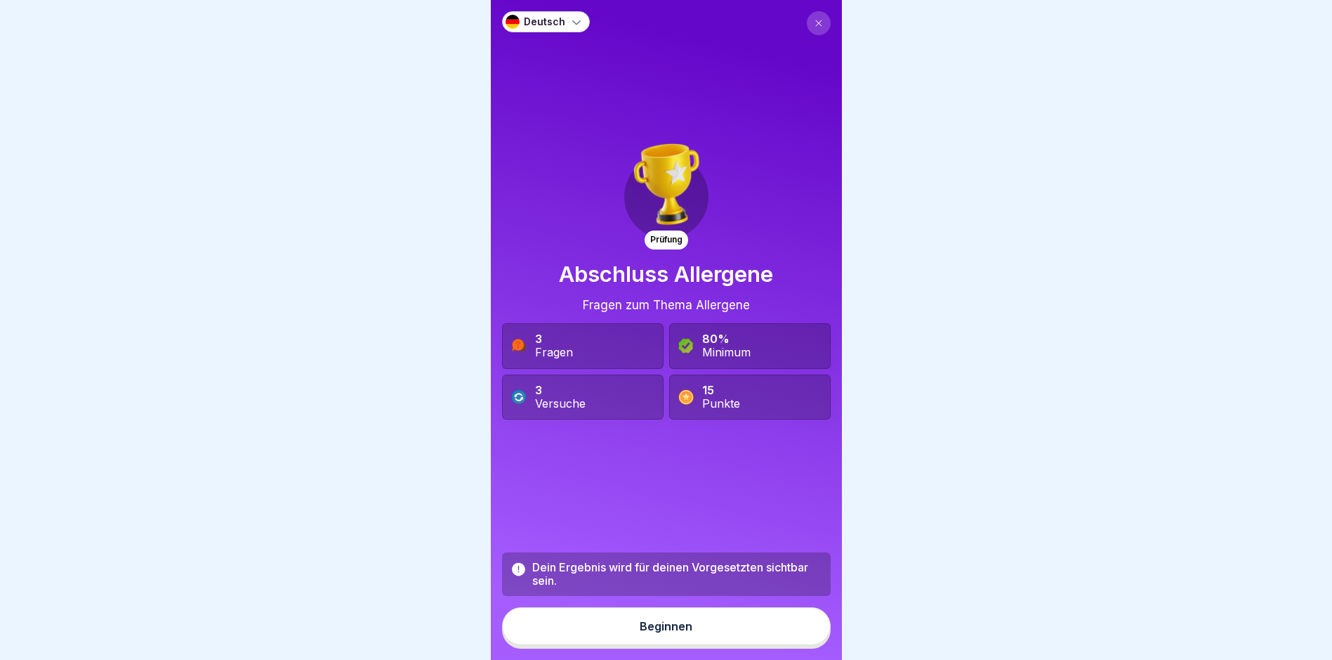
click at [647, 632] on div "Beginnen" at bounding box center [666, 625] width 53 height 13
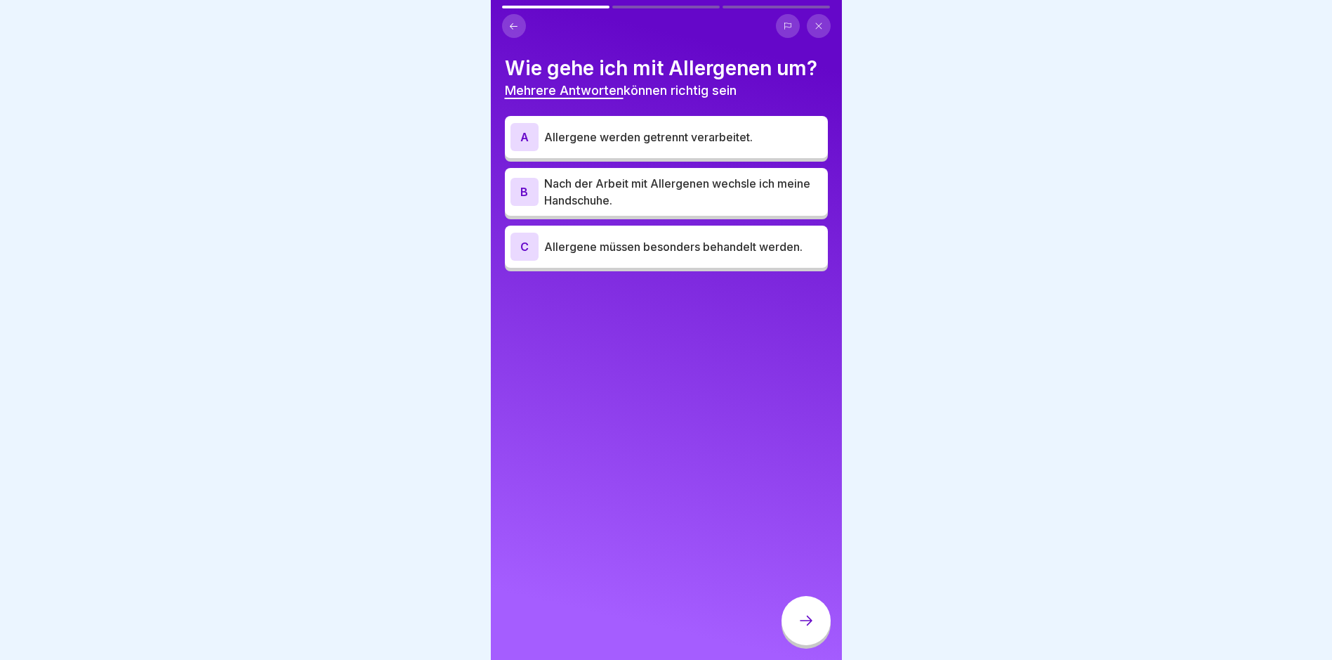
click at [572, 145] on p "Allergene werden getrennt verarbeitet." at bounding box center [683, 137] width 278 height 17
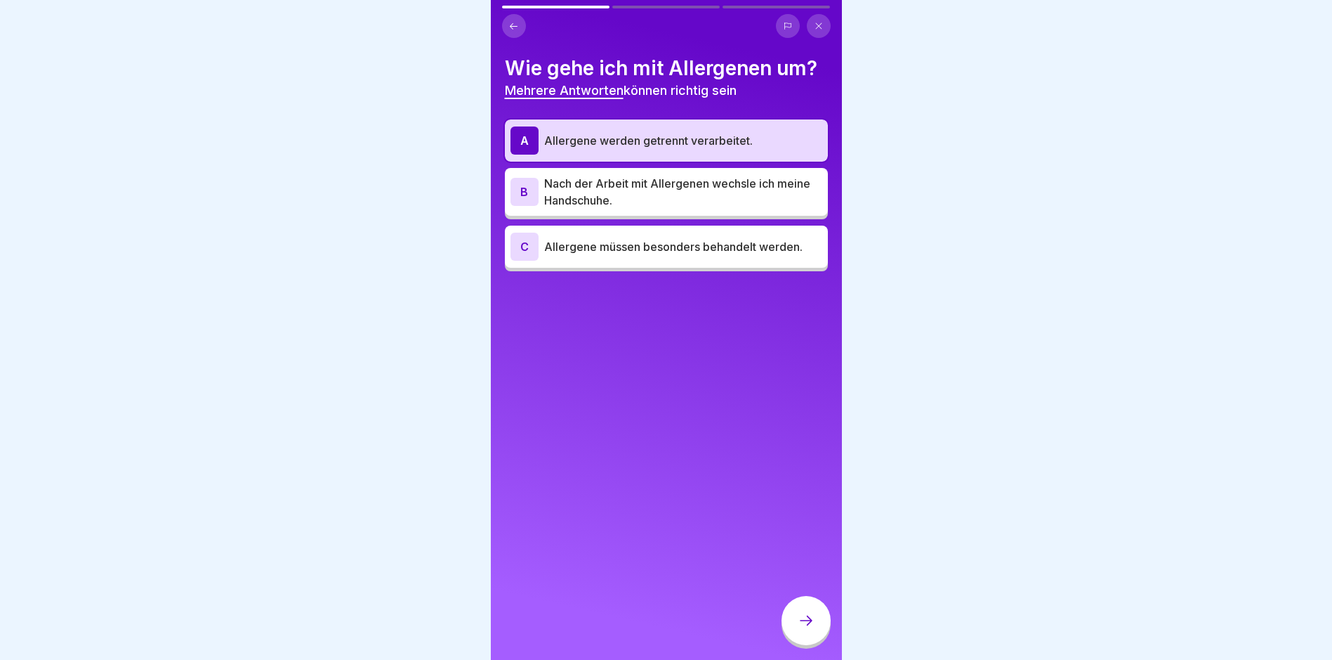
click at [577, 188] on p "Nach der Arbeit mit Allergenen wechsle ich meine Handschuhe." at bounding box center [683, 192] width 278 height 34
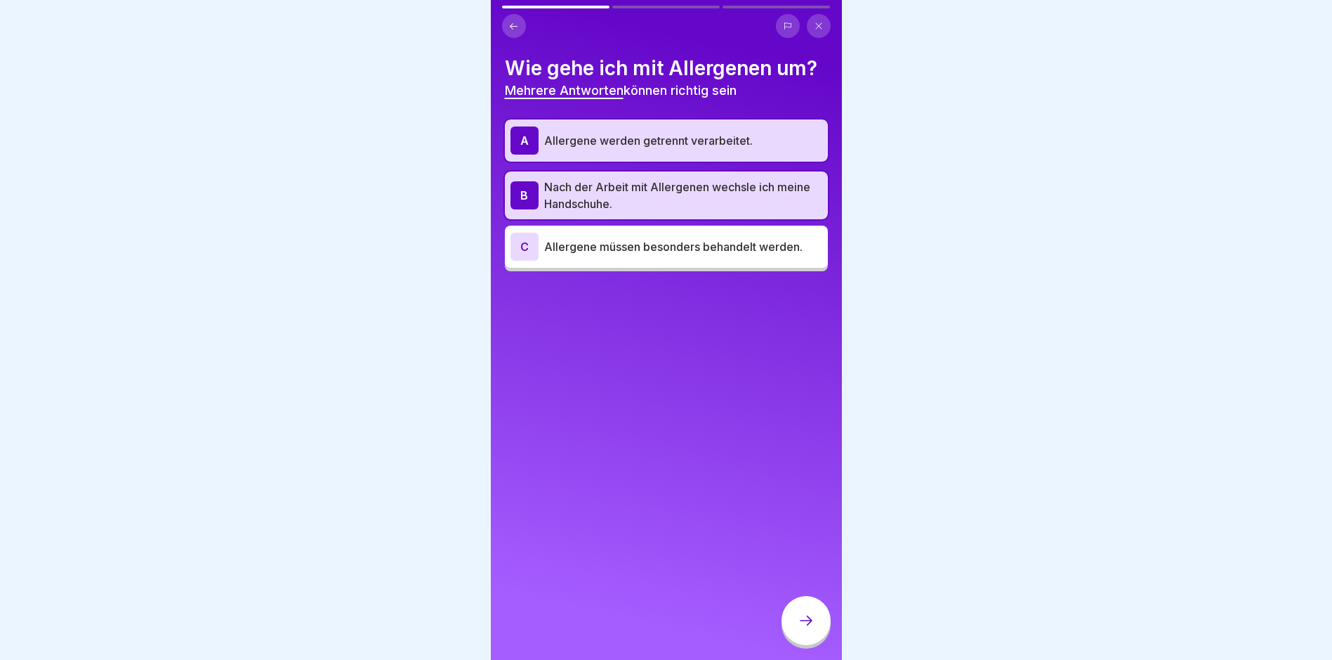
click at [581, 235] on div "C Allergene müssen besonders behandelt werden." at bounding box center [667, 246] width 312 height 28
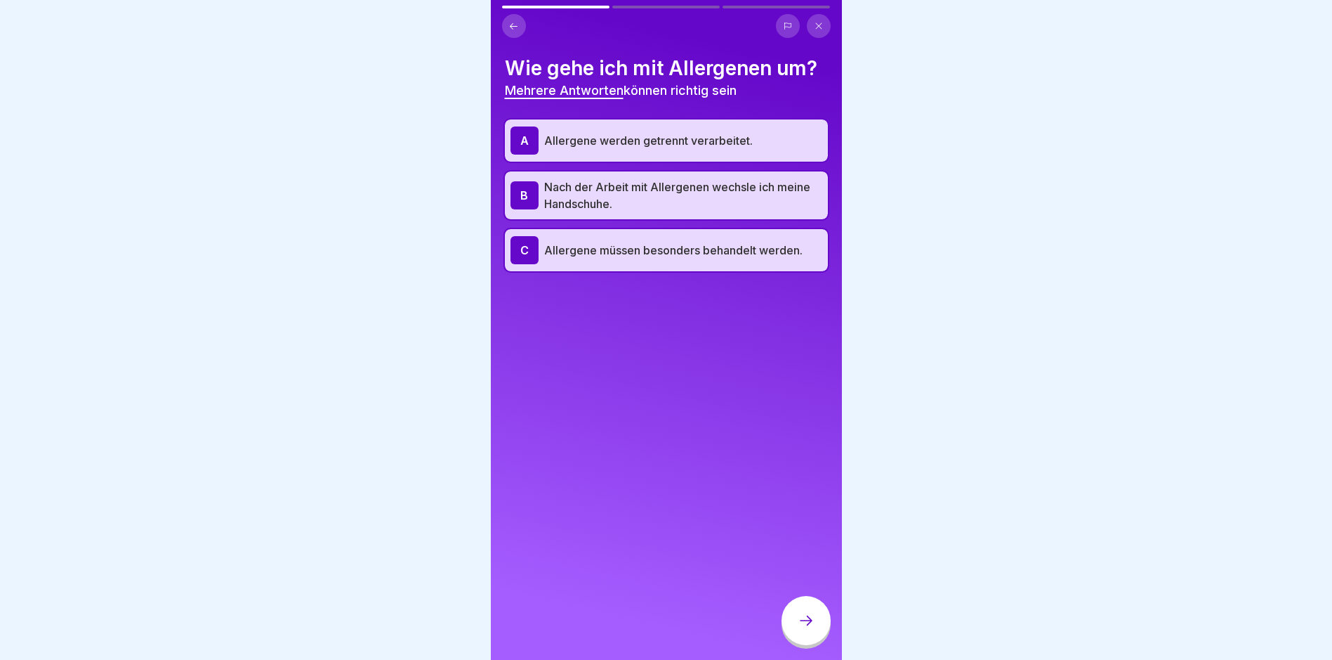
click at [808, 629] on icon at bounding box center [806, 620] width 17 height 17
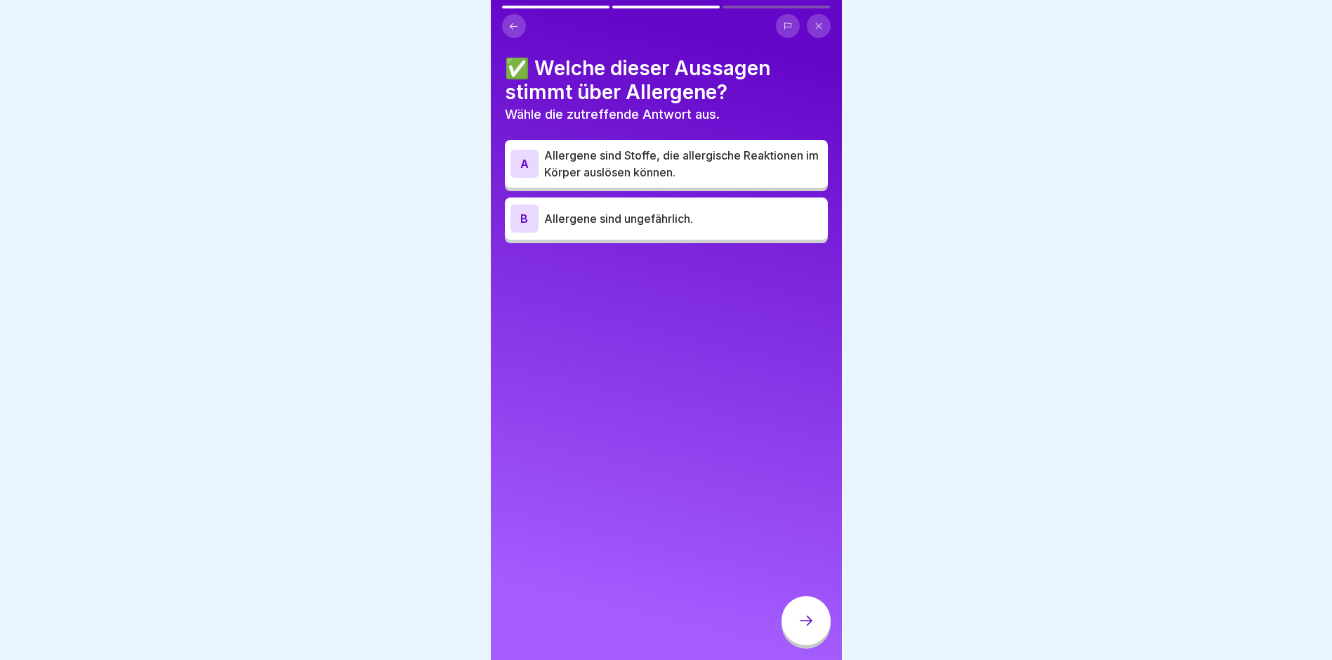
click at [601, 152] on p "Allergene sind Stoffe, die allergische Reaktionen im Körper auslösen können." at bounding box center [683, 164] width 278 height 34
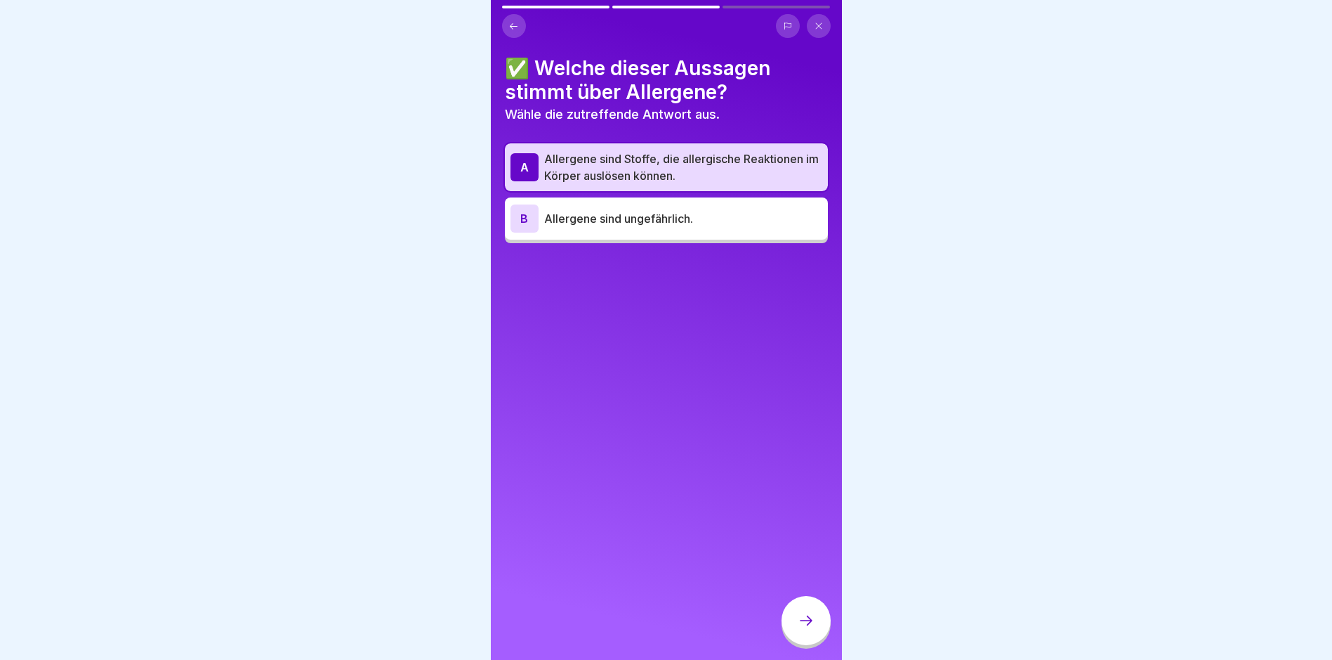
click at [806, 629] on icon at bounding box center [806, 620] width 17 height 17
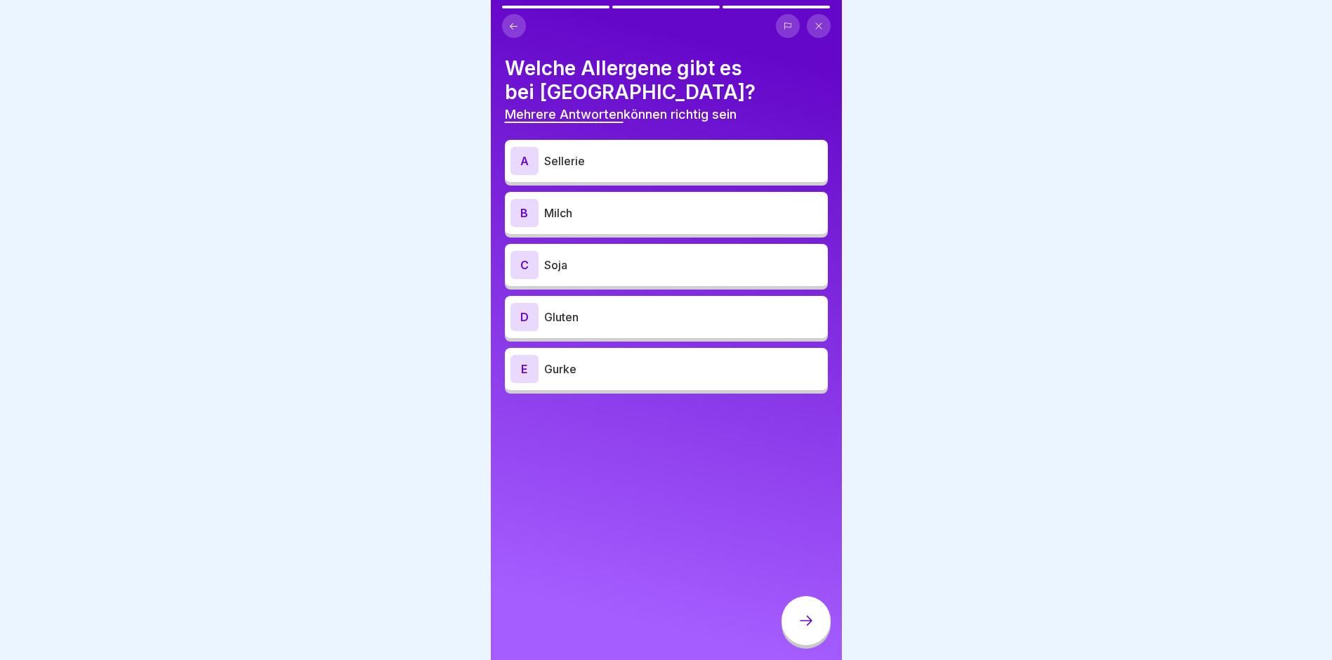
click at [624, 170] on div "A Sellerie" at bounding box center [667, 161] width 312 height 28
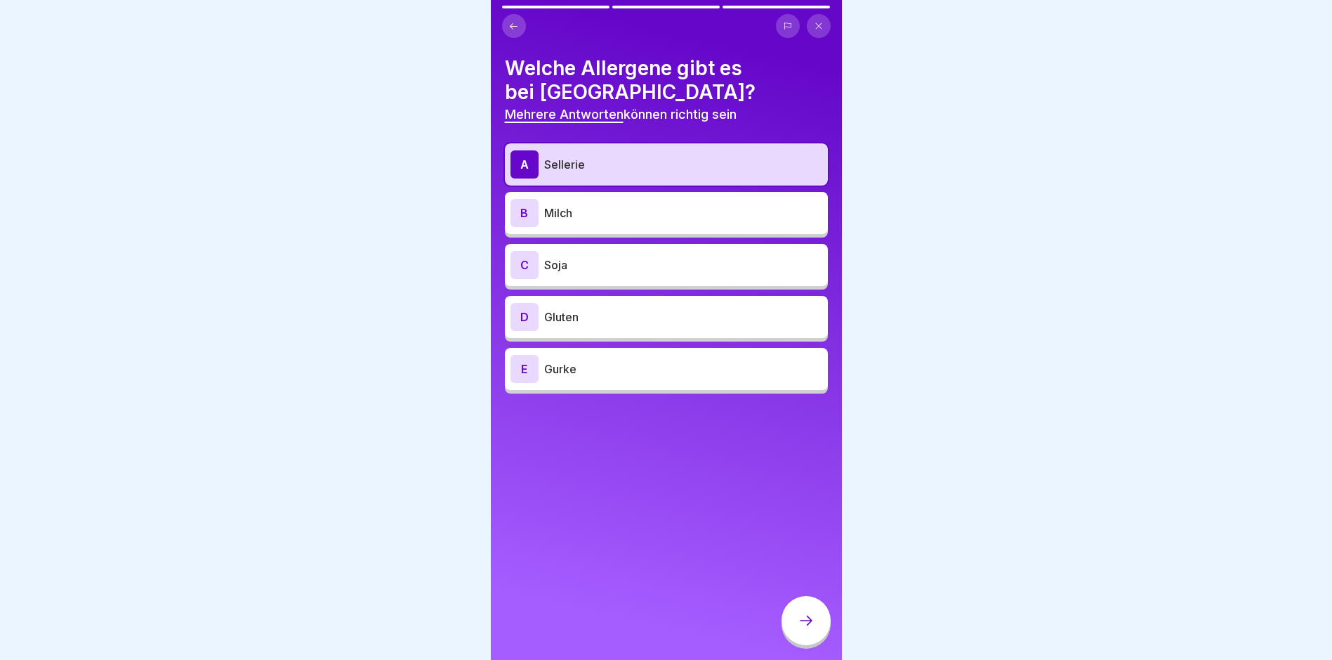
click at [624, 204] on p "Milch" at bounding box center [683, 212] width 278 height 17
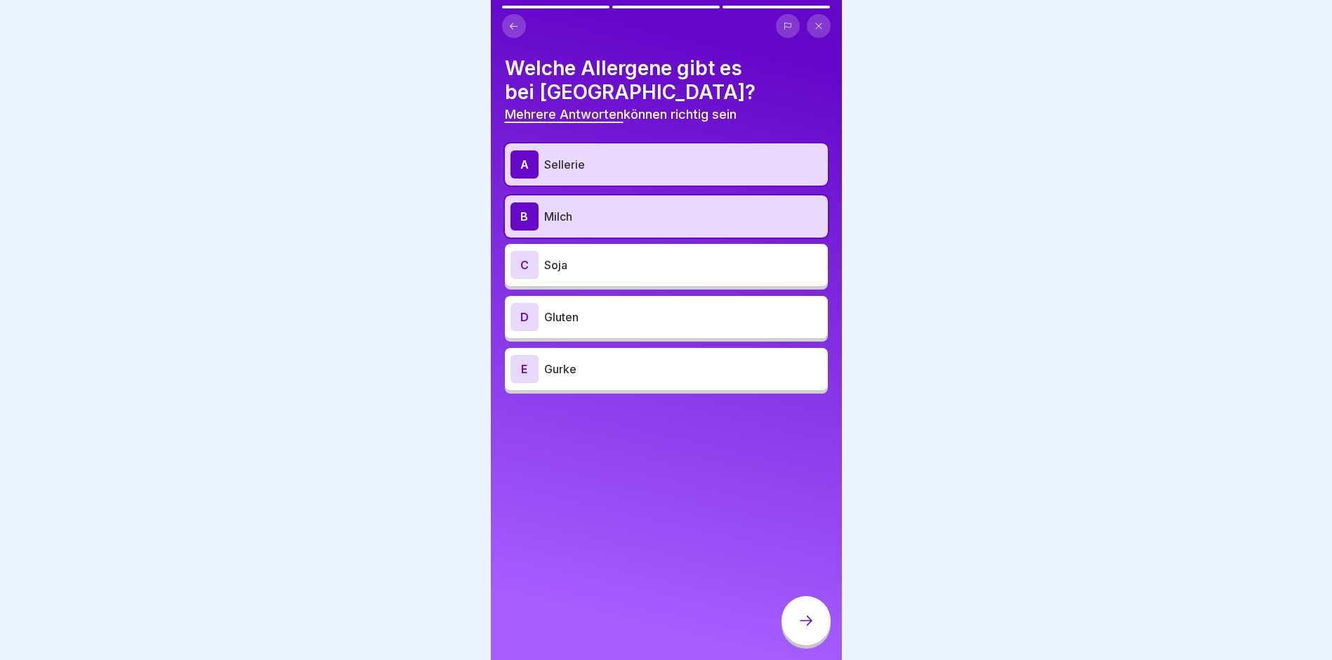
click at [592, 248] on div "C Soja" at bounding box center [666, 265] width 323 height 42
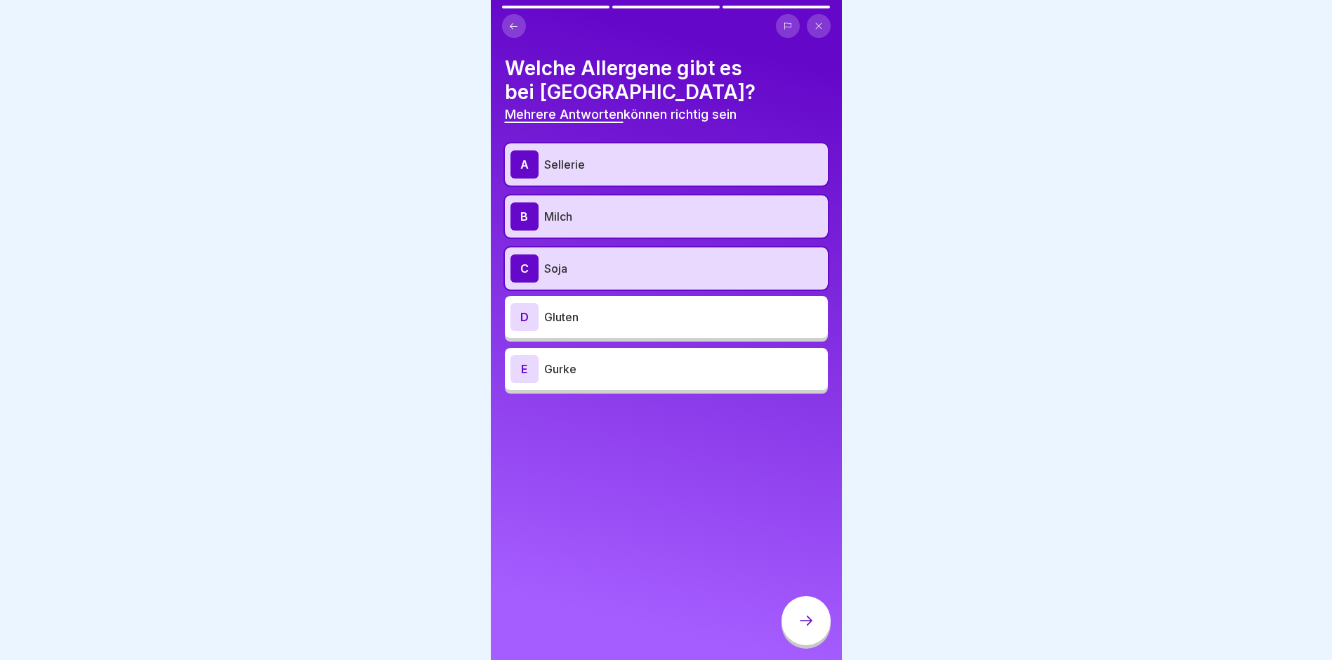
click at [593, 312] on p "Gluten" at bounding box center [683, 316] width 278 height 17
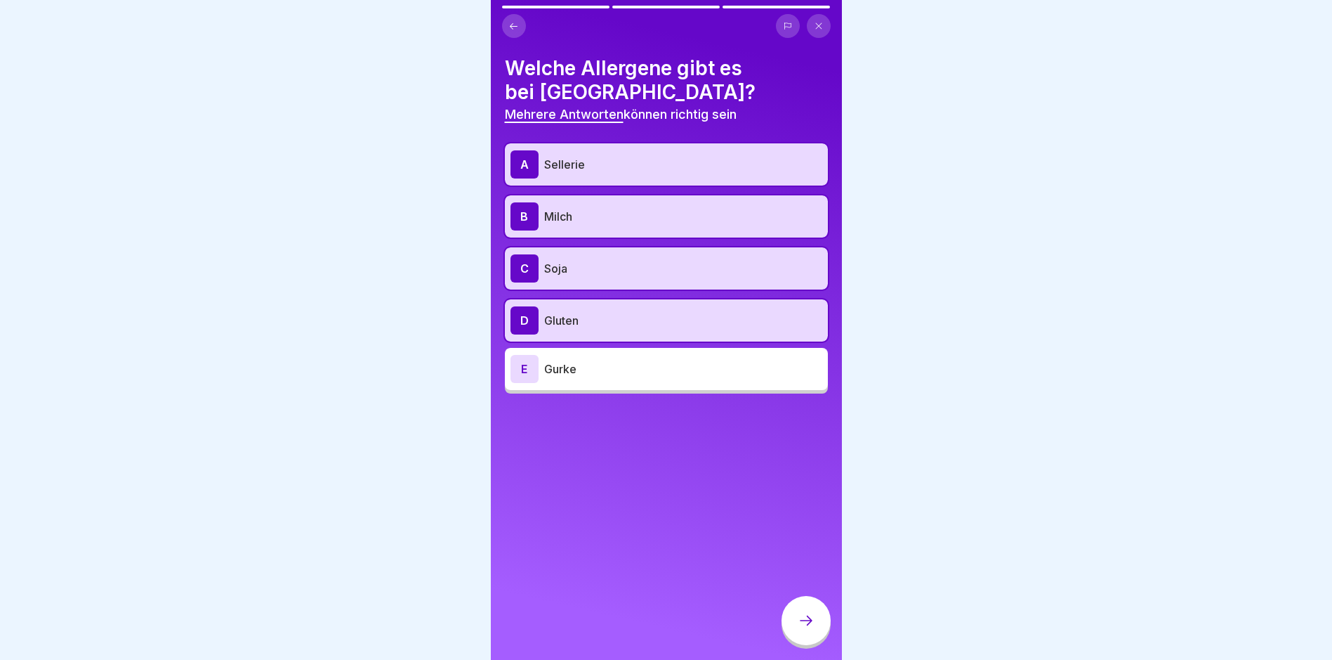
click at [817, 631] on div at bounding box center [806, 620] width 49 height 49
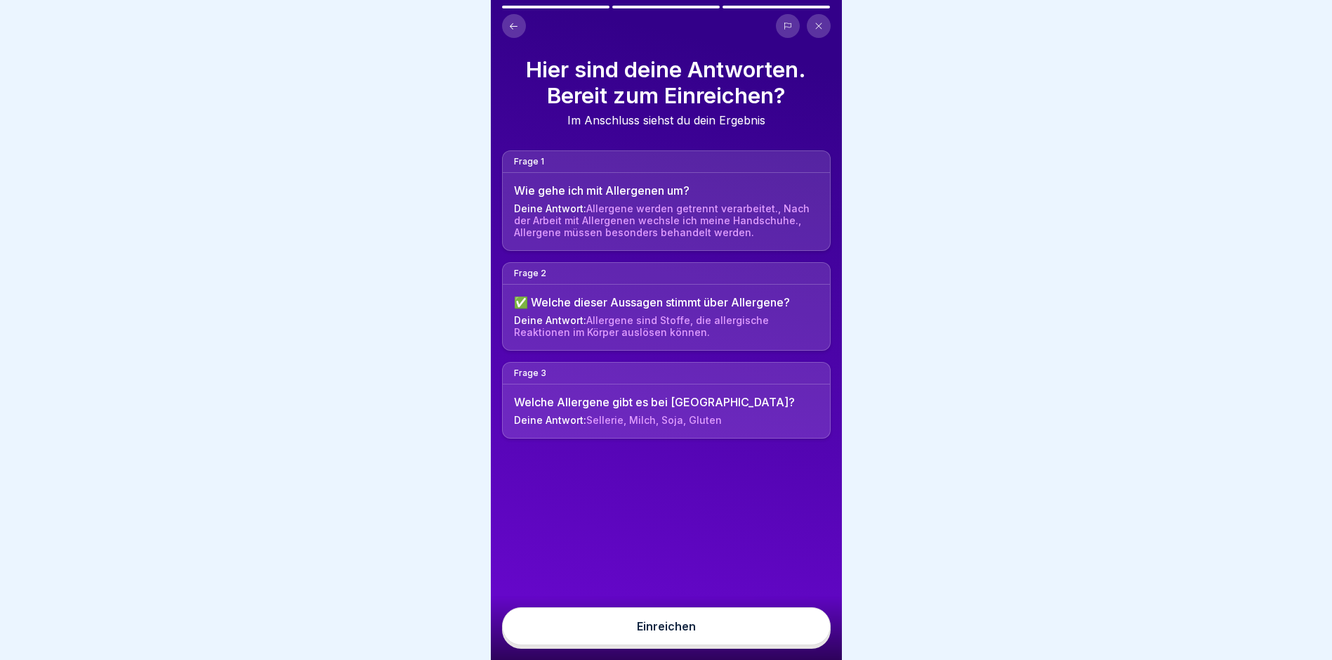
click at [674, 632] on div "Einreichen" at bounding box center [666, 625] width 59 height 13
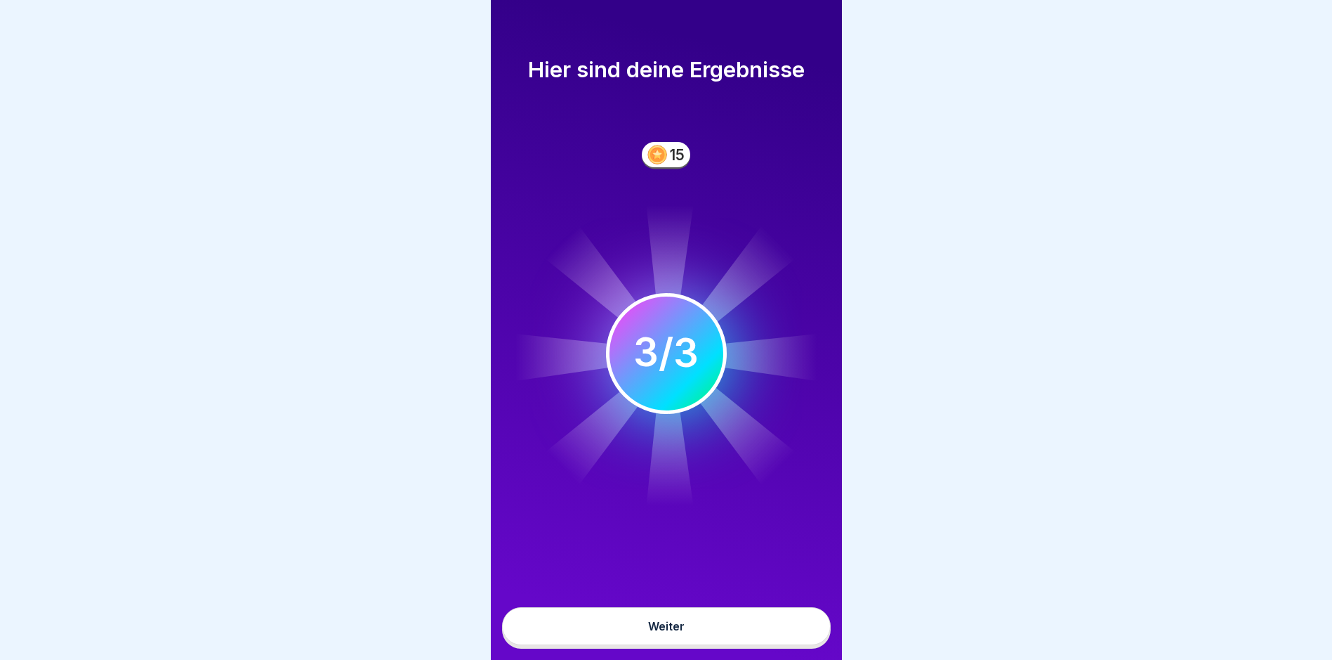
click at [669, 630] on button "Weiter" at bounding box center [666, 626] width 329 height 38
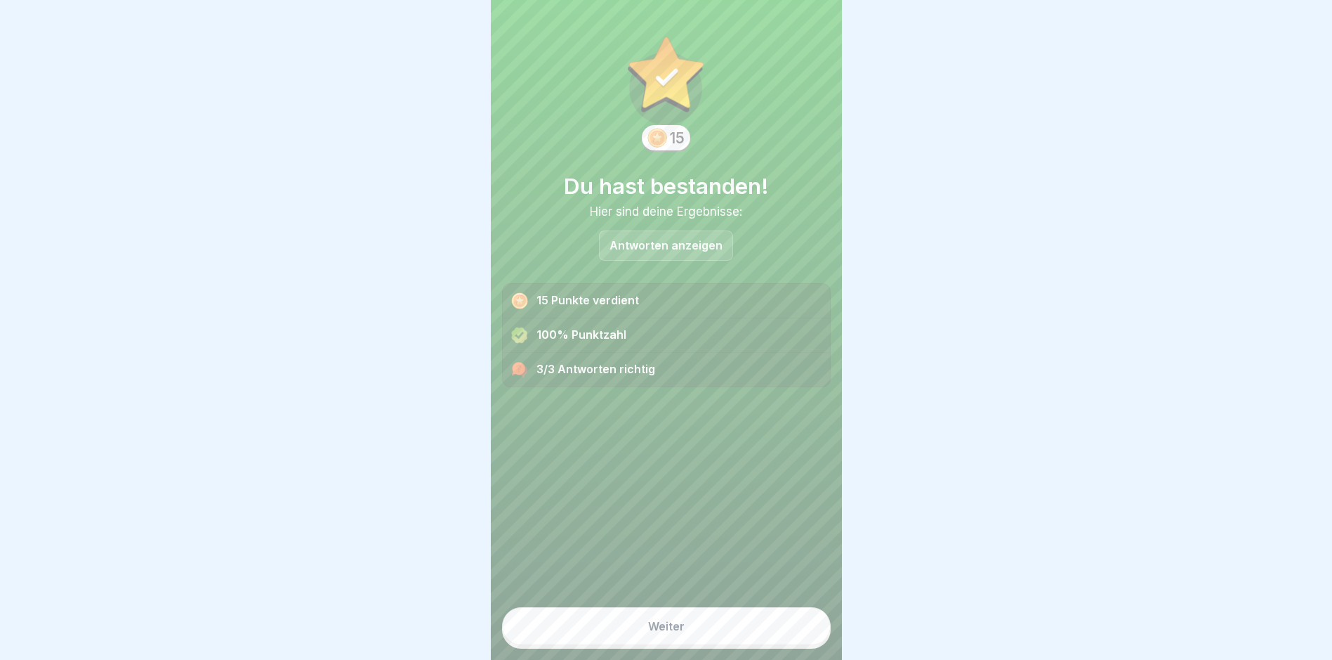
click at [661, 632] on div "Weiter" at bounding box center [666, 625] width 37 height 13
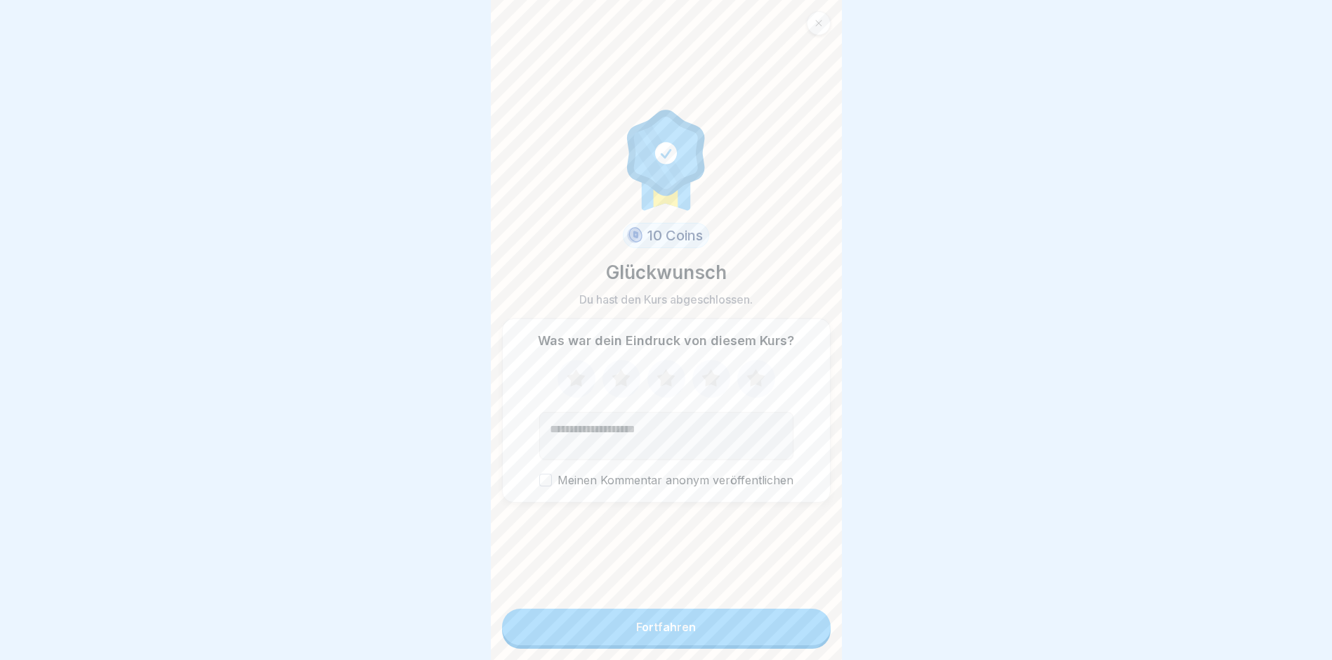
click at [661, 633] on div "Fortfahren" at bounding box center [666, 626] width 60 height 13
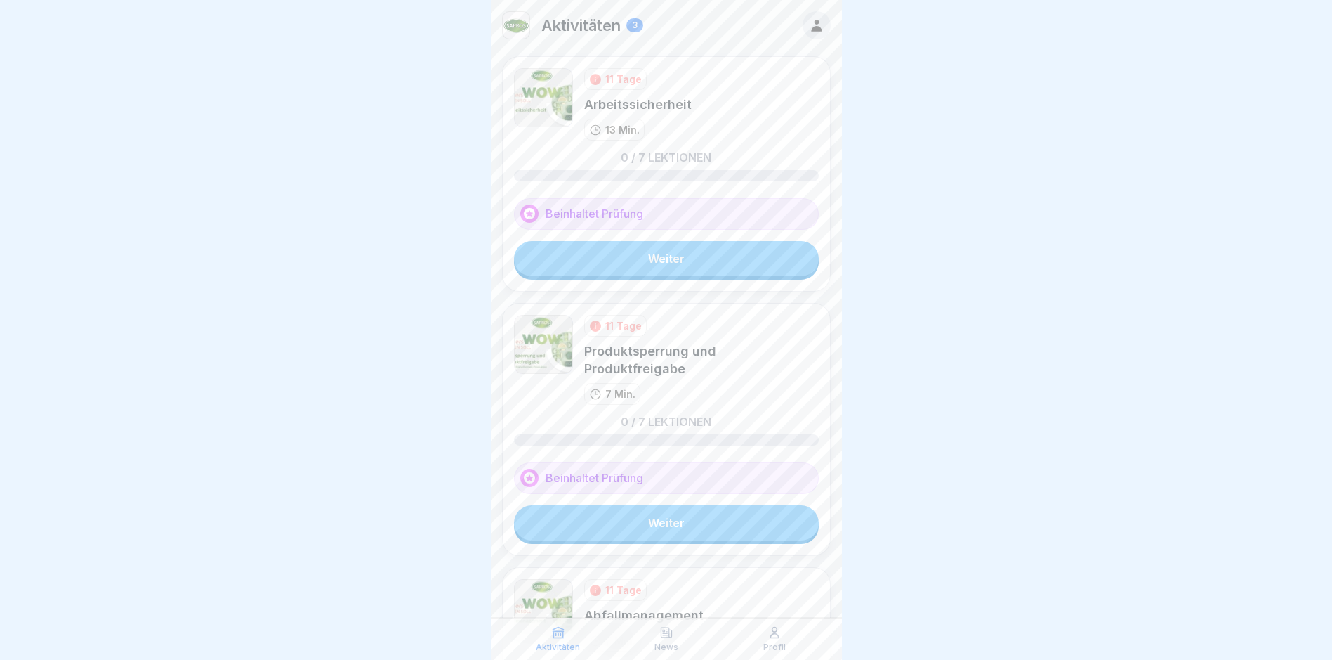
click at [667, 252] on link "Weiter" at bounding box center [666, 258] width 305 height 35
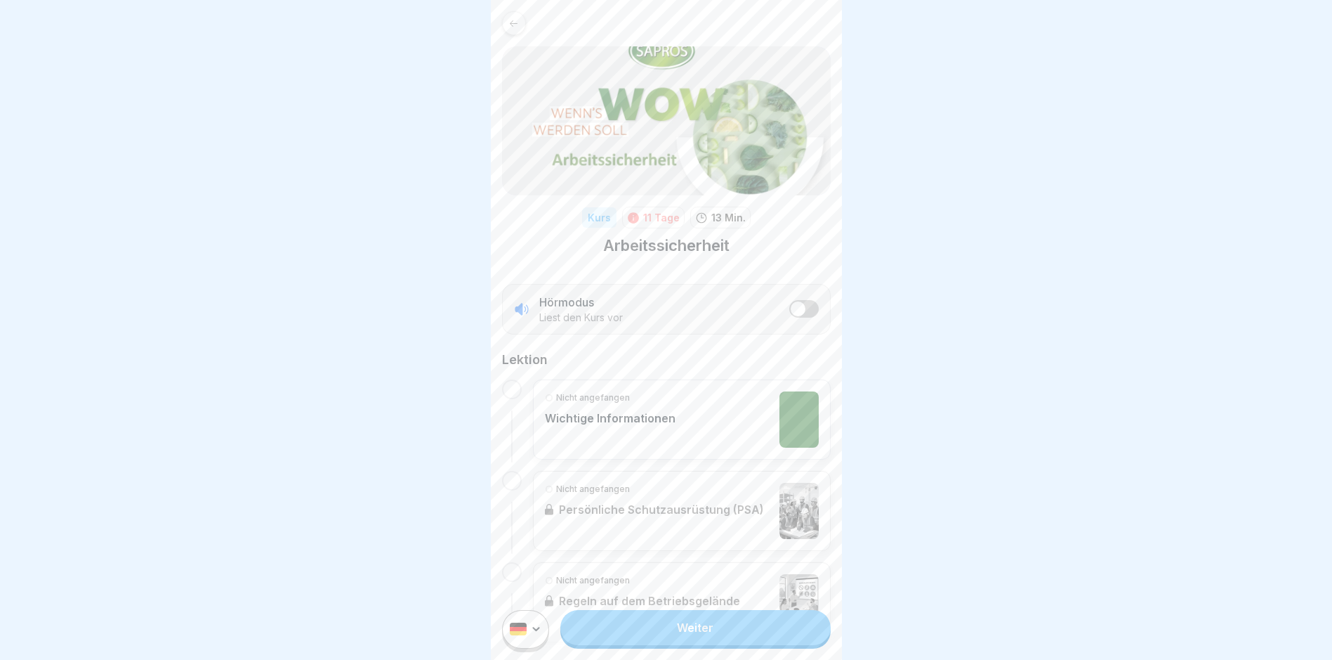
click at [662, 642] on link "Weiter" at bounding box center [695, 627] width 270 height 35
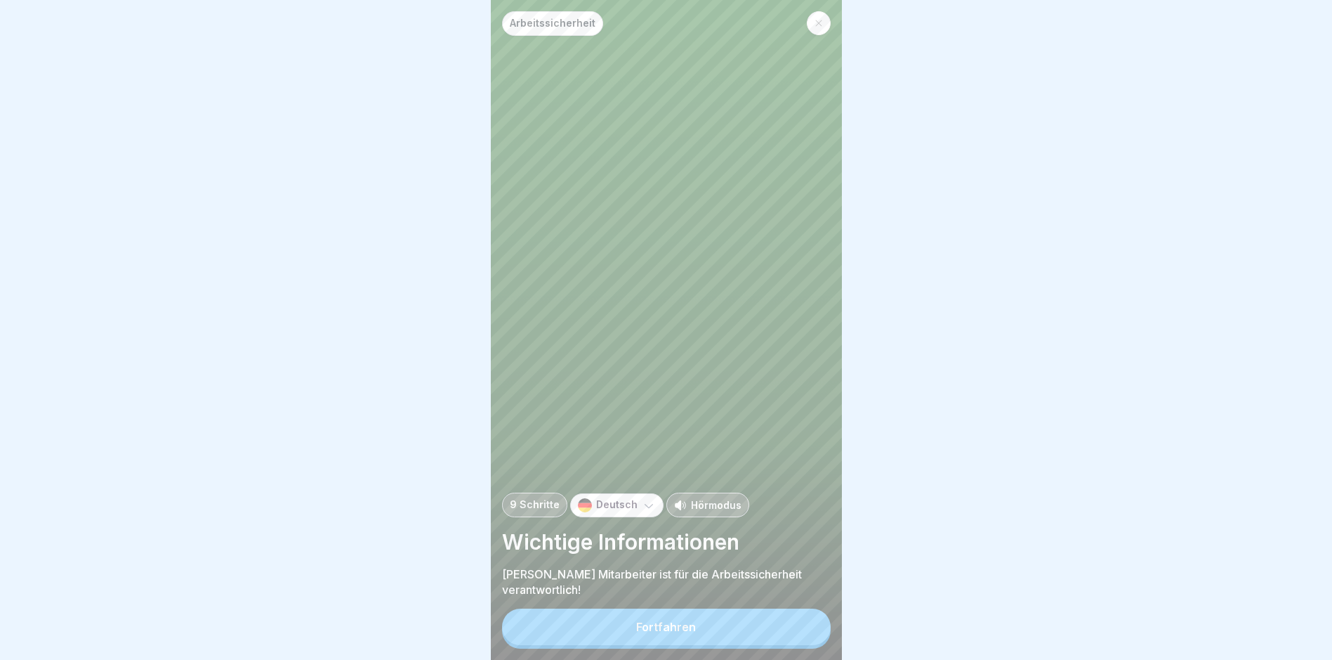
click at [657, 645] on button "Fortfahren" at bounding box center [666, 626] width 329 height 37
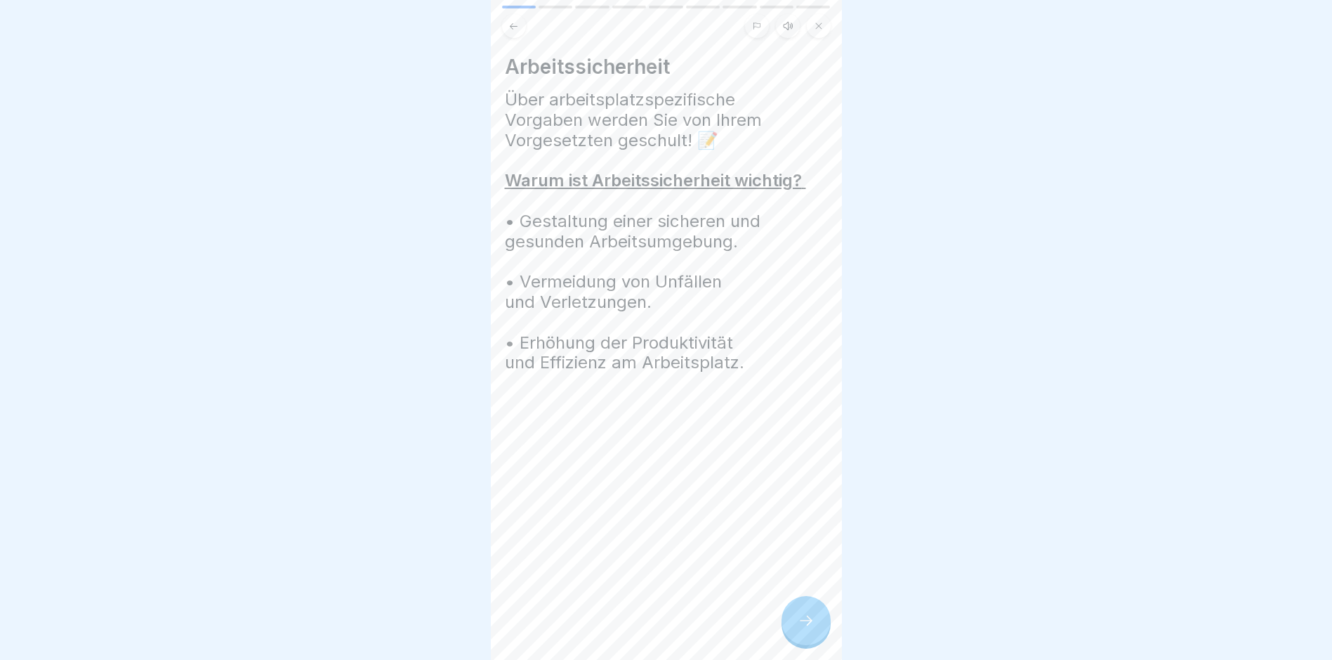
click at [798, 629] on icon at bounding box center [806, 620] width 17 height 17
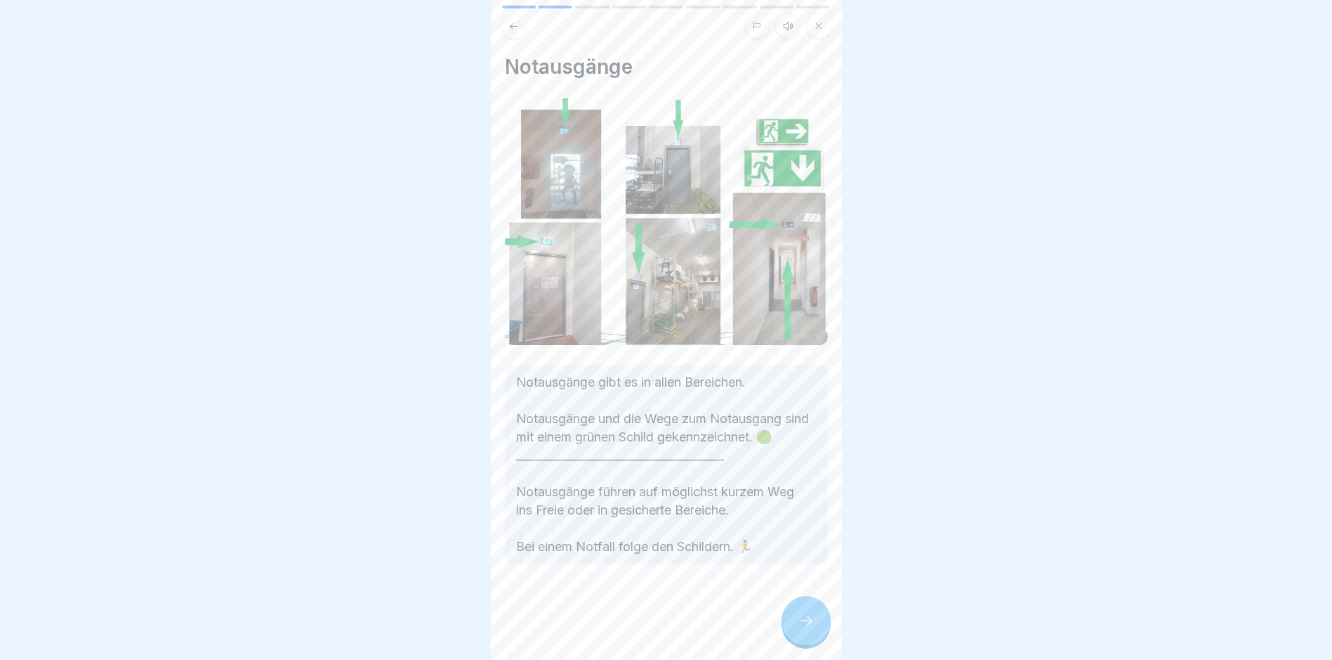
click at [806, 624] on icon at bounding box center [806, 620] width 17 height 17
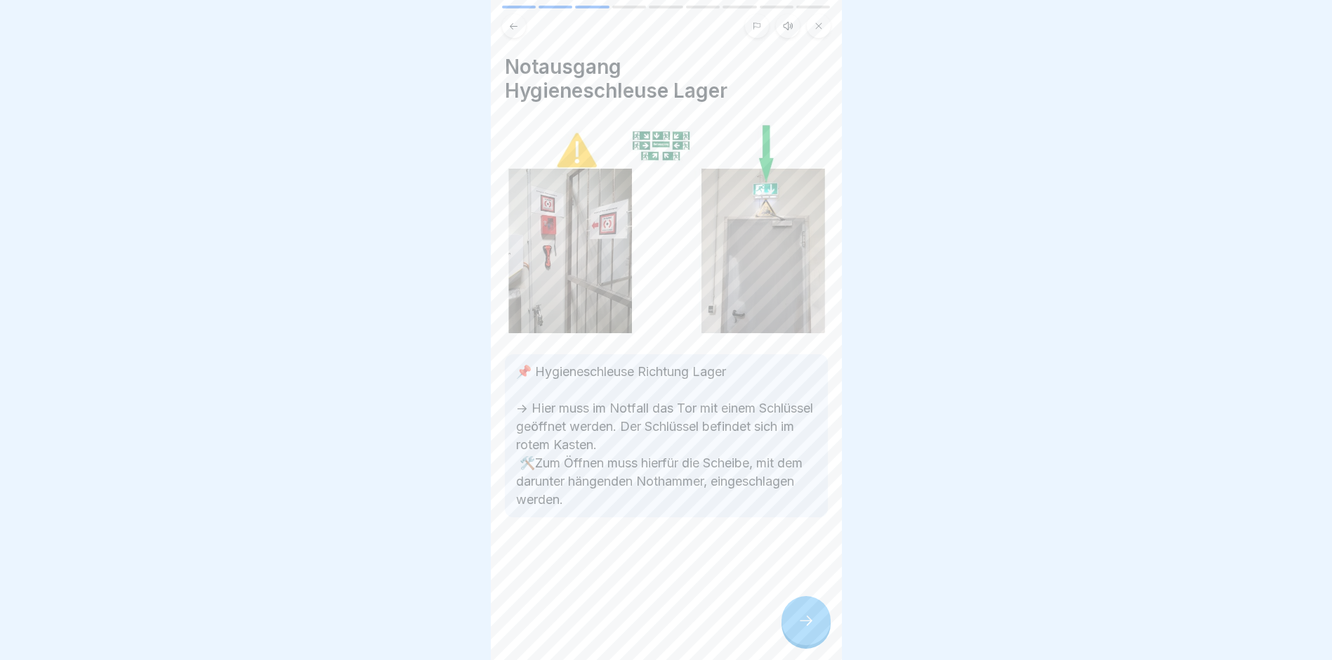
click at [804, 626] on icon at bounding box center [806, 620] width 17 height 17
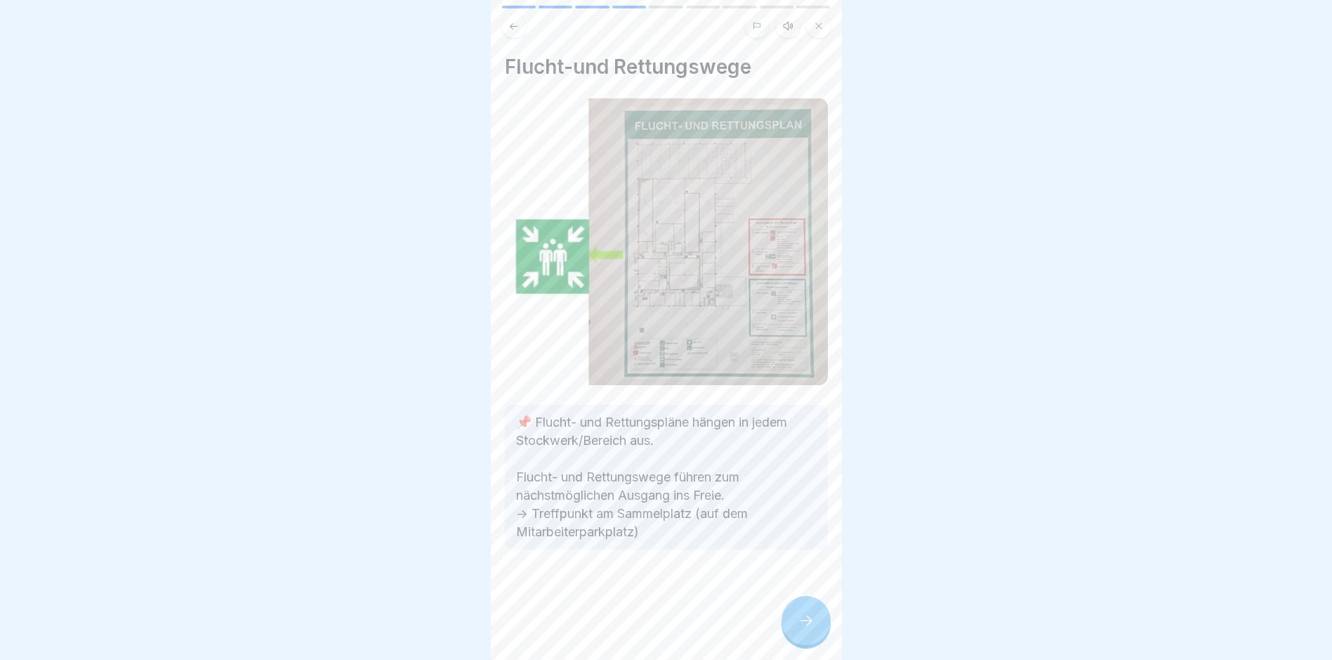
click at [804, 626] on icon at bounding box center [806, 620] width 17 height 17
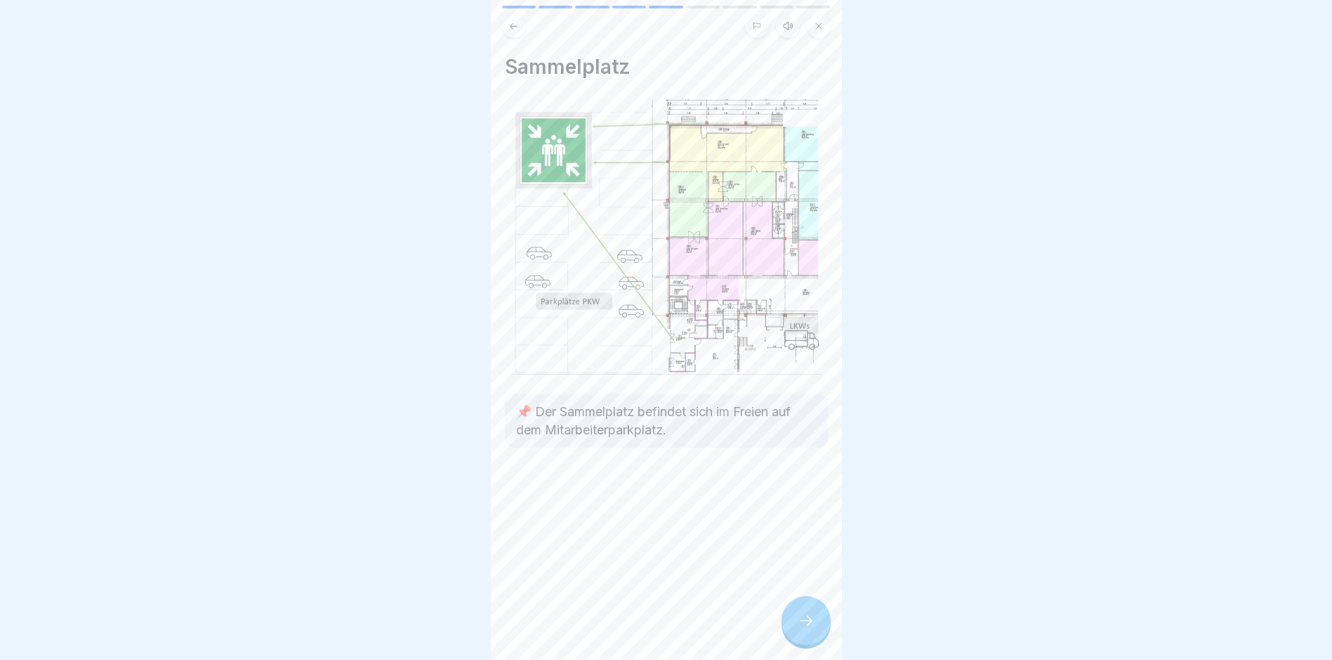
click at [804, 626] on icon at bounding box center [806, 620] width 17 height 17
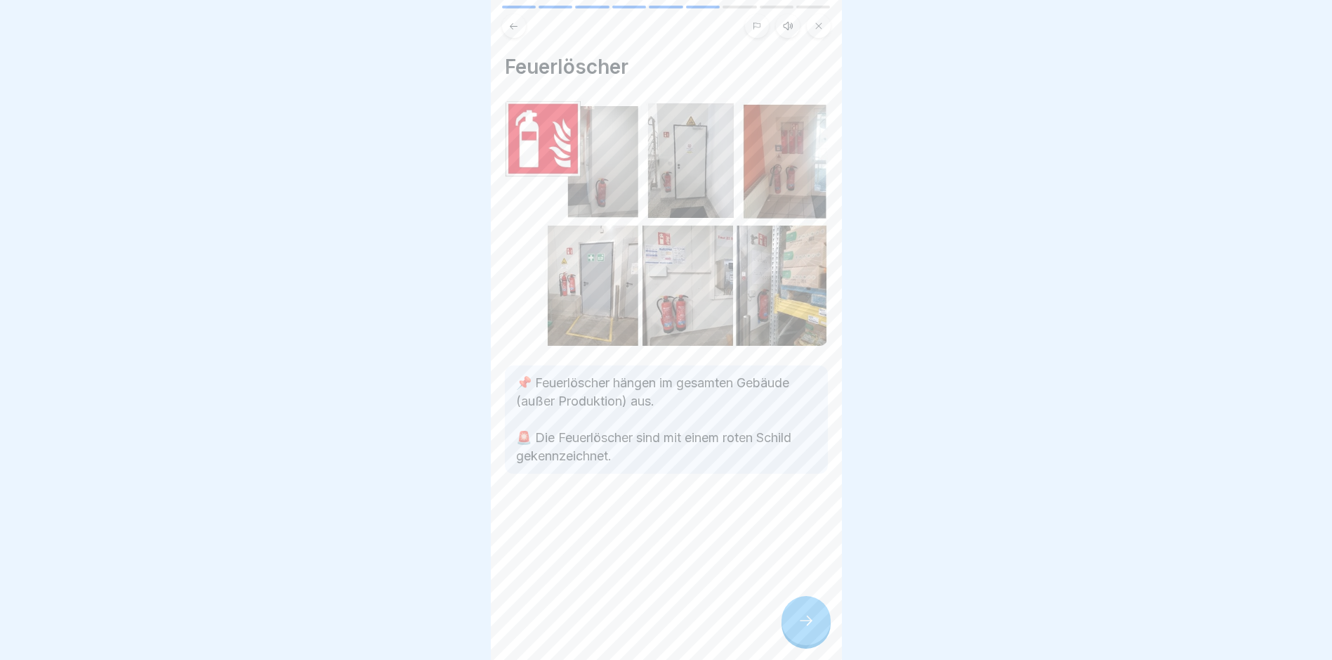
click at [802, 629] on icon at bounding box center [806, 620] width 17 height 17
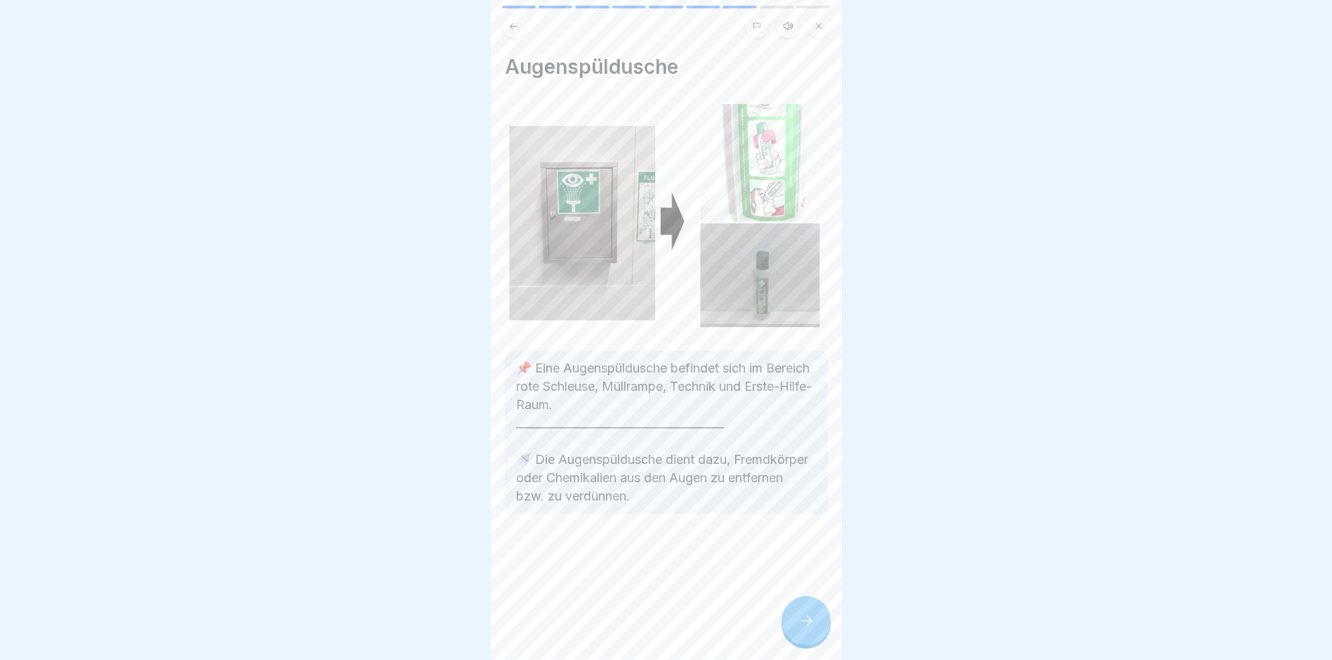
click at [793, 633] on div at bounding box center [806, 620] width 49 height 49
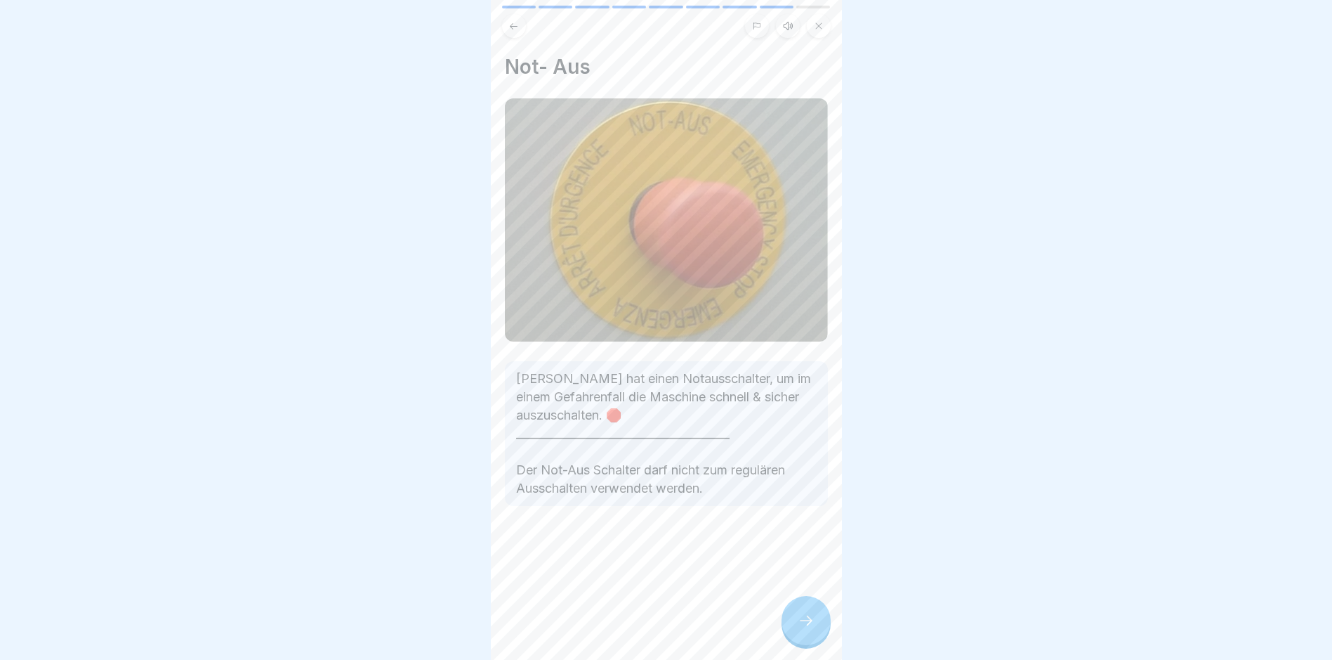
click at [793, 633] on div at bounding box center [806, 620] width 49 height 49
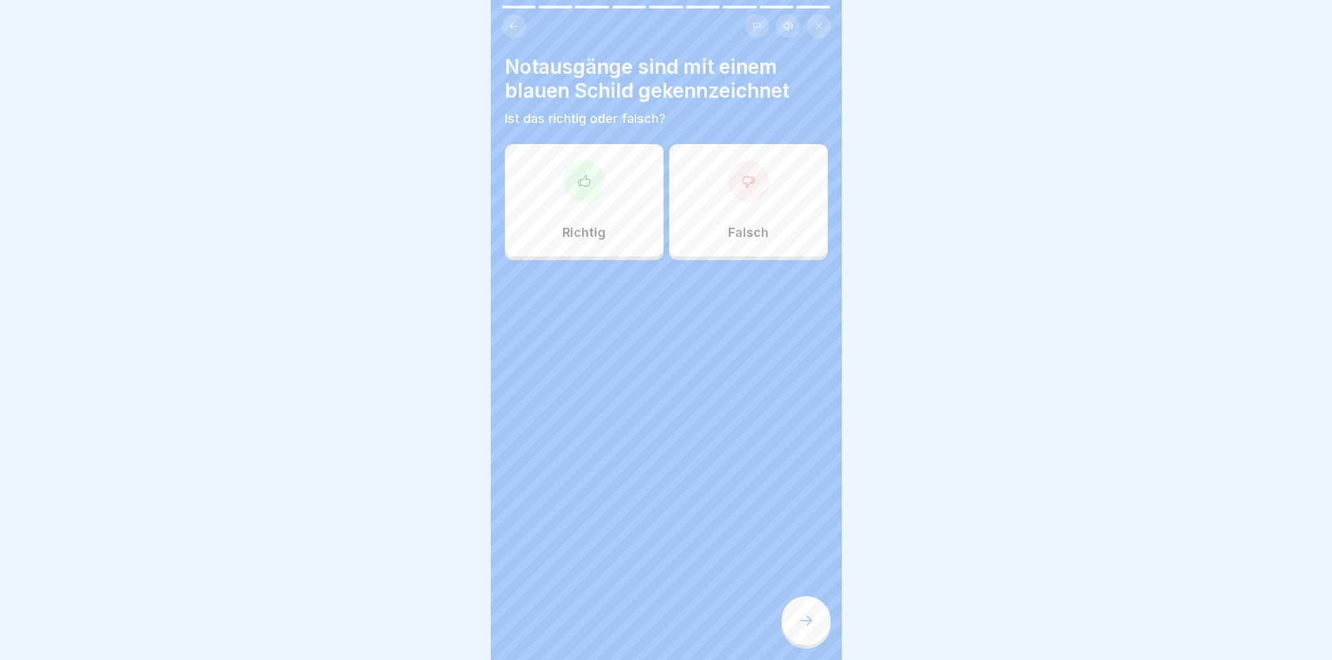
click at [709, 237] on div "Falsch" at bounding box center [748, 200] width 159 height 112
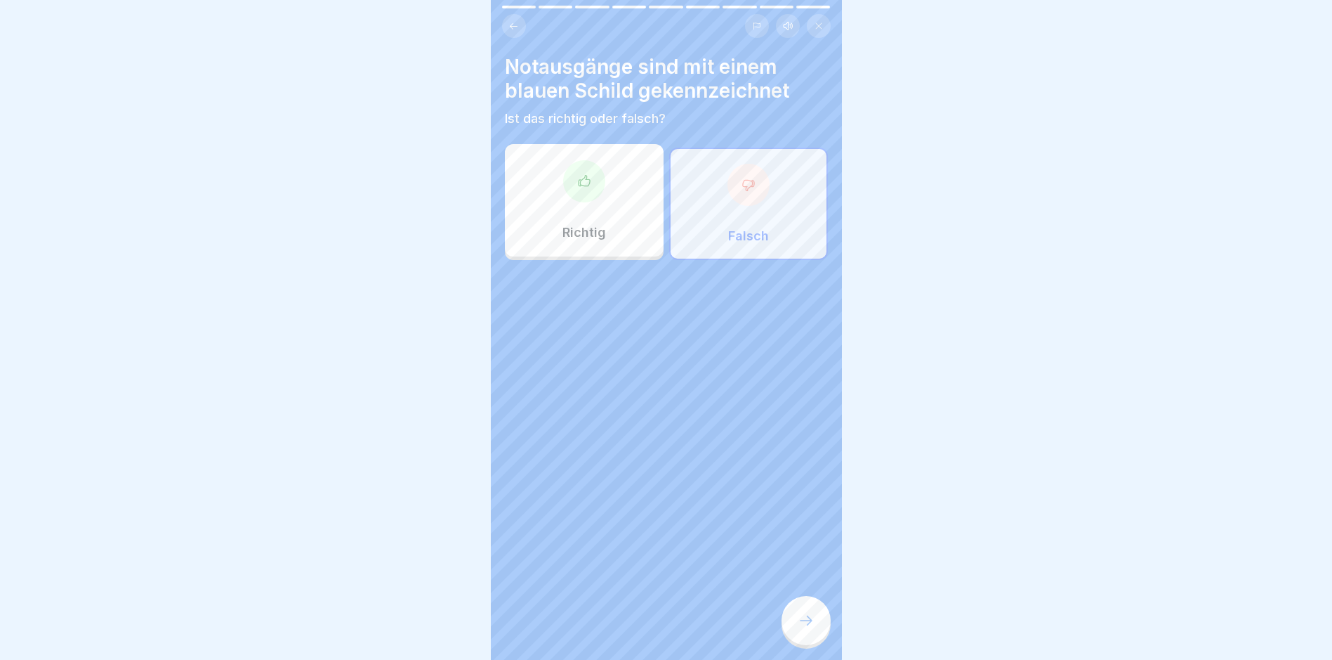
click at [805, 629] on icon at bounding box center [806, 620] width 17 height 17
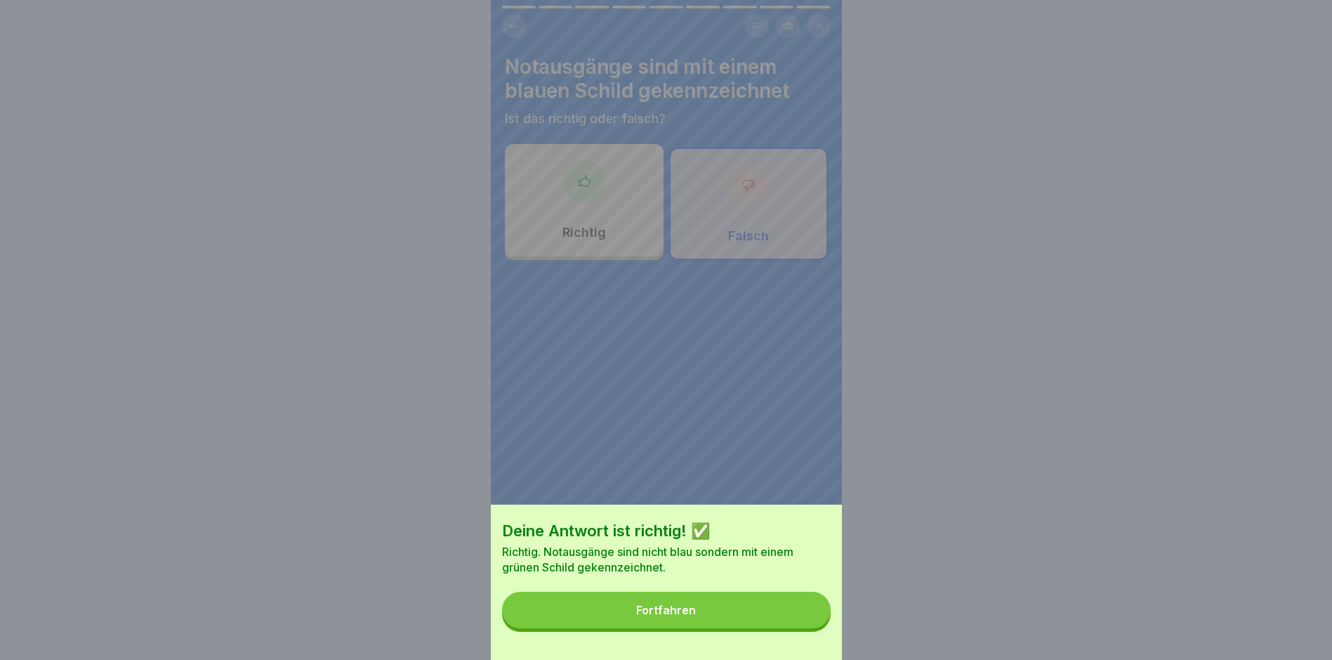
click at [688, 615] on button "Fortfahren" at bounding box center [666, 609] width 329 height 37
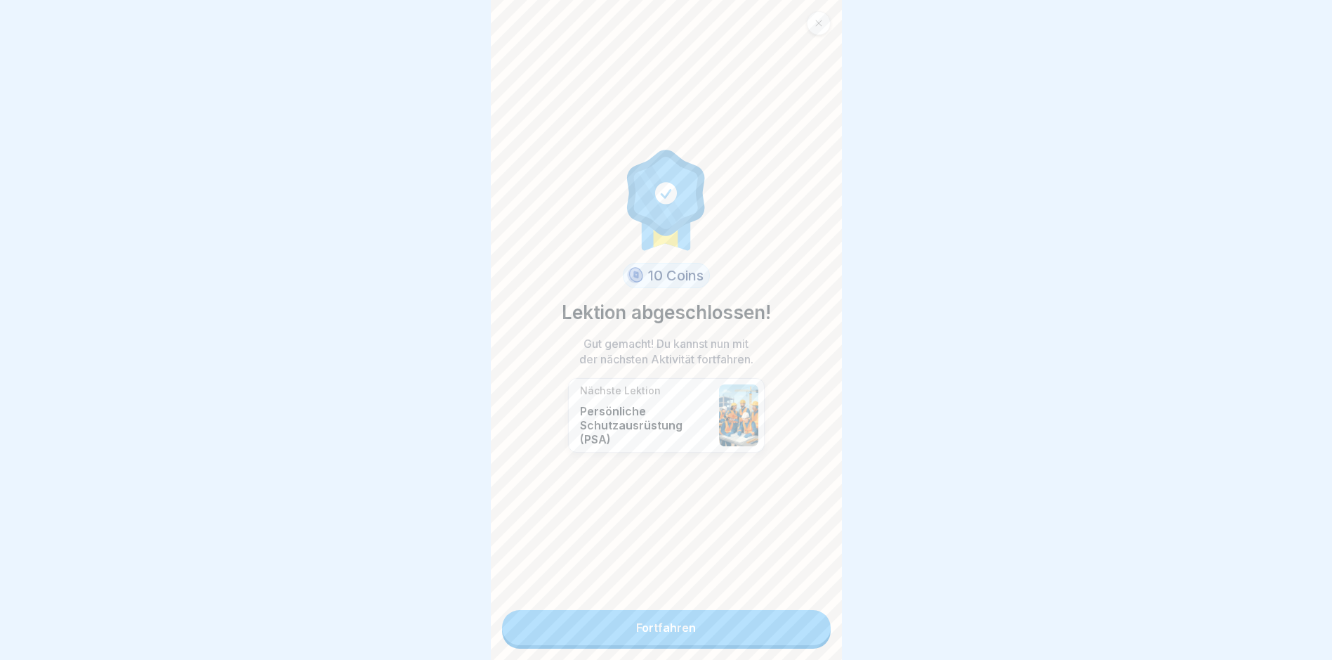
click at [664, 623] on link "Fortfahren" at bounding box center [666, 627] width 329 height 35
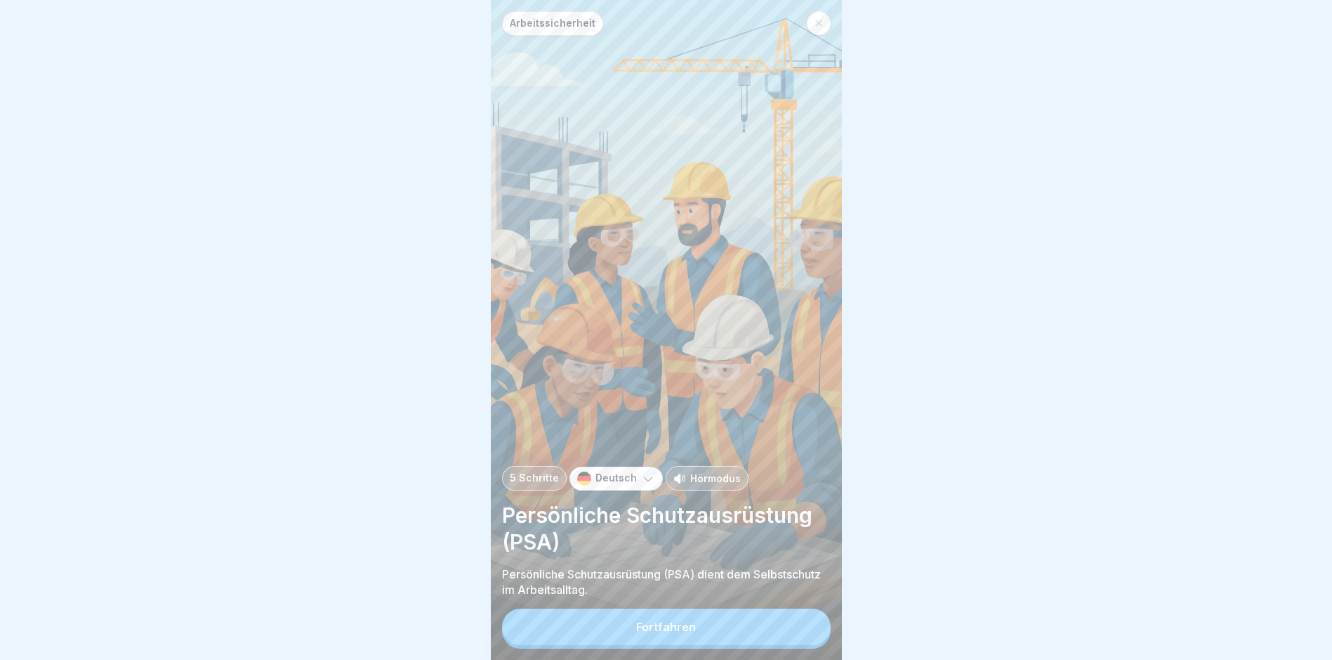
click at [662, 645] on button "Fortfahren" at bounding box center [666, 626] width 329 height 37
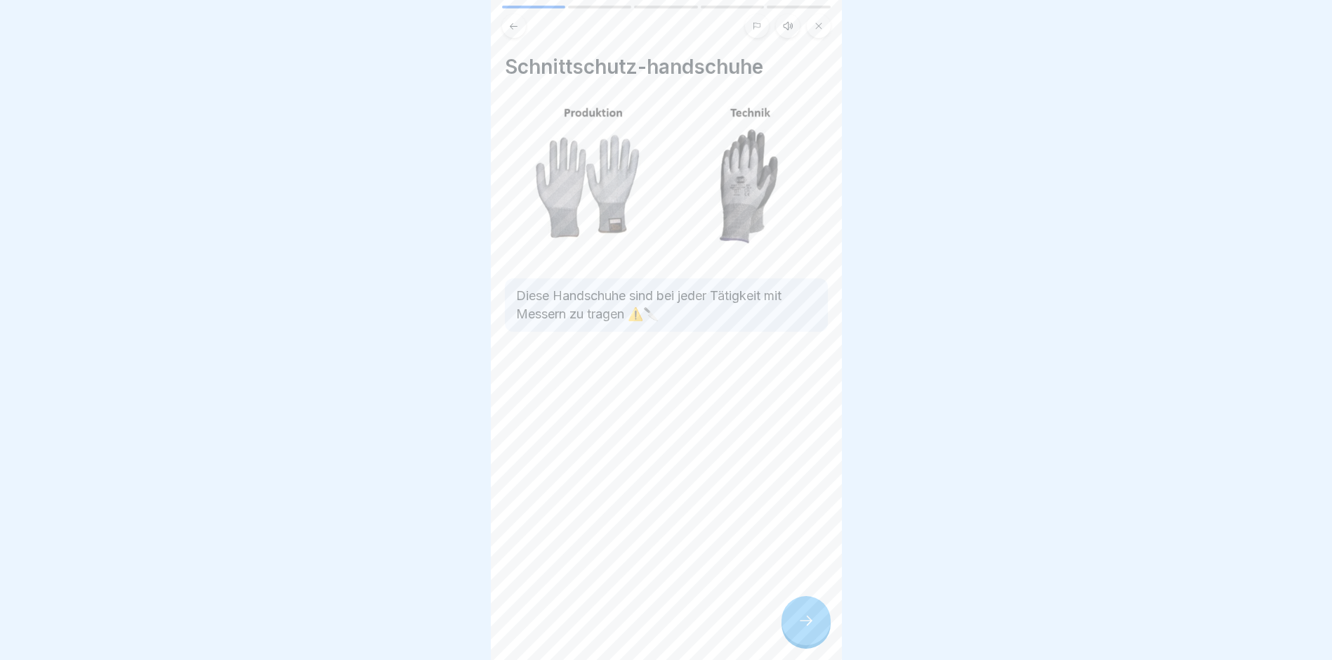
click at [804, 629] on icon at bounding box center [806, 620] width 17 height 17
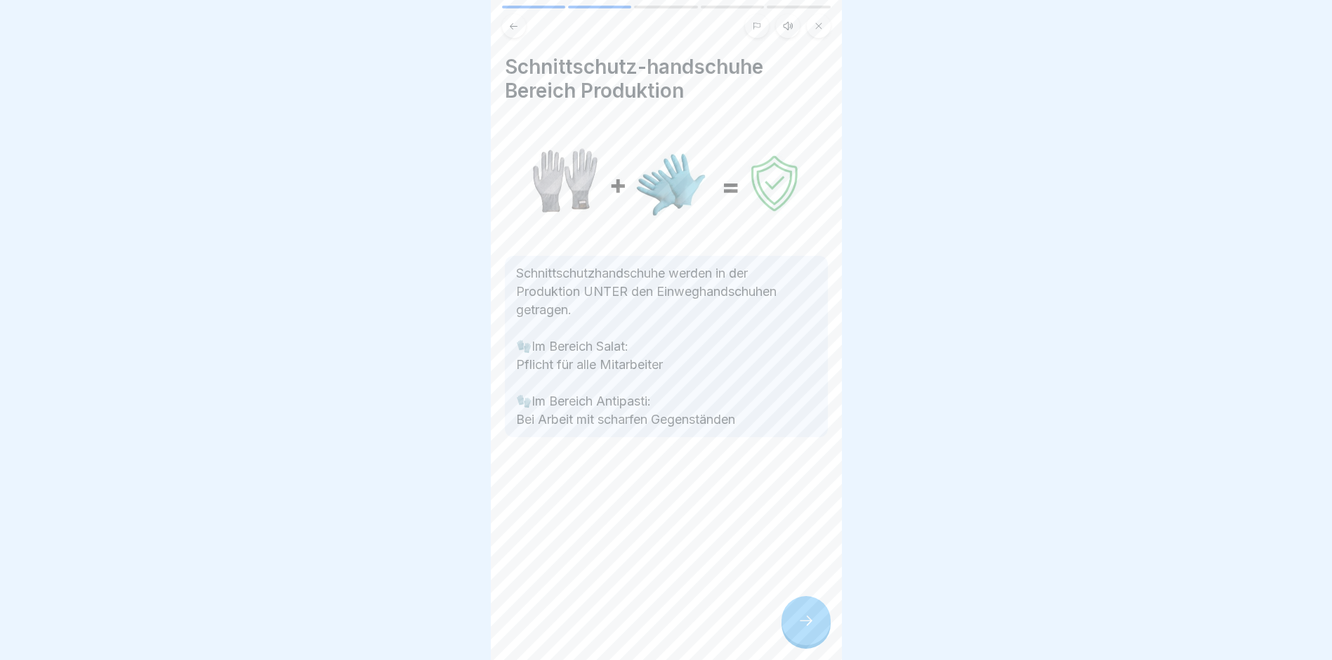
click at [804, 629] on icon at bounding box center [806, 620] width 17 height 17
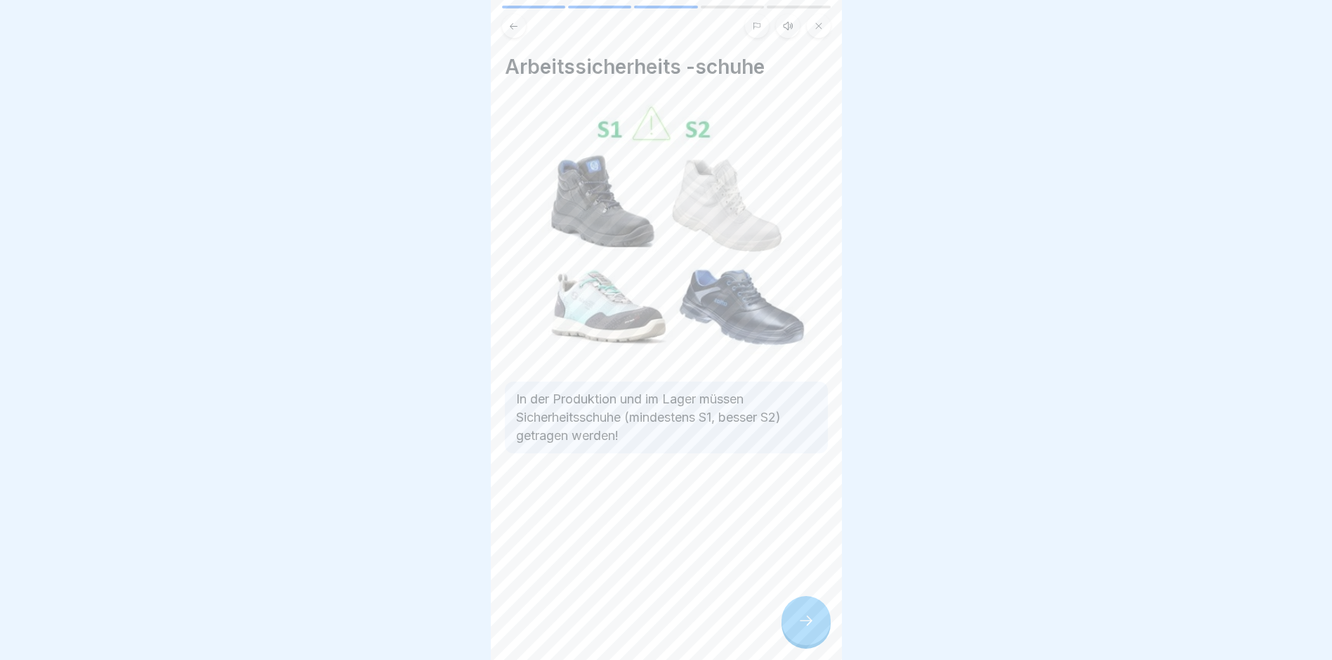
click at [804, 629] on icon at bounding box center [806, 620] width 17 height 17
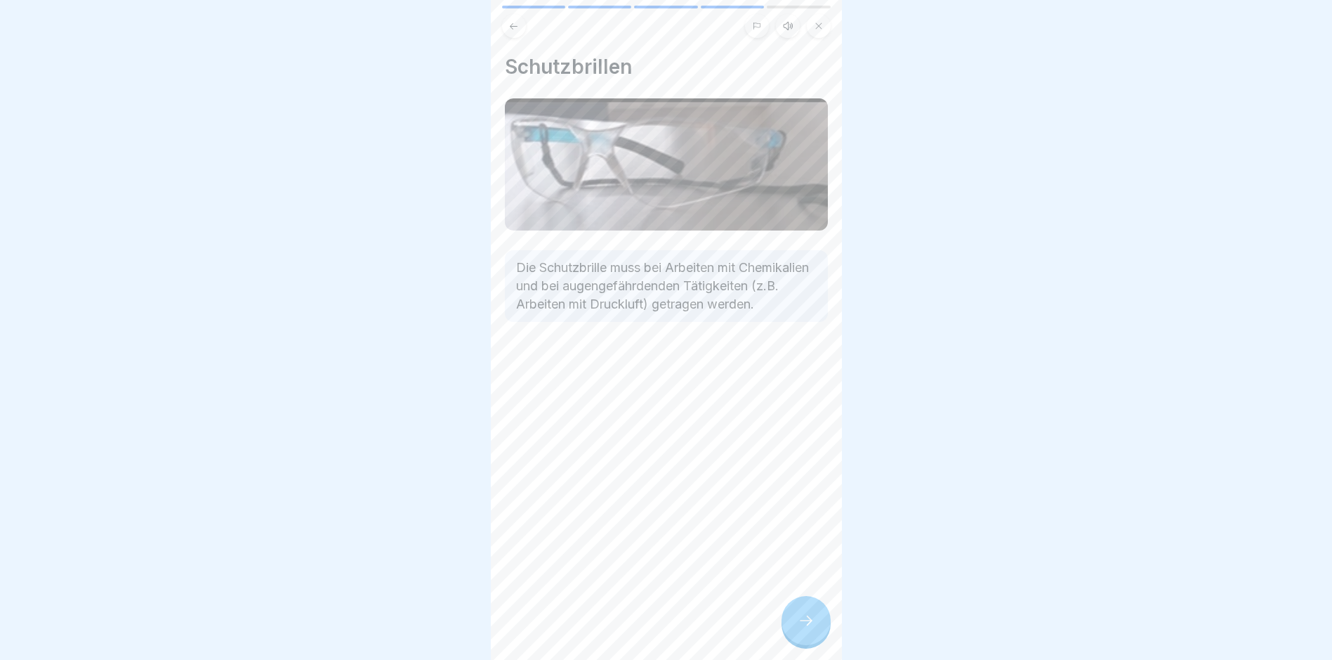
click at [798, 629] on icon at bounding box center [806, 620] width 17 height 17
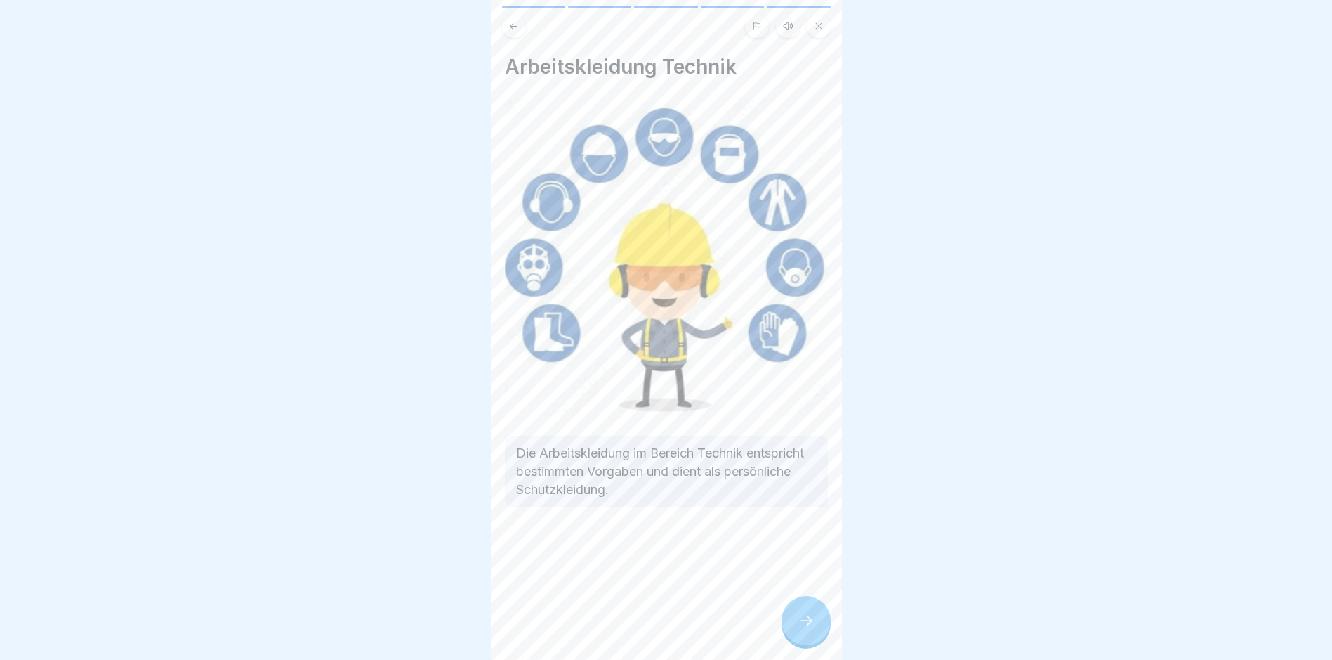
click at [798, 629] on icon at bounding box center [806, 620] width 17 height 17
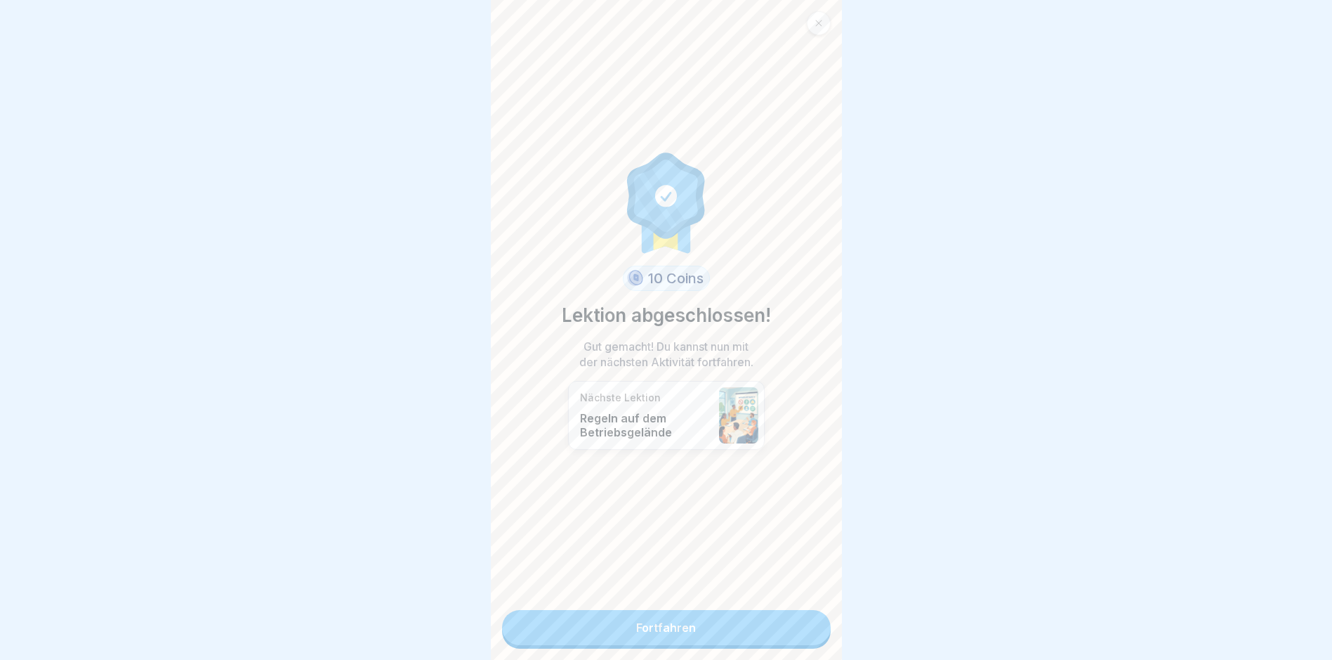
click at [646, 636] on link "Fortfahren" at bounding box center [666, 627] width 329 height 35
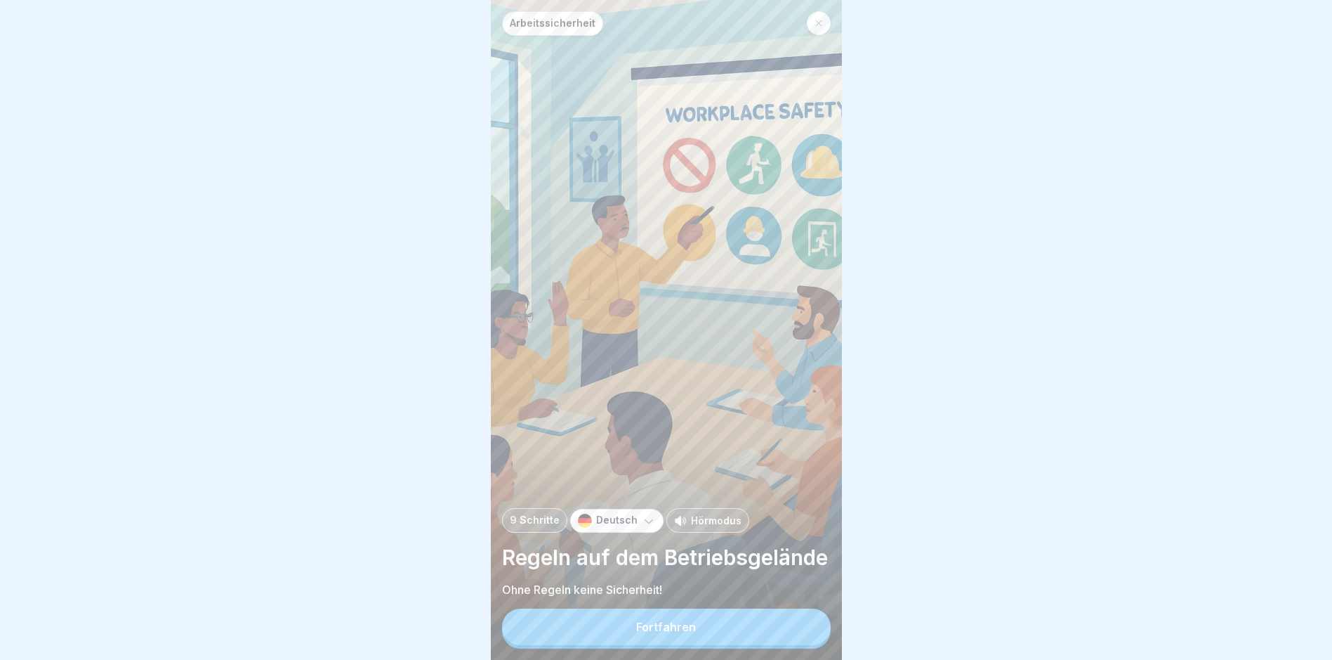
click at [669, 633] on div "Fortfahren" at bounding box center [666, 626] width 60 height 13
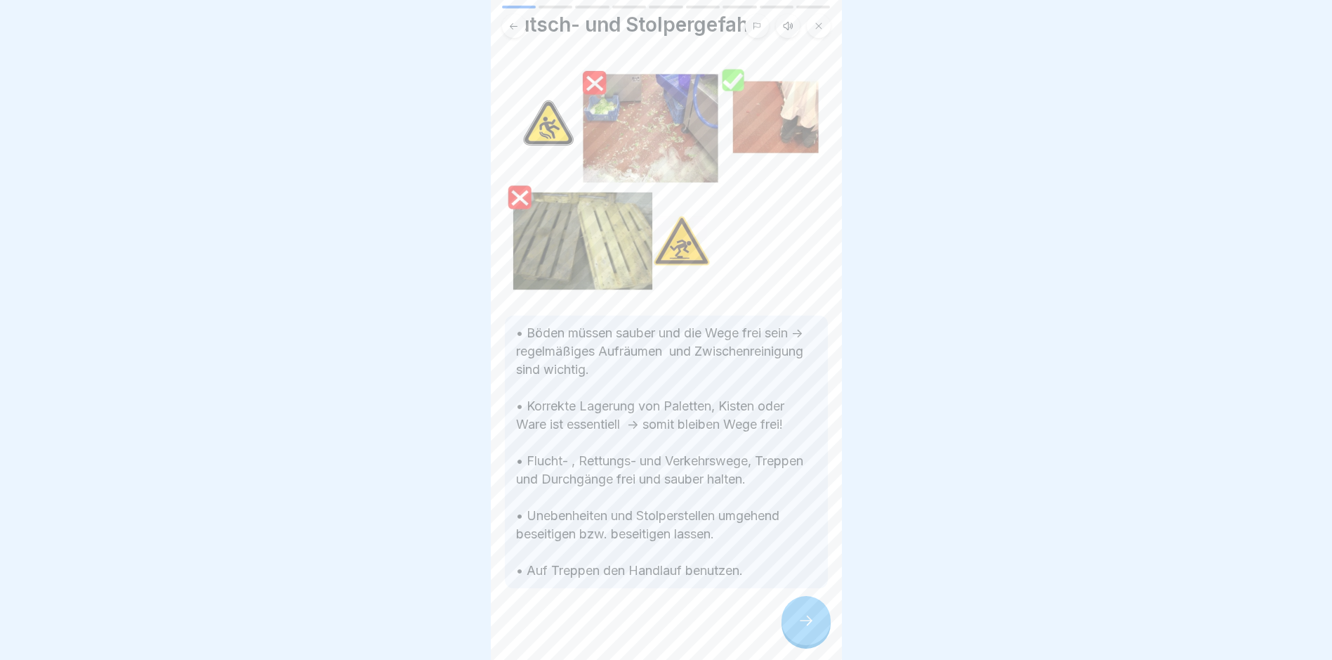
scroll to position [65, 0]
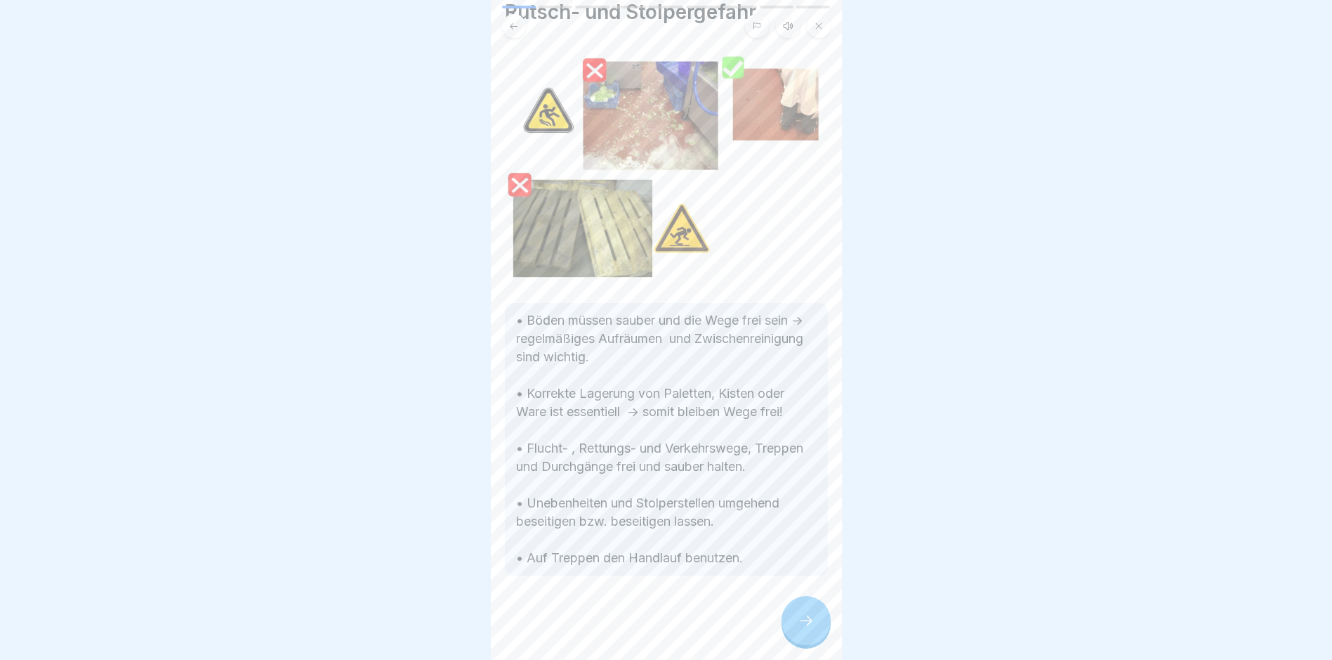
click at [792, 628] on div at bounding box center [806, 620] width 49 height 49
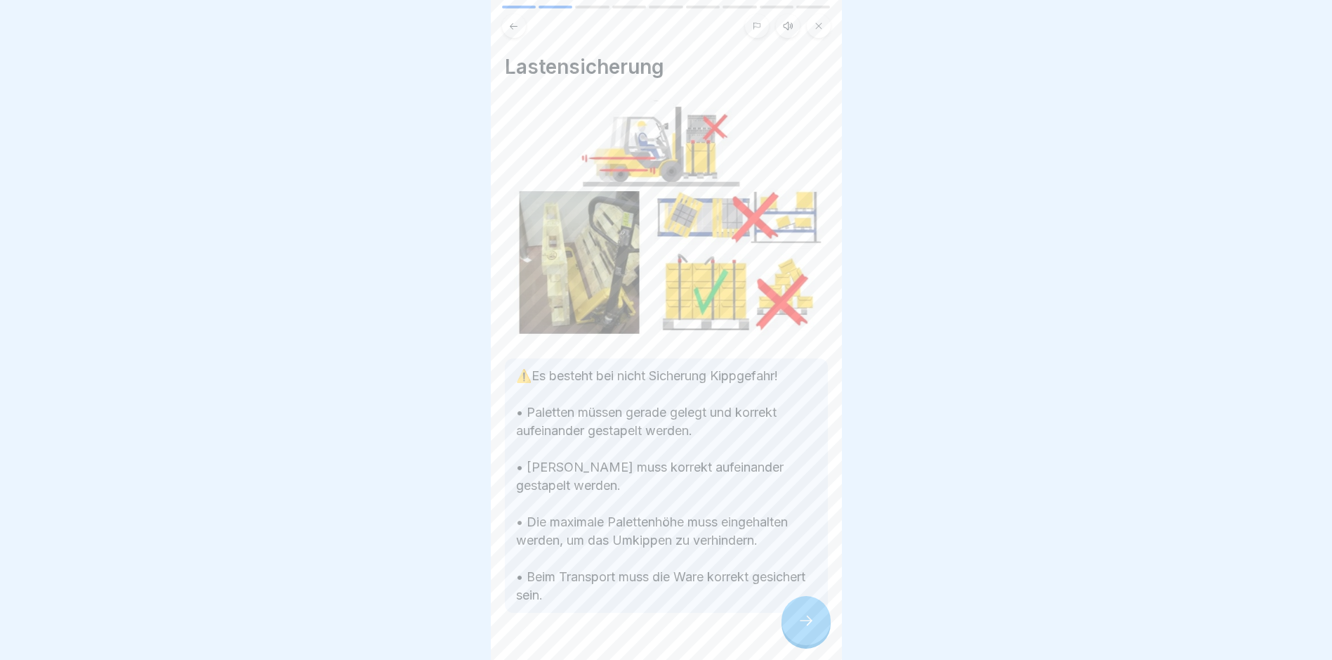
click at [800, 627] on icon at bounding box center [806, 620] width 17 height 17
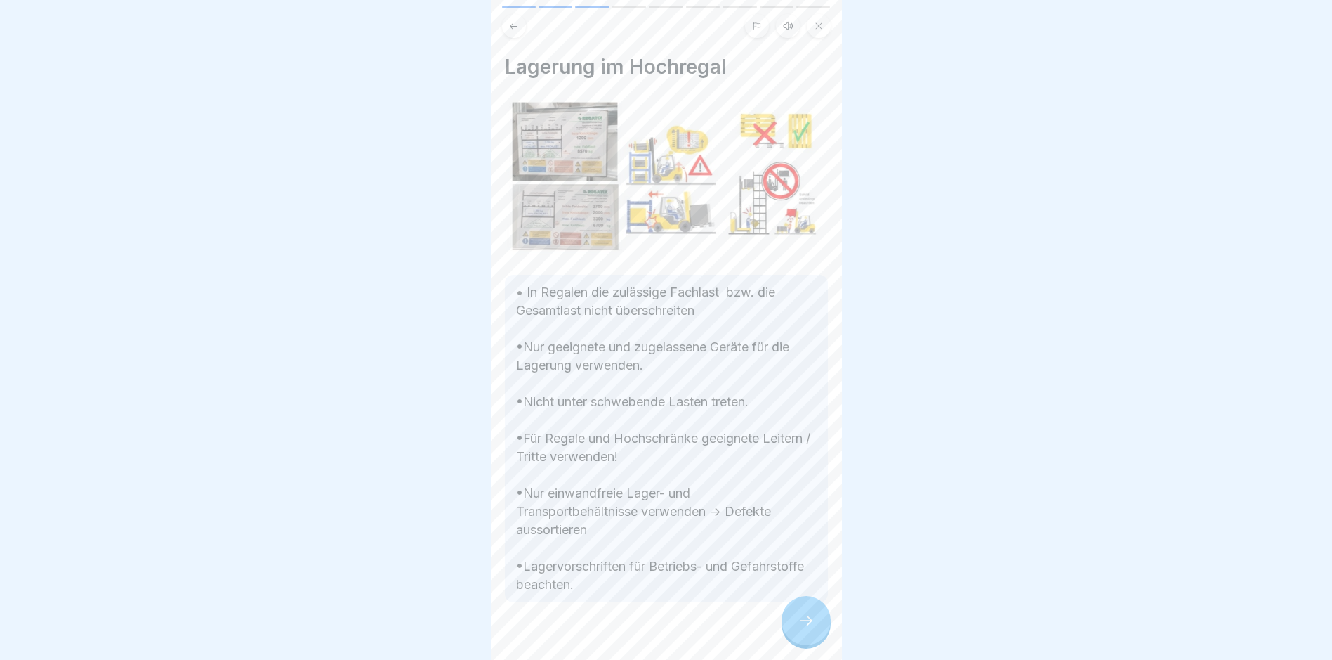
click at [800, 627] on icon at bounding box center [806, 620] width 17 height 17
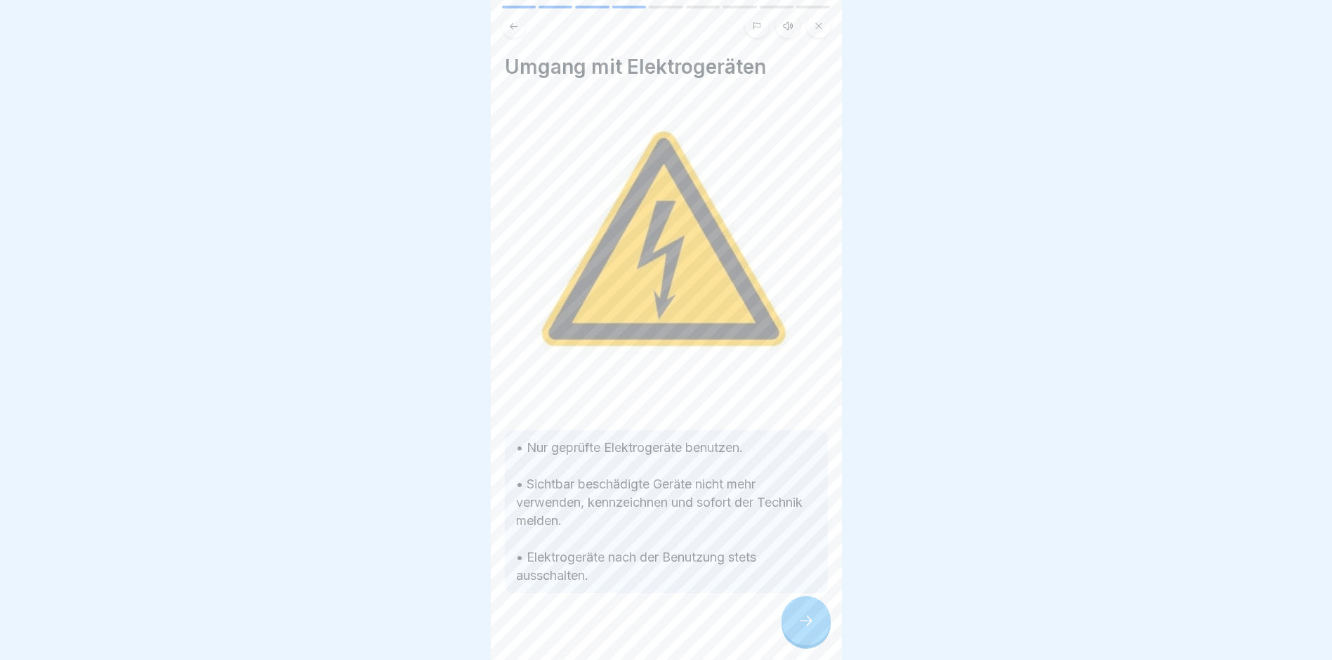
click at [800, 627] on icon at bounding box center [806, 620] width 17 height 17
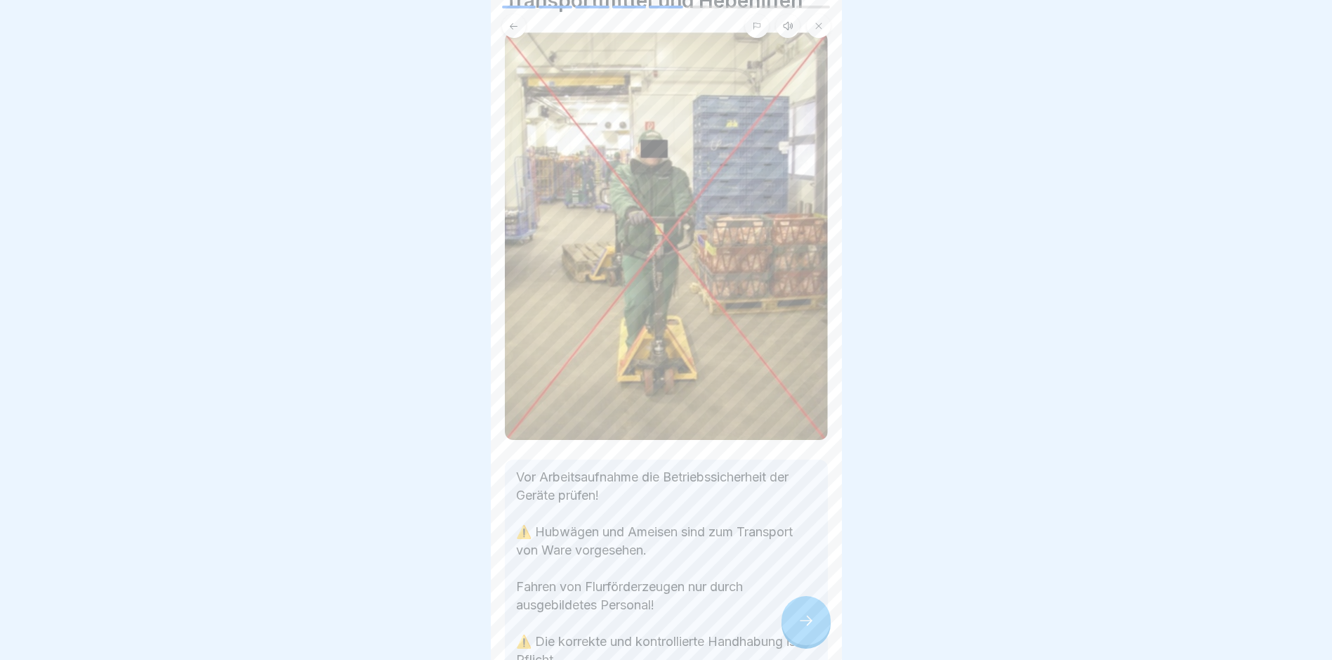
scroll to position [155, 0]
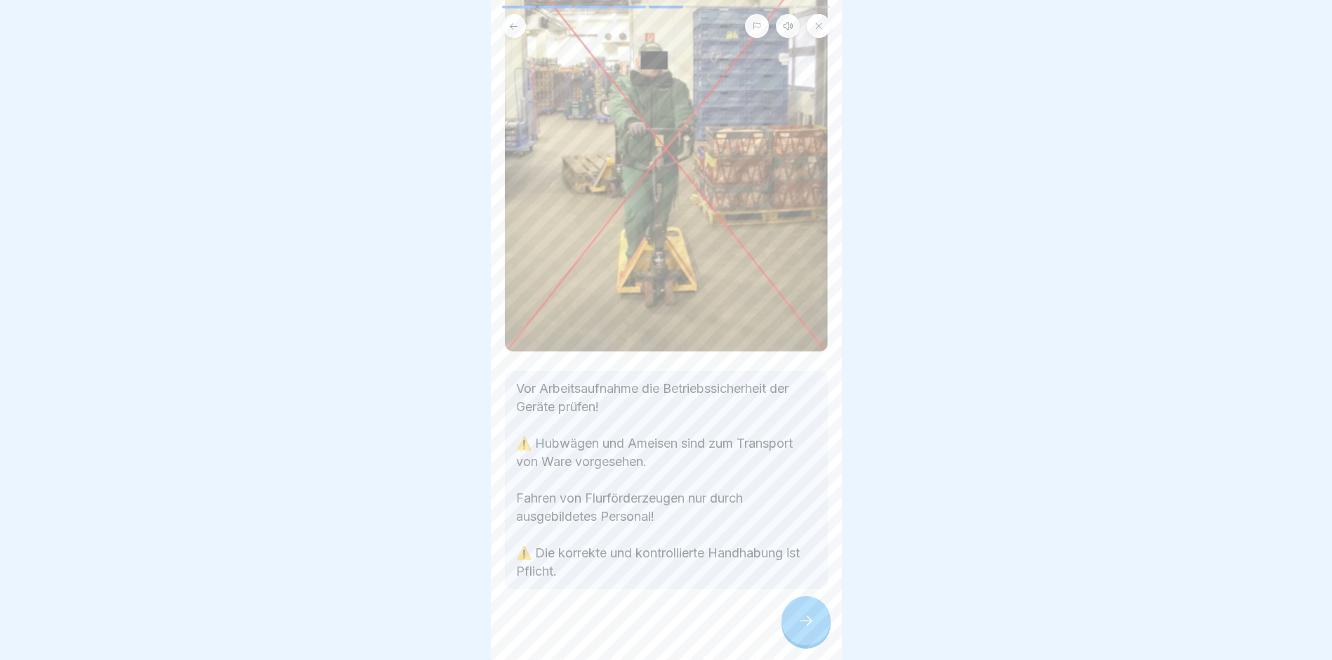
click at [802, 629] on icon at bounding box center [806, 620] width 17 height 17
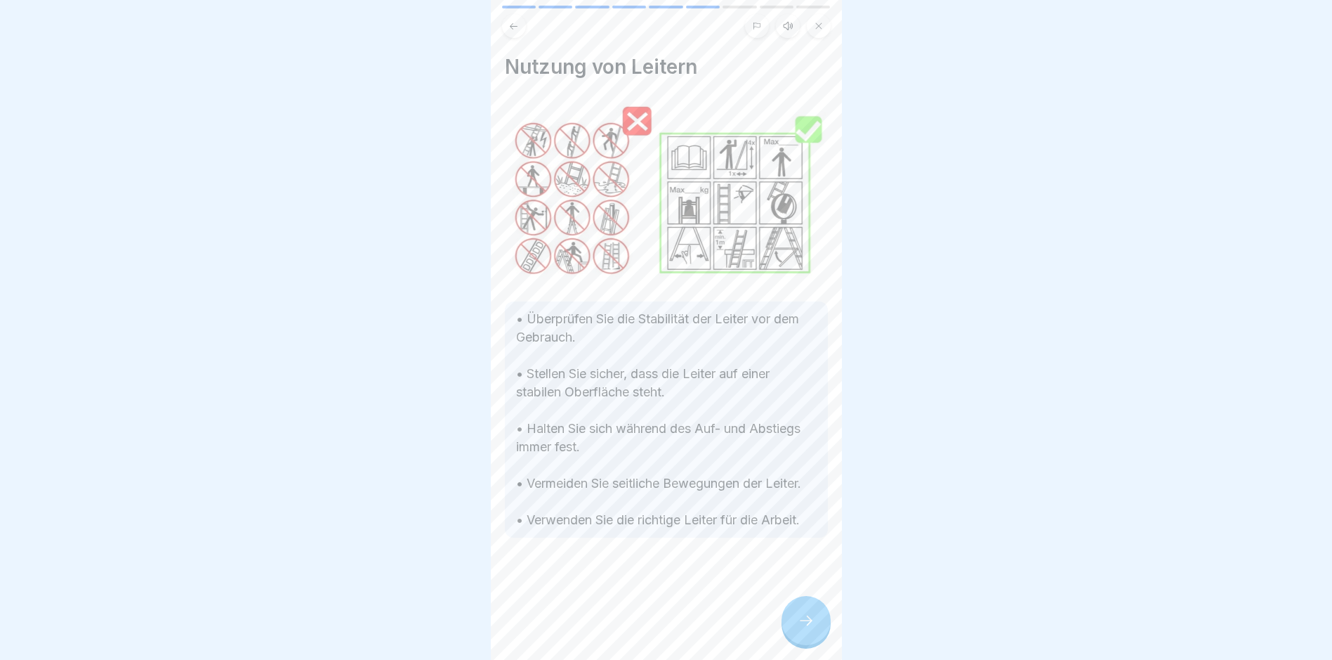
click at [803, 645] on div at bounding box center [806, 620] width 49 height 49
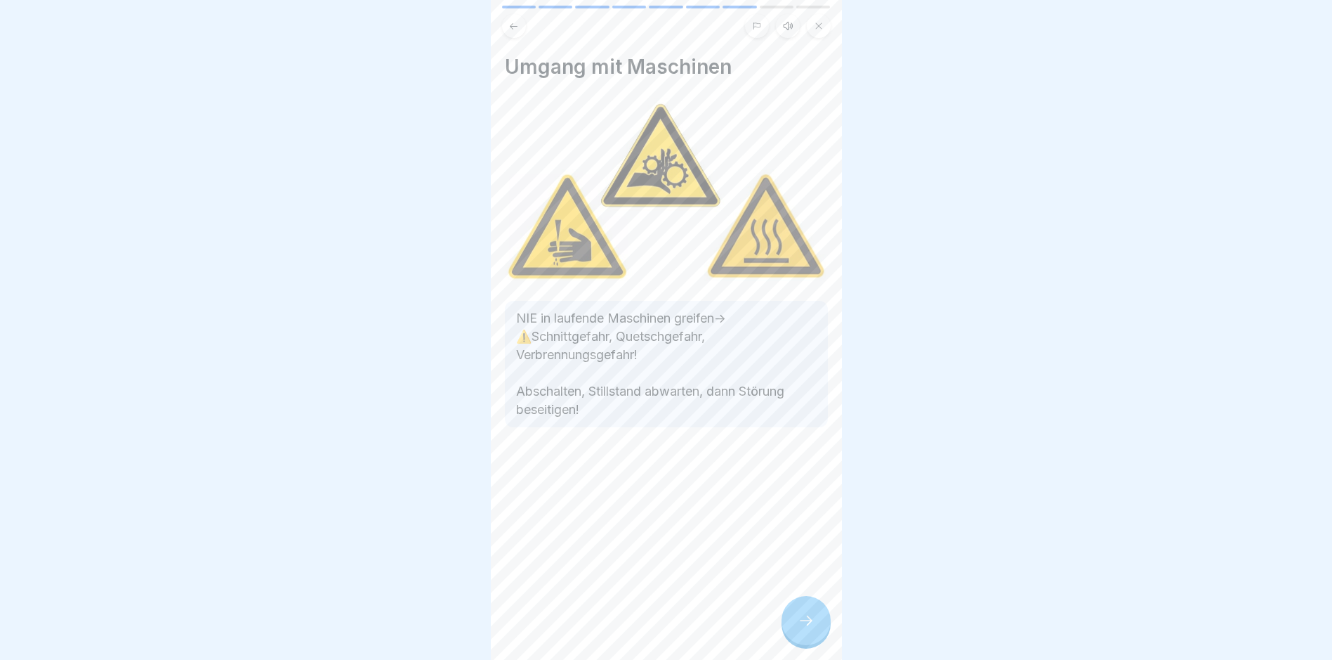
click at [804, 644] on div at bounding box center [806, 620] width 49 height 49
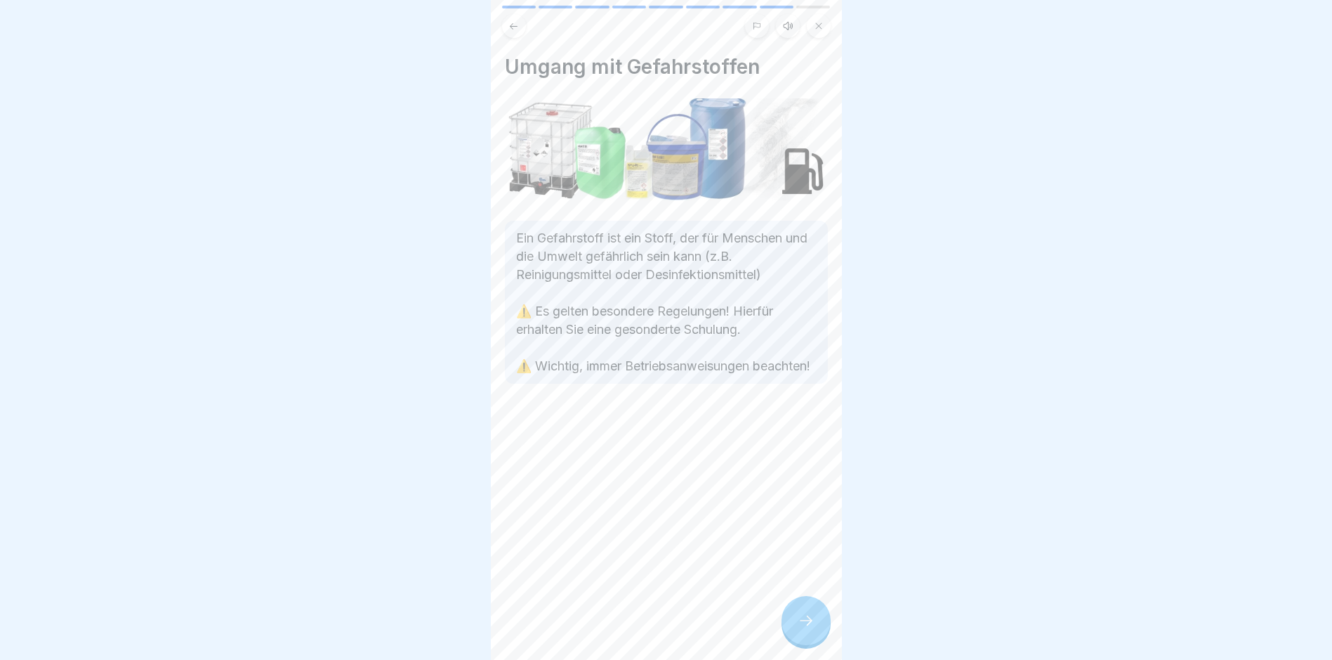
click at [802, 639] on div at bounding box center [806, 620] width 49 height 49
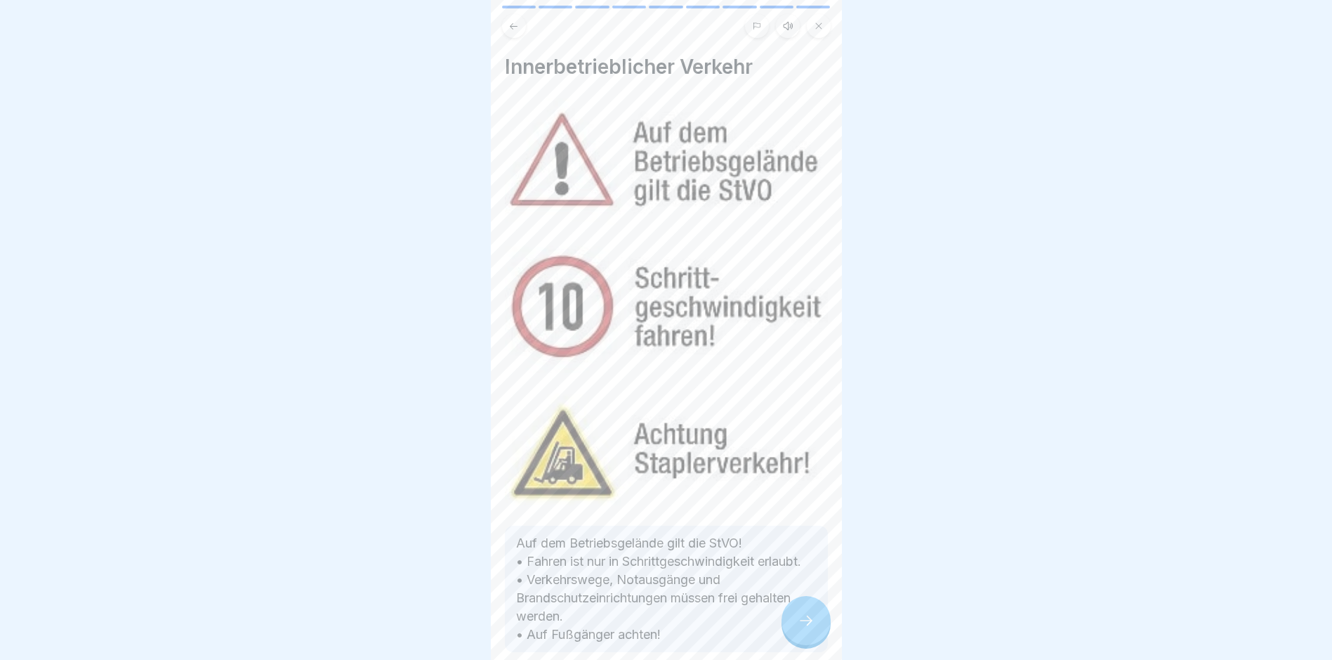
click at [802, 639] on div at bounding box center [806, 620] width 49 height 49
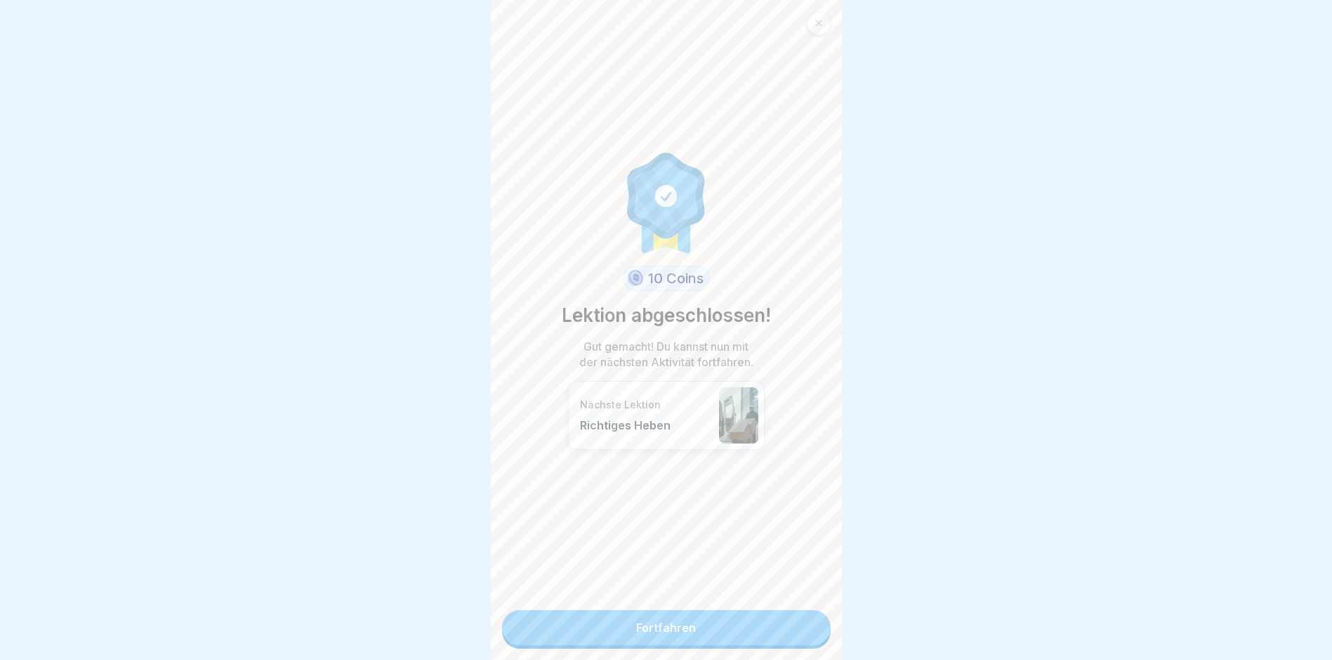
click at [644, 638] on link "Fortfahren" at bounding box center [666, 627] width 329 height 35
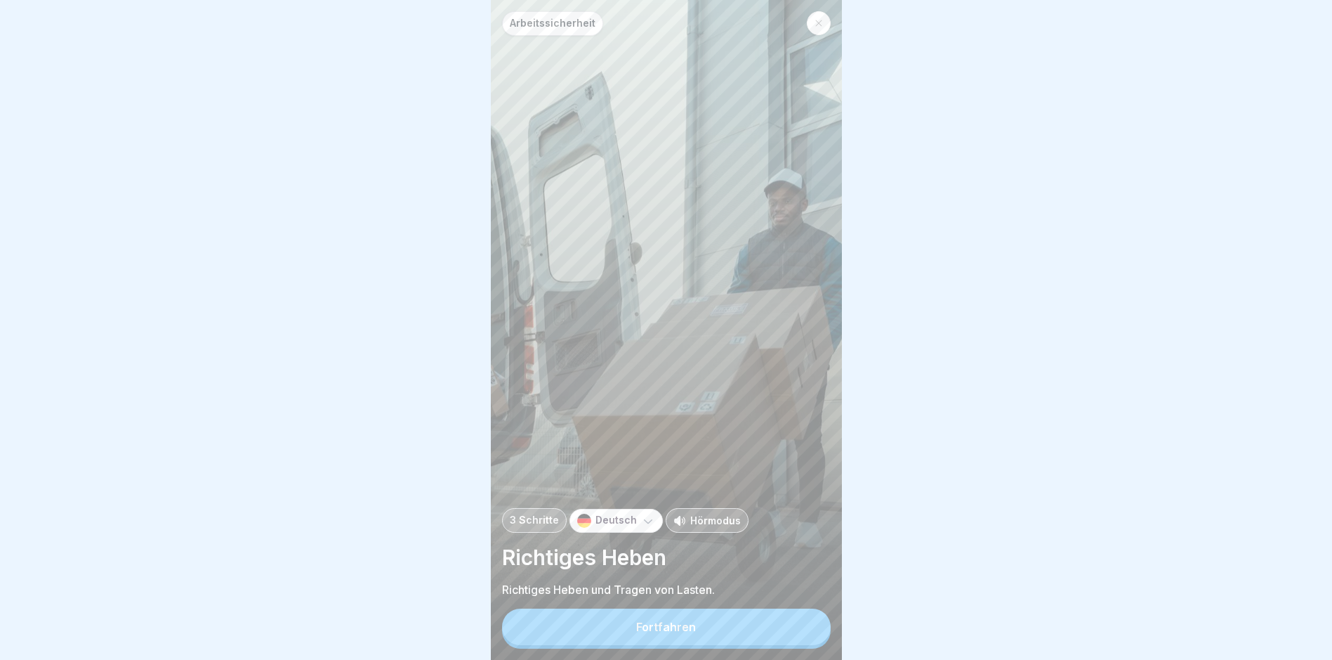
click at [644, 633] on div "Fortfahren" at bounding box center [666, 626] width 60 height 13
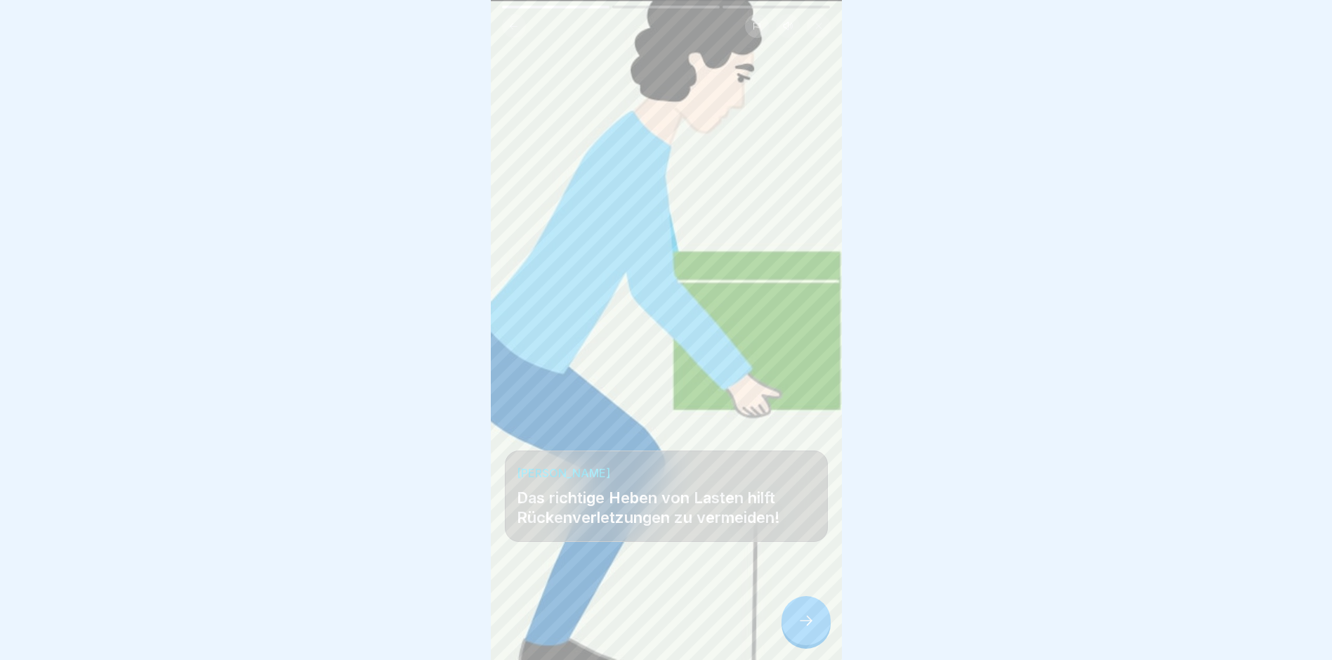
click at [644, 638] on div at bounding box center [666, 617] width 323 height 84
click at [794, 629] on div at bounding box center [806, 620] width 49 height 49
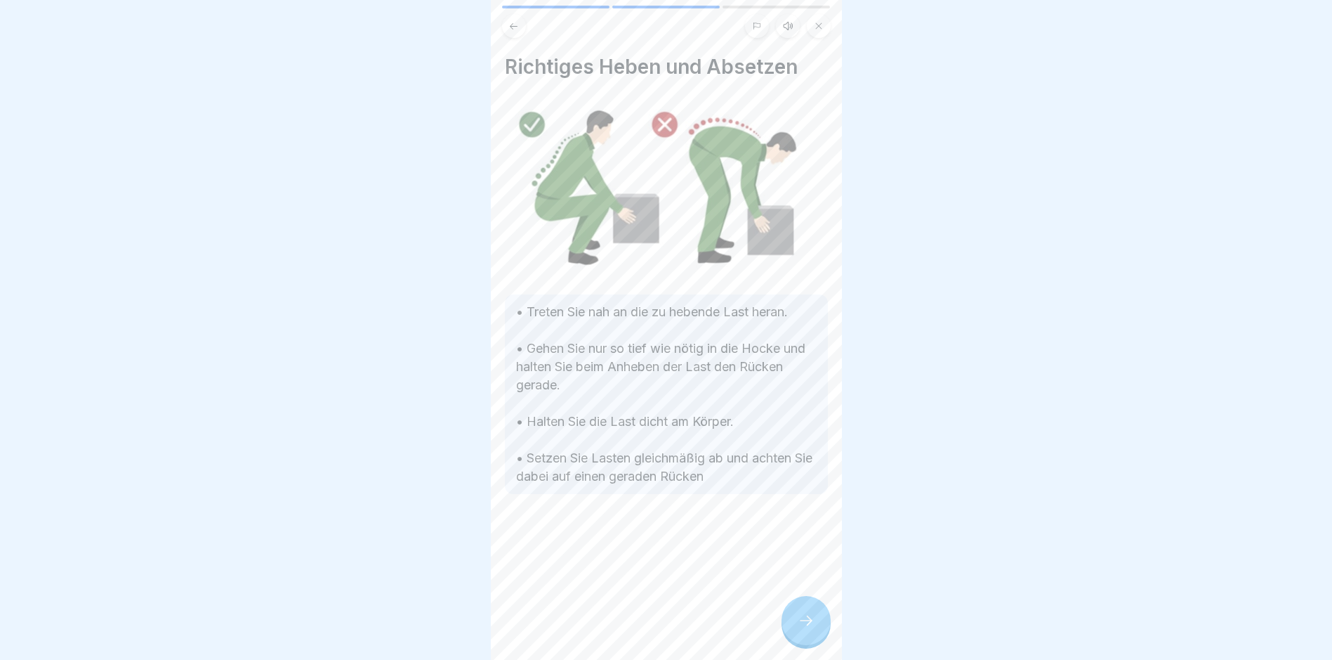
click at [794, 629] on div at bounding box center [806, 620] width 49 height 49
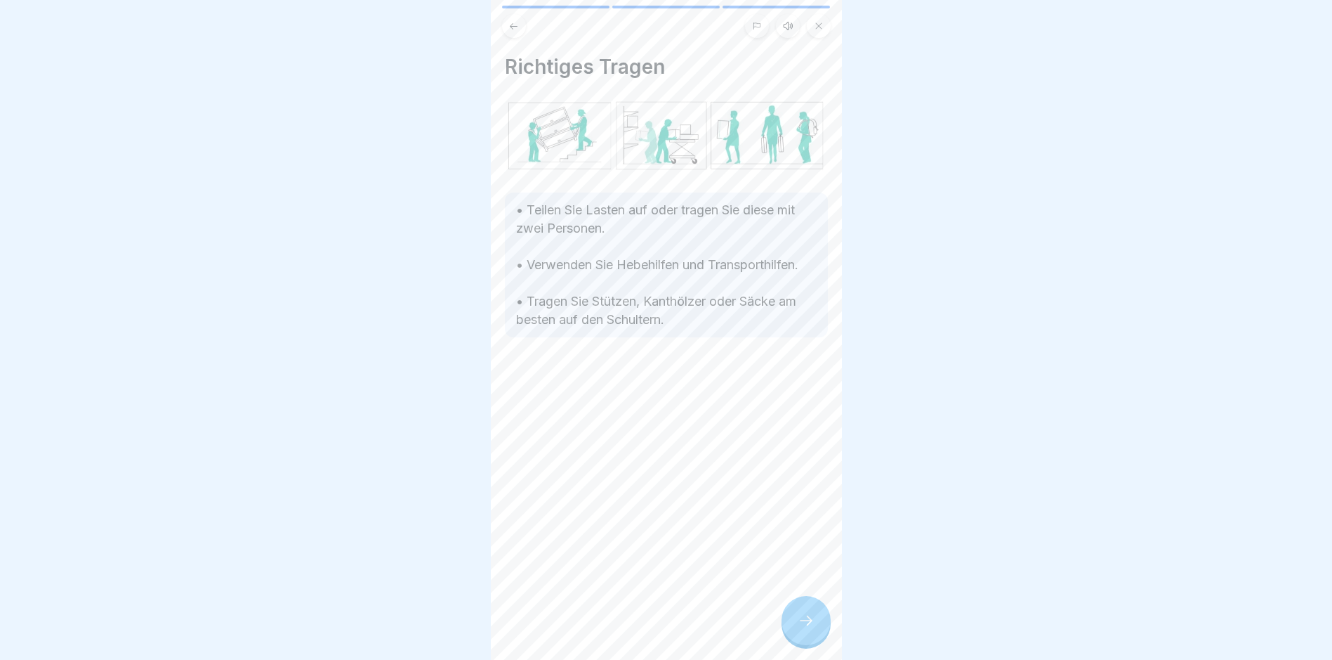
click at [794, 629] on div at bounding box center [806, 620] width 49 height 49
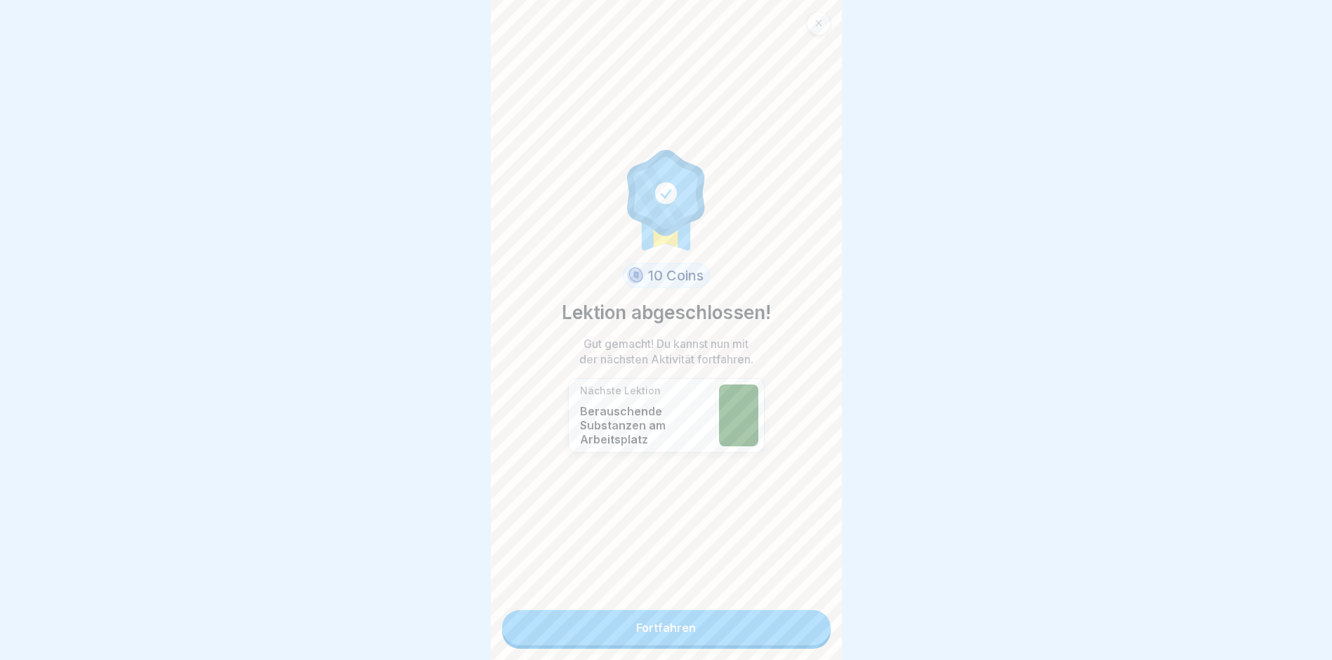
click at [794, 629] on link "Fortfahren" at bounding box center [666, 627] width 329 height 35
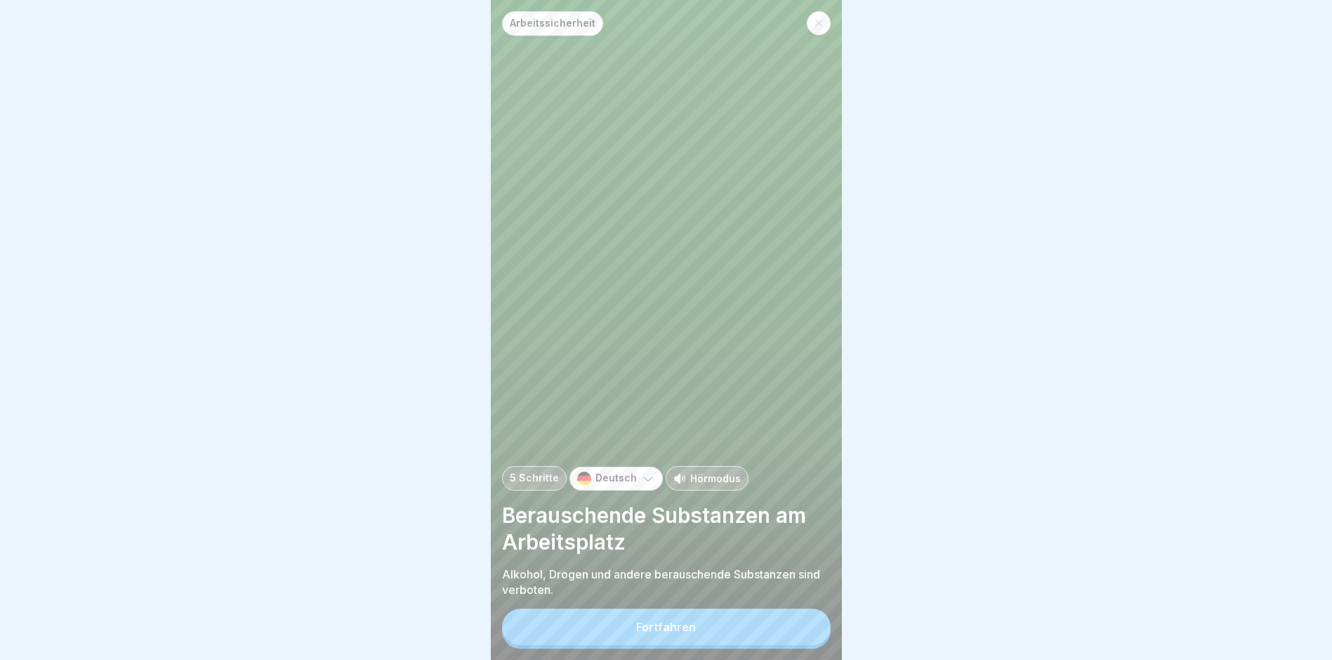
click at [794, 629] on button "Fortfahren" at bounding box center [666, 626] width 329 height 37
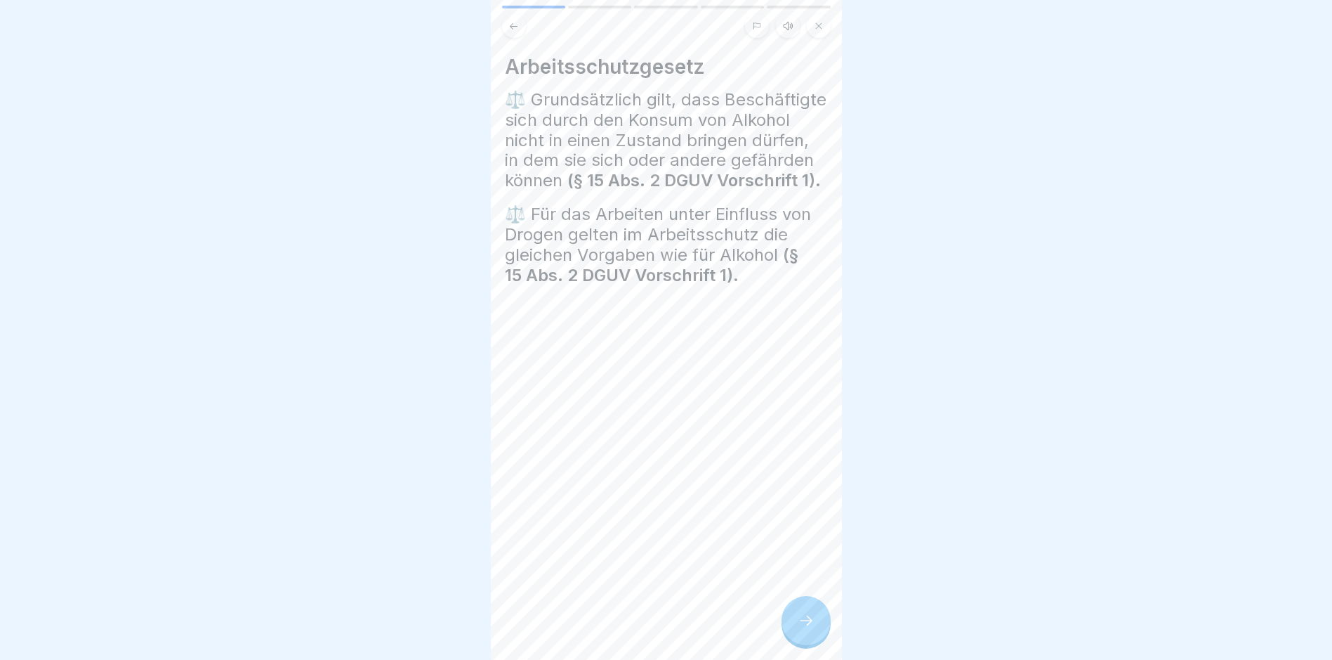
click at [794, 629] on div at bounding box center [806, 620] width 49 height 49
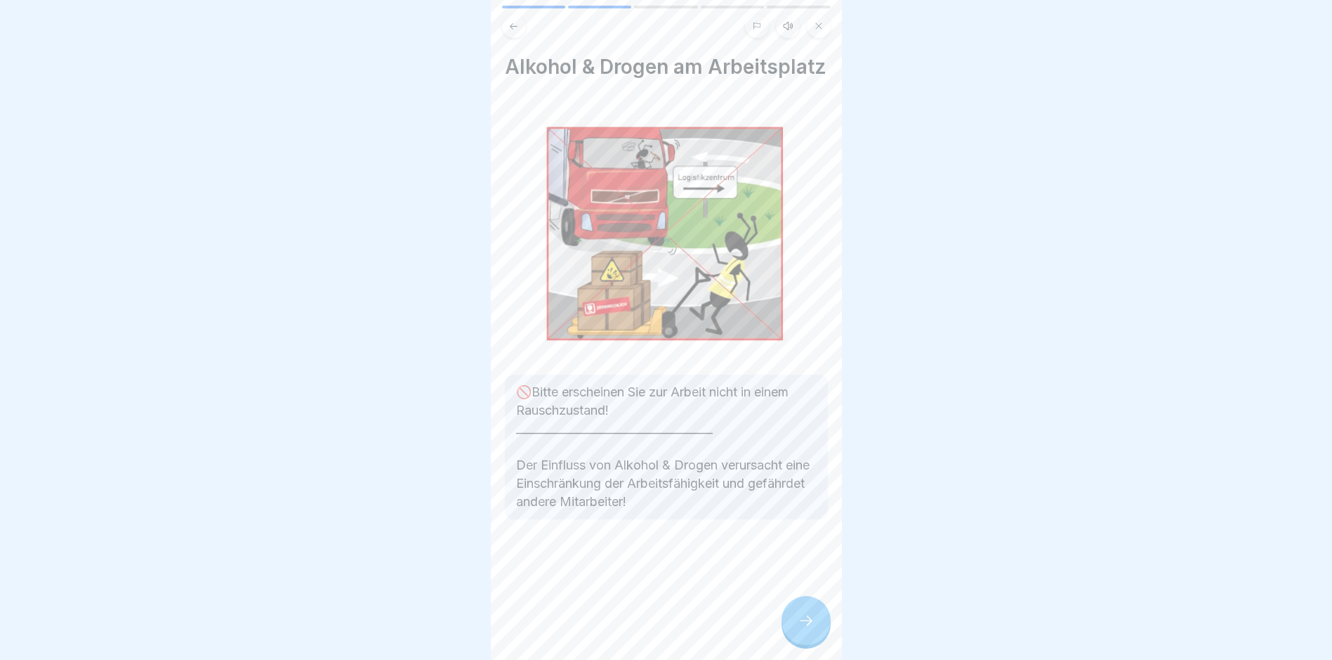
click at [794, 629] on div at bounding box center [806, 620] width 49 height 49
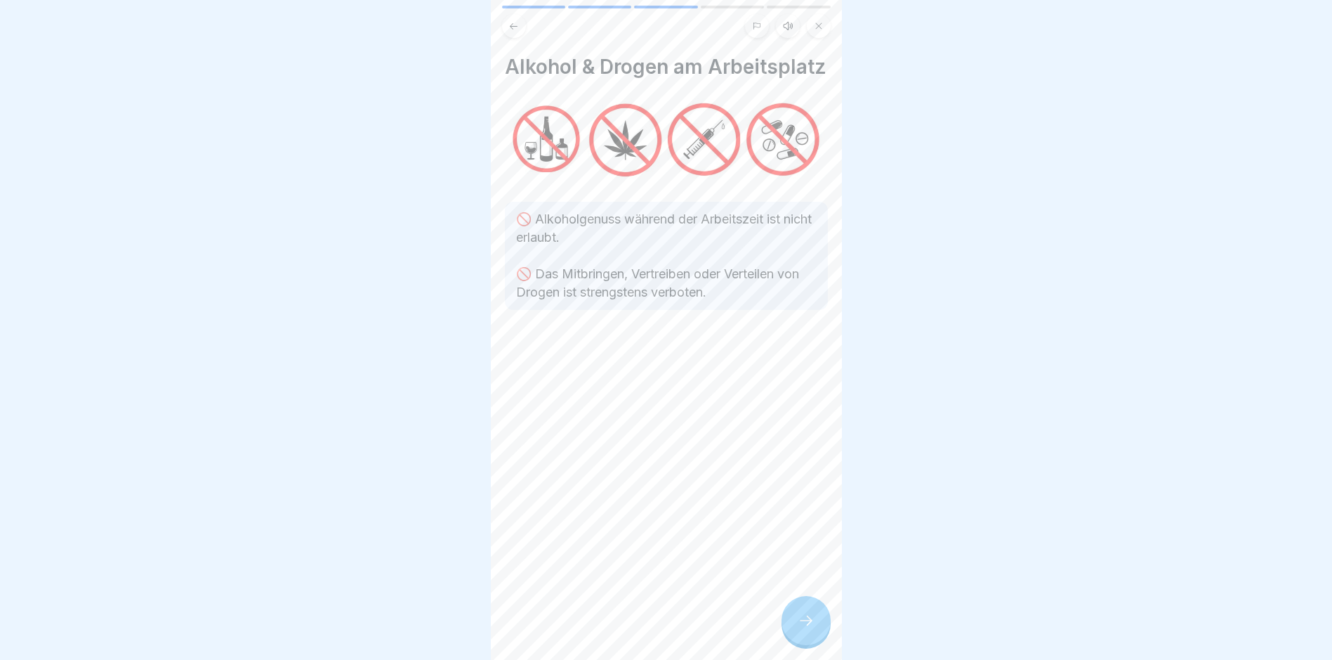
click at [799, 627] on icon at bounding box center [806, 620] width 17 height 17
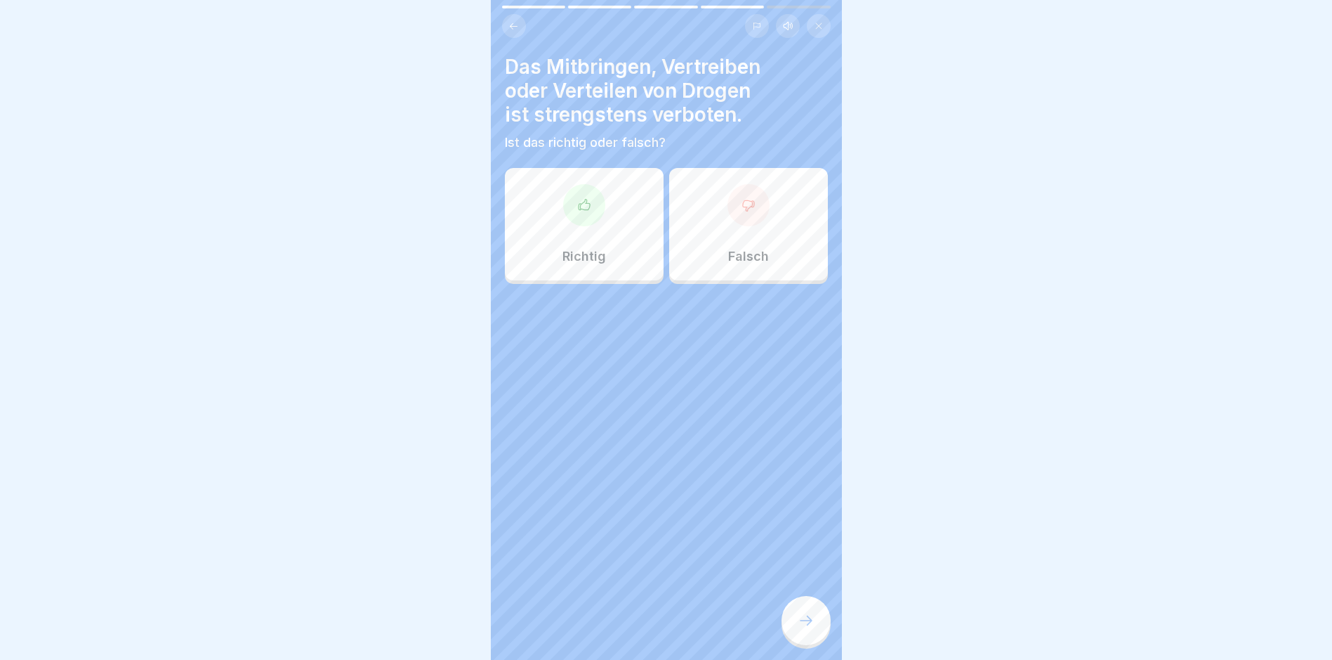
click at [591, 225] on div "Richtig" at bounding box center [584, 224] width 159 height 112
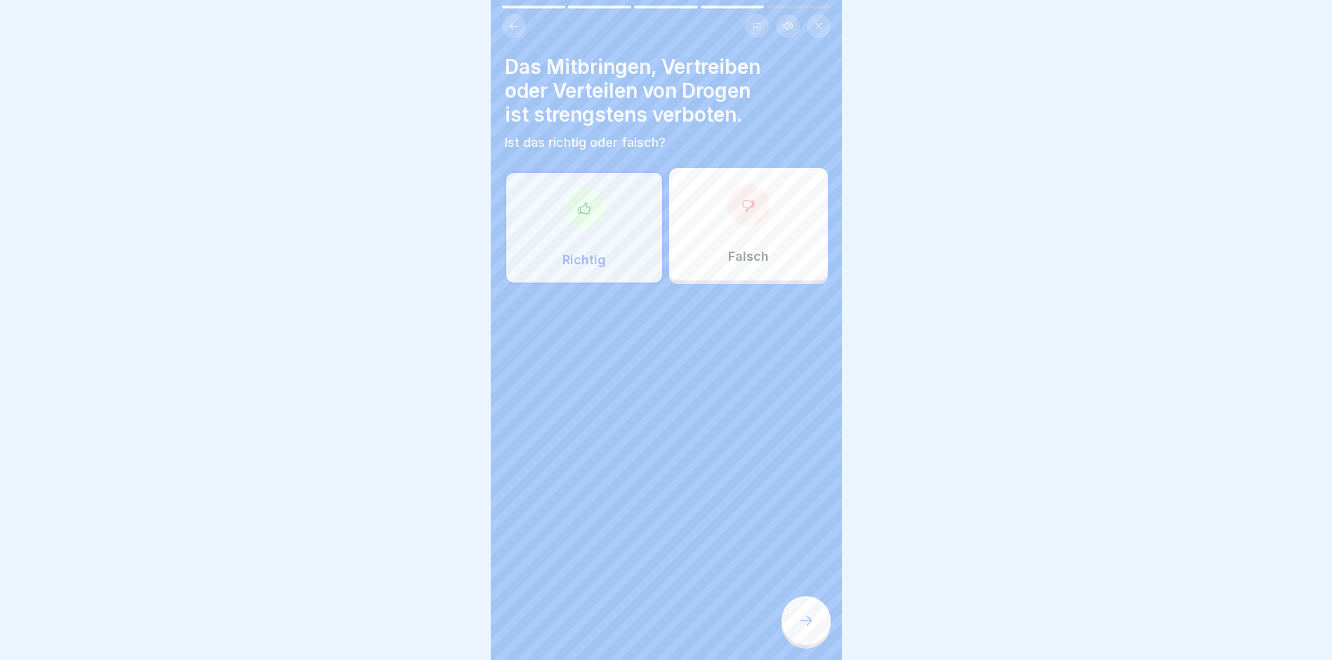
click at [802, 629] on icon at bounding box center [806, 620] width 17 height 17
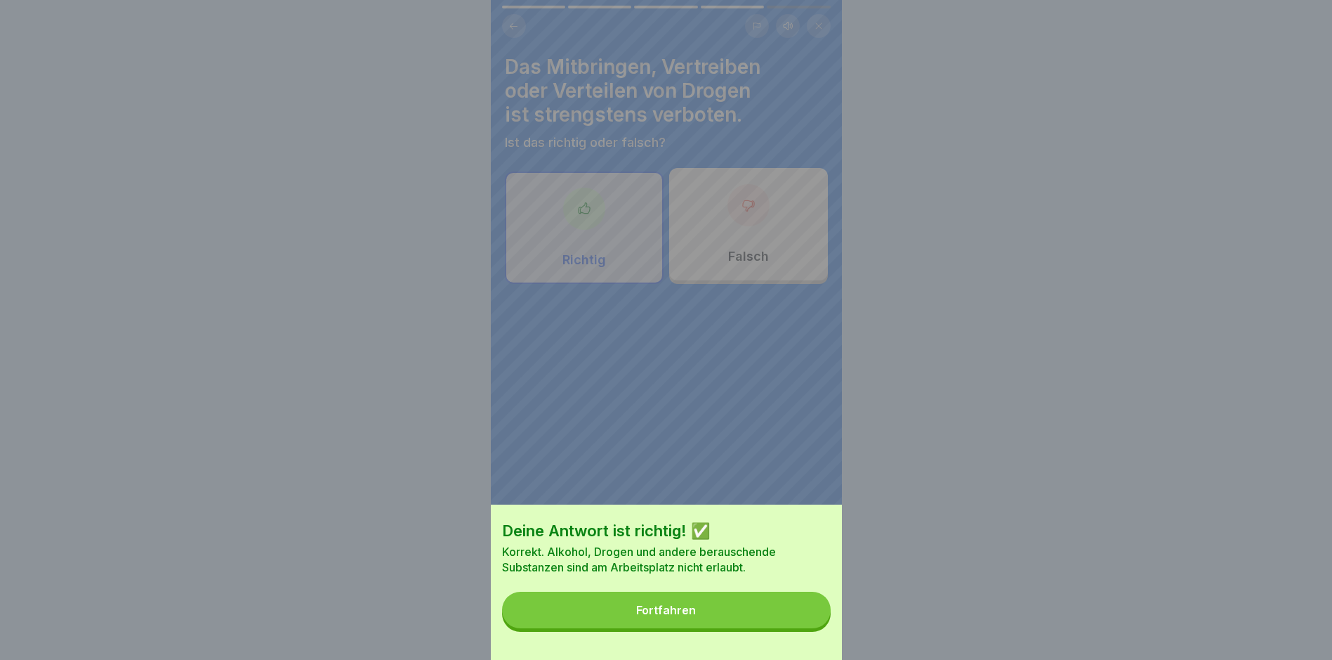
click at [712, 623] on button "Fortfahren" at bounding box center [666, 609] width 329 height 37
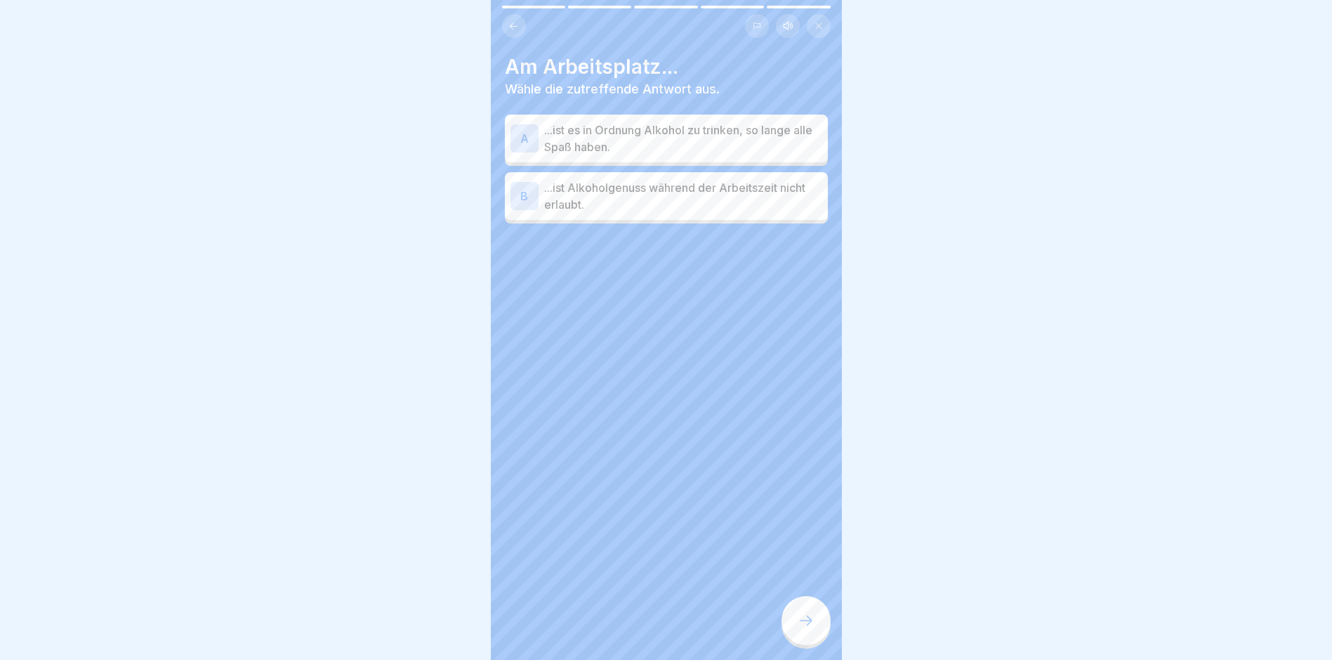
click at [620, 199] on p "...ist Alkoholgenuss während der Arbeitszeit nicht erlaubt." at bounding box center [683, 196] width 278 height 34
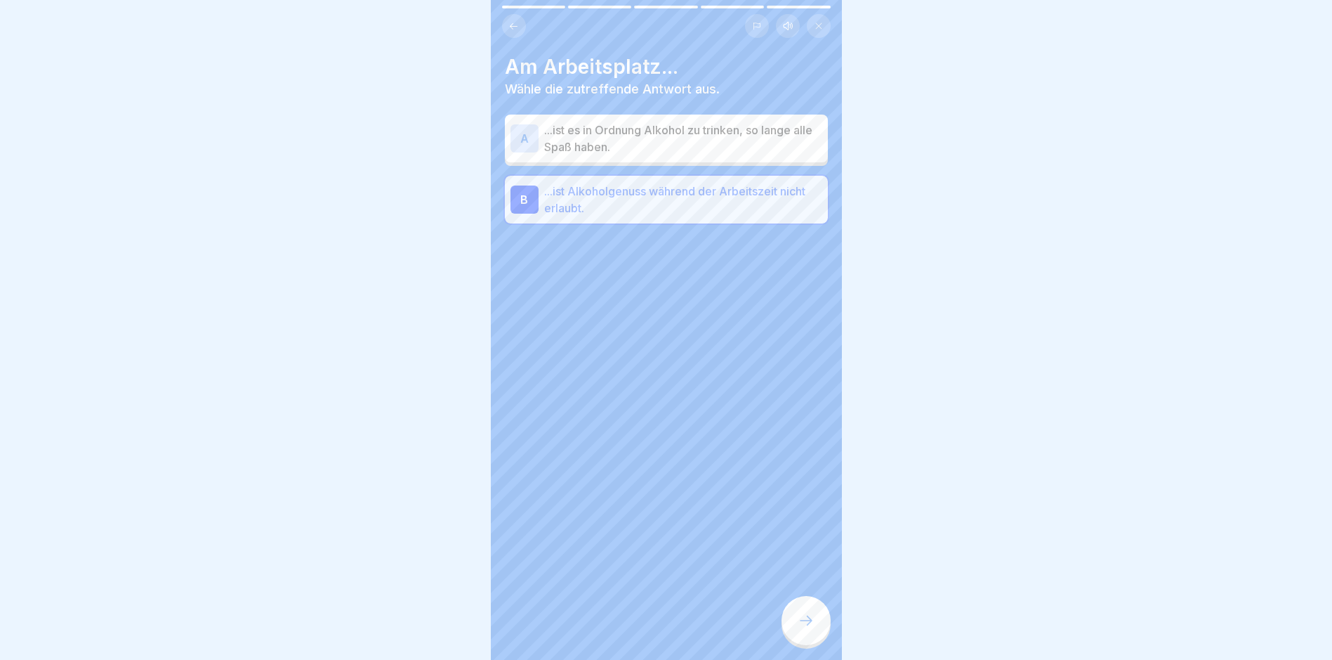
click at [807, 627] on icon at bounding box center [806, 620] width 17 height 17
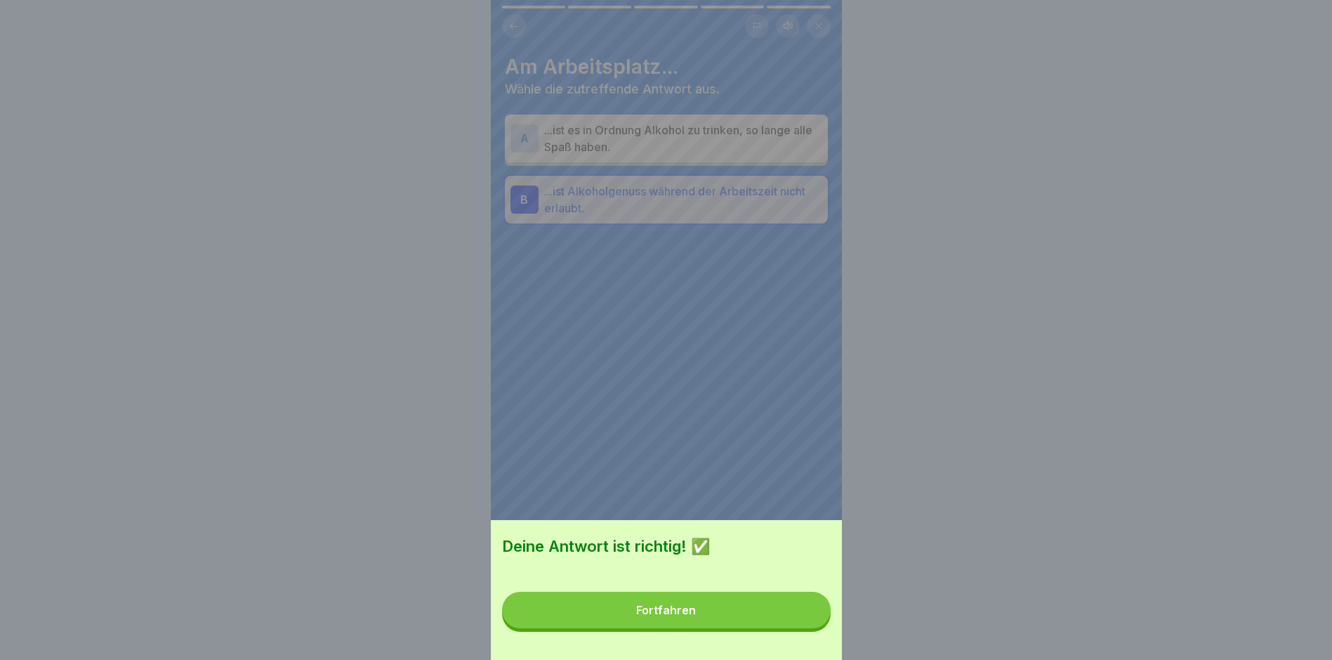
click at [664, 628] on button "Fortfahren" at bounding box center [666, 609] width 329 height 37
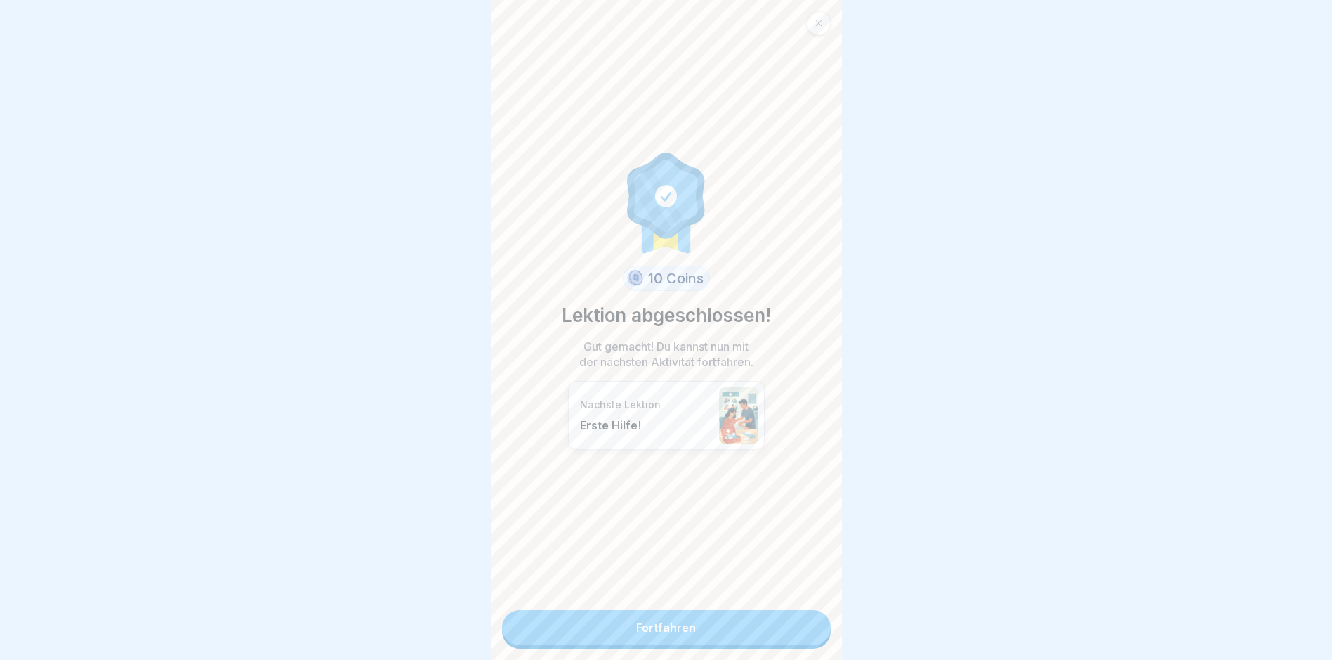
click at [664, 639] on link "Fortfahren" at bounding box center [666, 627] width 329 height 35
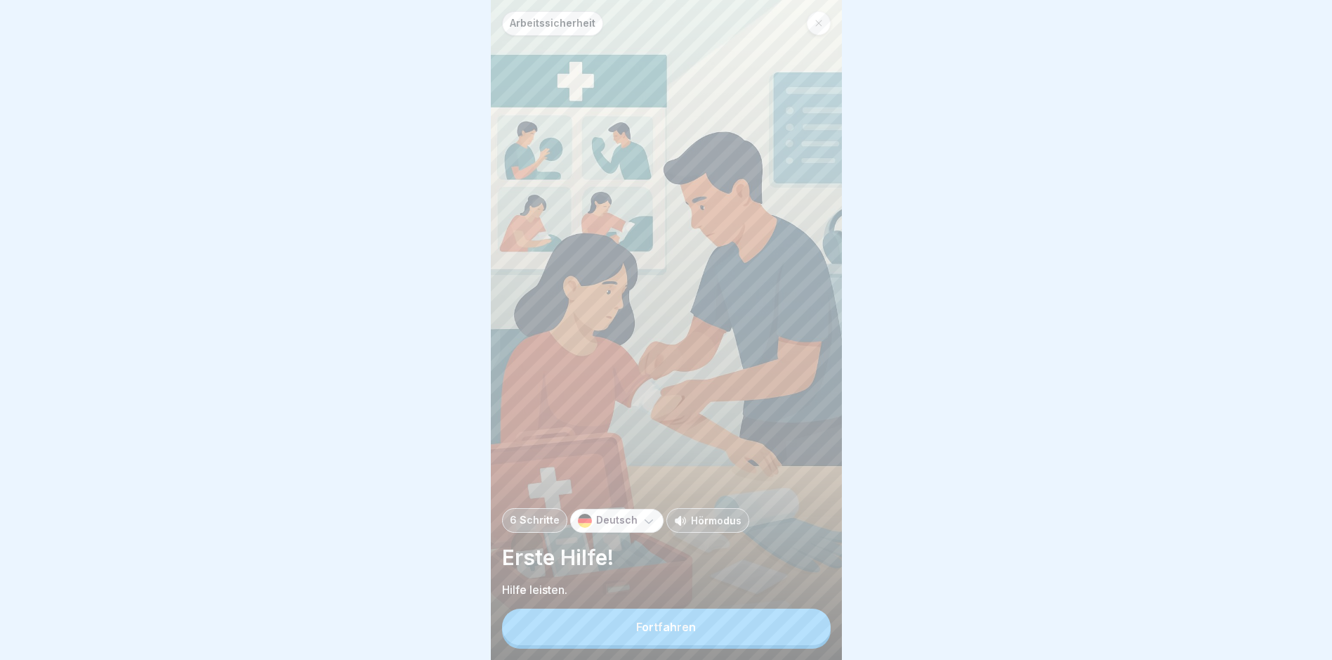
click at [664, 633] on div "Fortfahren" at bounding box center [666, 626] width 60 height 13
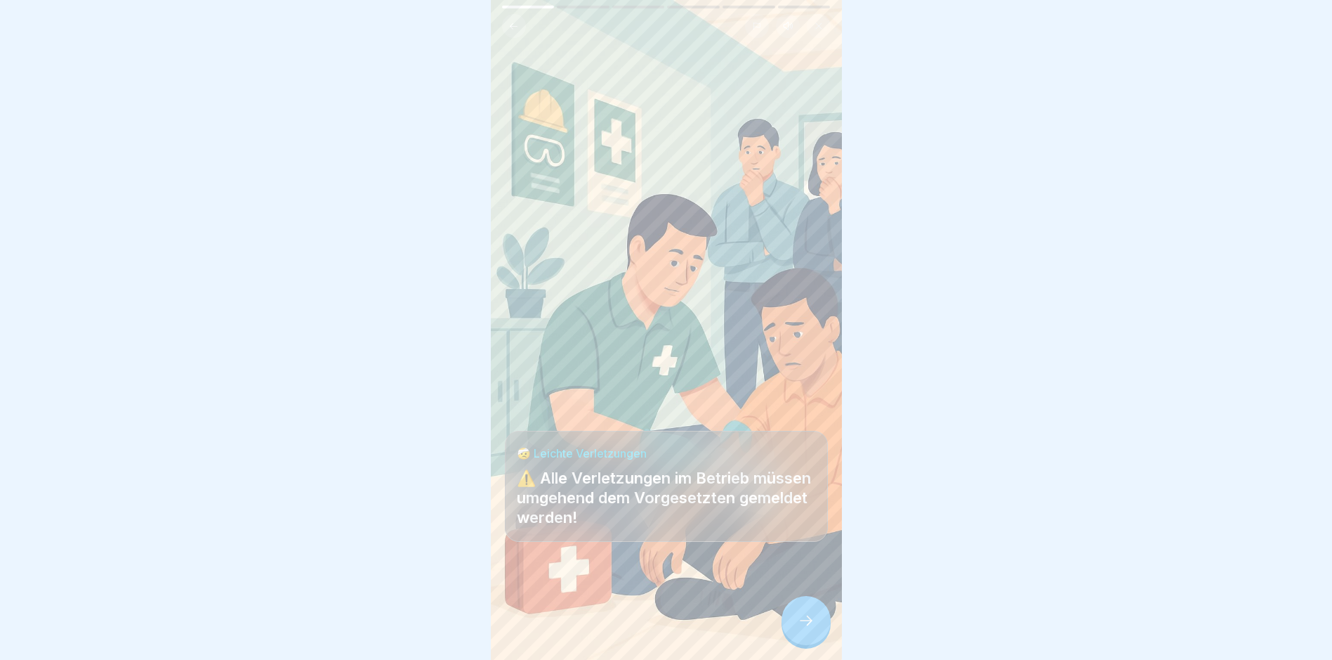
click at [813, 629] on icon at bounding box center [806, 620] width 17 height 17
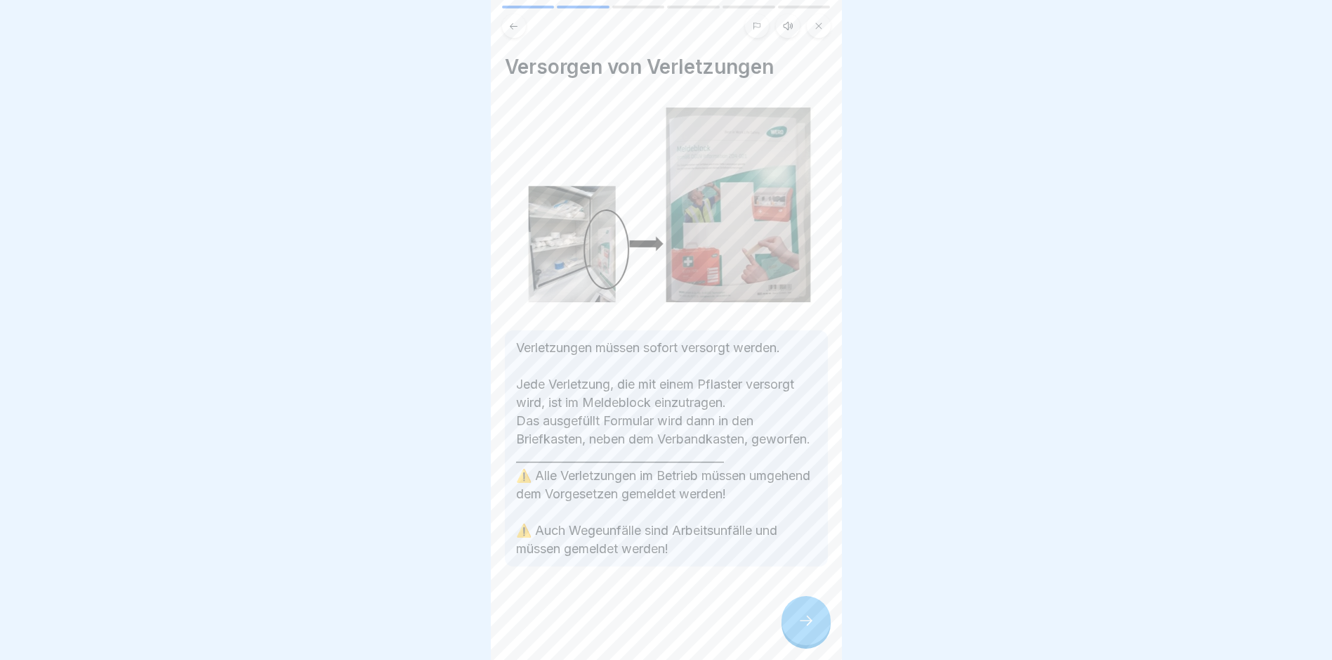
click at [815, 631] on div at bounding box center [806, 620] width 49 height 49
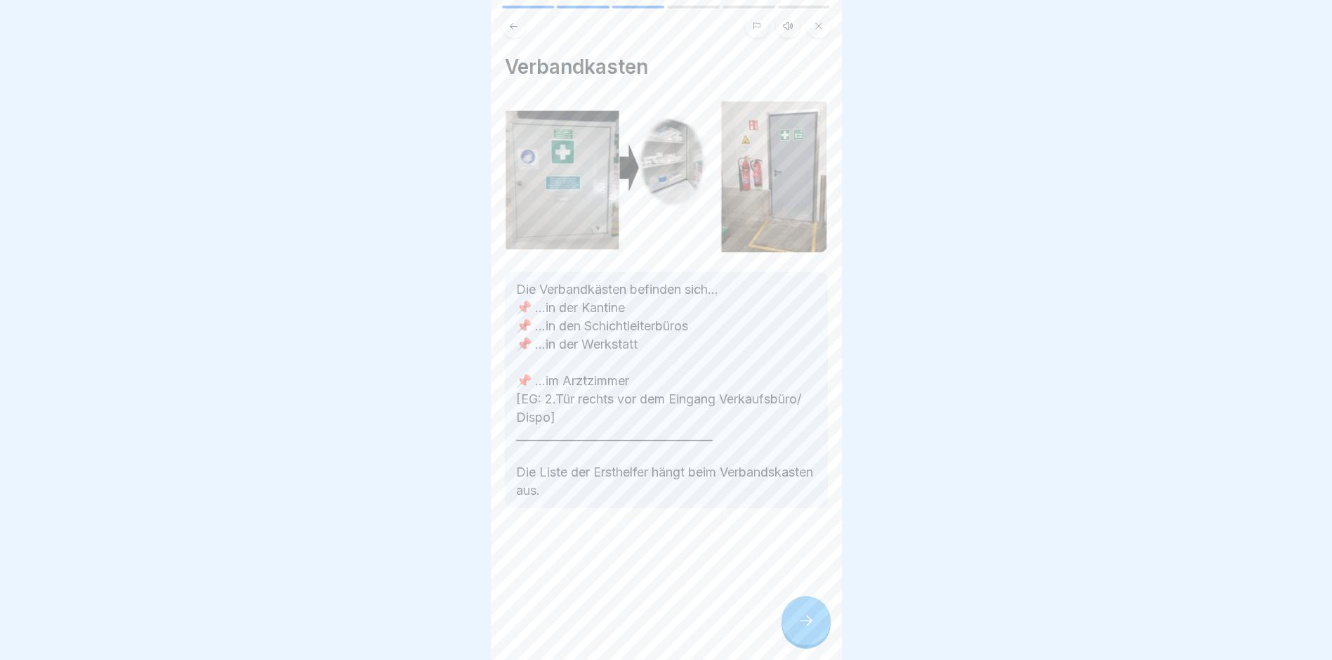
click at [815, 631] on div at bounding box center [806, 620] width 49 height 49
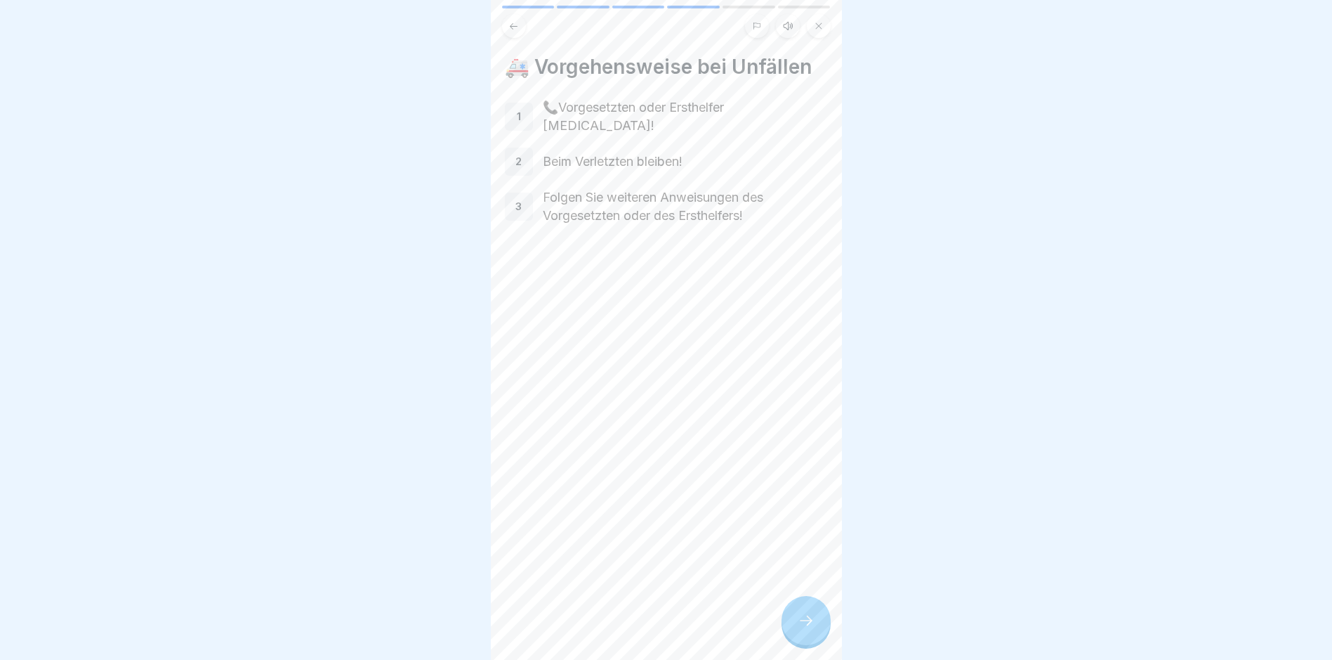
click at [815, 631] on div at bounding box center [806, 620] width 49 height 49
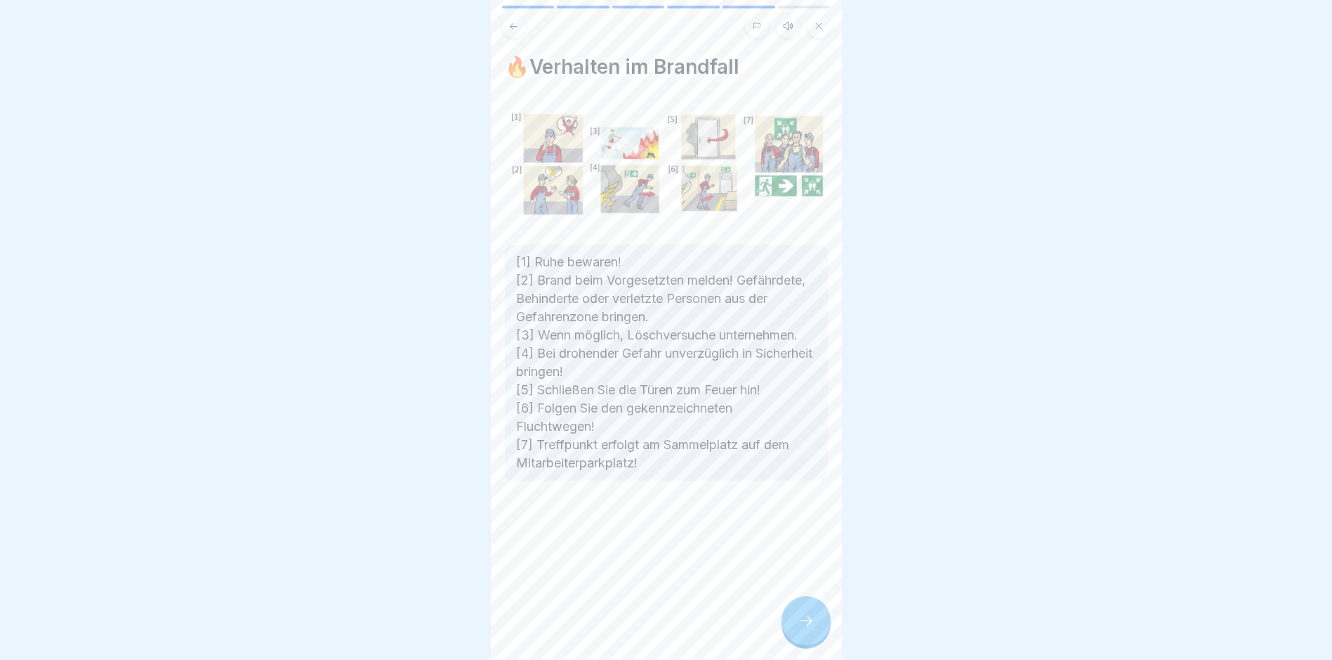
click at [816, 631] on div at bounding box center [806, 620] width 49 height 49
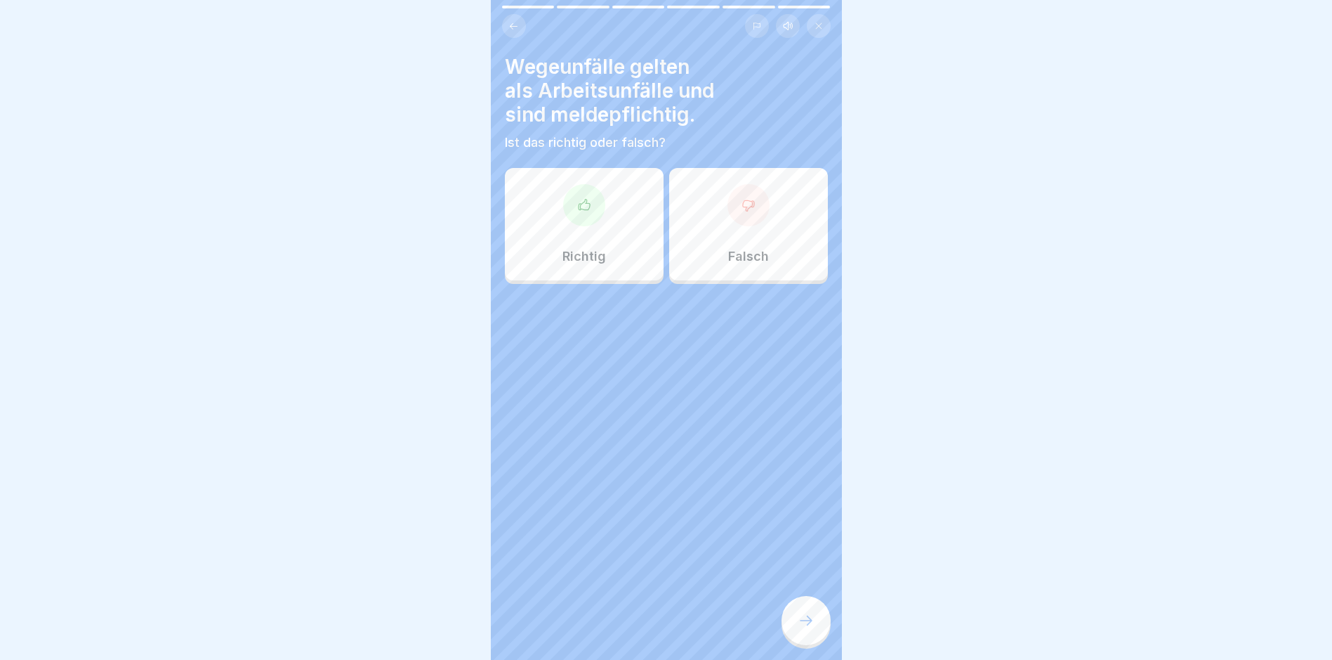
click at [591, 222] on div at bounding box center [584, 205] width 42 height 42
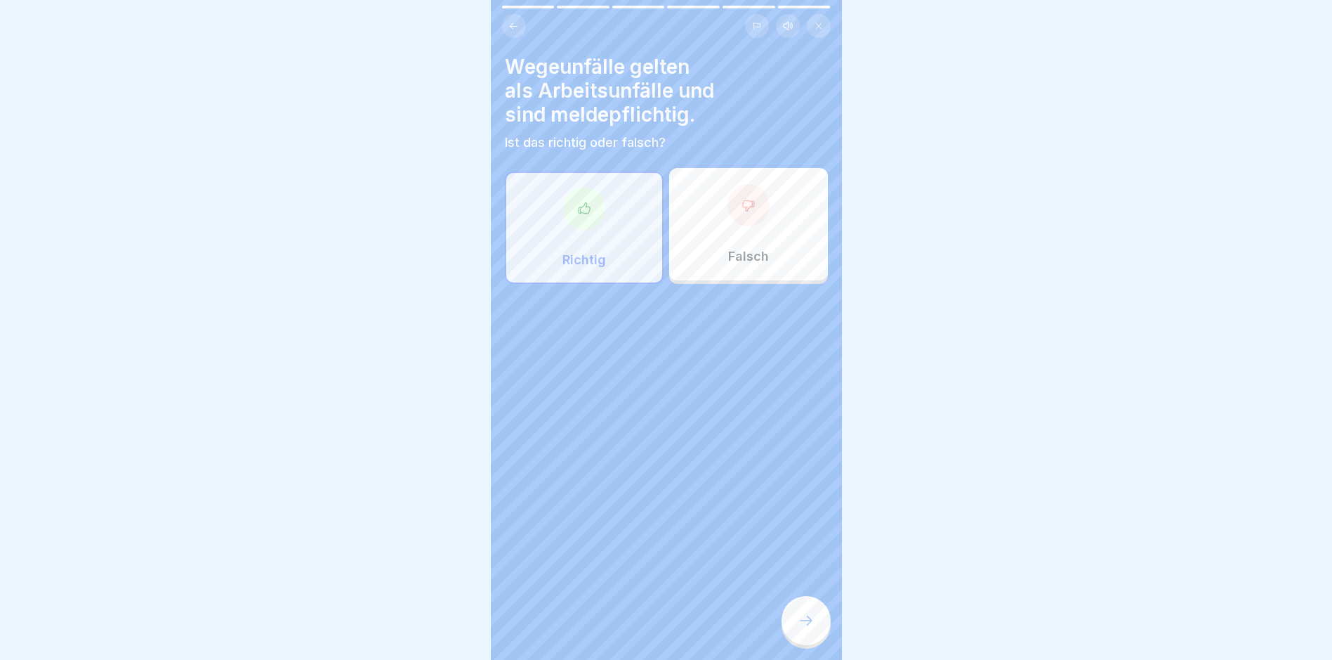
click at [798, 627] on icon at bounding box center [806, 620] width 17 height 17
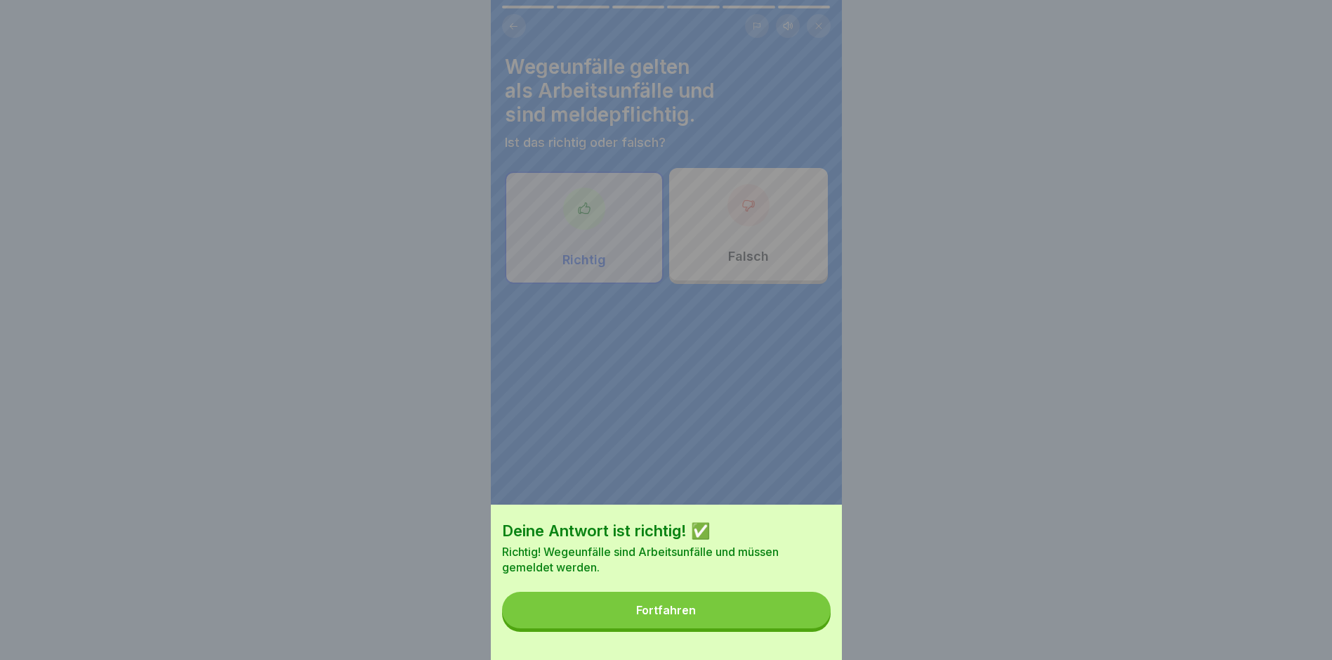
click at [726, 620] on button "Fortfahren" at bounding box center [666, 609] width 329 height 37
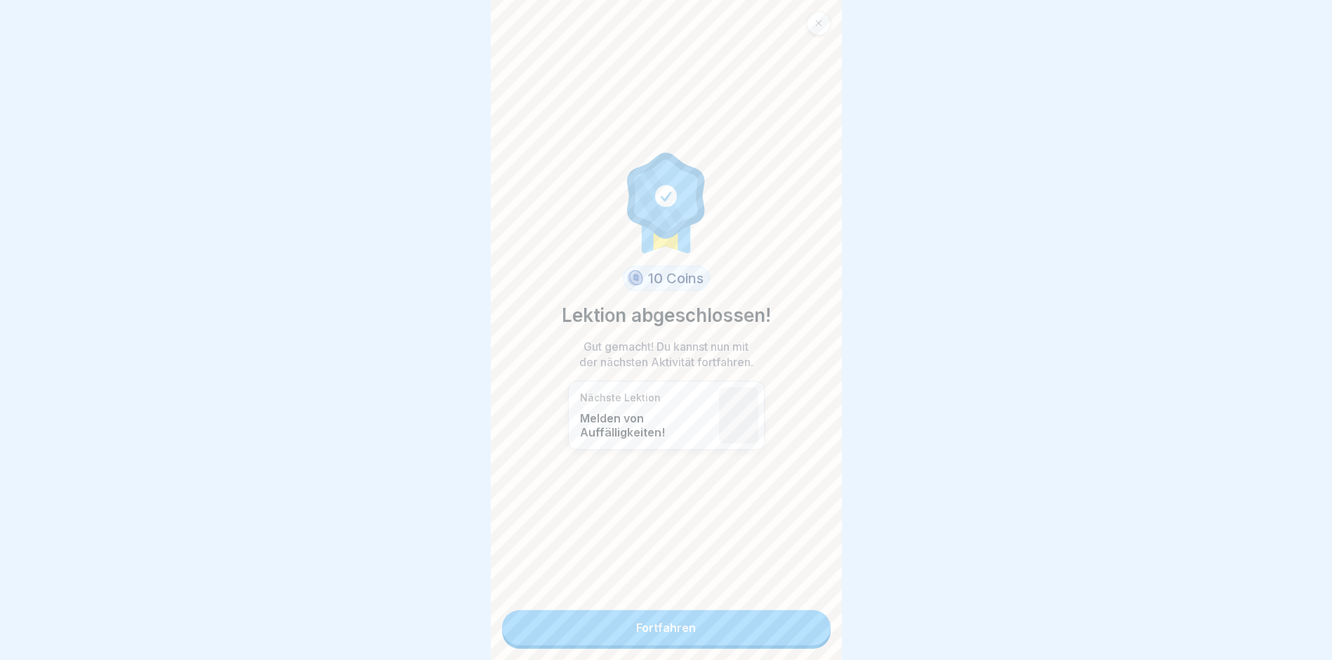
click at [670, 619] on link "Fortfahren" at bounding box center [666, 627] width 329 height 35
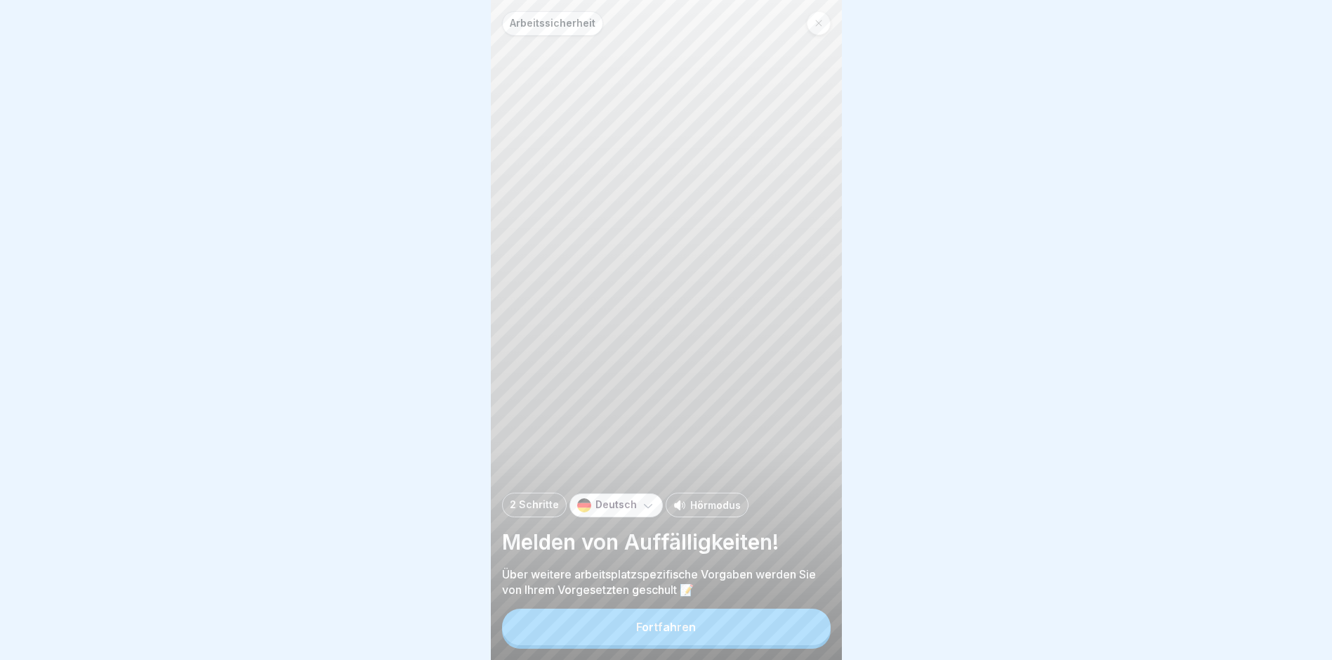
click at [657, 645] on button "Fortfahren" at bounding box center [666, 626] width 329 height 37
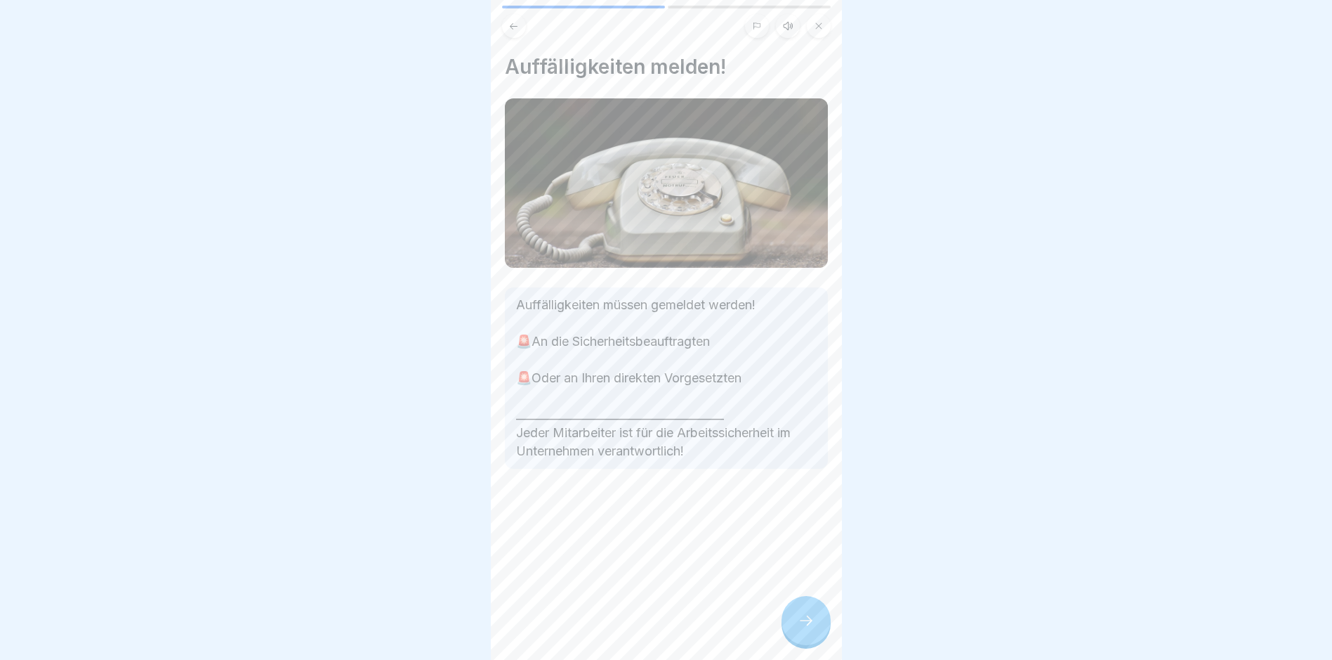
click at [799, 629] on icon at bounding box center [806, 620] width 17 height 17
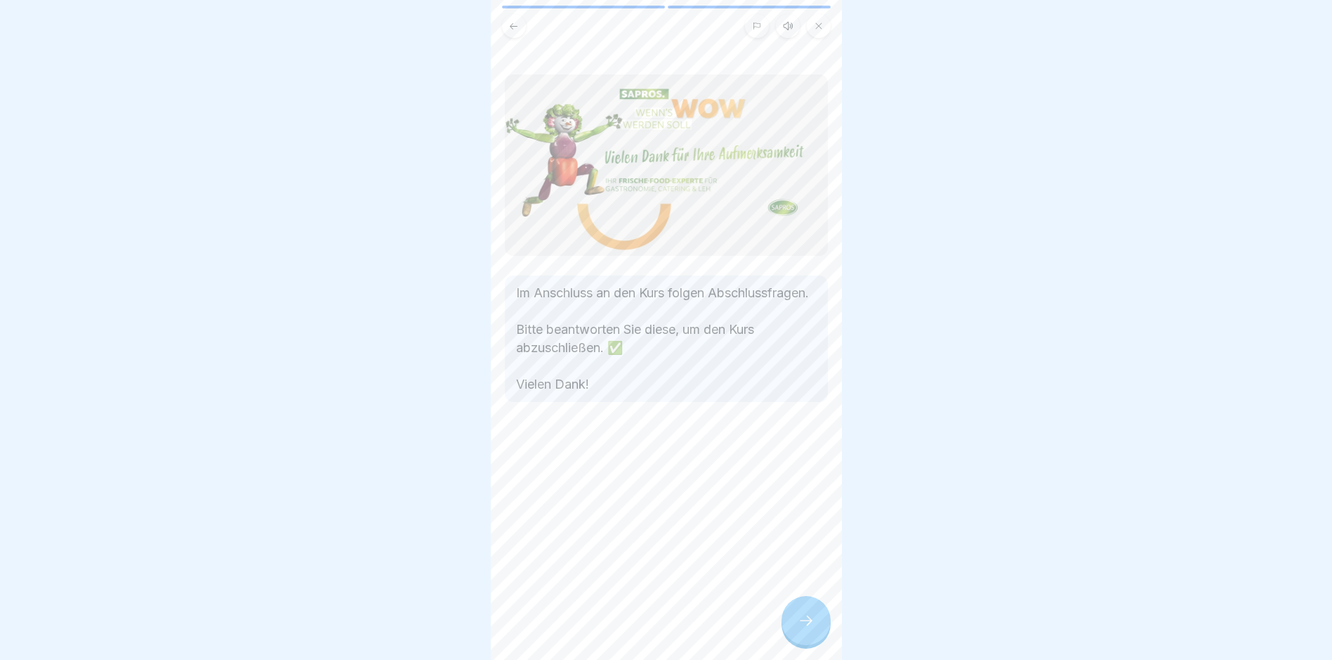
click at [799, 629] on icon at bounding box center [806, 620] width 17 height 17
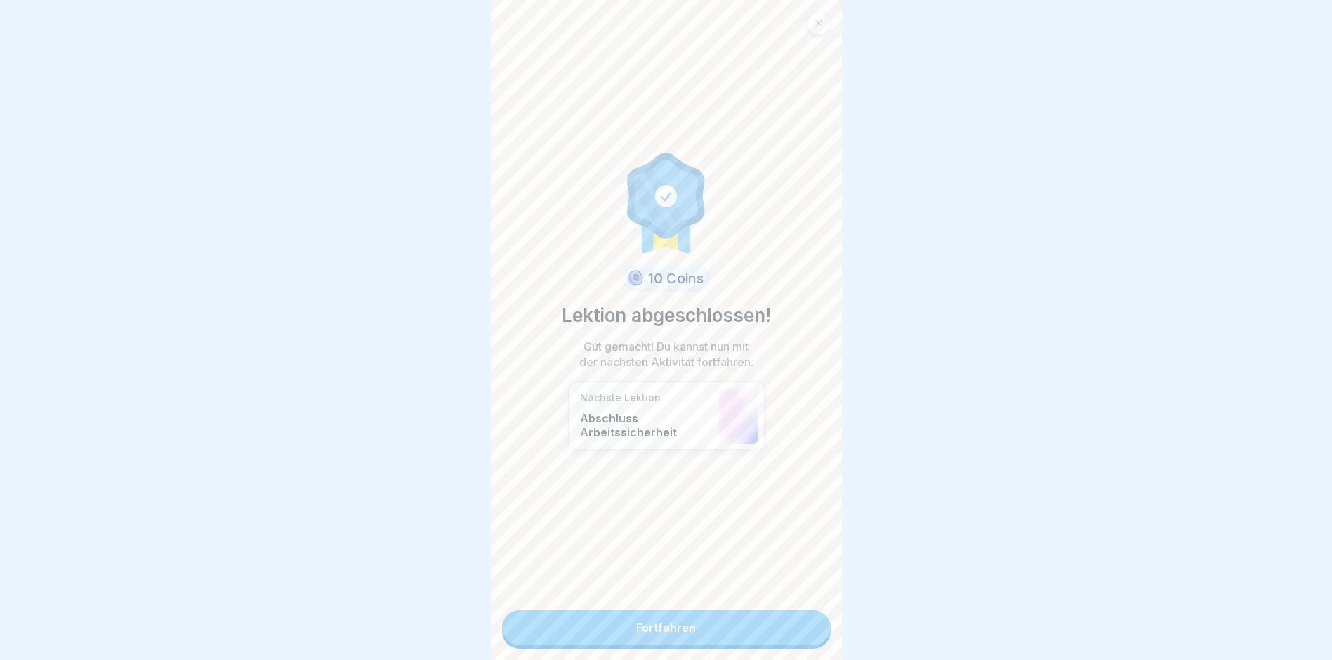
click at [755, 635] on link "Fortfahren" at bounding box center [666, 627] width 329 height 35
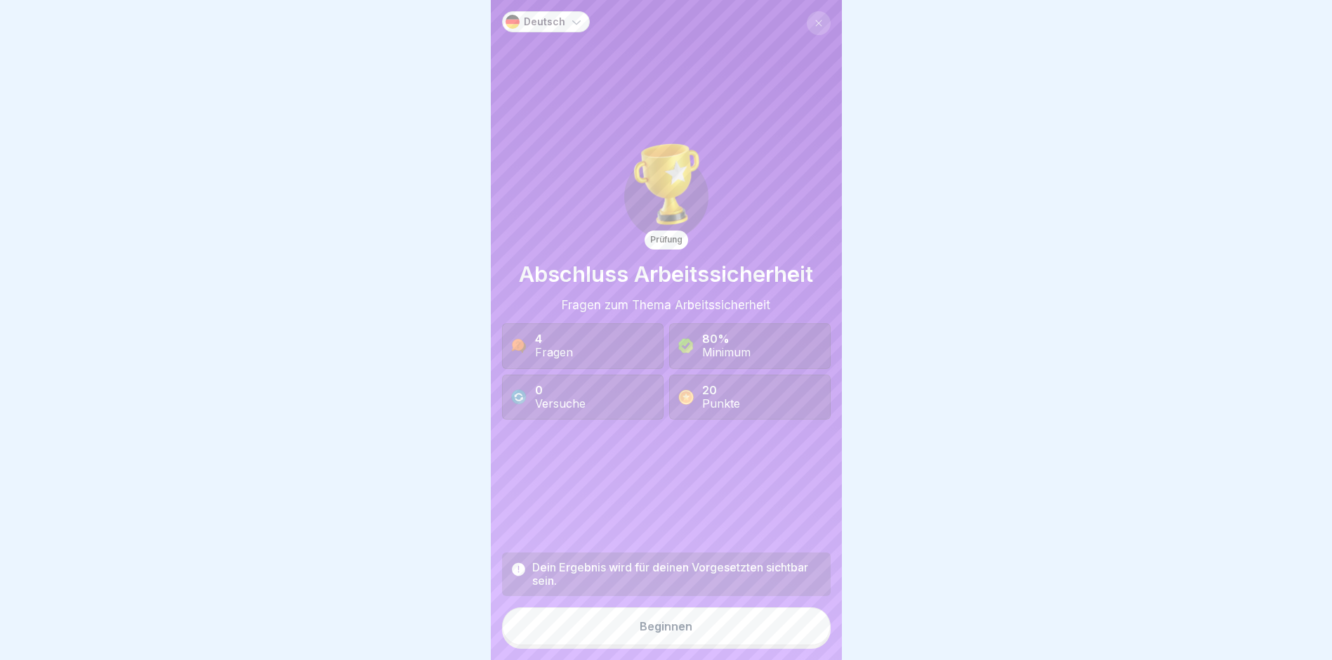
click at [650, 632] on div "Beginnen" at bounding box center [666, 625] width 53 height 13
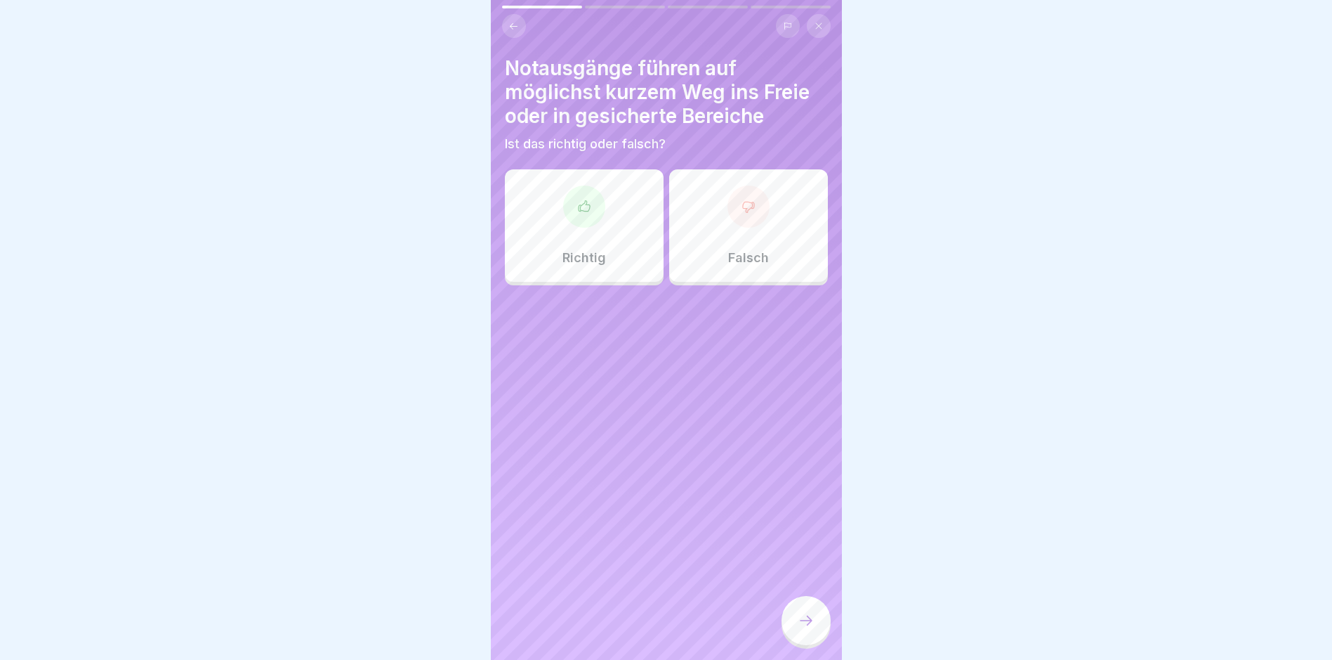
click at [565, 239] on div "Richtig" at bounding box center [584, 225] width 159 height 112
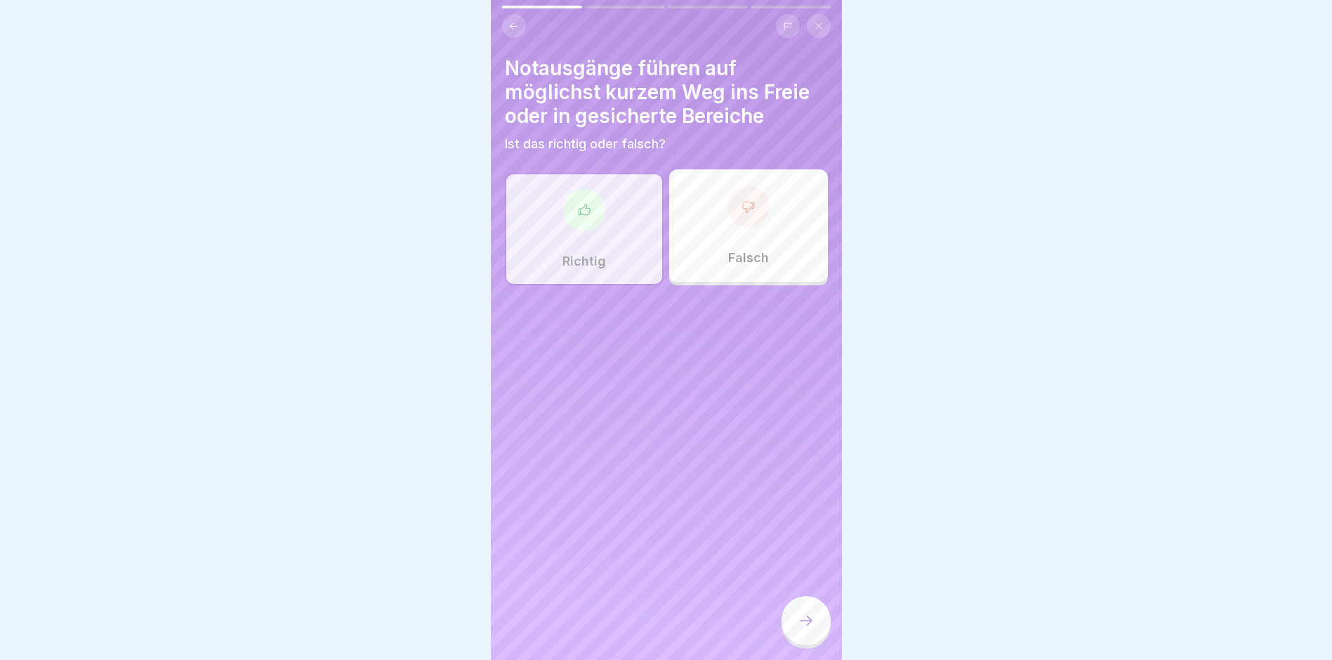
click at [804, 629] on icon at bounding box center [806, 620] width 17 height 17
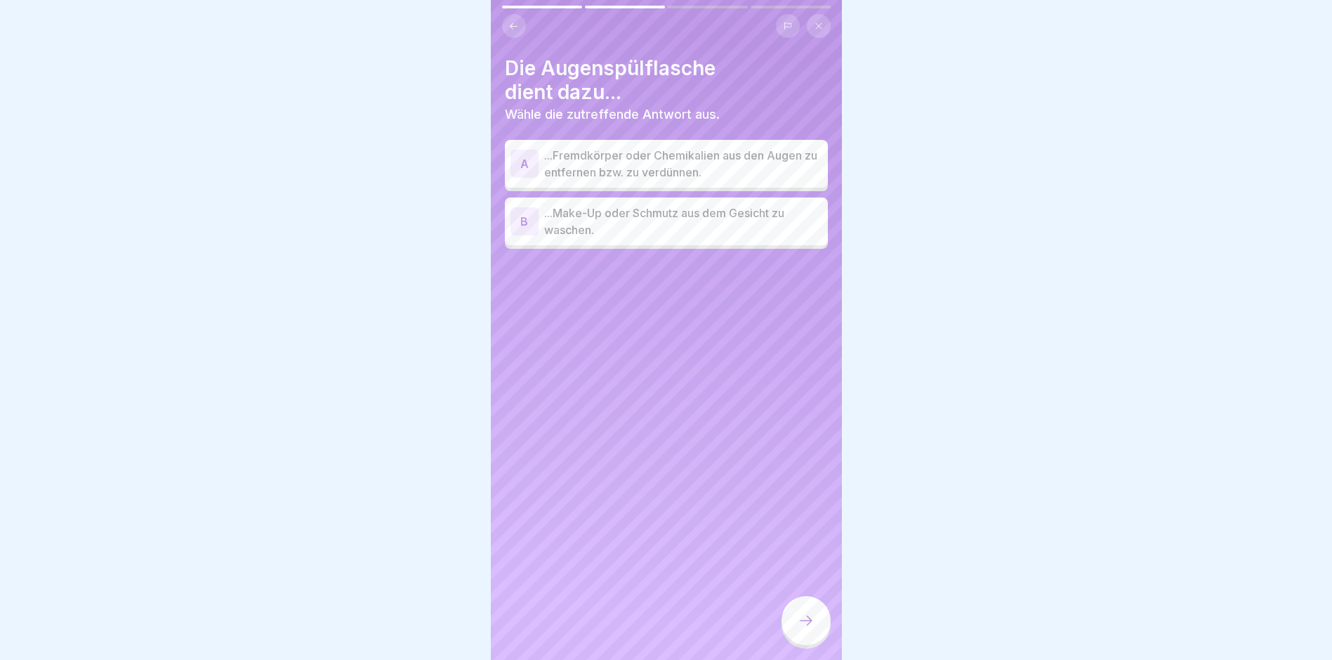
click at [634, 164] on p "...Fremdkörper oder Chemikalien aus den Augen zu entfernen bzw. zu verdünnen." at bounding box center [683, 164] width 278 height 34
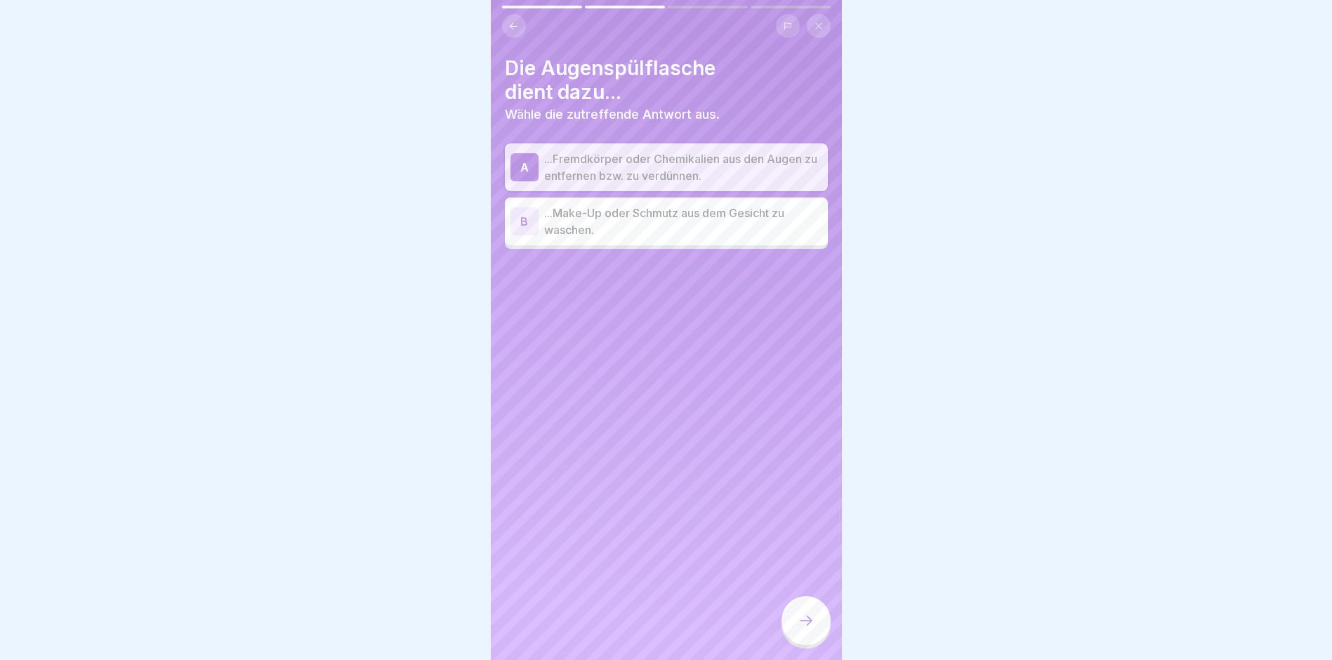
click at [801, 617] on div at bounding box center [806, 620] width 49 height 49
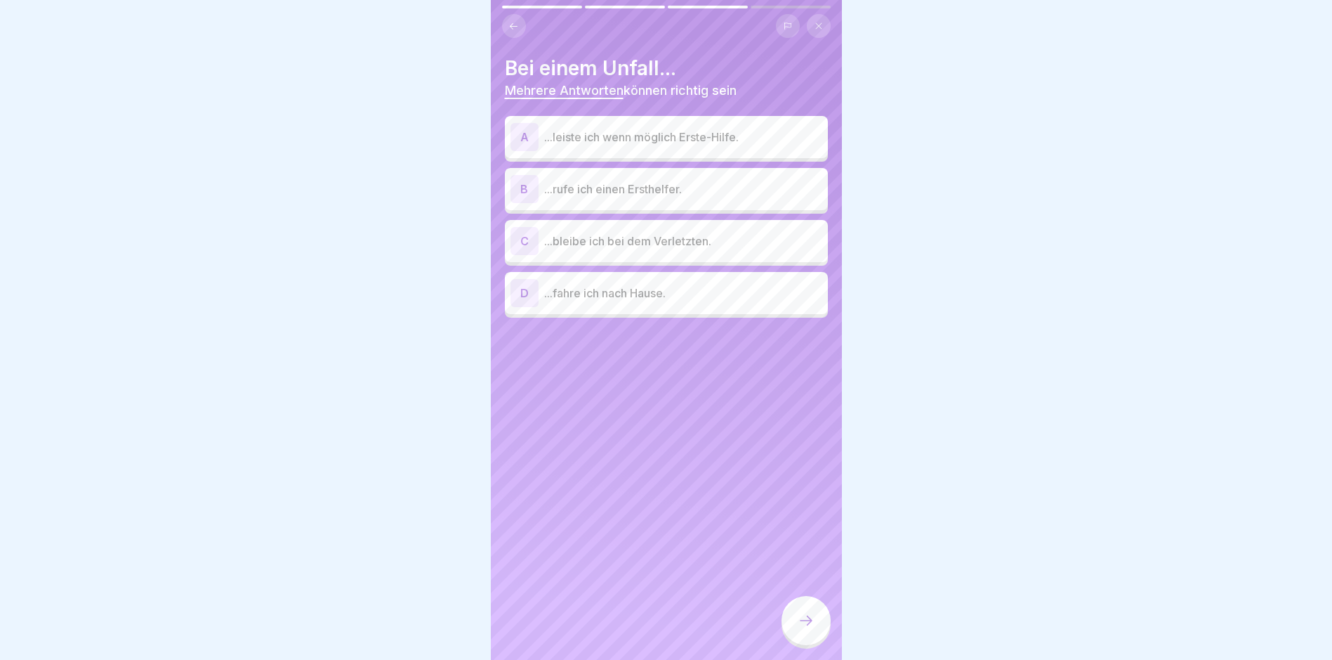
click at [608, 143] on p "...leiste ich wenn möglich Erste-Hilfe." at bounding box center [683, 137] width 278 height 17
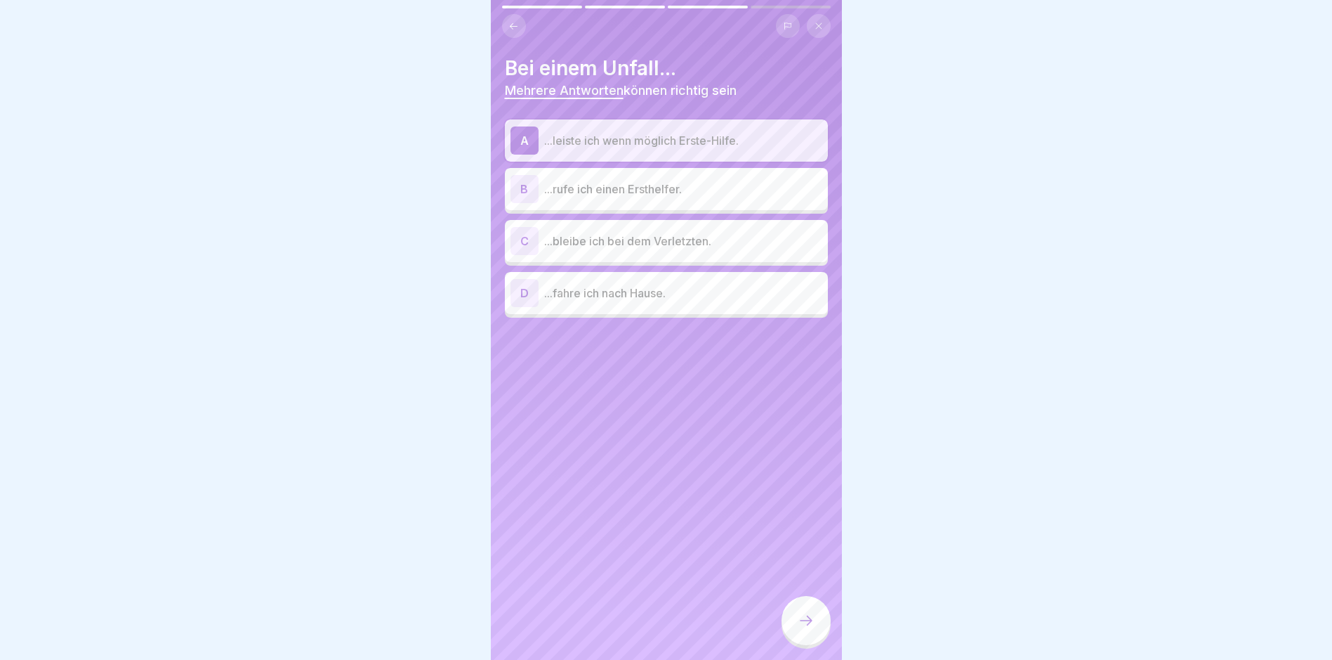
click at [614, 187] on p "...rufe ich einen Ersthelfer." at bounding box center [683, 189] width 278 height 17
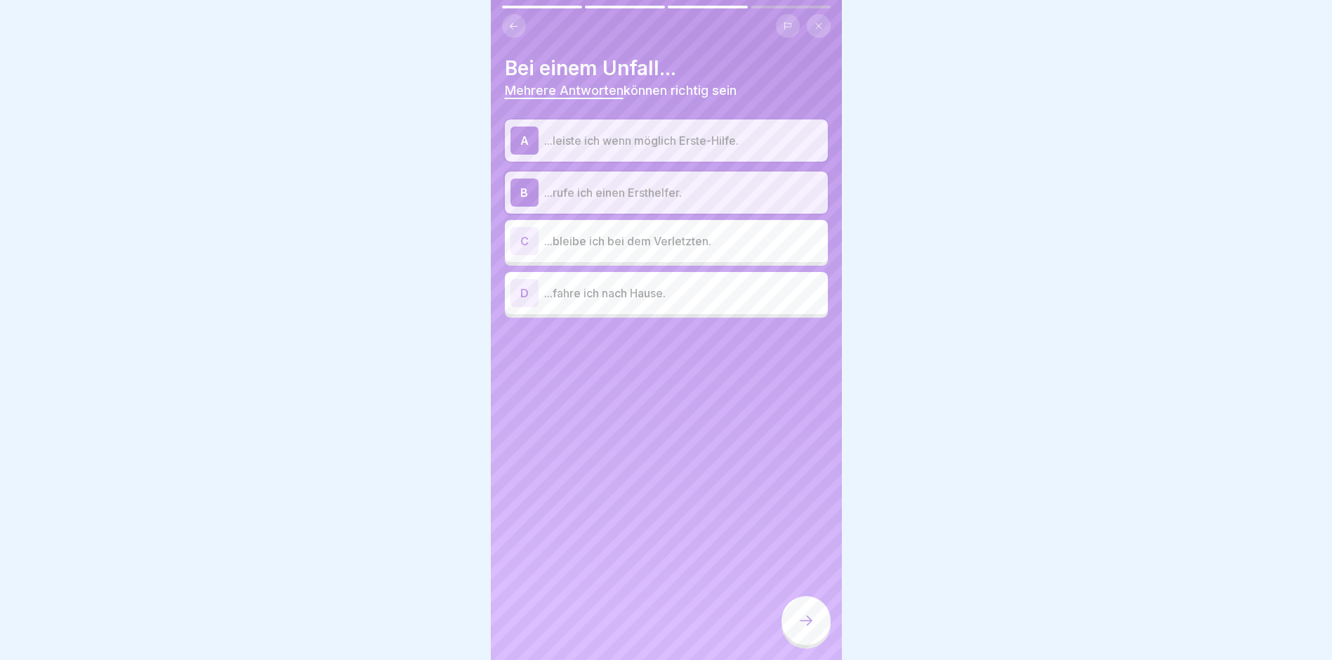
click at [619, 239] on p "...bleibe ich bei dem Verletzten." at bounding box center [683, 240] width 278 height 17
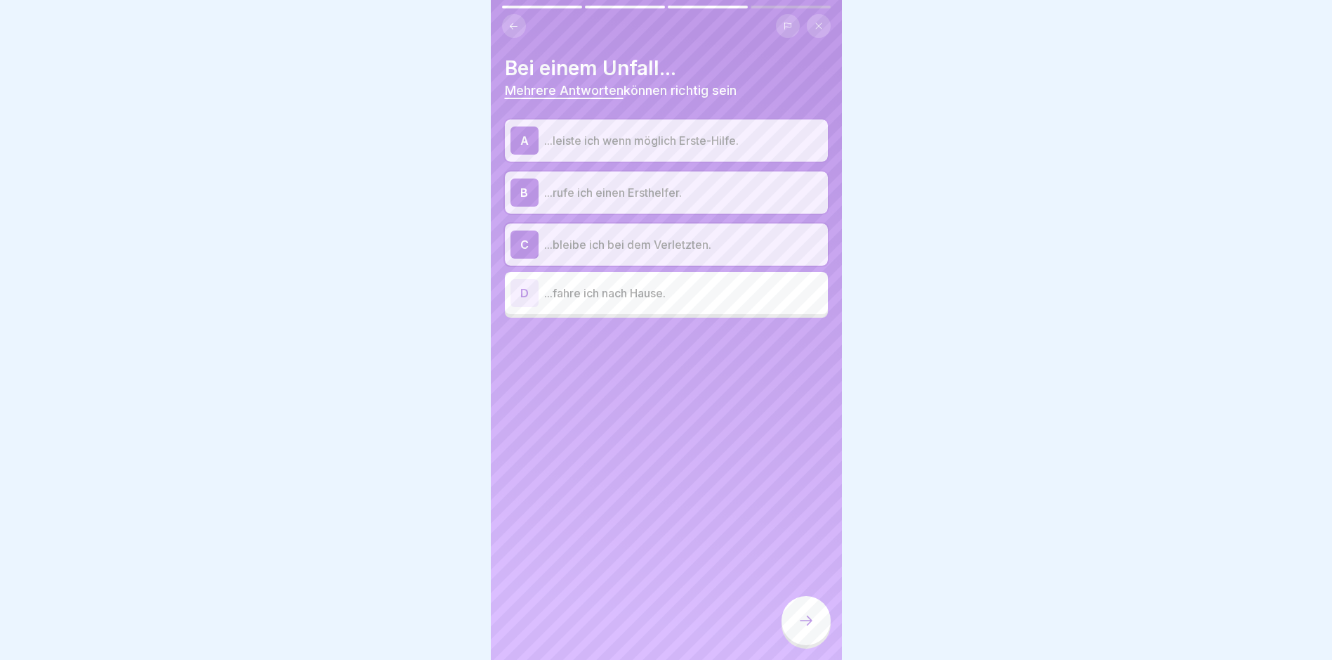
click at [808, 629] on icon at bounding box center [806, 620] width 17 height 17
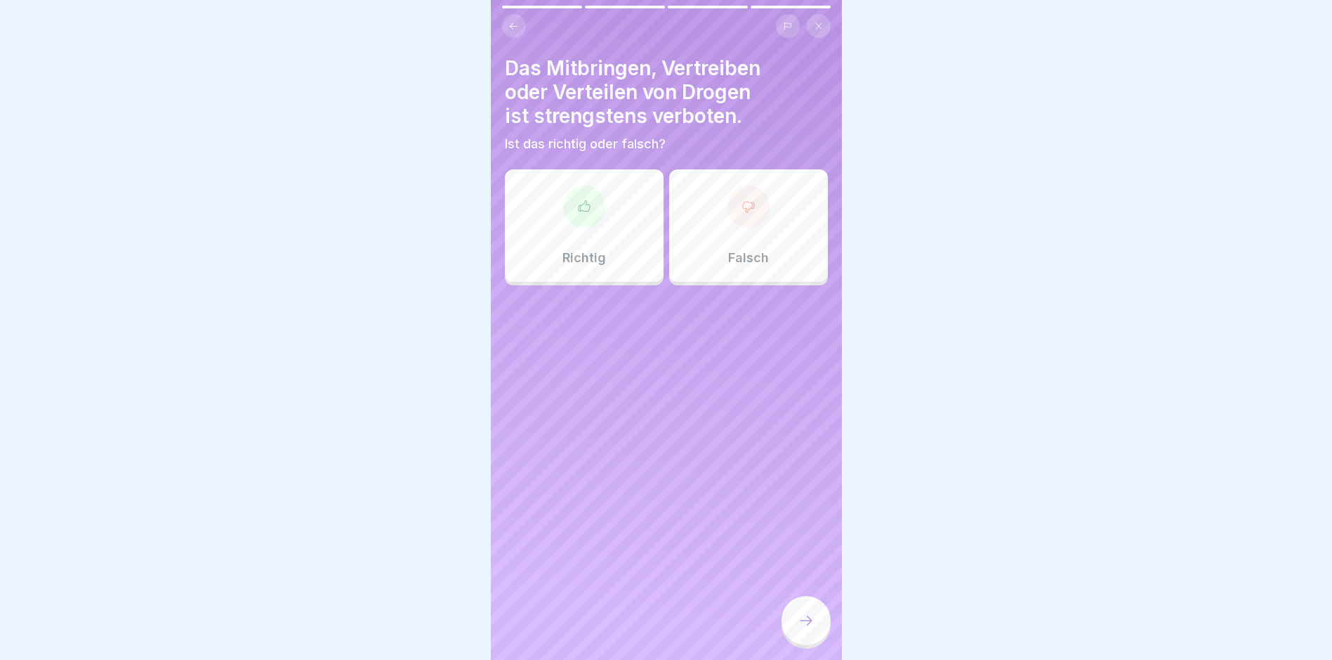
click at [605, 237] on div "Richtig" at bounding box center [584, 225] width 159 height 112
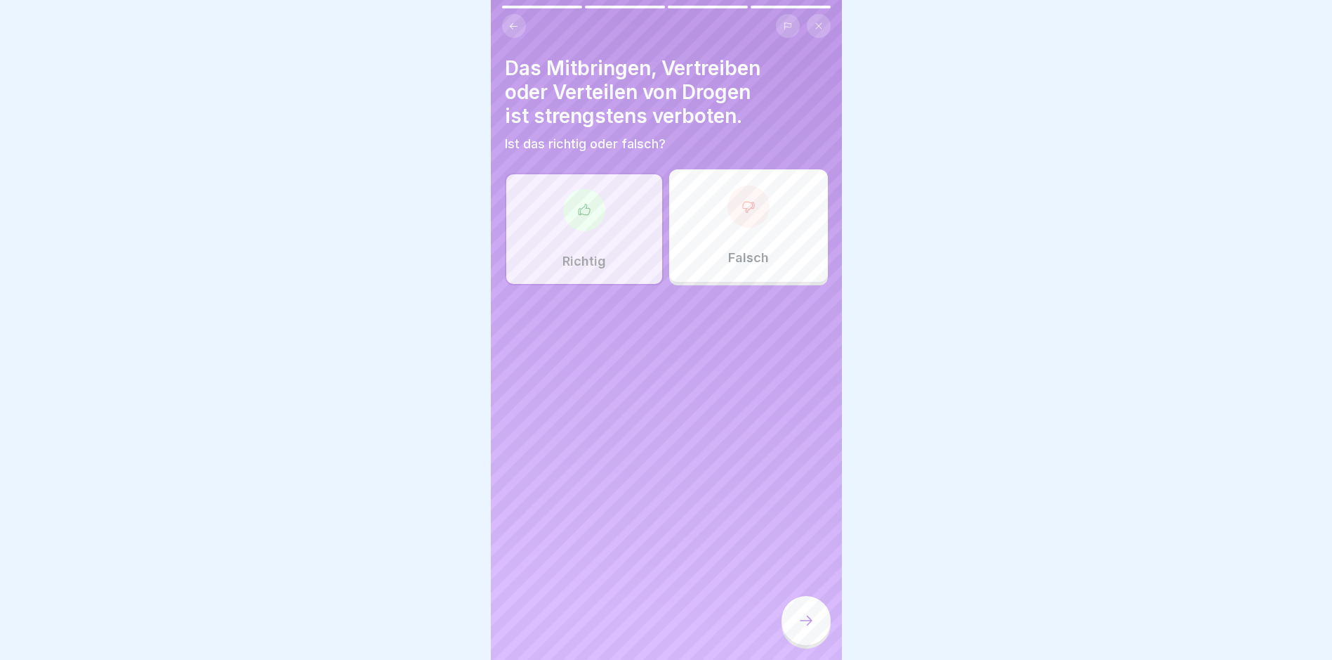
click at [804, 629] on icon at bounding box center [806, 620] width 17 height 17
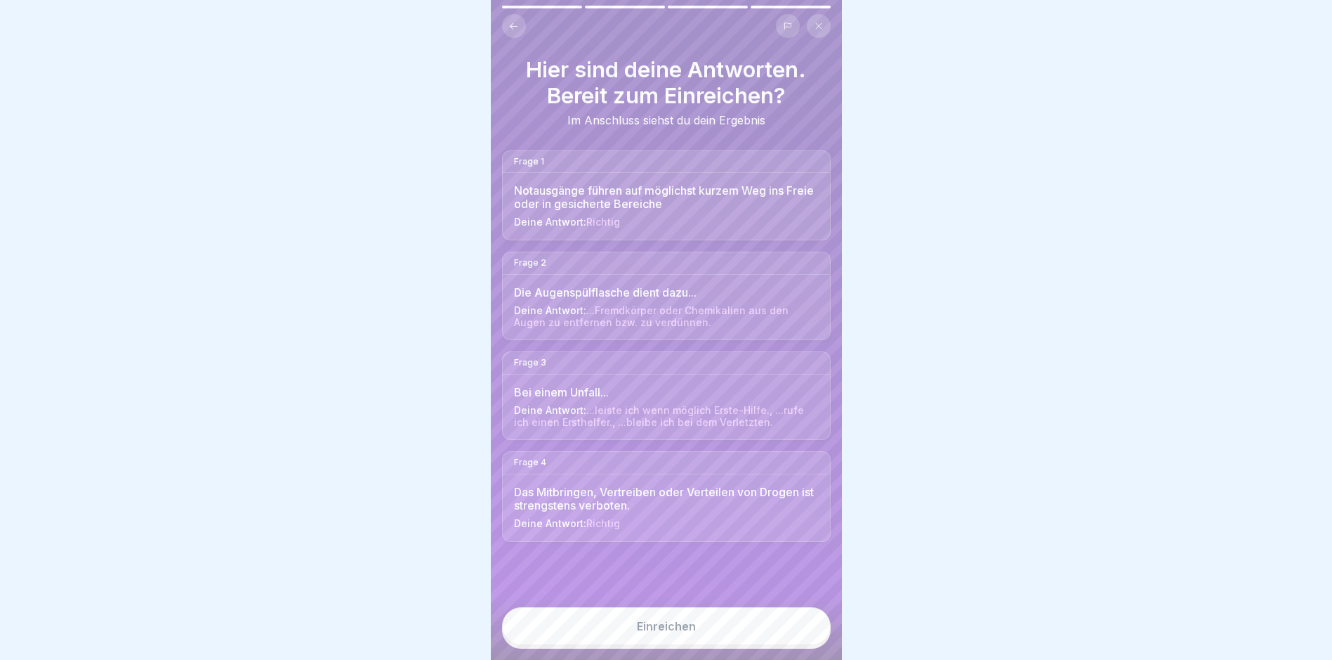
click at [681, 632] on div "Einreichen" at bounding box center [666, 625] width 59 height 13
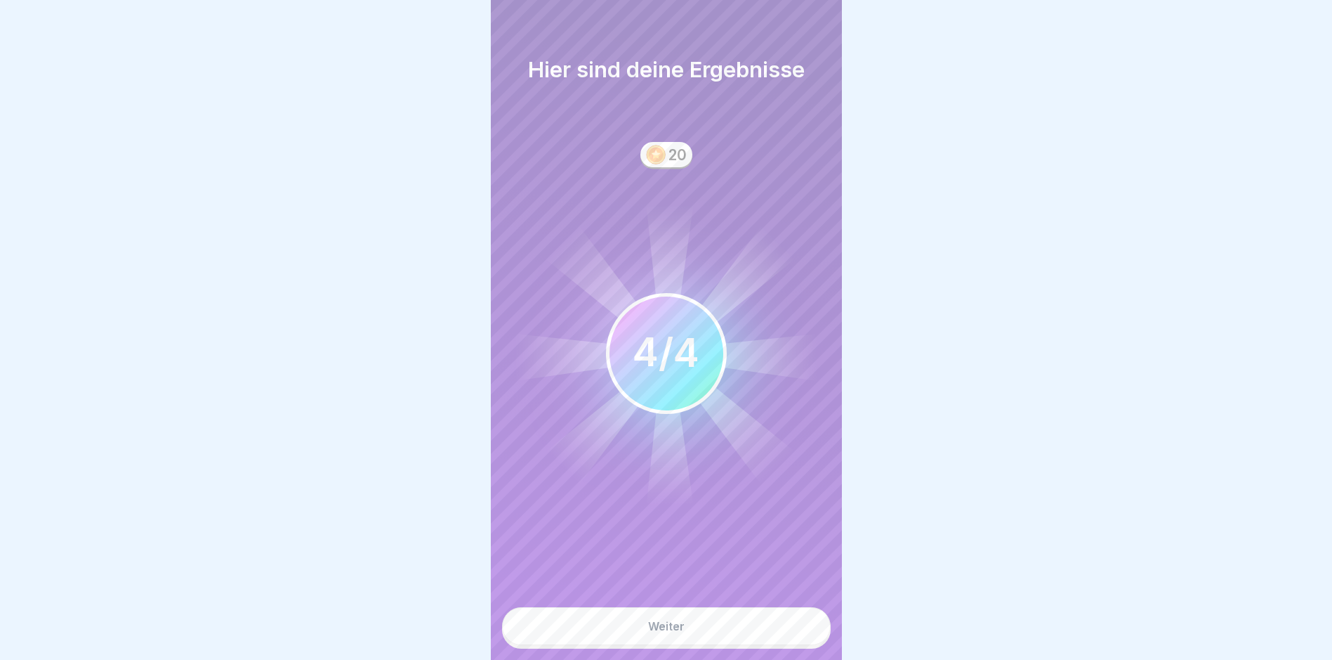
click at [671, 631] on div "Weiter" at bounding box center [666, 625] width 37 height 13
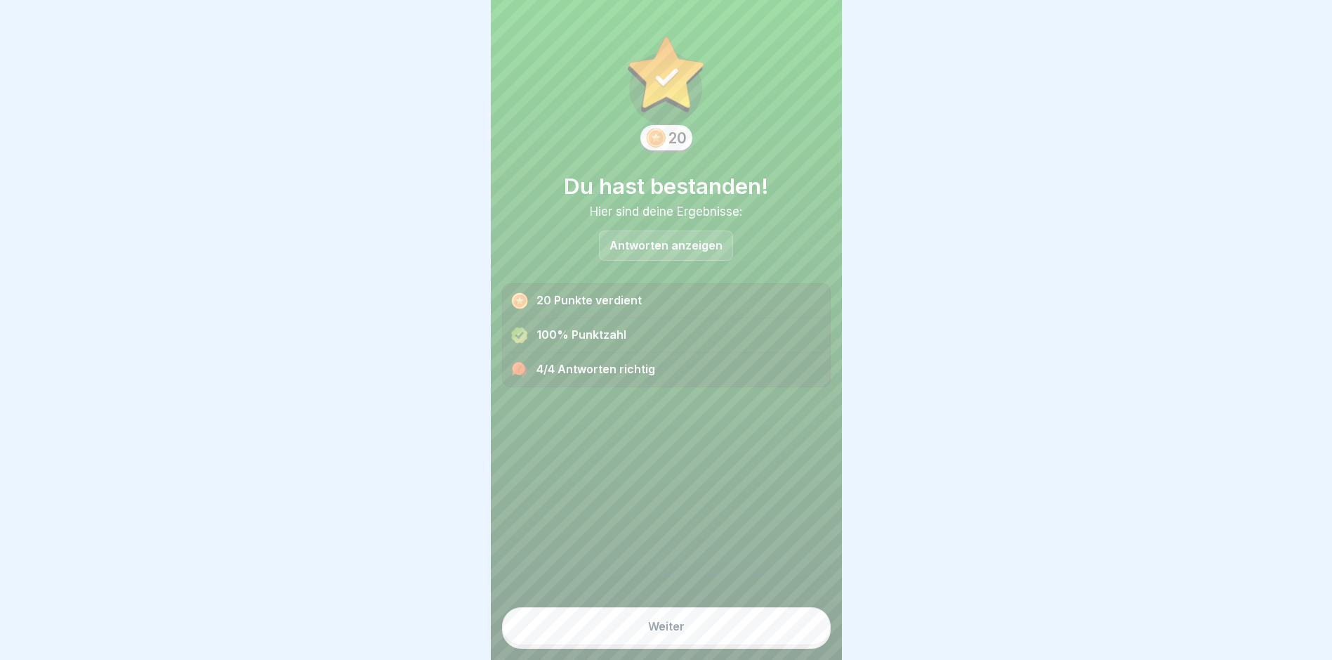
click at [657, 632] on div "Weiter" at bounding box center [666, 625] width 37 height 13
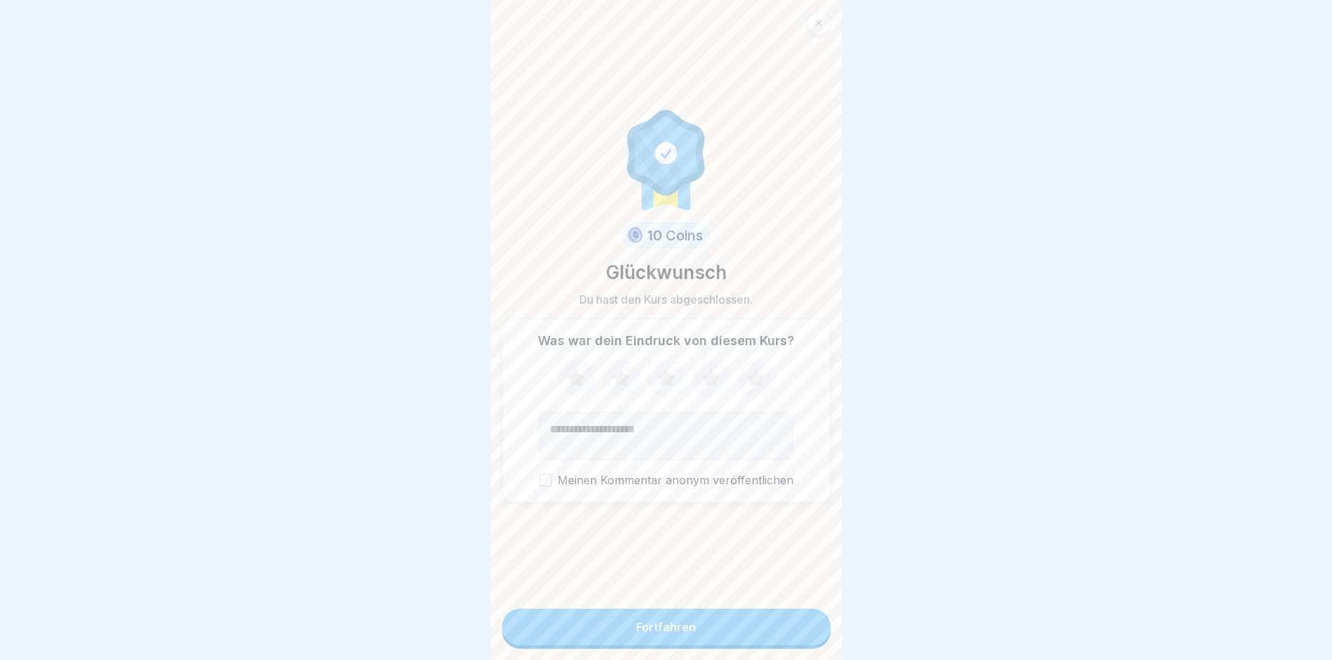
click at [664, 645] on button "Fortfahren" at bounding box center [666, 626] width 329 height 37
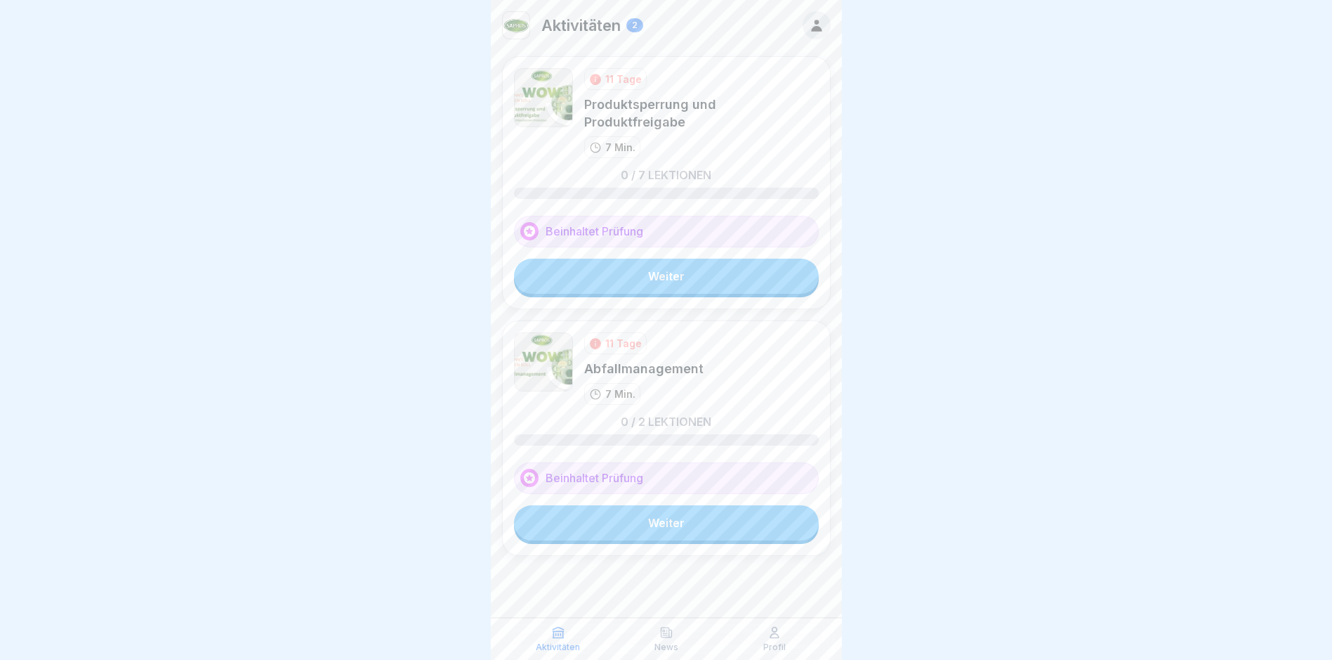
click at [668, 268] on link "Weiter" at bounding box center [666, 275] width 305 height 35
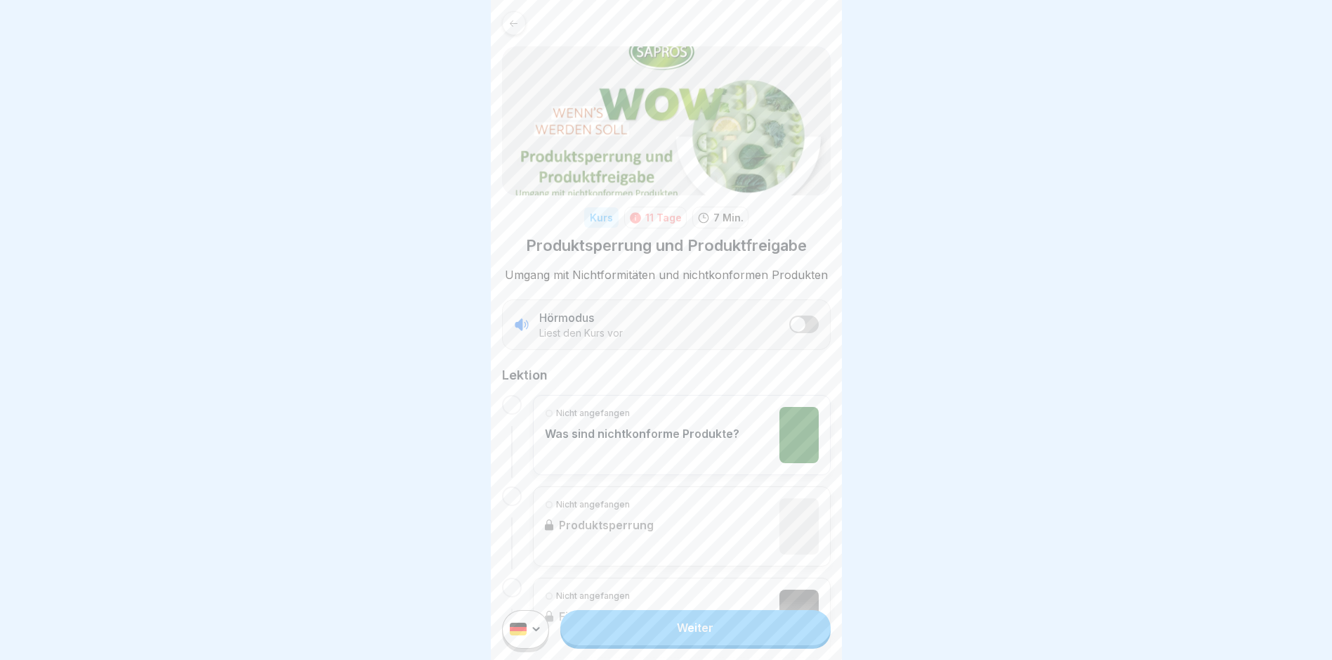
click at [692, 634] on link "Weiter" at bounding box center [695, 627] width 270 height 35
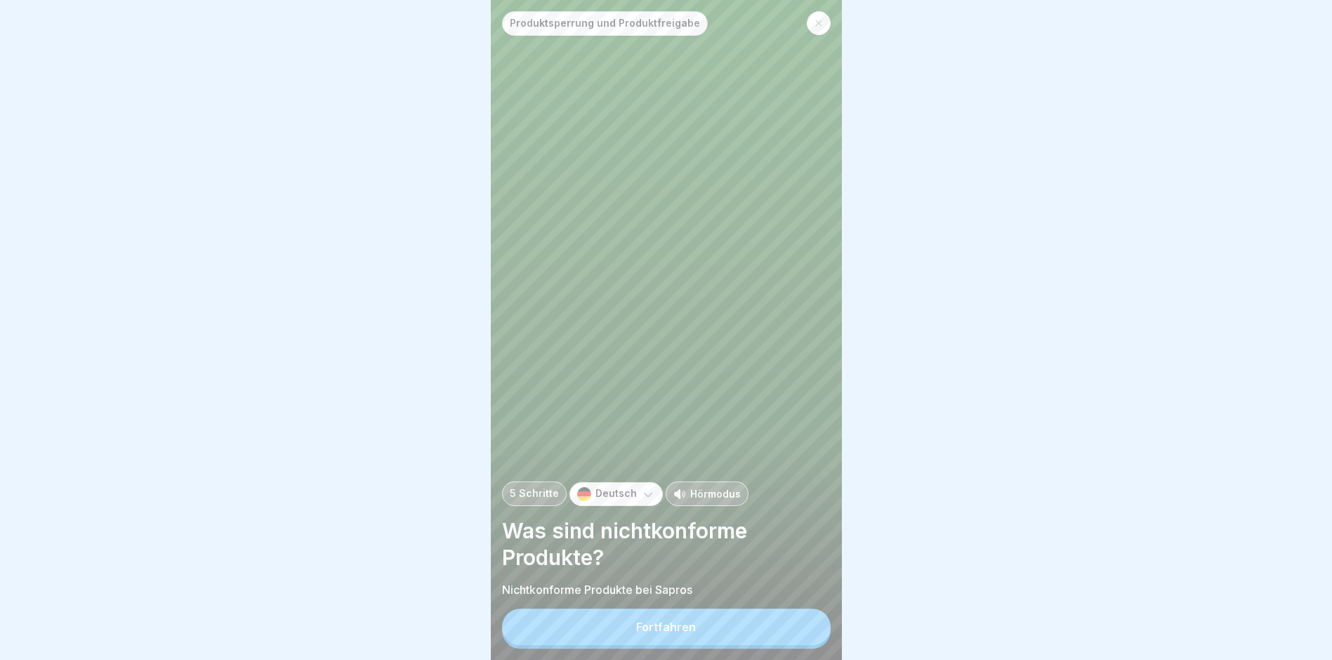
click at [692, 633] on div "Fortfahren" at bounding box center [666, 626] width 60 height 13
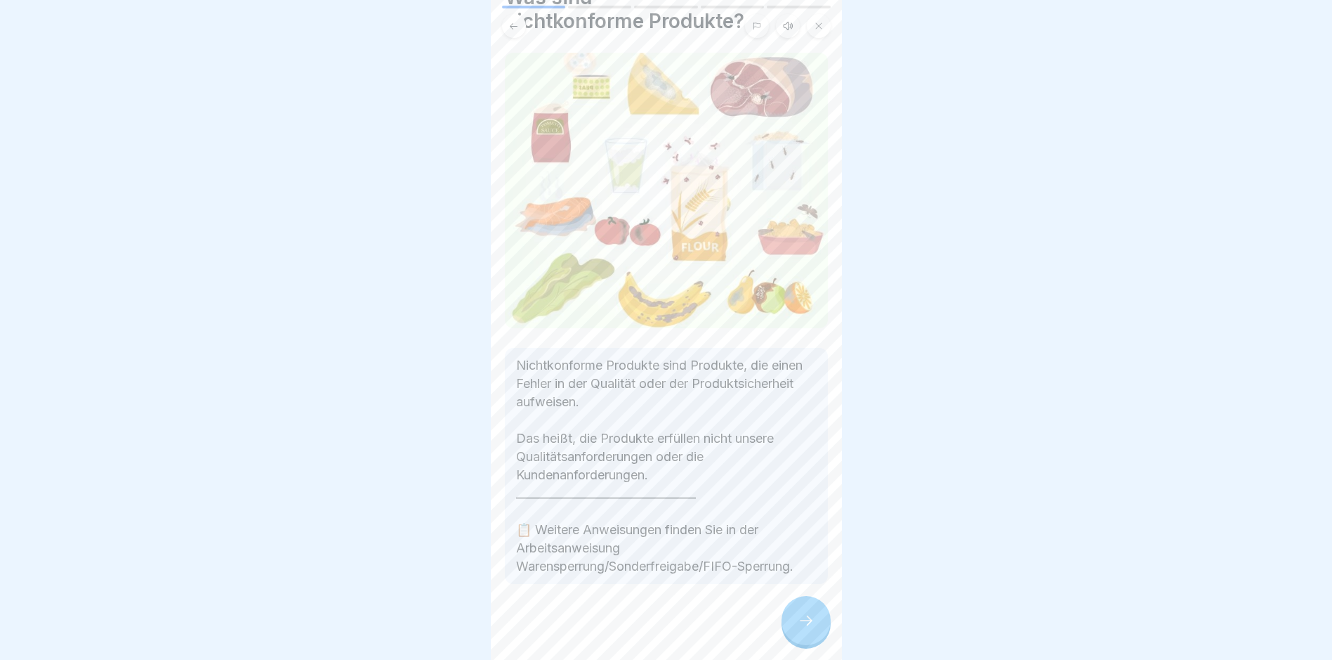
scroll to position [11, 0]
click at [799, 616] on icon at bounding box center [806, 620] width 17 height 17
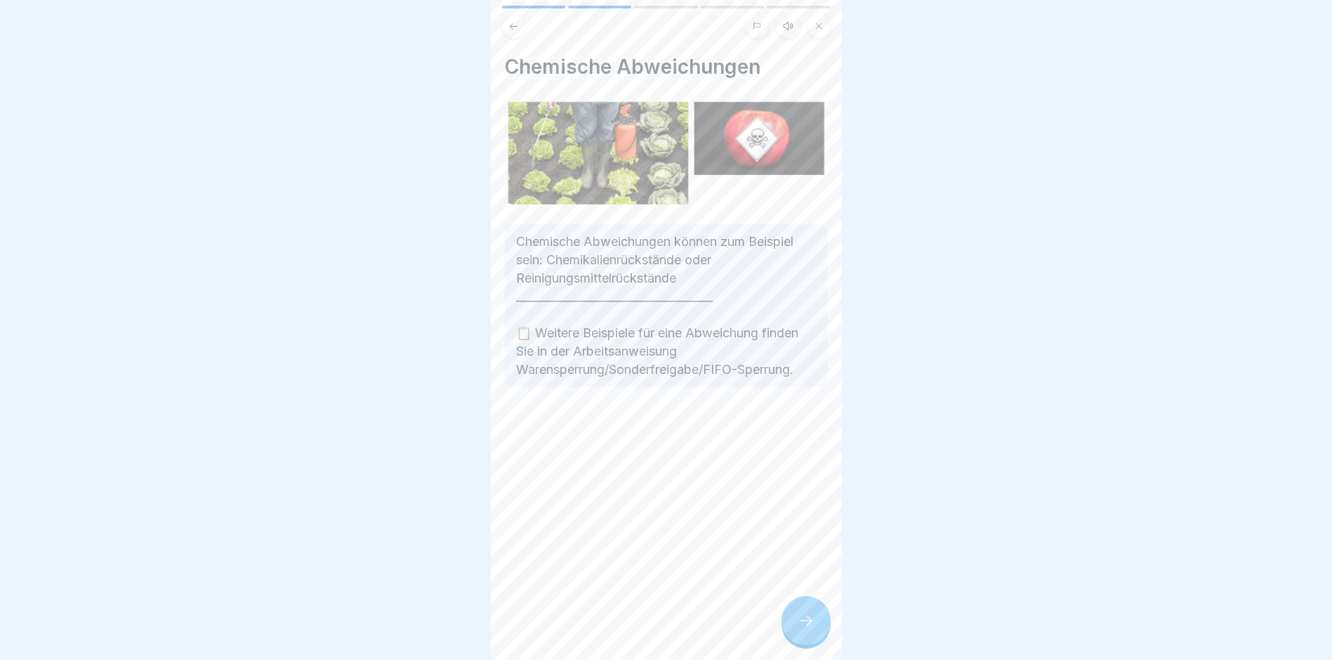
click at [799, 609] on div at bounding box center [806, 620] width 49 height 49
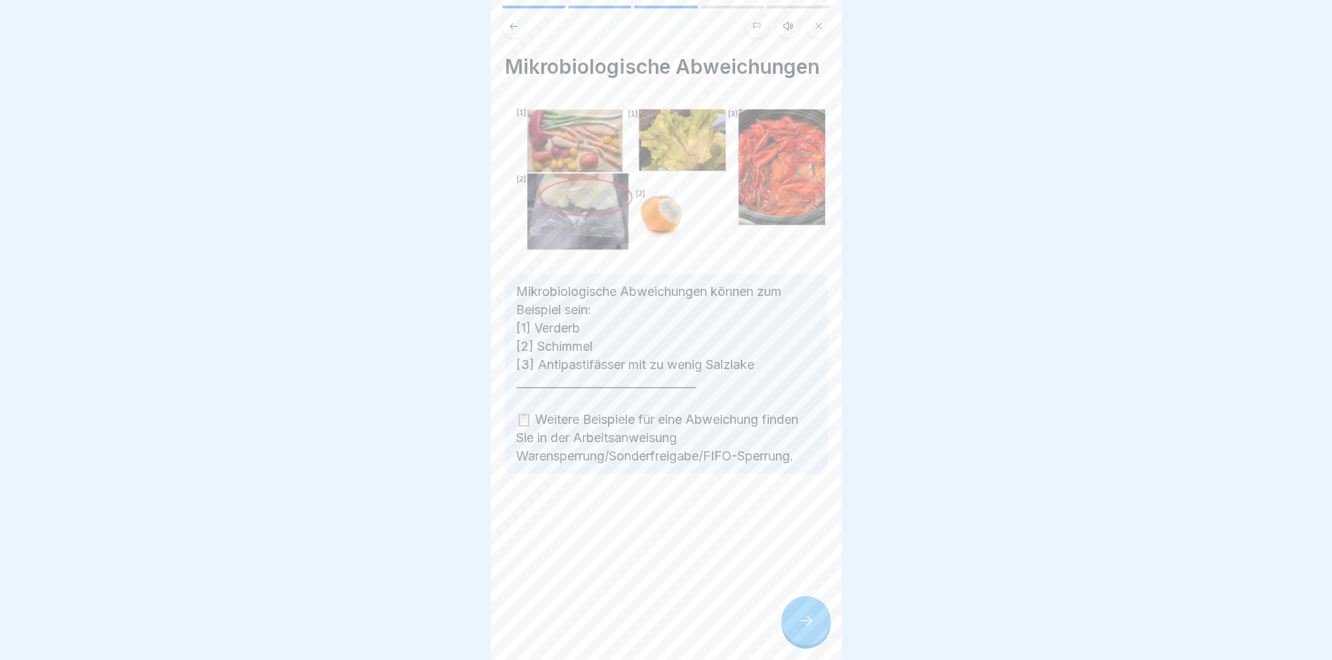
click at [799, 609] on div at bounding box center [806, 620] width 49 height 49
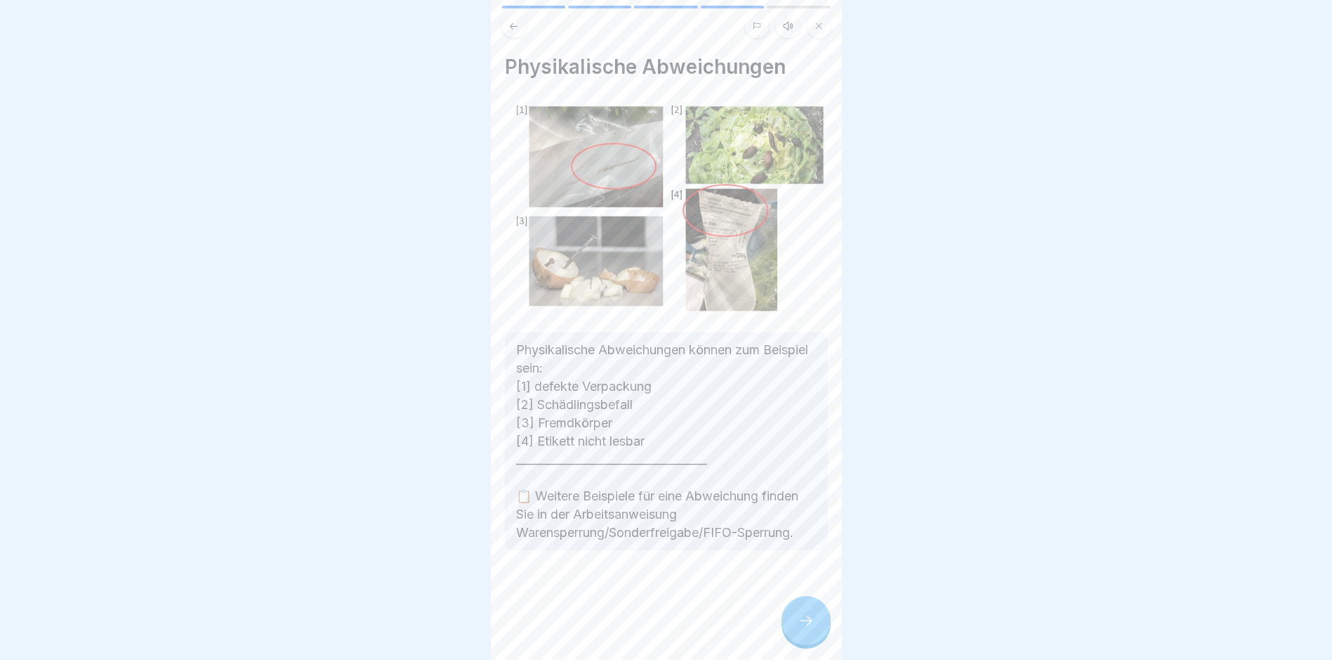
click at [800, 608] on div at bounding box center [806, 620] width 49 height 49
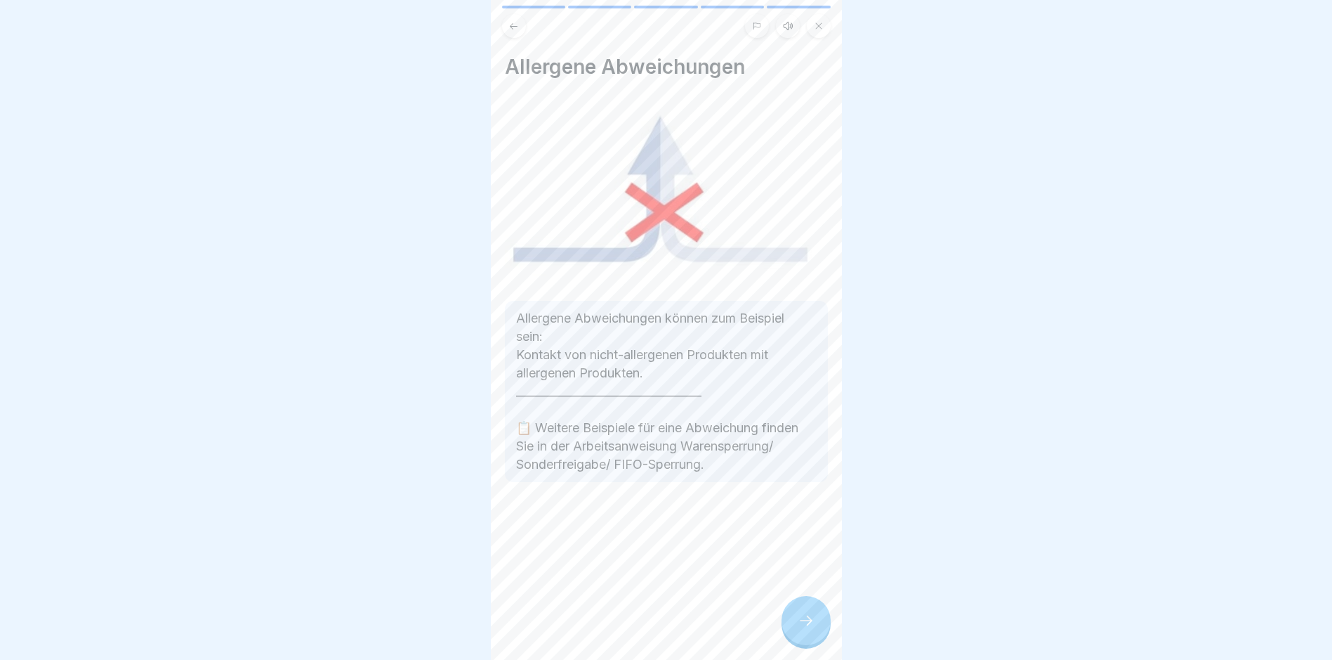
click at [802, 610] on div at bounding box center [806, 620] width 49 height 49
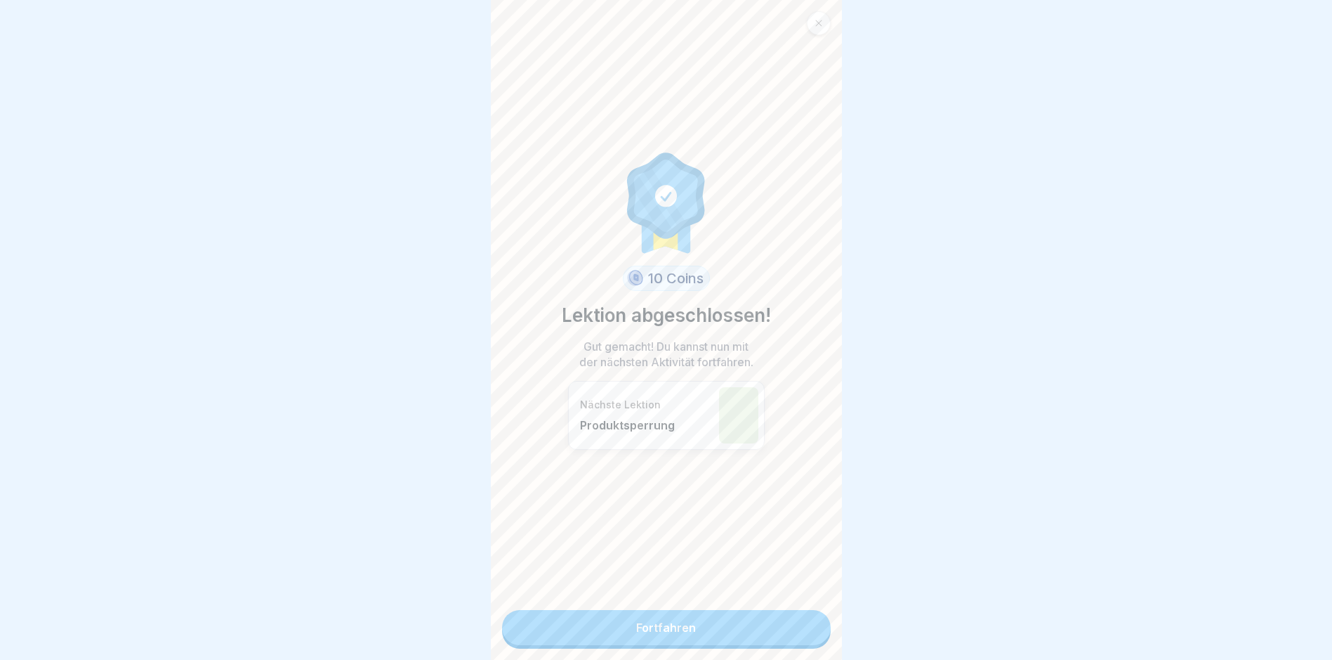
click at [802, 610] on link "Fortfahren" at bounding box center [666, 627] width 329 height 35
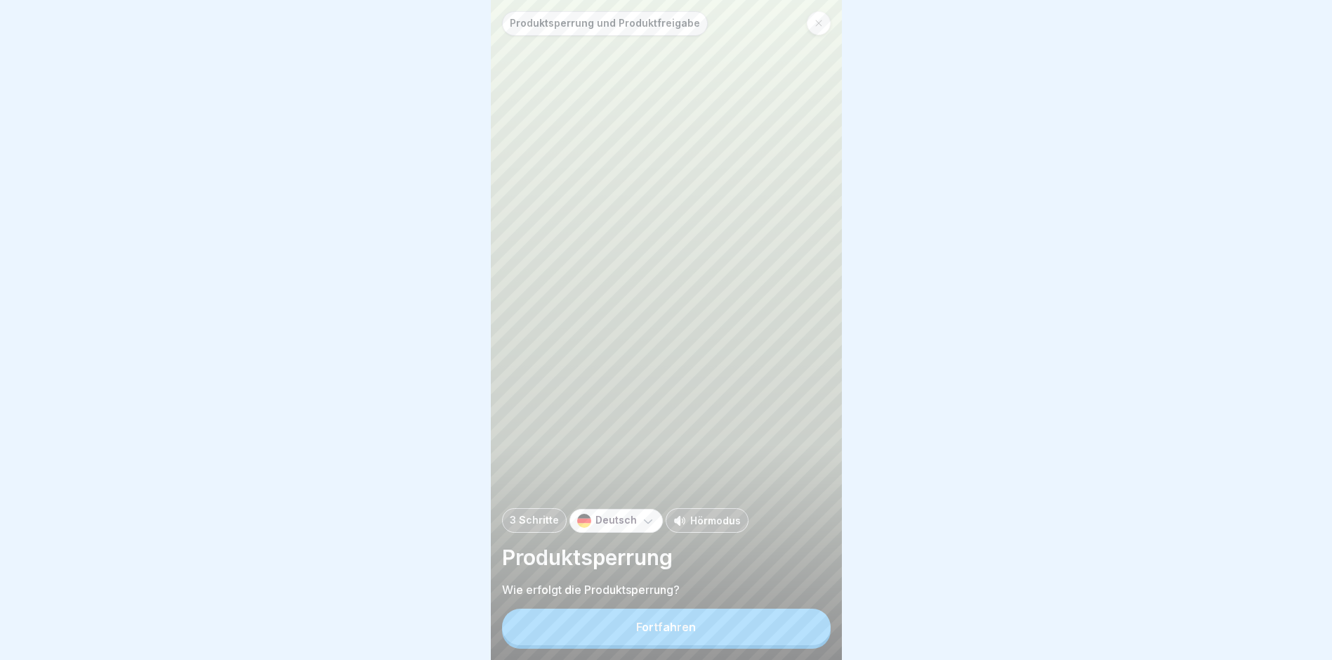
click at [659, 633] on div "Fortfahren" at bounding box center [666, 626] width 60 height 13
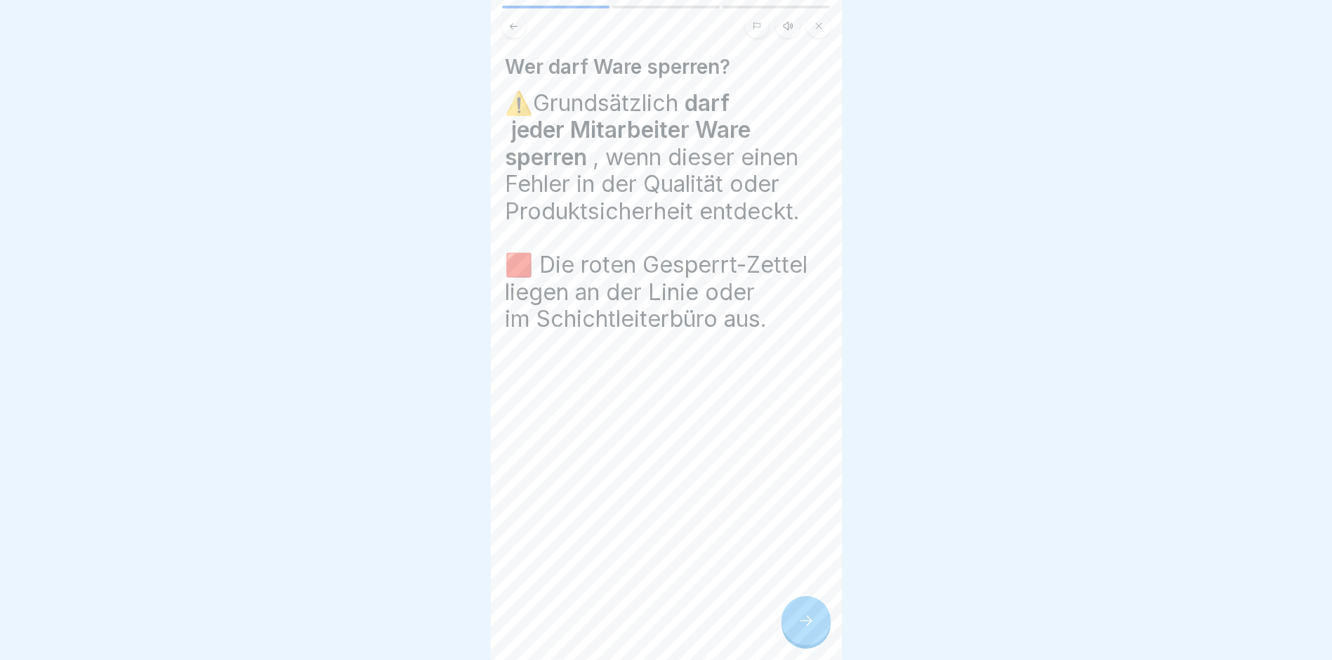
click at [798, 629] on icon at bounding box center [806, 620] width 17 height 17
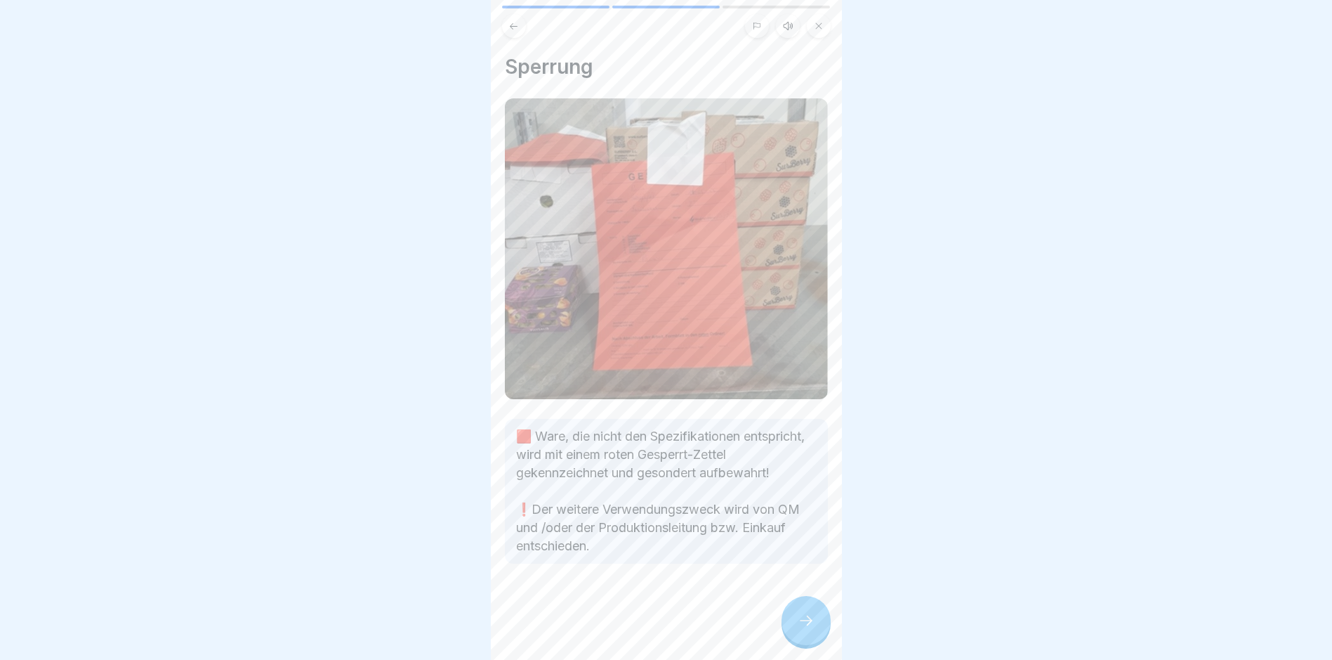
click at [798, 629] on icon at bounding box center [806, 620] width 17 height 17
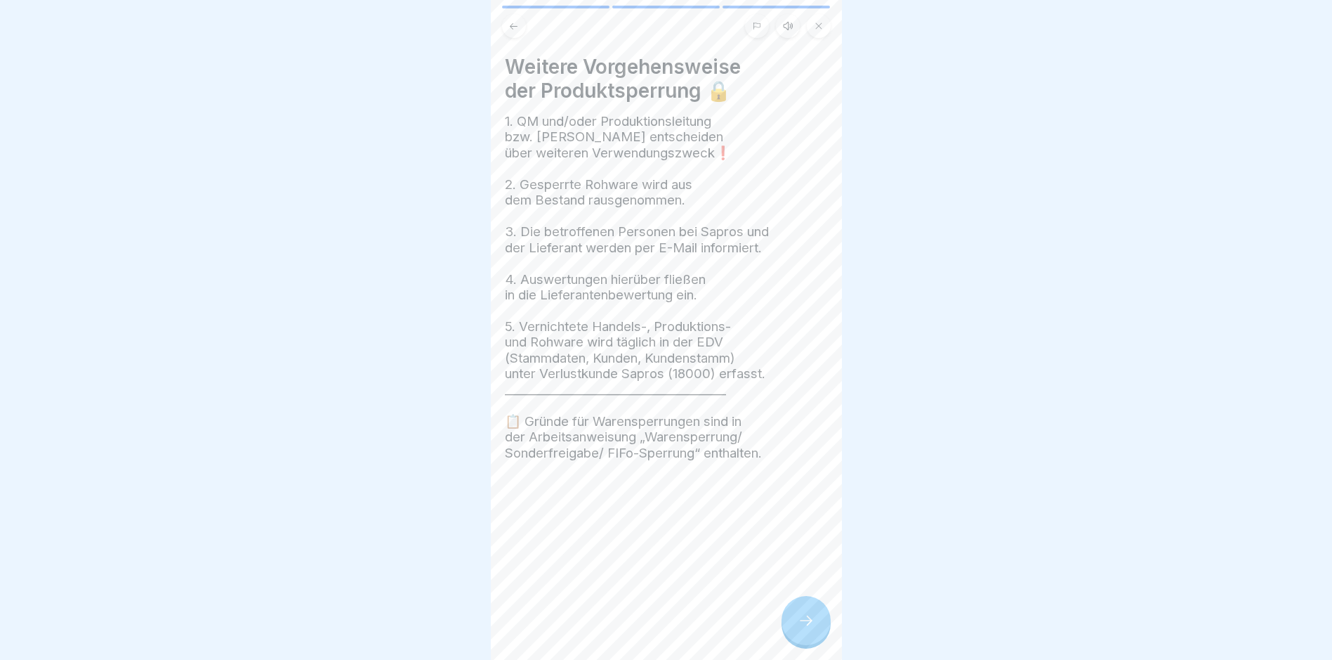
click at [814, 629] on icon at bounding box center [806, 620] width 17 height 17
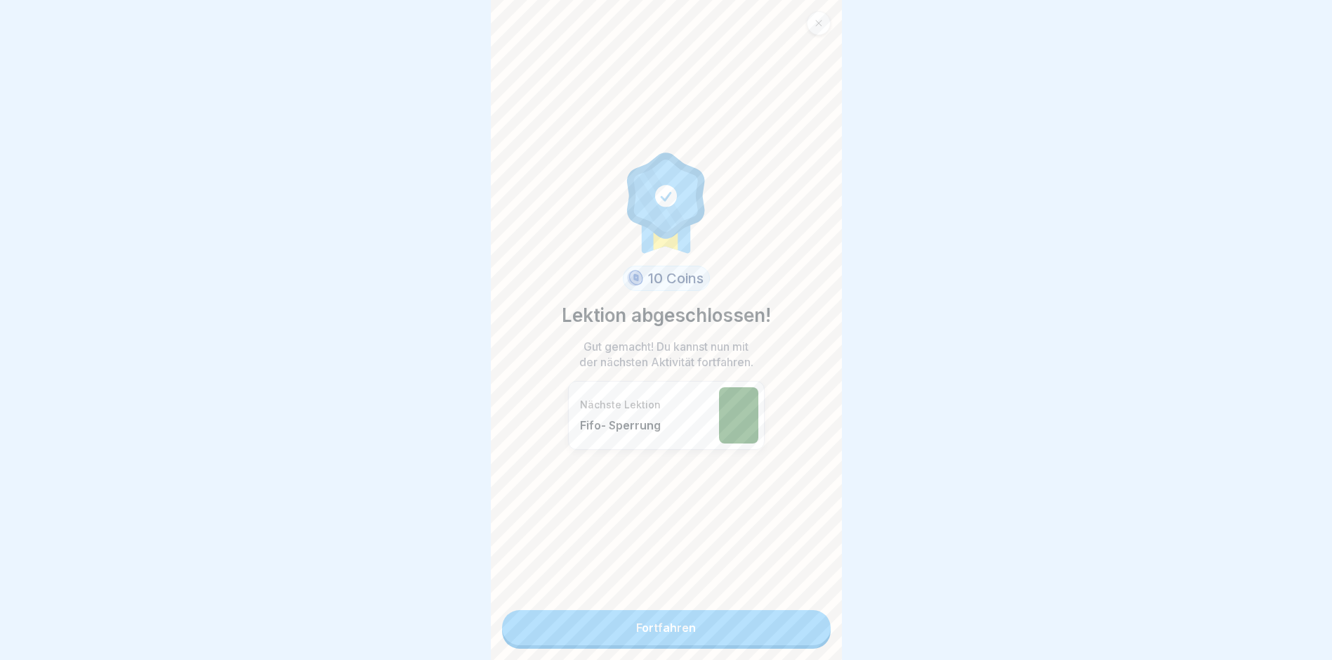
click at [814, 638] on link "Fortfahren" at bounding box center [666, 627] width 329 height 35
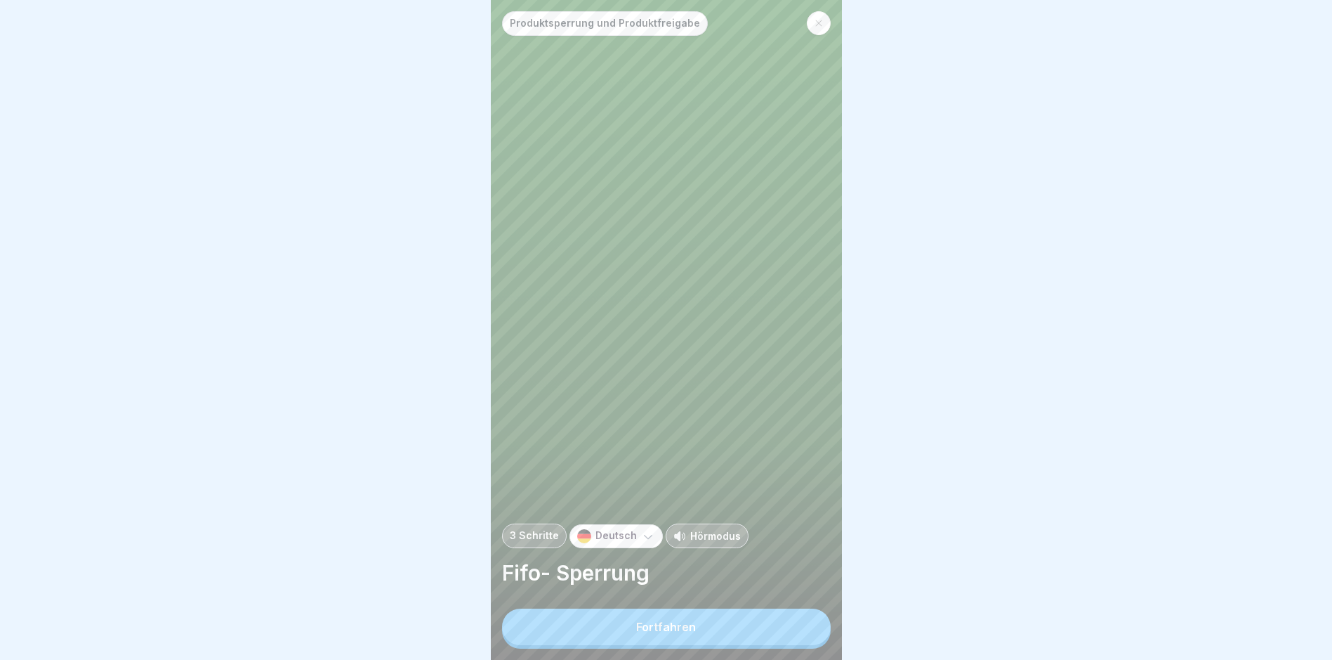
click at [769, 635] on button "Fortfahren" at bounding box center [666, 626] width 329 height 37
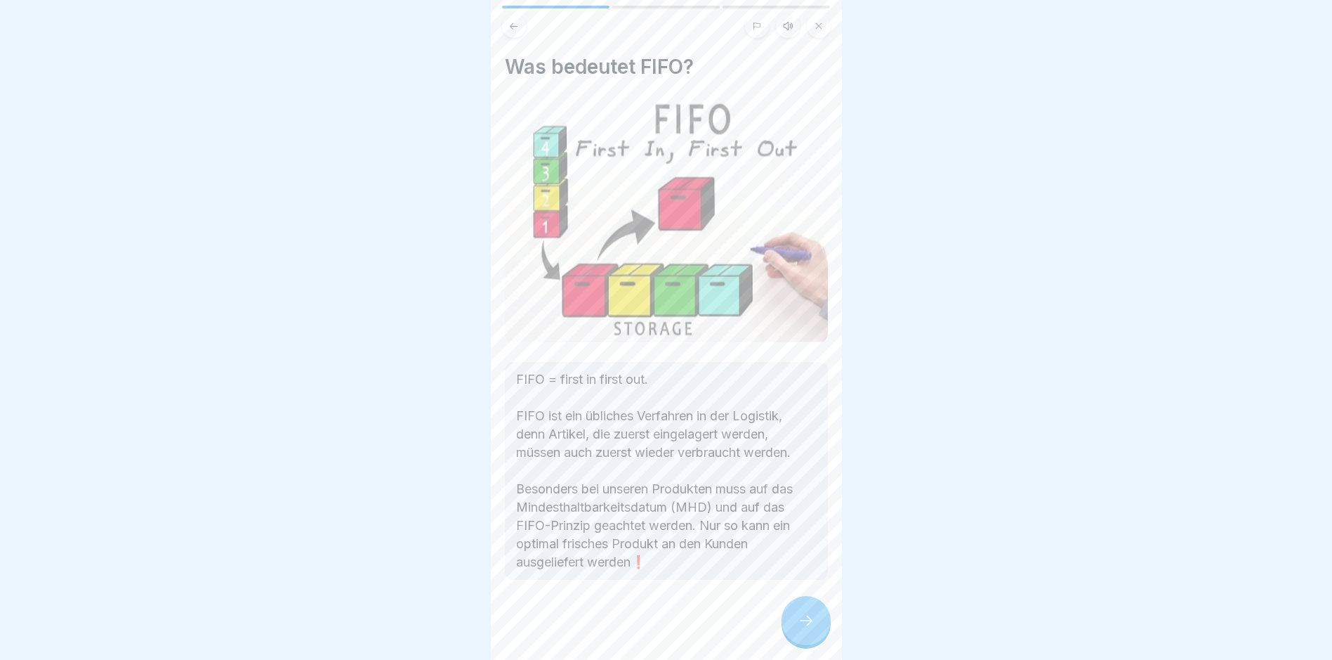
click at [805, 629] on icon at bounding box center [806, 620] width 17 height 17
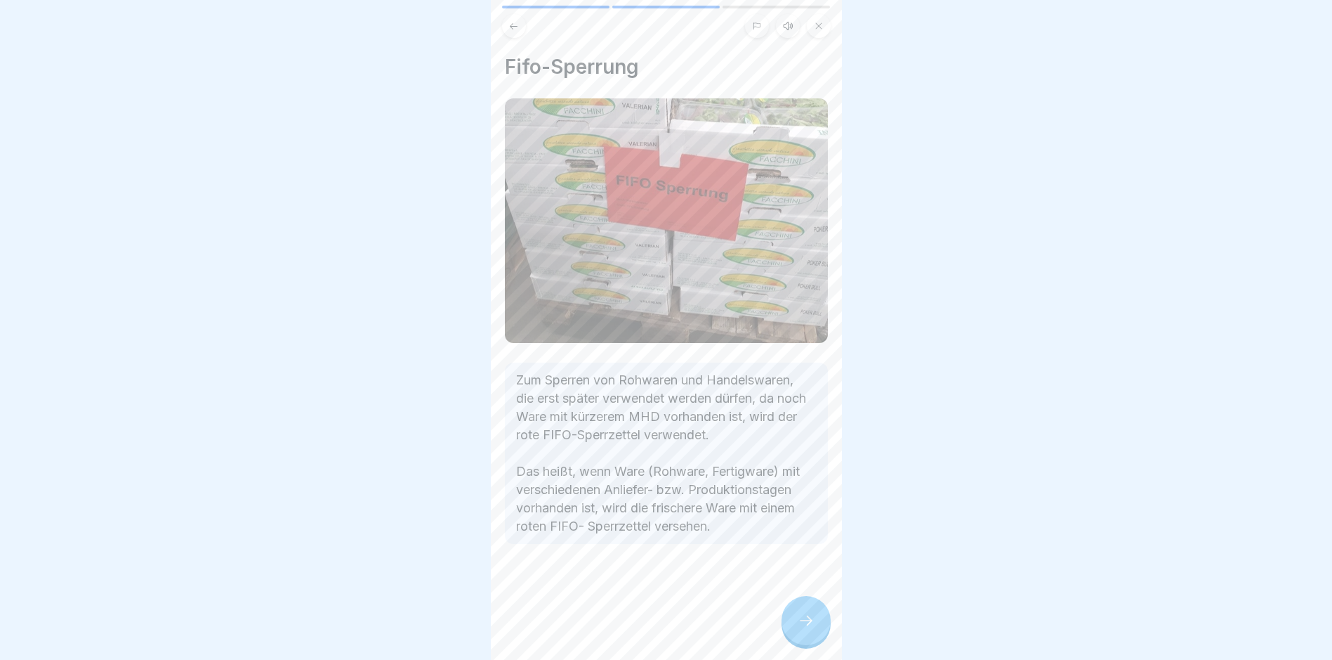
click at [805, 629] on icon at bounding box center [806, 620] width 17 height 17
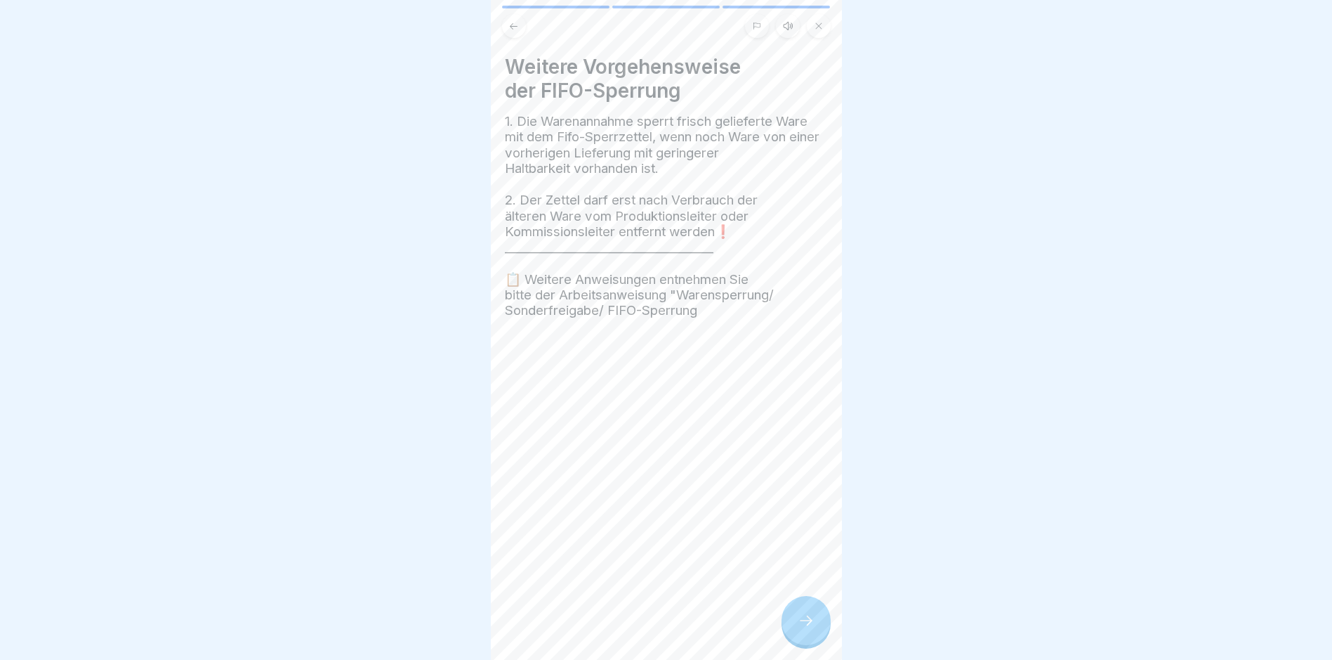
click at [805, 629] on icon at bounding box center [806, 620] width 17 height 17
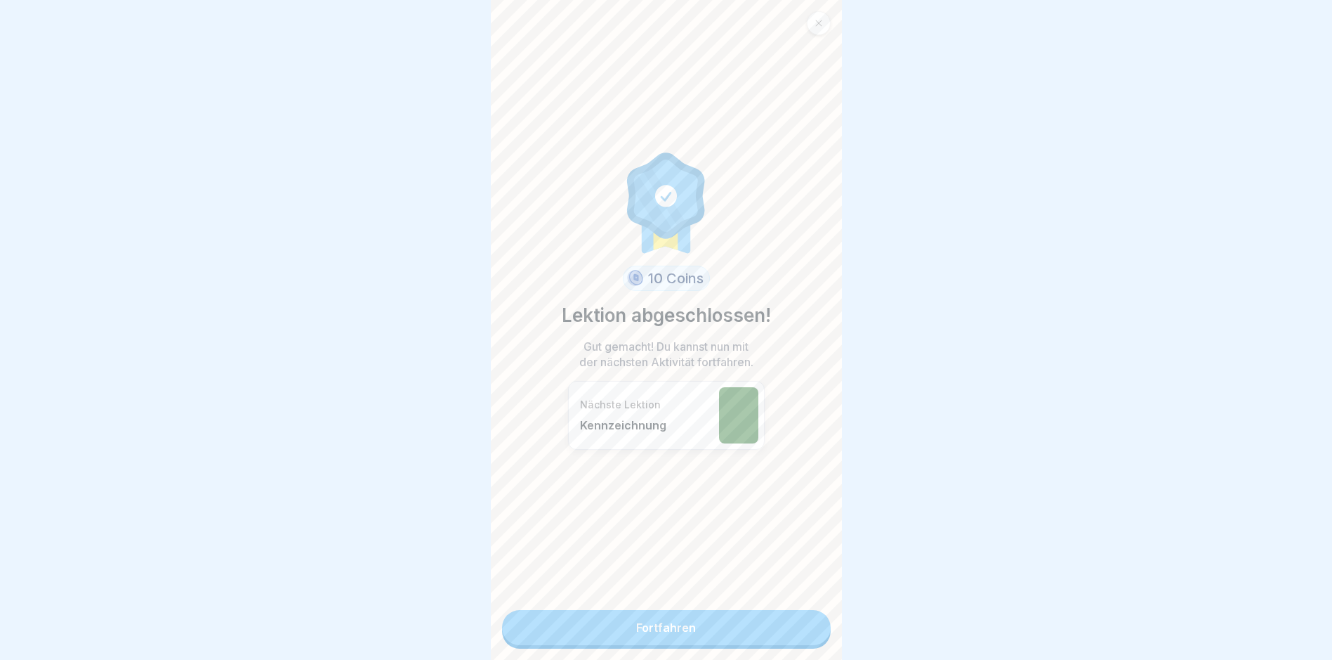
click at [691, 633] on link "Fortfahren" at bounding box center [666, 627] width 329 height 35
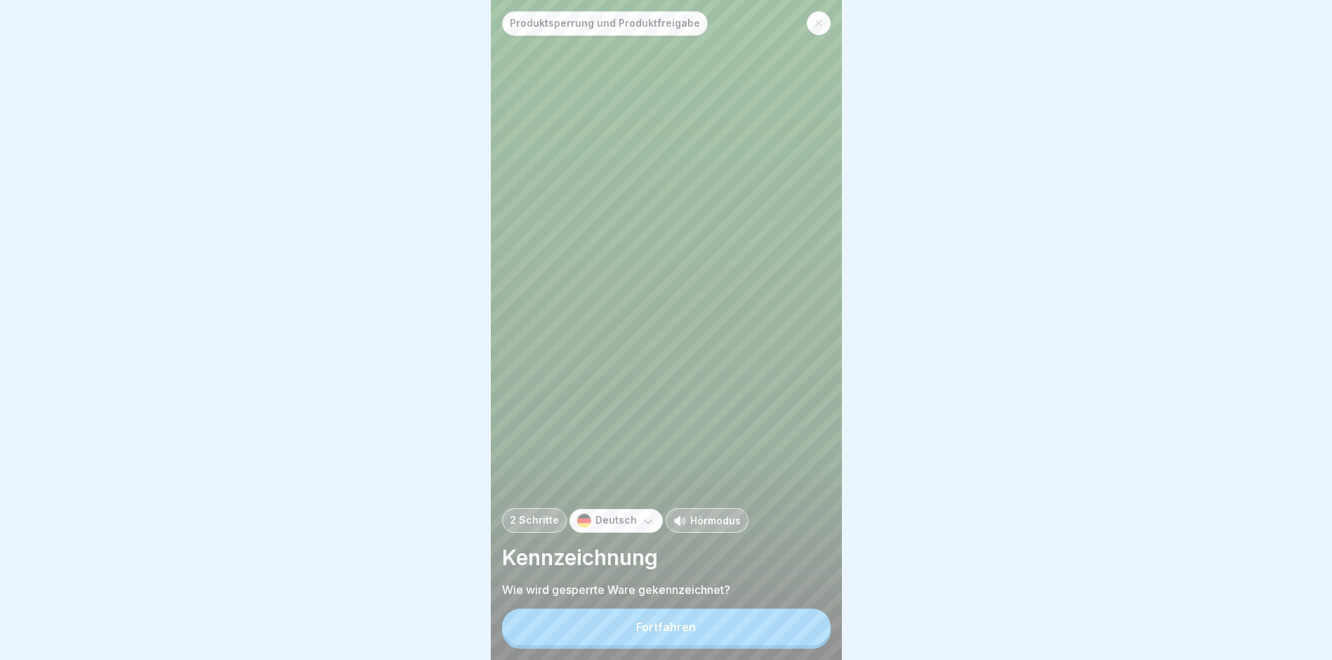
click at [691, 633] on div "Fortfahren" at bounding box center [666, 626] width 60 height 13
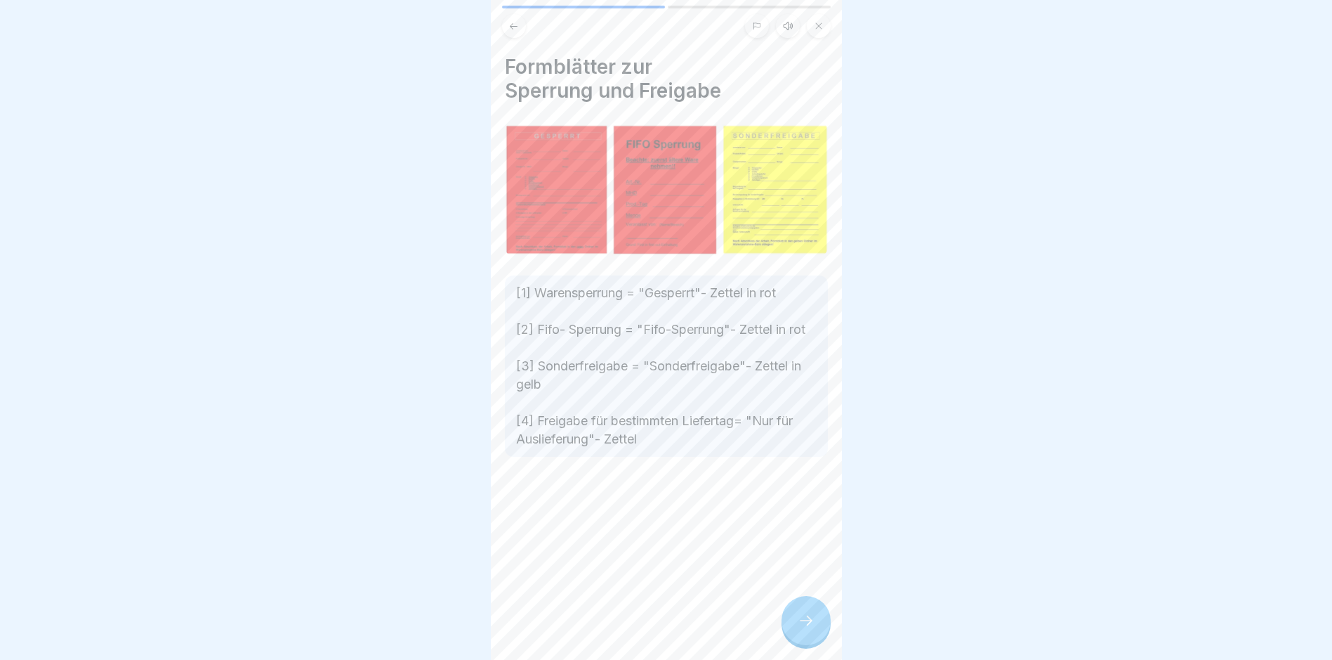
click at [815, 630] on div at bounding box center [806, 620] width 49 height 49
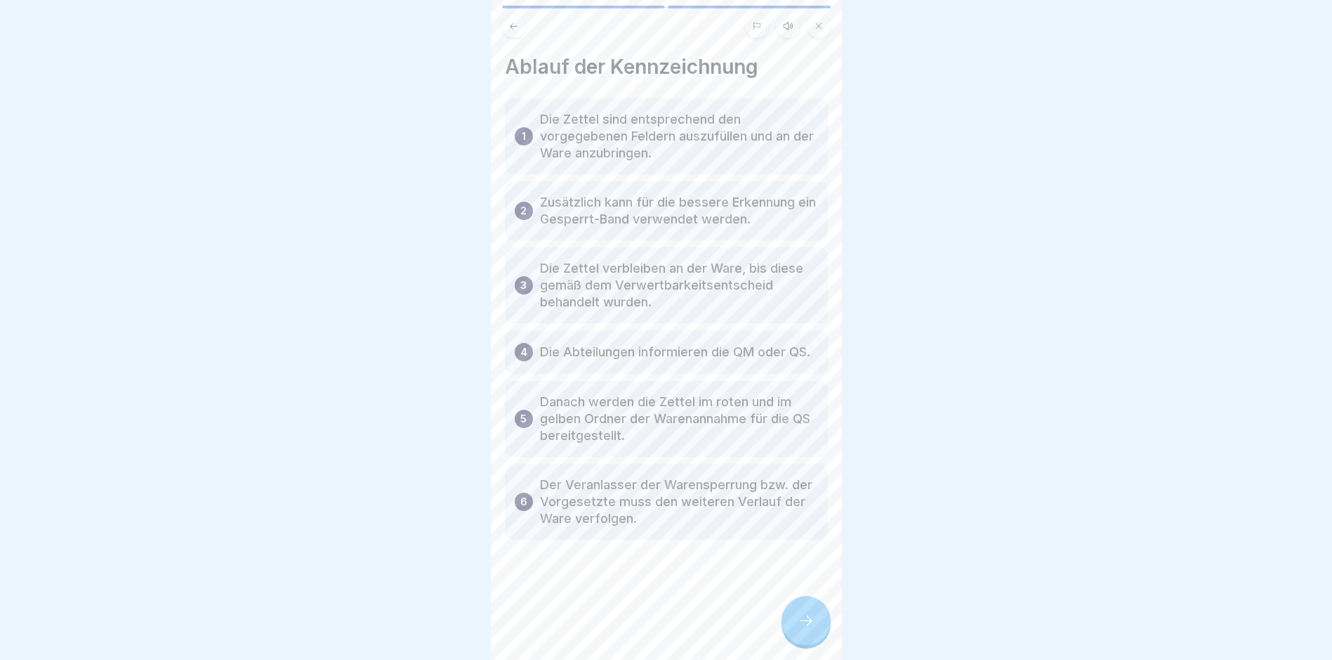
click at [805, 629] on icon at bounding box center [806, 620] width 17 height 17
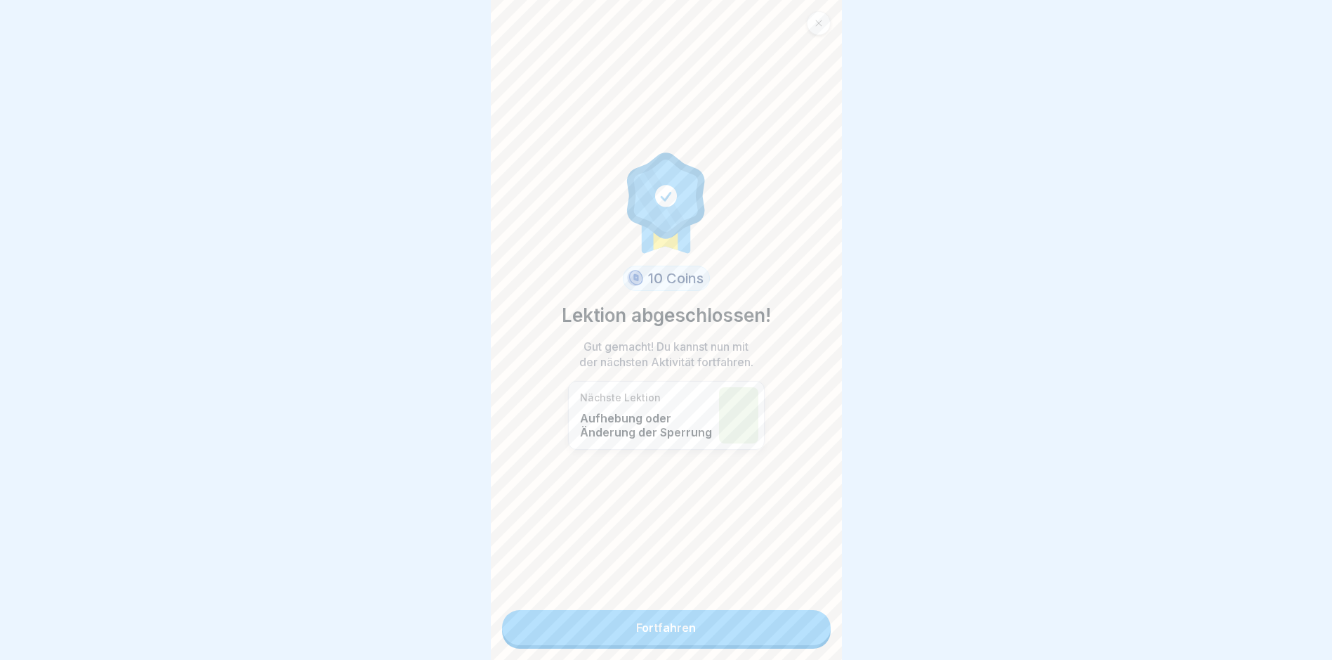
click at [689, 622] on link "Fortfahren" at bounding box center [666, 627] width 329 height 35
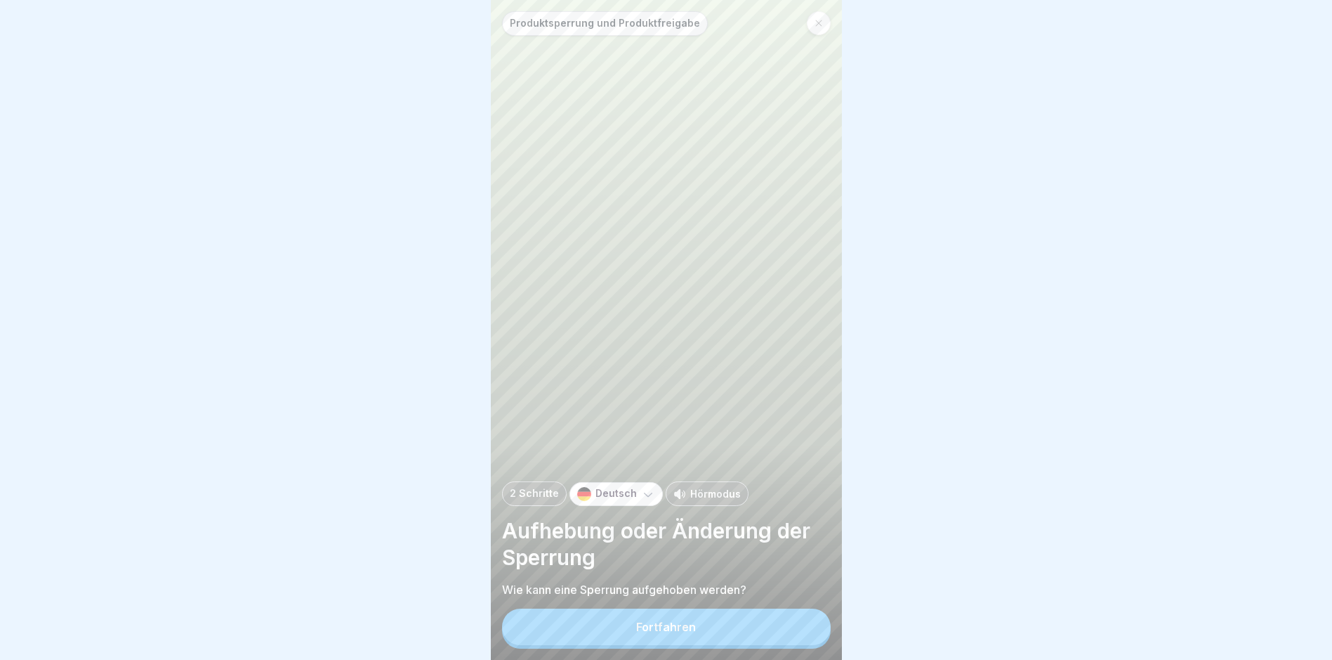
click at [686, 633] on div "Fortfahren" at bounding box center [666, 626] width 60 height 13
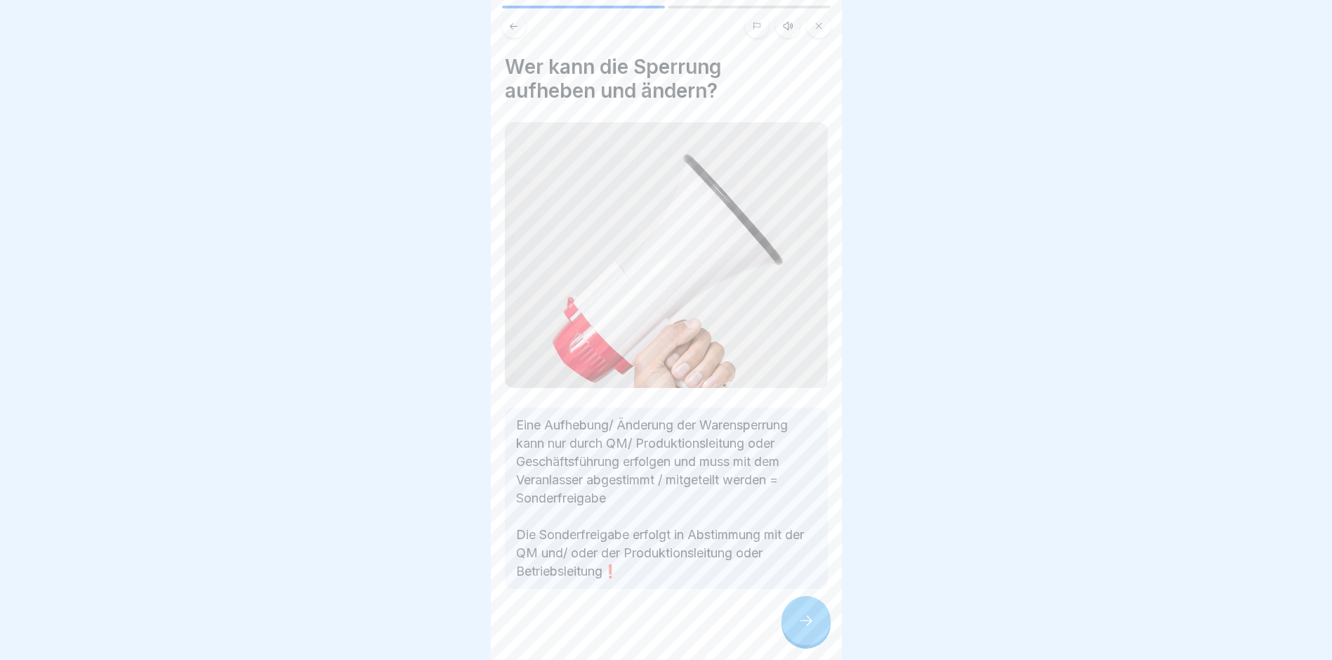
click at [801, 629] on icon at bounding box center [806, 620] width 17 height 17
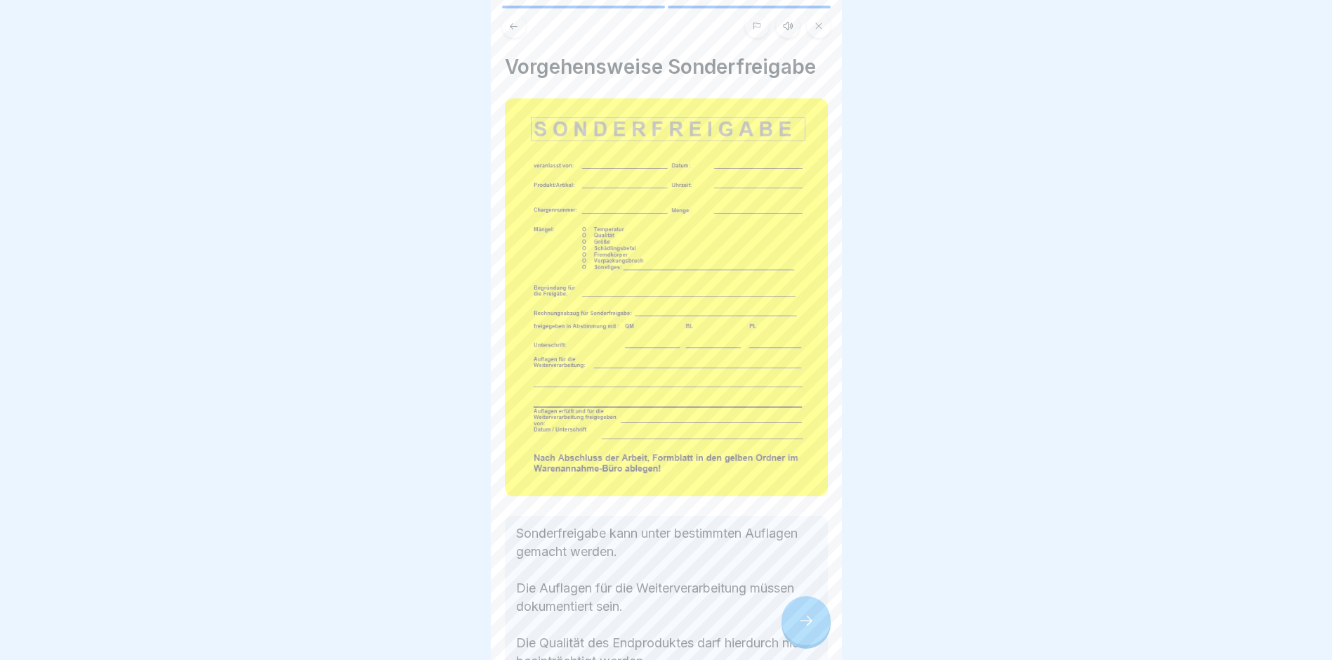
click at [801, 629] on icon at bounding box center [806, 620] width 17 height 17
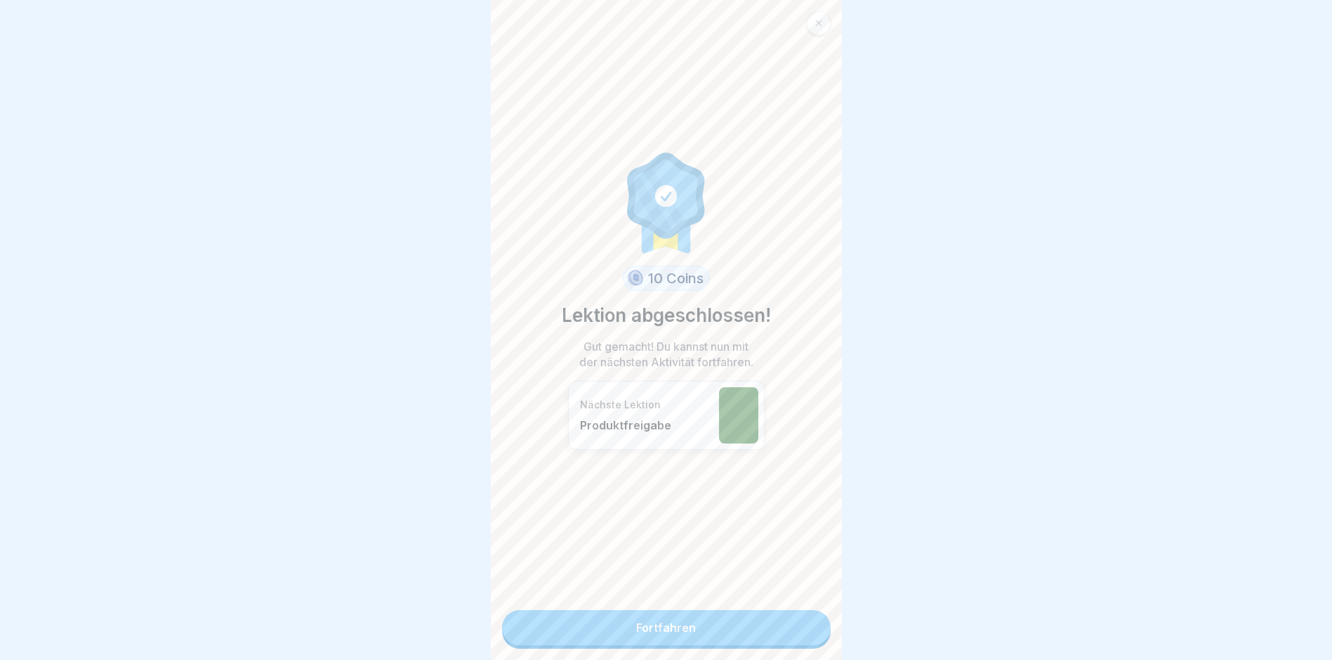
click at [663, 624] on link "Fortfahren" at bounding box center [666, 627] width 329 height 35
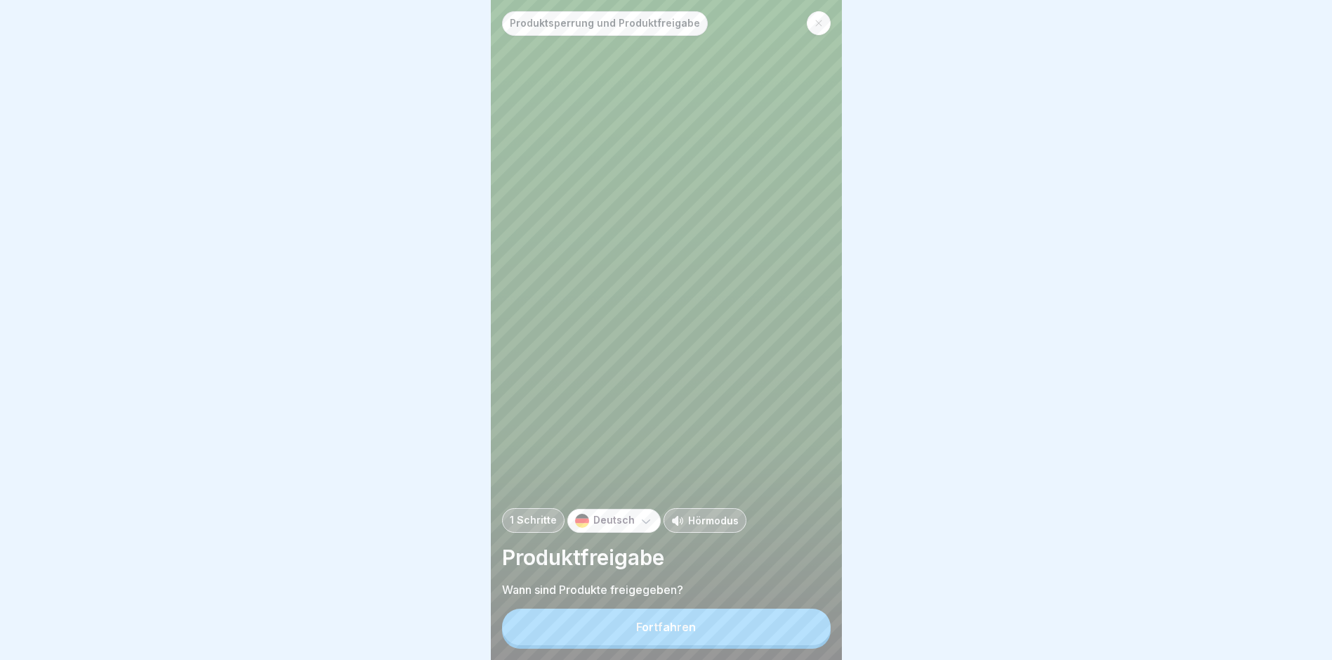
click at [662, 633] on div "Fortfahren" at bounding box center [666, 626] width 60 height 13
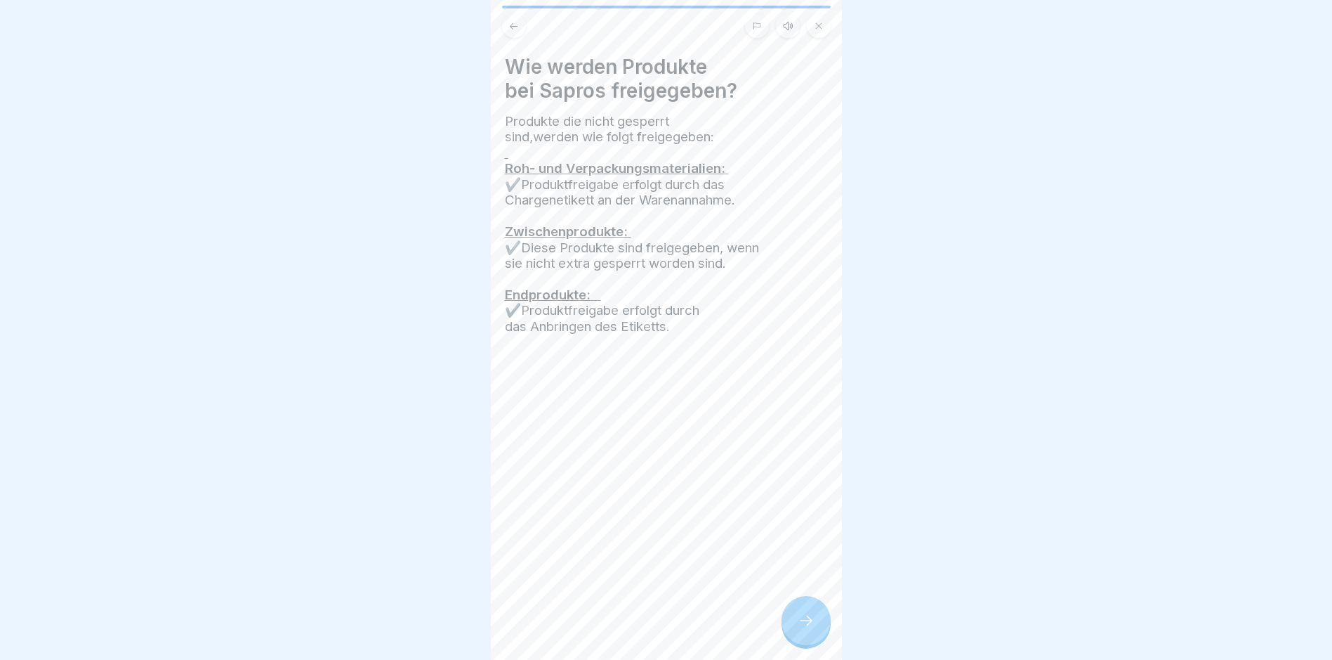
click at [804, 629] on icon at bounding box center [806, 620] width 17 height 17
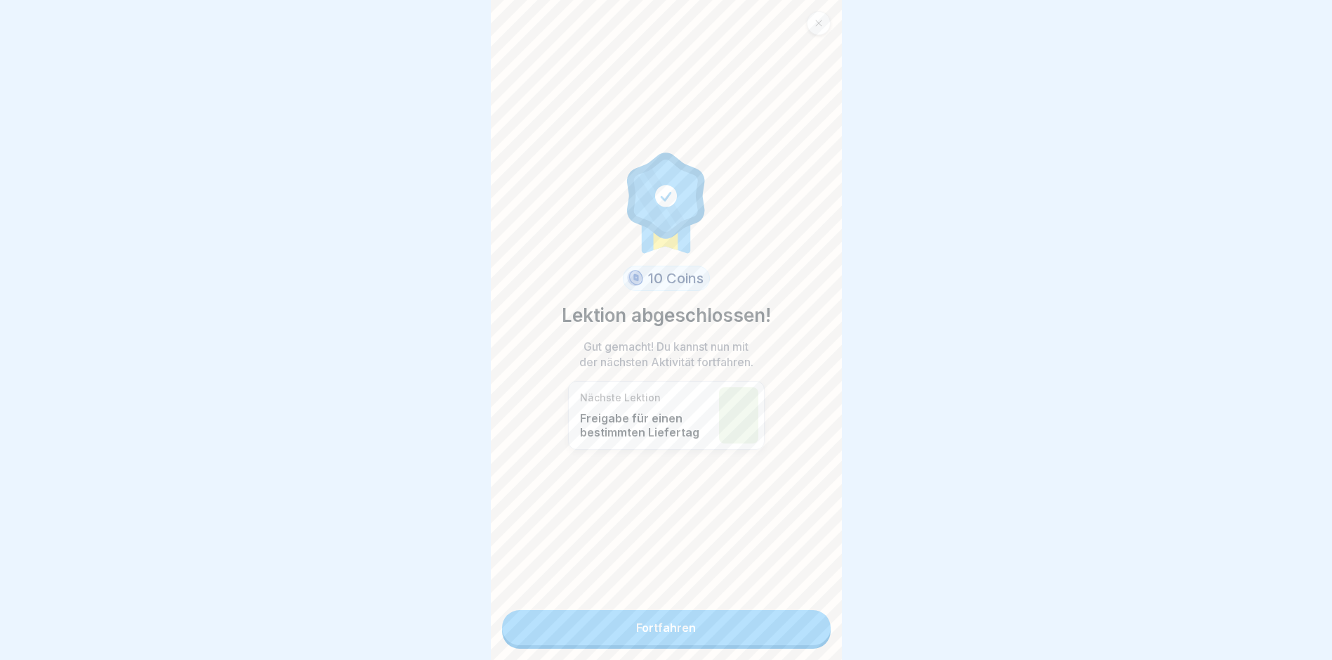
click at [702, 637] on link "Fortfahren" at bounding box center [666, 627] width 329 height 35
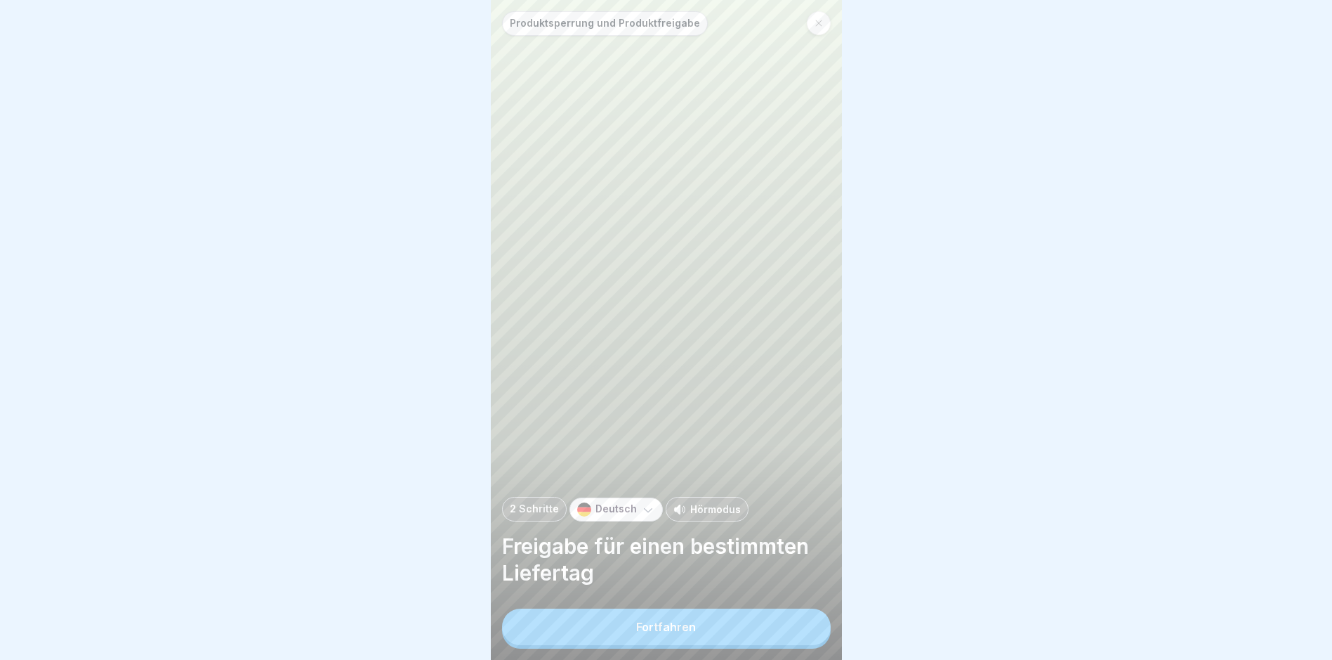
click at [686, 633] on div "Fortfahren" at bounding box center [666, 626] width 60 height 13
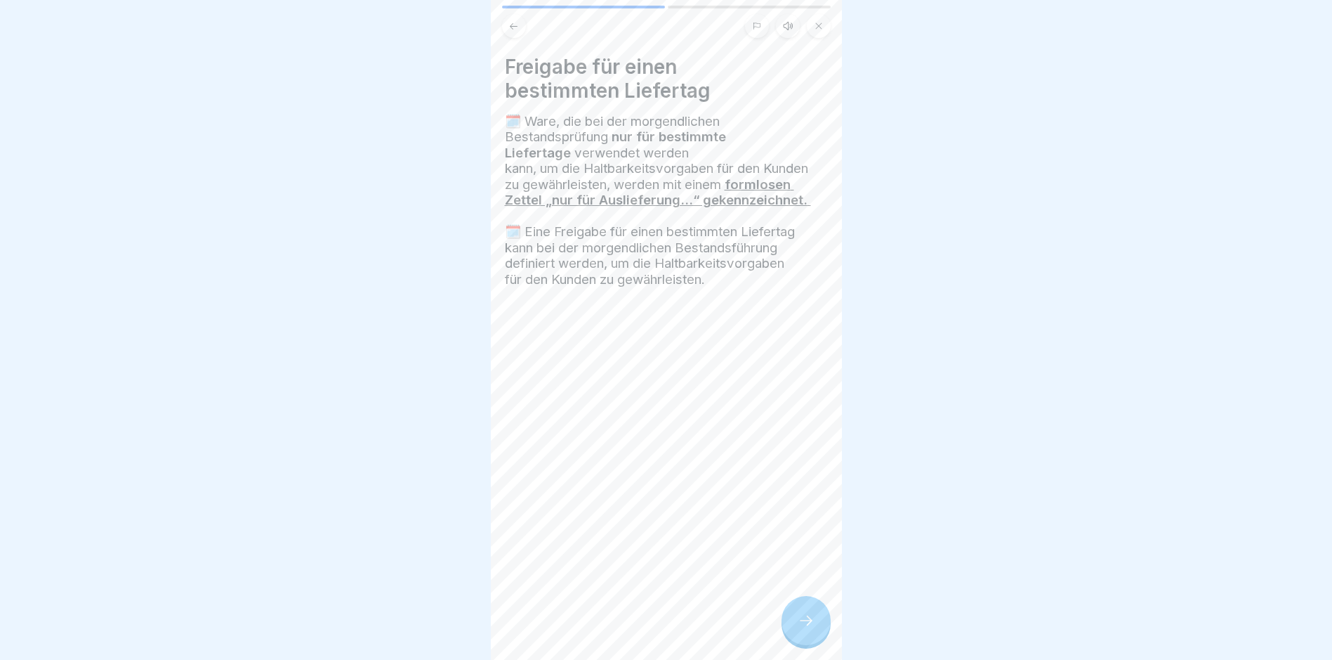
click at [798, 629] on icon at bounding box center [806, 620] width 17 height 17
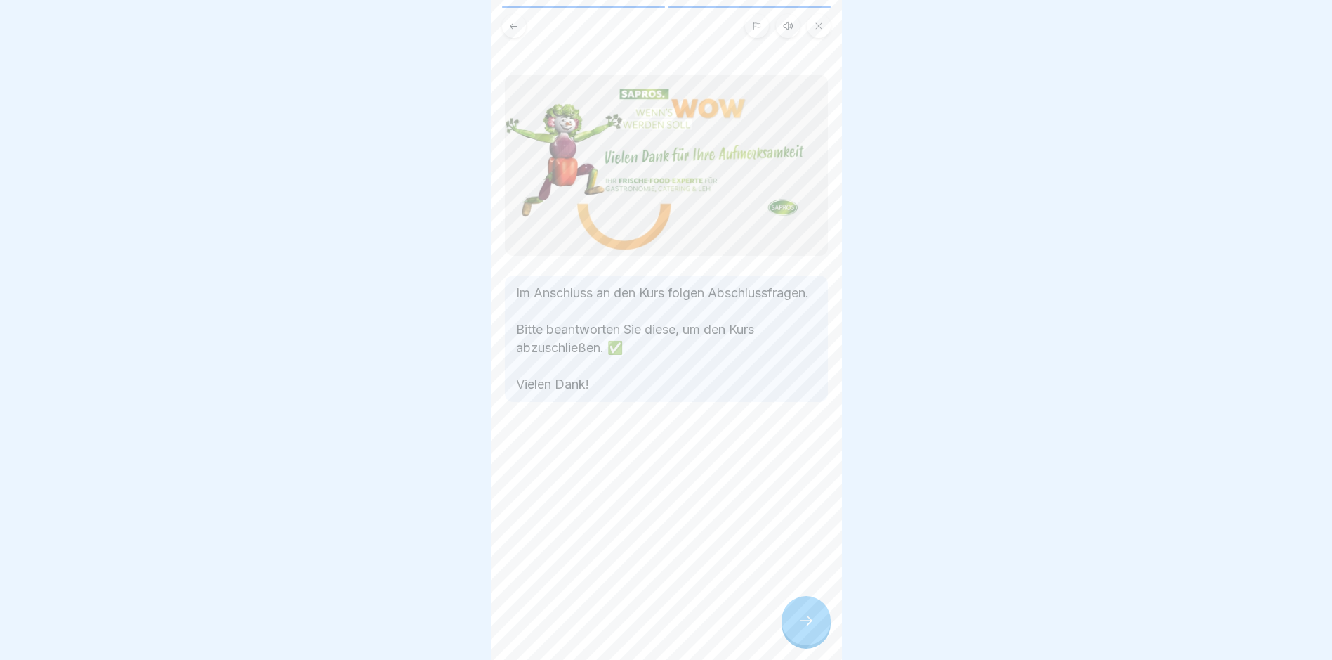
click at [798, 629] on icon at bounding box center [806, 620] width 17 height 17
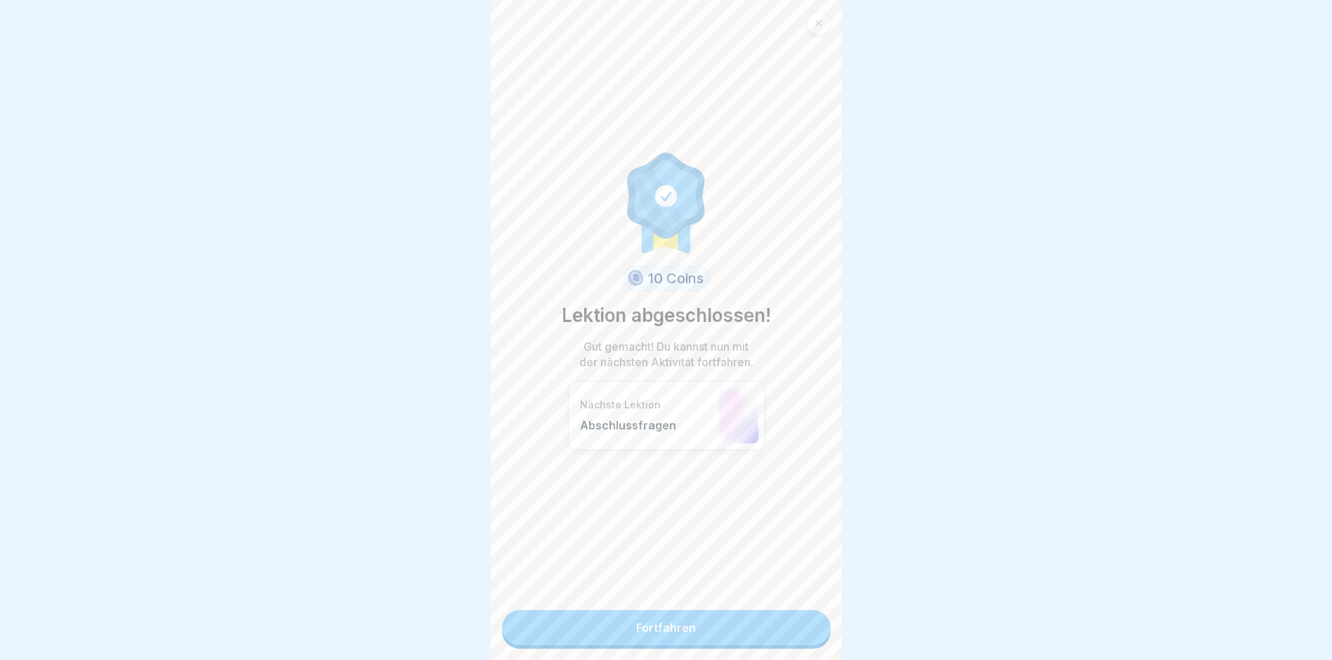
click at [746, 618] on link "Fortfahren" at bounding box center [666, 627] width 329 height 35
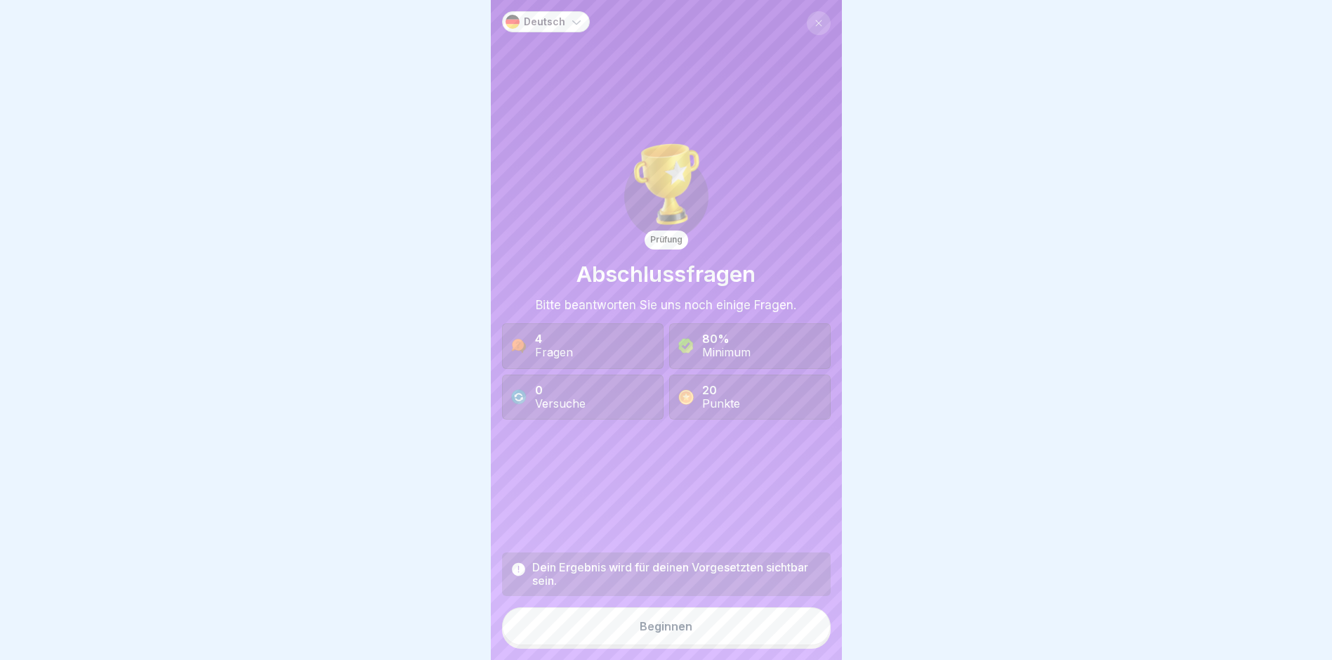
click at [678, 629] on button "Beginnen" at bounding box center [666, 626] width 329 height 38
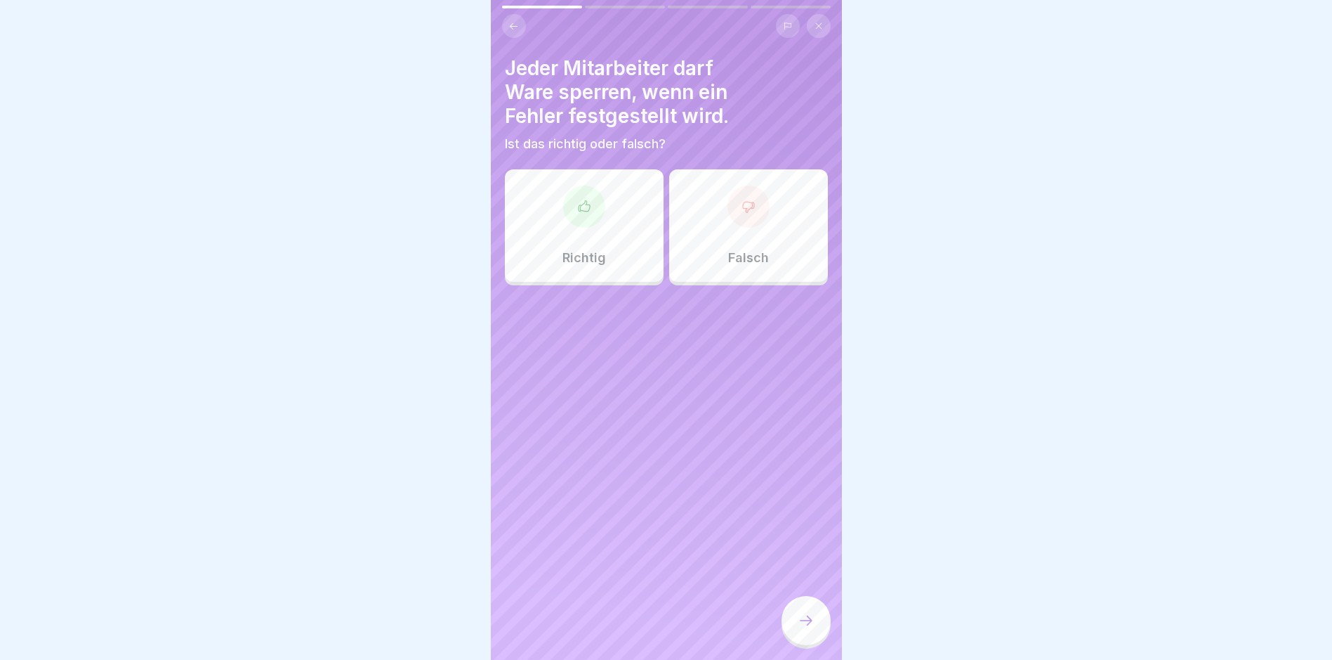
click at [586, 242] on div "Richtig" at bounding box center [584, 225] width 159 height 112
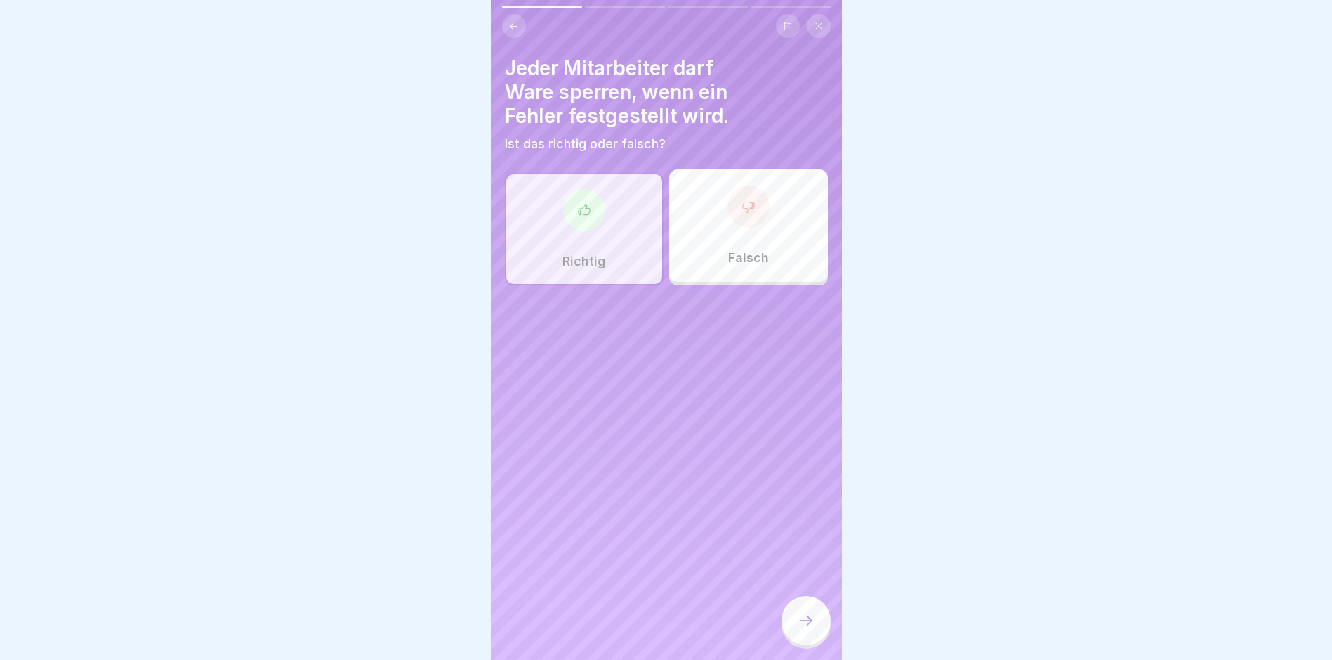
click at [804, 629] on icon at bounding box center [806, 620] width 17 height 17
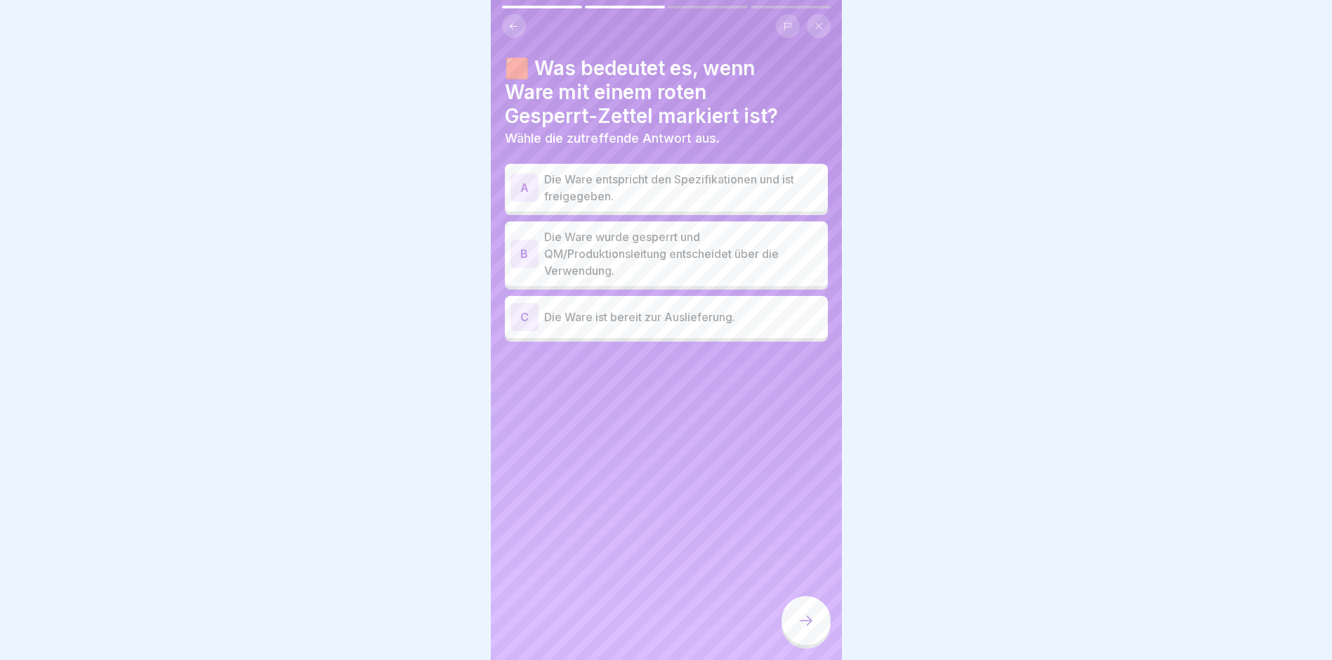
click at [633, 259] on p "Die Ware wurde gesperrt und QM/Produktionsleitung entscheidet über die Verwendu…" at bounding box center [683, 253] width 278 height 51
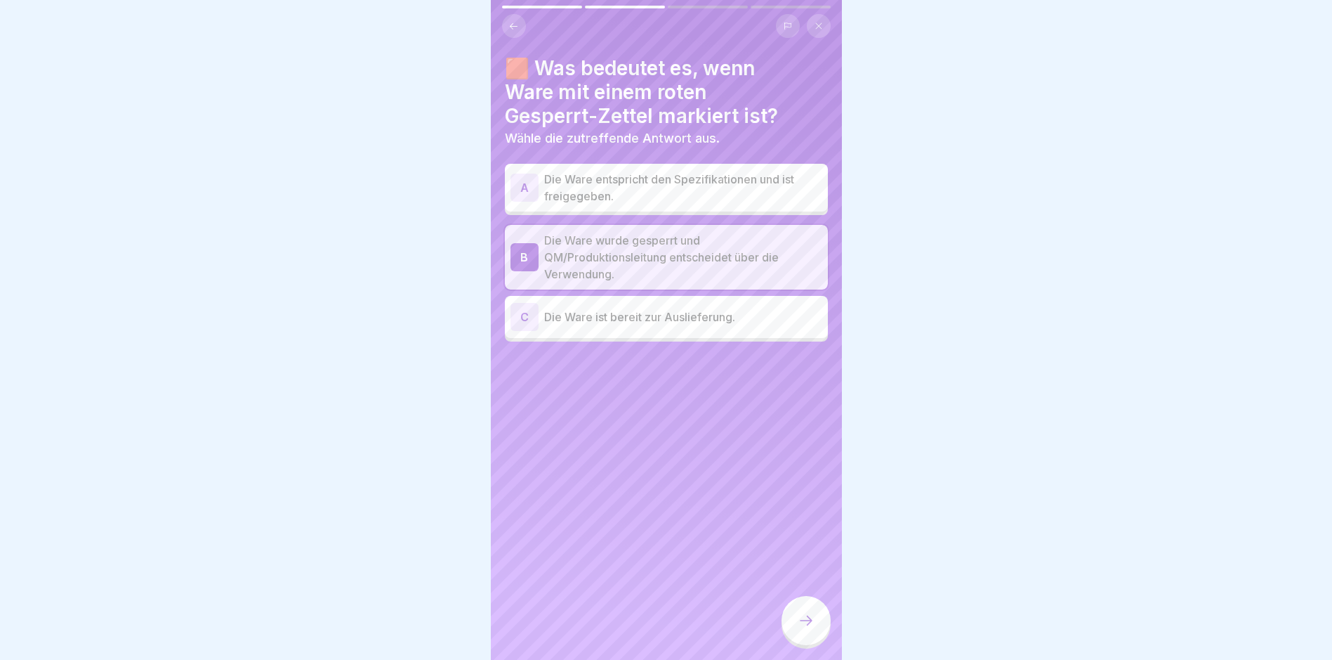
click at [802, 626] on icon at bounding box center [806, 620] width 17 height 17
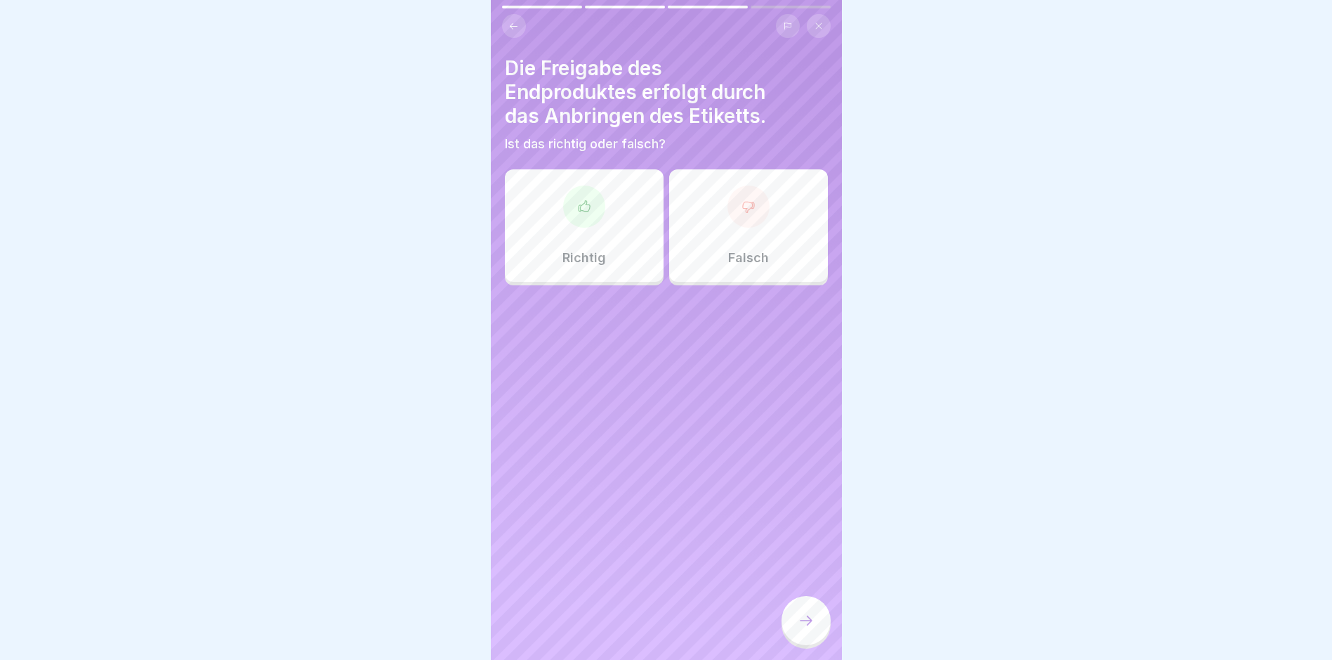
click at [586, 235] on div "Richtig" at bounding box center [584, 225] width 159 height 112
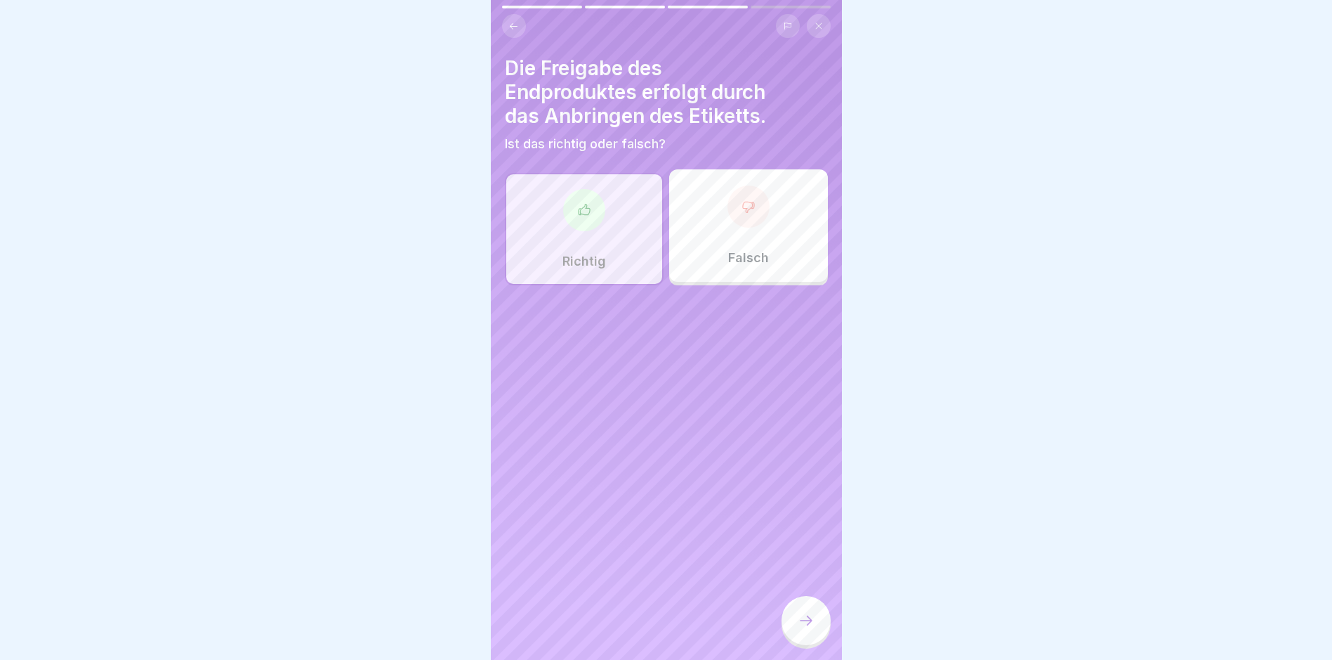
click at [795, 627] on div at bounding box center [806, 620] width 49 height 49
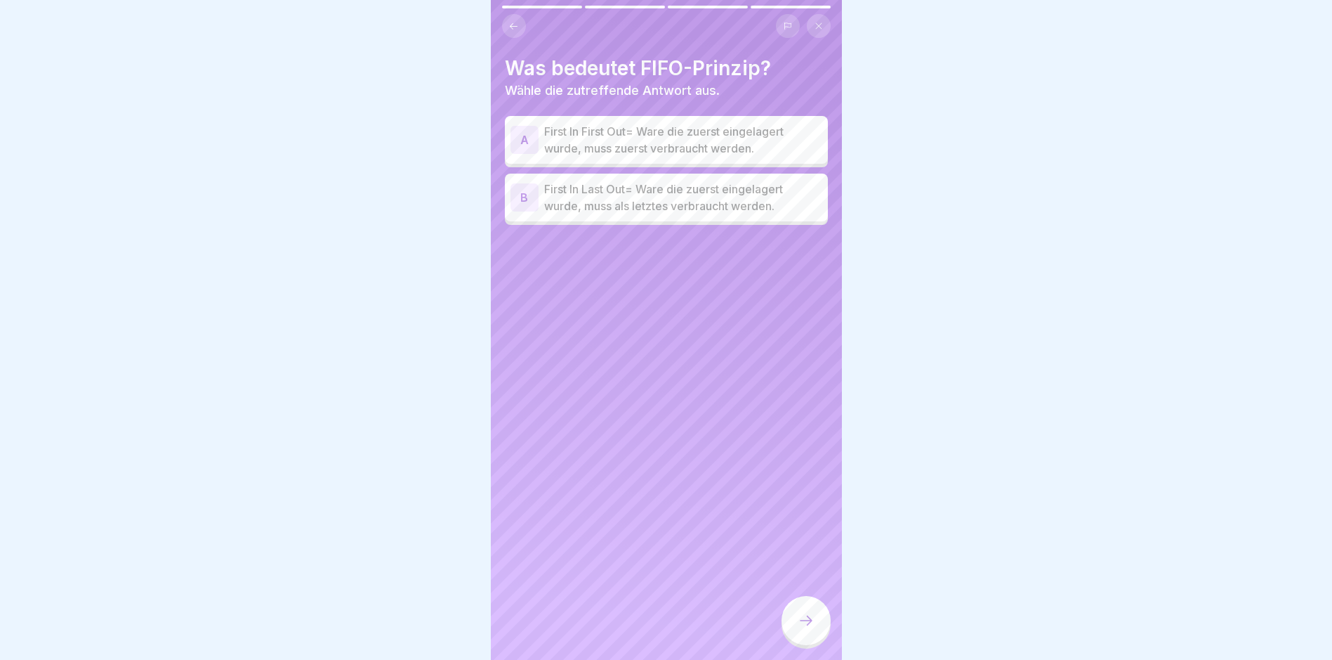
click at [636, 133] on p "First In First Out= Ware die zuerst eingelagert wurde, muss zuerst verbraucht w…" at bounding box center [683, 140] width 278 height 34
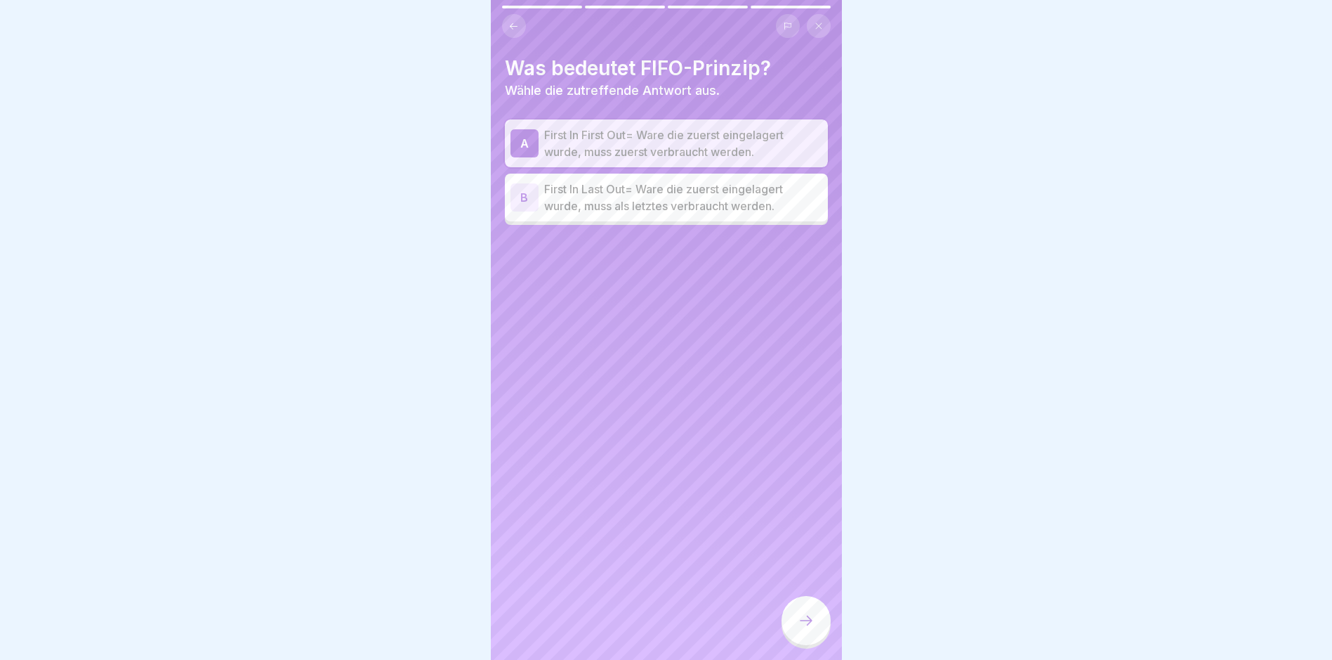
click at [804, 627] on icon at bounding box center [806, 620] width 17 height 17
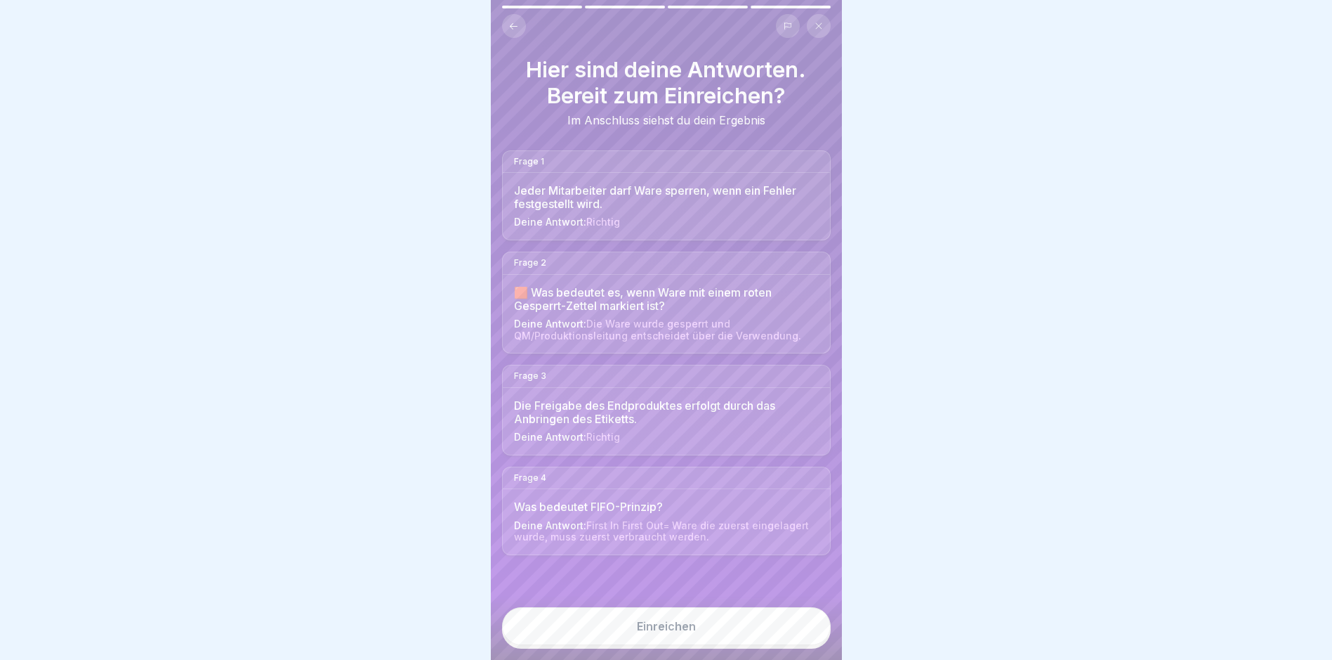
click at [655, 632] on div "Einreichen" at bounding box center [666, 625] width 59 height 13
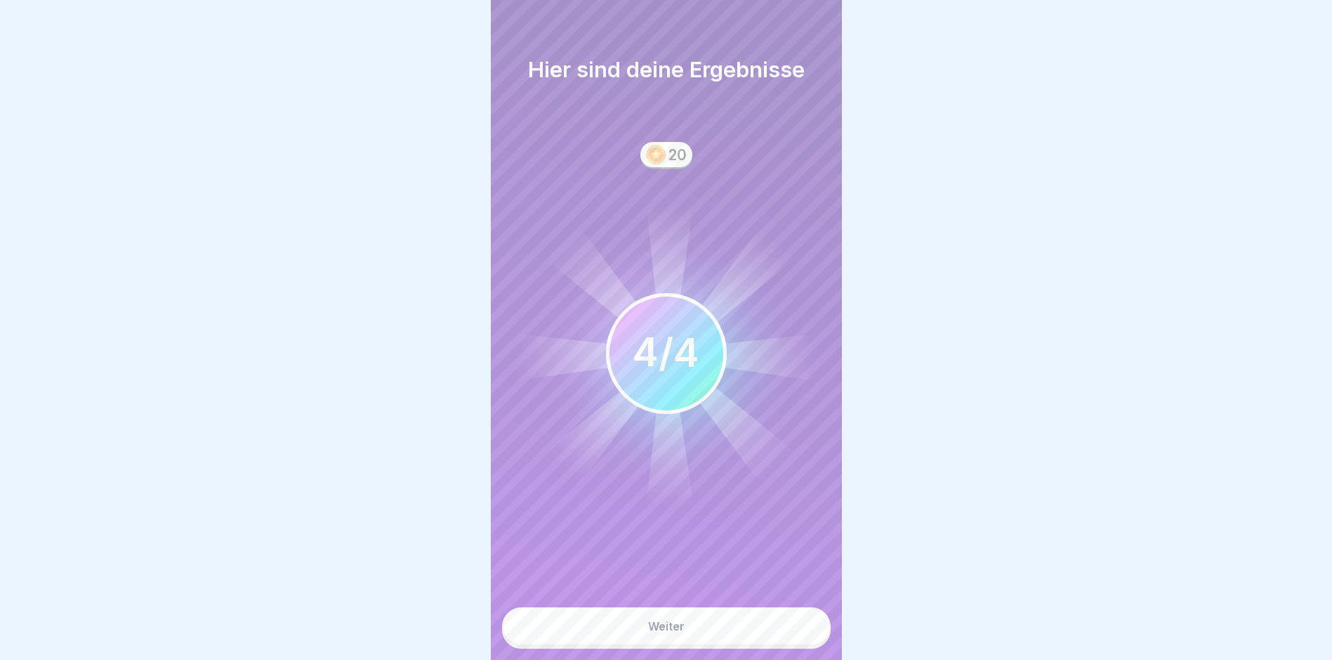
click at [660, 632] on div "Weiter" at bounding box center [666, 625] width 37 height 13
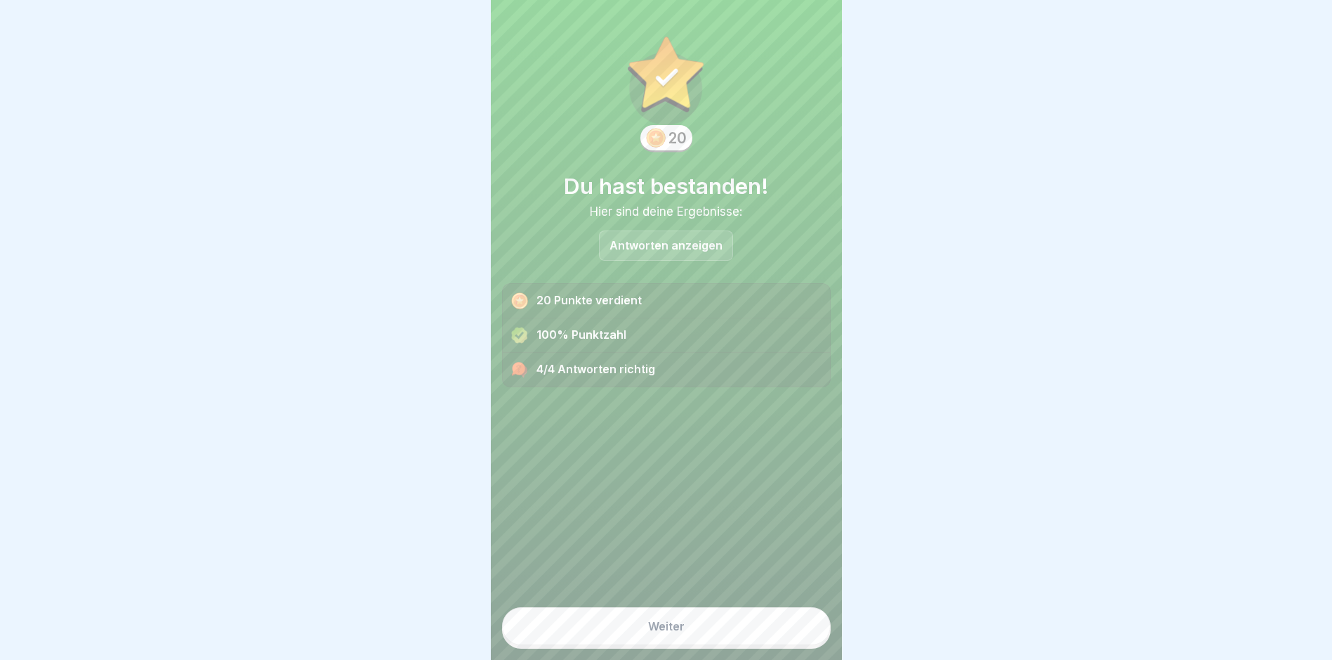
click at [678, 632] on div "Weiter" at bounding box center [666, 625] width 37 height 13
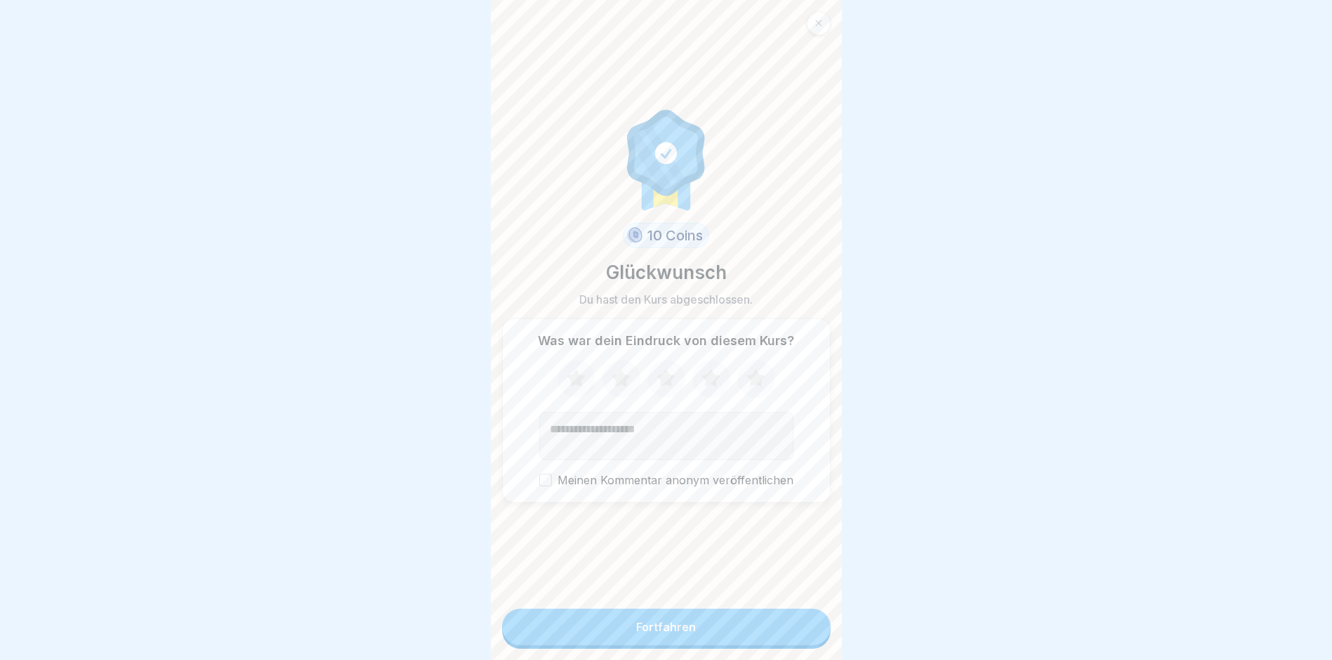
click at [678, 633] on div "Fortfahren" at bounding box center [666, 626] width 60 height 13
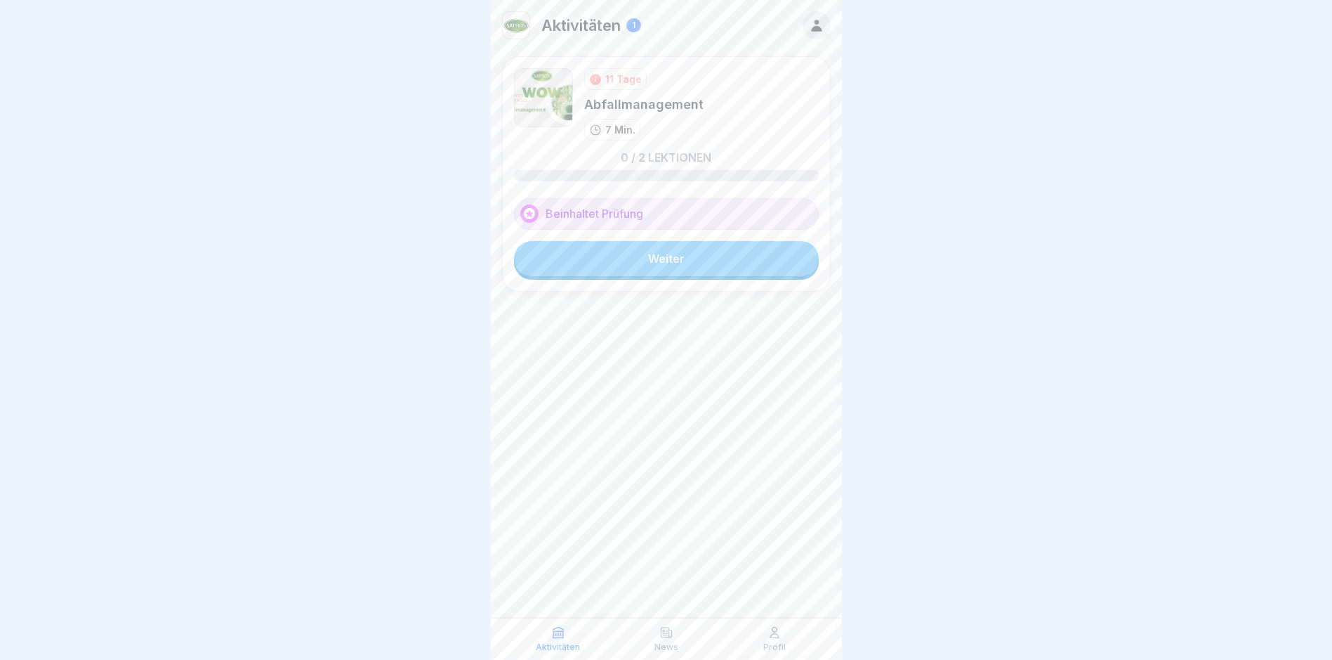
scroll to position [11, 0]
click at [670, 262] on link "Weiter" at bounding box center [666, 258] width 305 height 35
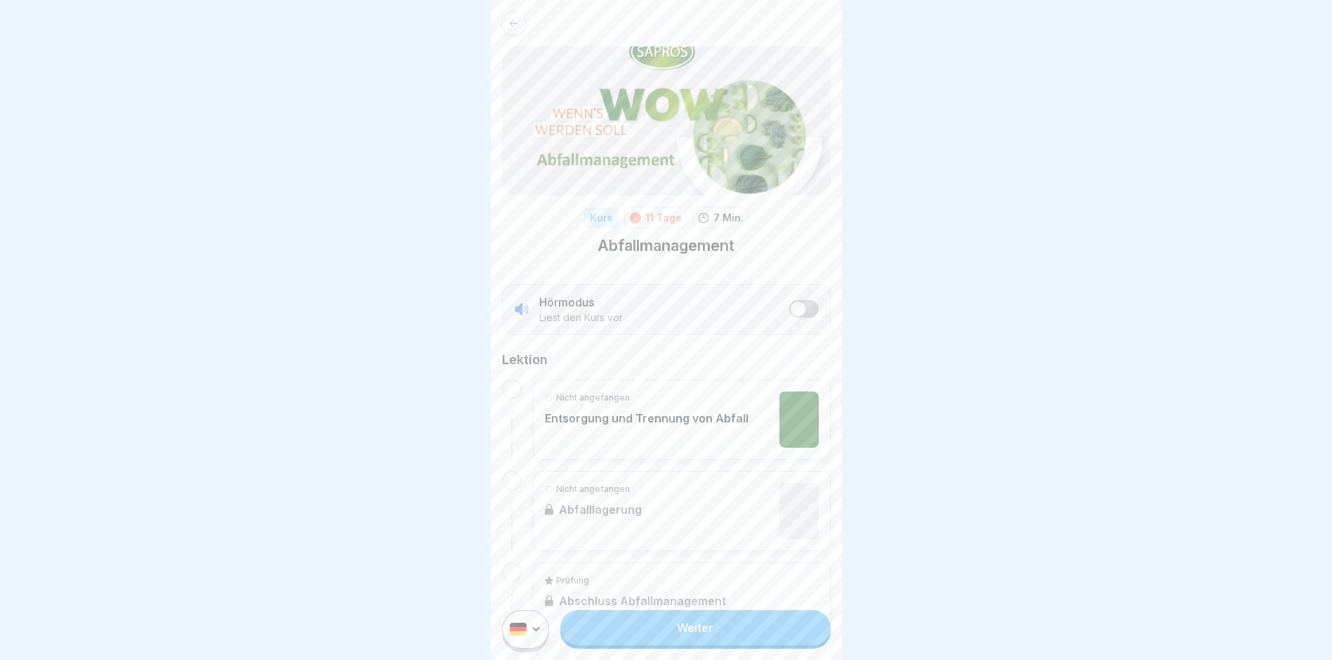
click at [689, 640] on link "Weiter" at bounding box center [695, 627] width 270 height 35
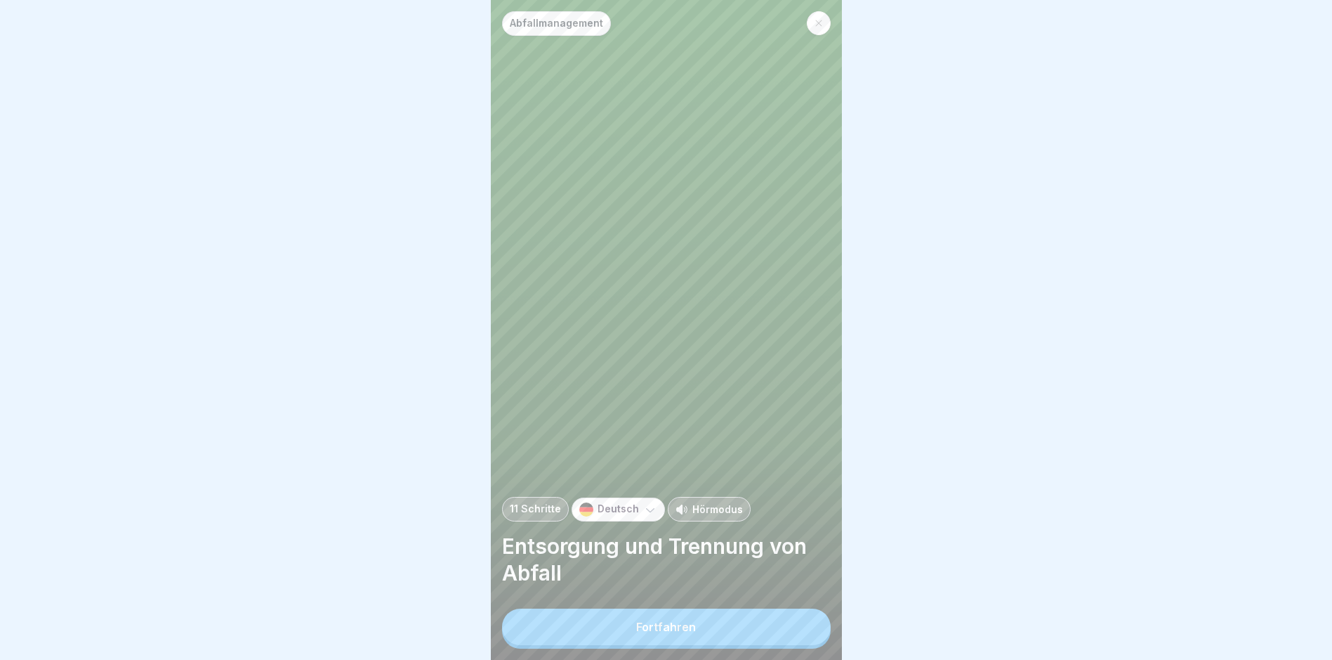
click at [673, 633] on div "Fortfahren" at bounding box center [666, 626] width 60 height 13
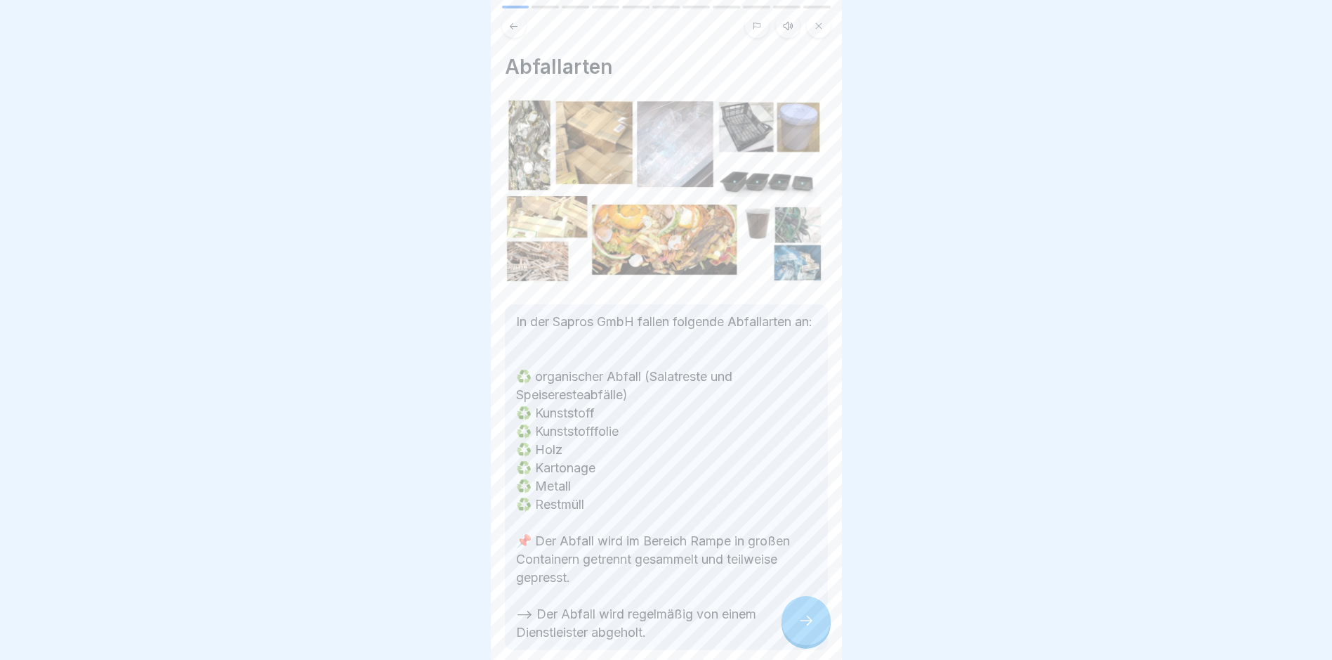
click at [812, 629] on icon at bounding box center [806, 620] width 17 height 17
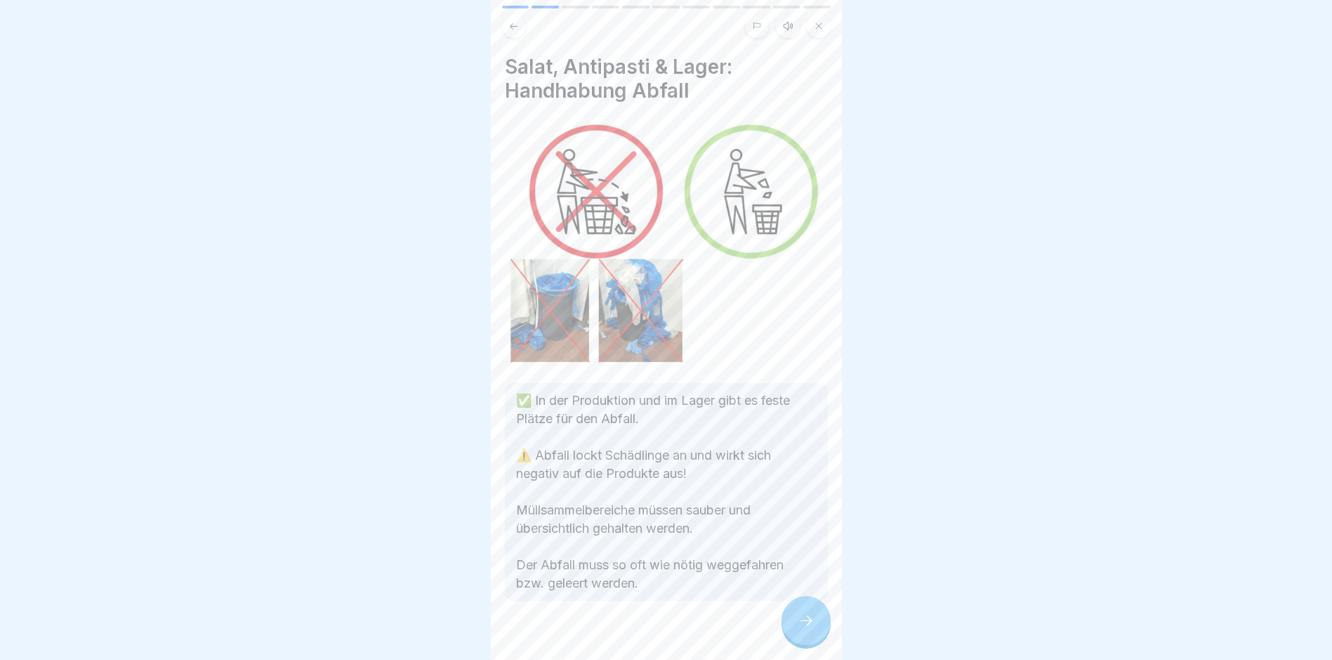
click at [802, 629] on icon at bounding box center [806, 620] width 17 height 17
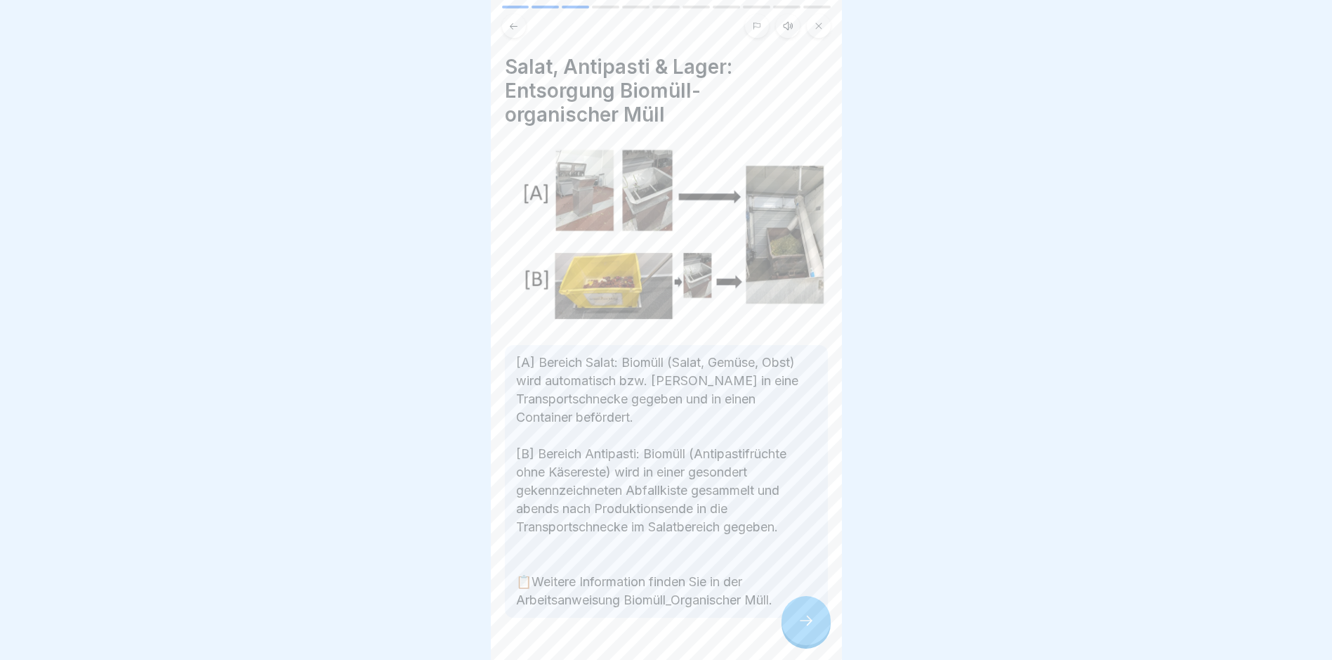
click at [802, 629] on icon at bounding box center [806, 620] width 17 height 17
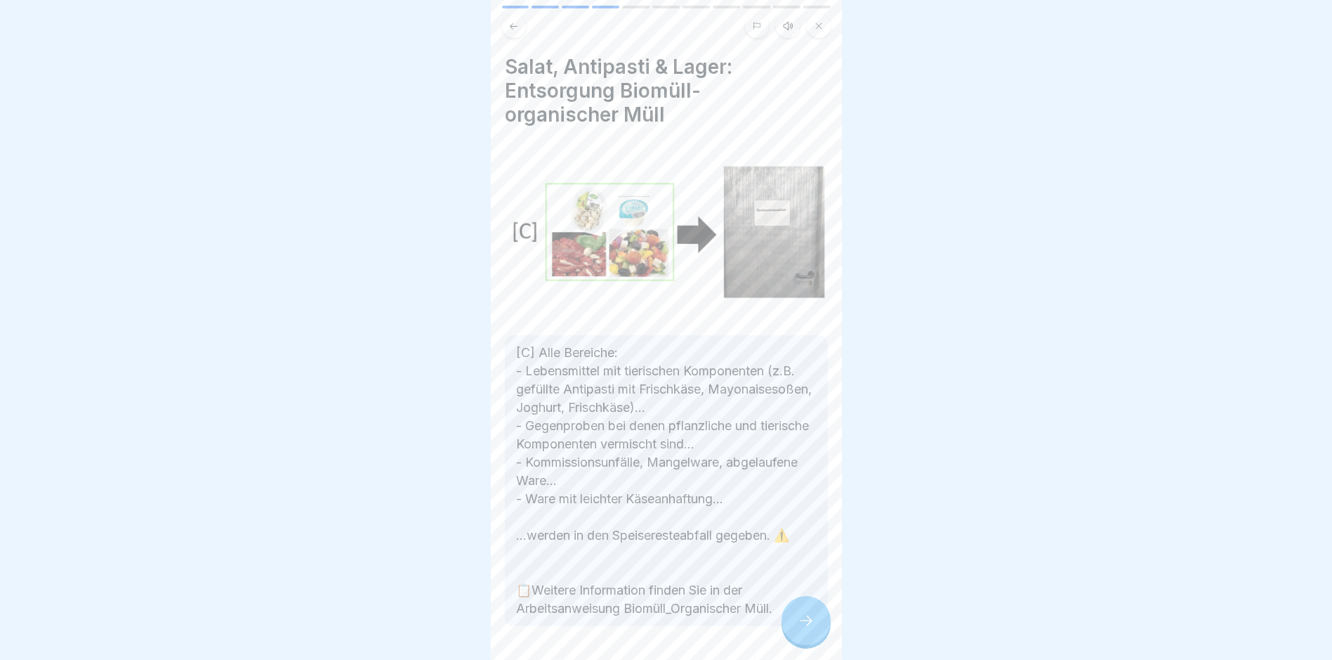
click at [800, 629] on icon at bounding box center [806, 620] width 17 height 17
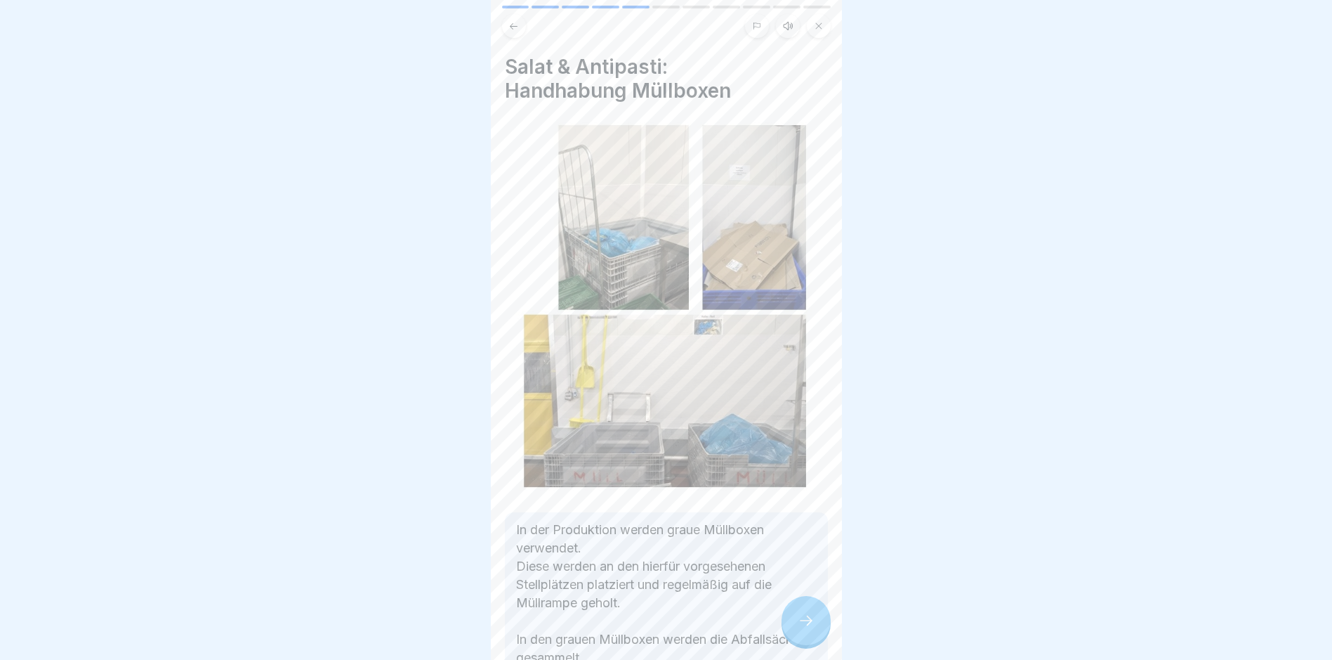
click at [804, 629] on icon at bounding box center [806, 620] width 17 height 17
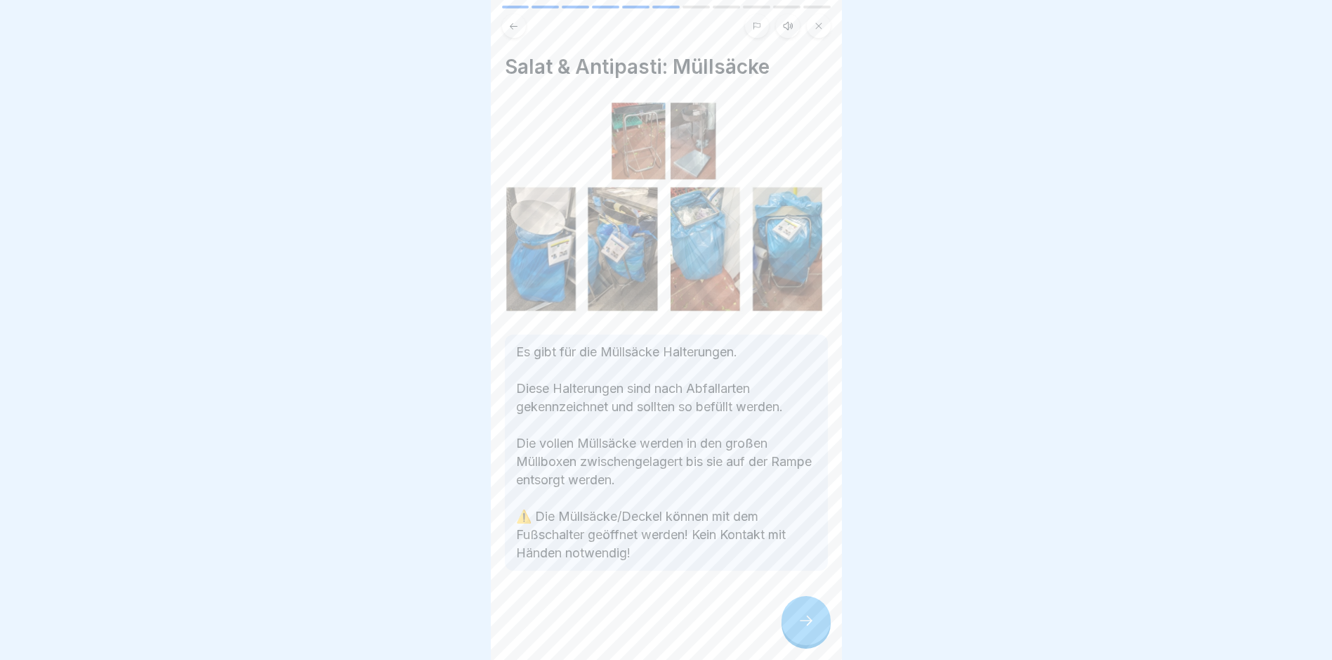
click at [804, 629] on icon at bounding box center [806, 620] width 17 height 17
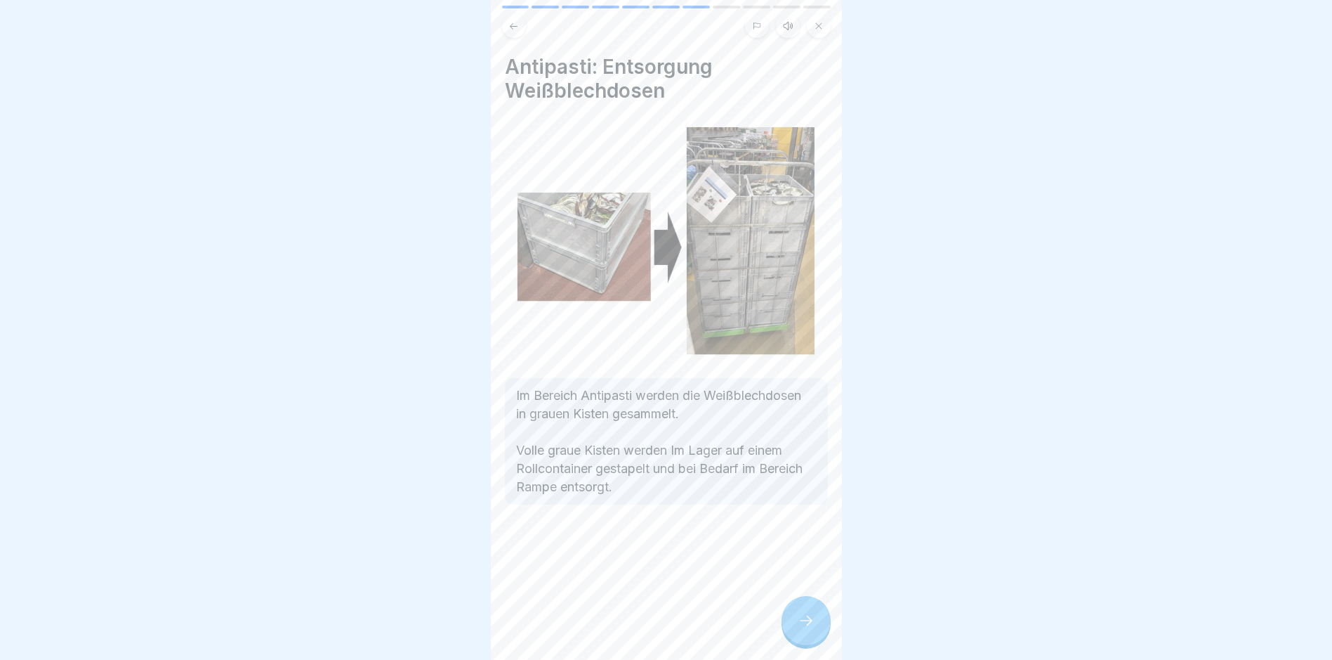
click at [804, 629] on icon at bounding box center [806, 620] width 17 height 17
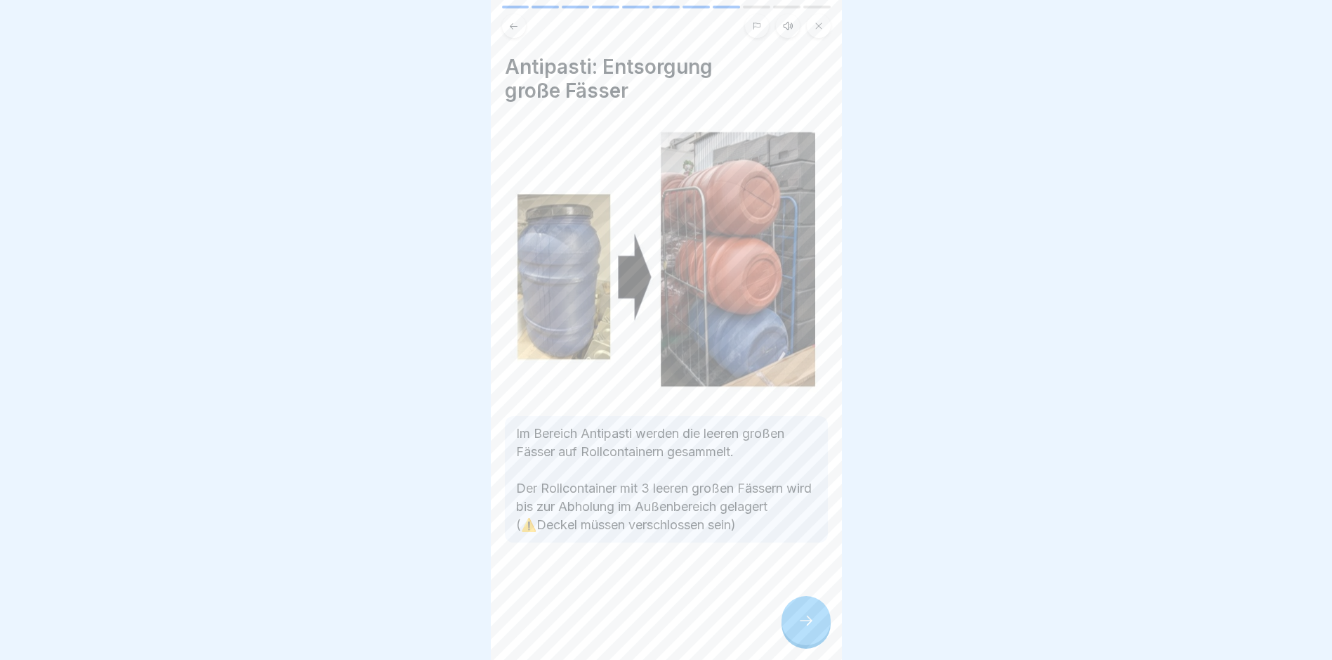
click at [804, 629] on icon at bounding box center [806, 620] width 17 height 17
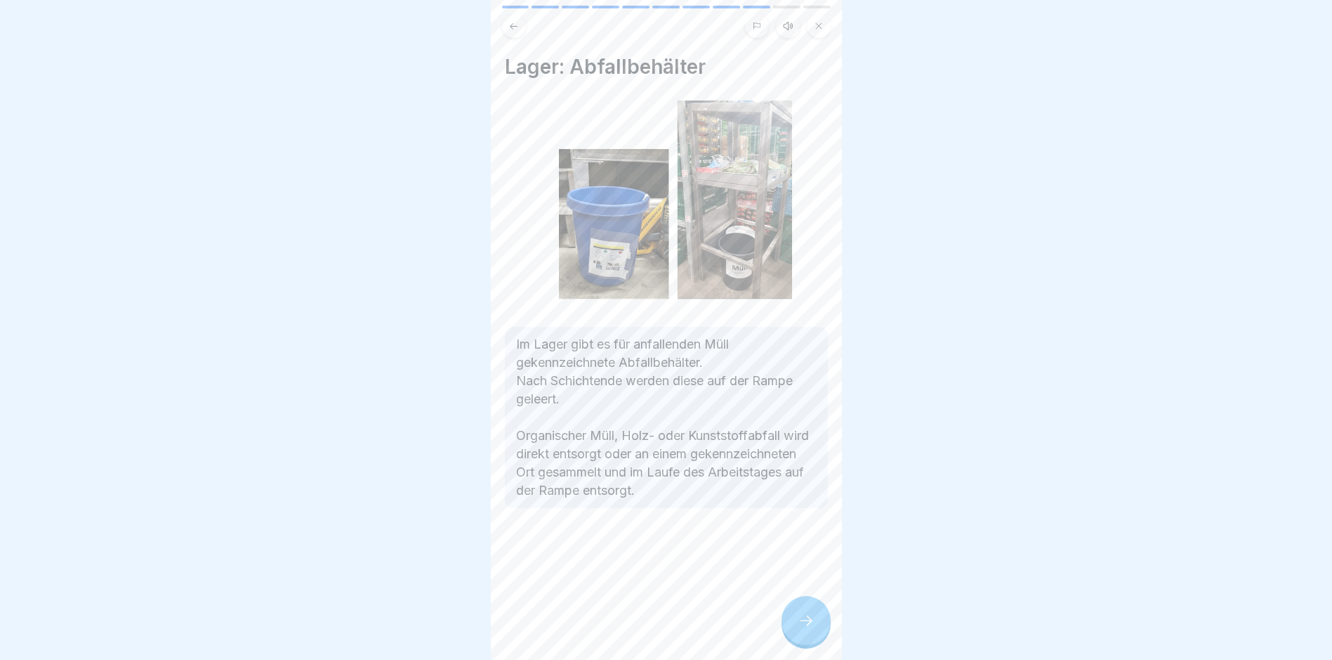
click at [804, 629] on icon at bounding box center [806, 620] width 17 height 17
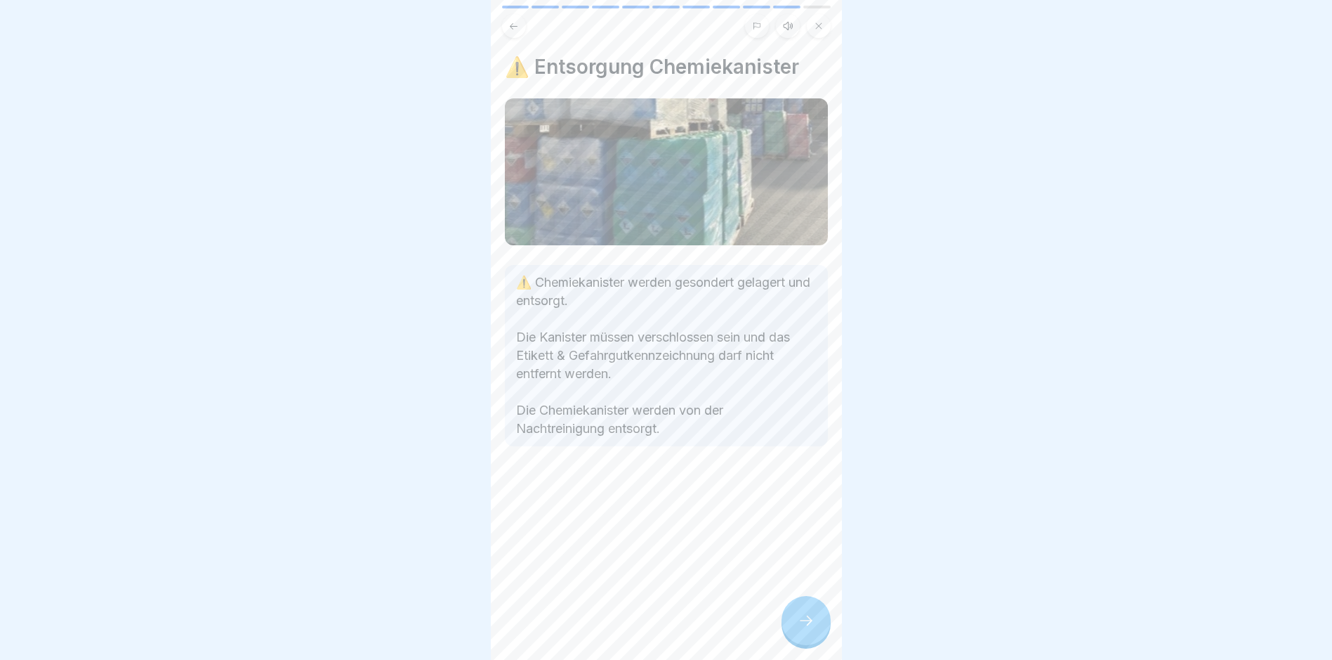
click at [804, 629] on icon at bounding box center [806, 620] width 17 height 17
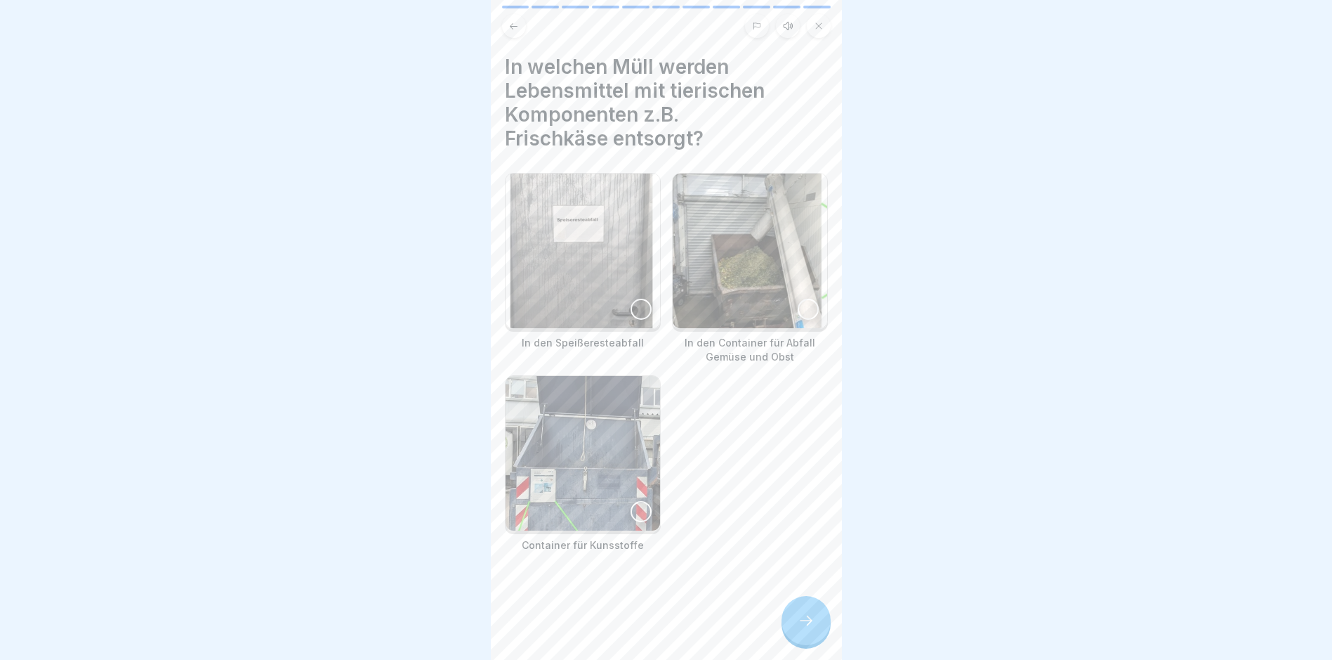
click at [804, 629] on icon at bounding box center [806, 620] width 17 height 17
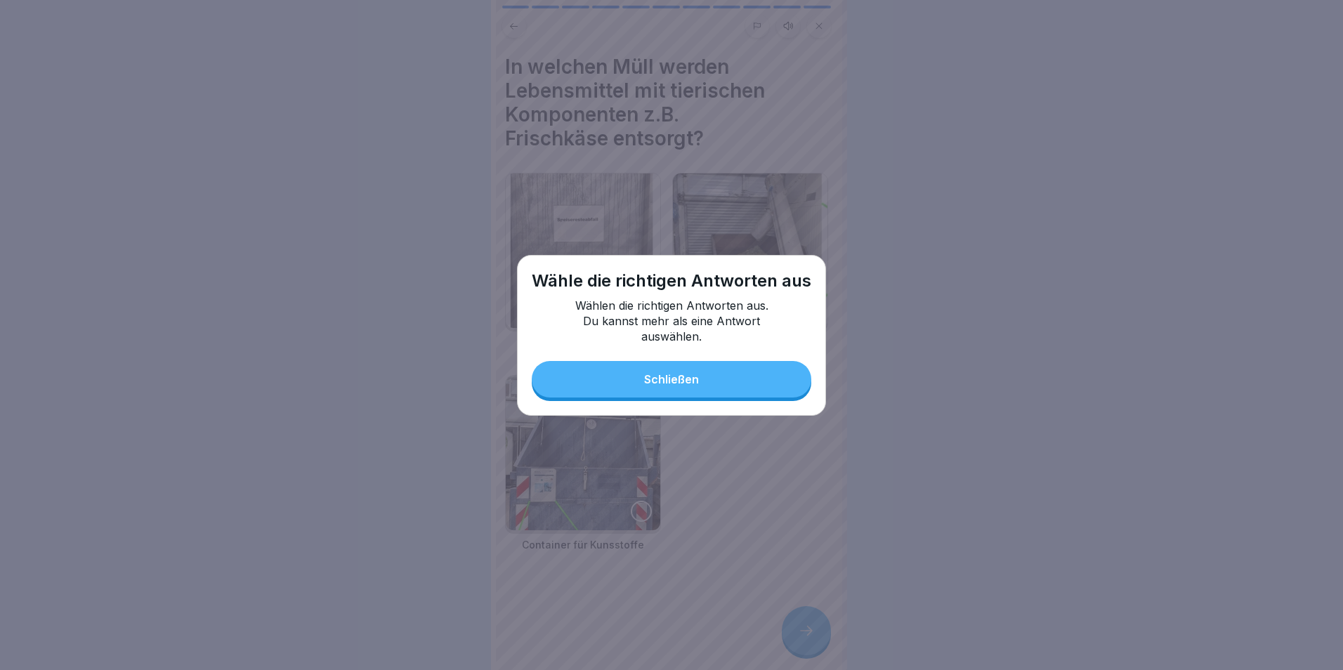
click at [688, 386] on button "Schließen" at bounding box center [672, 379] width 280 height 37
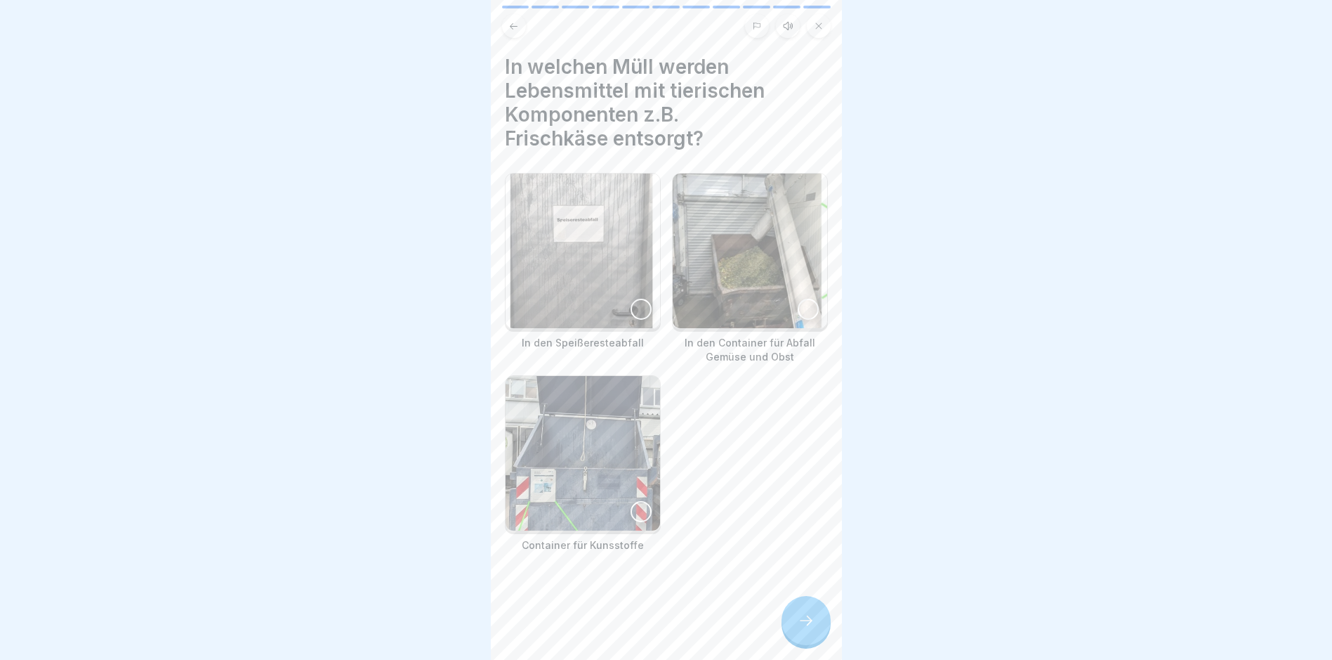
click at [583, 256] on img at bounding box center [583, 250] width 155 height 155
click at [804, 629] on icon at bounding box center [806, 620] width 17 height 17
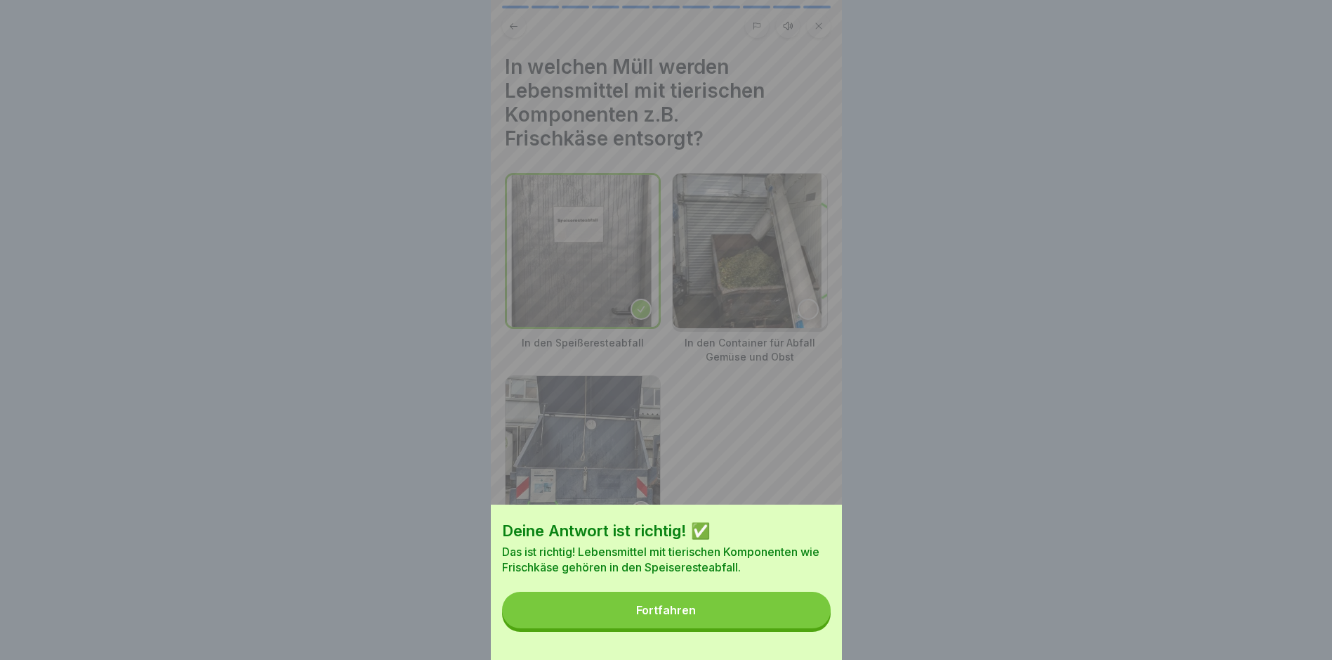
click at [671, 616] on div "Fortfahren" at bounding box center [666, 609] width 60 height 13
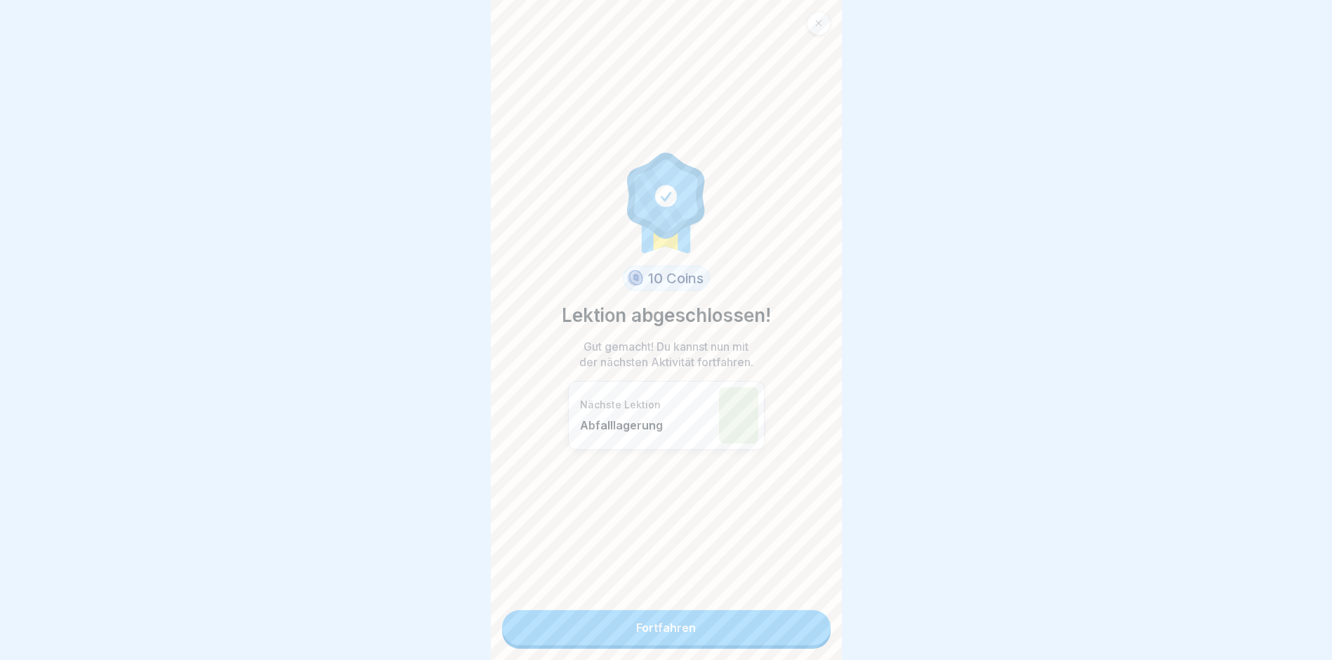
click at [663, 619] on link "Fortfahren" at bounding box center [666, 627] width 329 height 35
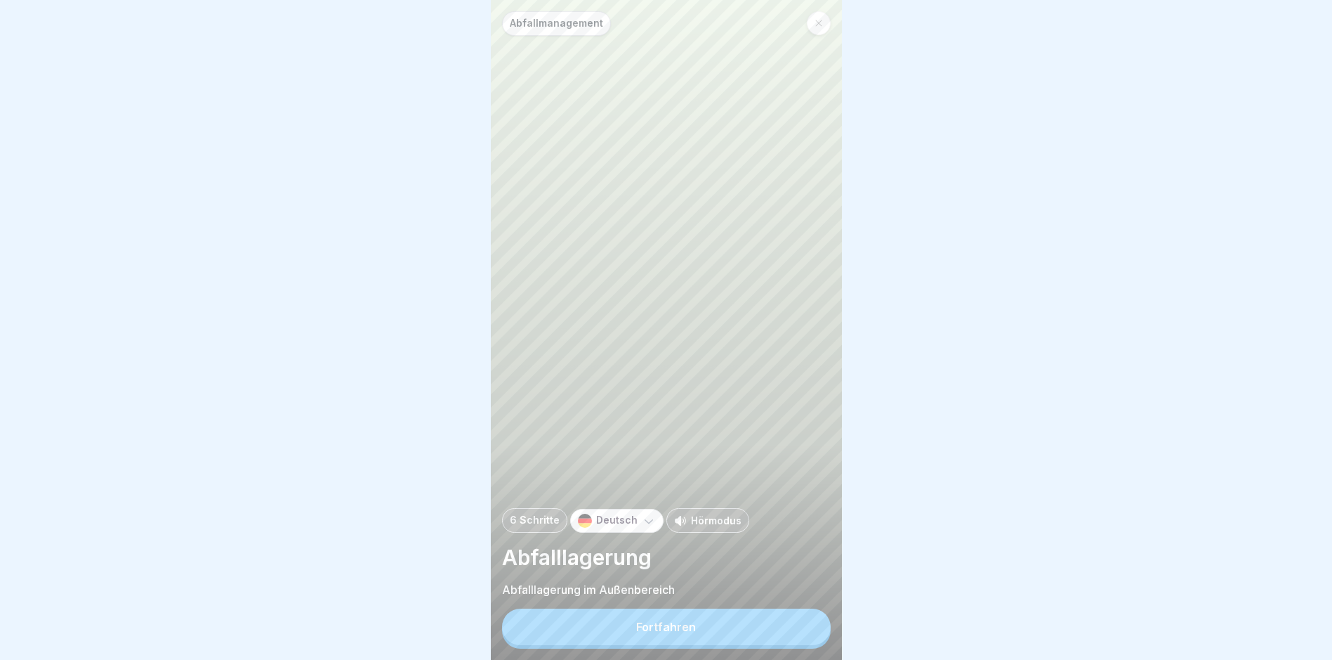
click at [659, 633] on div "Fortfahren" at bounding box center [666, 626] width 60 height 13
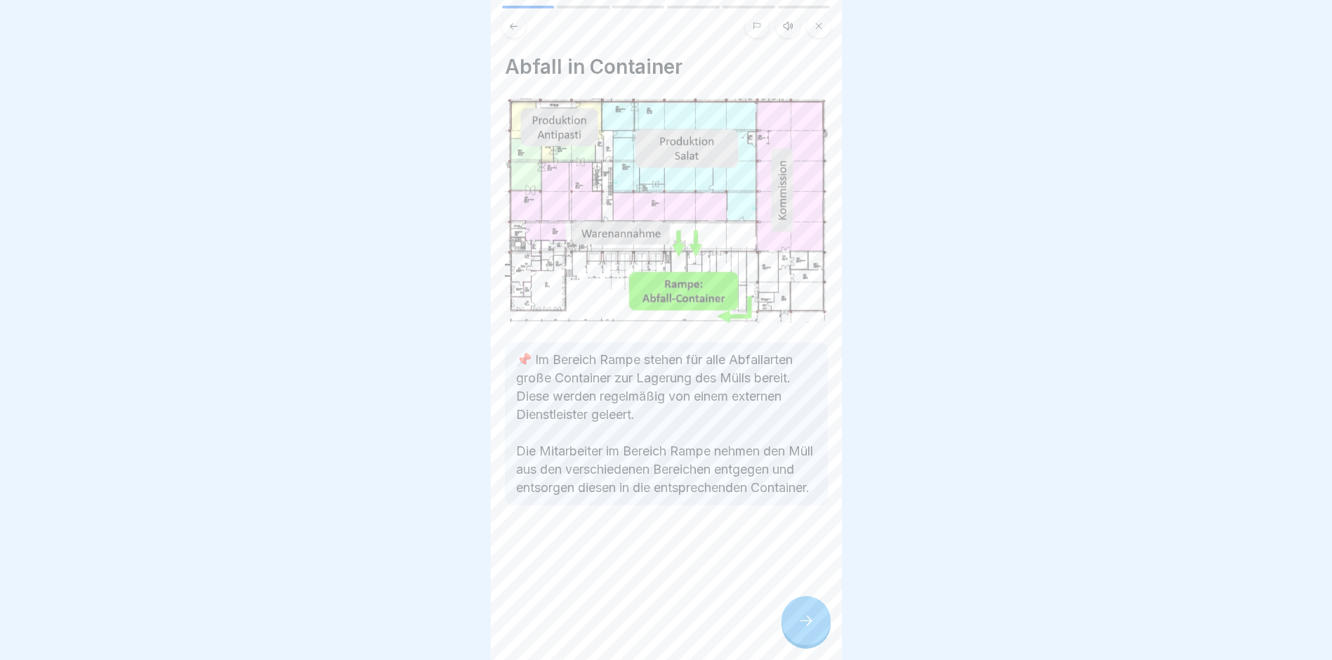
click at [799, 628] on icon at bounding box center [806, 620] width 17 height 17
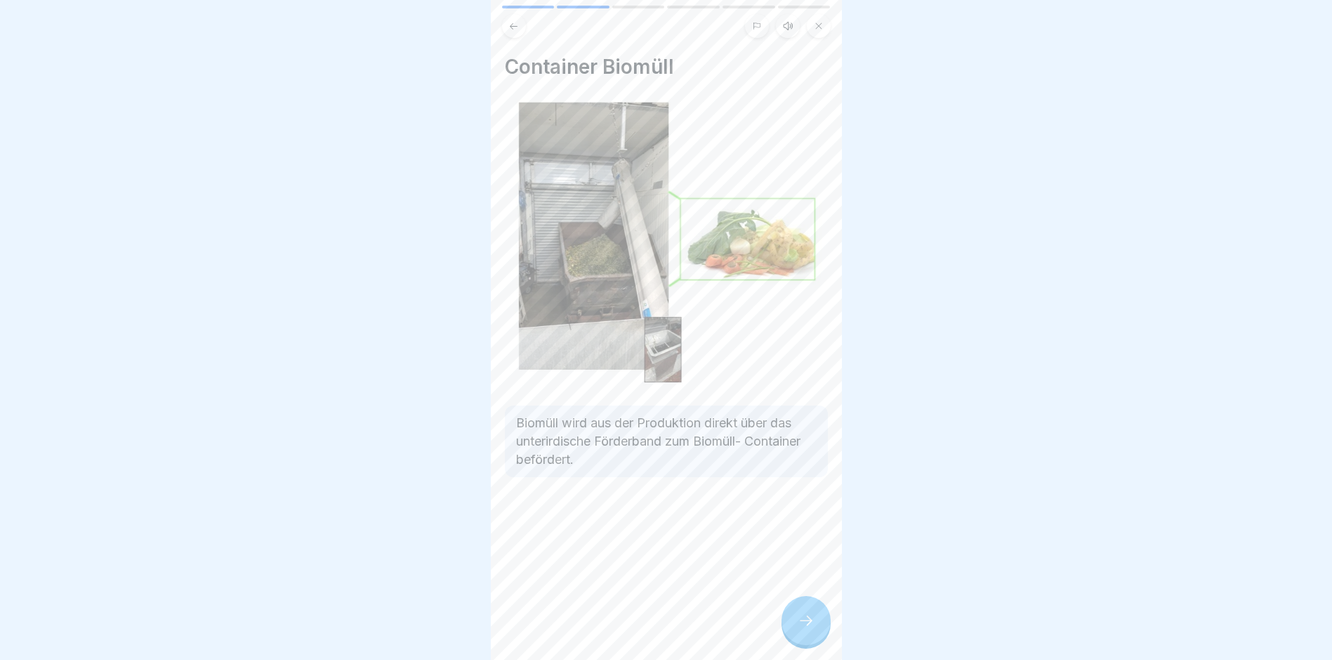
click at [799, 628] on icon at bounding box center [806, 620] width 17 height 17
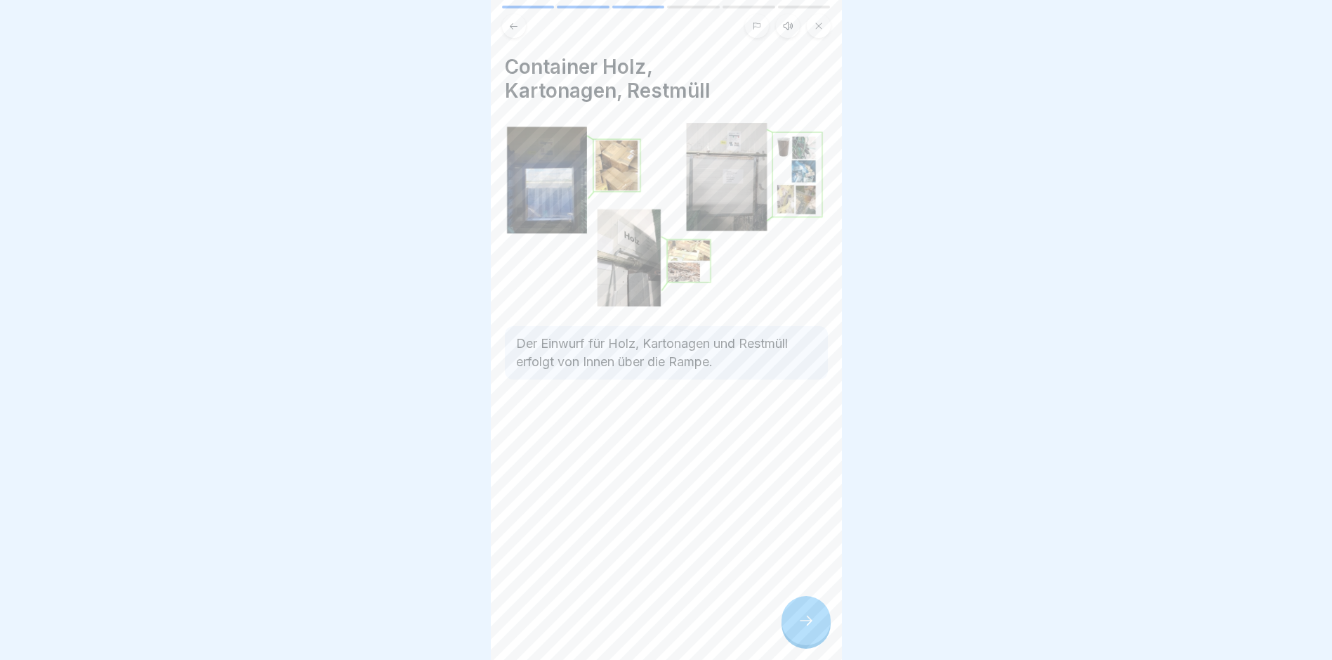
click at [801, 627] on icon at bounding box center [806, 620] width 17 height 17
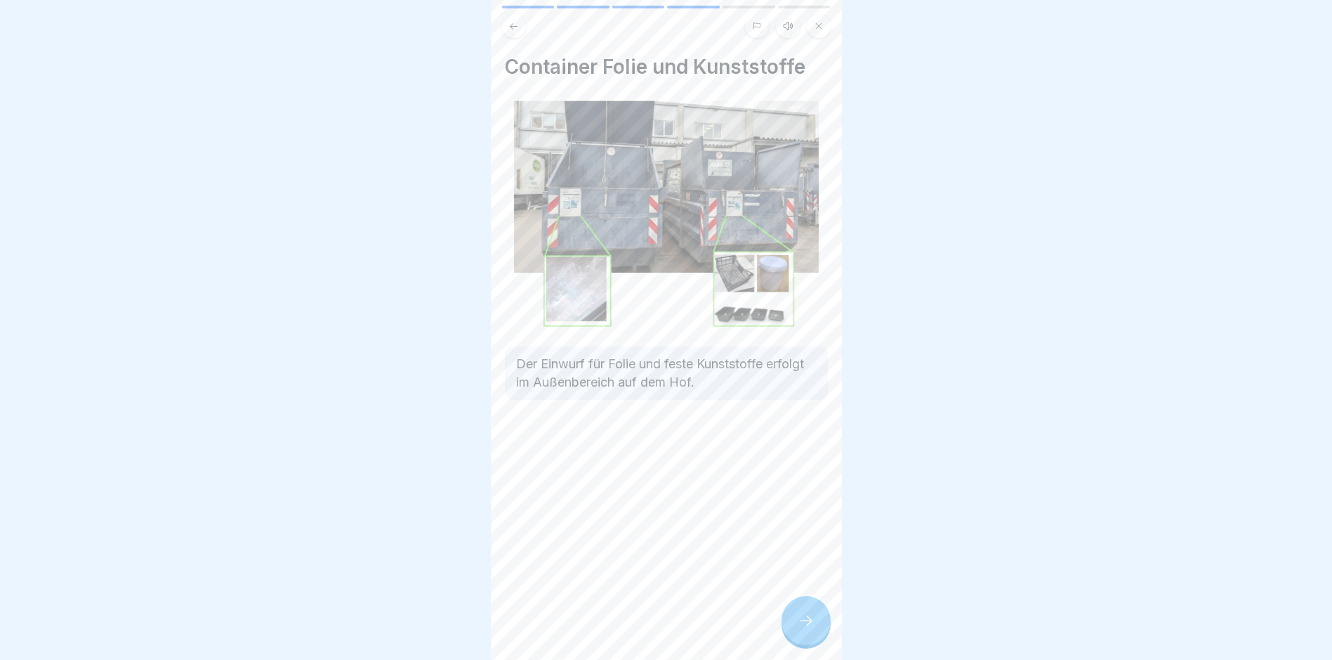
click at [801, 627] on icon at bounding box center [806, 620] width 17 height 17
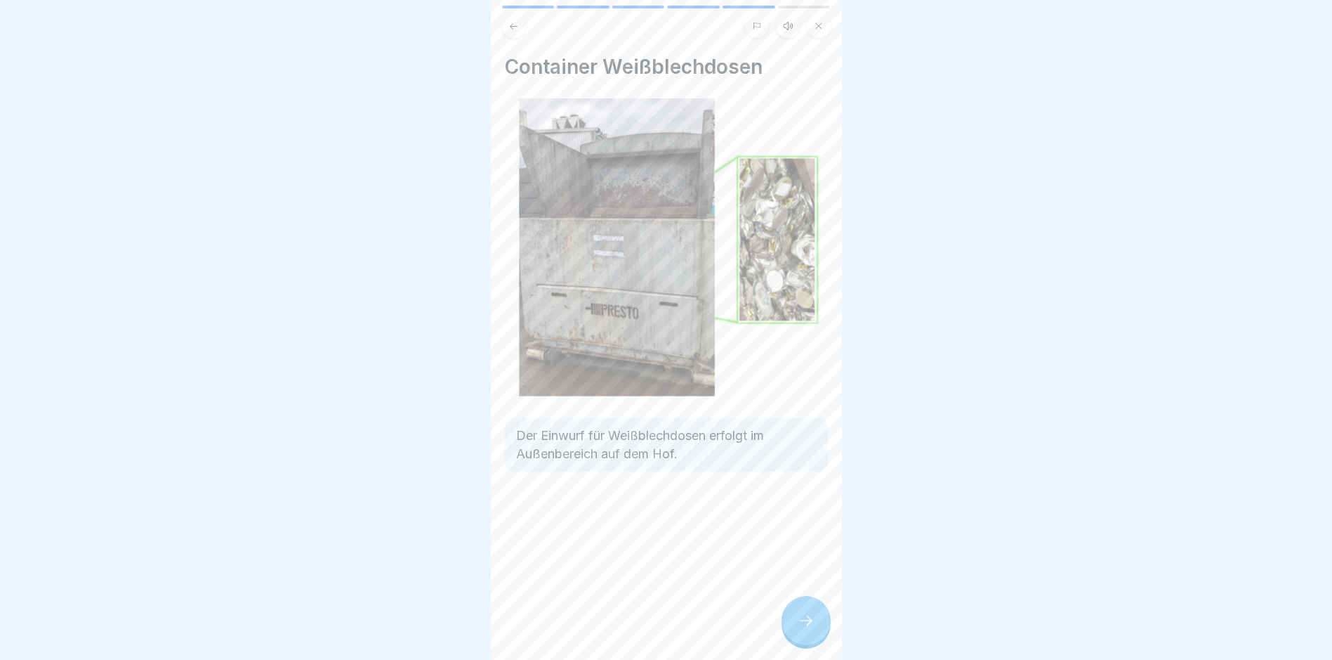
click at [801, 627] on icon at bounding box center [806, 620] width 17 height 17
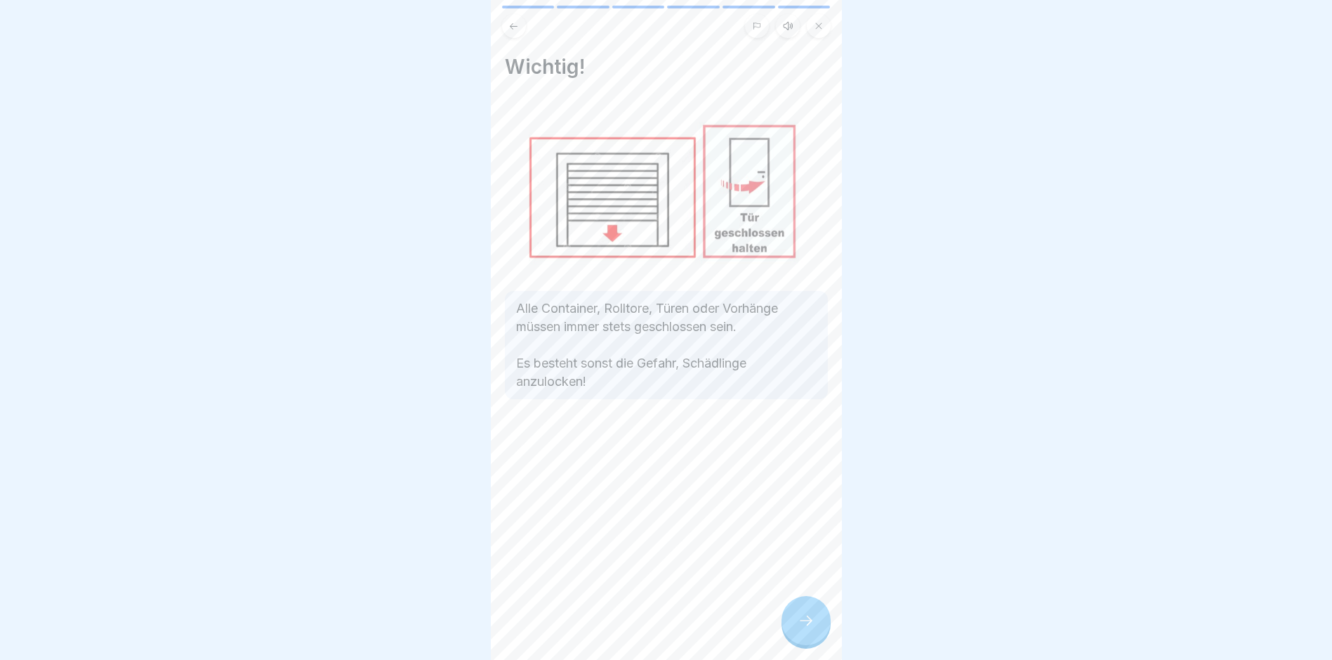
click at [801, 627] on icon at bounding box center [806, 620] width 17 height 17
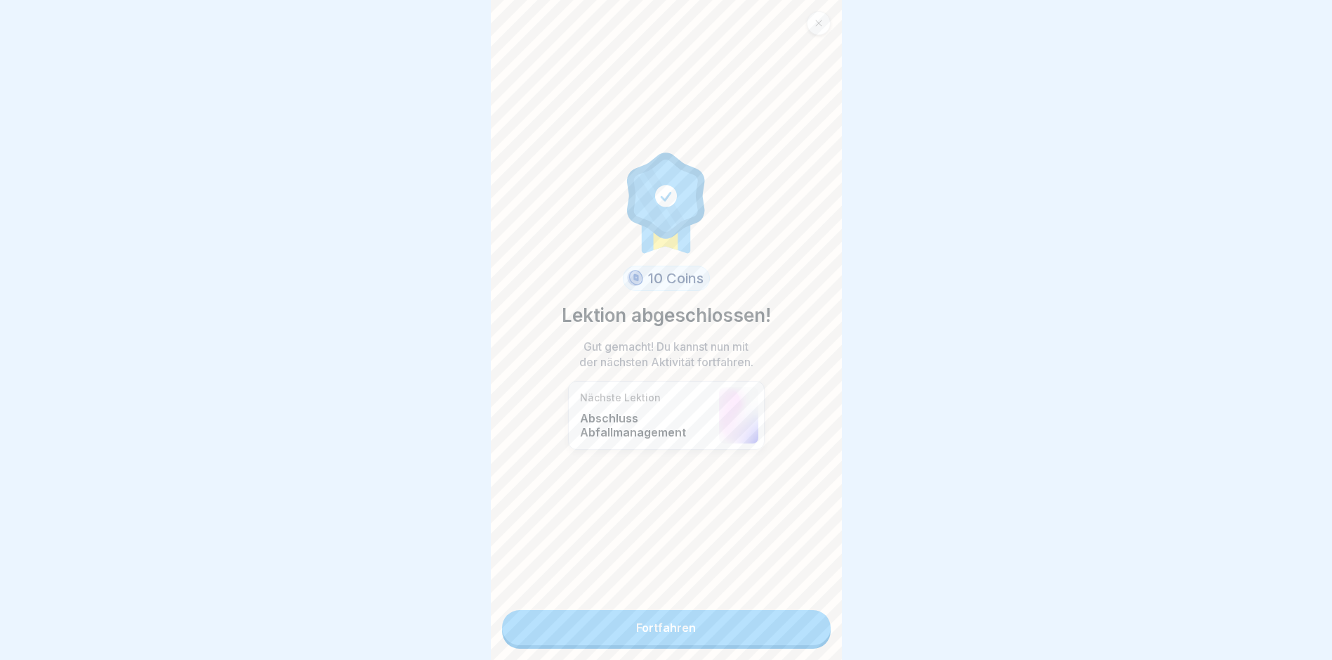
click at [792, 627] on link "Fortfahren" at bounding box center [666, 627] width 329 height 35
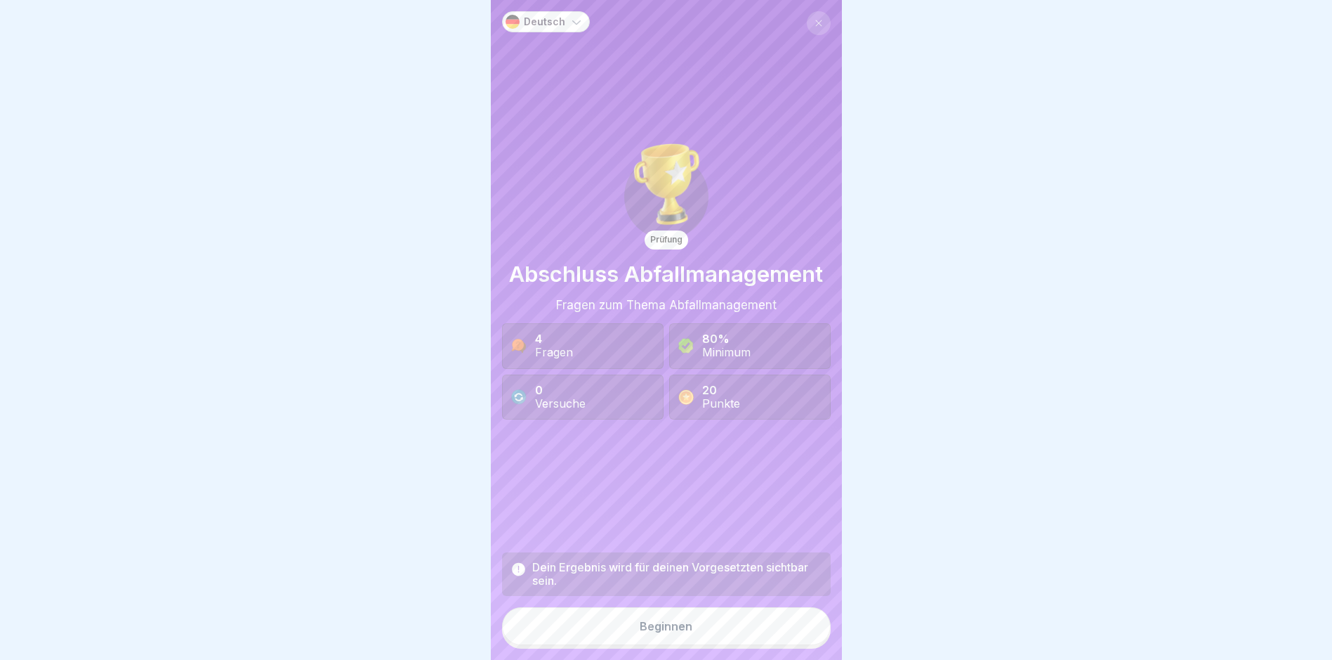
click at [664, 632] on div "Beginnen" at bounding box center [666, 625] width 53 height 13
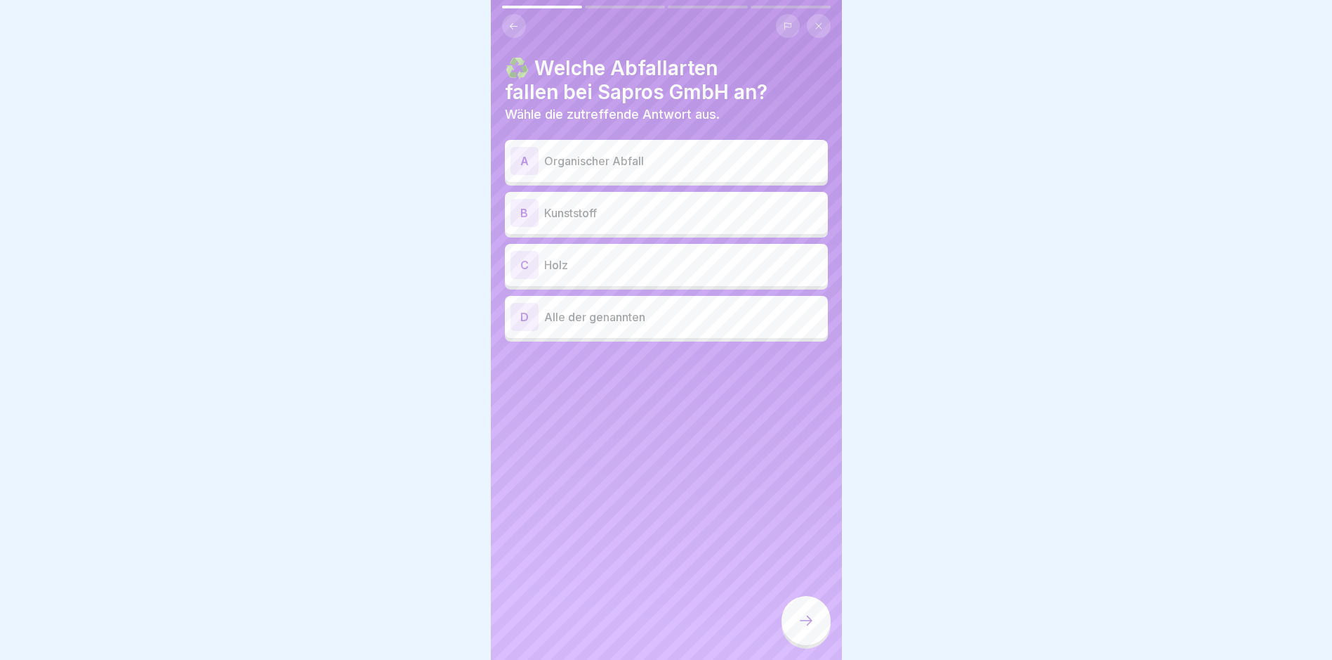
click at [621, 170] on div "A Organischer Abfall" at bounding box center [667, 161] width 312 height 28
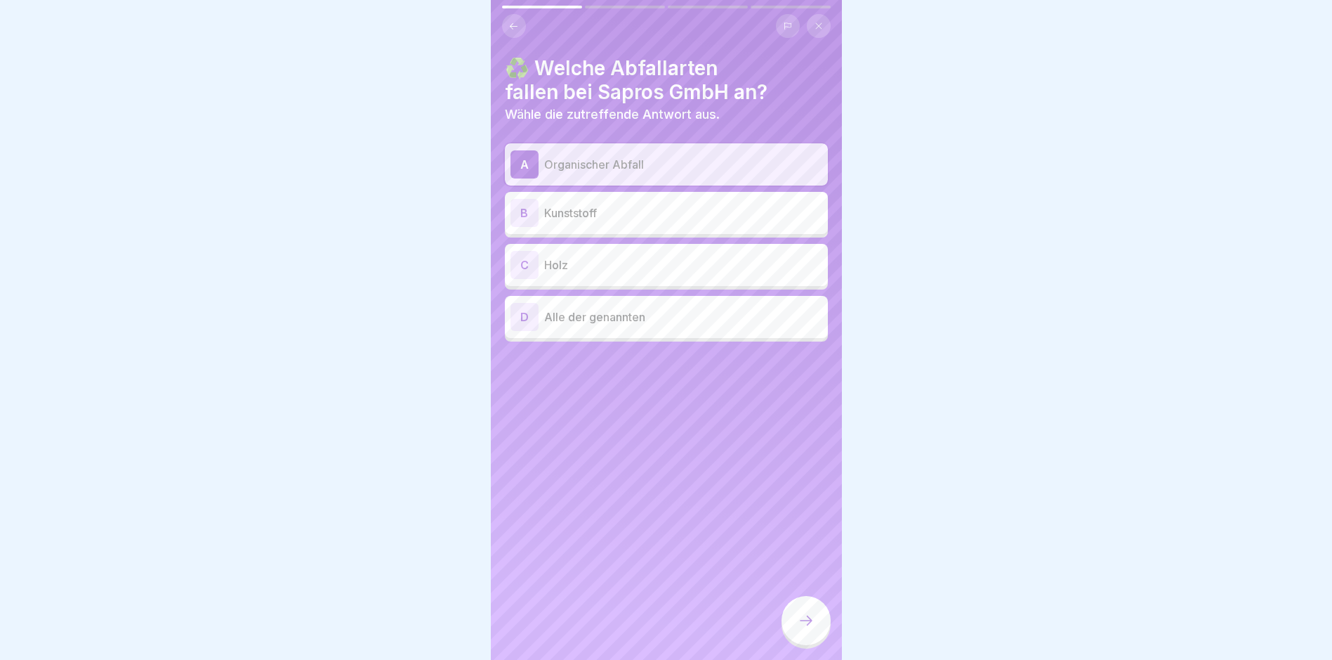
click at [612, 217] on p "Kunststoff" at bounding box center [683, 212] width 278 height 17
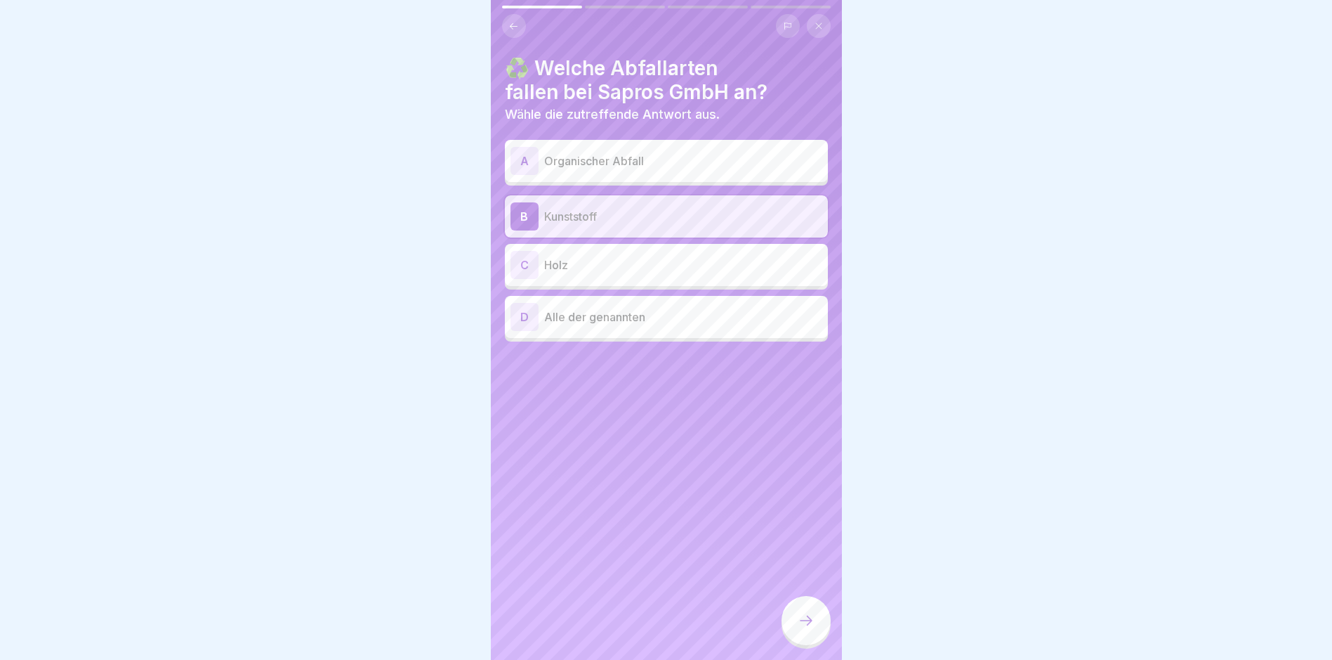
click at [608, 261] on p "Holz" at bounding box center [683, 264] width 278 height 17
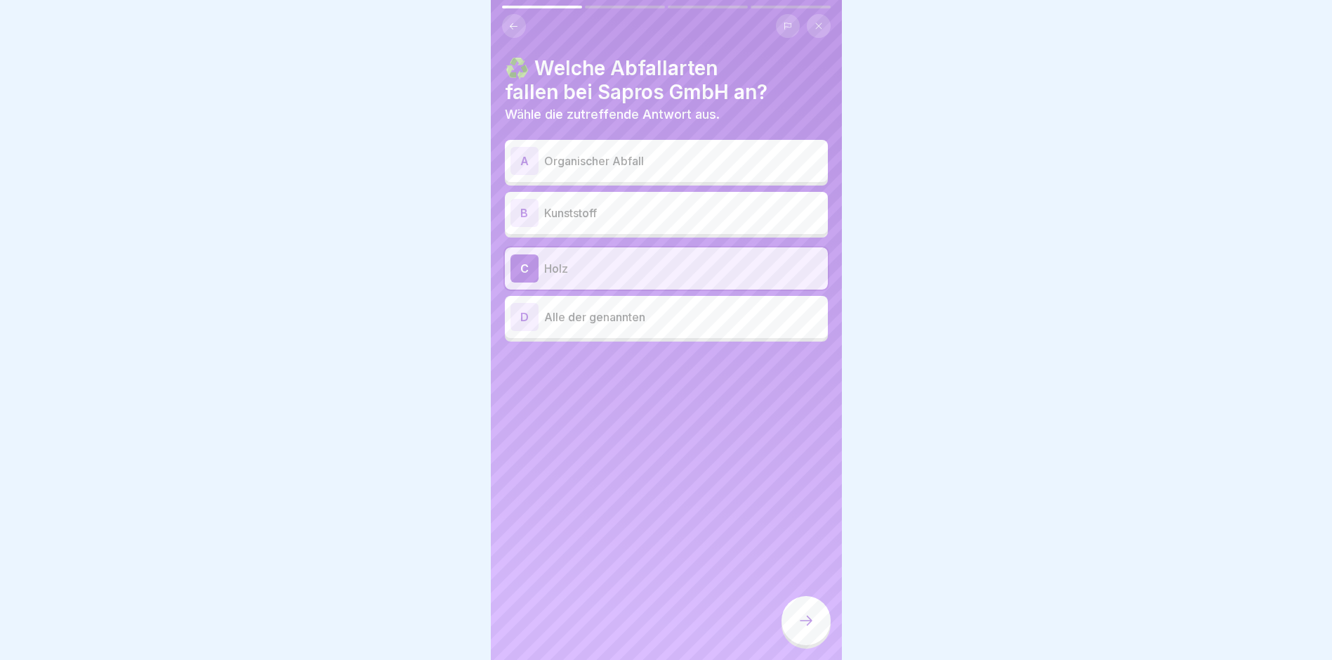
click at [618, 321] on p "Alle der genannten" at bounding box center [683, 316] width 278 height 17
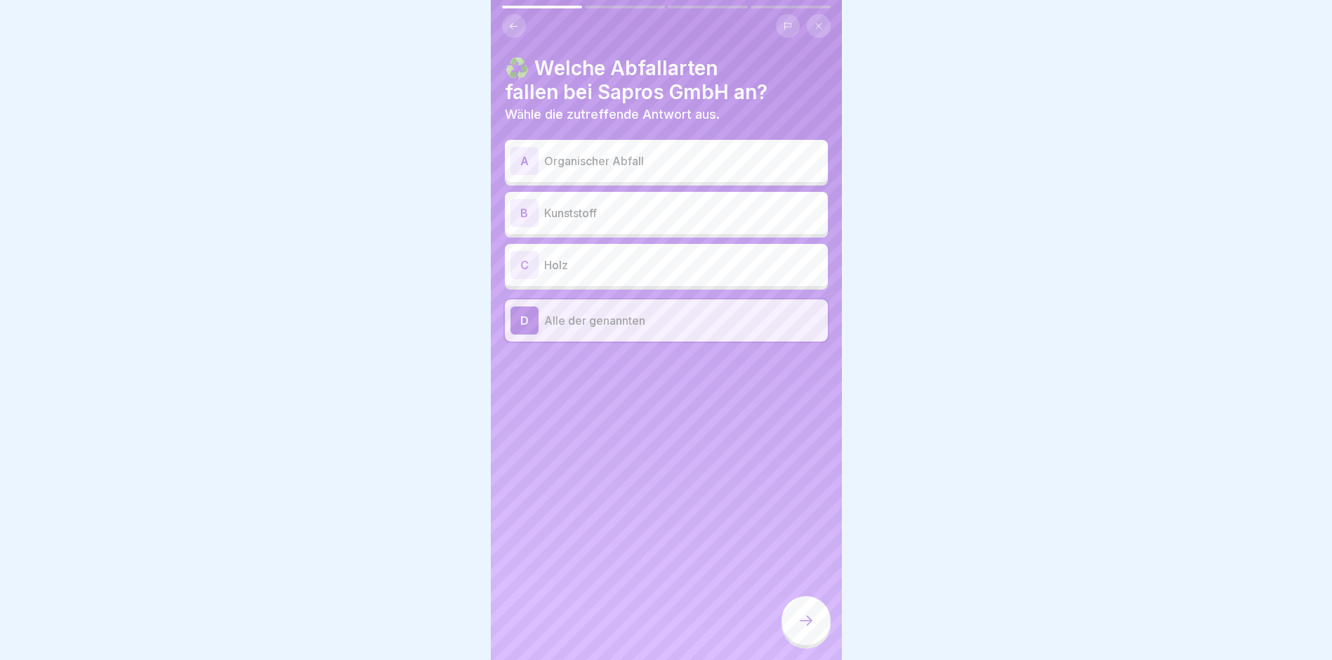
click at [800, 629] on icon at bounding box center [806, 620] width 17 height 17
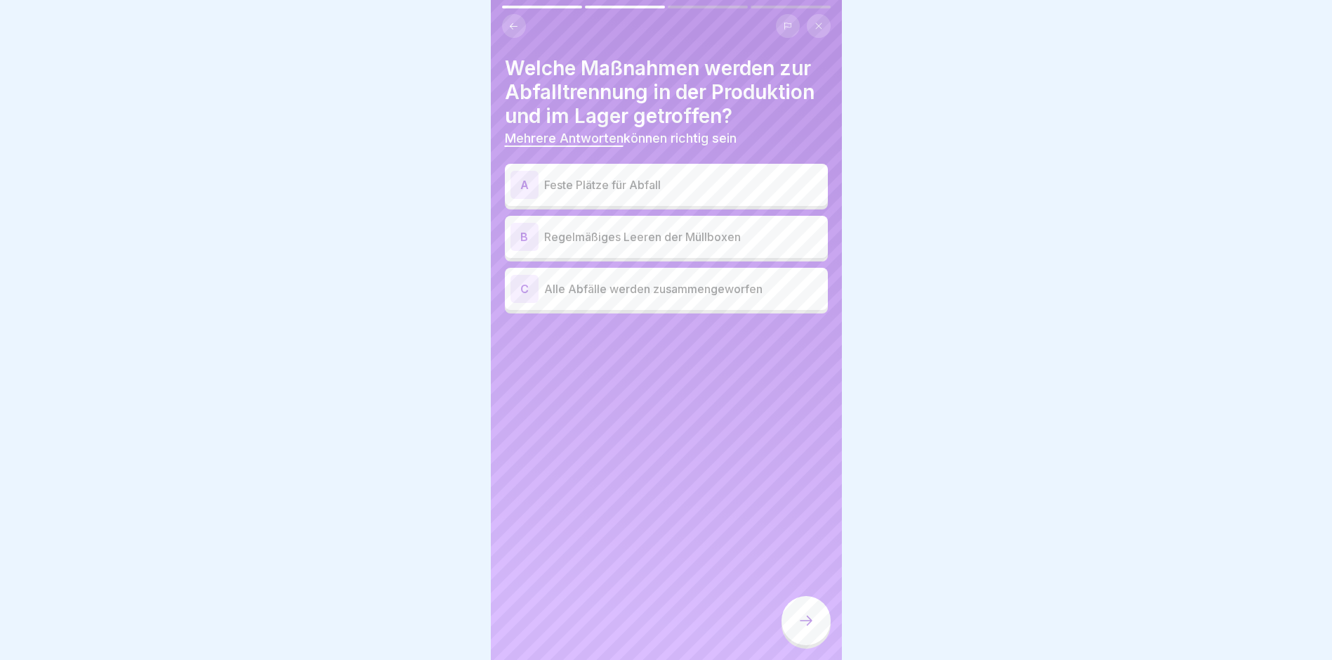
click at [611, 185] on p "Feste Plätze für Abfall" at bounding box center [683, 184] width 278 height 17
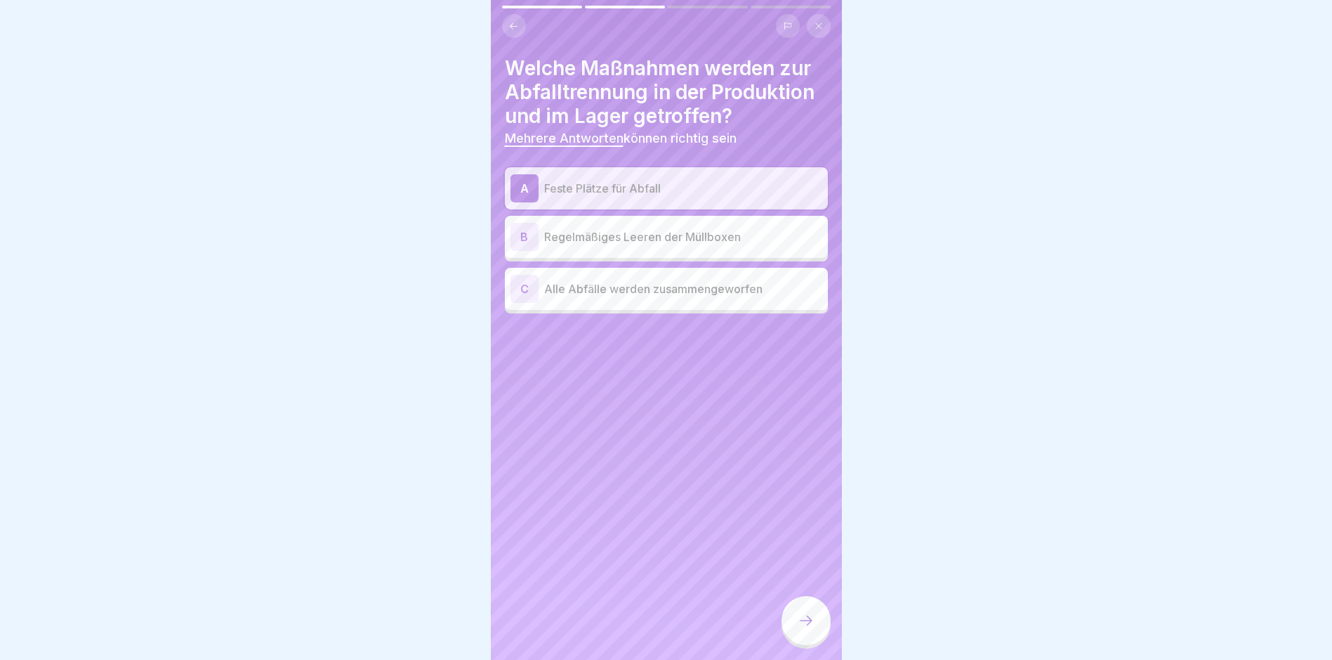
click at [624, 230] on p "Regelmäßiges Leeren der Müllboxen" at bounding box center [683, 236] width 278 height 17
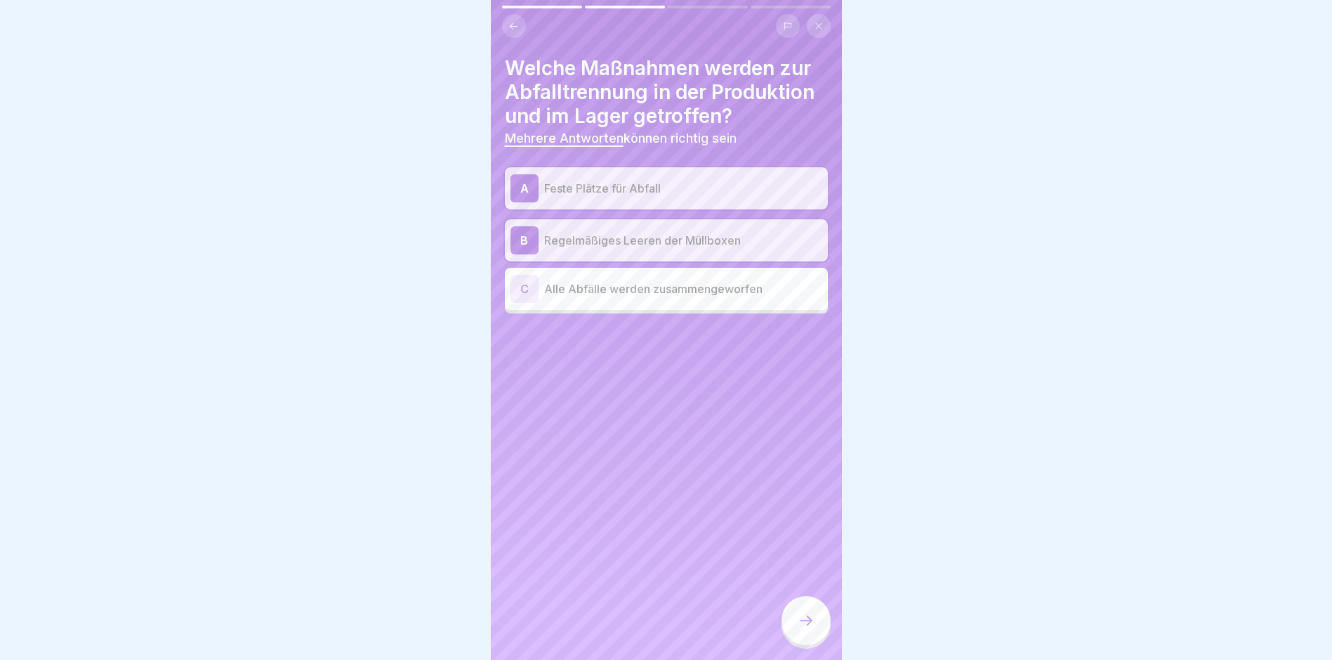
click at [811, 629] on icon at bounding box center [806, 620] width 17 height 17
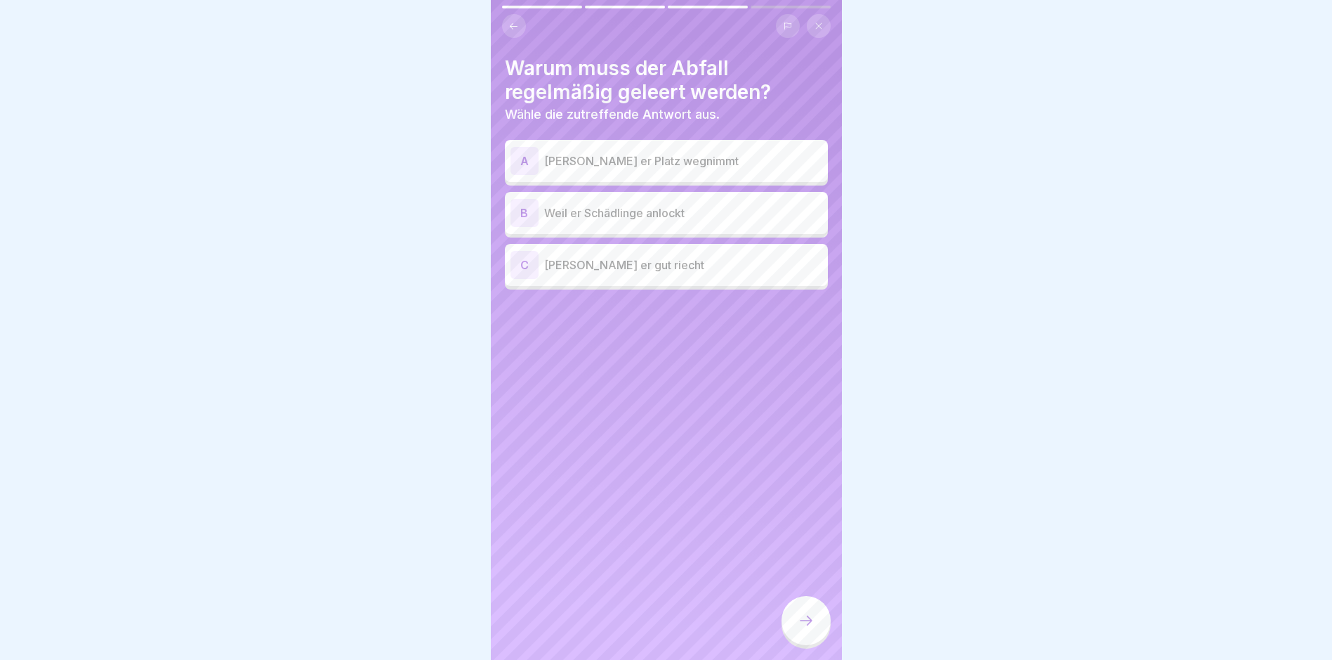
click at [614, 211] on p "Weil er Schädlinge anlockt" at bounding box center [683, 212] width 278 height 17
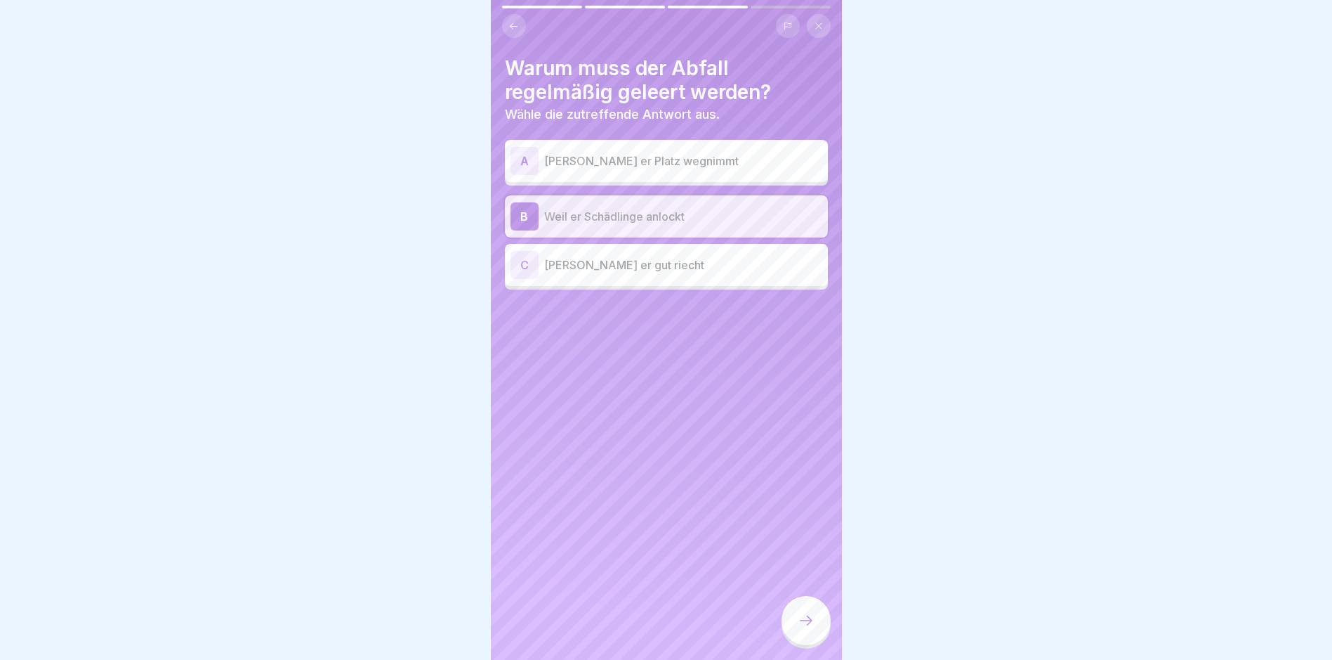
click at [601, 164] on p "[PERSON_NAME] er Platz wegnimmt" at bounding box center [683, 160] width 278 height 17
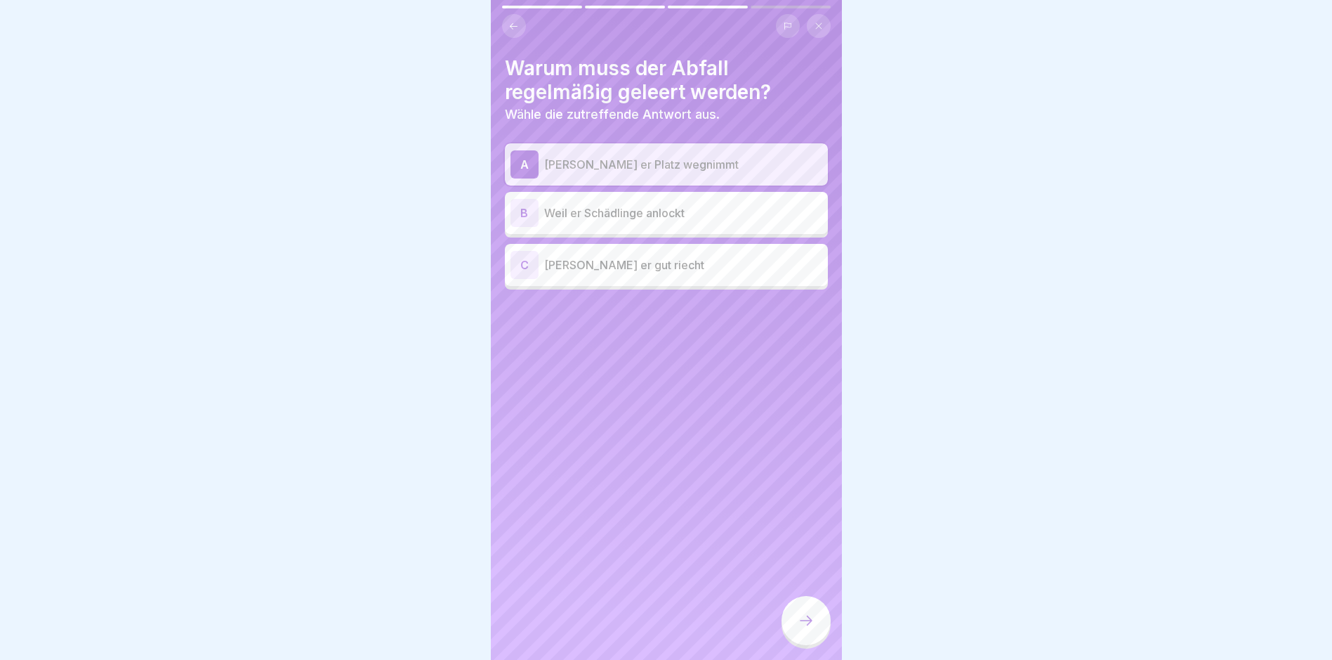
click at [594, 210] on p "Weil er Schädlinge anlockt" at bounding box center [683, 212] width 278 height 17
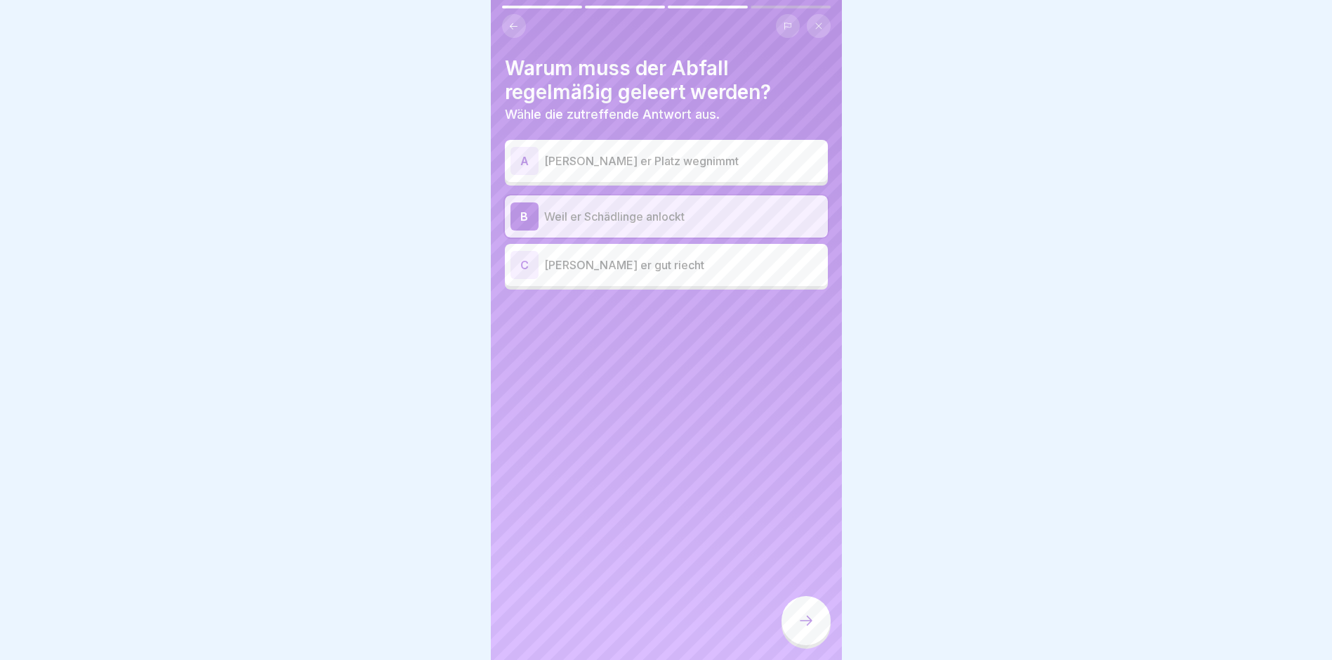
click at [809, 625] on icon at bounding box center [806, 620] width 17 height 17
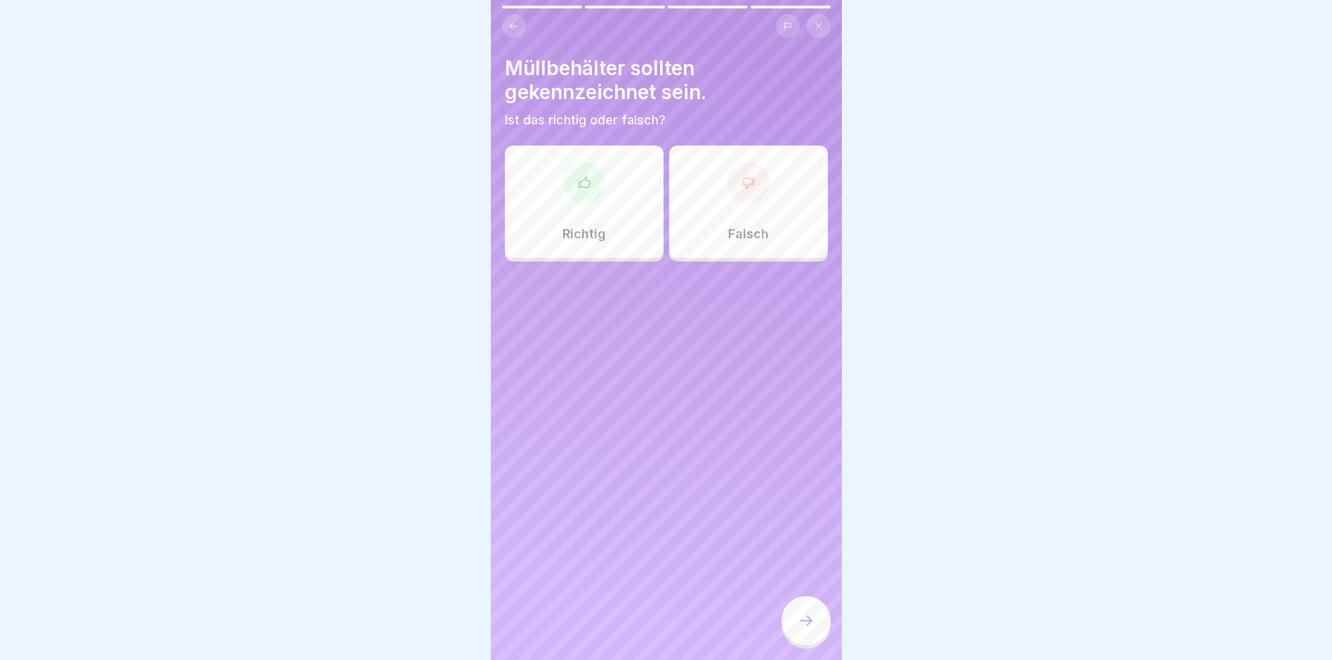
click at [582, 214] on div "Richtig" at bounding box center [584, 201] width 159 height 112
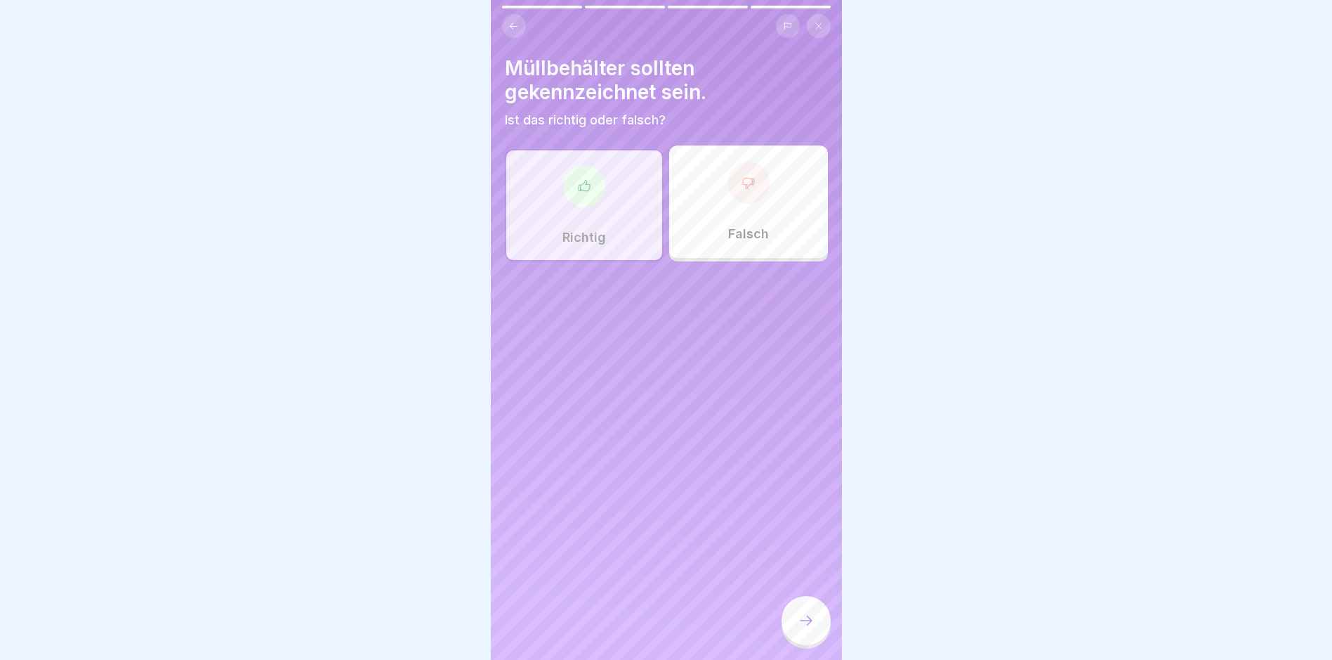
click at [801, 623] on div at bounding box center [806, 620] width 49 height 49
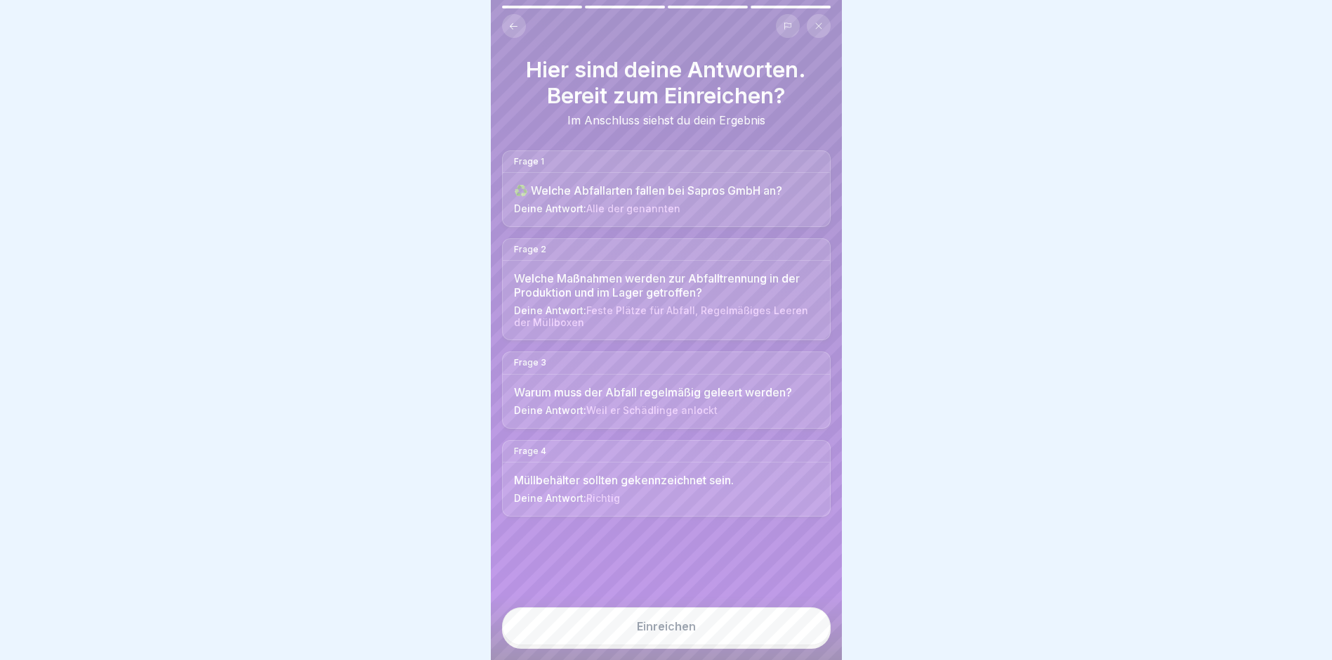
click at [677, 632] on div "Einreichen" at bounding box center [666, 625] width 59 height 13
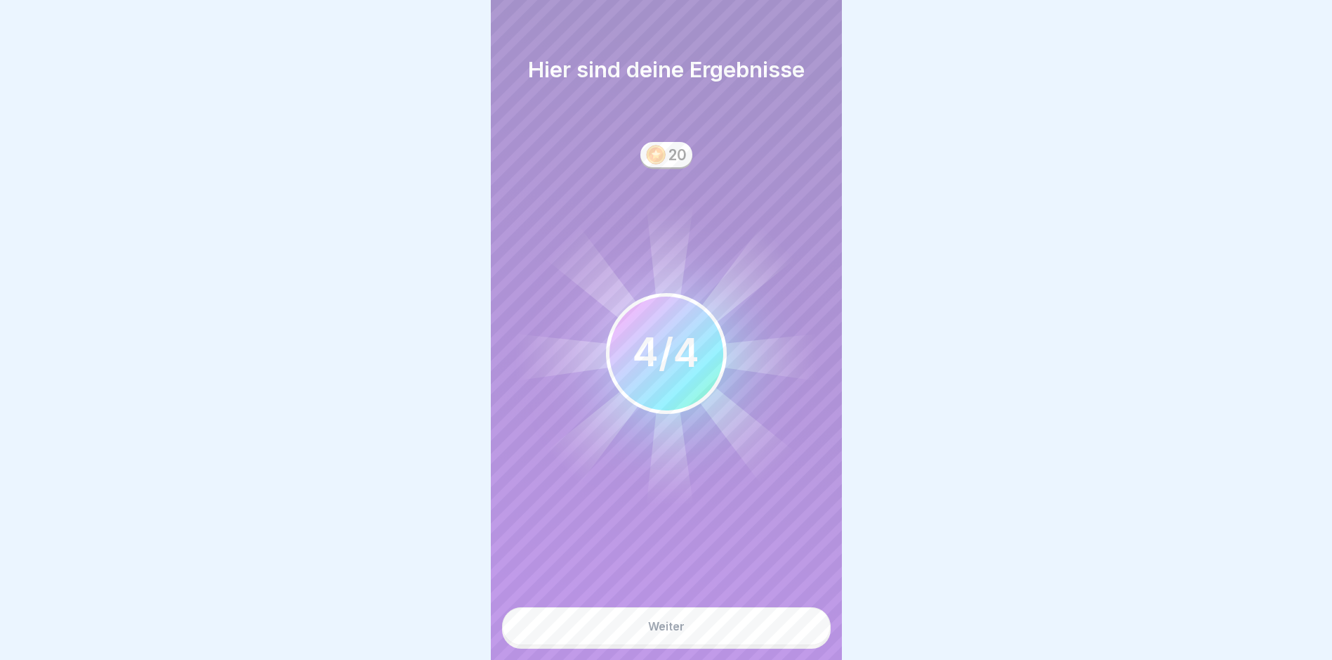
click at [671, 632] on div "Weiter" at bounding box center [666, 625] width 37 height 13
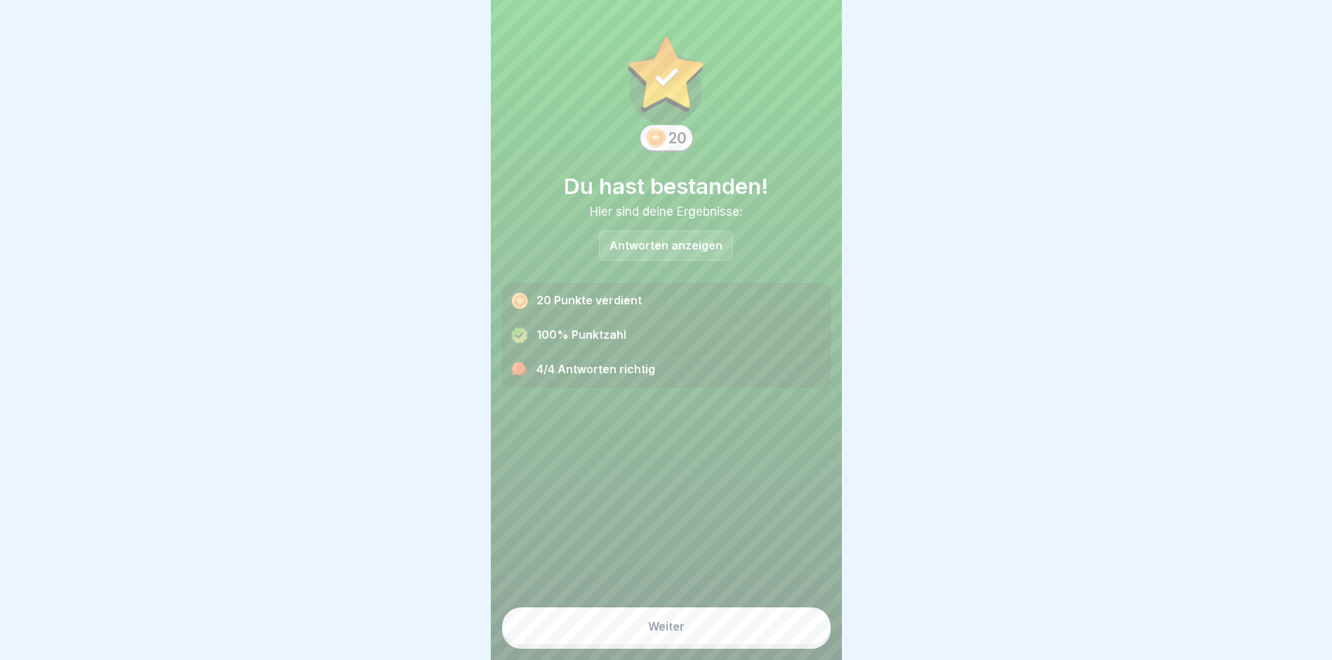
click at [662, 630] on button "Weiter" at bounding box center [666, 626] width 329 height 38
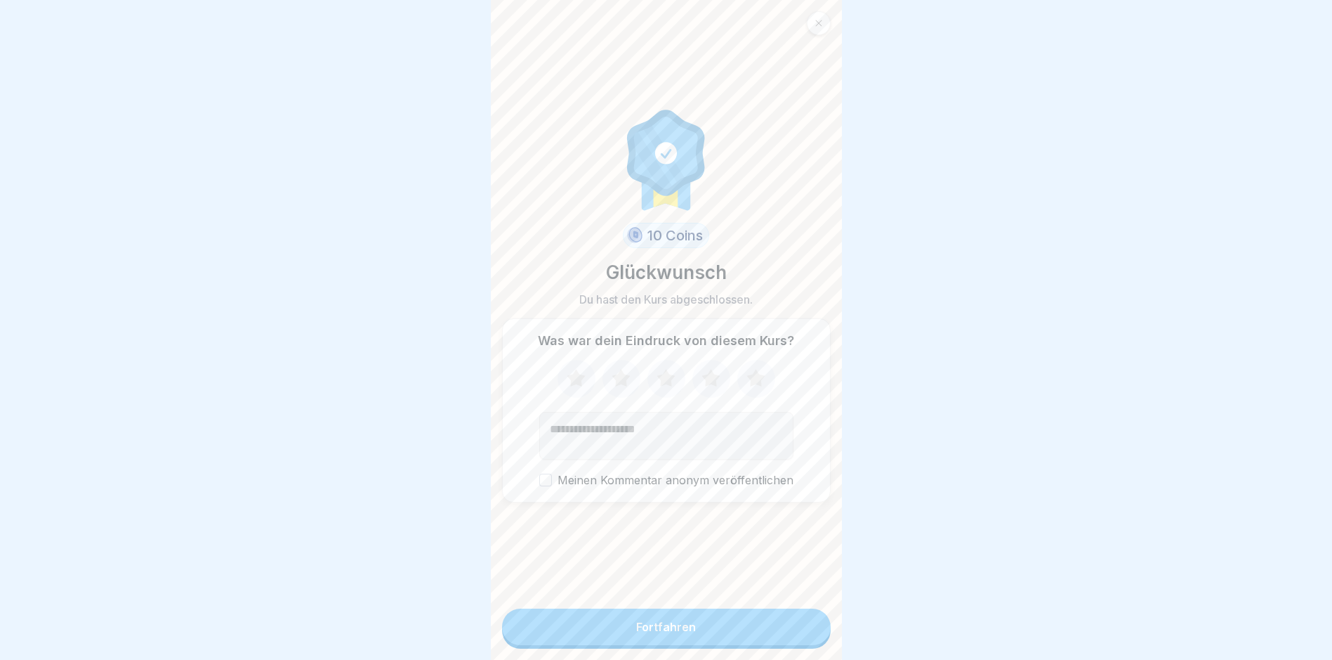
click at [660, 630] on button "Fortfahren" at bounding box center [666, 626] width 329 height 37
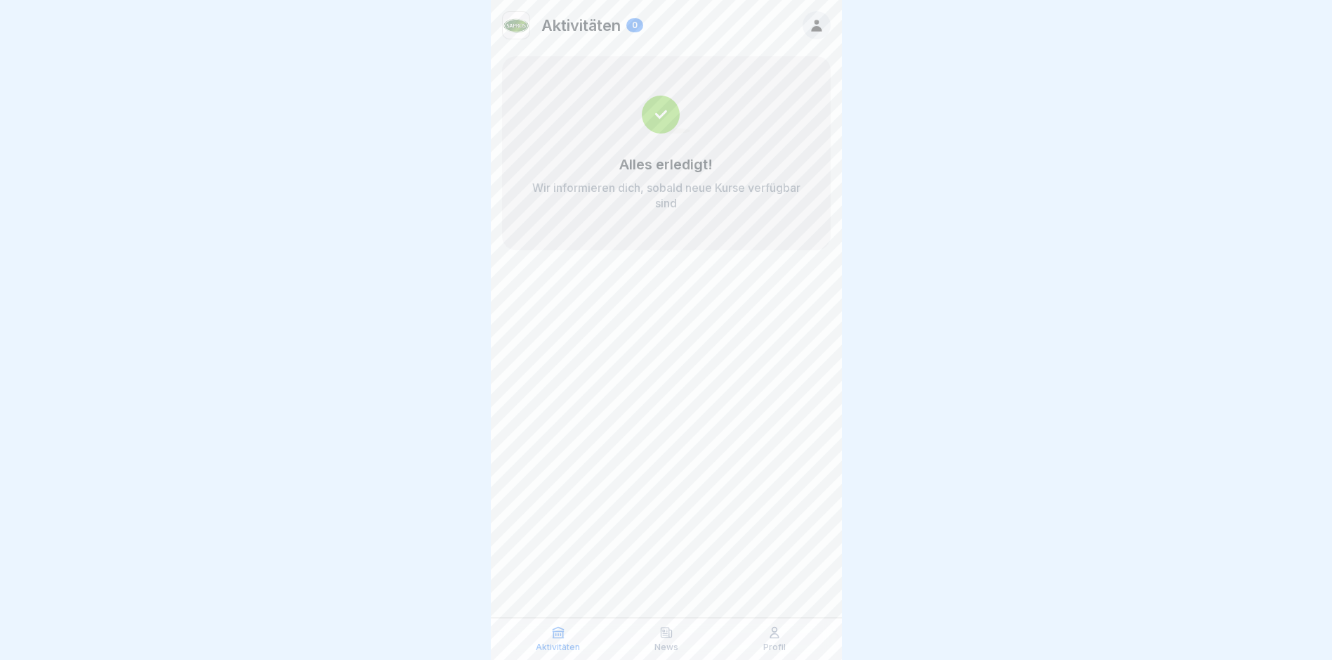
scroll to position [11, 0]
click at [815, 20] on icon at bounding box center [816, 26] width 11 height 12
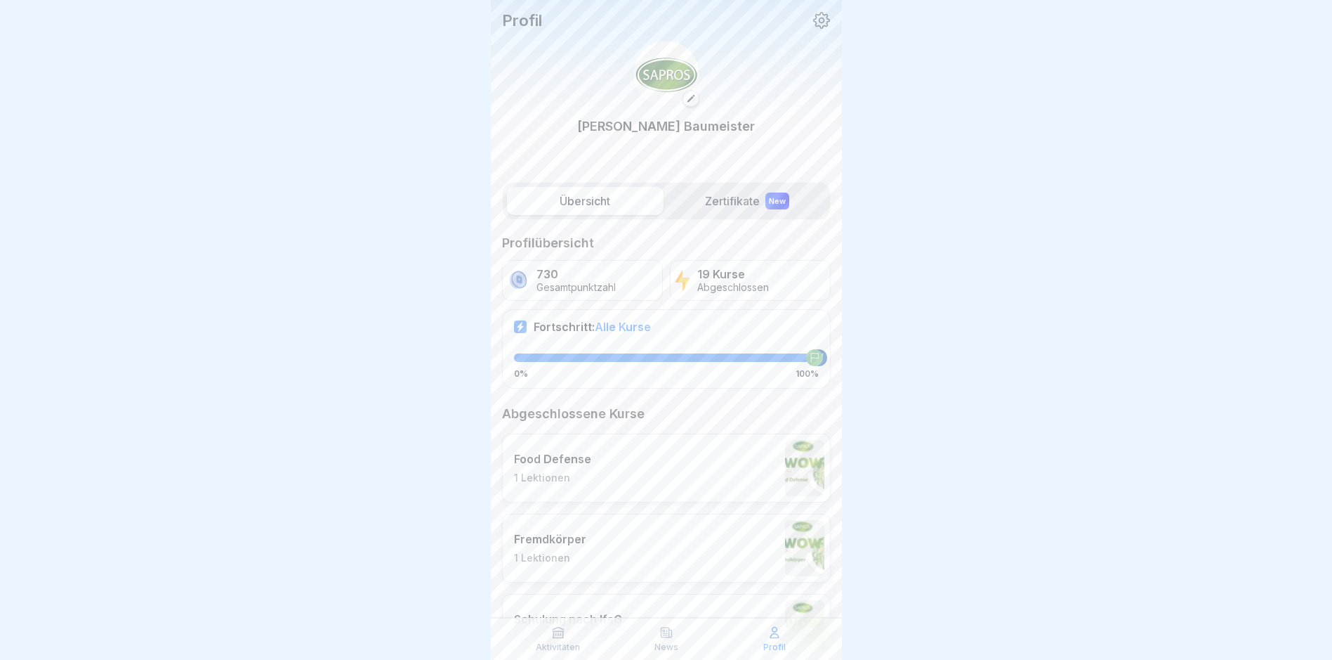
click at [813, 17] on icon at bounding box center [822, 20] width 18 height 18
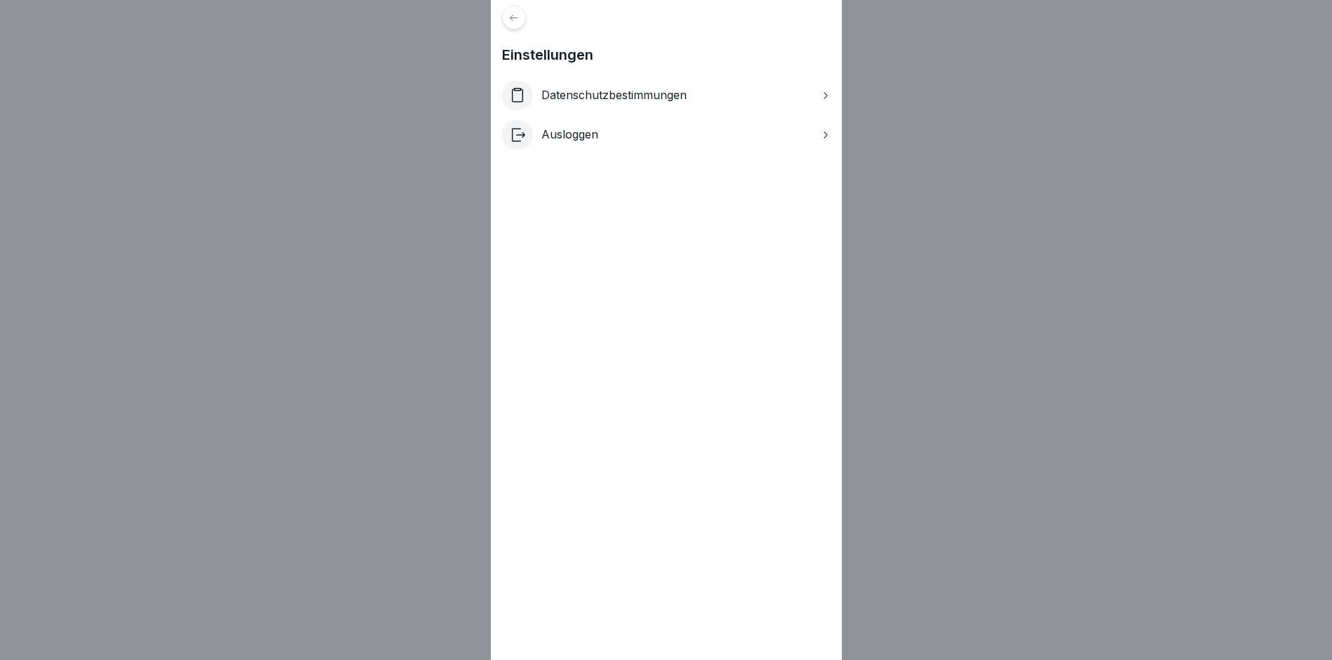
click at [15, 326] on div "Einstellungen Datenschutzbestimmungen Ausloggen" at bounding box center [666, 330] width 1332 height 660
